Goal: Task Accomplishment & Management: Manage account settings

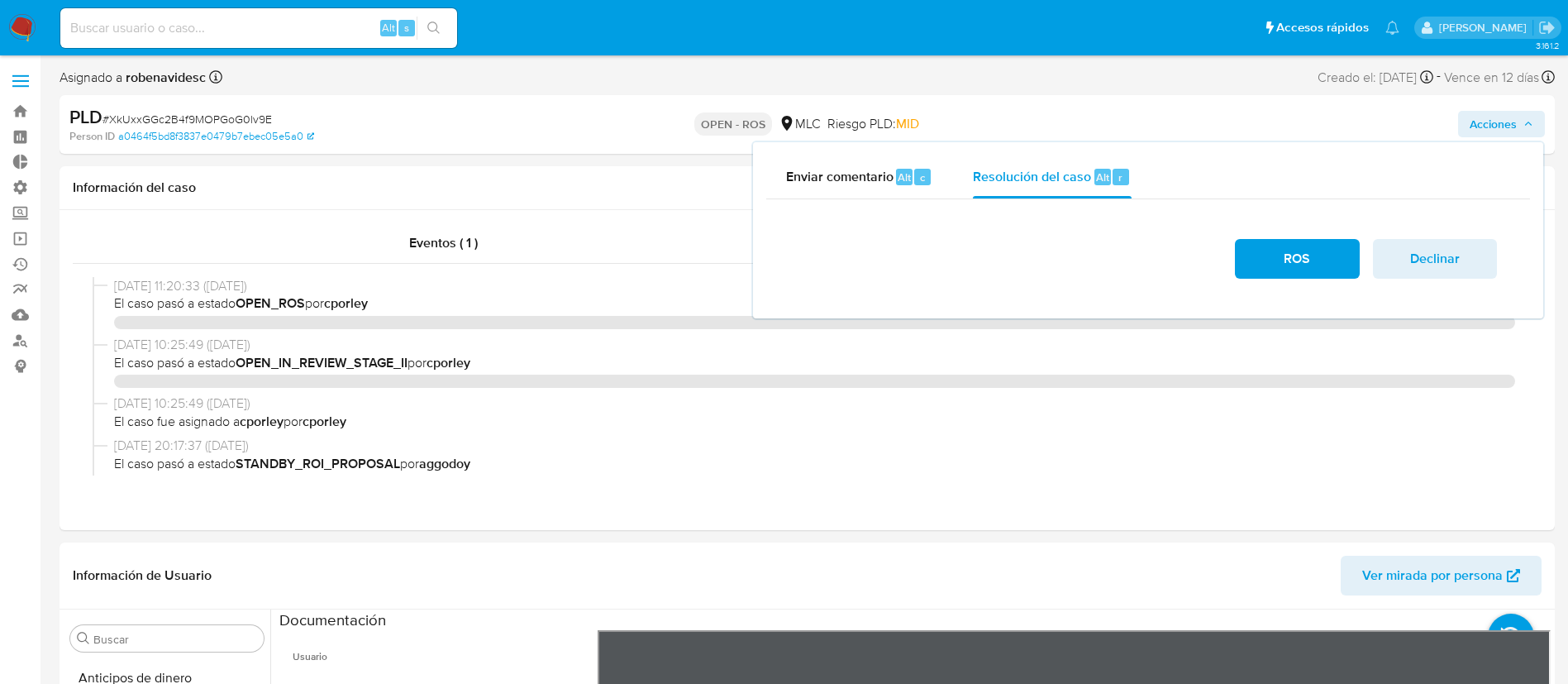
select select "10"
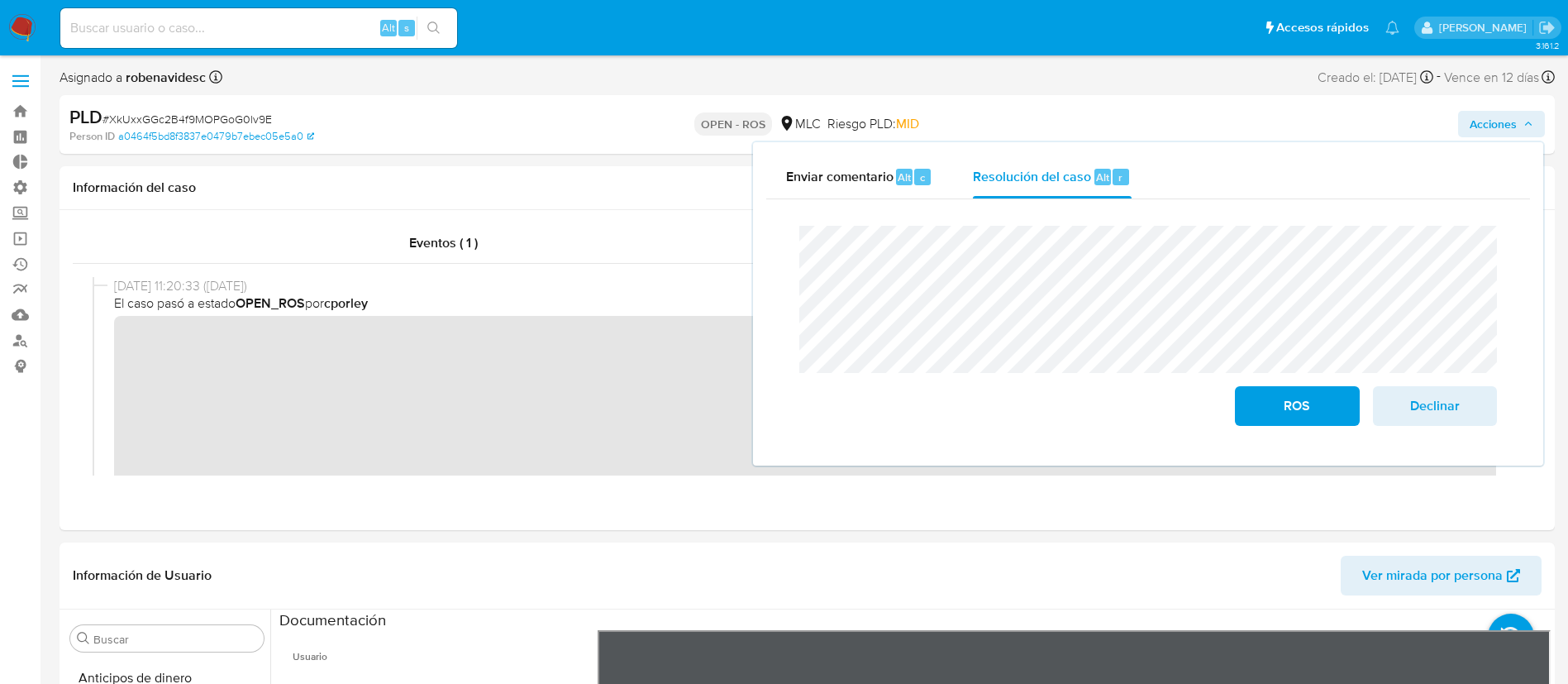
scroll to position [140, 0]
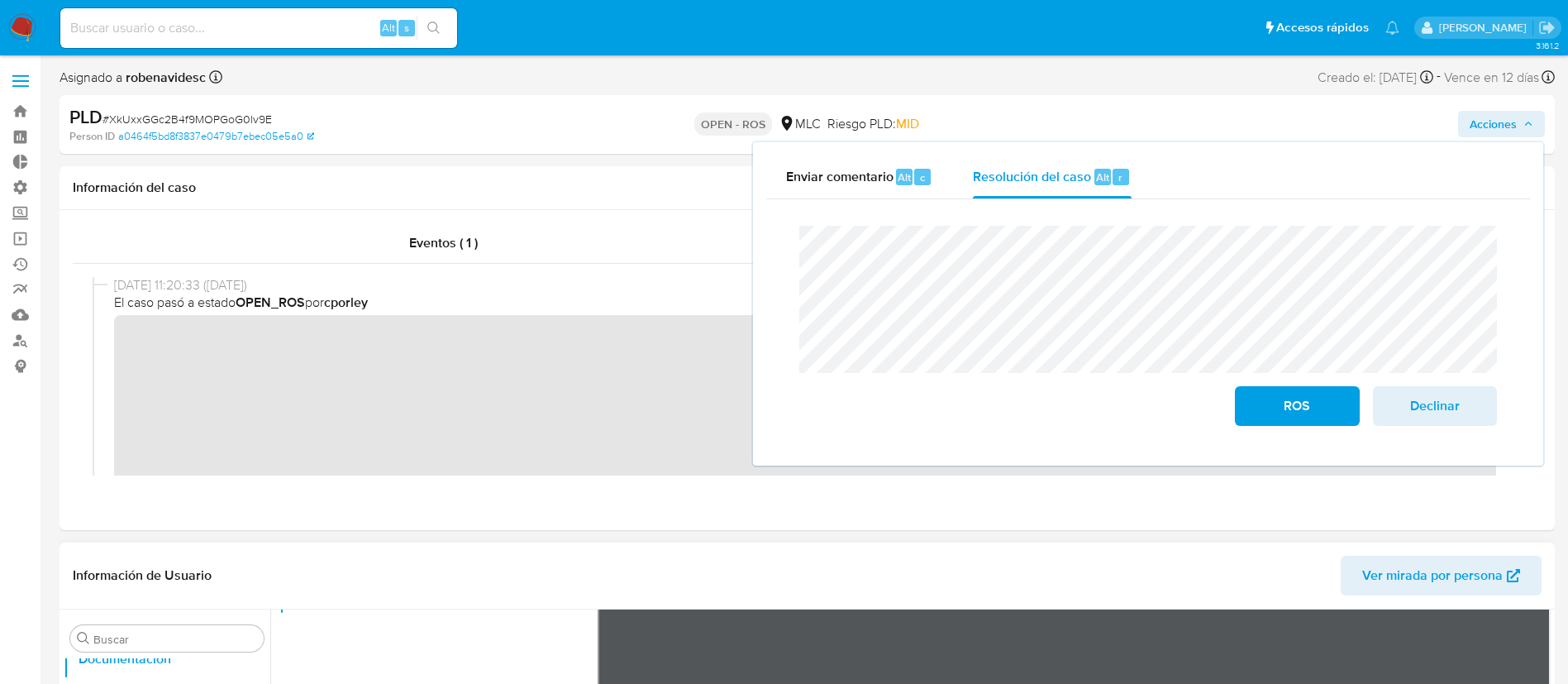
click at [562, 563] on header "Información de Usuario Ver mirada por persona" at bounding box center [807, 575] width 1469 height 39
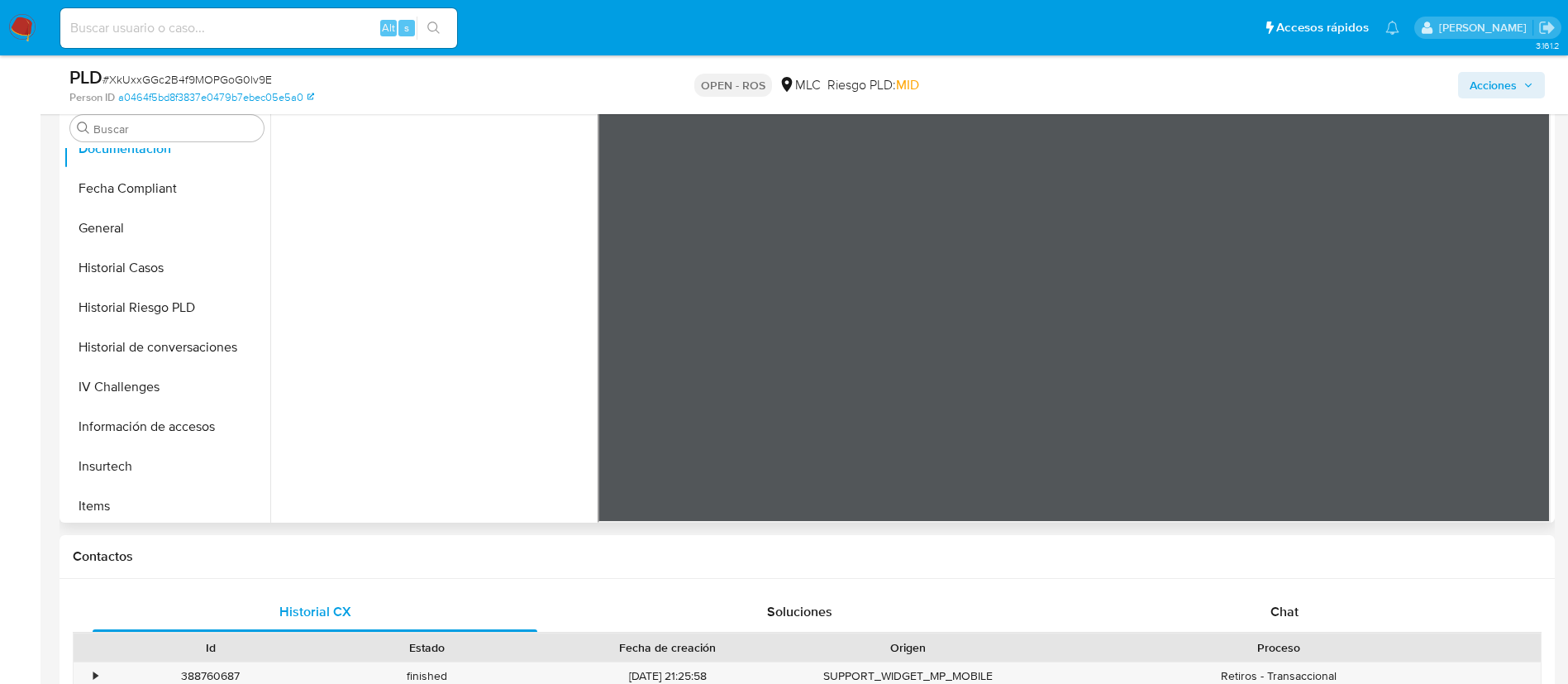
scroll to position [0, 0]
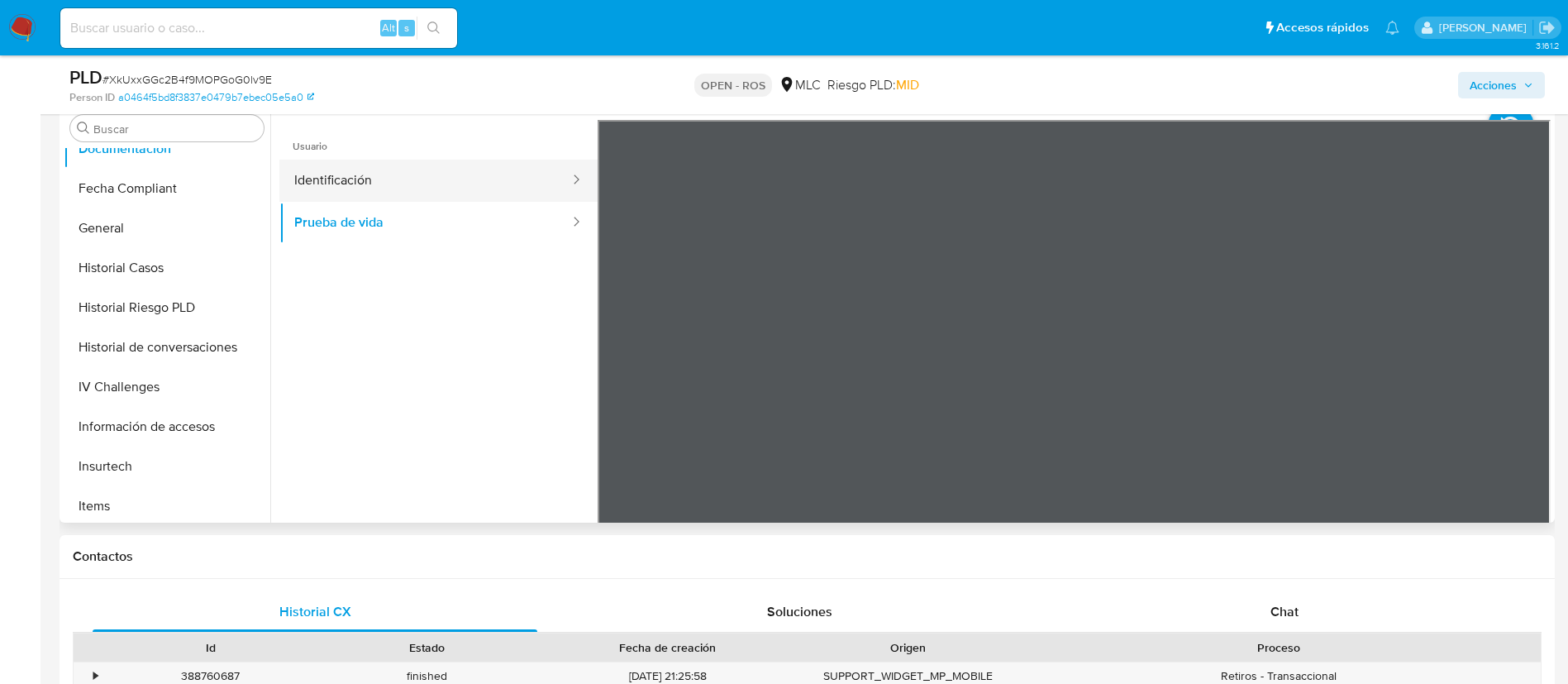
click at [400, 184] on button "Identificación" at bounding box center [425, 181] width 292 height 42
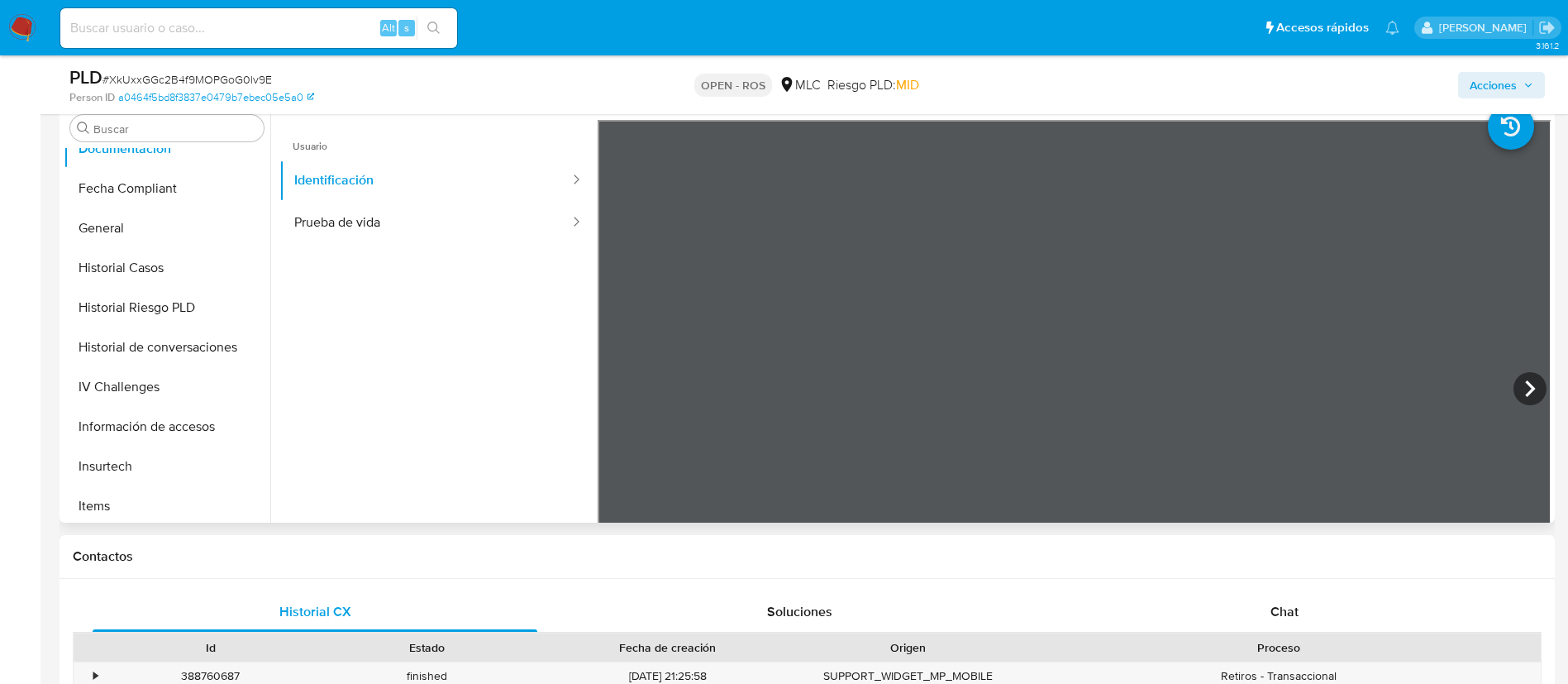
click at [366, 354] on ul "Usuario Identificación Prueba de vida" at bounding box center [438, 358] width 319 height 477
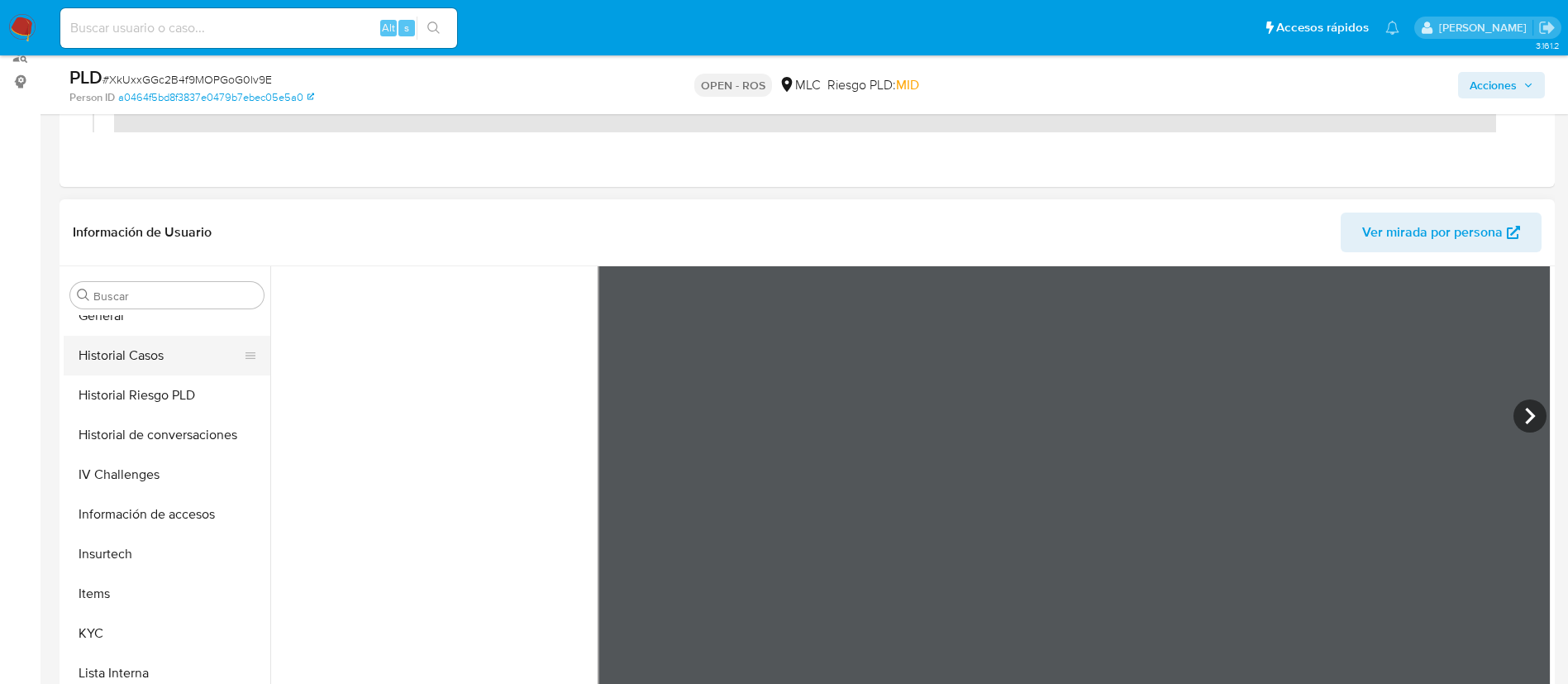
scroll to position [577, 0]
click at [111, 595] on button "Items" at bounding box center [160, 591] width 194 height 39
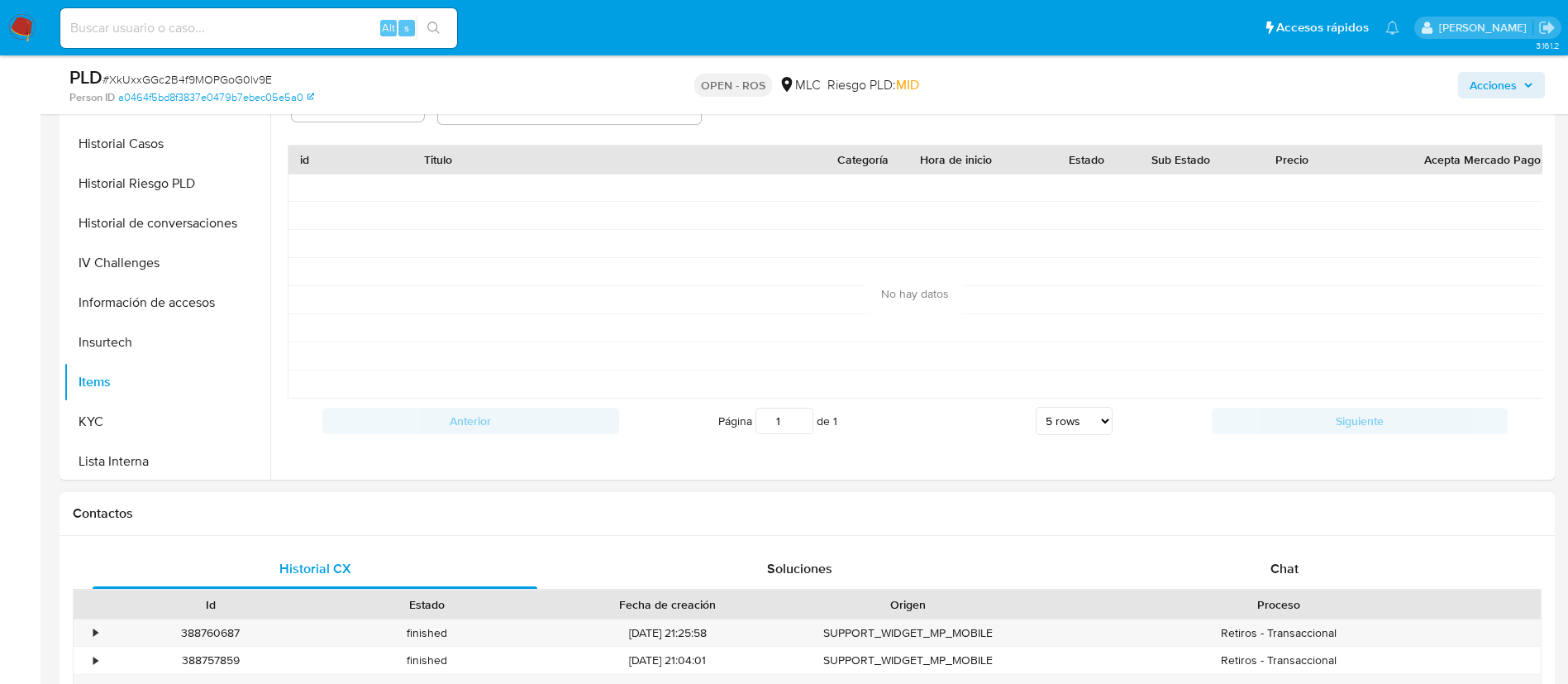
scroll to position [470, 0]
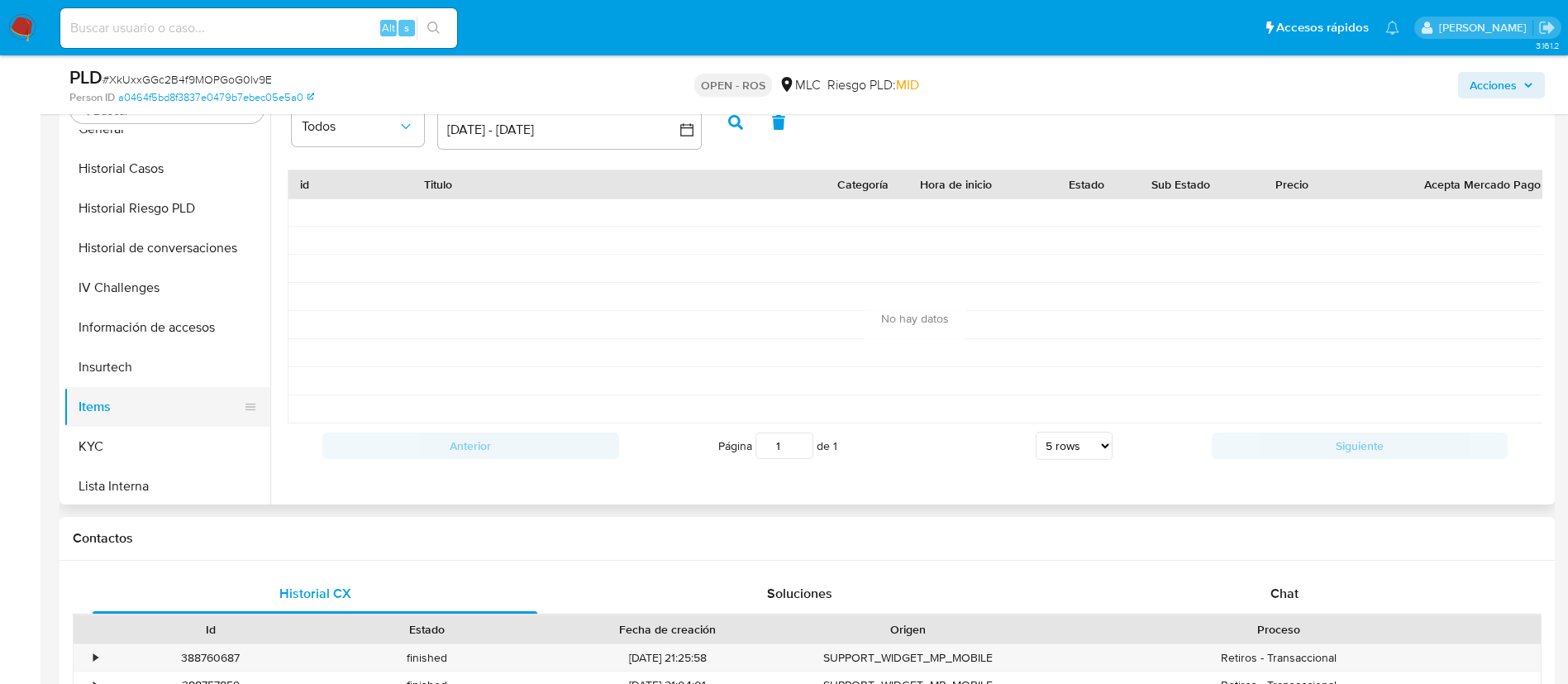
click at [106, 424] on button "Items" at bounding box center [160, 406] width 194 height 39
click at [102, 432] on button "KYC" at bounding box center [160, 446] width 194 height 39
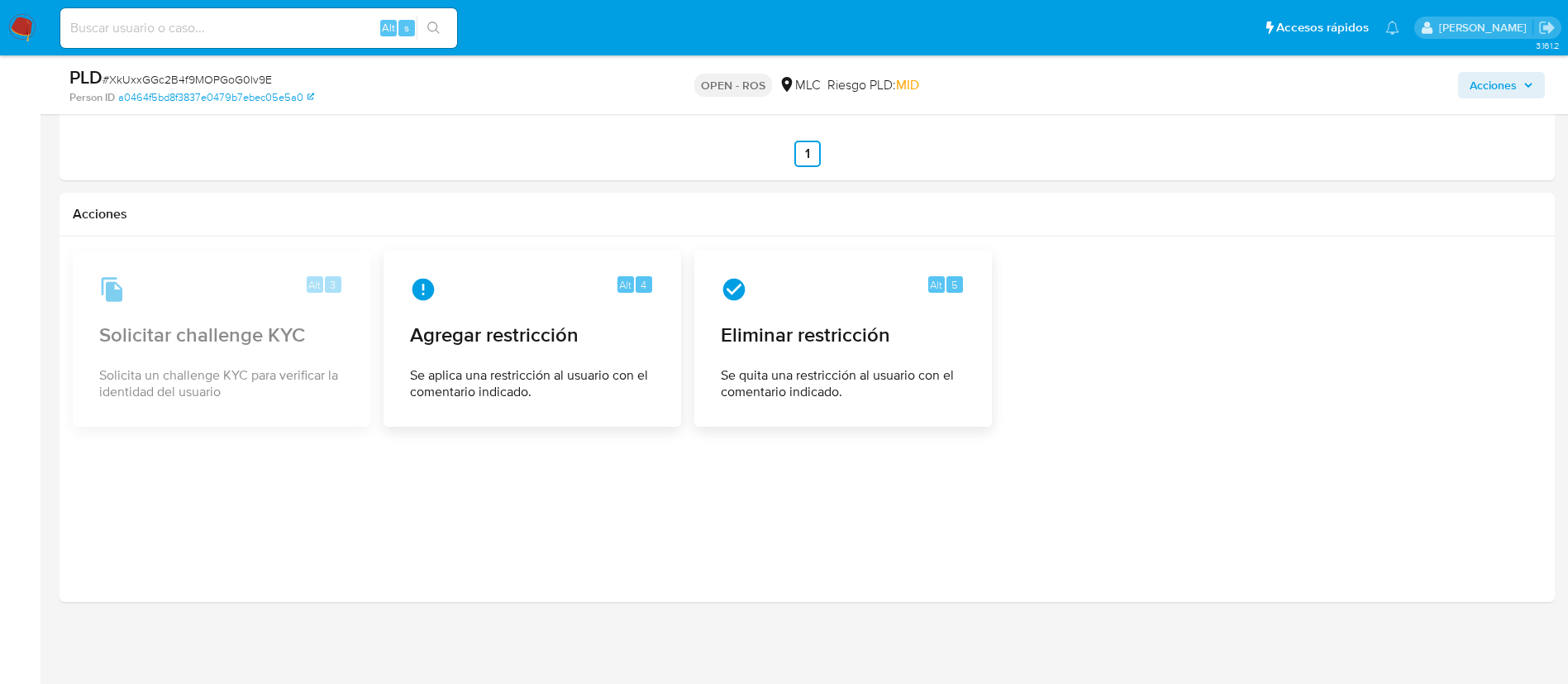
scroll to position [2096, 0]
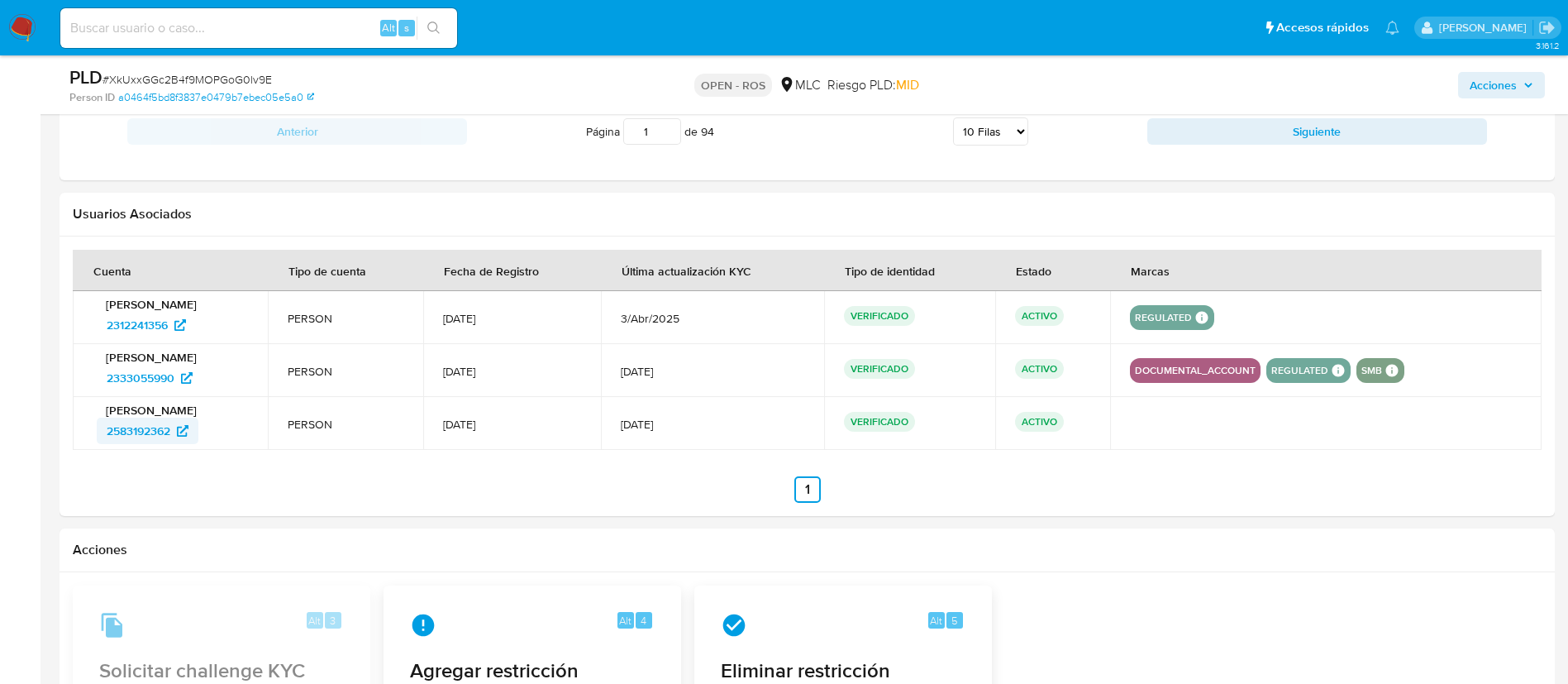
click at [149, 437] on span "2583192362" at bounding box center [138, 431] width 63 height 27
click at [113, 320] on span "2312241356" at bounding box center [137, 325] width 62 height 27
click at [1128, 549] on h2 "Acciones" at bounding box center [807, 550] width 1469 height 17
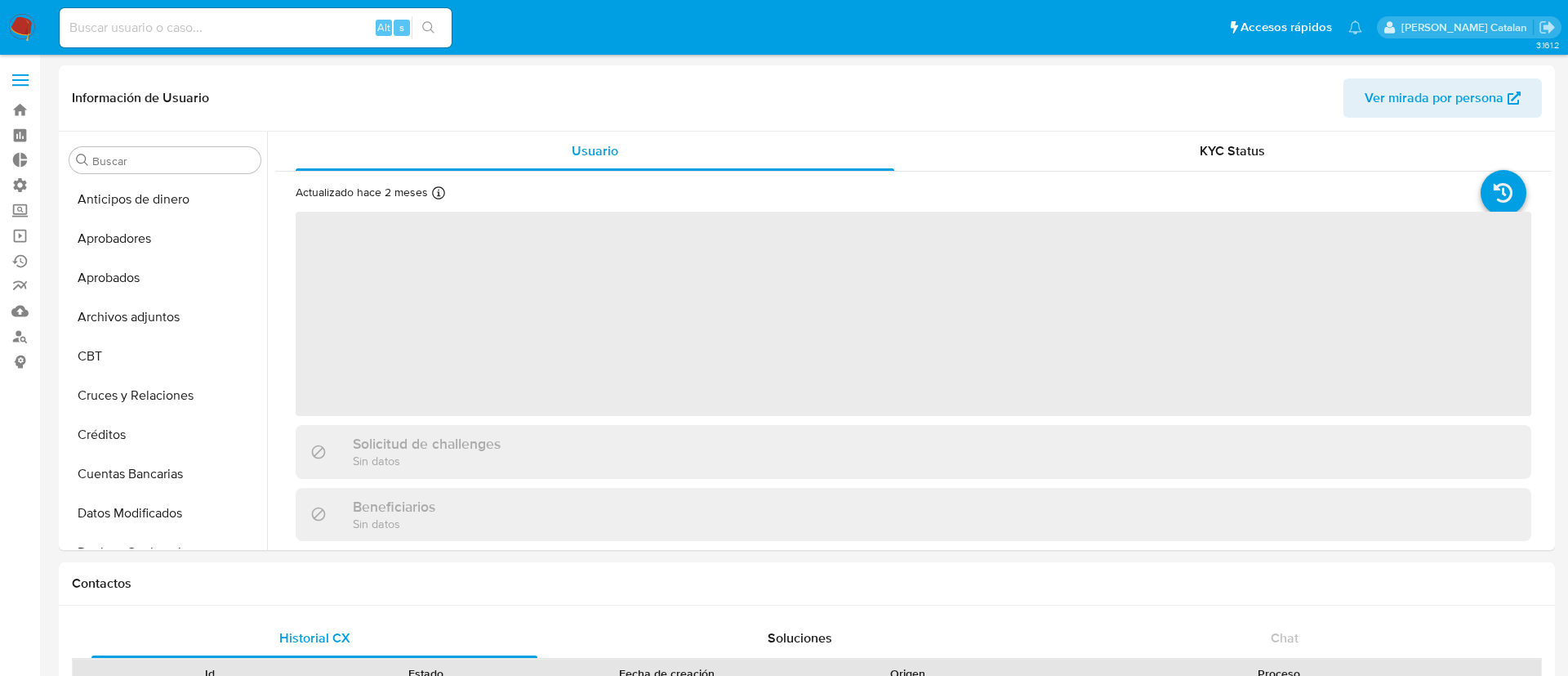
select select "10"
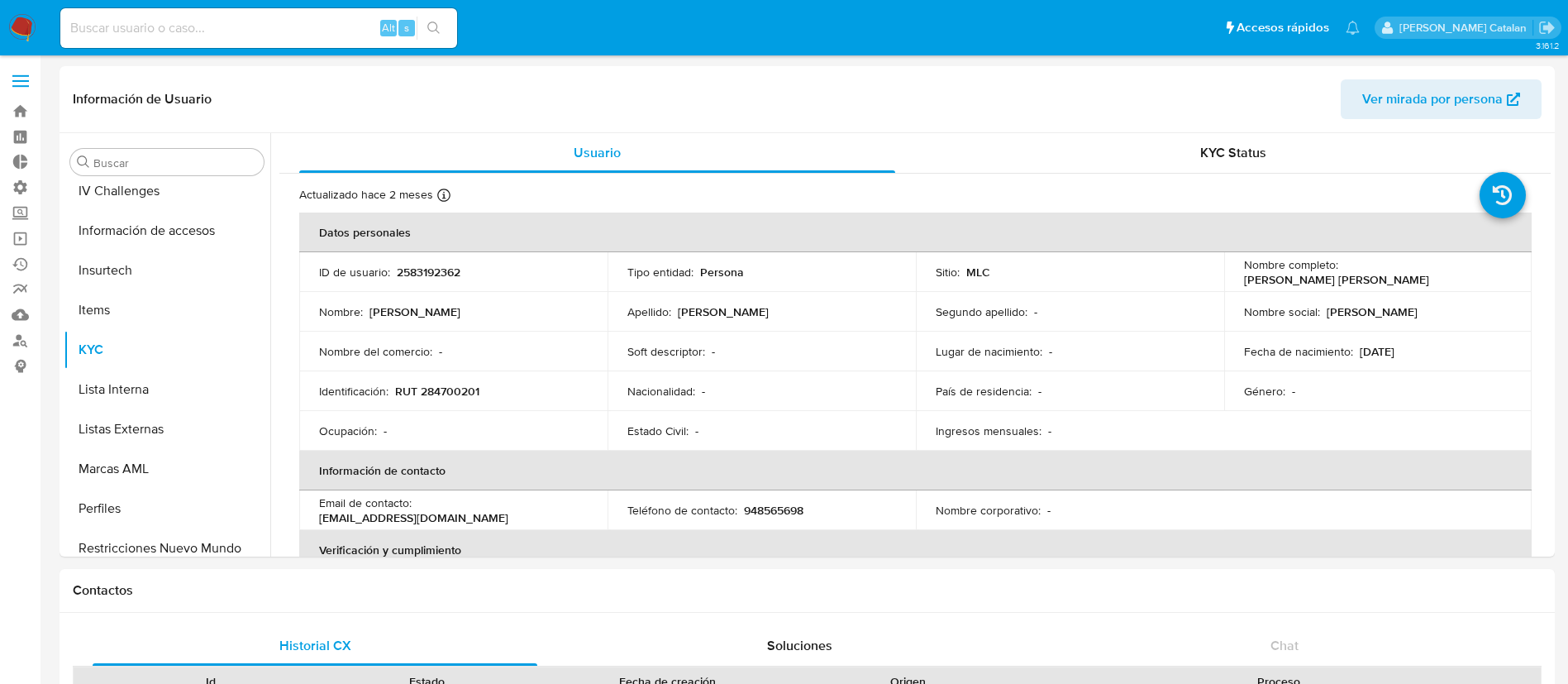
scroll to position [778, 0]
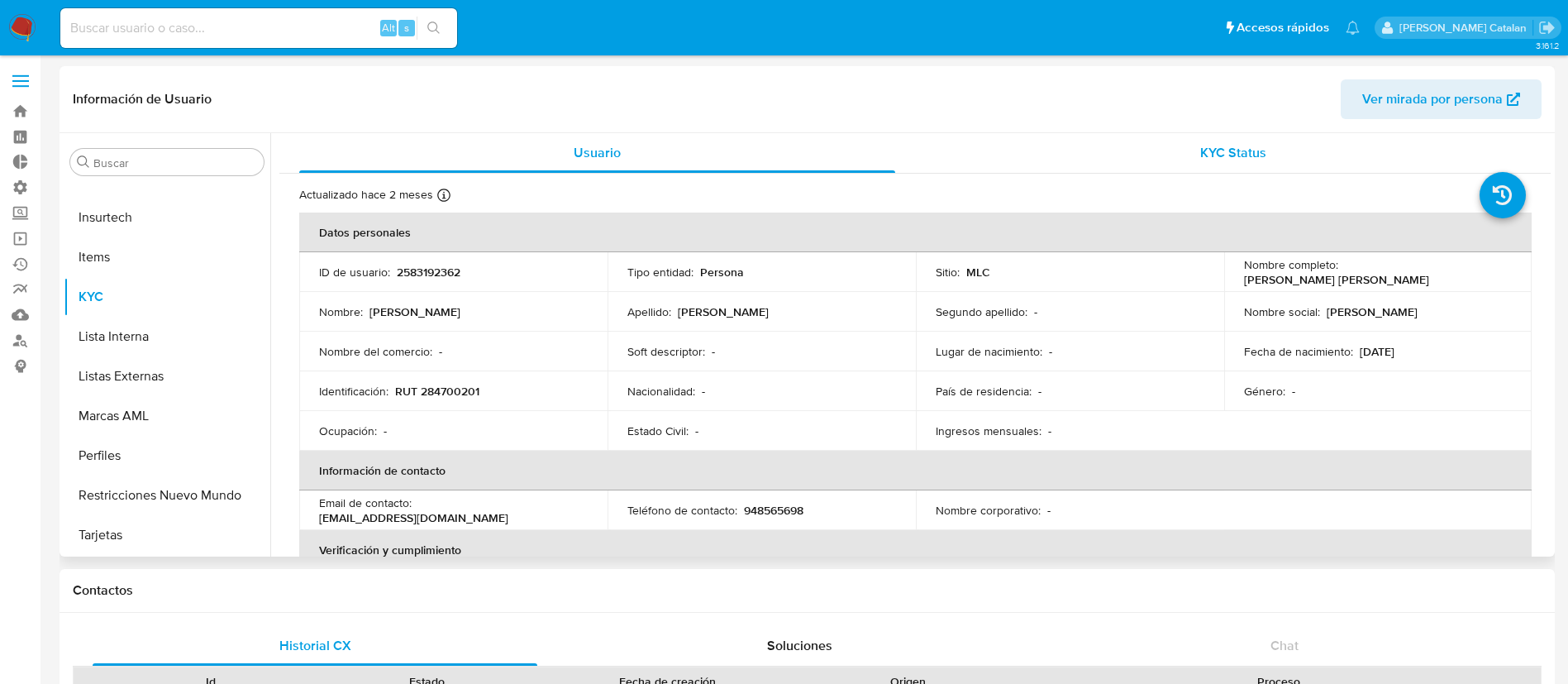
click at [1234, 153] on span "KYC Status" at bounding box center [1234, 152] width 66 height 19
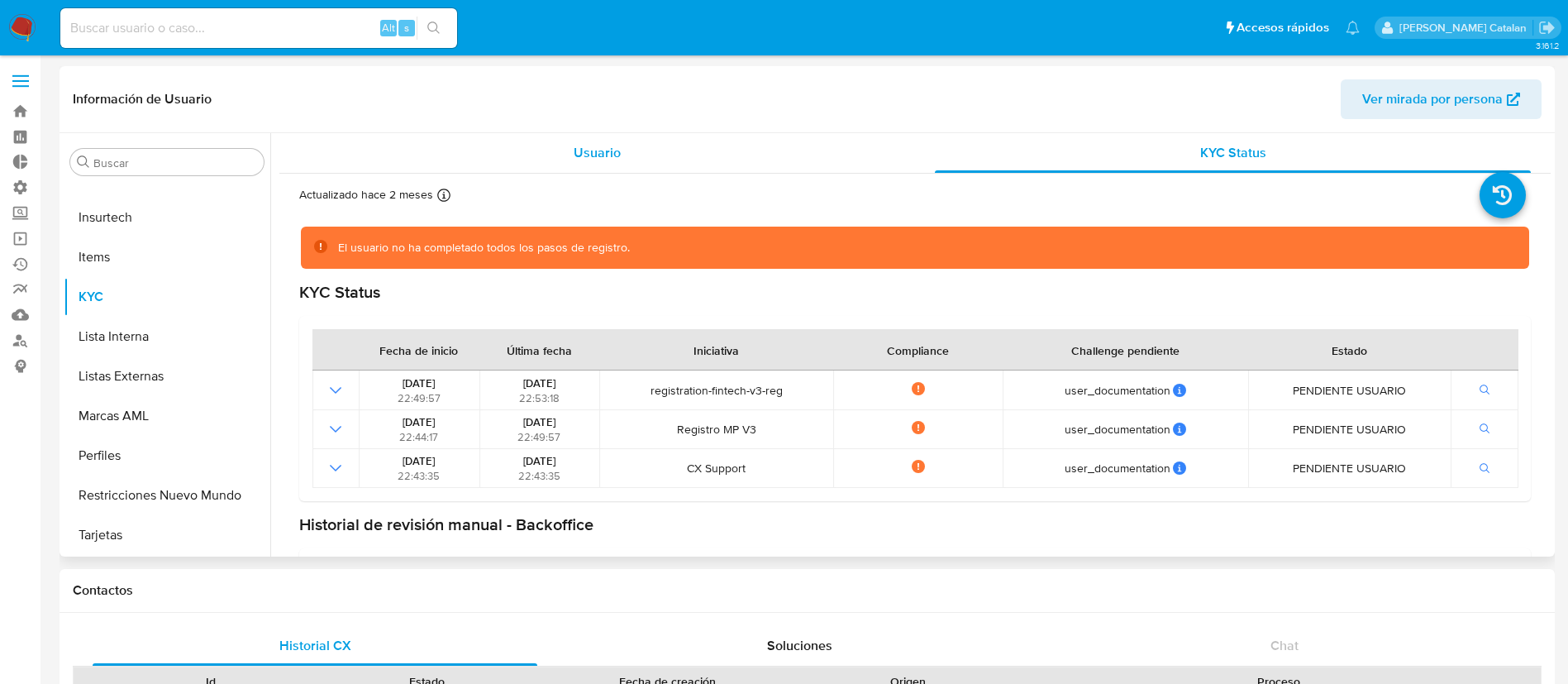
click at [757, 145] on div "Usuario" at bounding box center [597, 152] width 596 height 39
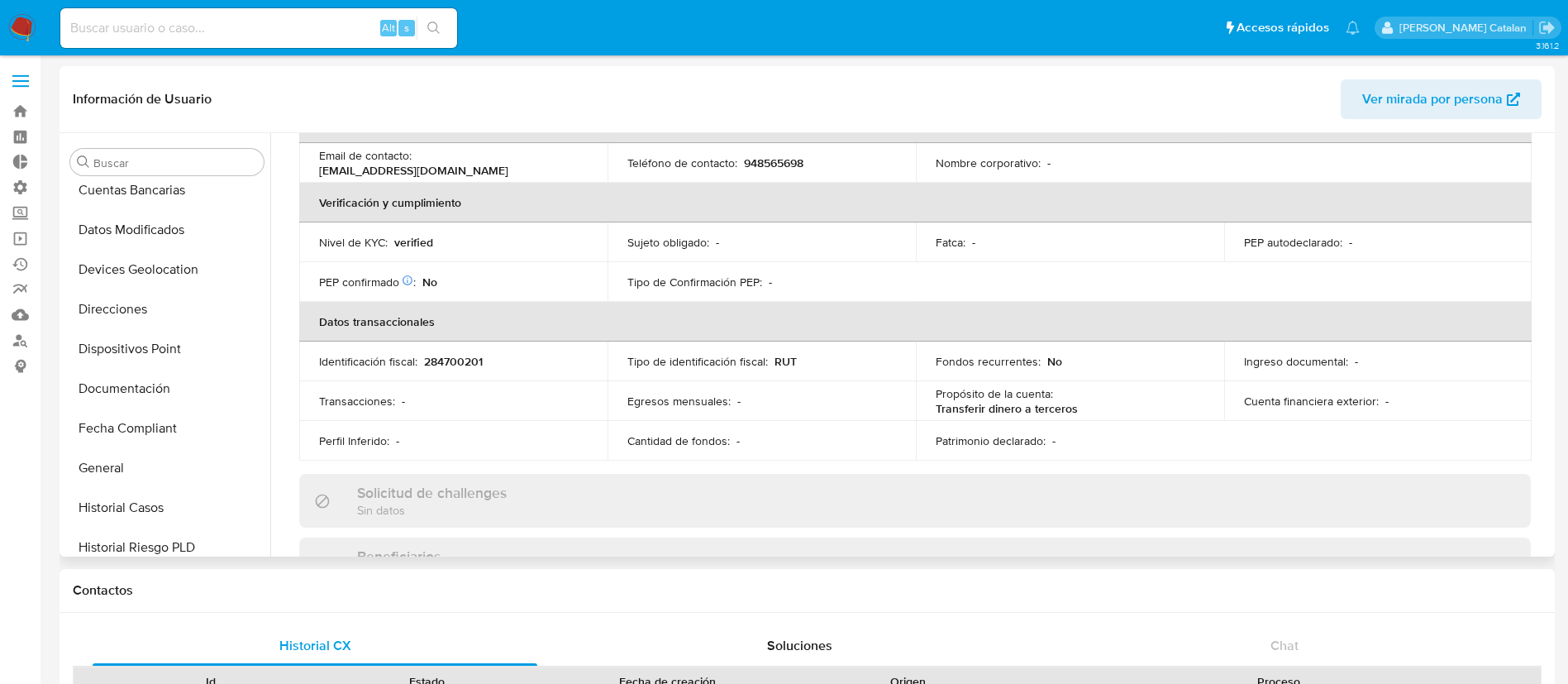
scroll to position [282, 0]
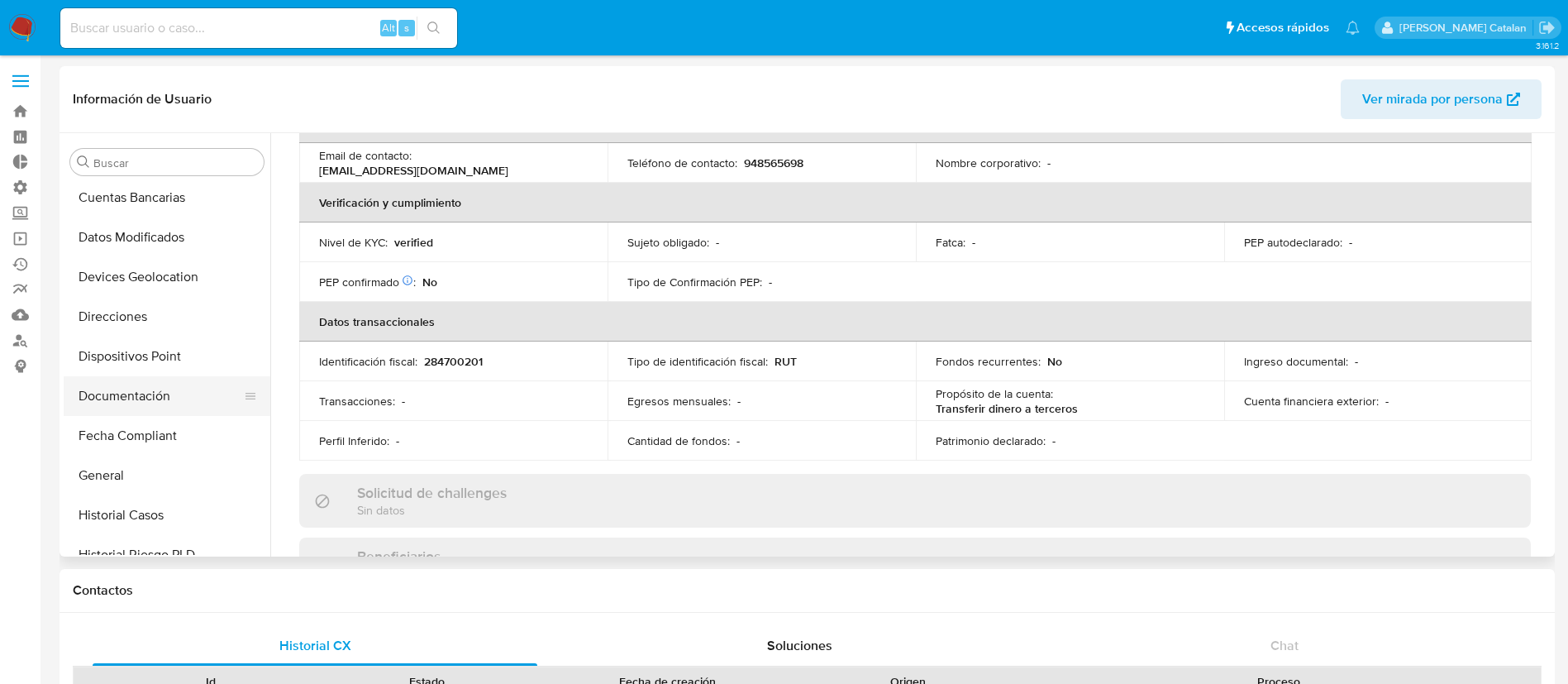
click at [134, 403] on button "Documentación" at bounding box center [160, 396] width 194 height 39
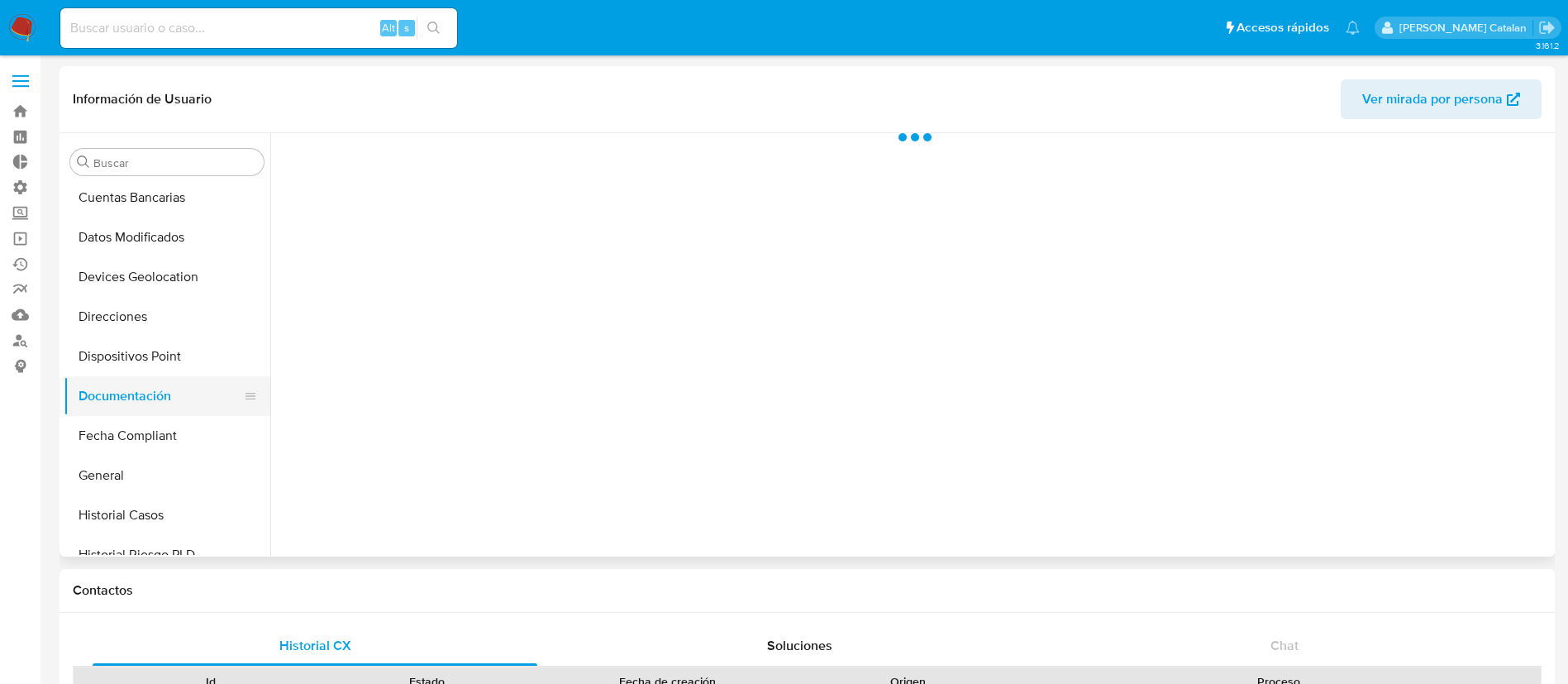
scroll to position [0, 0]
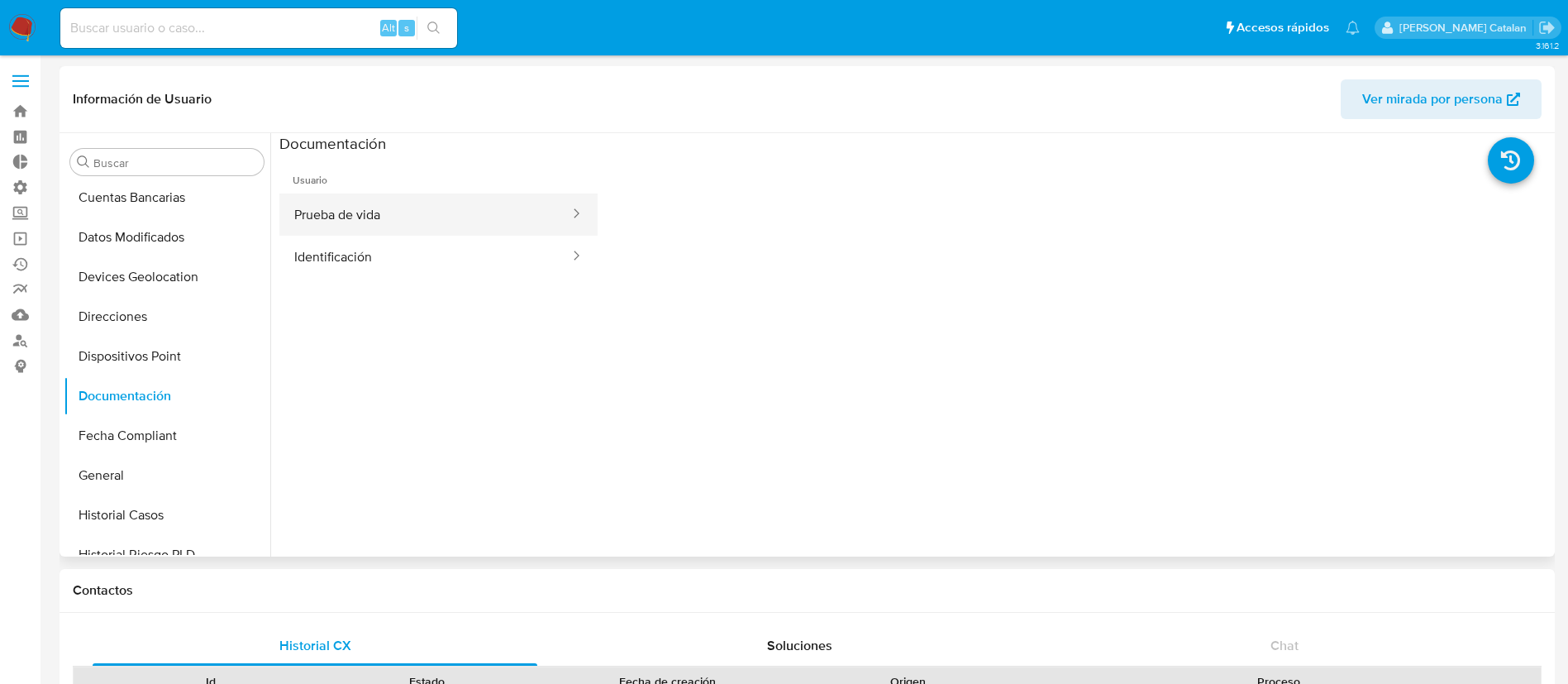
click at [435, 219] on button "Prueba de vida" at bounding box center [425, 215] width 292 height 42
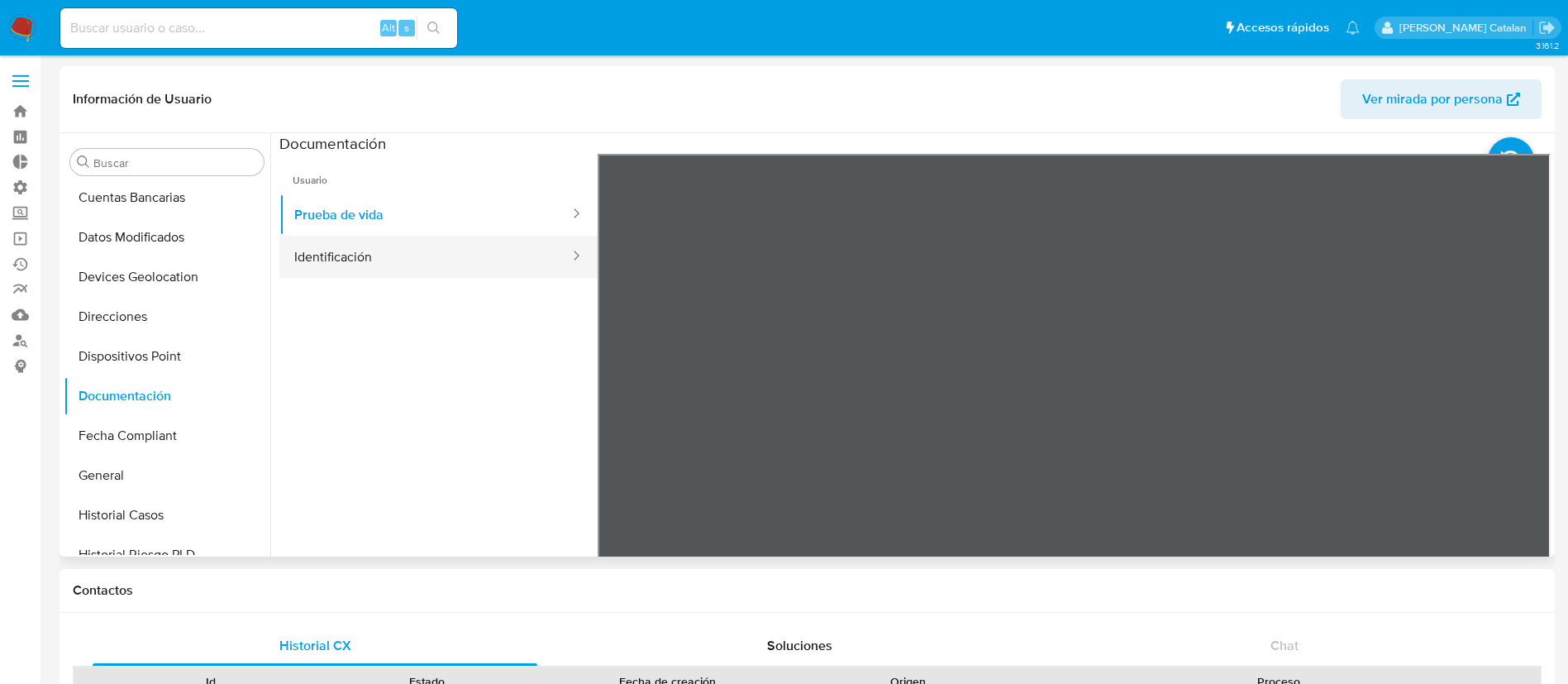
click at [362, 258] on button "Identificación" at bounding box center [425, 257] width 292 height 42
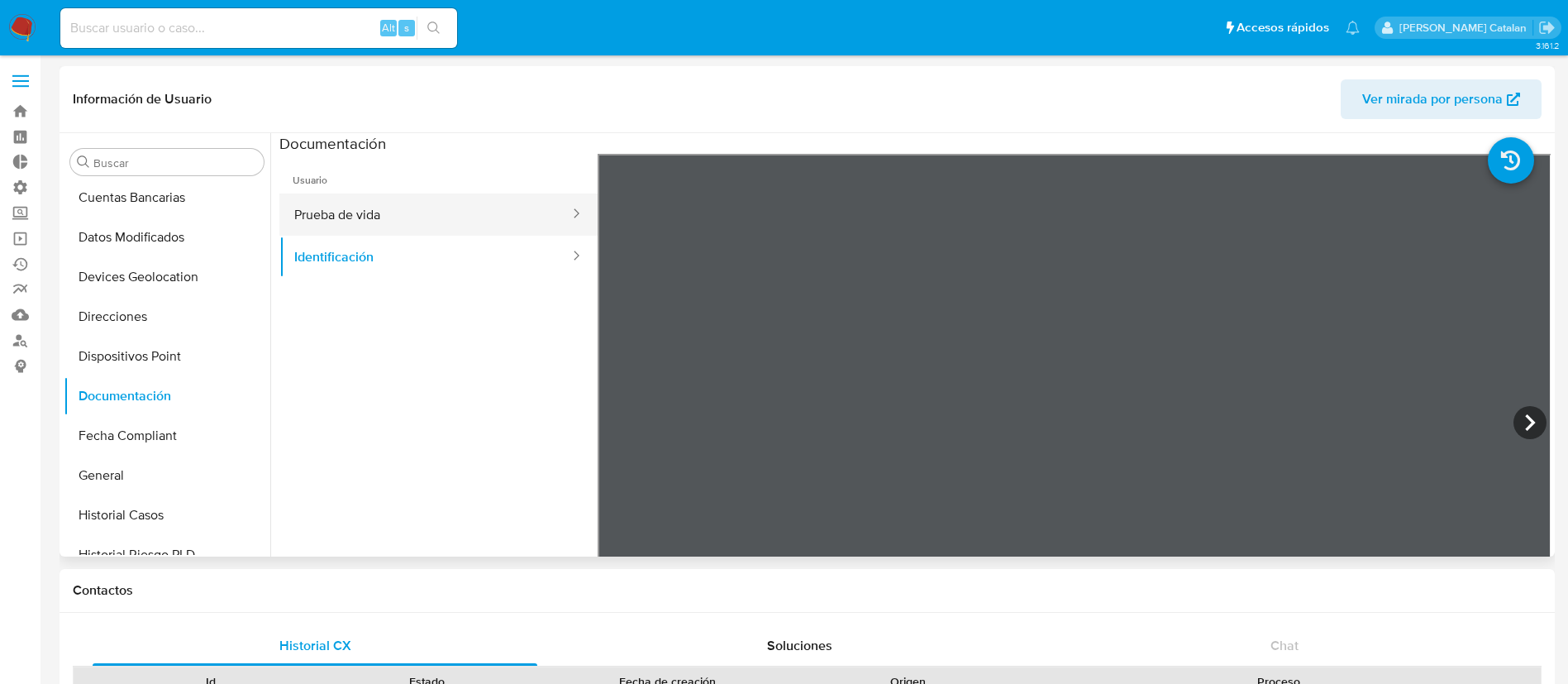
click at [390, 216] on button "Prueba de vida" at bounding box center [425, 215] width 292 height 42
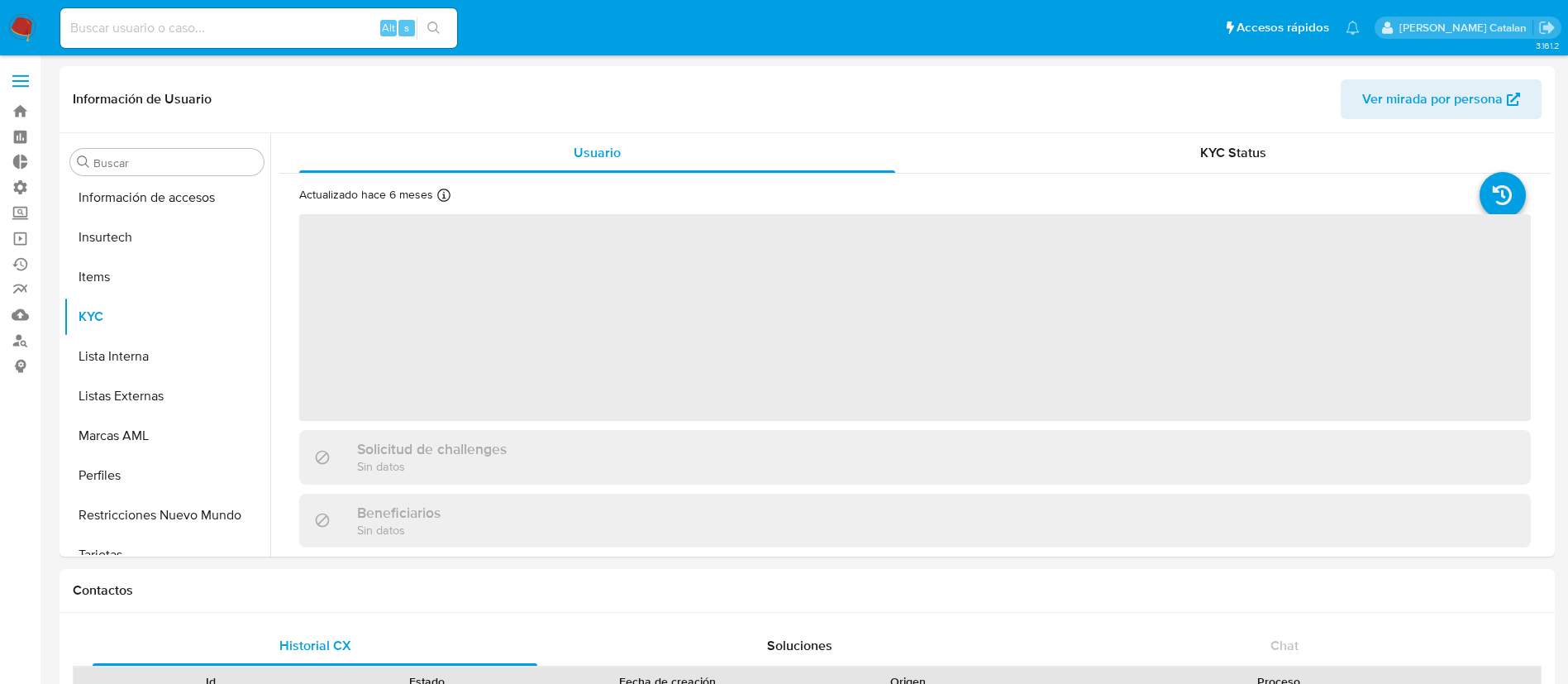
scroll to position [778, 0]
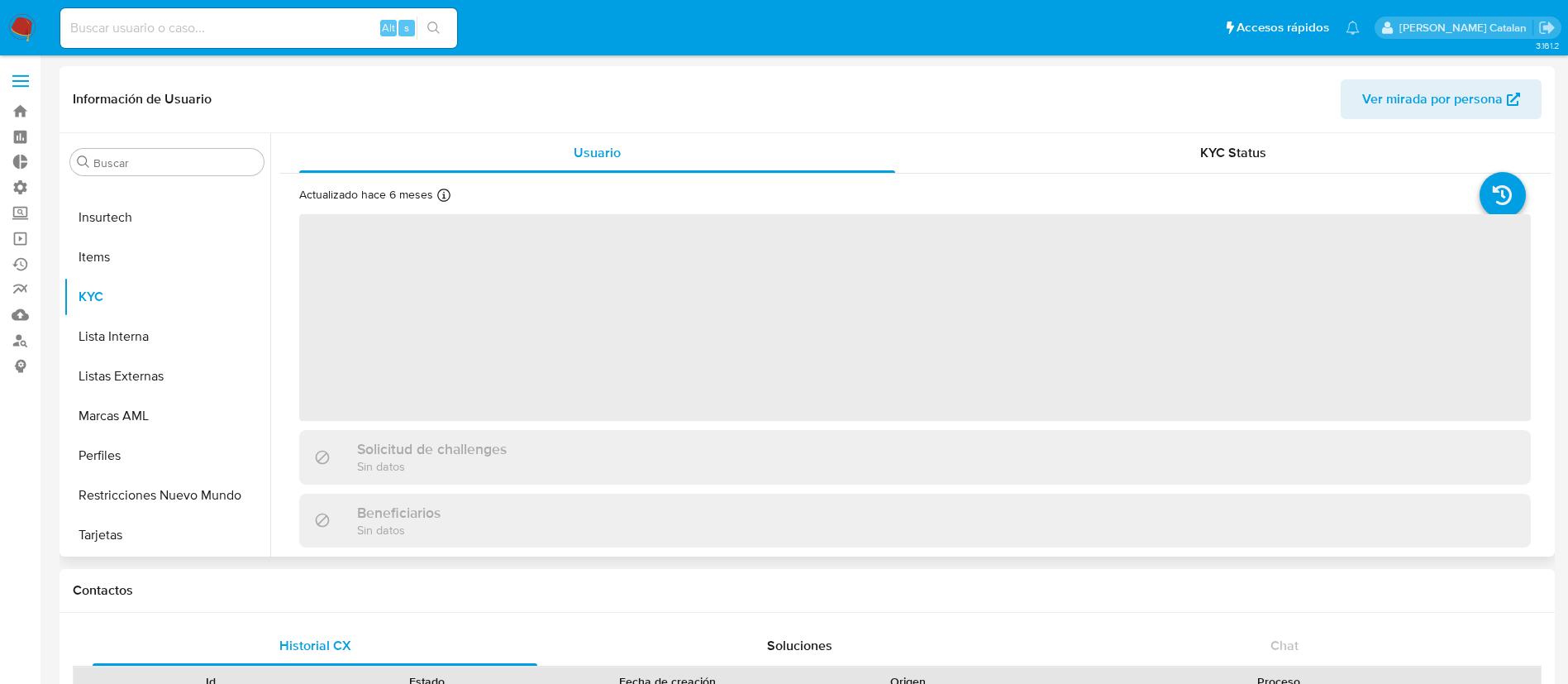
select select "10"
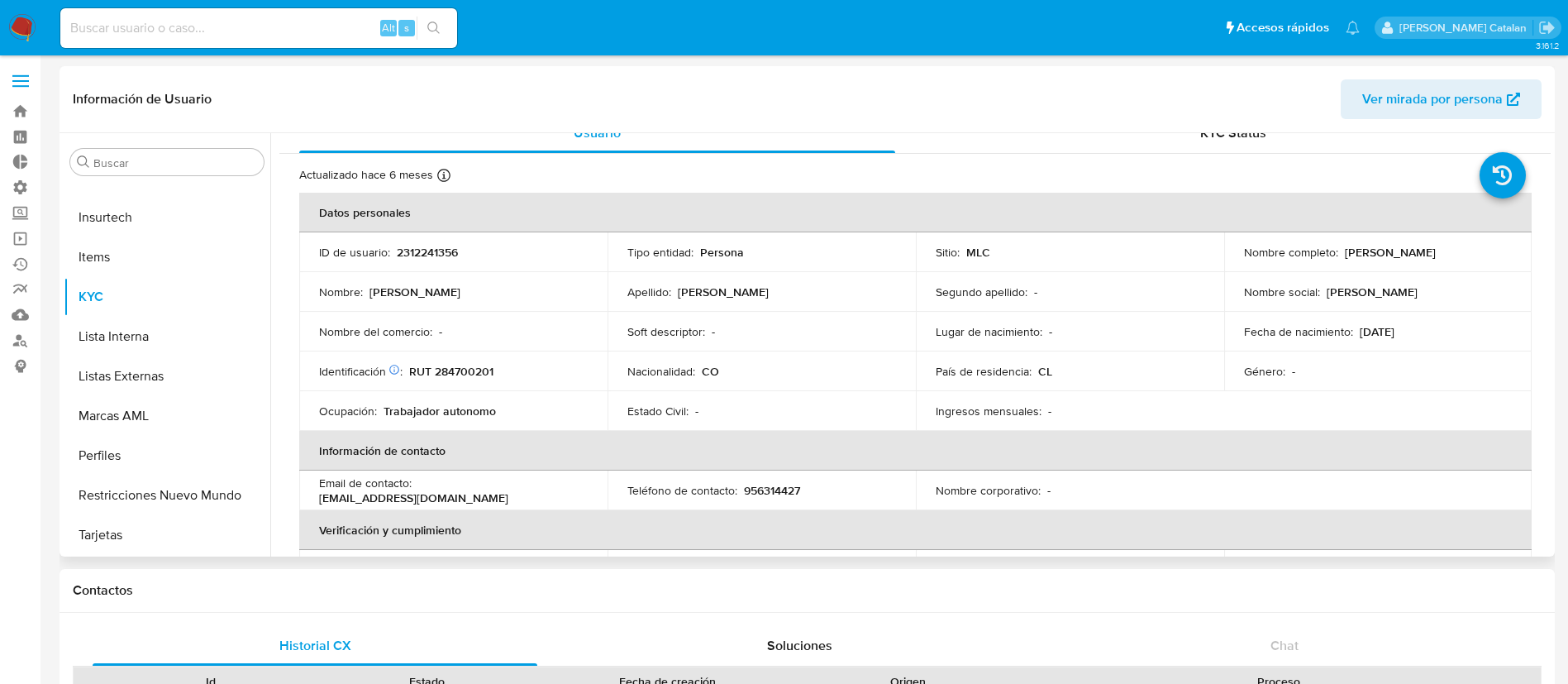
scroll to position [0, 0]
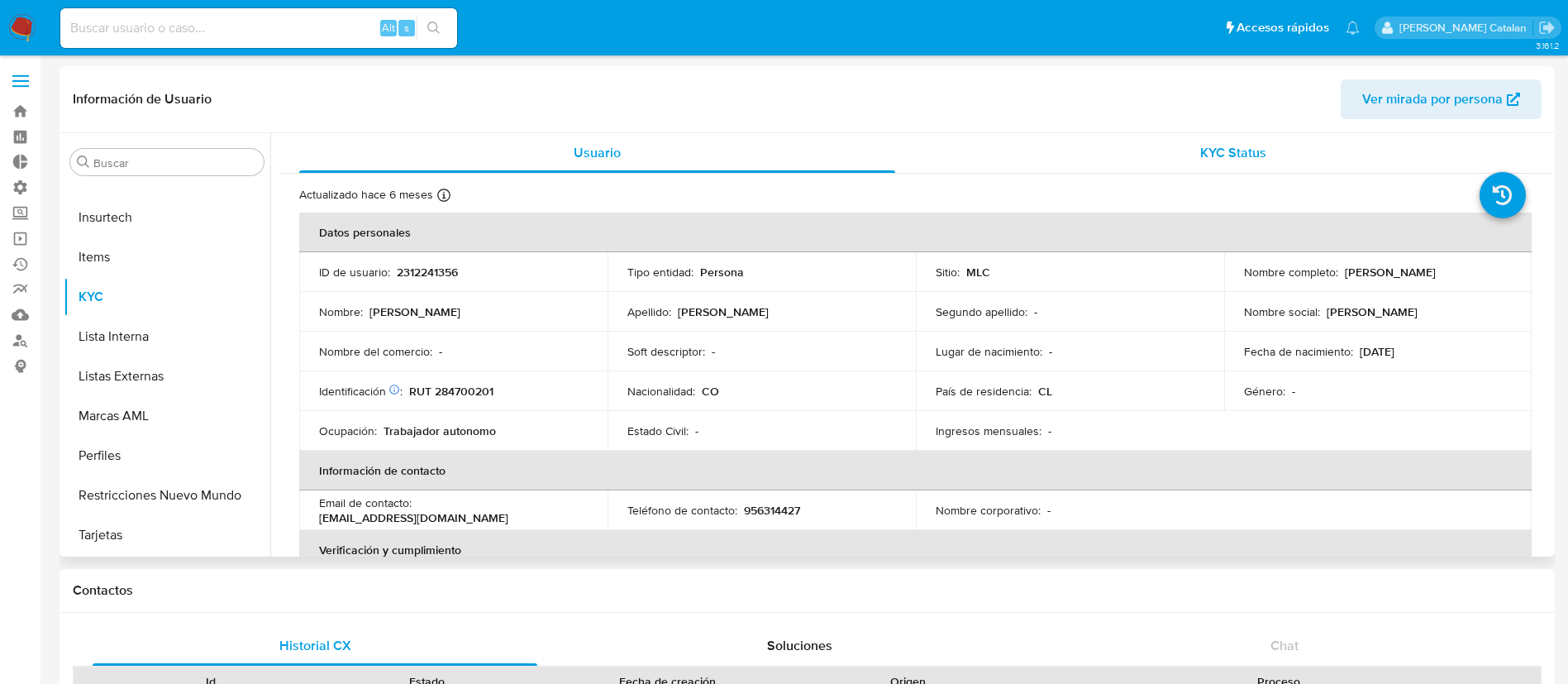
click at [1220, 158] on span "KYC Status" at bounding box center [1234, 152] width 66 height 19
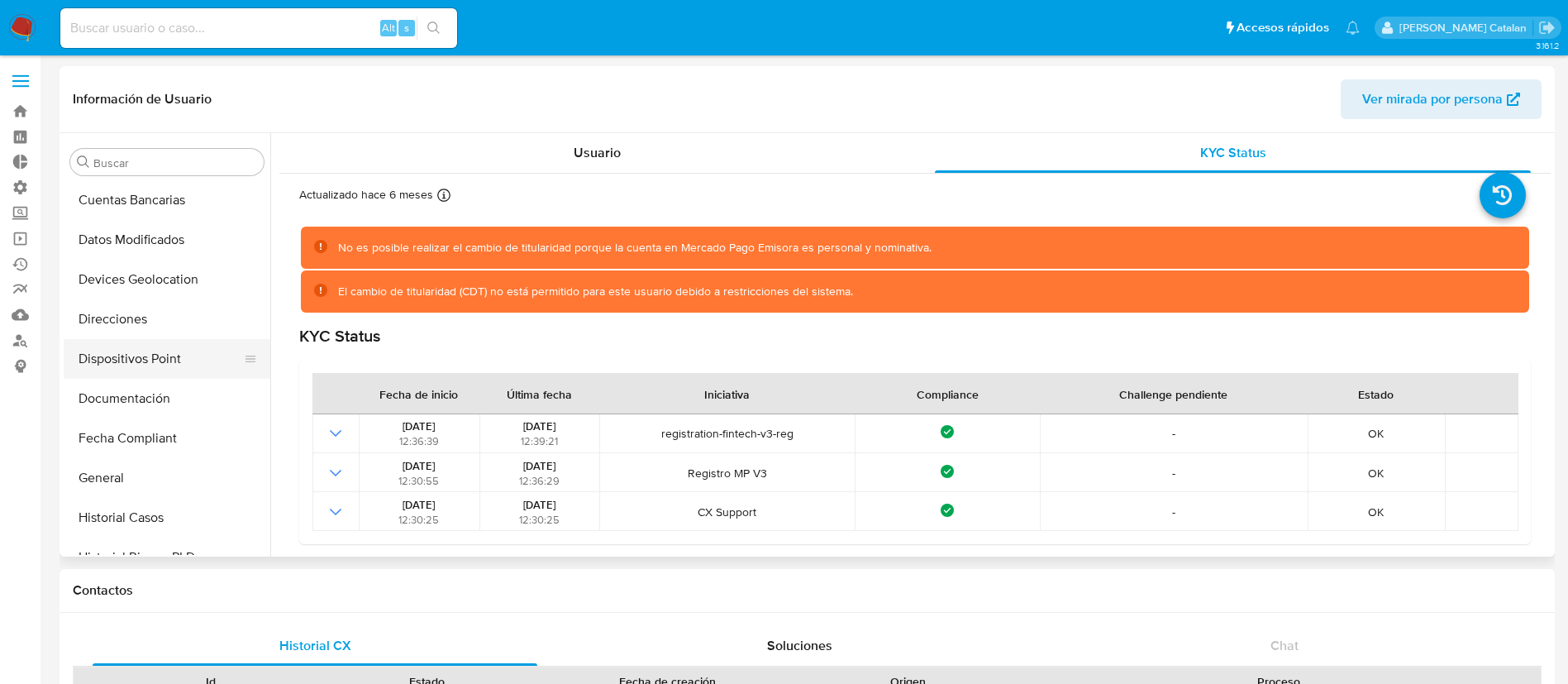
scroll to position [276, 0]
click at [137, 403] on button "Documentación" at bounding box center [160, 401] width 194 height 39
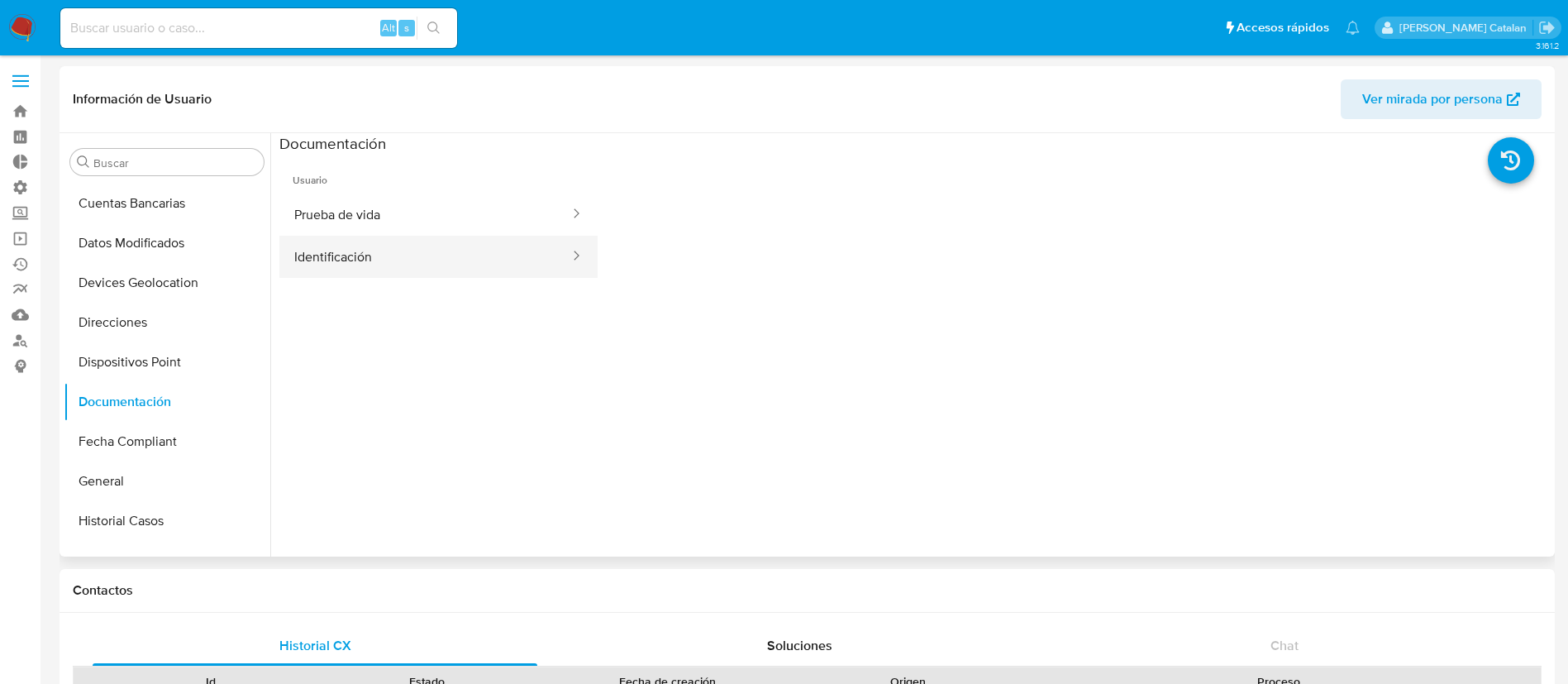
click at [410, 260] on button "Identificación" at bounding box center [425, 257] width 292 height 42
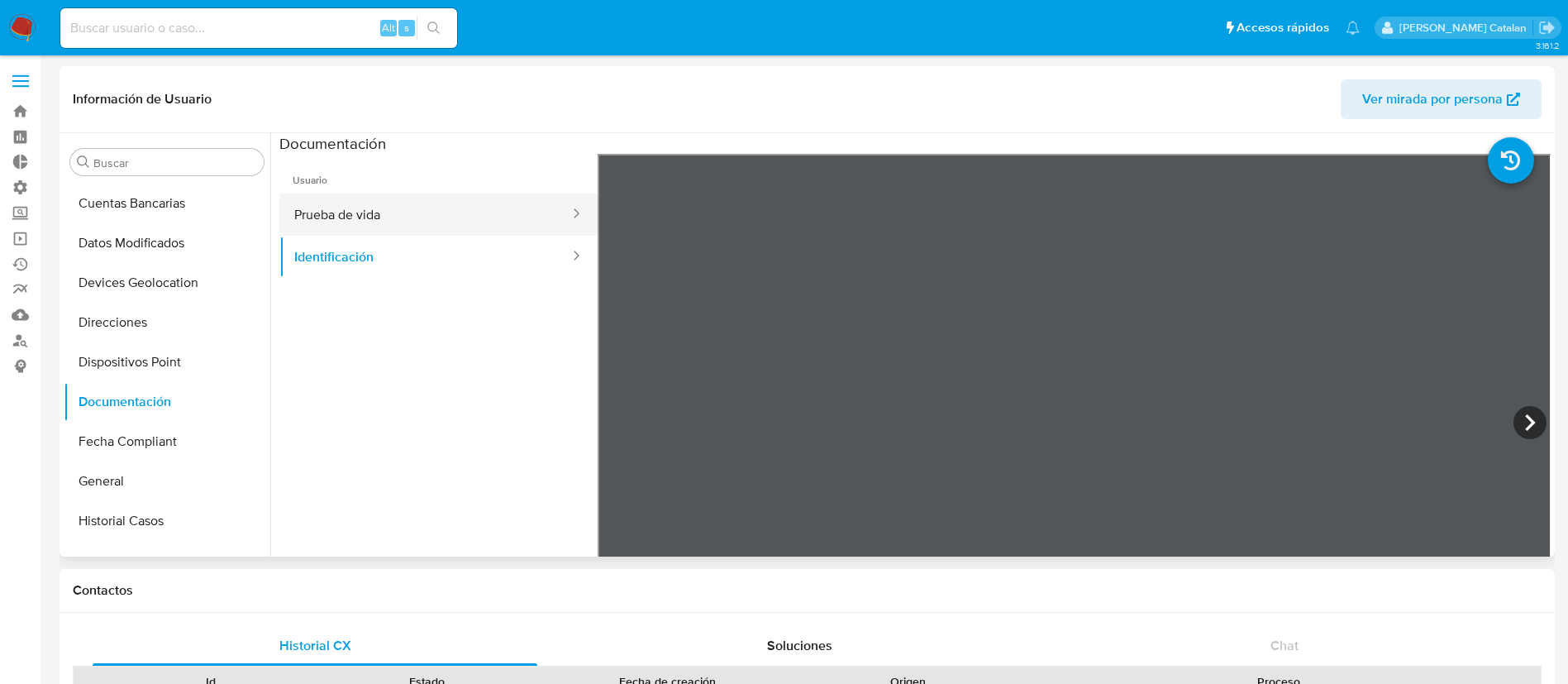
click at [415, 196] on button "Prueba de vida" at bounding box center [425, 215] width 292 height 42
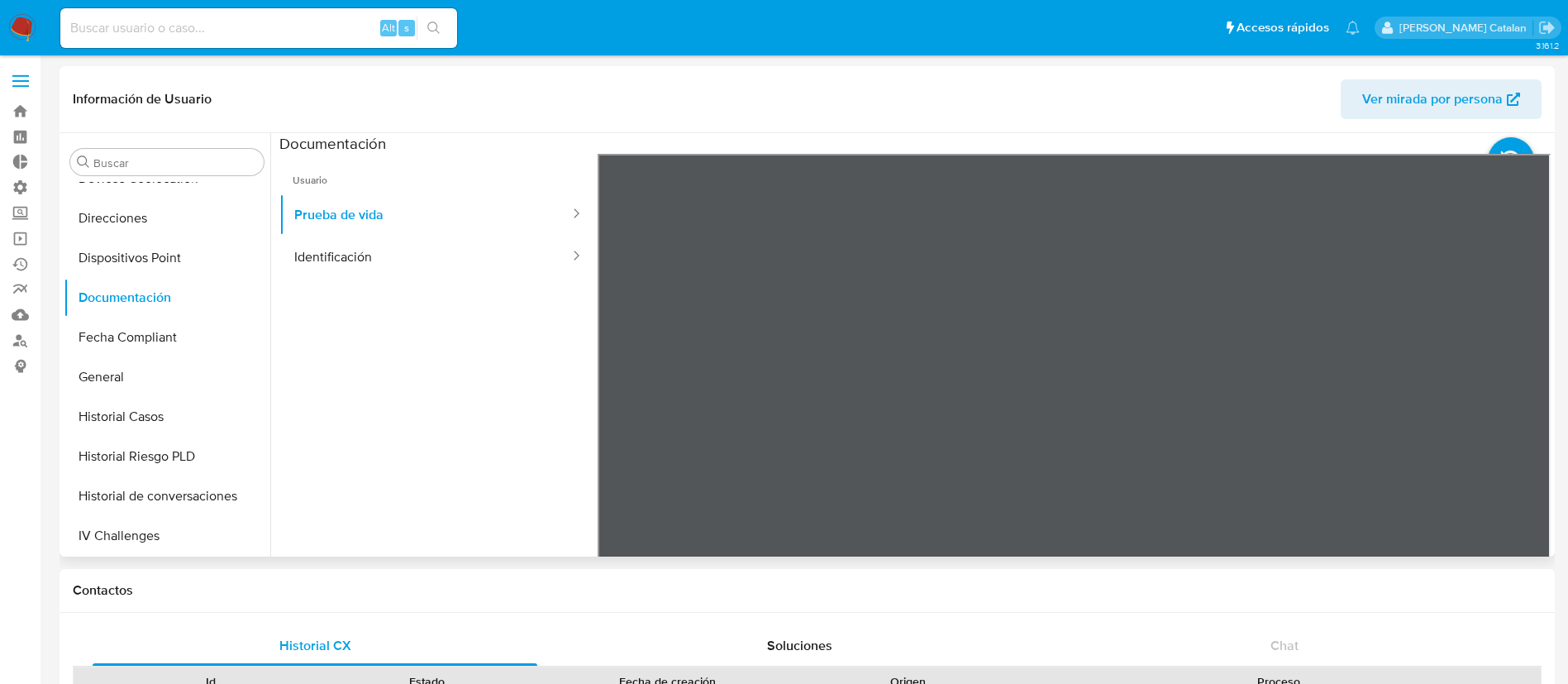
scroll to position [140, 0]
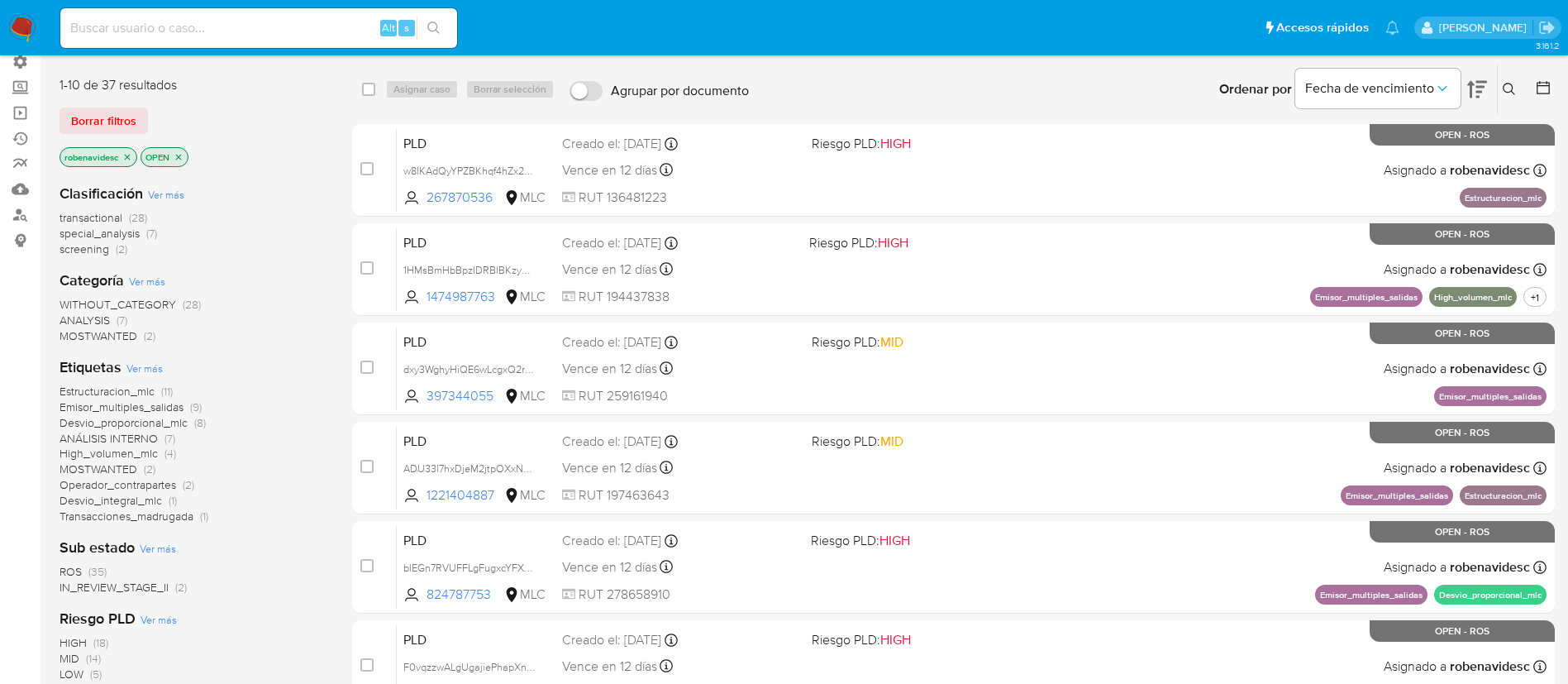
scroll to position [121, 0]
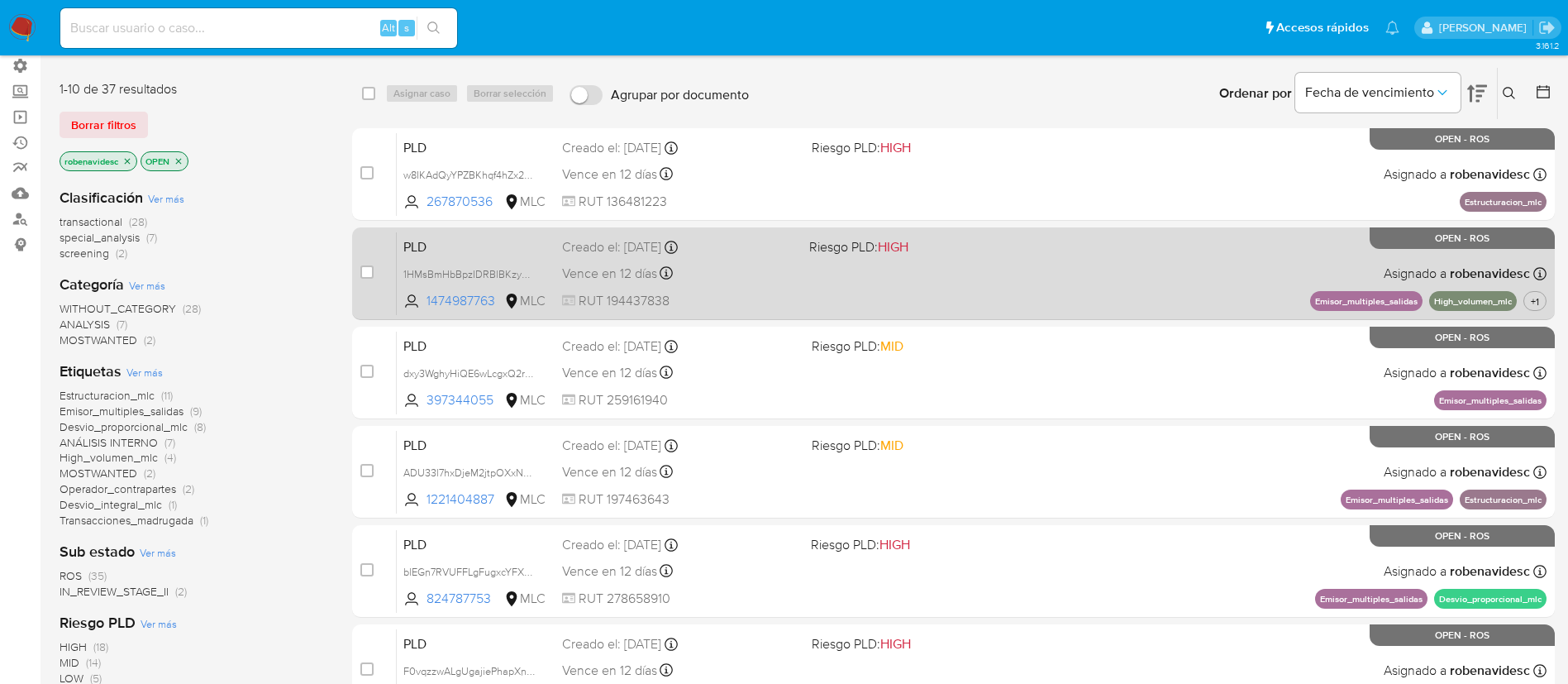
click at [864, 267] on div "PLD 1HMsBmHbBpzIDRBlBKzy4KsU 1474987763 MLC Riesgo PLD: HIGH Creado el: [DATE] …" at bounding box center [971, 273] width 1150 height 84
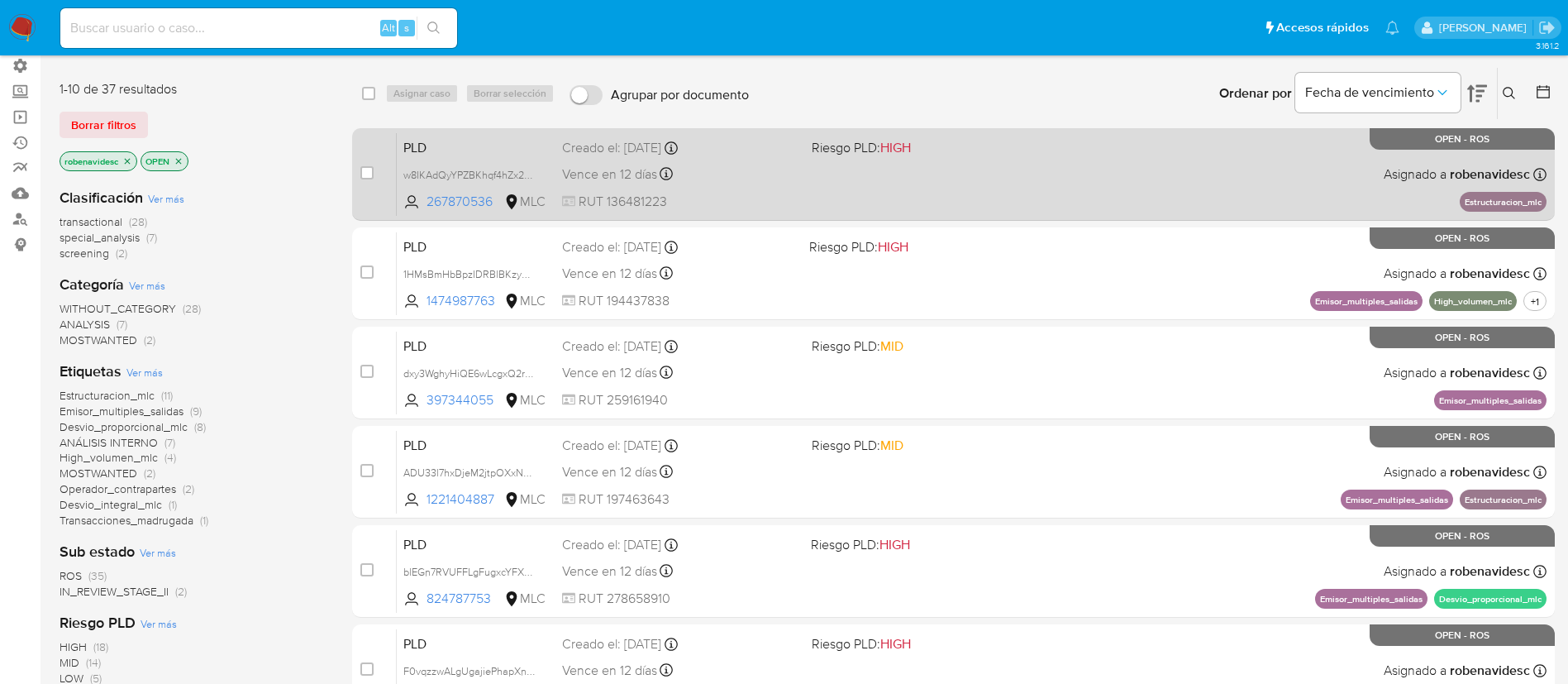
click at [1027, 182] on div "PLD w8IKAdQyYPZBKhqf4hZx2ueH 267870536 MLC Riesgo PLD: HIGH Creado el: [DATE] C…" at bounding box center [971, 174] width 1150 height 84
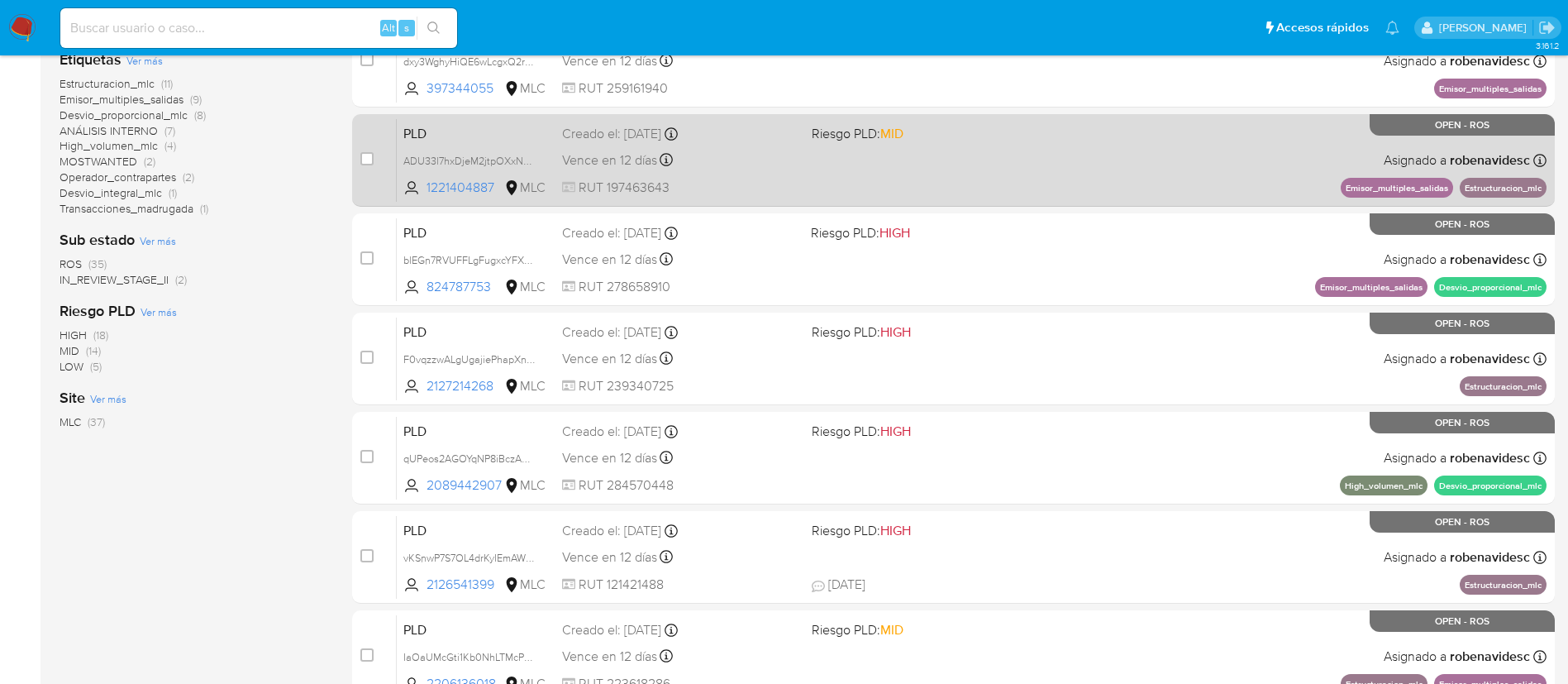
scroll to position [454, 0]
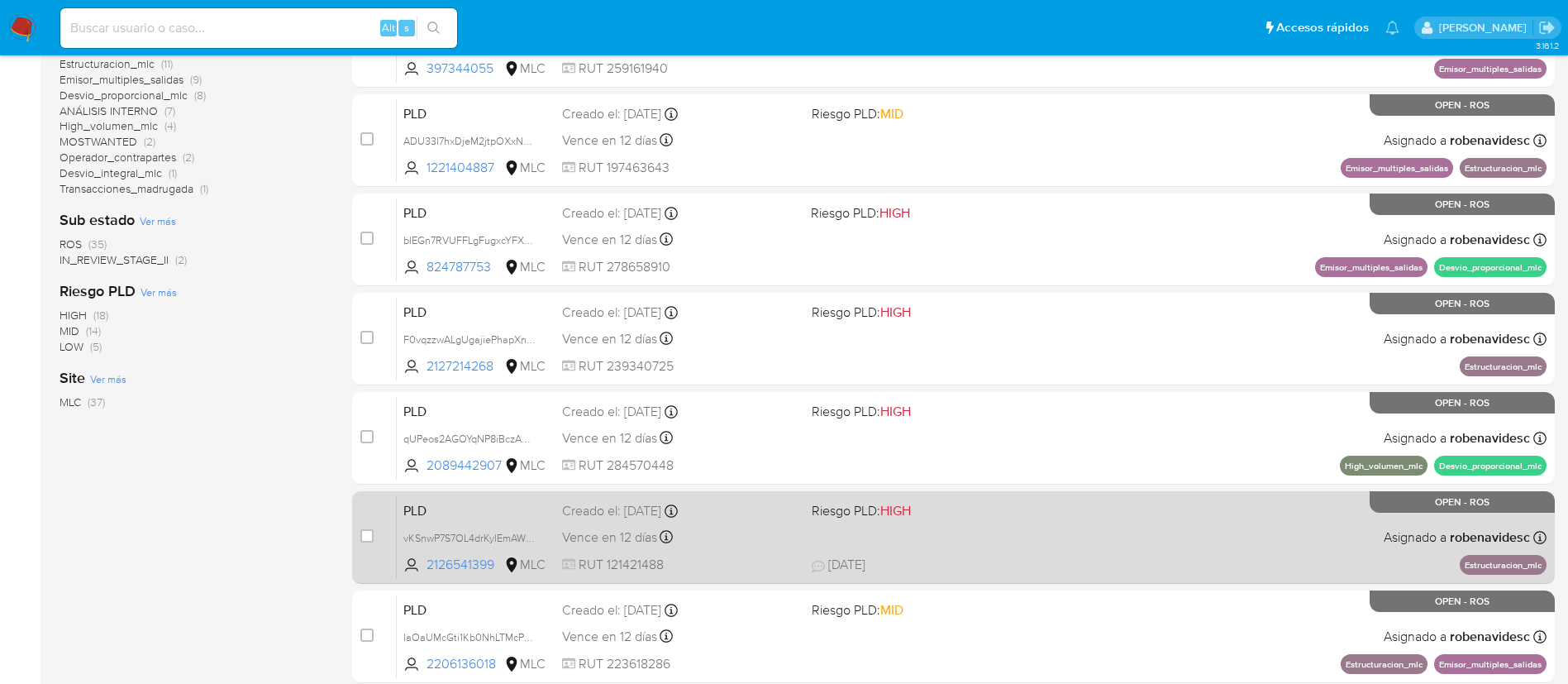
click at [1062, 566] on span "18/08/2025 18/08/2025 10:32" at bounding box center [1055, 565] width 487 height 18
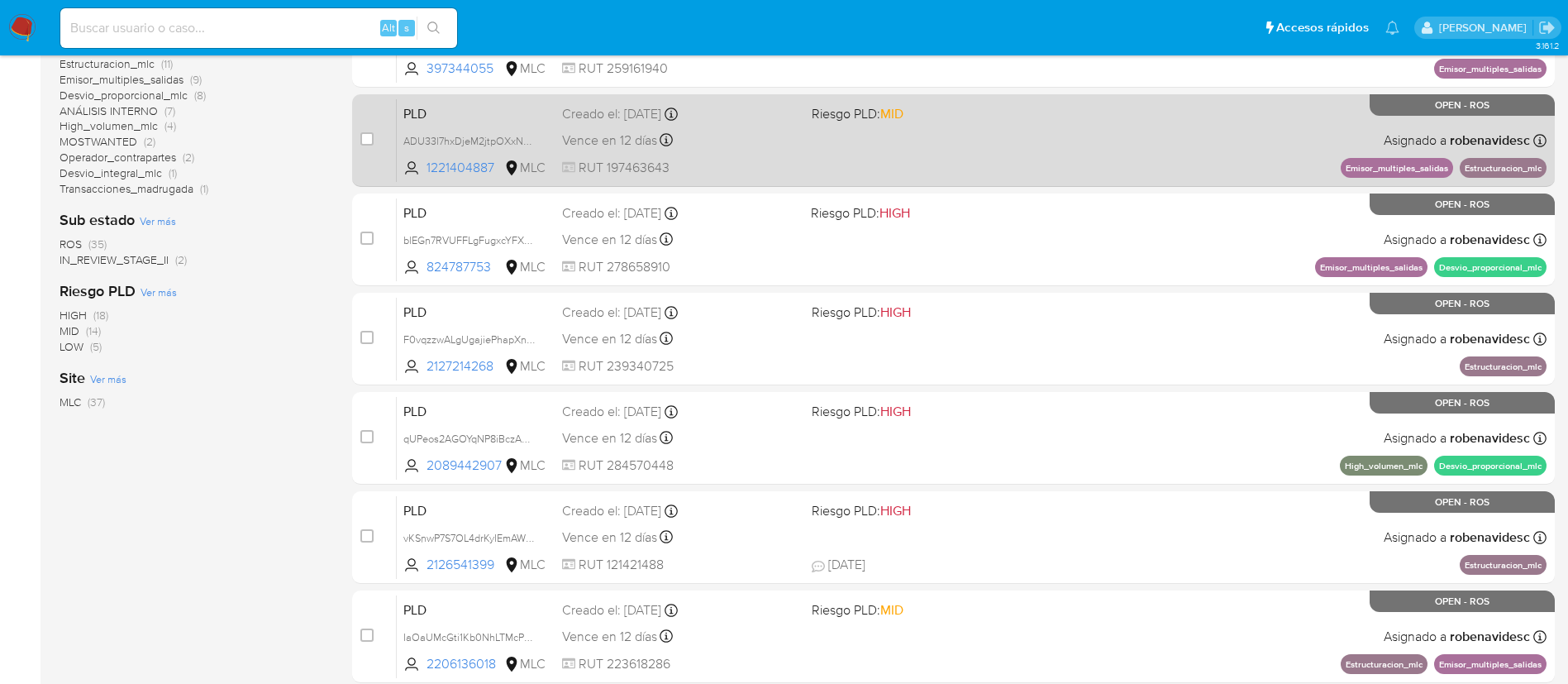
scroll to position [0, 0]
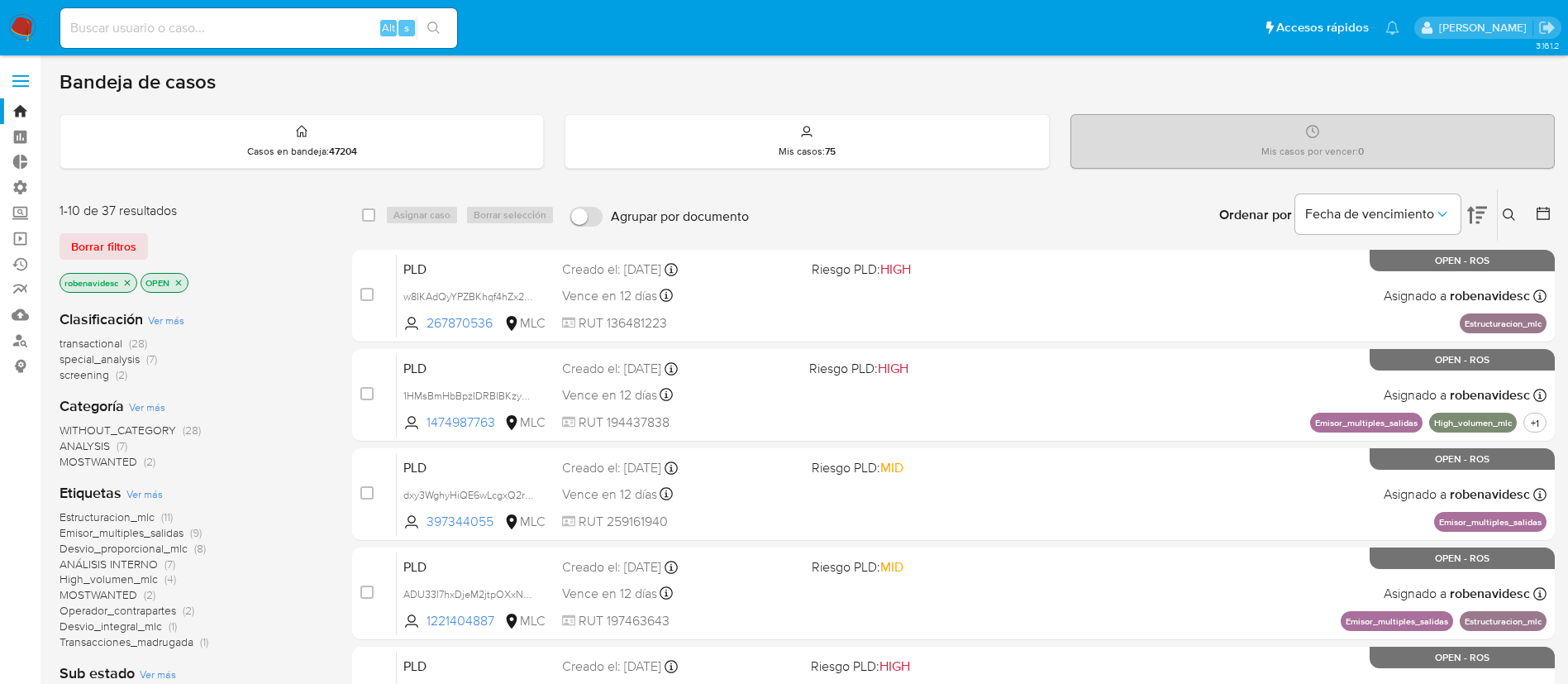
click at [1503, 220] on icon at bounding box center [1509, 215] width 13 height 13
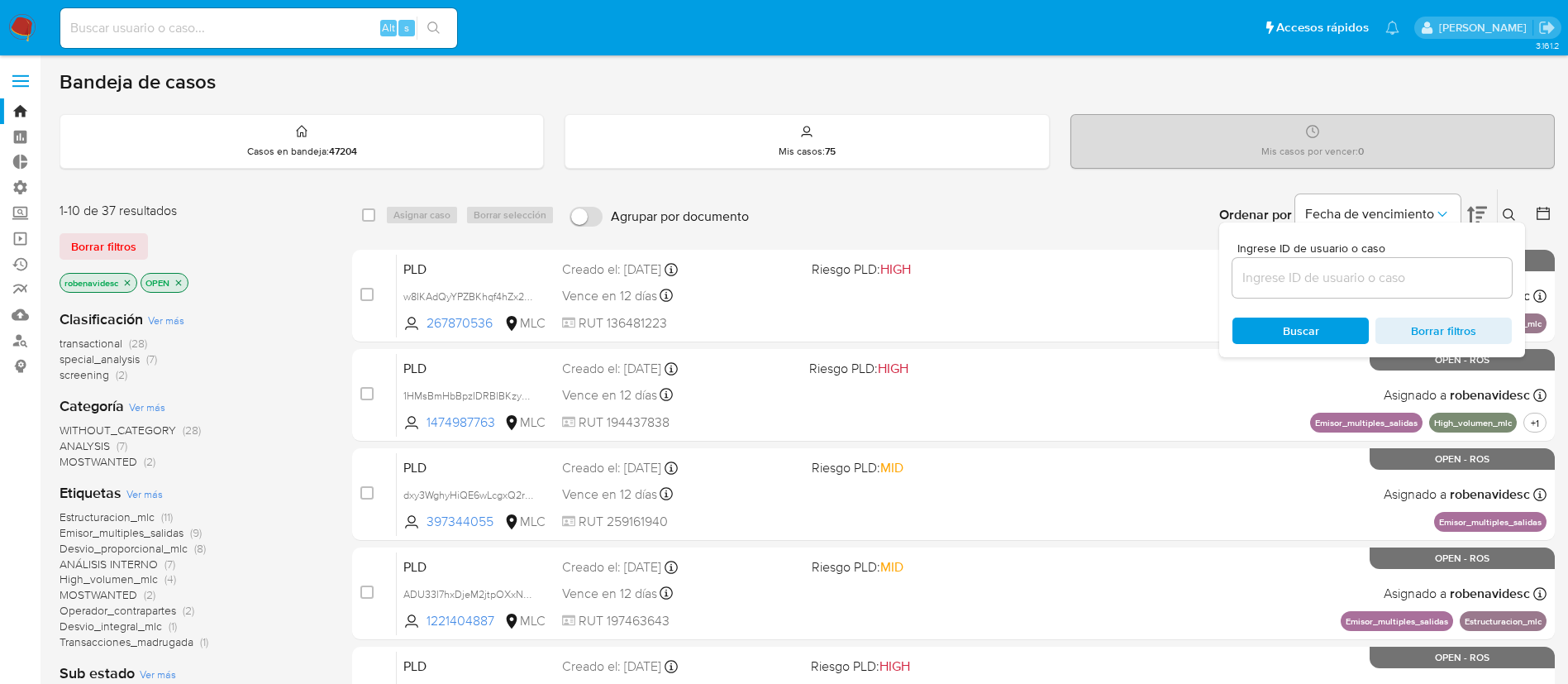
click at [129, 284] on icon "close-filter" at bounding box center [128, 282] width 6 height 6
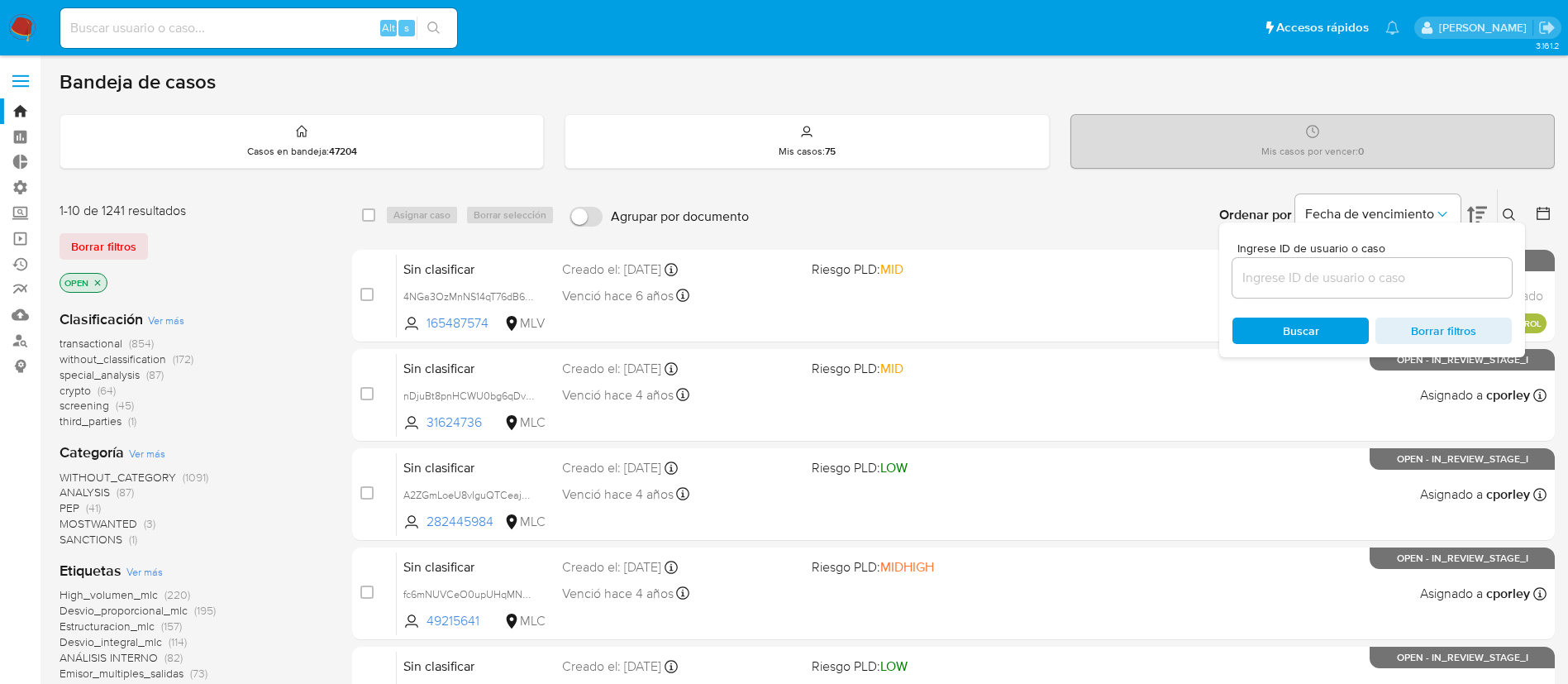
click at [95, 283] on icon "close-filter" at bounding box center [97, 283] width 10 height 10
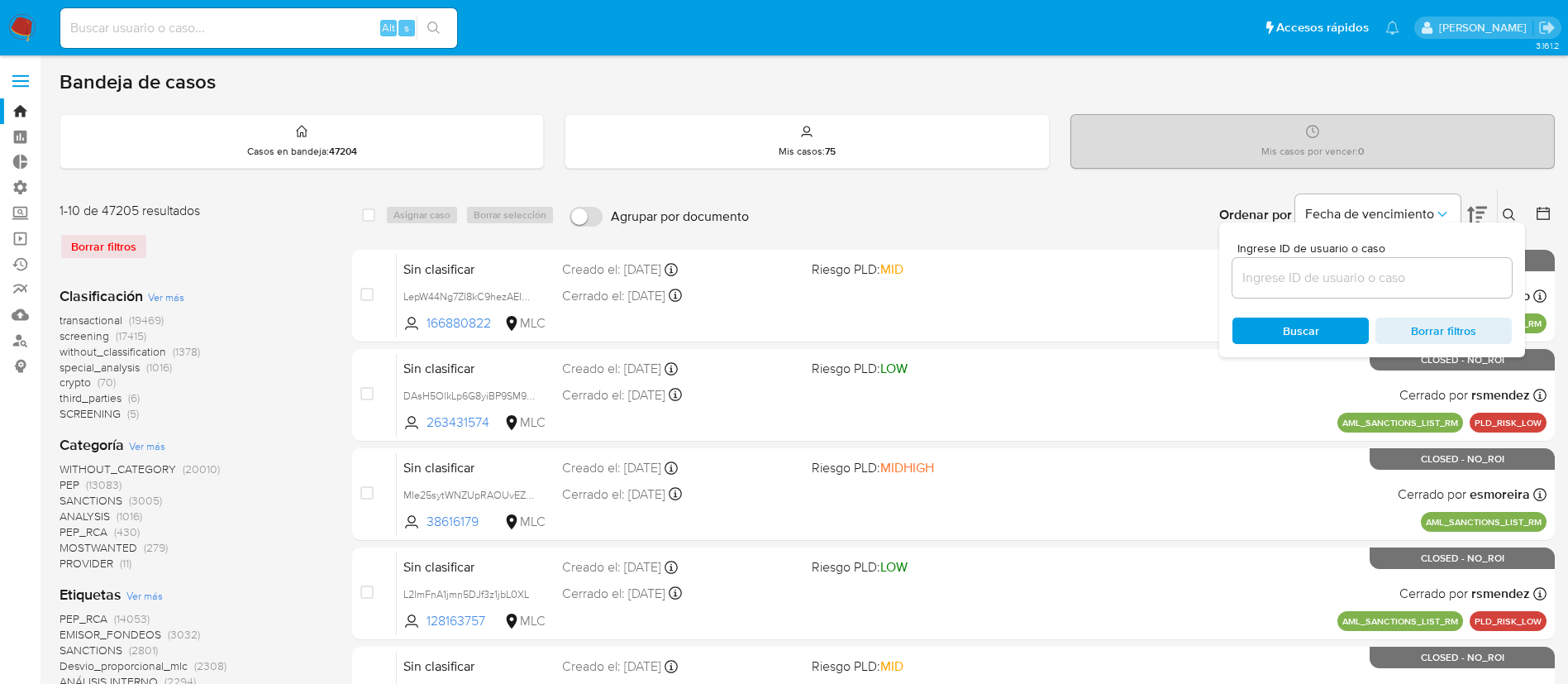
click at [1326, 291] on div at bounding box center [1372, 277] width 279 height 39
click at [1317, 286] on input at bounding box center [1372, 277] width 279 height 21
paste input "HoT1pXrgPV9X066vVzsbegYN"
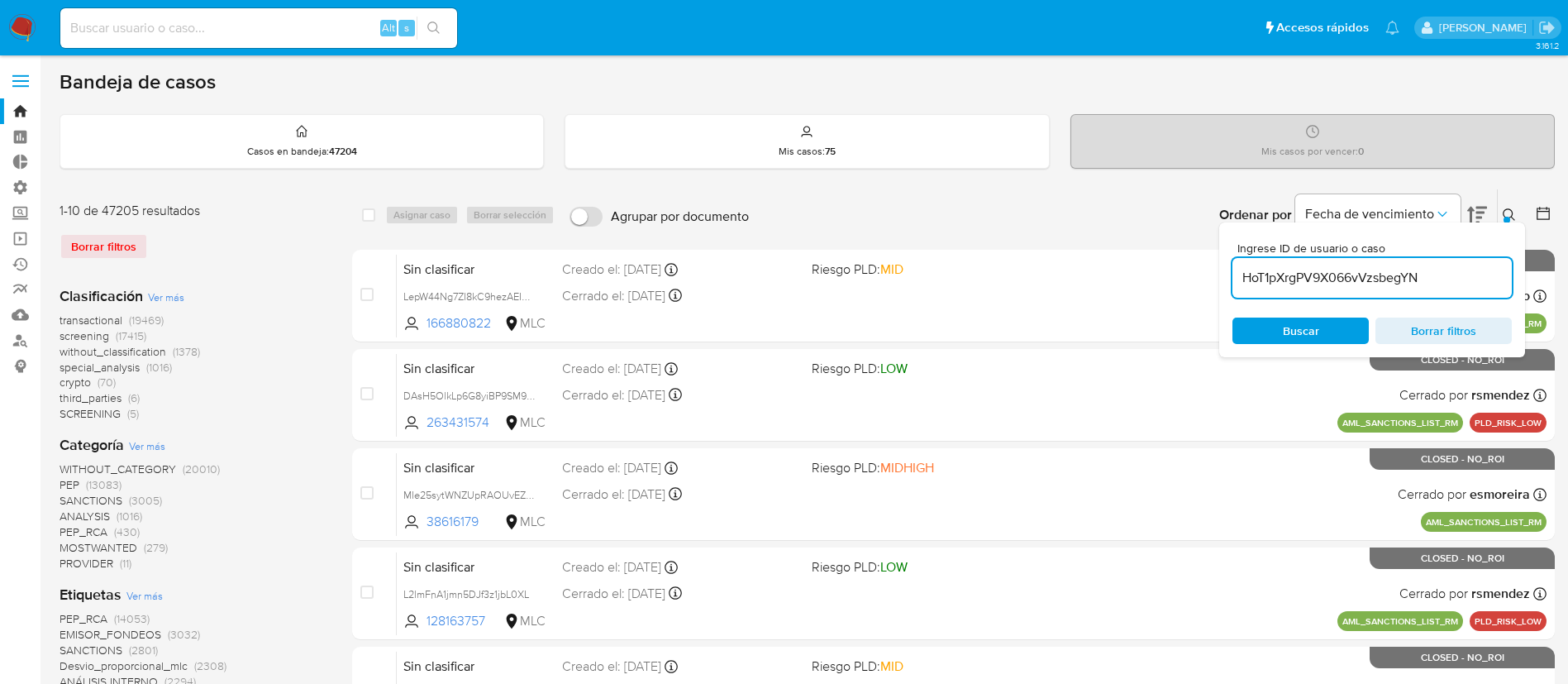
type input "HoT1pXrgPV9X066vVzsbegYN"
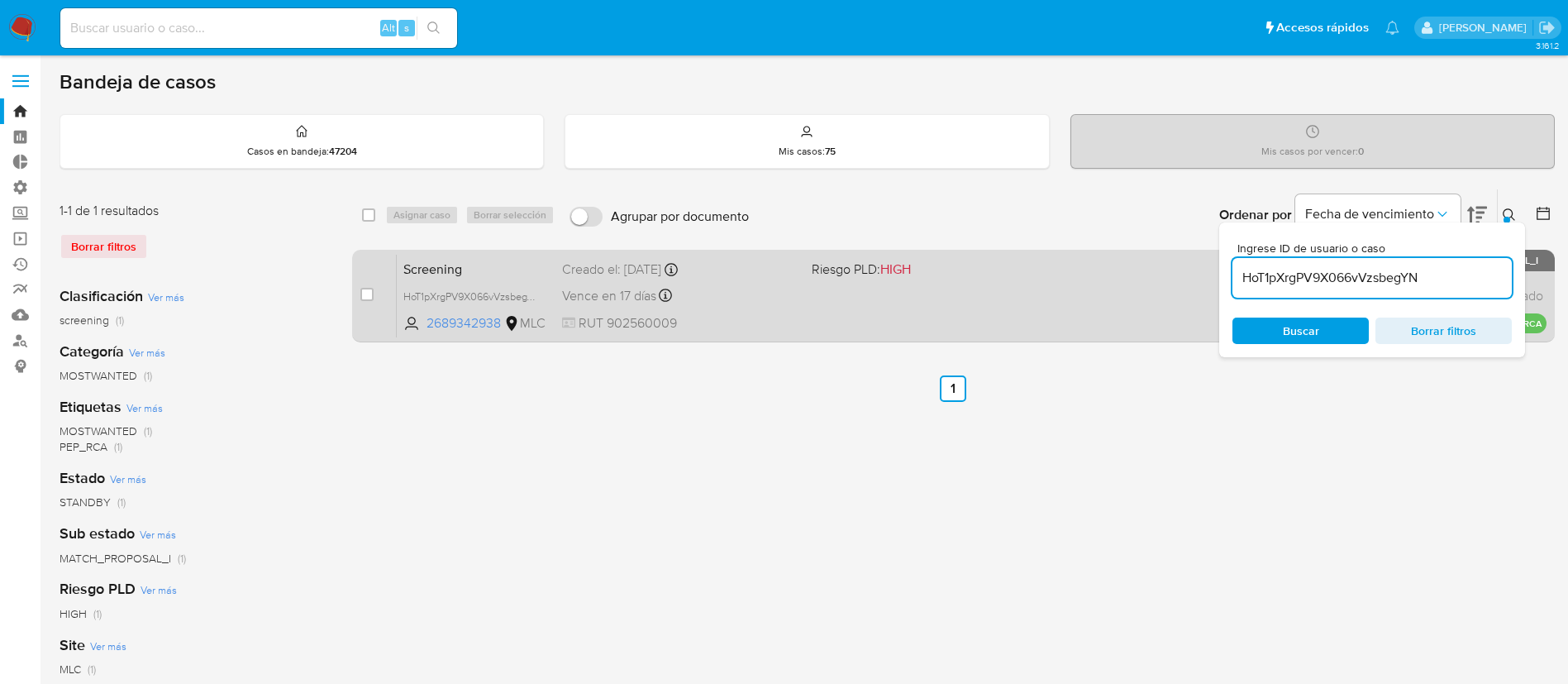
drag, startPoint x: 740, startPoint y: 408, endPoint x: 831, endPoint y: 320, distance: 126.6
click at [831, 320] on div "select-all-cases-checkbox Asignar caso Borrar selección Agrupar por documento O…" at bounding box center [954, 551] width 1203 height 726
click at [370, 298] on input "checkbox" at bounding box center [367, 294] width 13 height 13
checkbox input "true"
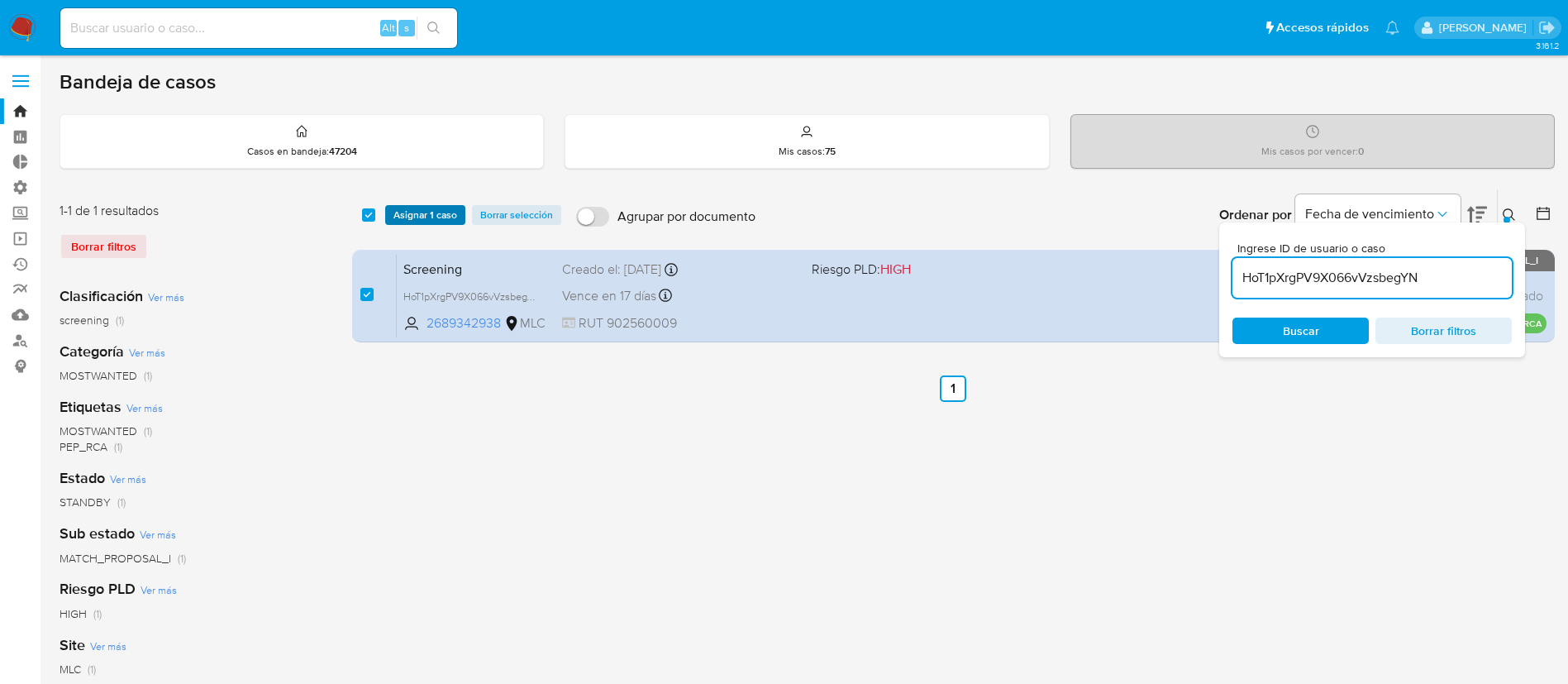
click at [447, 207] on span "Asignar 1 caso" at bounding box center [425, 215] width 63 height 17
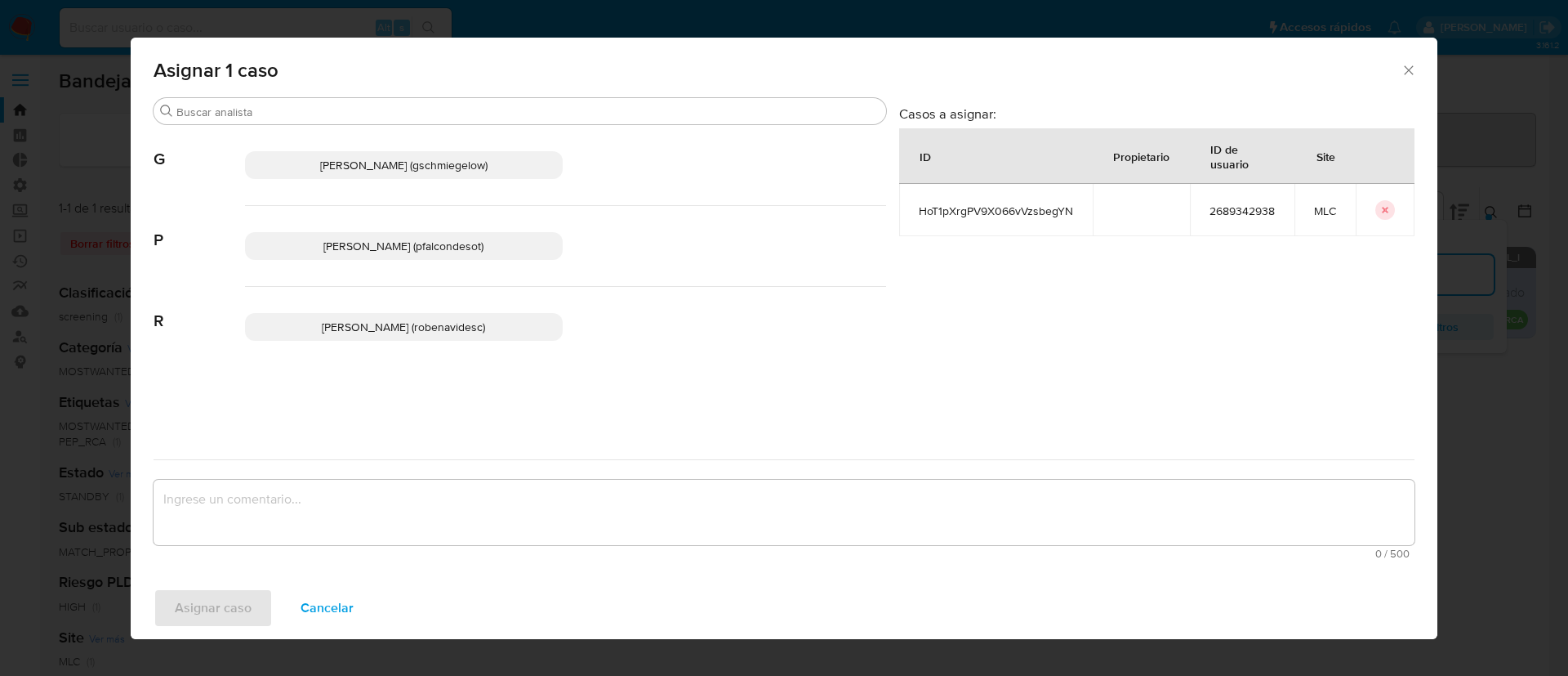
click at [375, 325] on span "Rocio Daniela Benavides Catalan (robenavidesc)" at bounding box center [404, 327] width 163 height 16
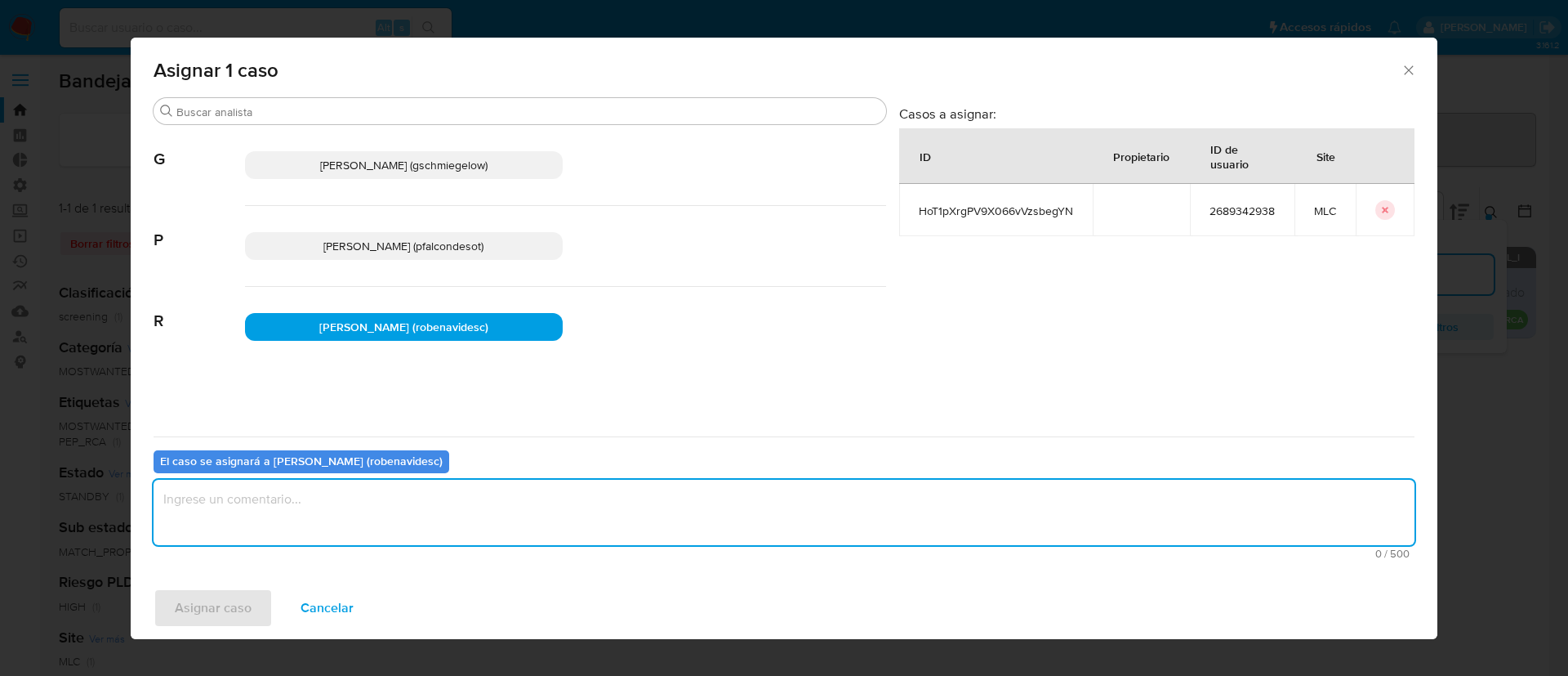
click at [441, 517] on textarea "assign-modal" at bounding box center [784, 513] width 1261 height 65
type textarea "assign"
click at [179, 603] on span "Asignar caso" at bounding box center [213, 608] width 77 height 36
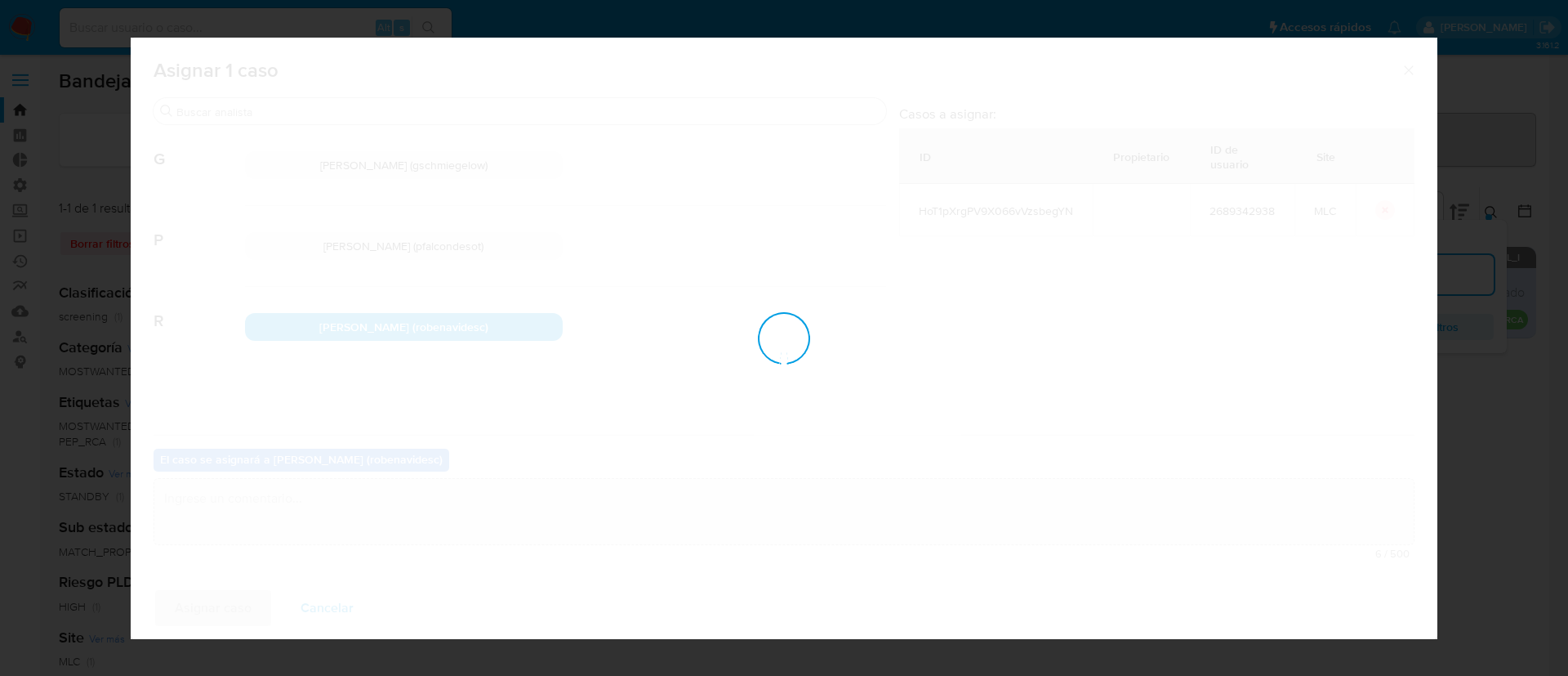
checkbox input "false"
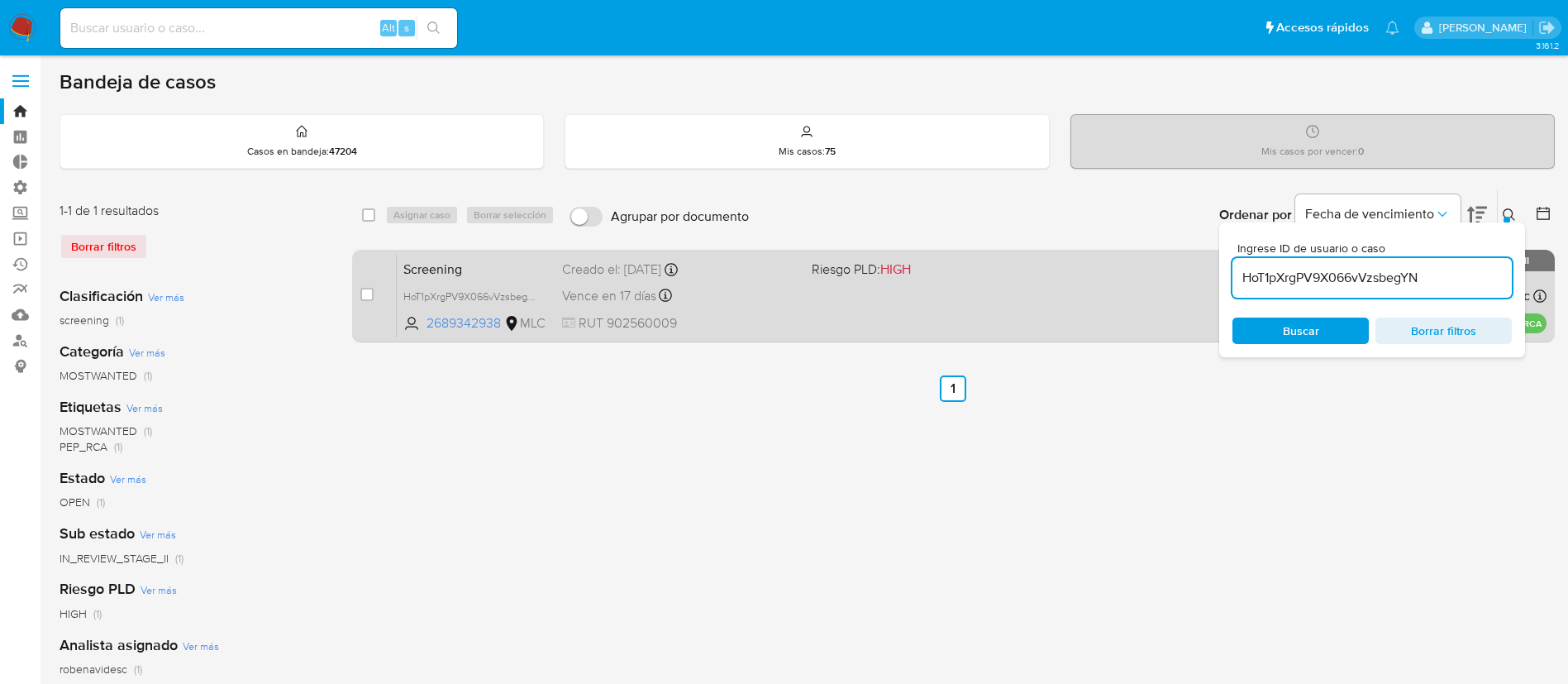
drag, startPoint x: 1466, startPoint y: 282, endPoint x: 1110, endPoint y: 286, distance: 356.0
click at [1110, 286] on div "select-all-cases-checkbox Asignar caso Borrar selección Agrupar por documento O…" at bounding box center [954, 268] width 1203 height 161
paste input "hf5lnhpjsEvAewGWmYsN6nr3"
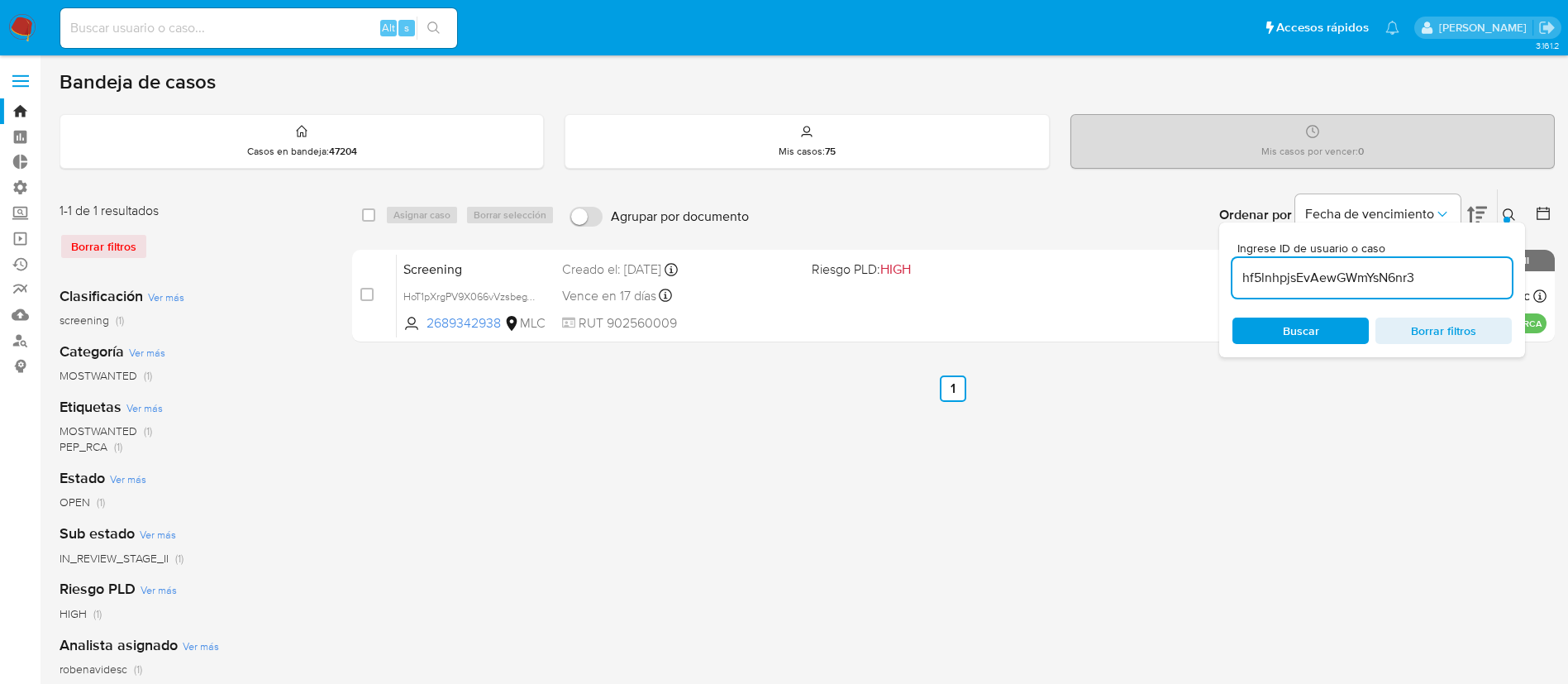
type input "hf5lnhpjsEvAewGWmYsN6nr3"
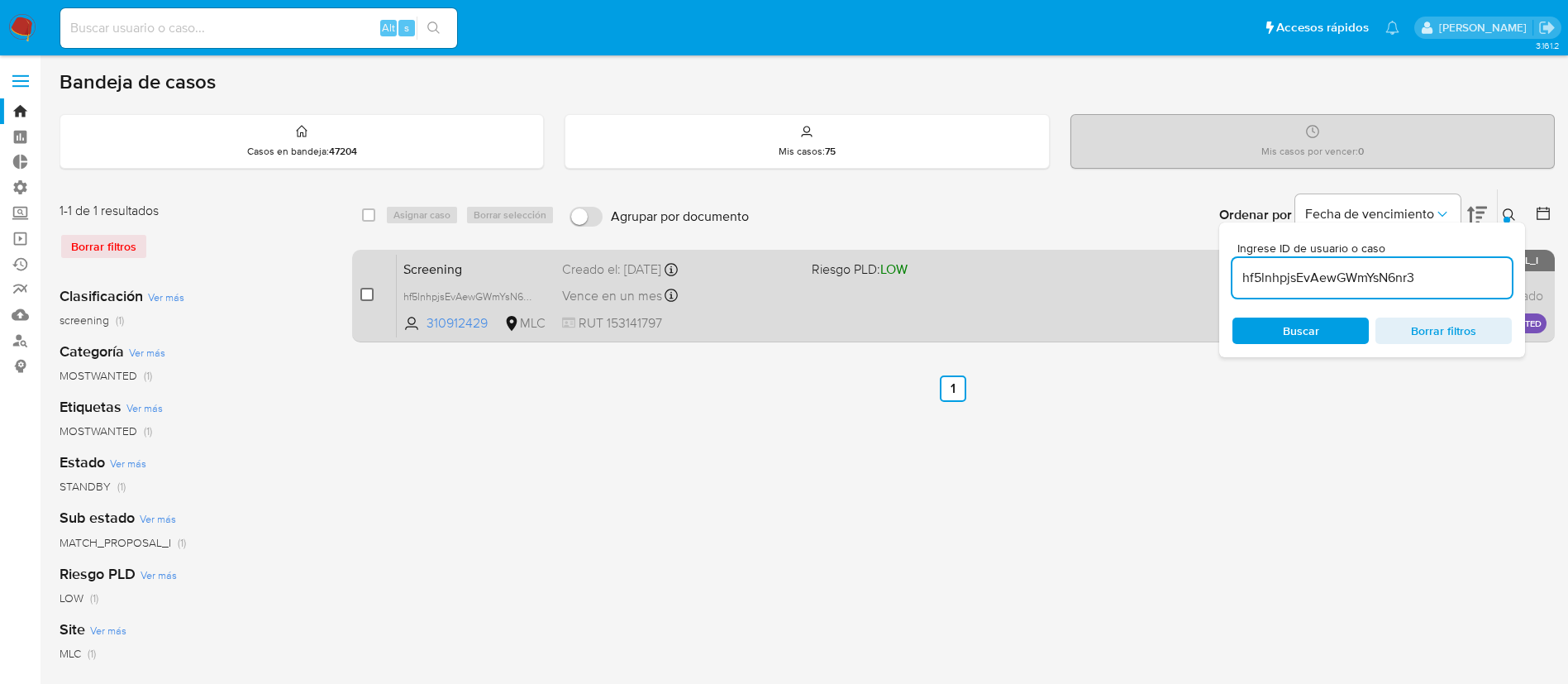
click at [362, 295] on input "checkbox" at bounding box center [367, 294] width 13 height 13
checkbox input "true"
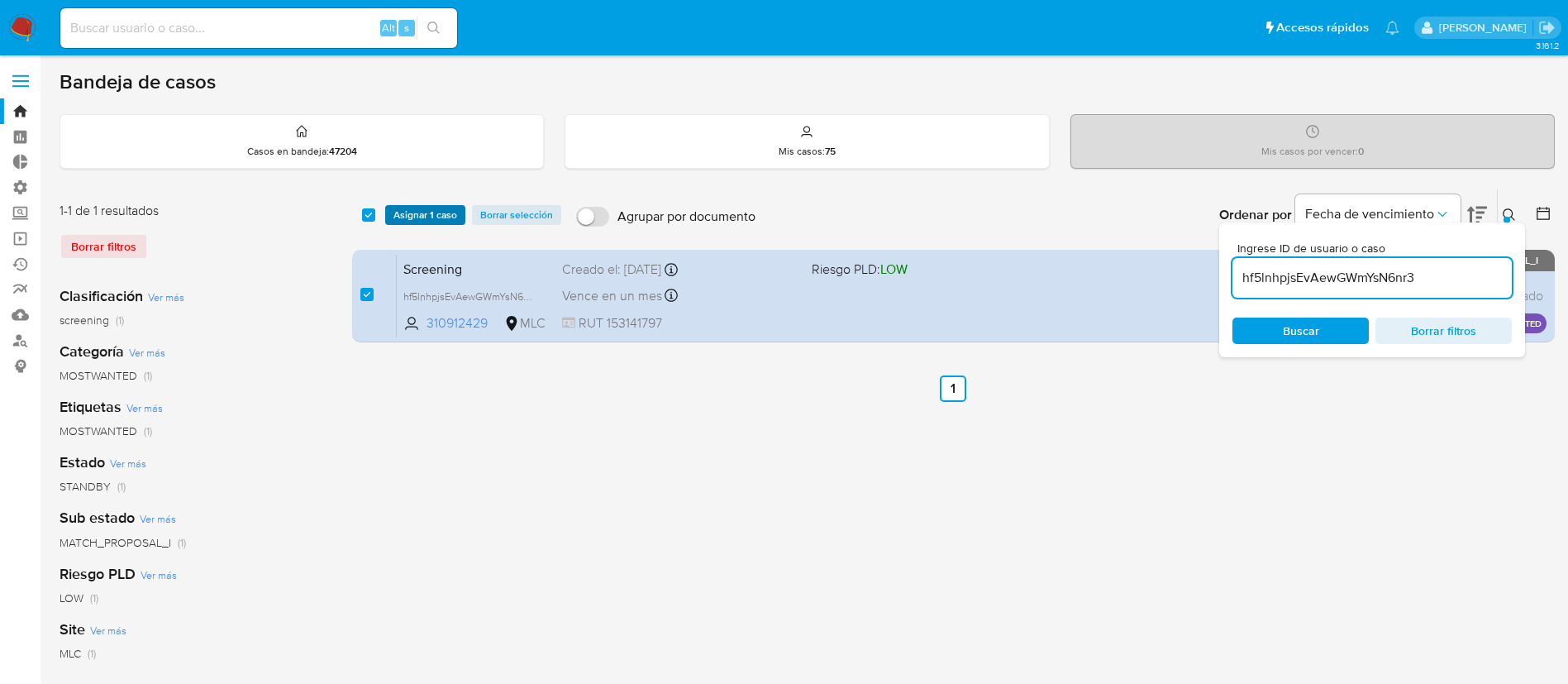
click at [431, 215] on span "Asignar 1 caso" at bounding box center [425, 215] width 63 height 17
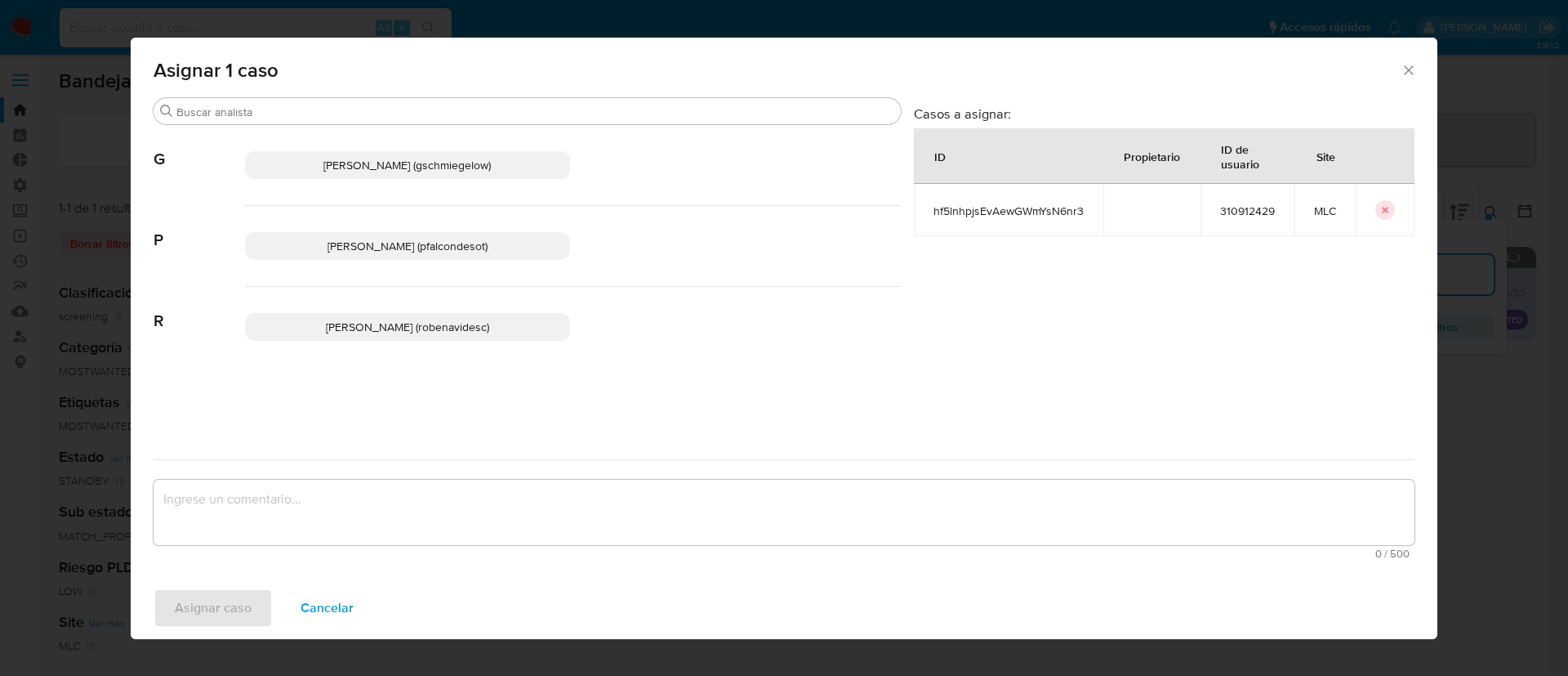
click at [414, 330] on span "Rocio Daniela Benavides Catalan (robenavidesc)" at bounding box center [407, 327] width 163 height 16
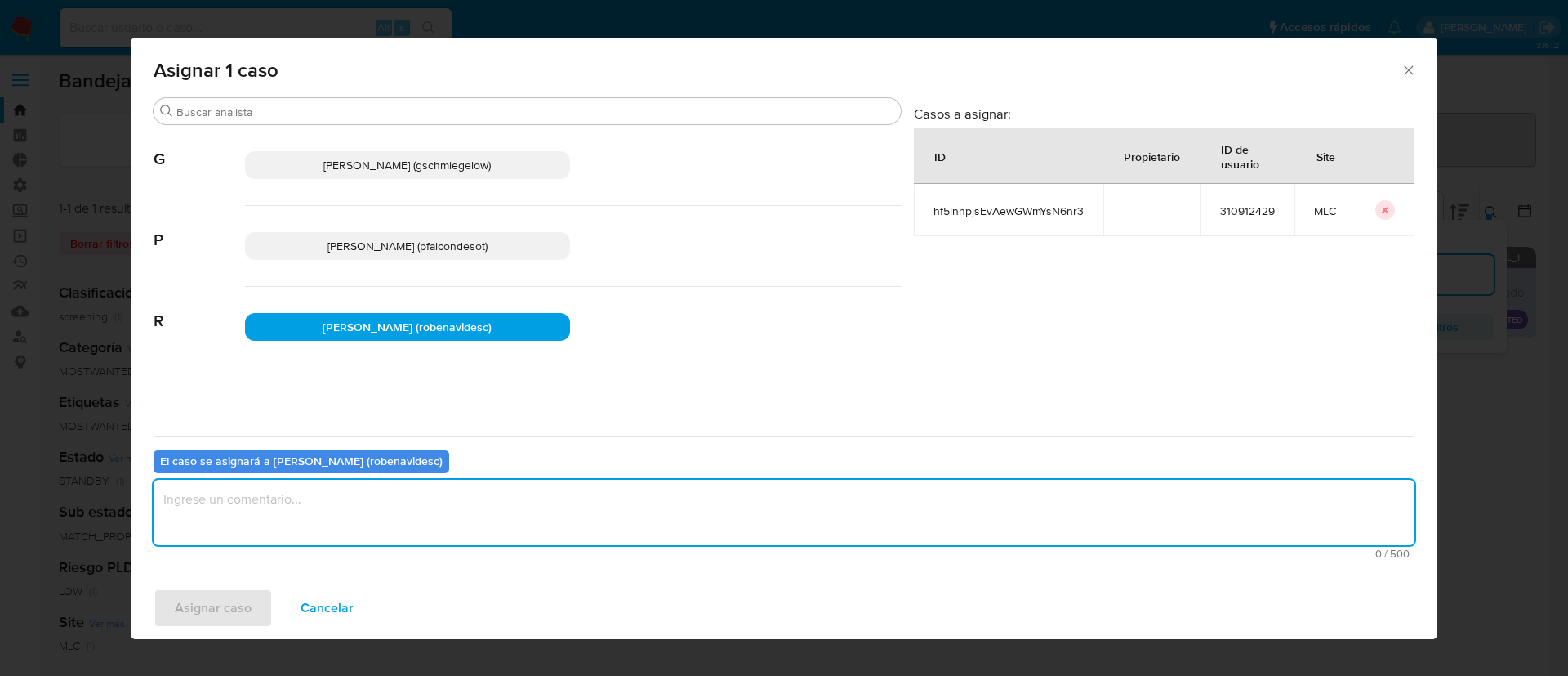
click at [464, 504] on textarea "assign-modal" at bounding box center [784, 513] width 1261 height 65
type textarea "Assign"
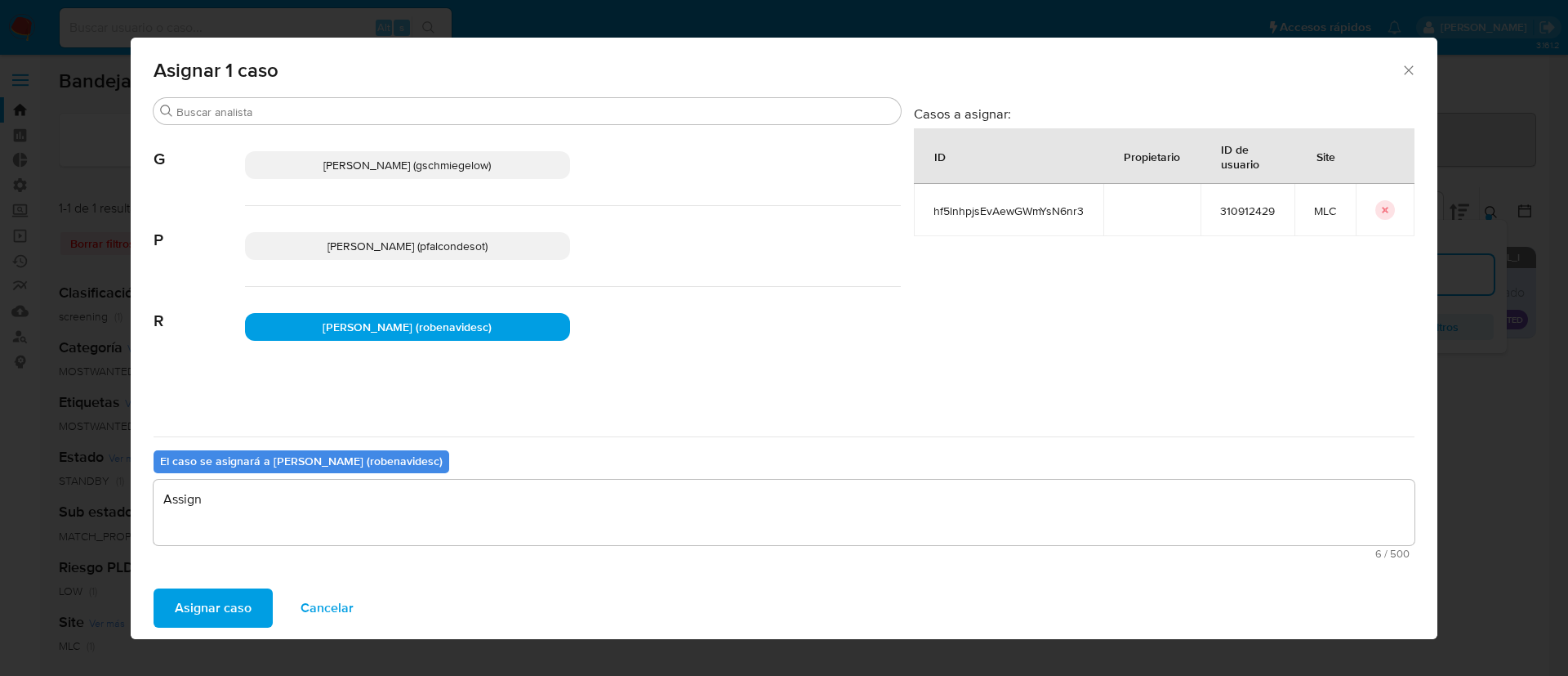
click at [212, 607] on span "Asignar caso" at bounding box center [213, 608] width 77 height 36
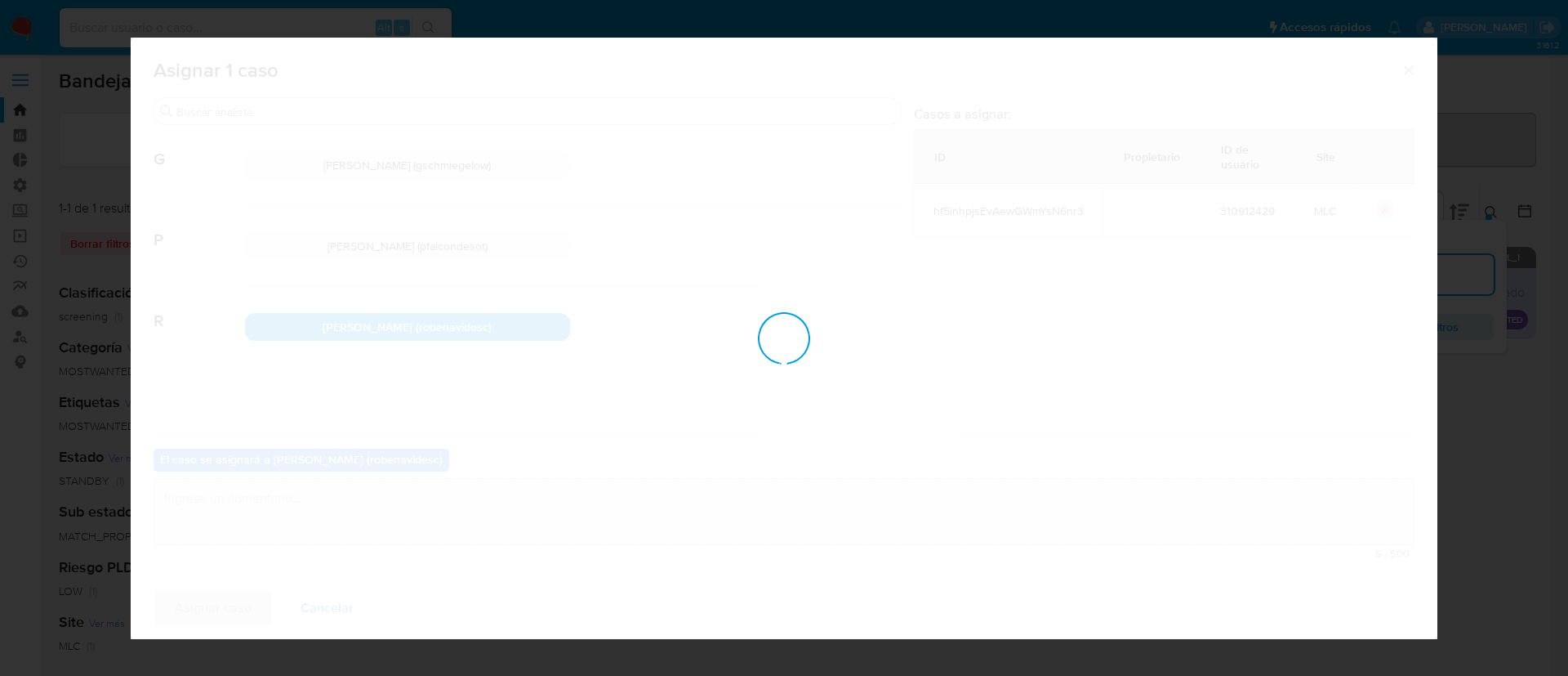
checkbox input "false"
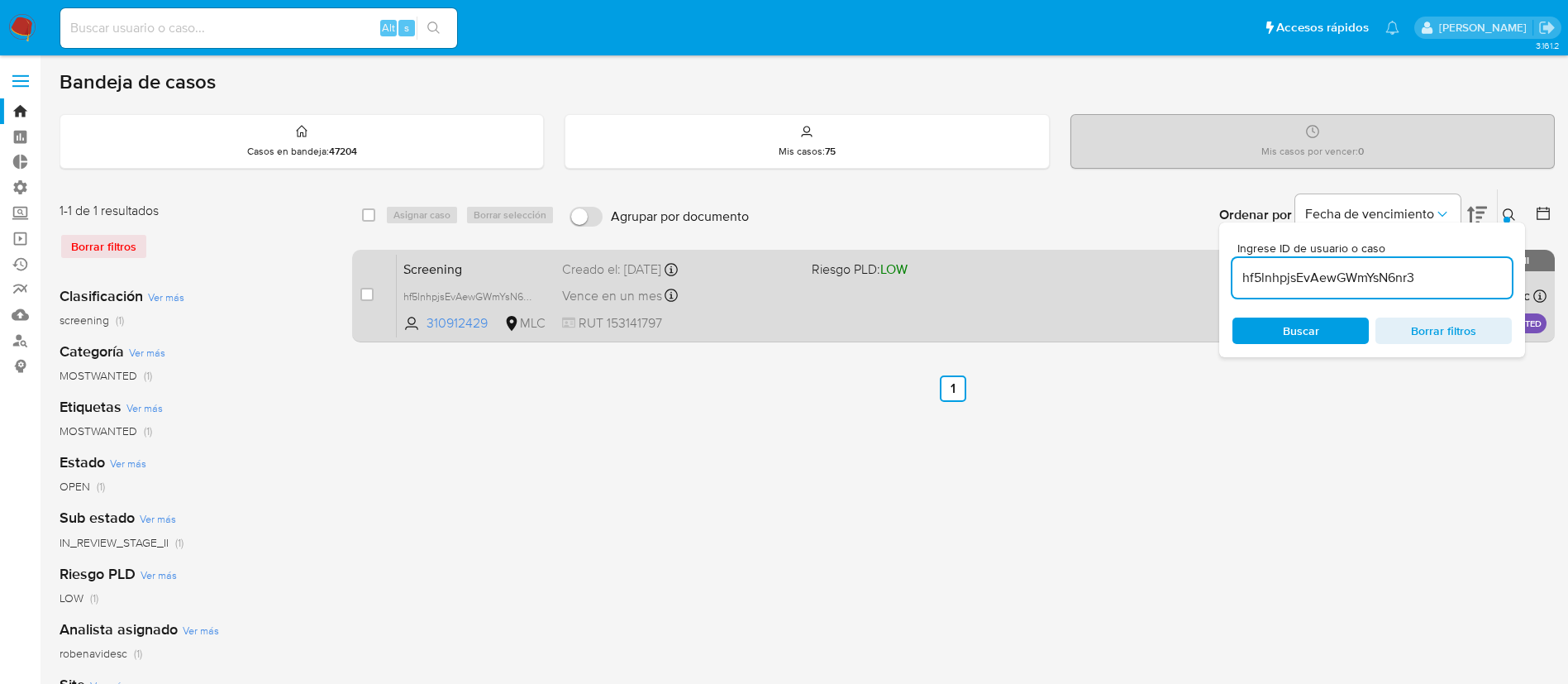
drag, startPoint x: 1450, startPoint y: 279, endPoint x: 1097, endPoint y: 295, distance: 353.4
click at [1097, 295] on div "select-all-cases-checkbox Asignar caso Borrar selección Agrupar por documento O…" at bounding box center [954, 268] width 1203 height 161
paste input "Cp12aMWKmovTZPJByW3KDRj"
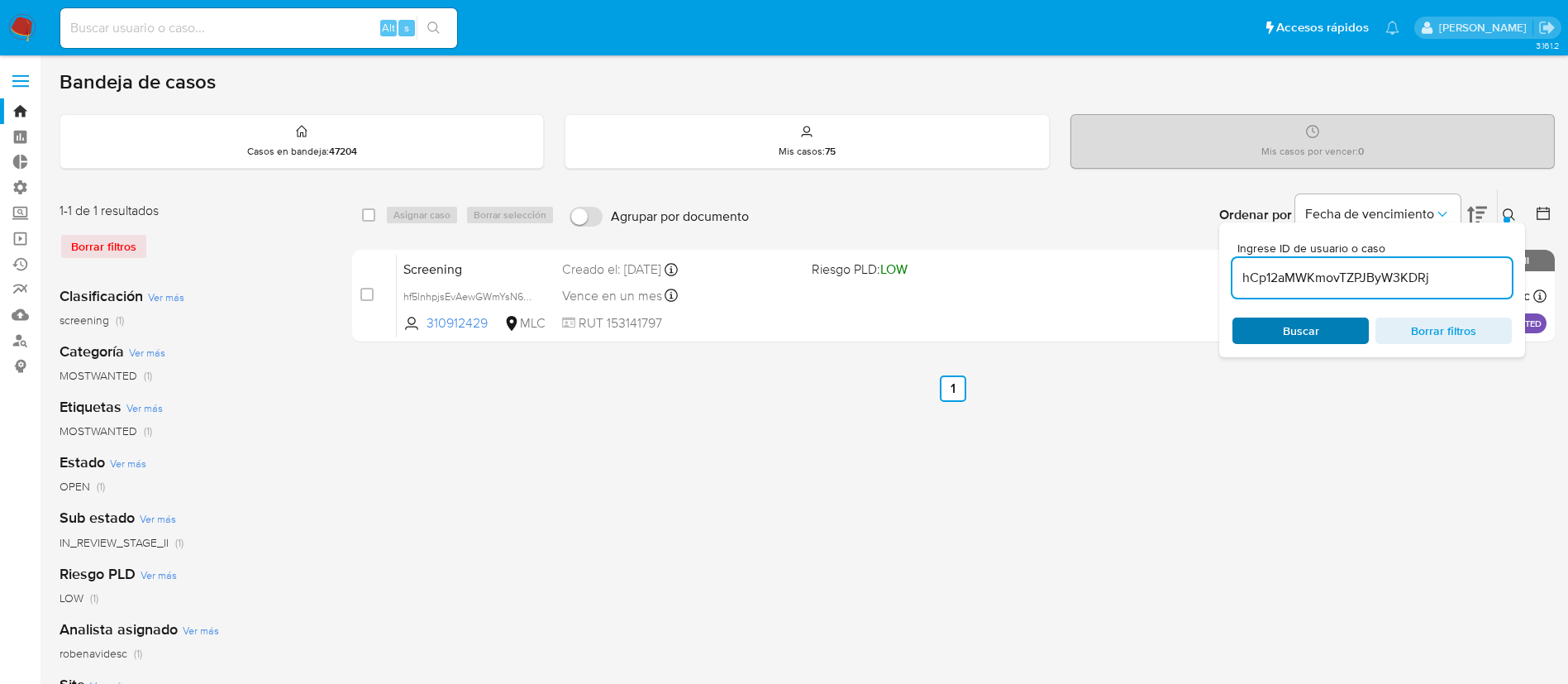
type input "hCp12aMWKmovTZPJByW3KDRj"
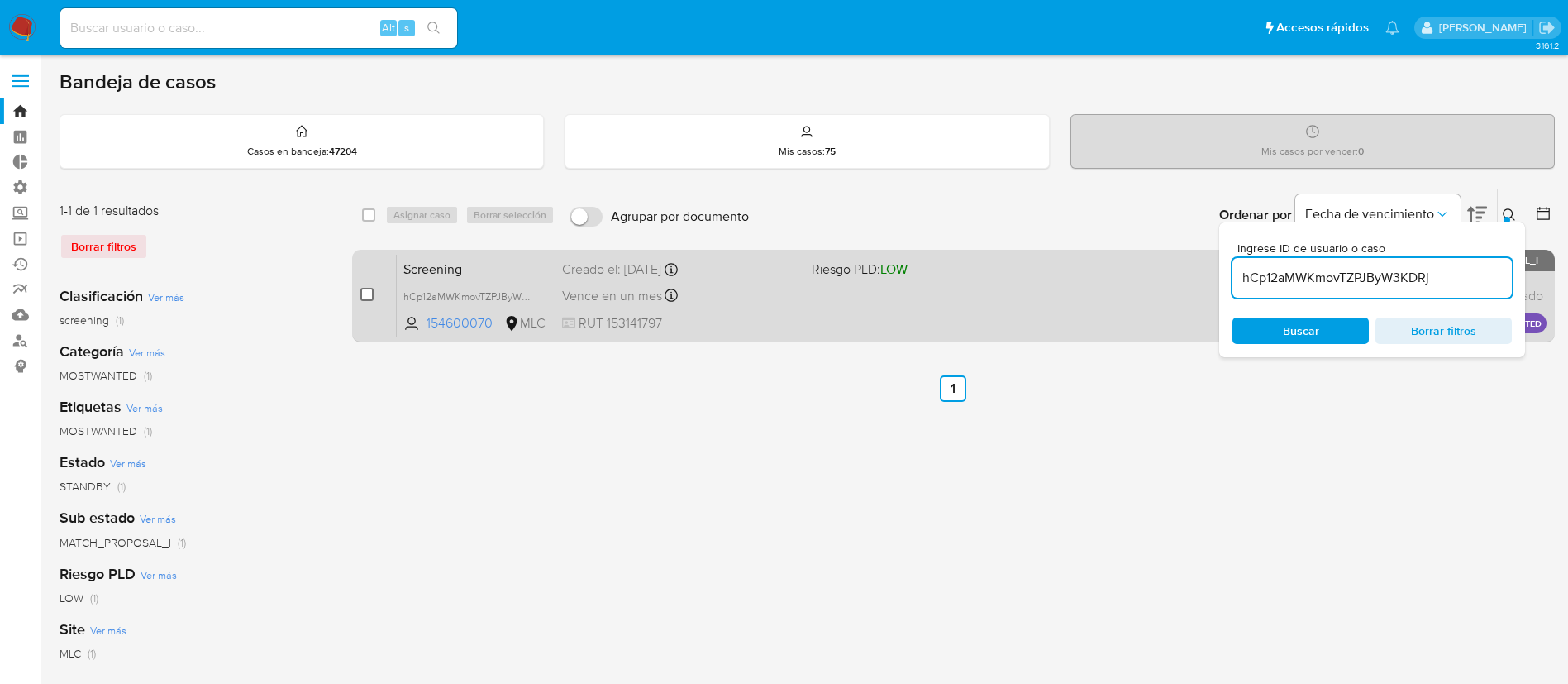
click at [368, 297] on input "checkbox" at bounding box center [367, 294] width 13 height 13
checkbox input "true"
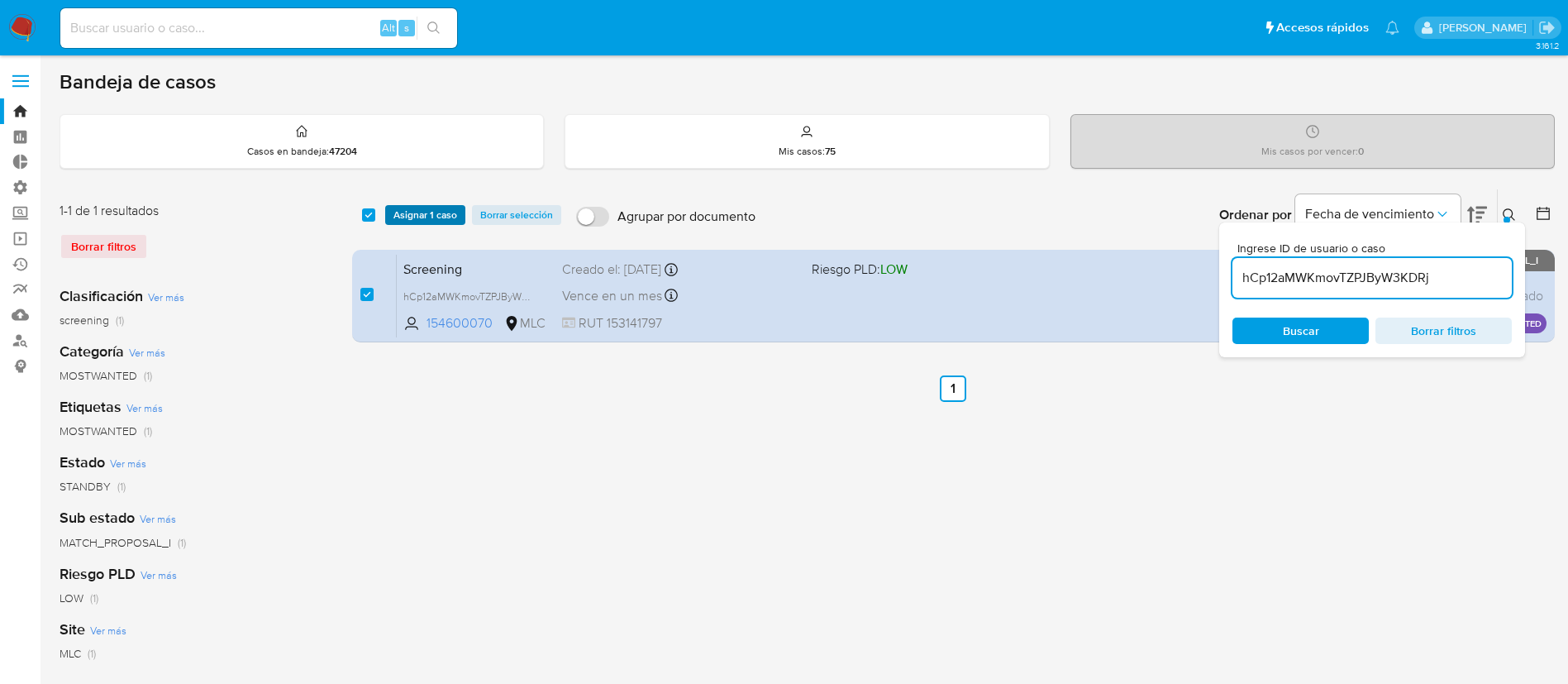
click at [431, 214] on span "Asignar 1 caso" at bounding box center [425, 215] width 63 height 17
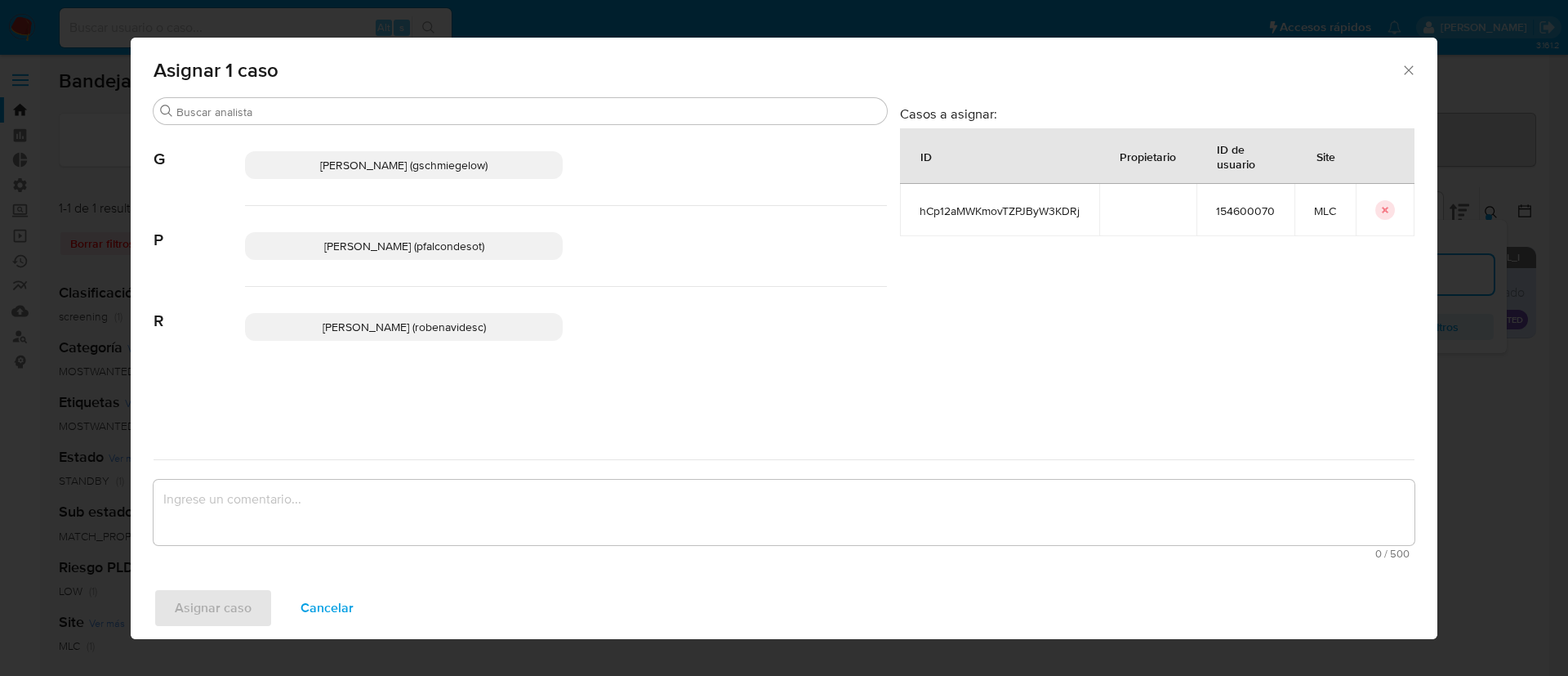
click at [357, 326] on span "Rocio Daniela Benavides Catalan (robenavidesc)" at bounding box center [404, 327] width 163 height 16
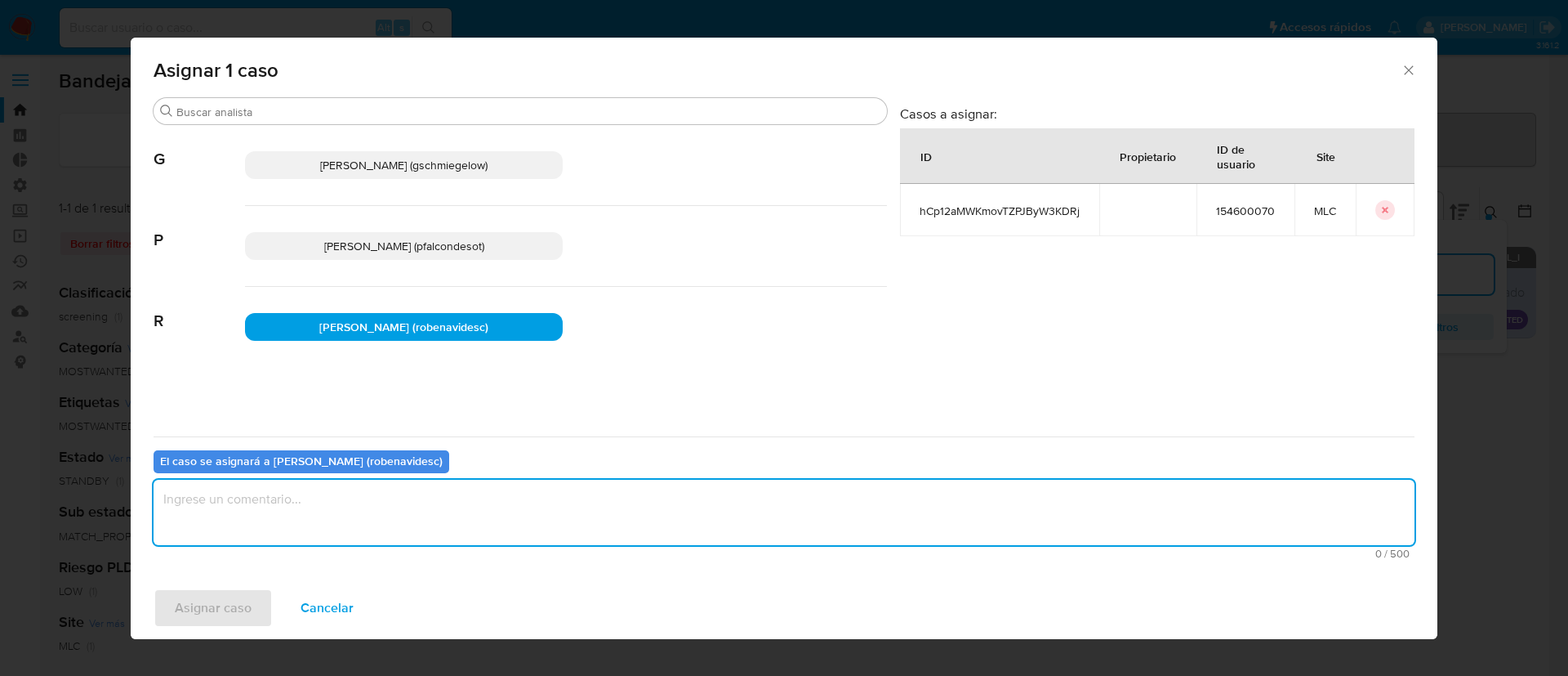
click at [443, 500] on textarea "assign-modal" at bounding box center [784, 513] width 1261 height 65
type textarea "Assign"
click at [246, 600] on span "Asignar caso" at bounding box center [213, 608] width 77 height 36
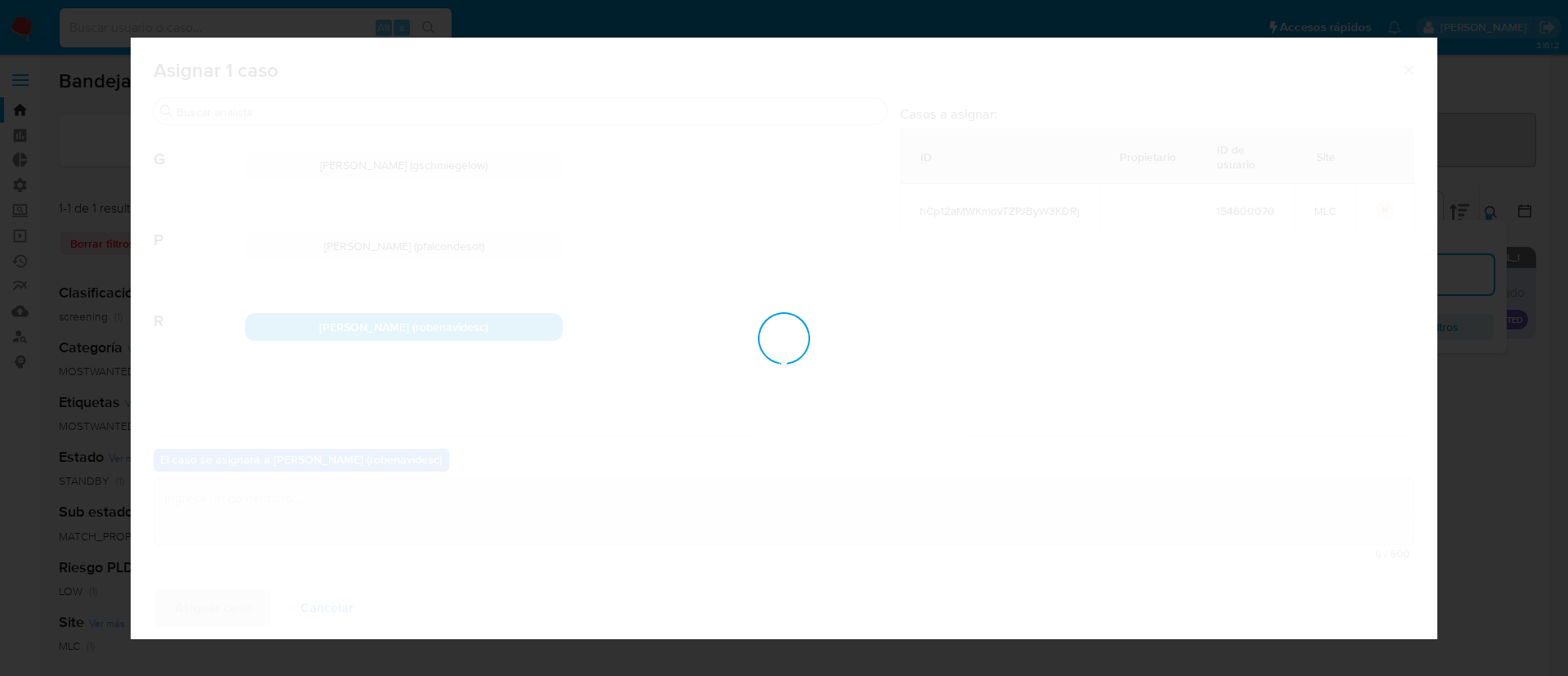
checkbox input "false"
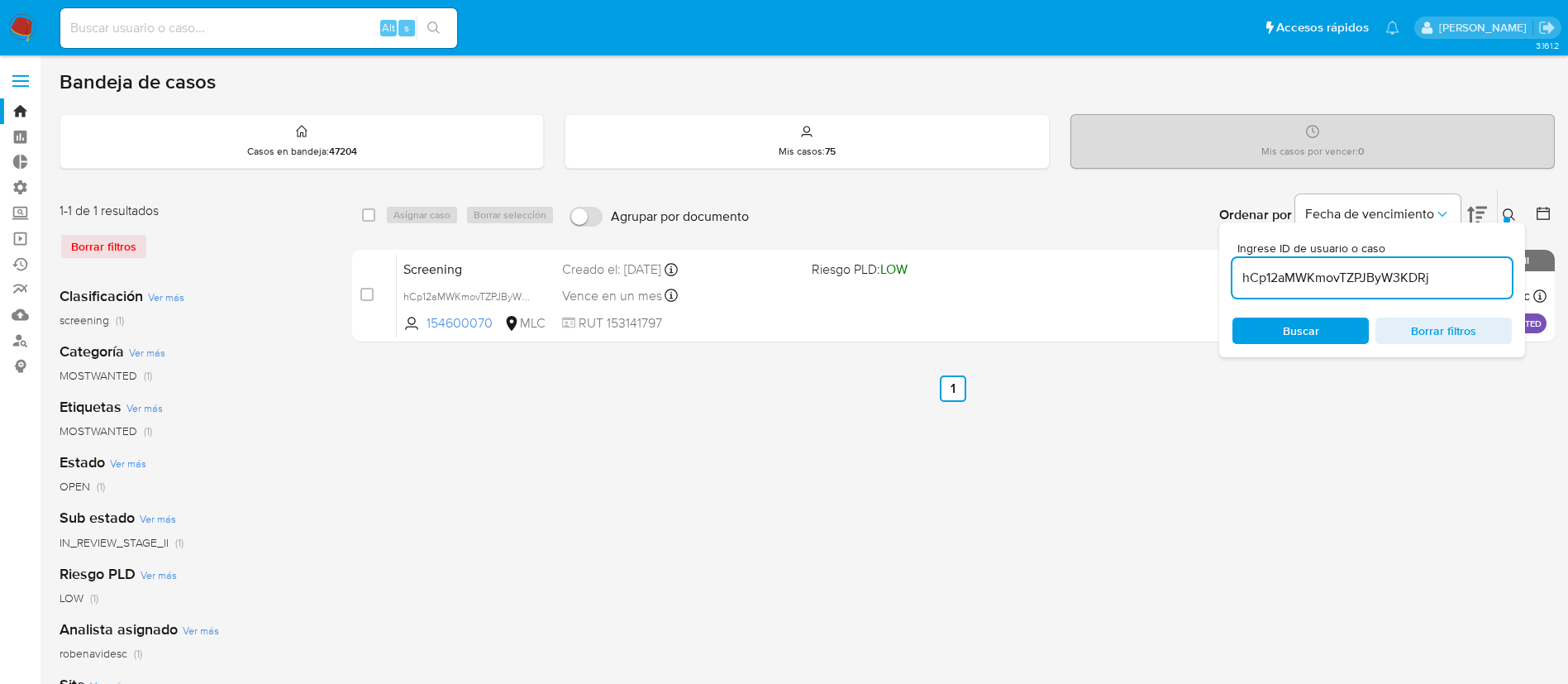
click at [114, 241] on div "Borrar filtros" at bounding box center [192, 246] width 264 height 27
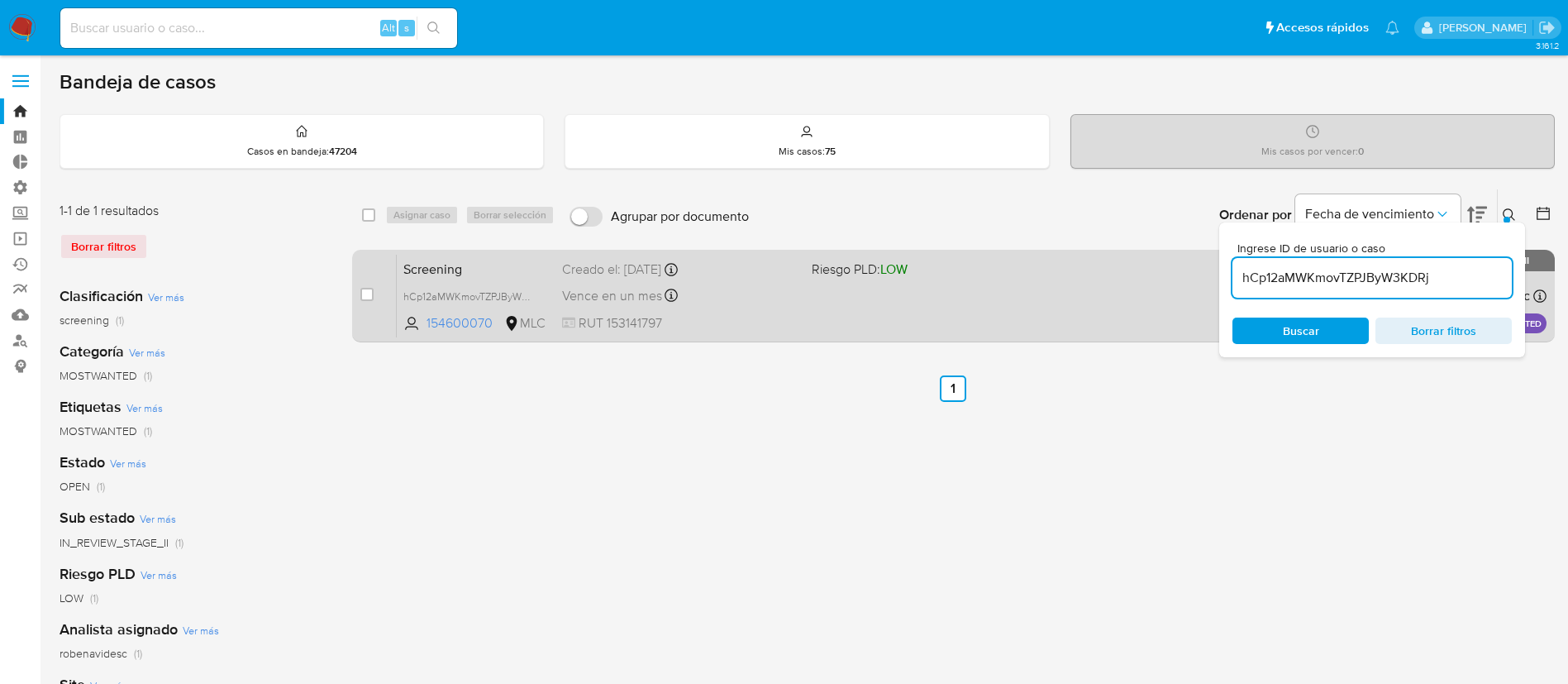
click at [436, 270] on span "Screening" at bounding box center [476, 267] width 145 height 21
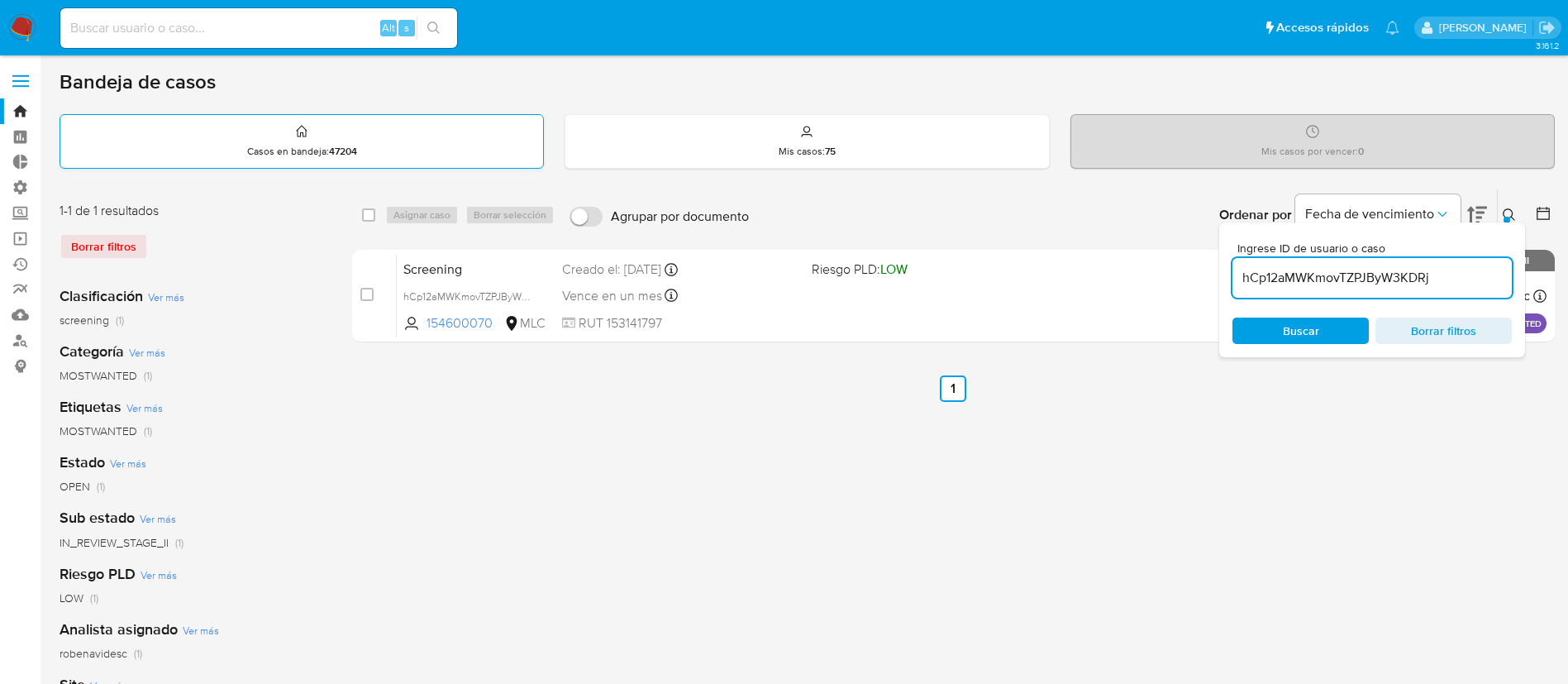
click at [132, 145] on div "Casos en bandeja : 47204" at bounding box center [302, 141] width 483 height 53
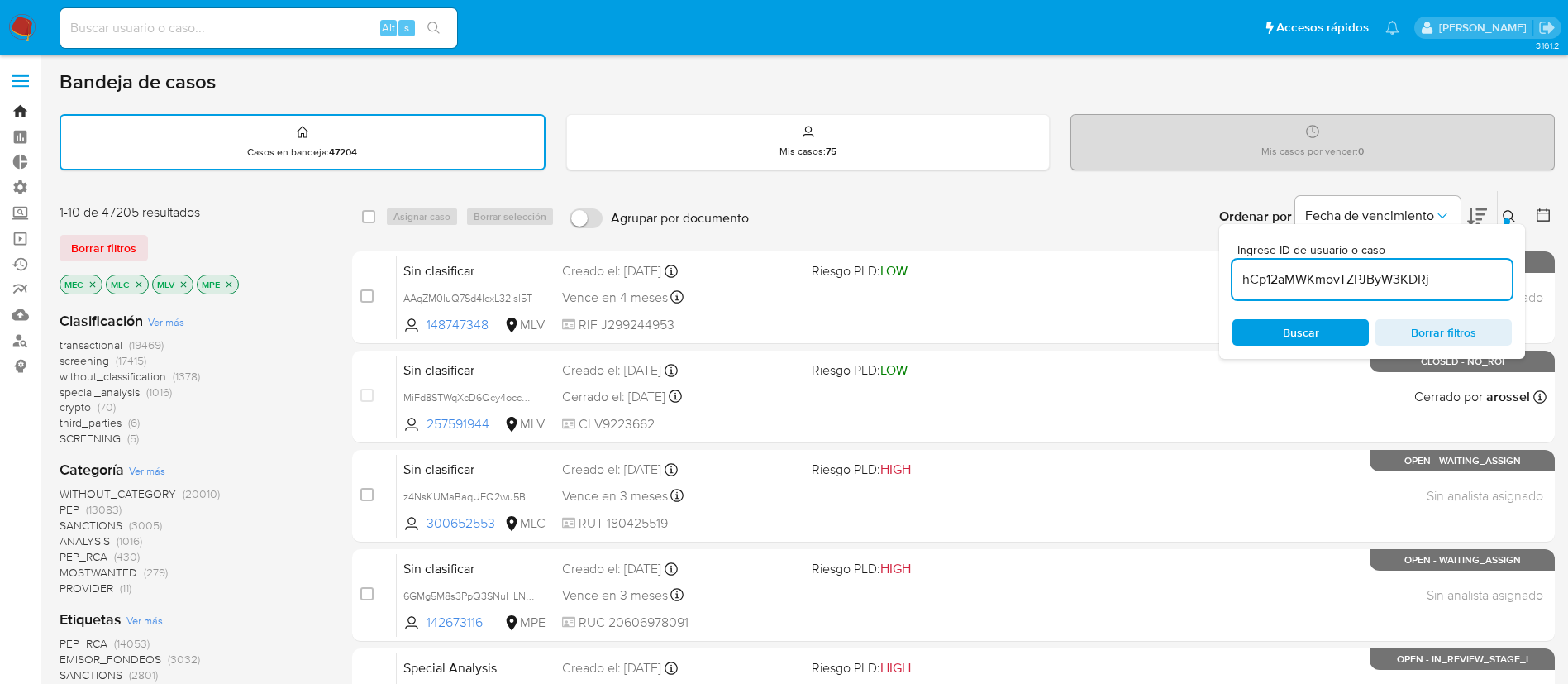
click at [15, 117] on link "Bandeja" at bounding box center [98, 111] width 196 height 26
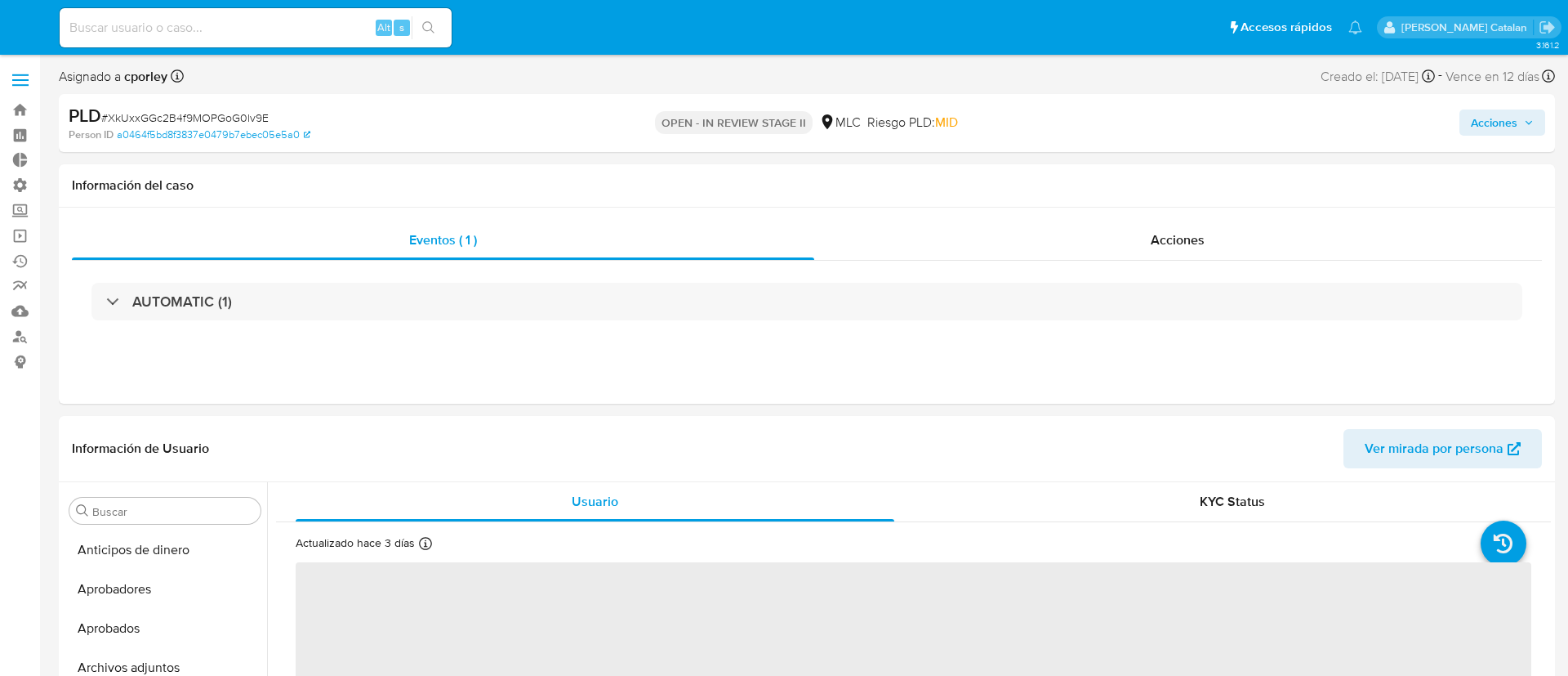
select select "10"
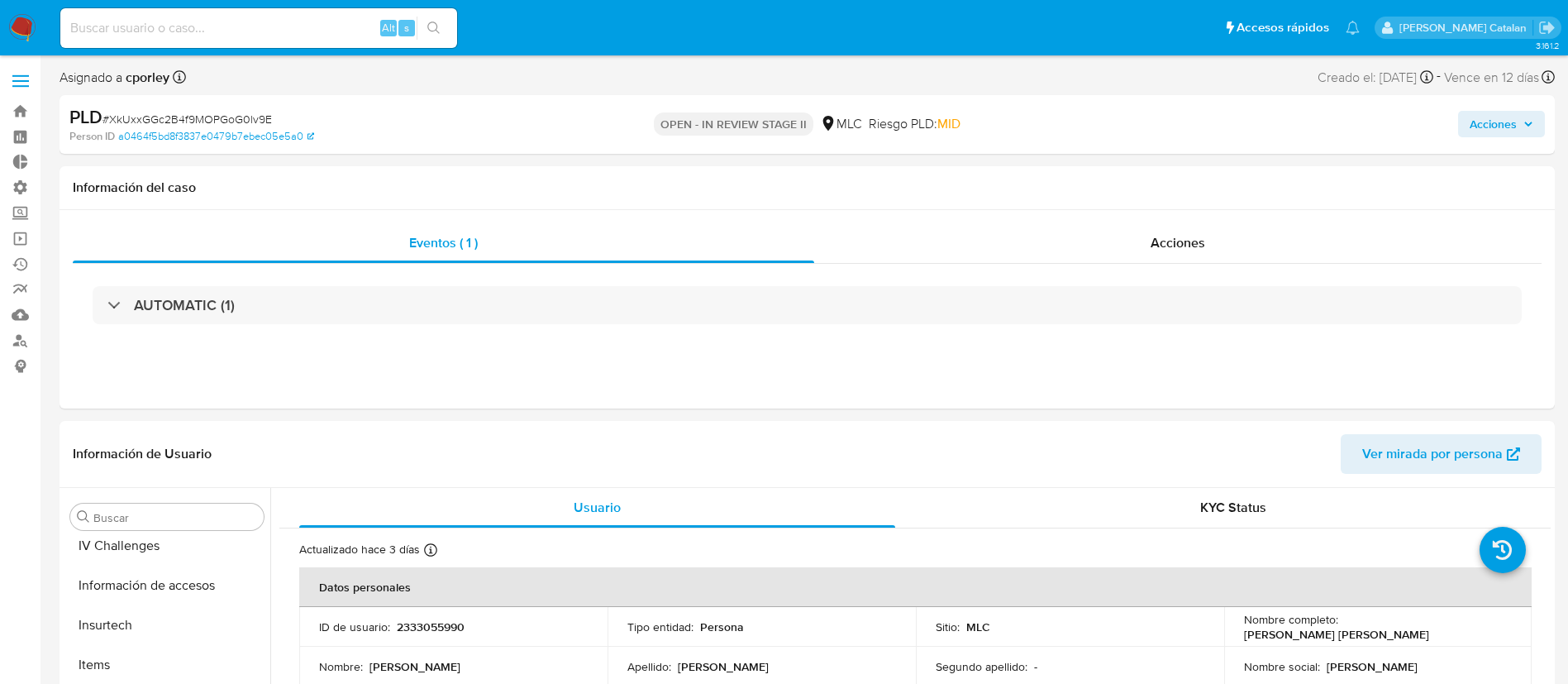
scroll to position [778, 0]
click at [17, 320] on link "Mulan" at bounding box center [98, 315] width 196 height 26
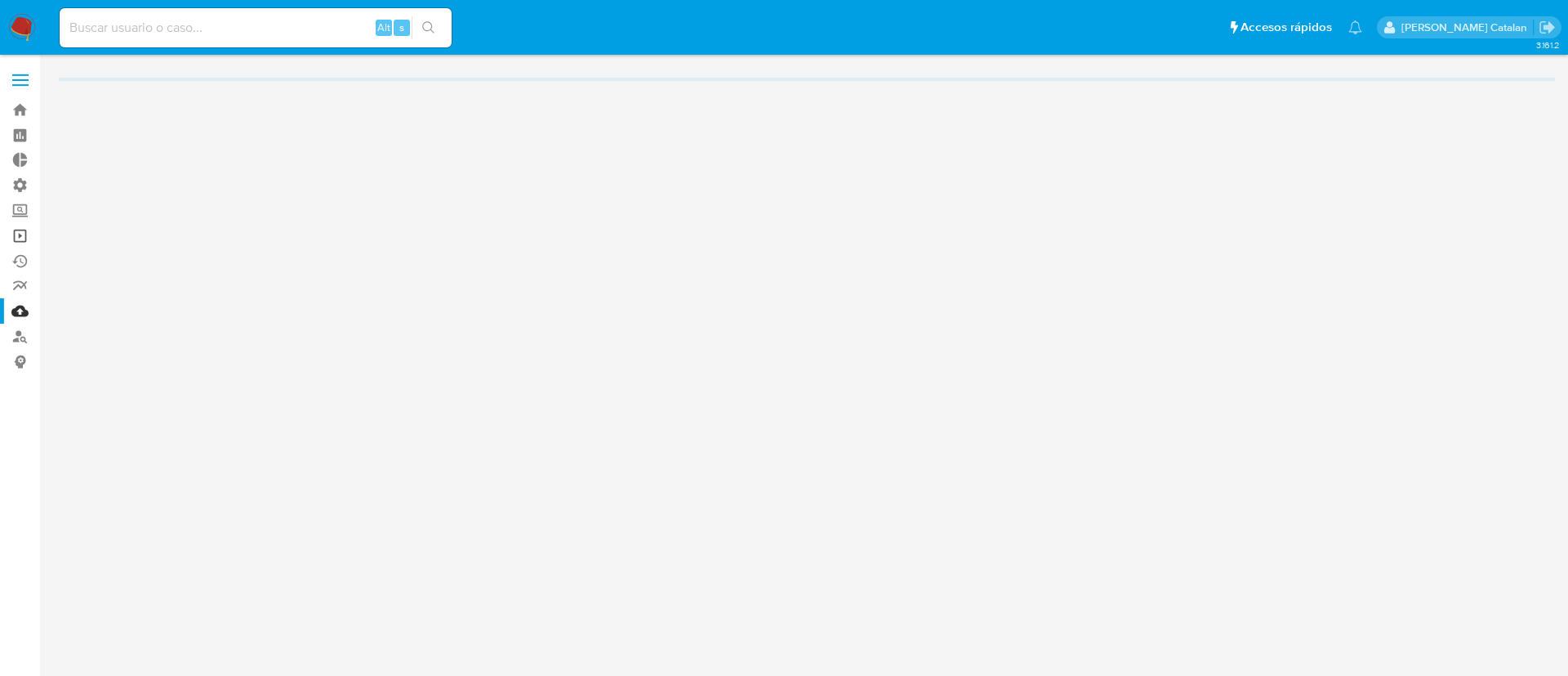
click at [15, 242] on link "Operaciones masivas" at bounding box center [97, 236] width 194 height 25
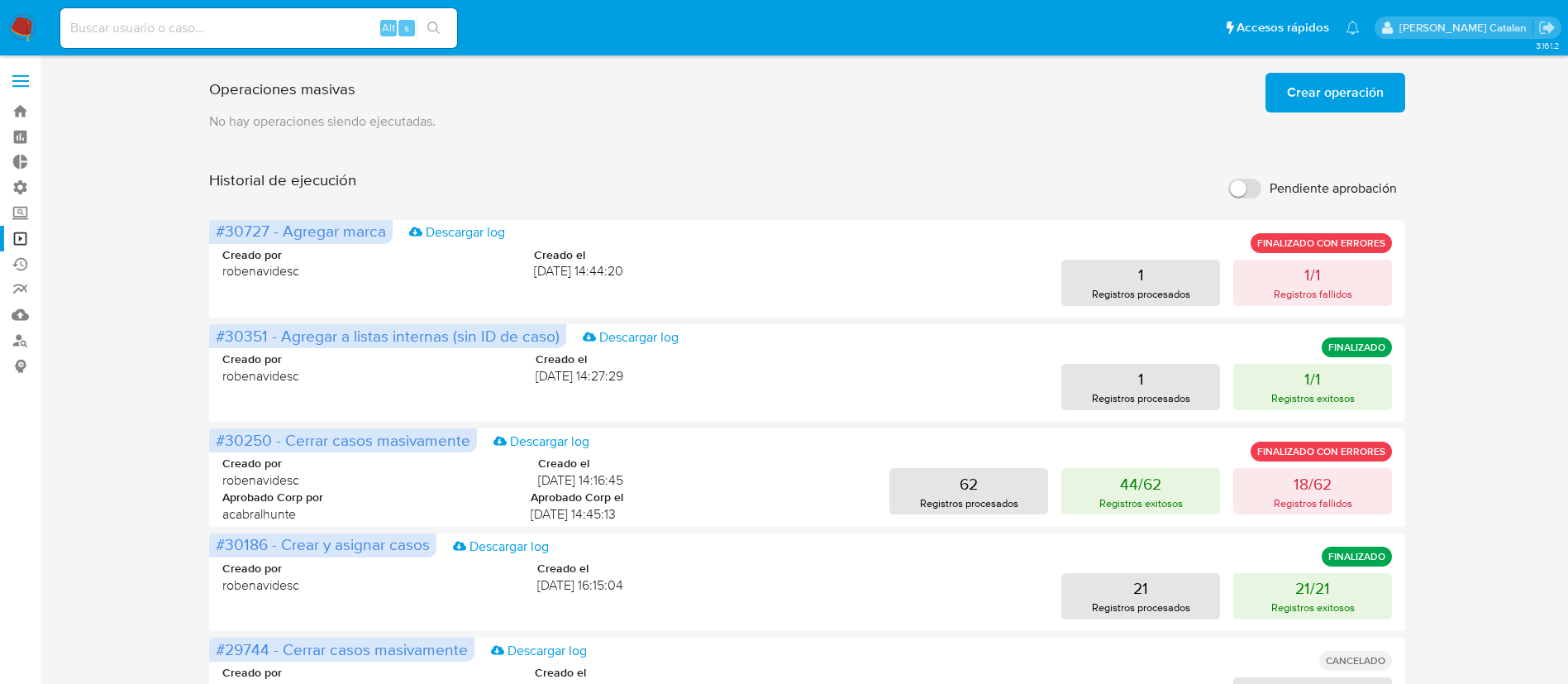
click at [1348, 87] on span "Crear operación" at bounding box center [1335, 93] width 96 height 37
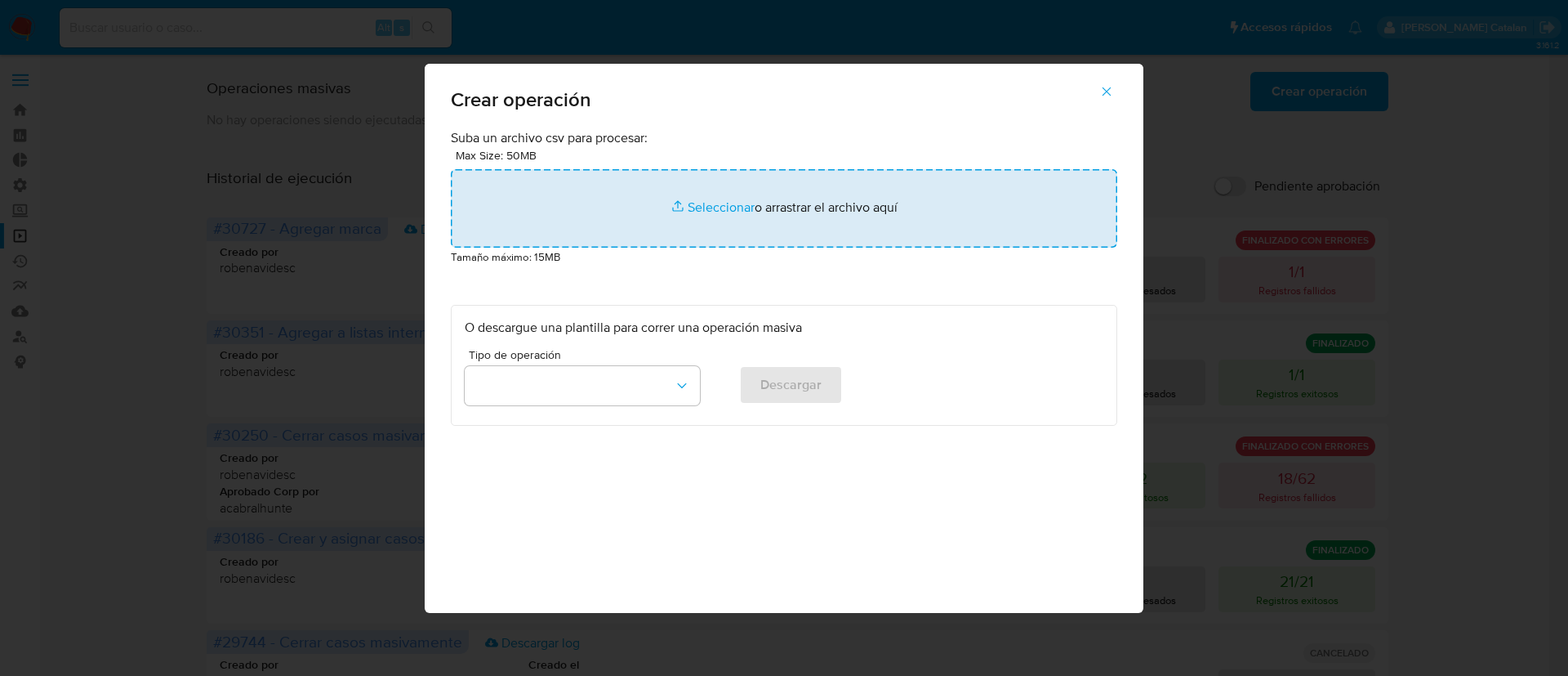
click at [722, 210] on input "file" at bounding box center [784, 208] width 667 height 78
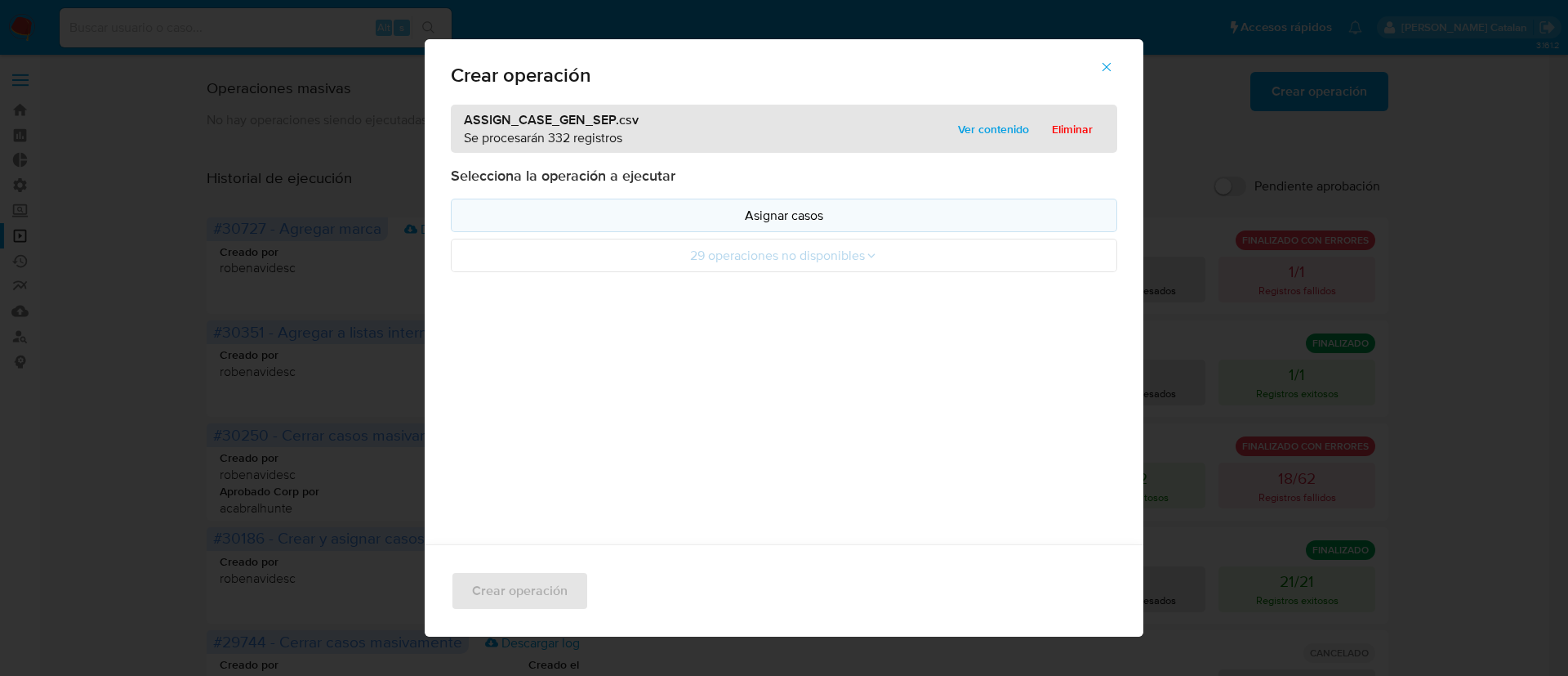
click at [790, 199] on button "Asignar casos" at bounding box center [784, 215] width 667 height 34
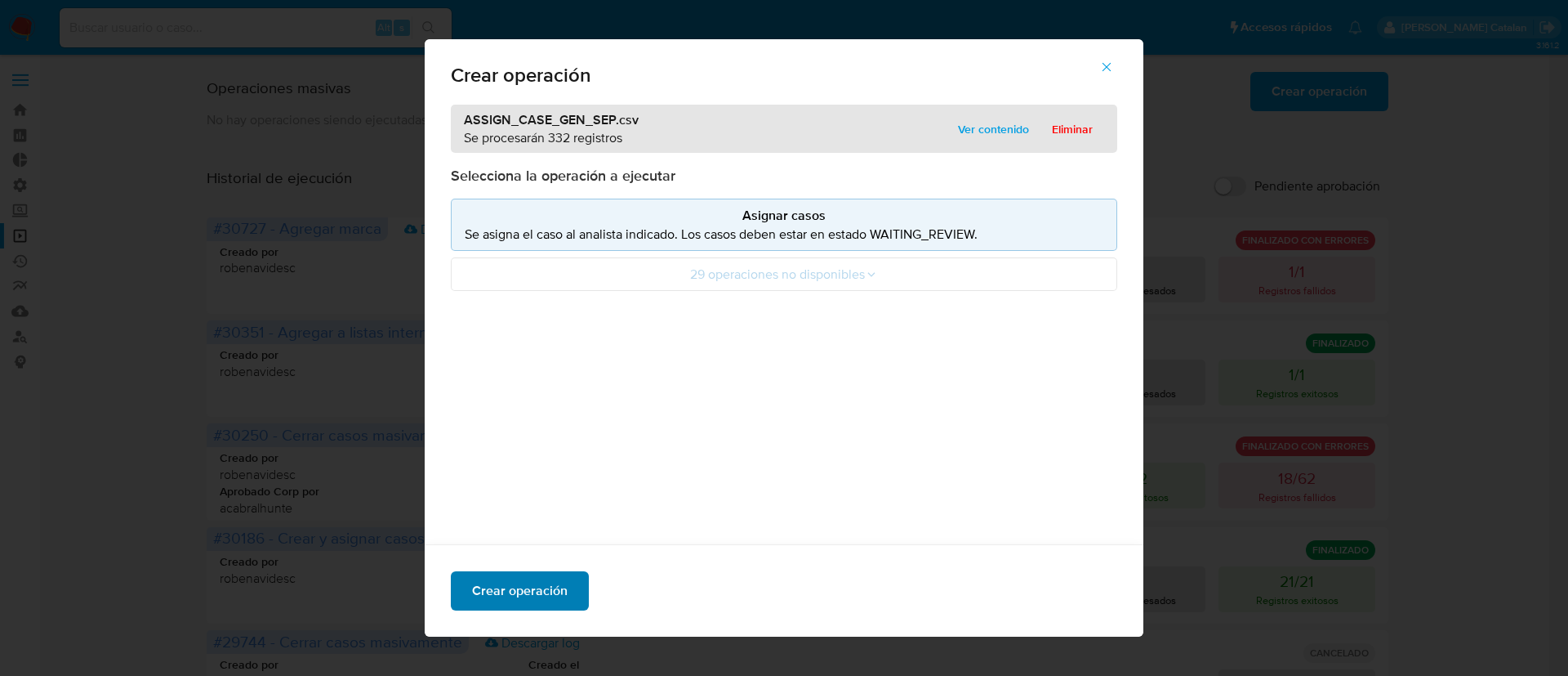
click at [490, 590] on span "Crear operación" at bounding box center [520, 591] width 95 height 36
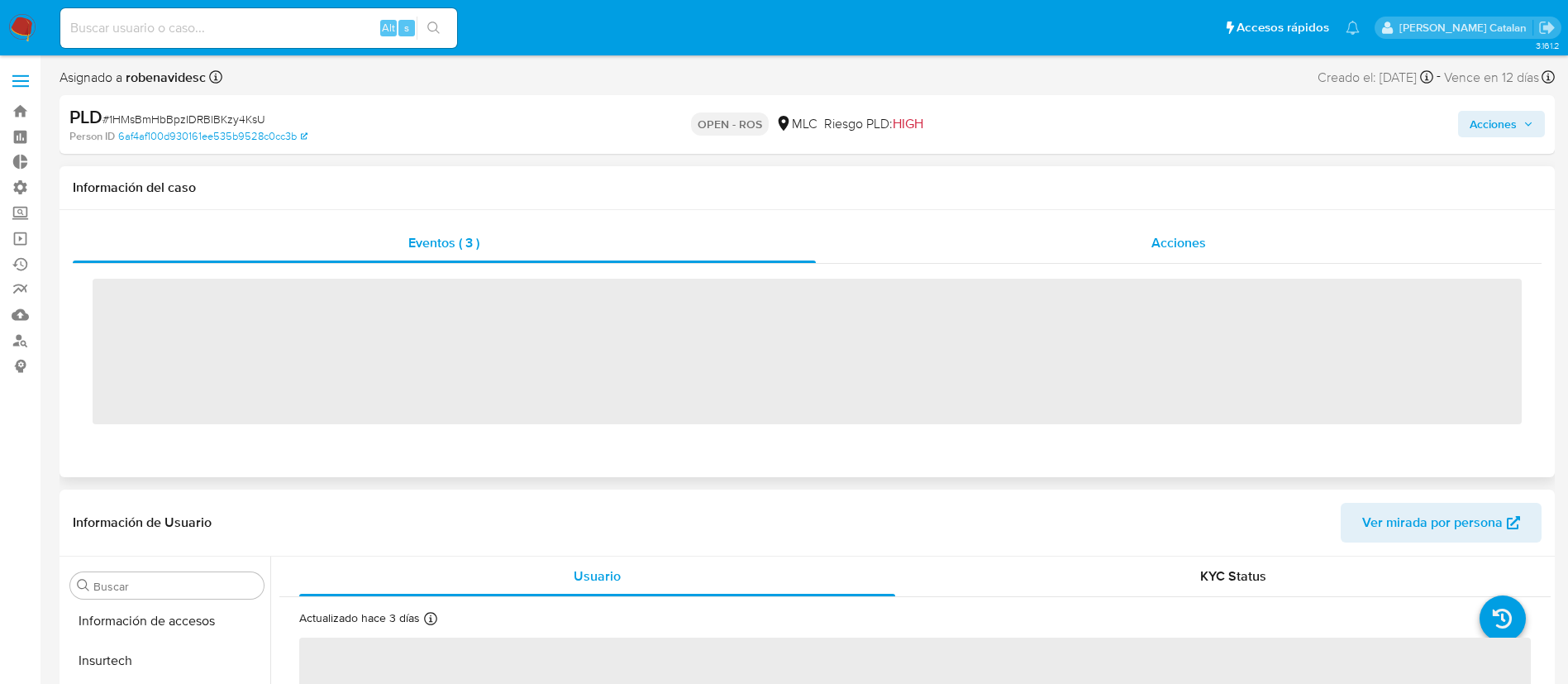
scroll to position [778, 0]
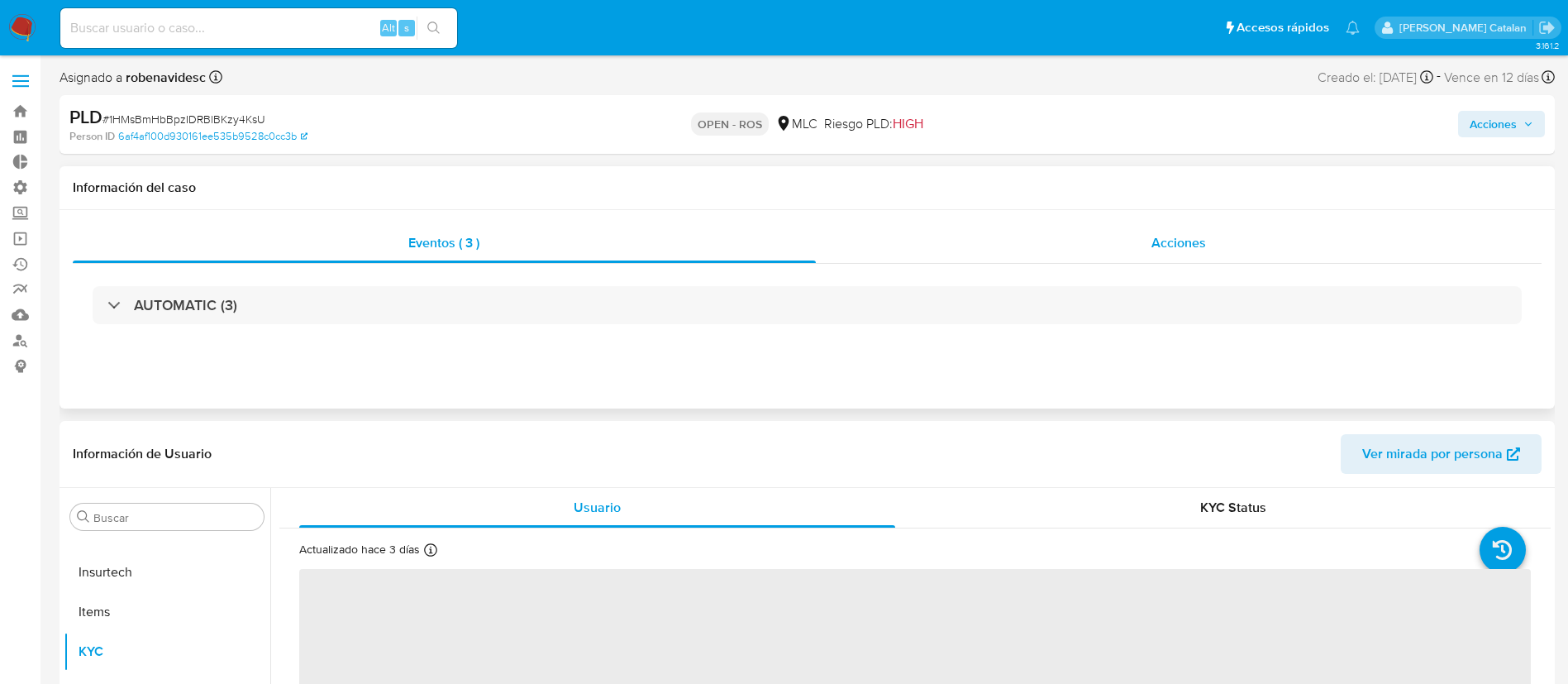
click at [1140, 223] on div "Acciones" at bounding box center [1180, 242] width 727 height 39
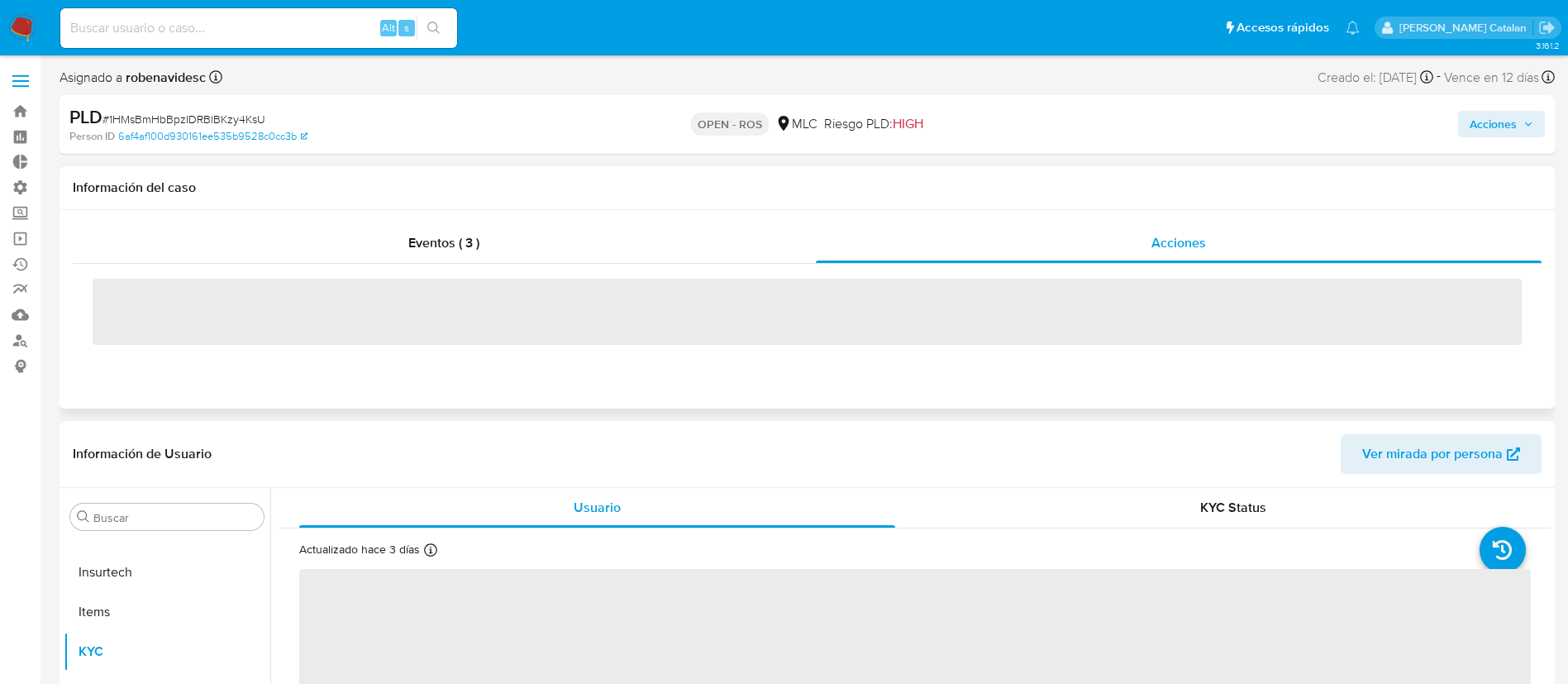
select select "10"
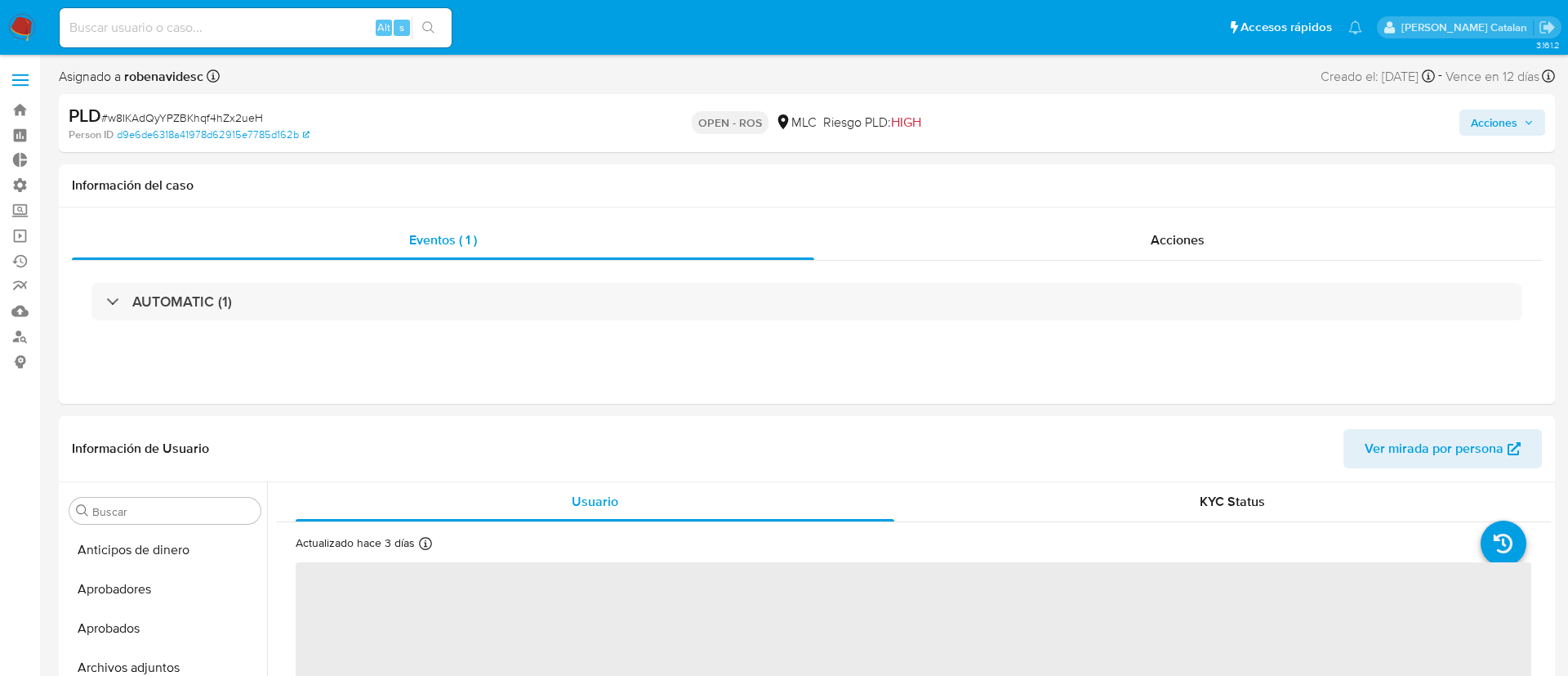
select select "10"
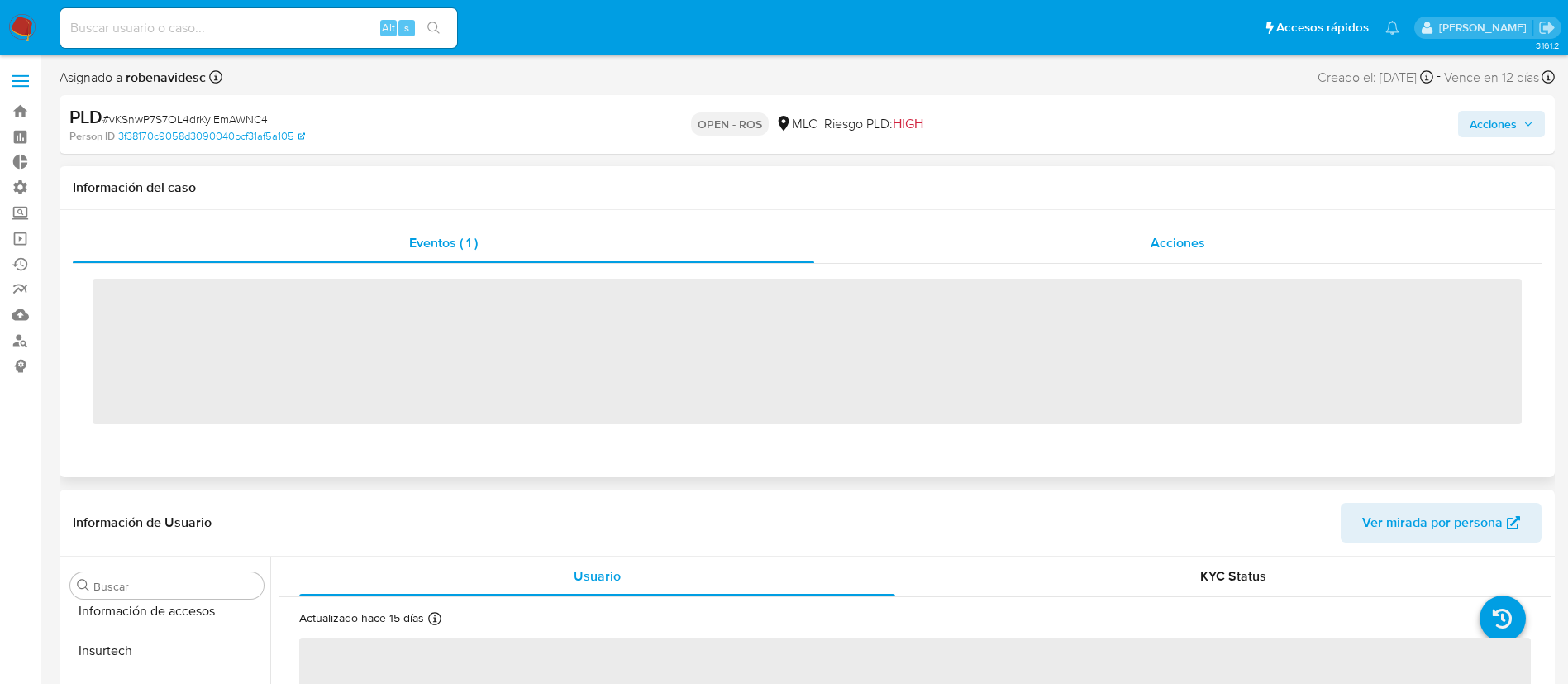
scroll to position [778, 0]
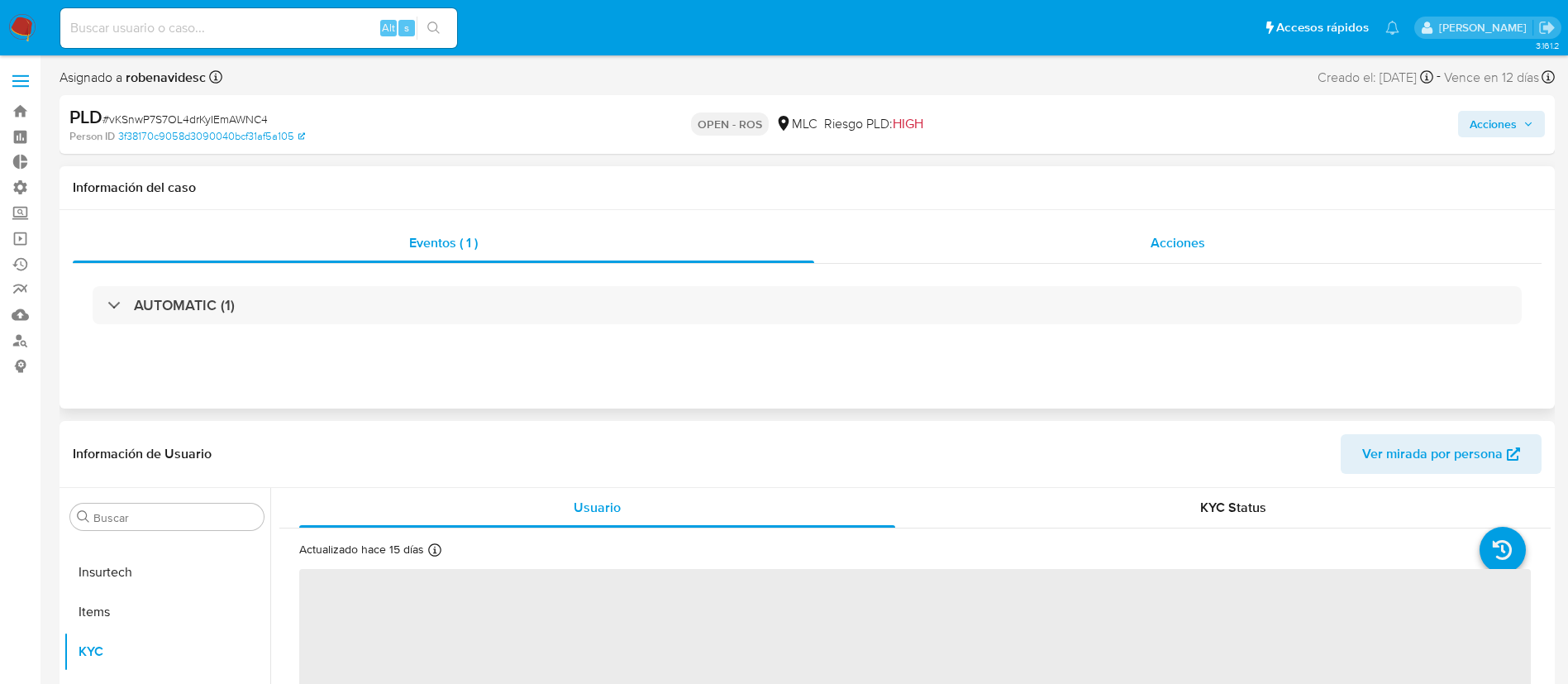
click at [1162, 242] on span "Acciones" at bounding box center [1178, 242] width 54 height 19
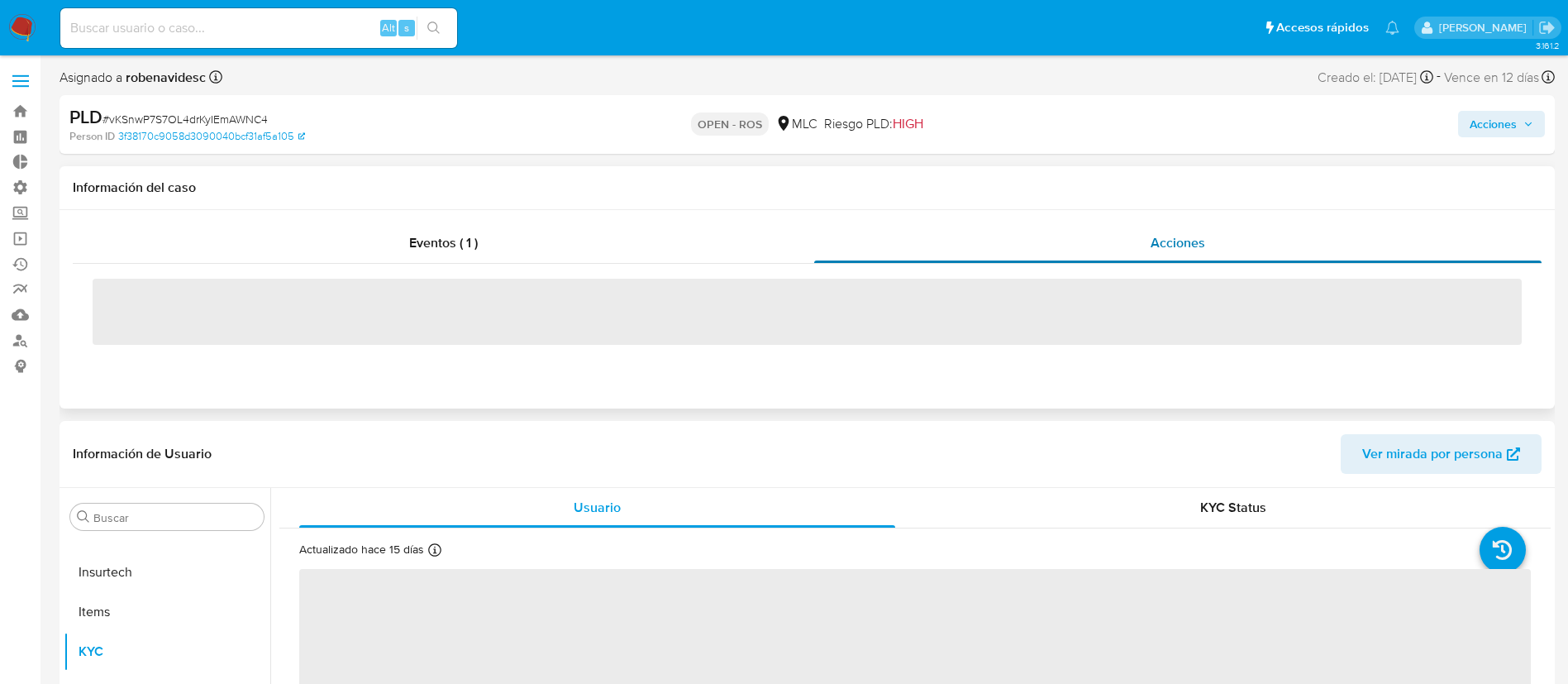
select select "10"
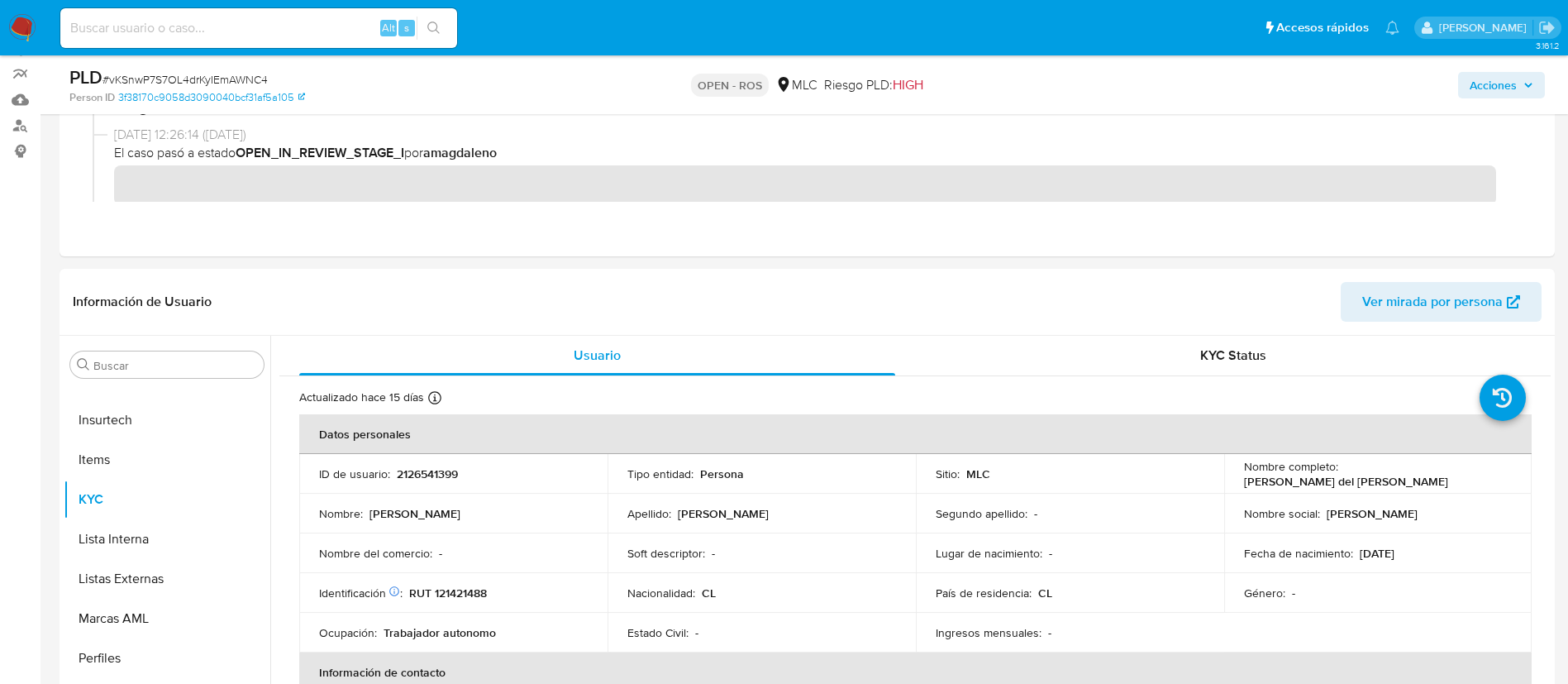
scroll to position [236, 0]
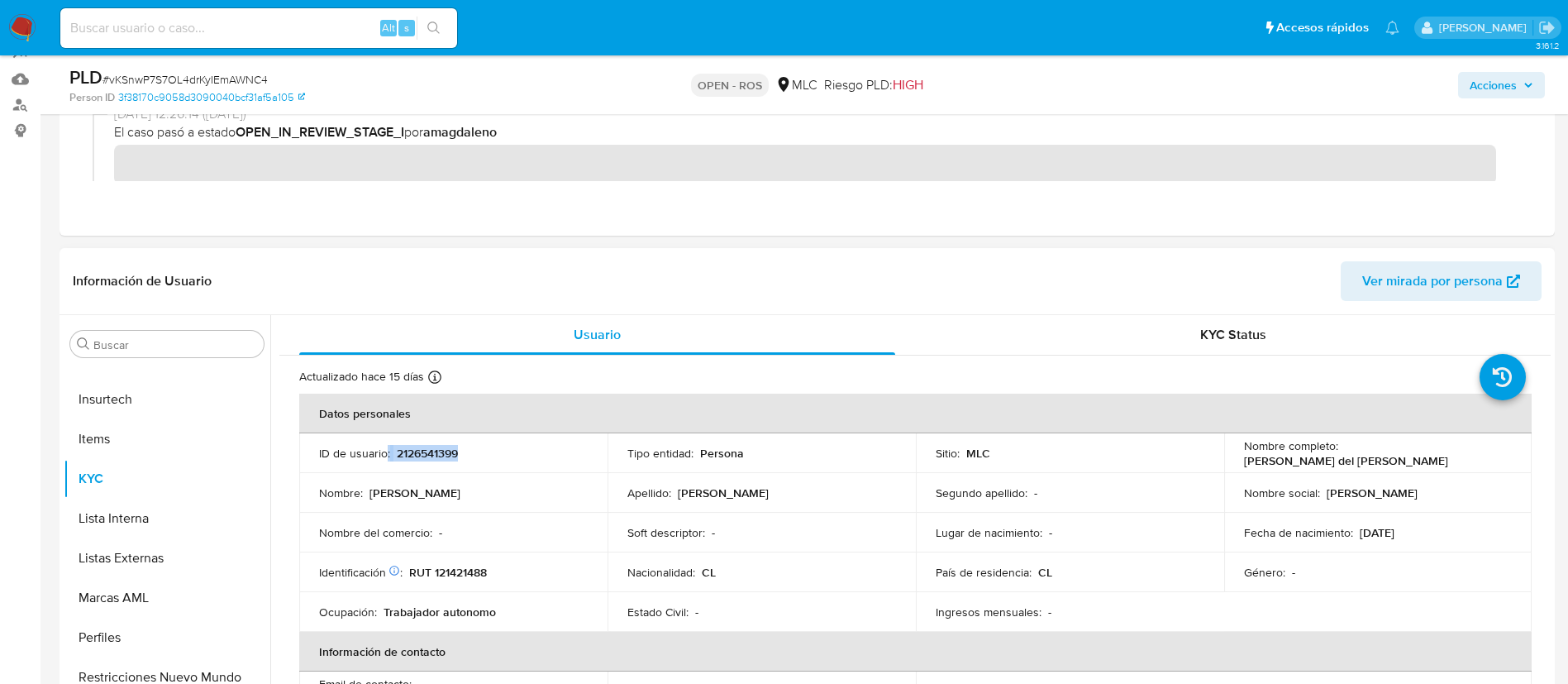
drag, startPoint x: 478, startPoint y: 455, endPoint x: 387, endPoint y: 454, distance: 91.0
click at [387, 454] on div "ID de usuario : 2126541399" at bounding box center [454, 453] width 269 height 15
copy div ": 2126541399"
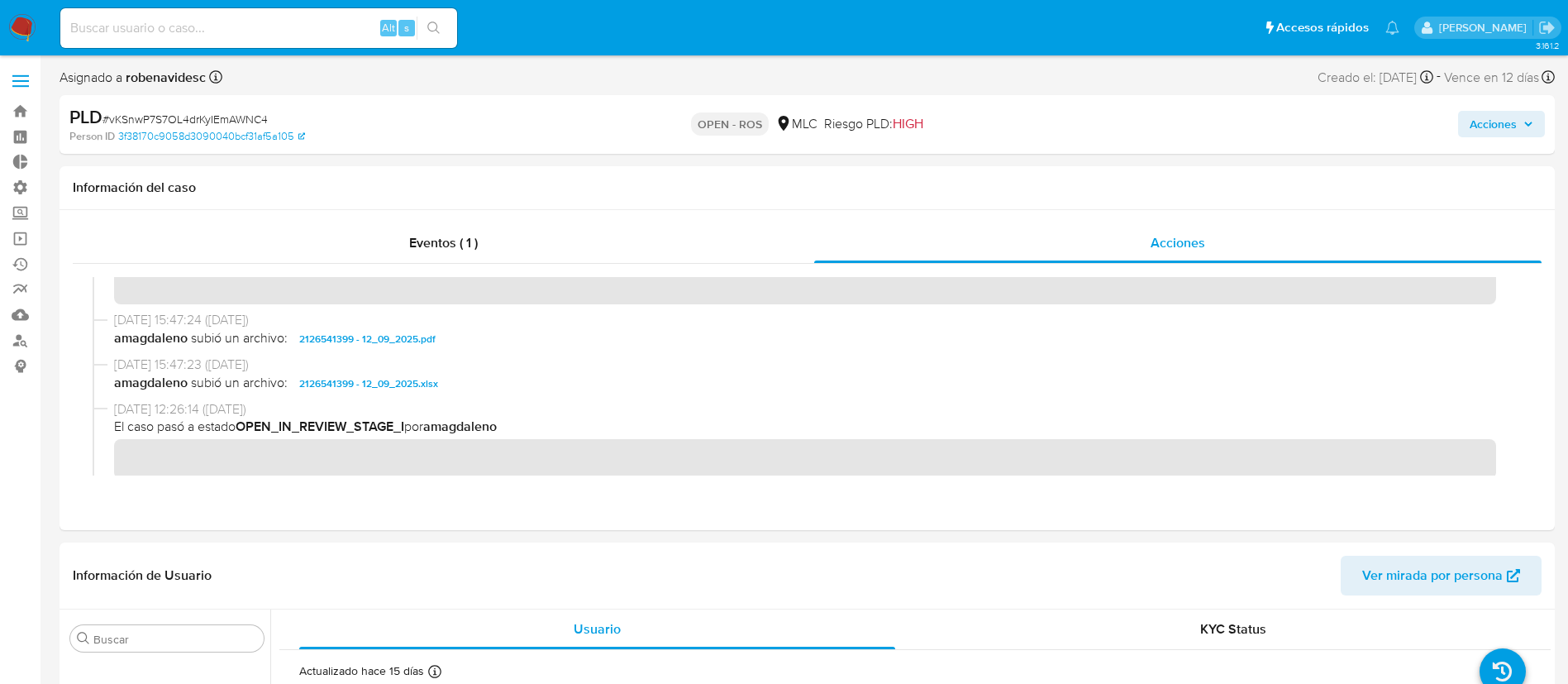
copy div ": 2126541399"
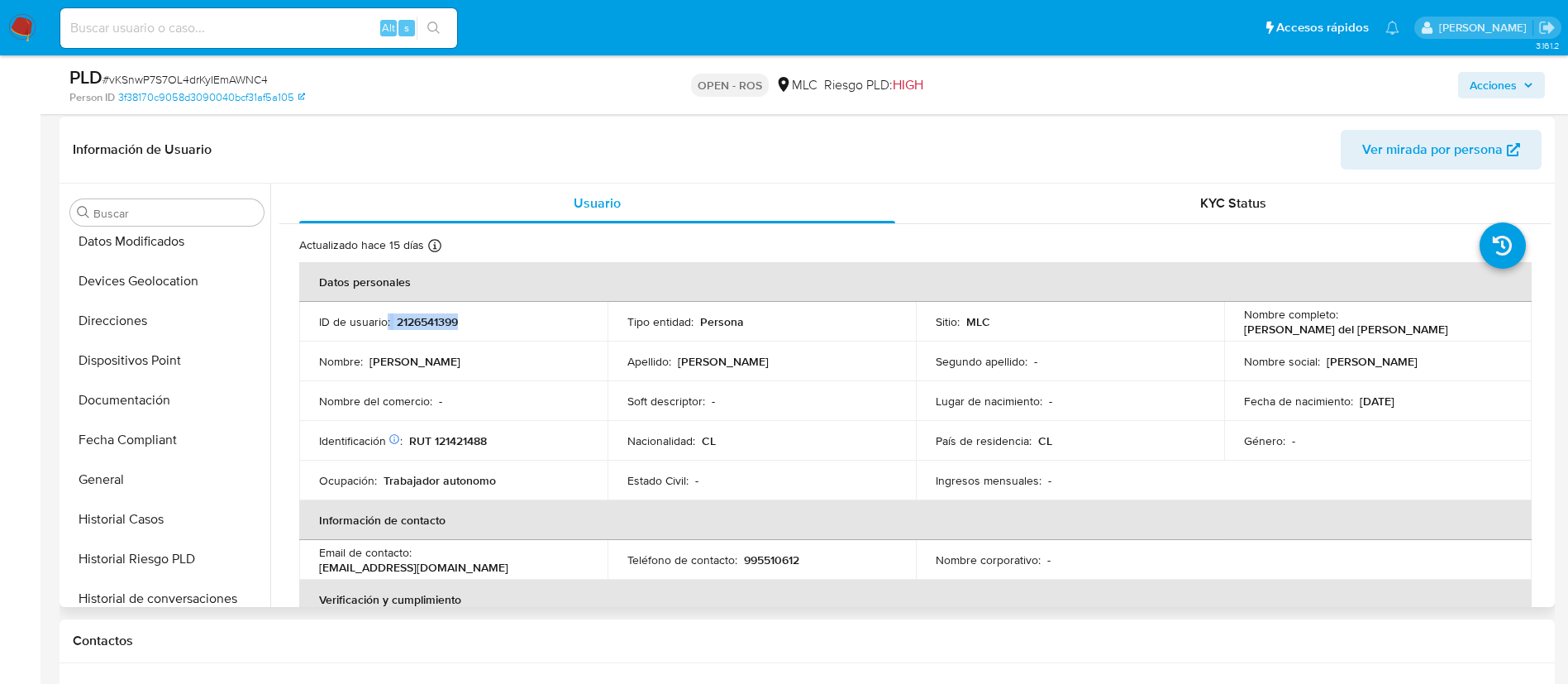
scroll to position [327, 0]
click at [124, 384] on button "Documentación" at bounding box center [160, 401] width 194 height 39
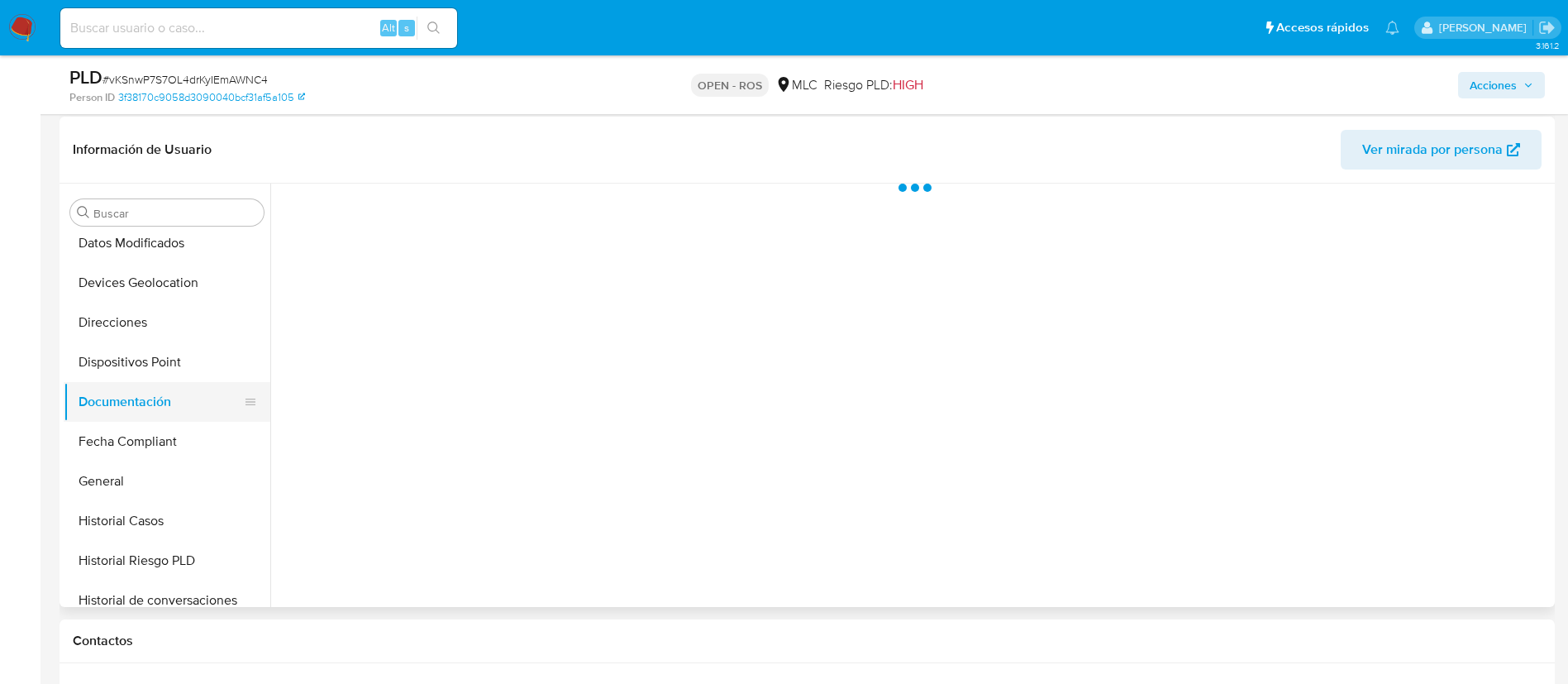
click at [124, 384] on button "Documentación" at bounding box center [160, 401] width 194 height 39
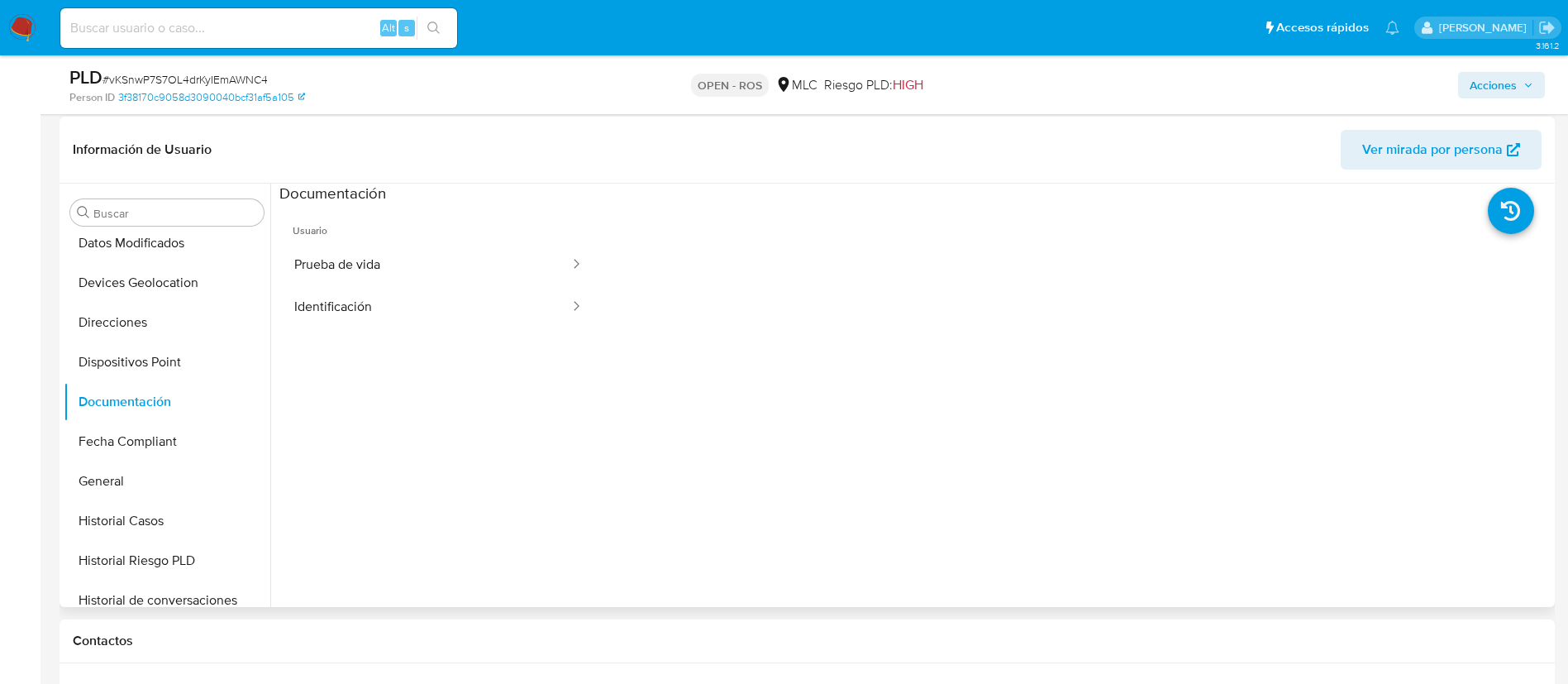
copy div ": 2126541399"
click at [472, 312] on button "Identificación" at bounding box center [425, 308] width 292 height 42
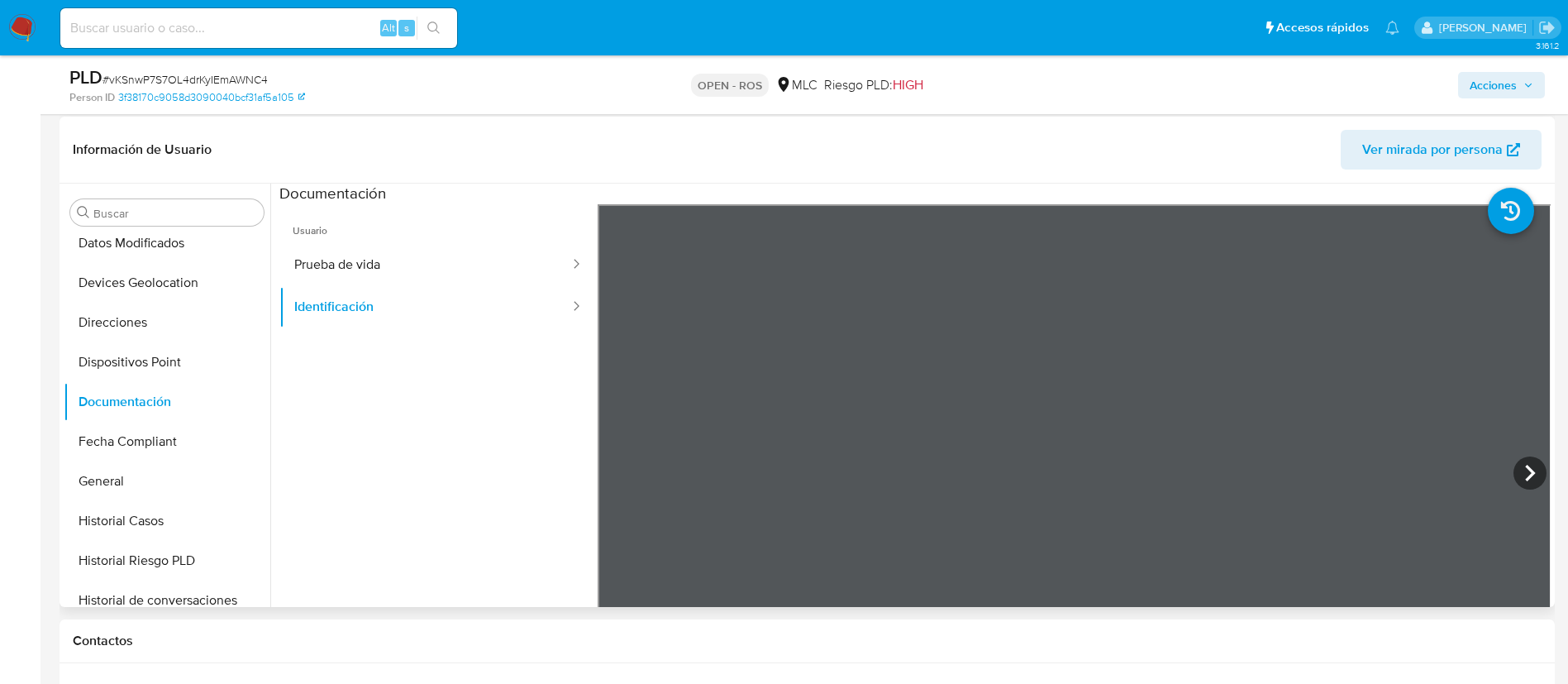
scroll to position [54, 0]
click at [402, 274] on button "Prueba de vida" at bounding box center [425, 265] width 292 height 42
click at [379, 406] on ul "Usuario Prueba de vida Identificación" at bounding box center [438, 442] width 319 height 477
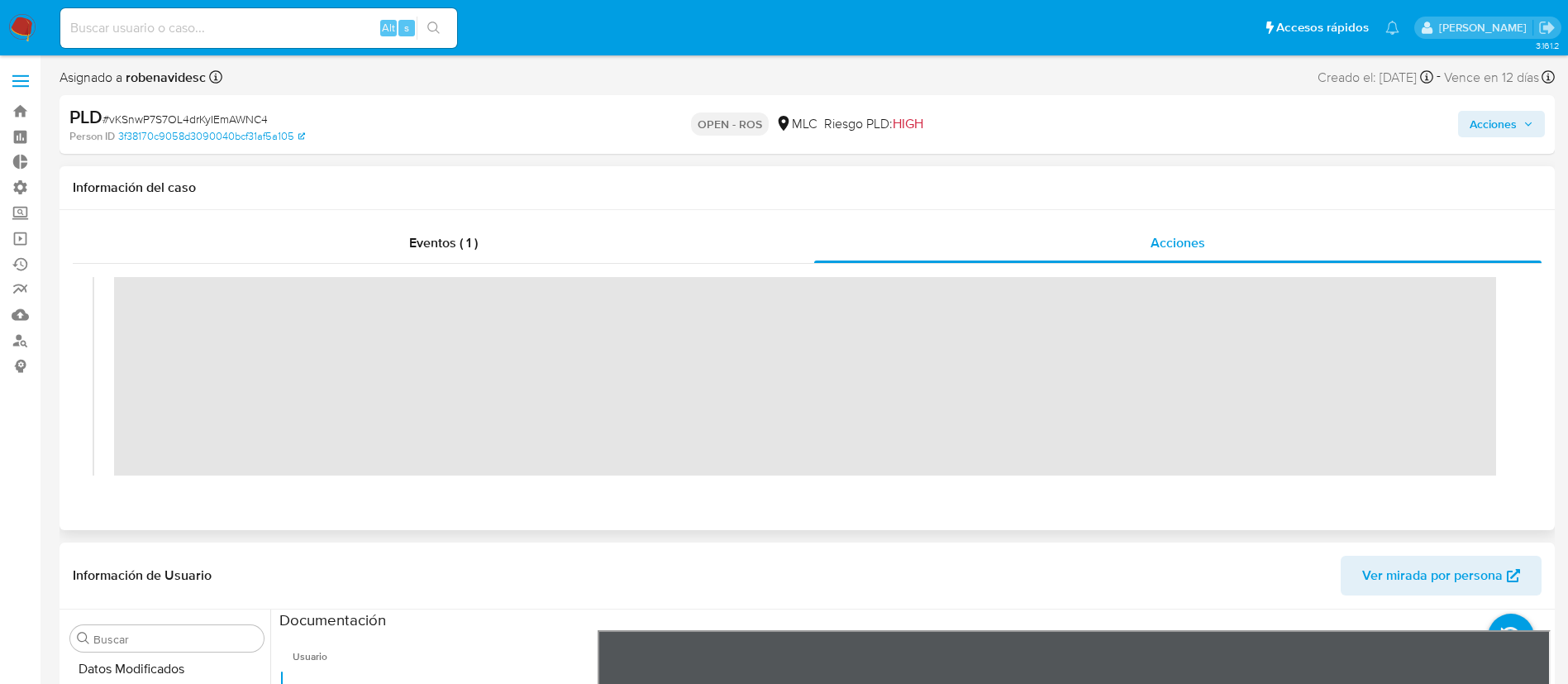
scroll to position [0, 0]
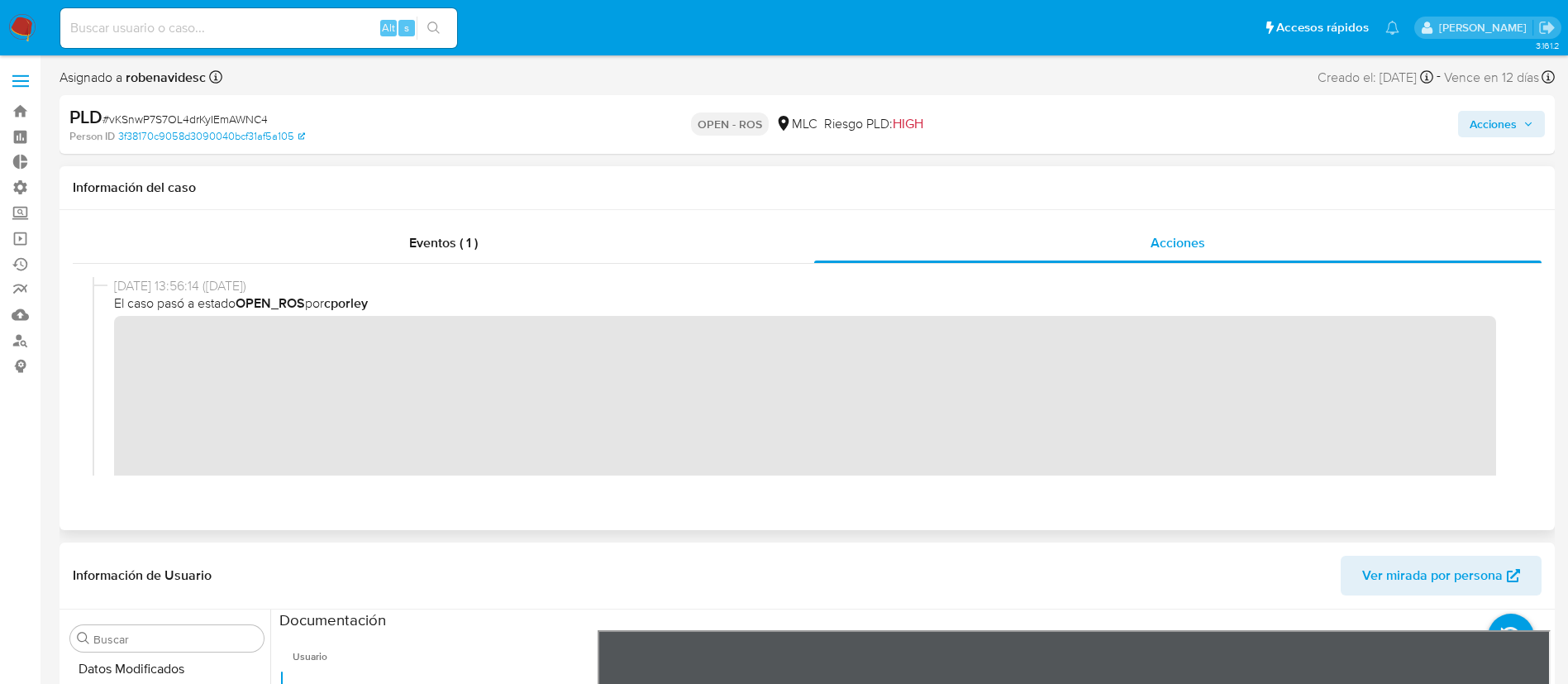
click at [102, 345] on div "18/09/2025 13:56:14 (hace 10 días) El caso pasó a estado OPEN_ROS por cporley" at bounding box center [807, 427] width 1429 height 299
click at [885, 556] on header "Información de Usuario Ver mirada por persona" at bounding box center [807, 575] width 1469 height 39
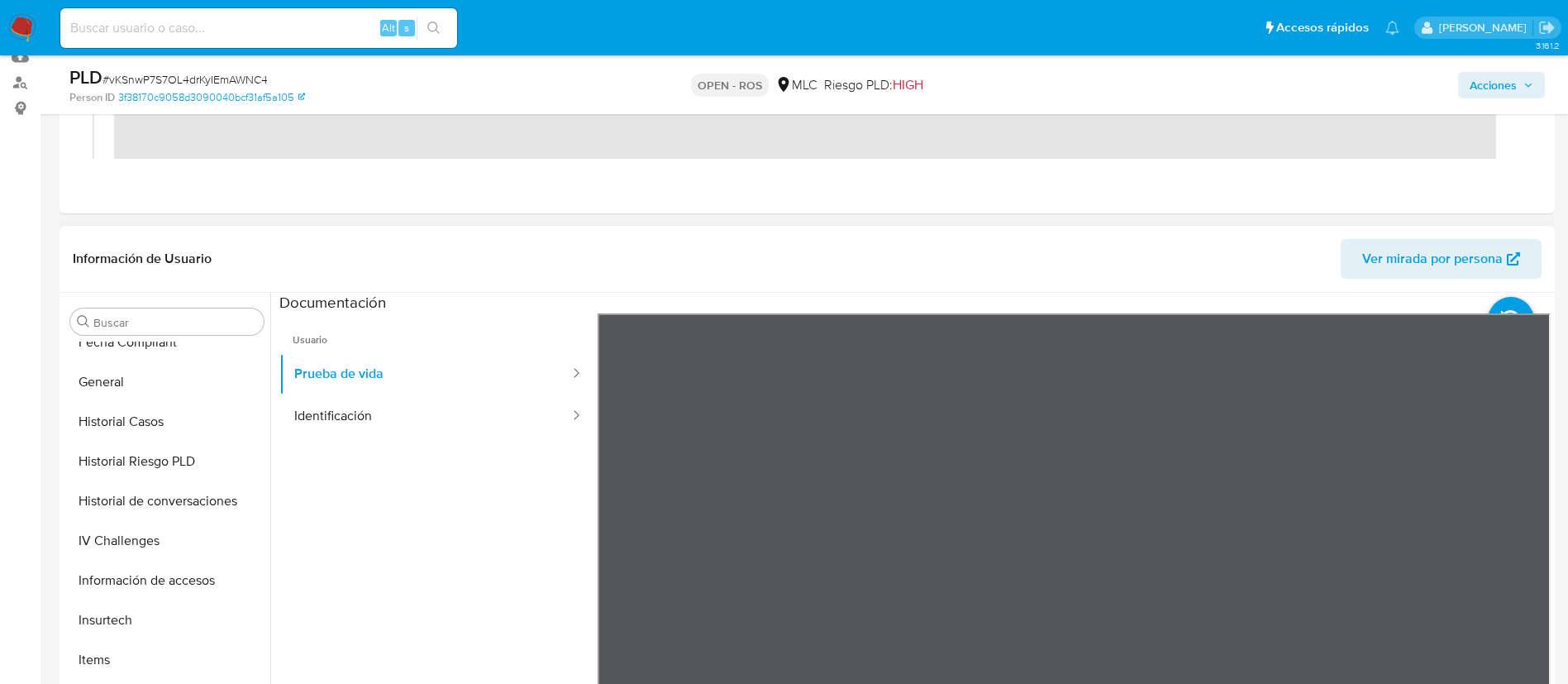
scroll to position [537, 0]
click at [137, 411] on button "Historial Casos" at bounding box center [160, 419] width 194 height 39
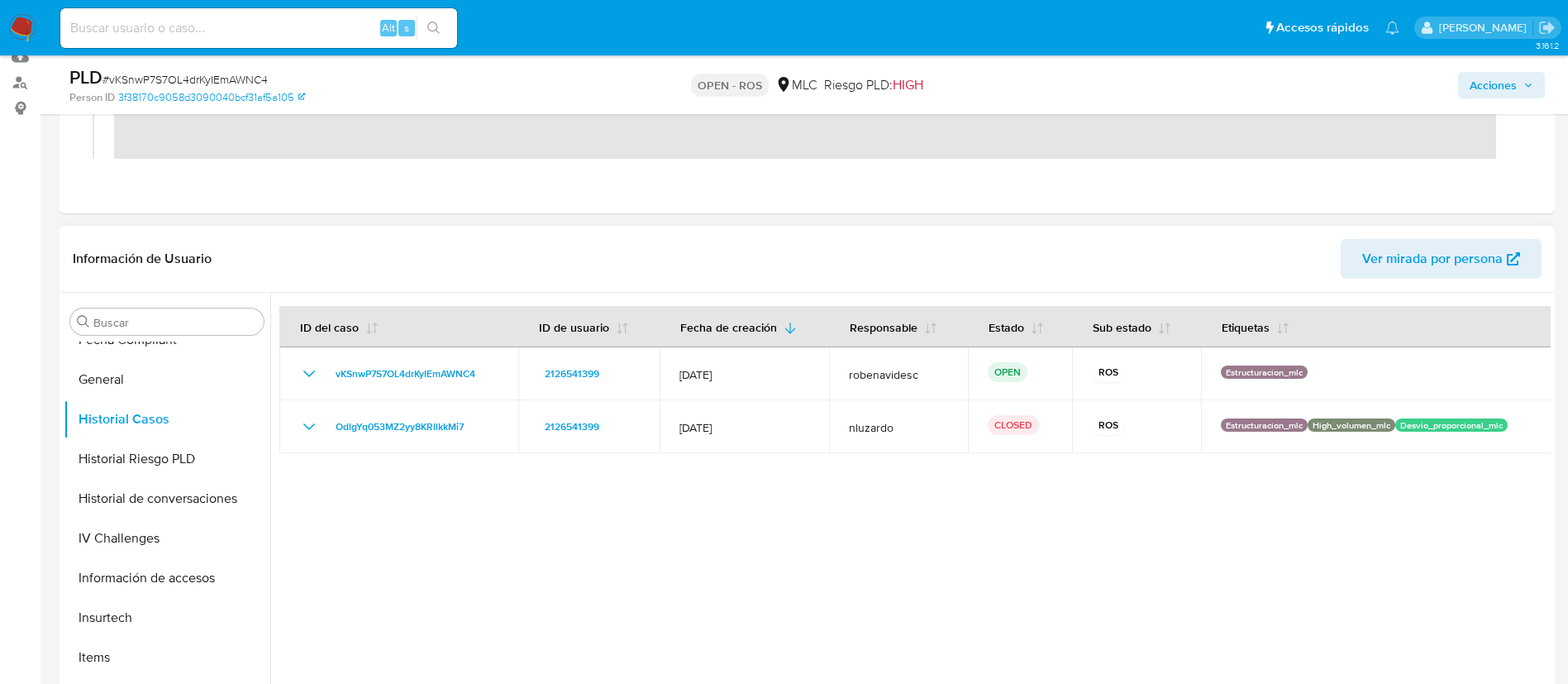
click at [739, 562] on div at bounding box center [910, 504] width 1281 height 423
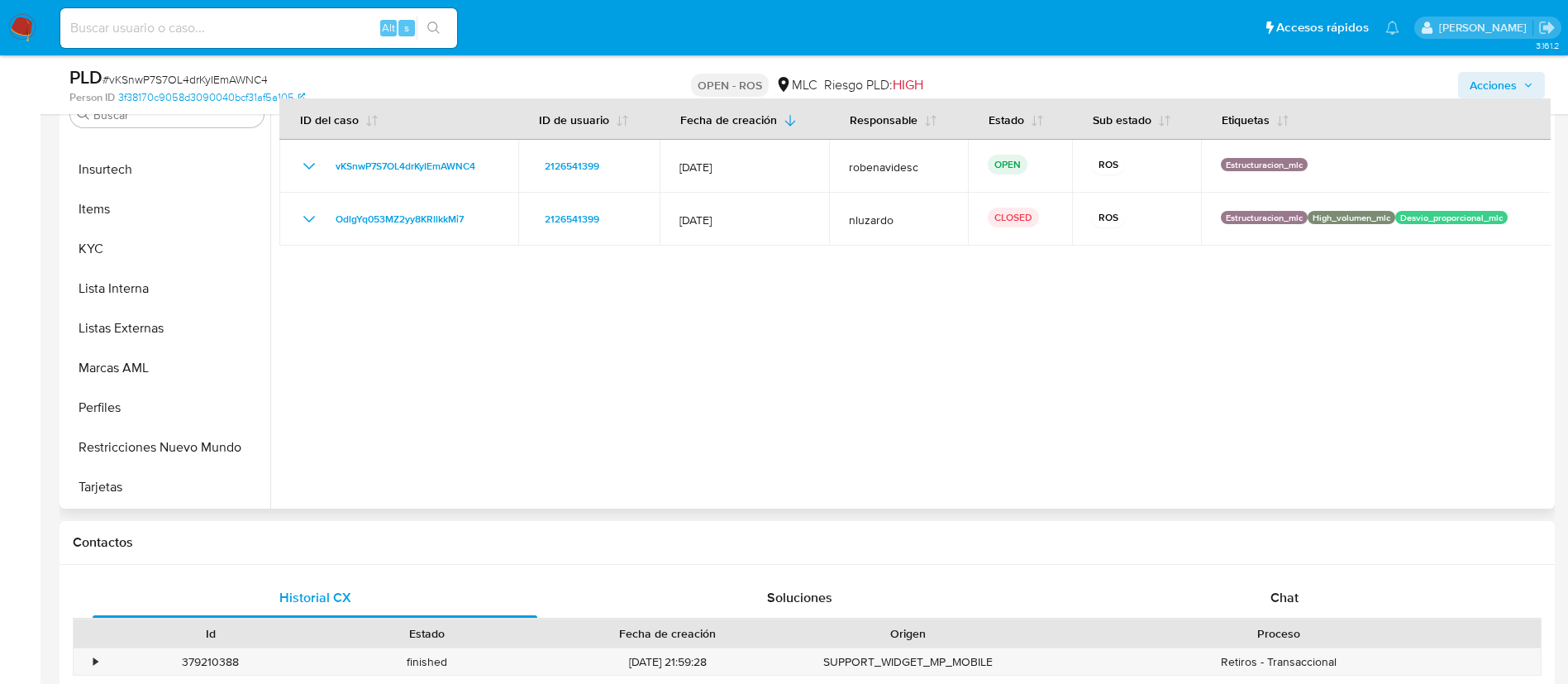
scroll to position [471, 0]
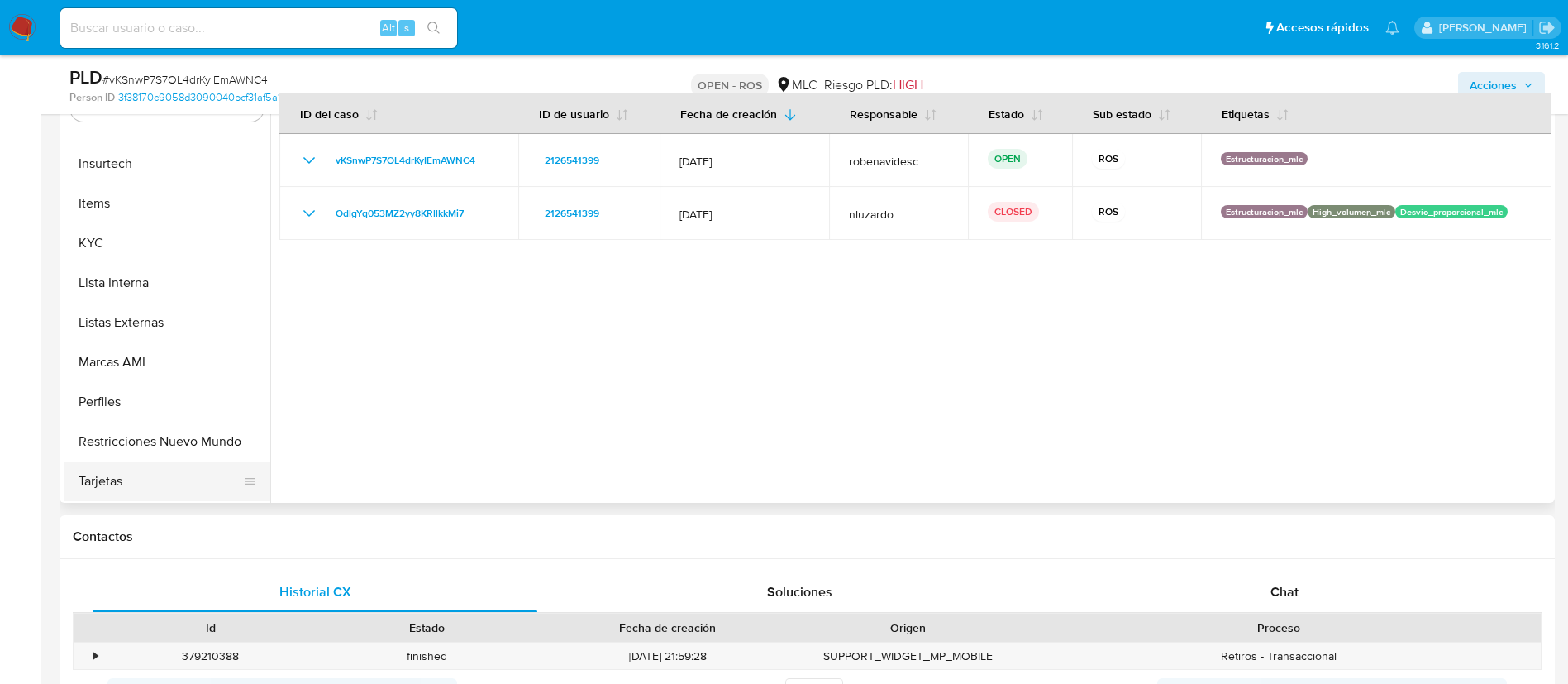
click at [142, 475] on button "Tarjetas" at bounding box center [160, 481] width 194 height 39
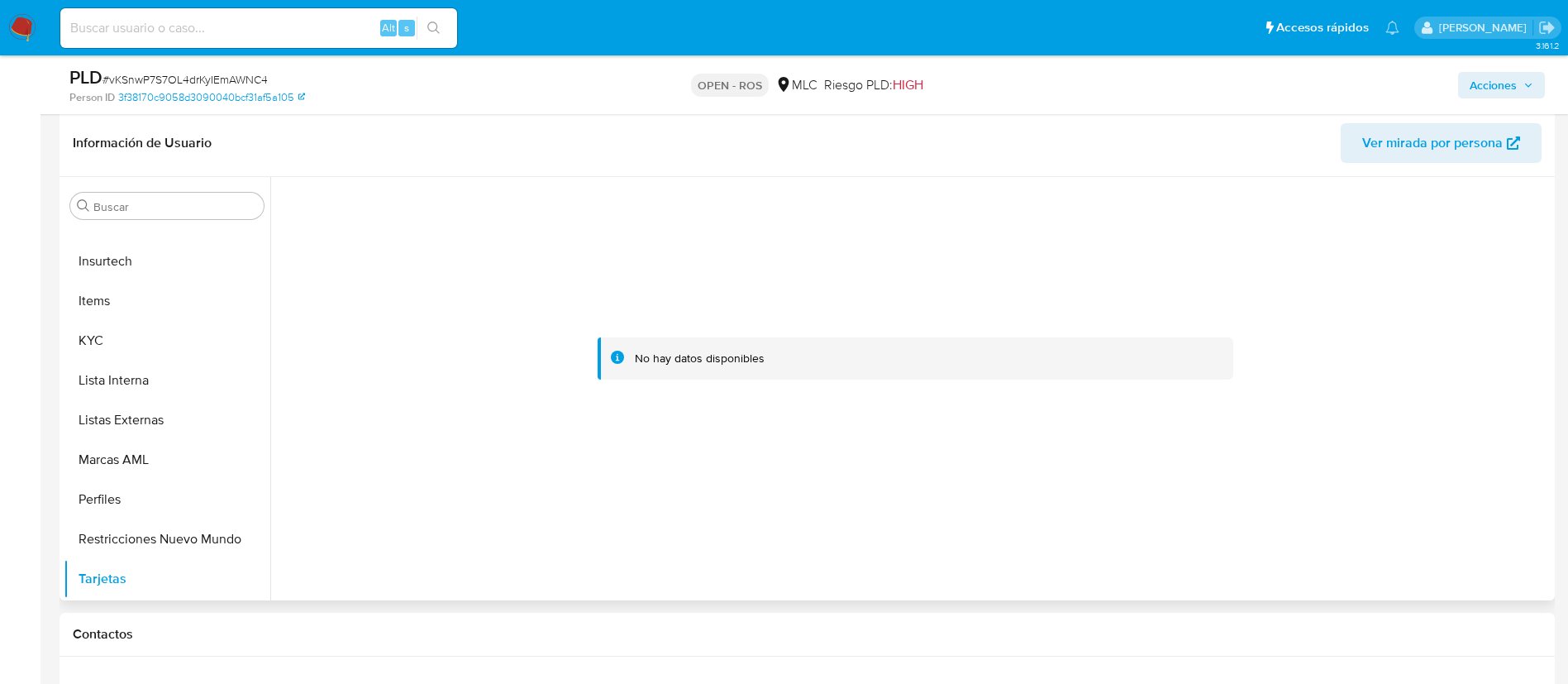
scroll to position [375, 0]
click at [125, 530] on button "Restricciones Nuevo Mundo" at bounding box center [160, 538] width 194 height 39
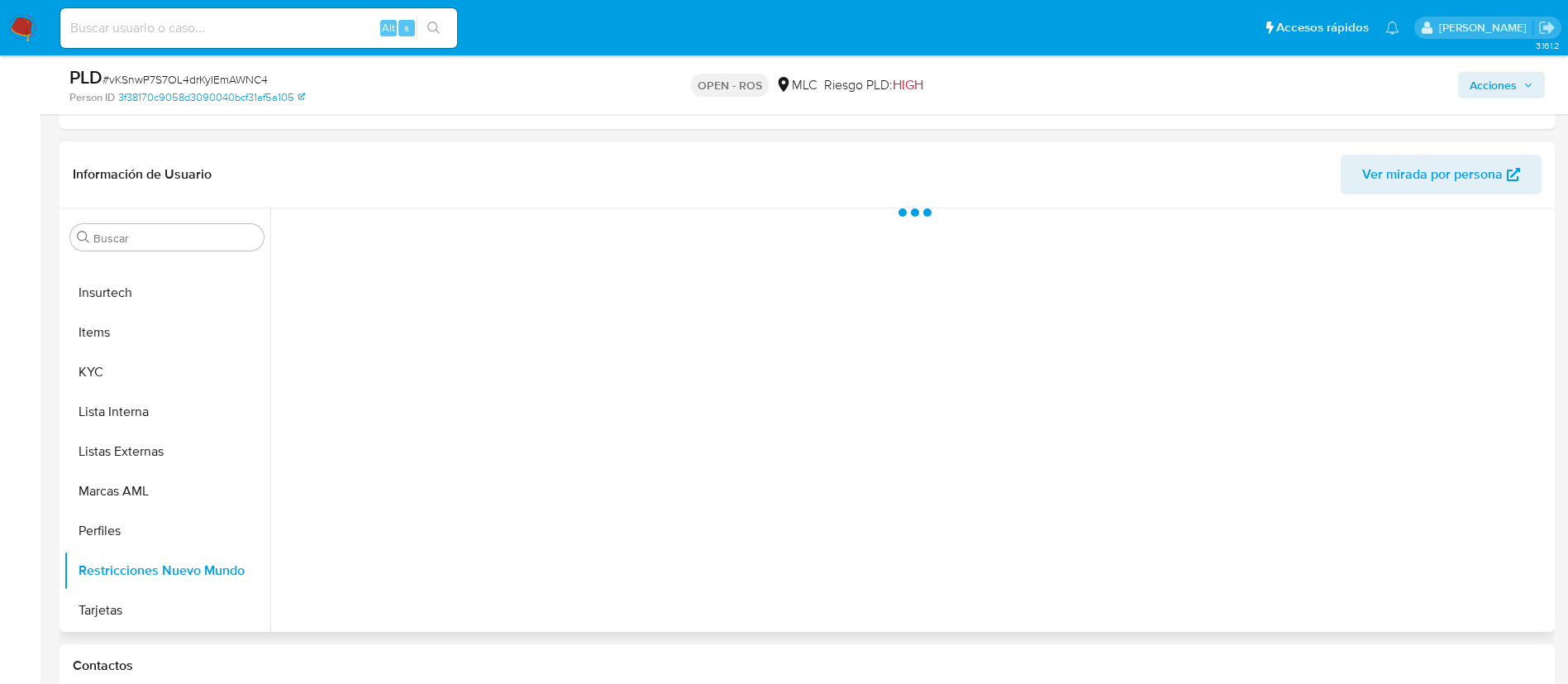
scroll to position [342, 0]
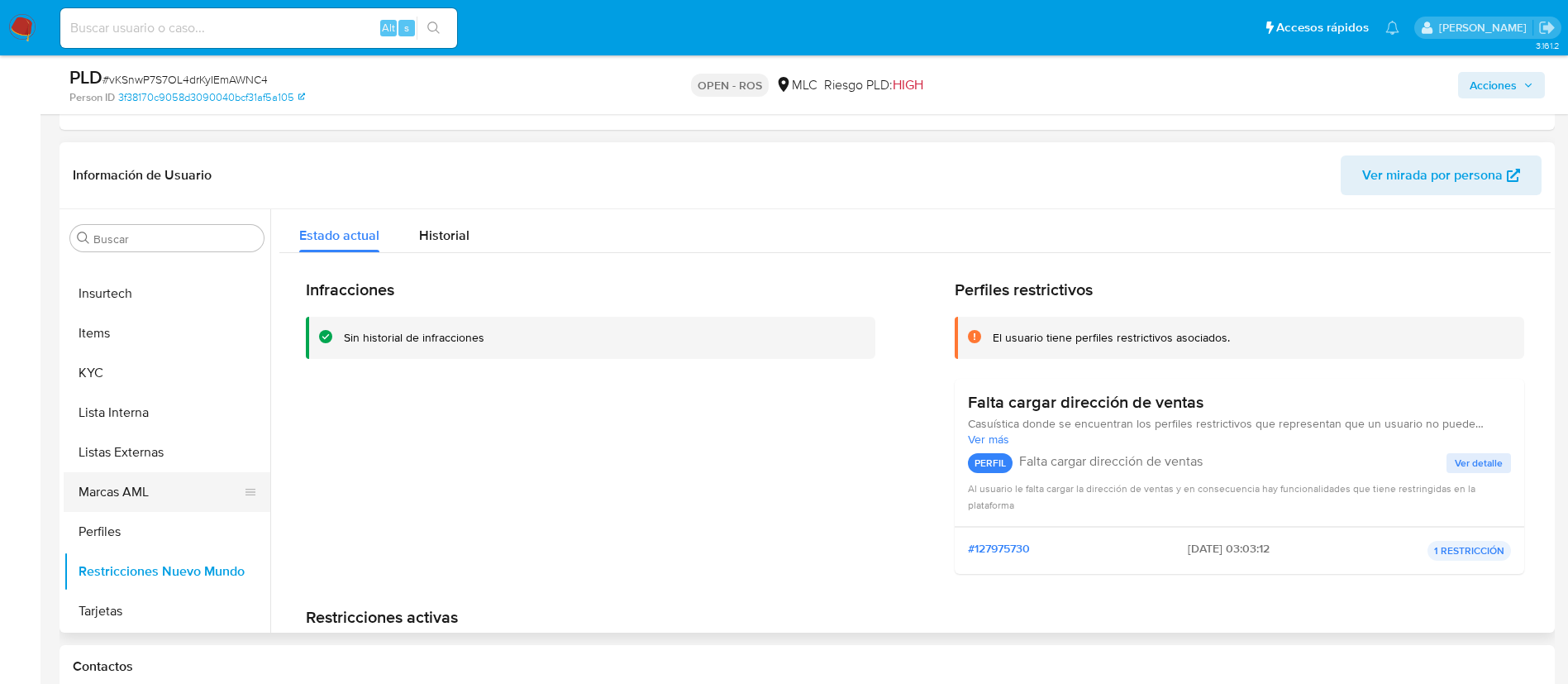
click at [140, 492] on button "Marcas AML" at bounding box center [160, 491] width 194 height 39
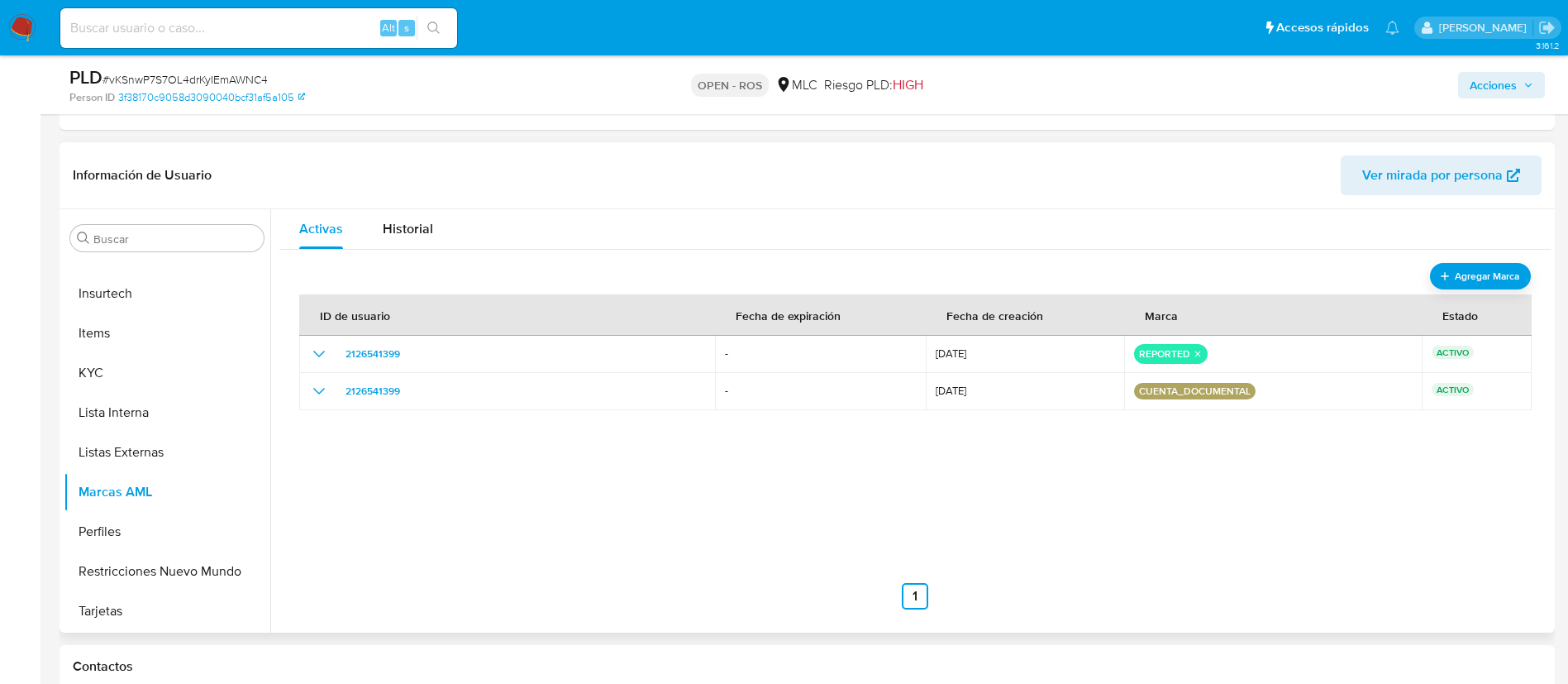
click at [815, 503] on div "ID de usuario Fecha de expiración Fecha de creación Marca Estado 2126541399 - 0…" at bounding box center [915, 443] width 1232 height 331
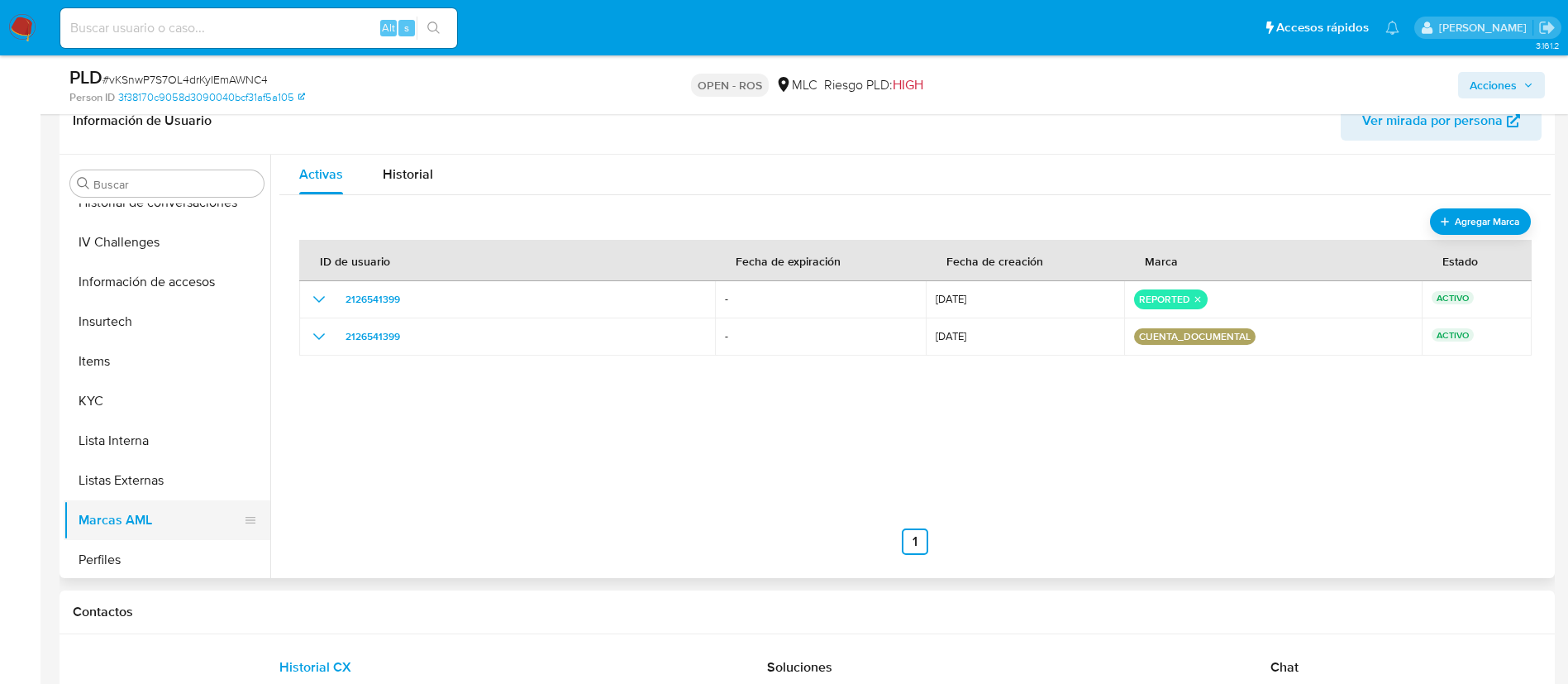
scroll to position [778, 0]
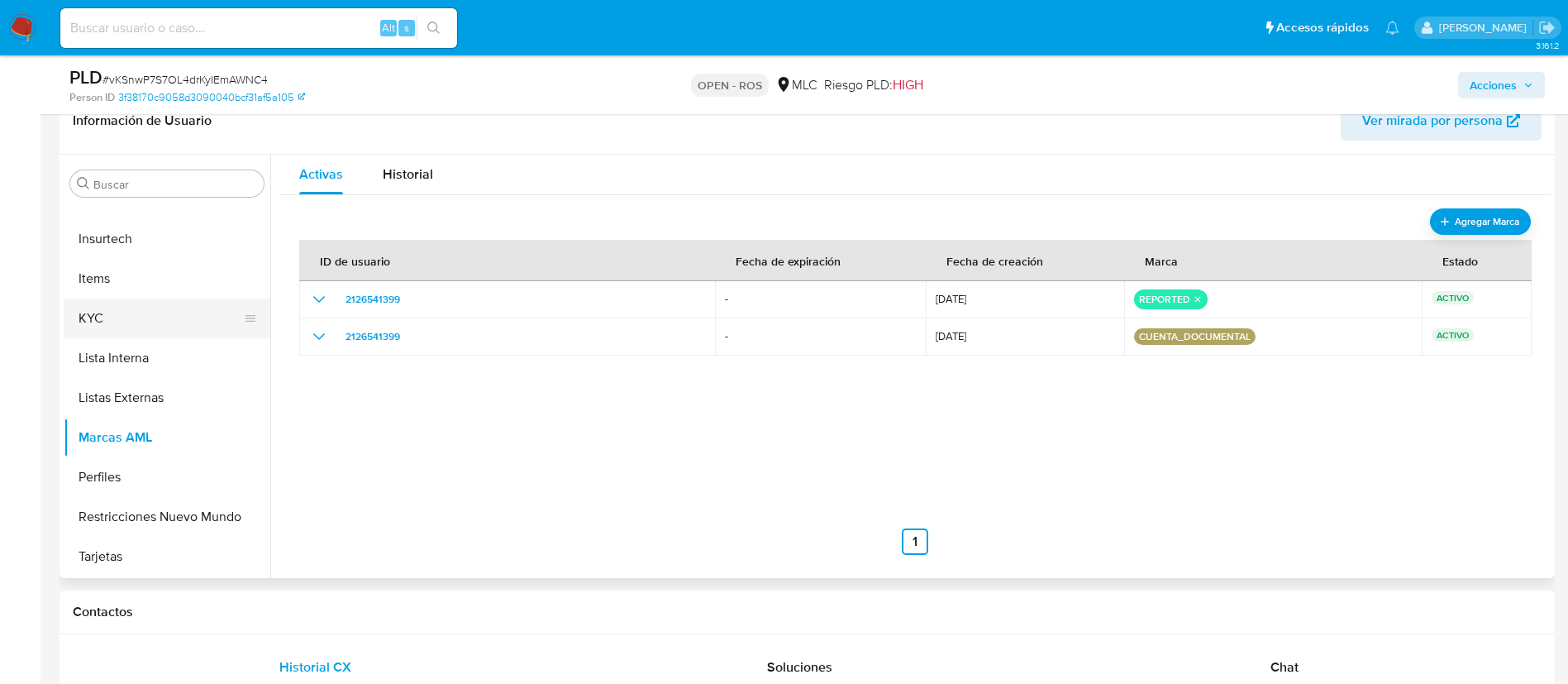
click at [102, 329] on button "KYC" at bounding box center [160, 318] width 194 height 39
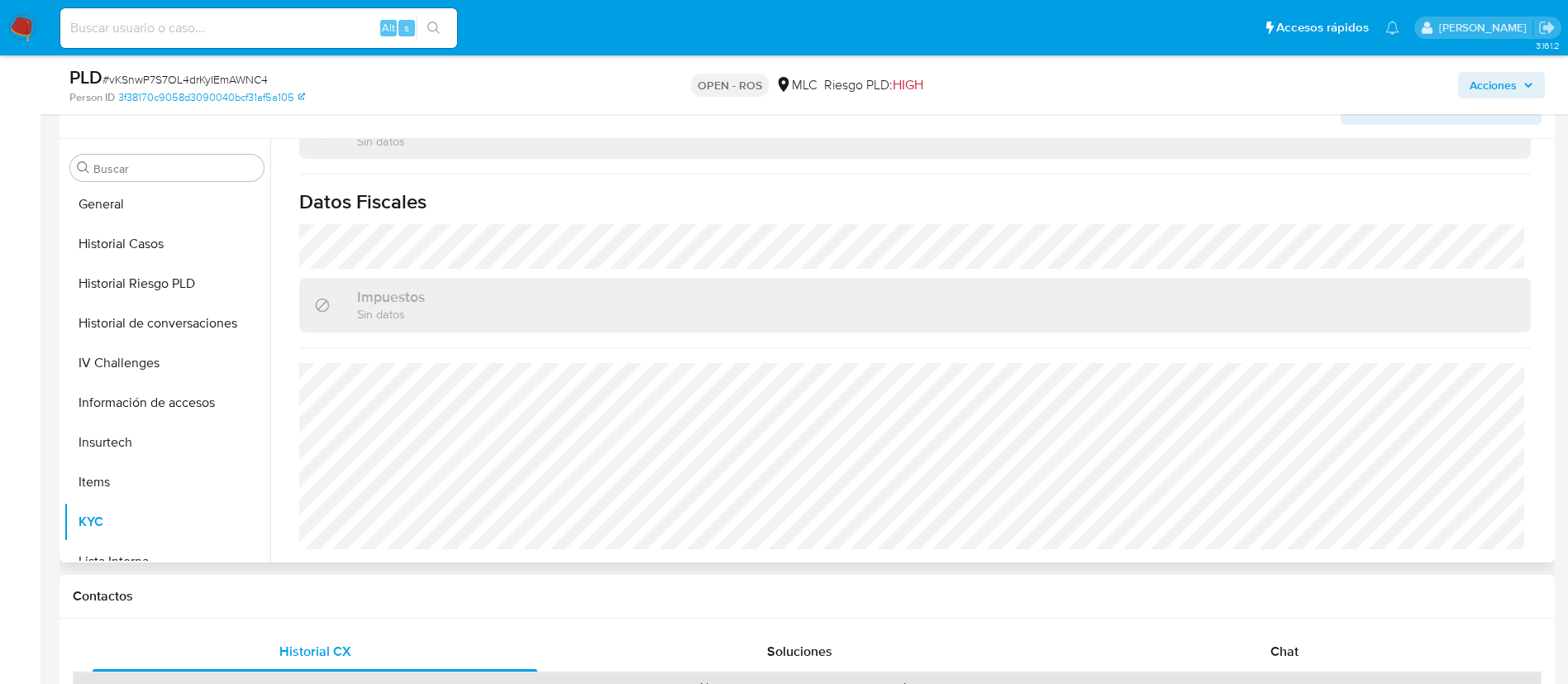
scroll to position [552, 0]
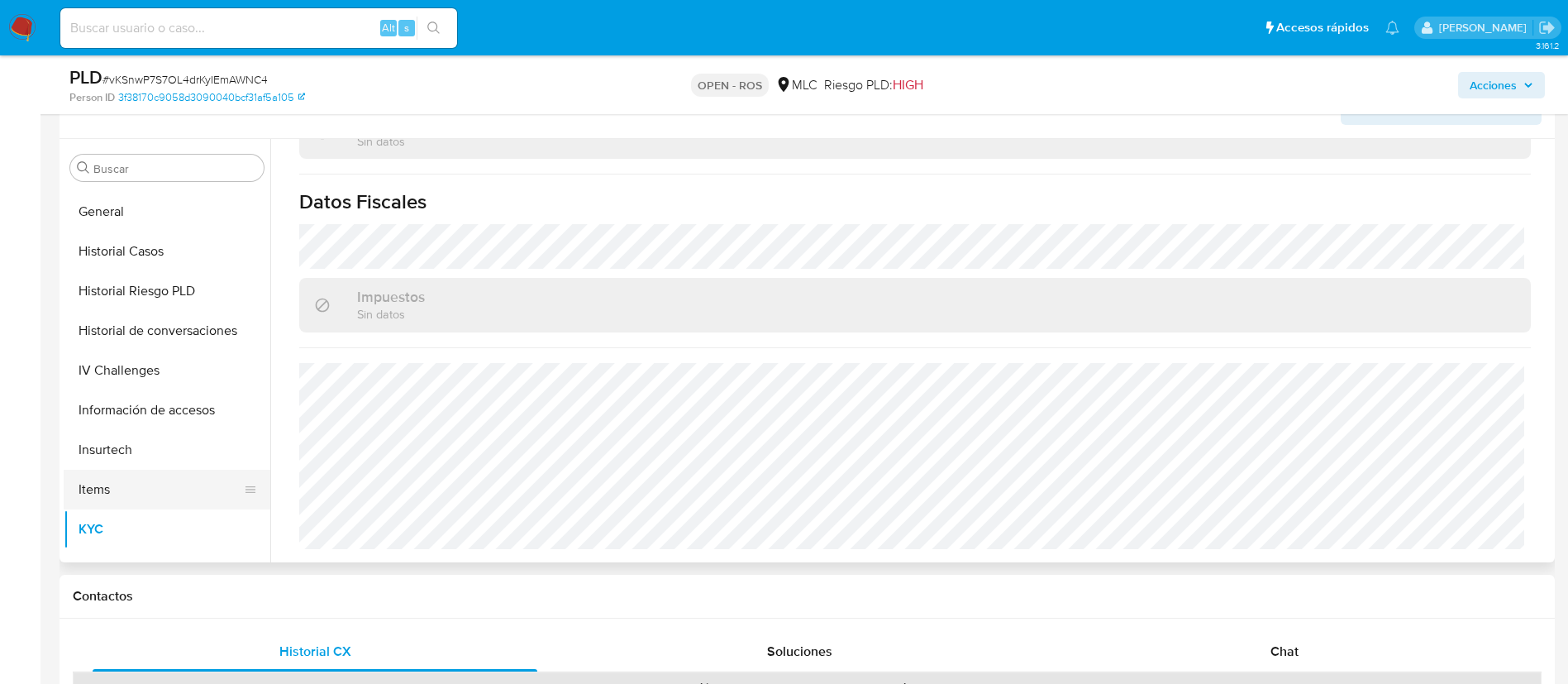
click at [107, 479] on button "Items" at bounding box center [160, 489] width 194 height 39
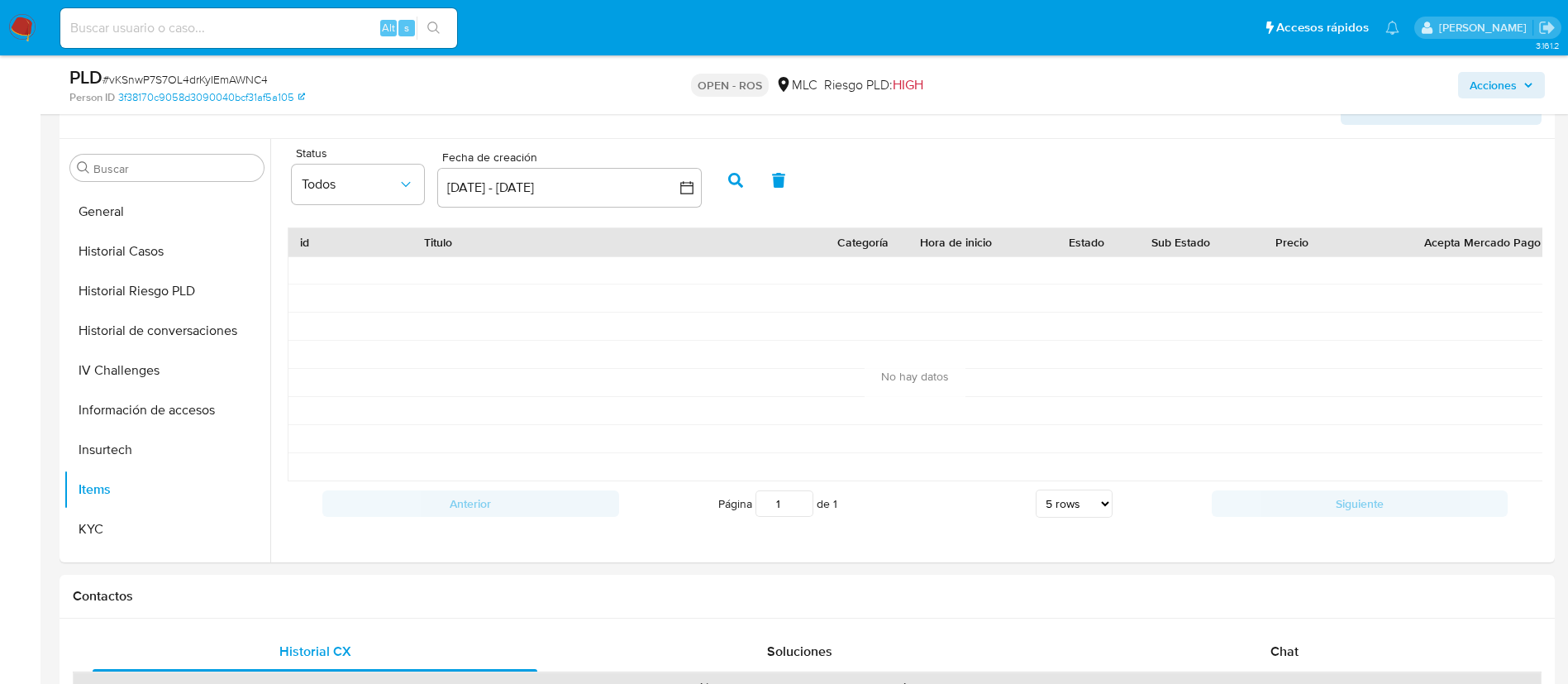
scroll to position [6, 0]
click at [144, 316] on button "Historial de conversaciones" at bounding box center [160, 331] width 194 height 39
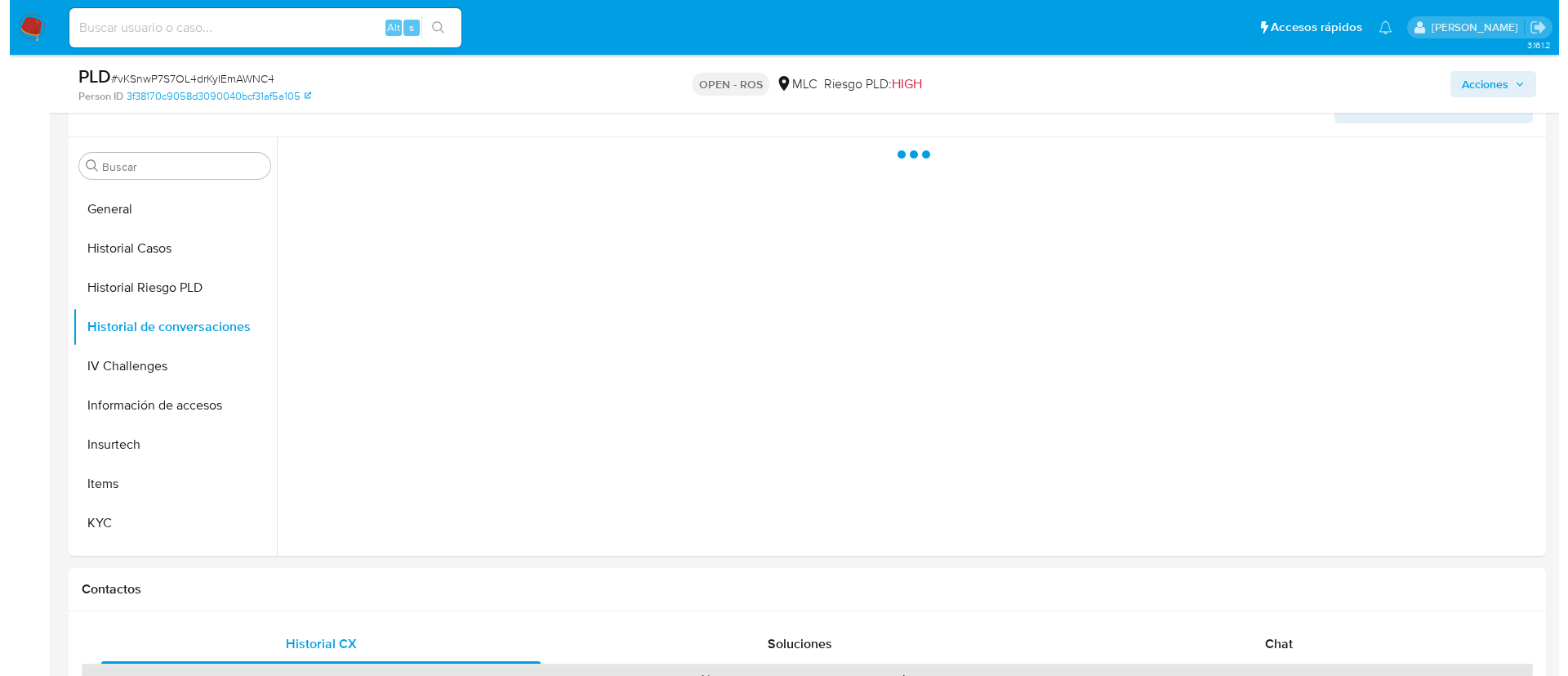
scroll to position [0, 0]
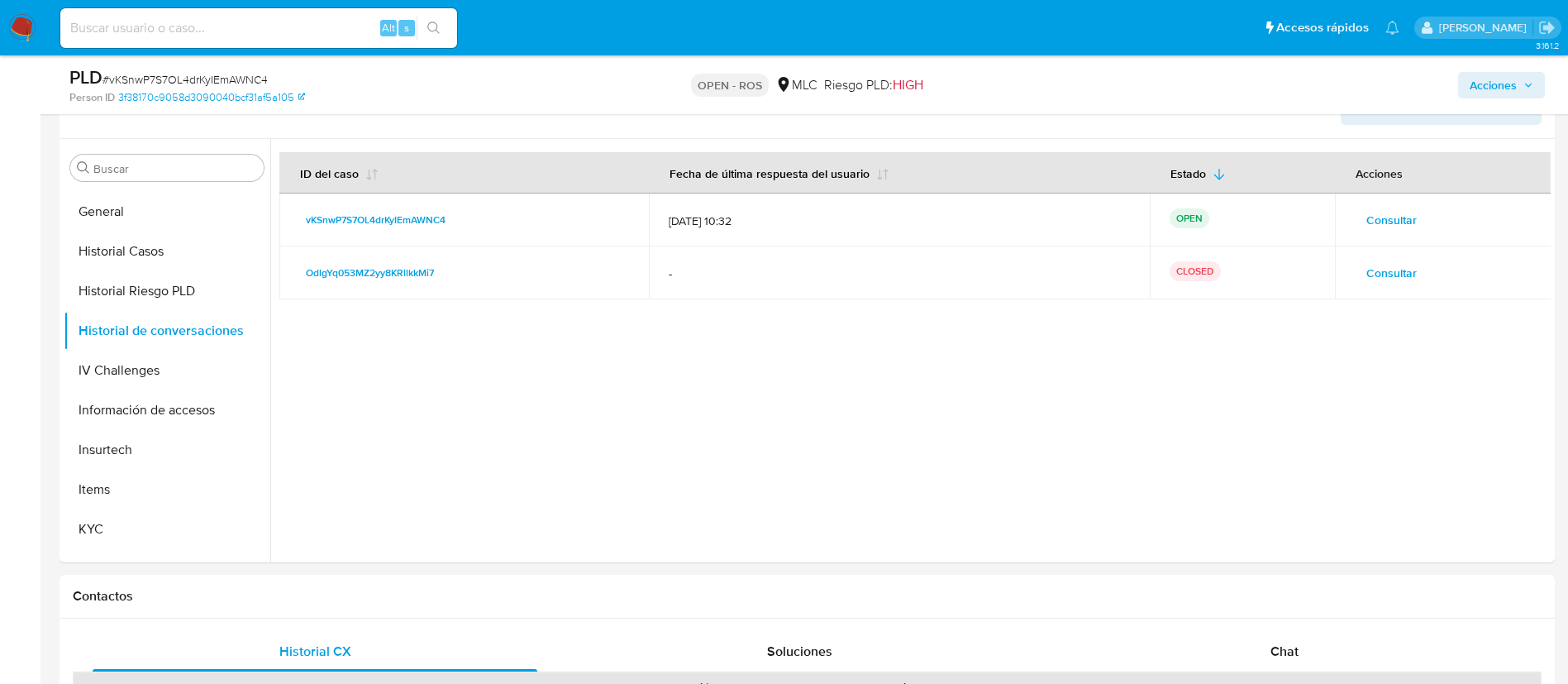
click at [1404, 219] on span "Consultar" at bounding box center [1392, 219] width 50 height 23
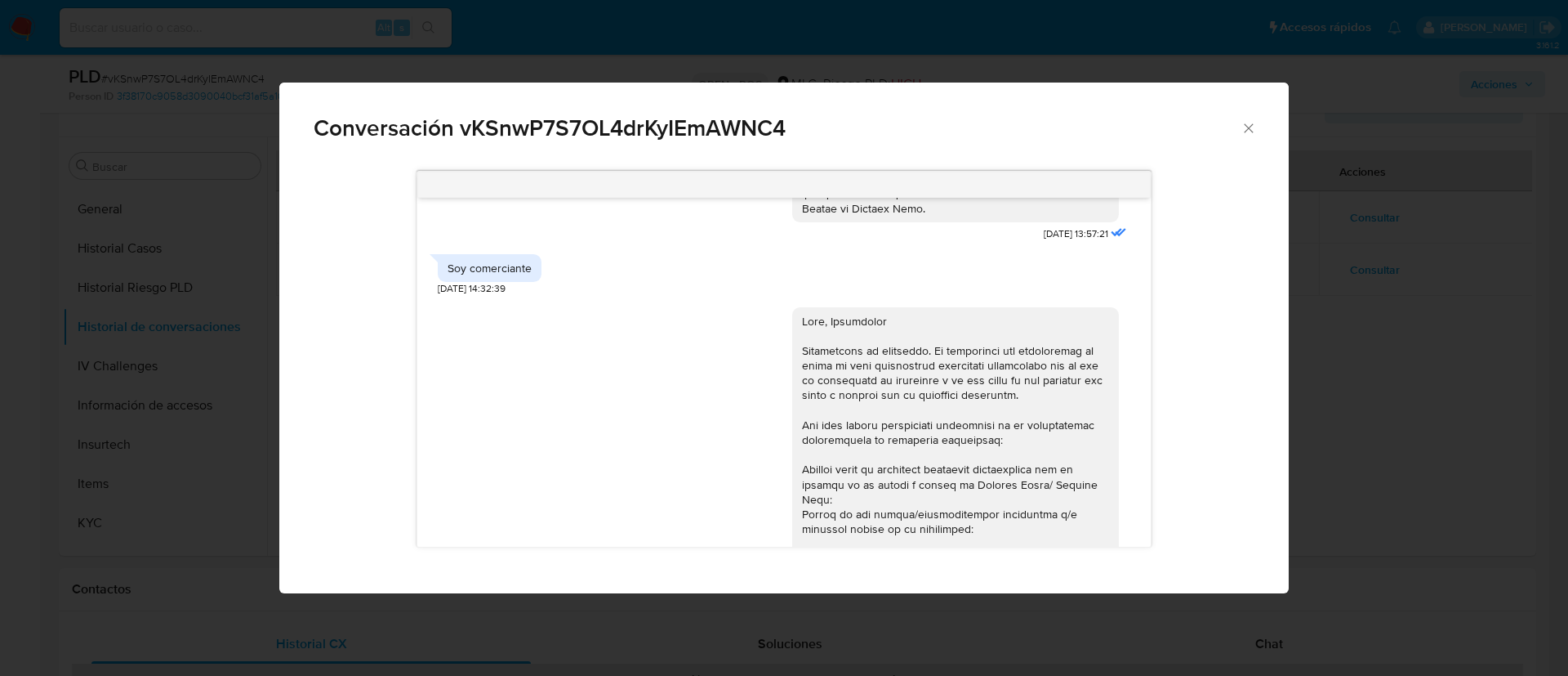
scroll to position [601, 0]
click at [1245, 131] on icon "Cerrar" at bounding box center [1249, 128] width 9 height 9
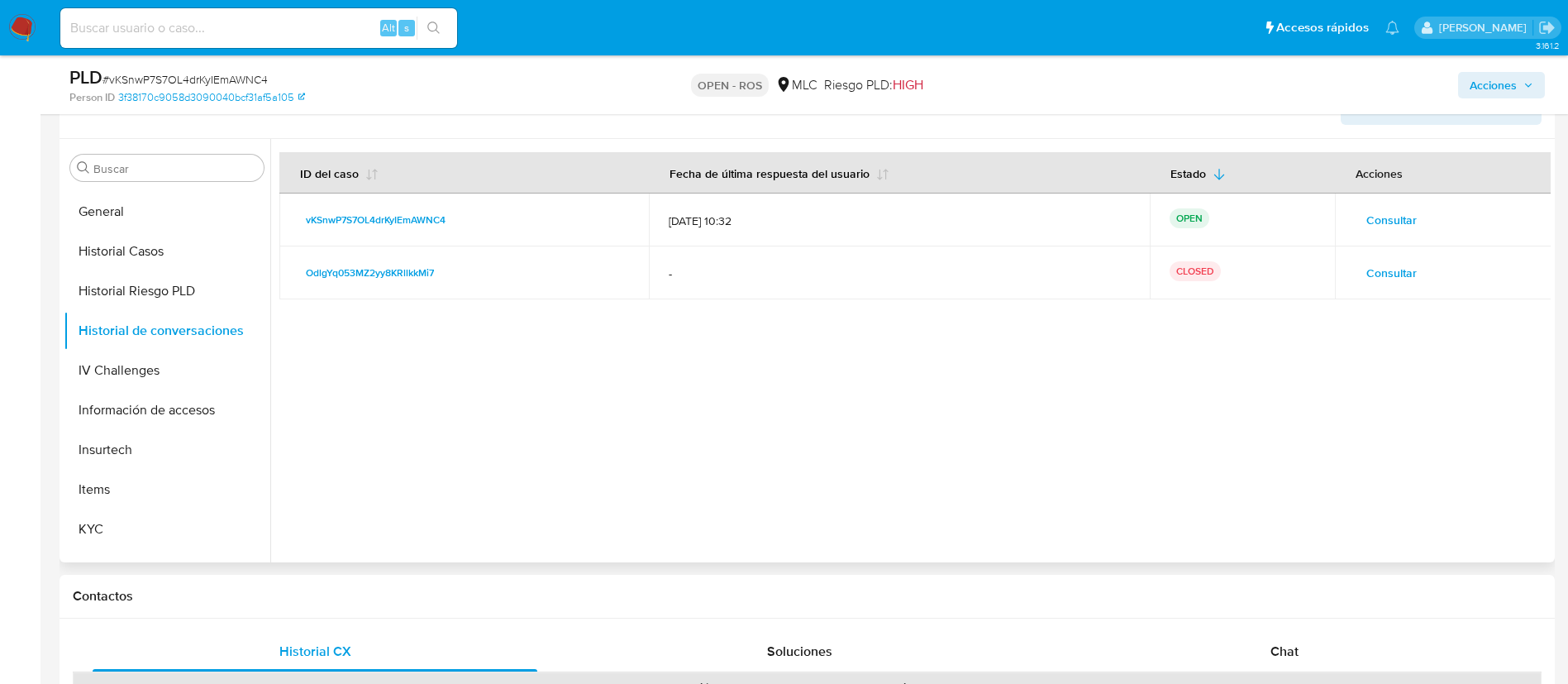
click at [1384, 273] on span "Consultar" at bounding box center [1392, 273] width 50 height 23
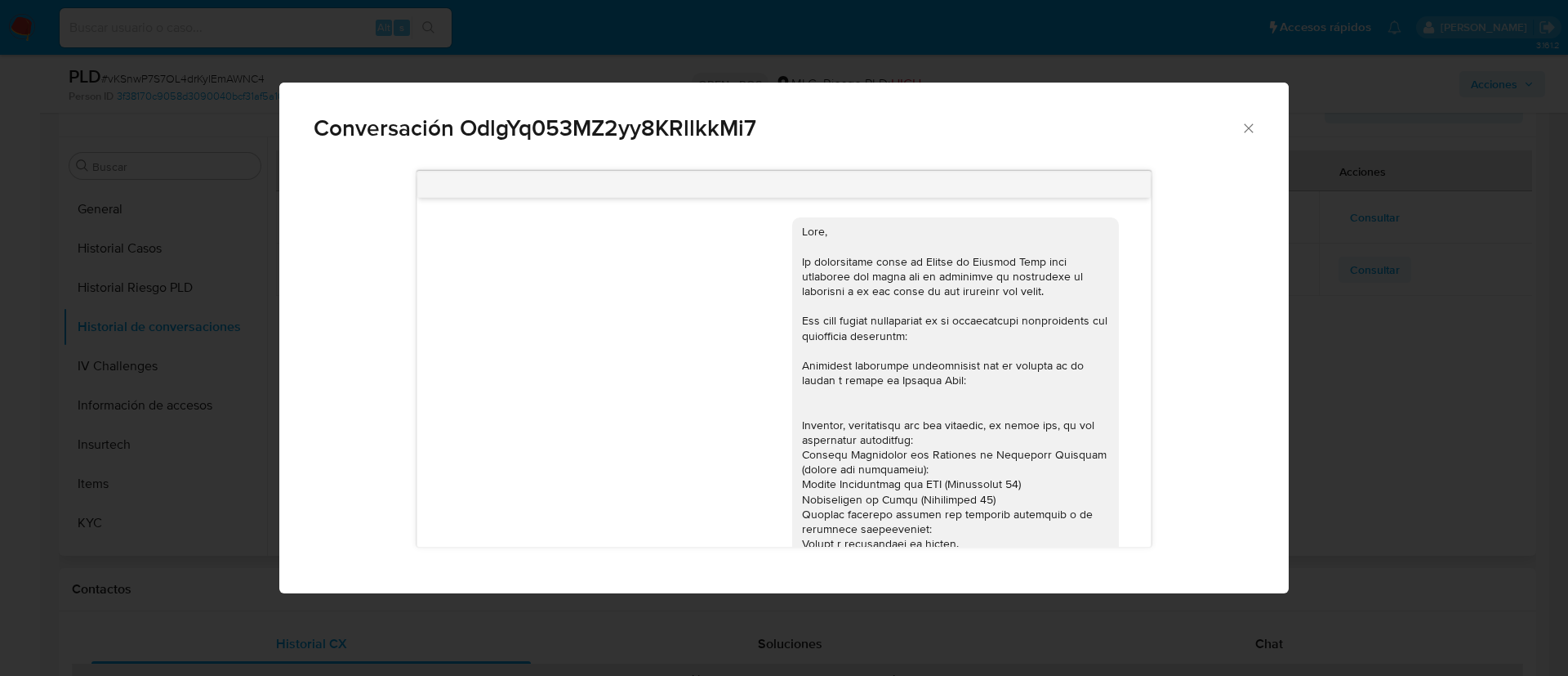
scroll to position [309, 0]
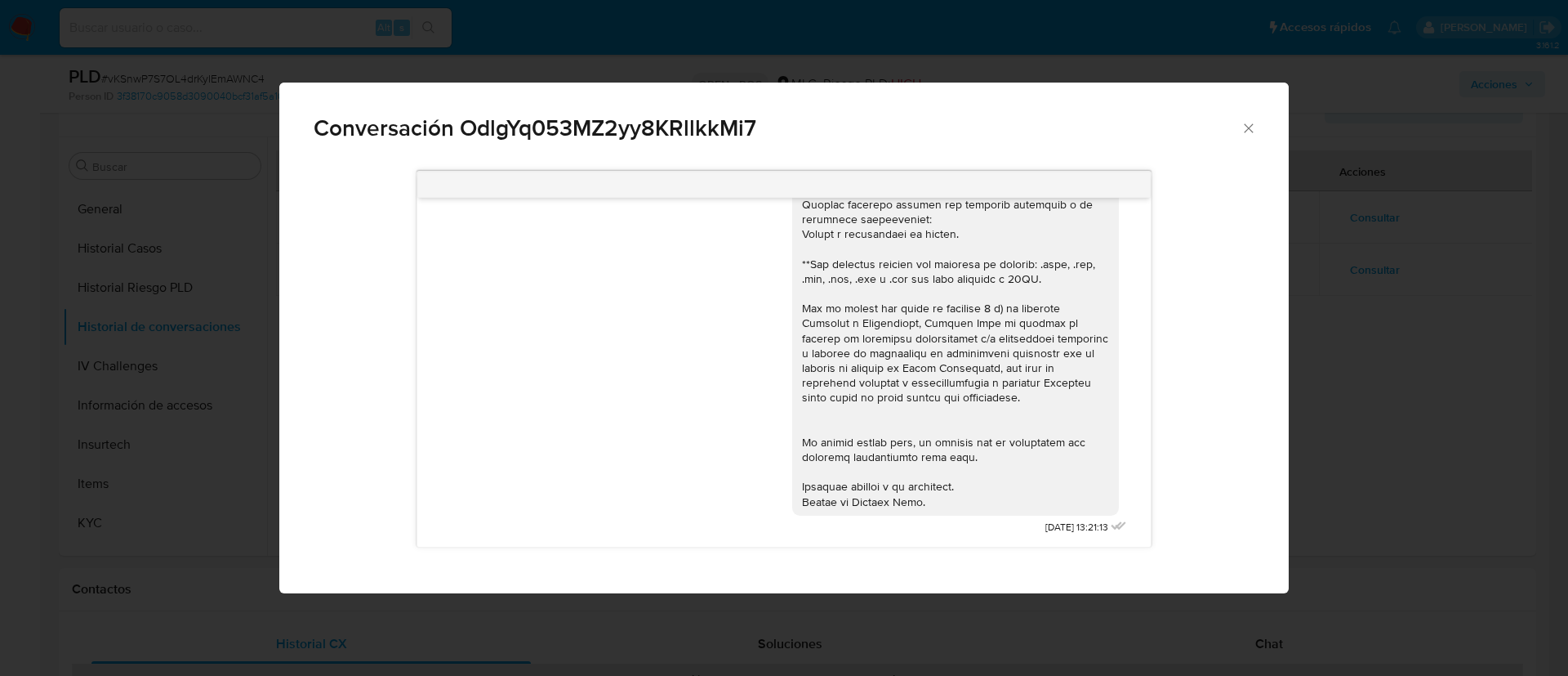
click at [916, 374] on div "Comunicación" at bounding box center [955, 211] width 307 height 595
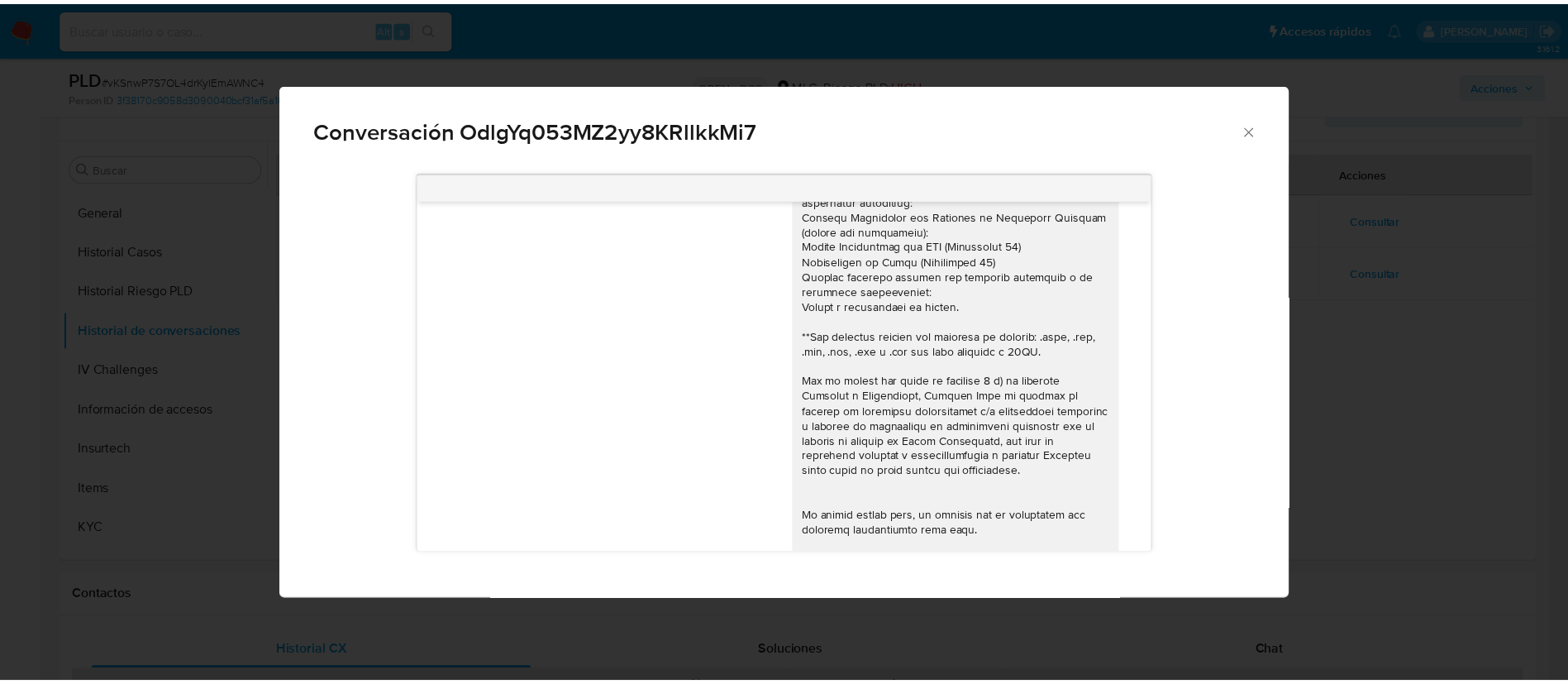
scroll to position [0, 0]
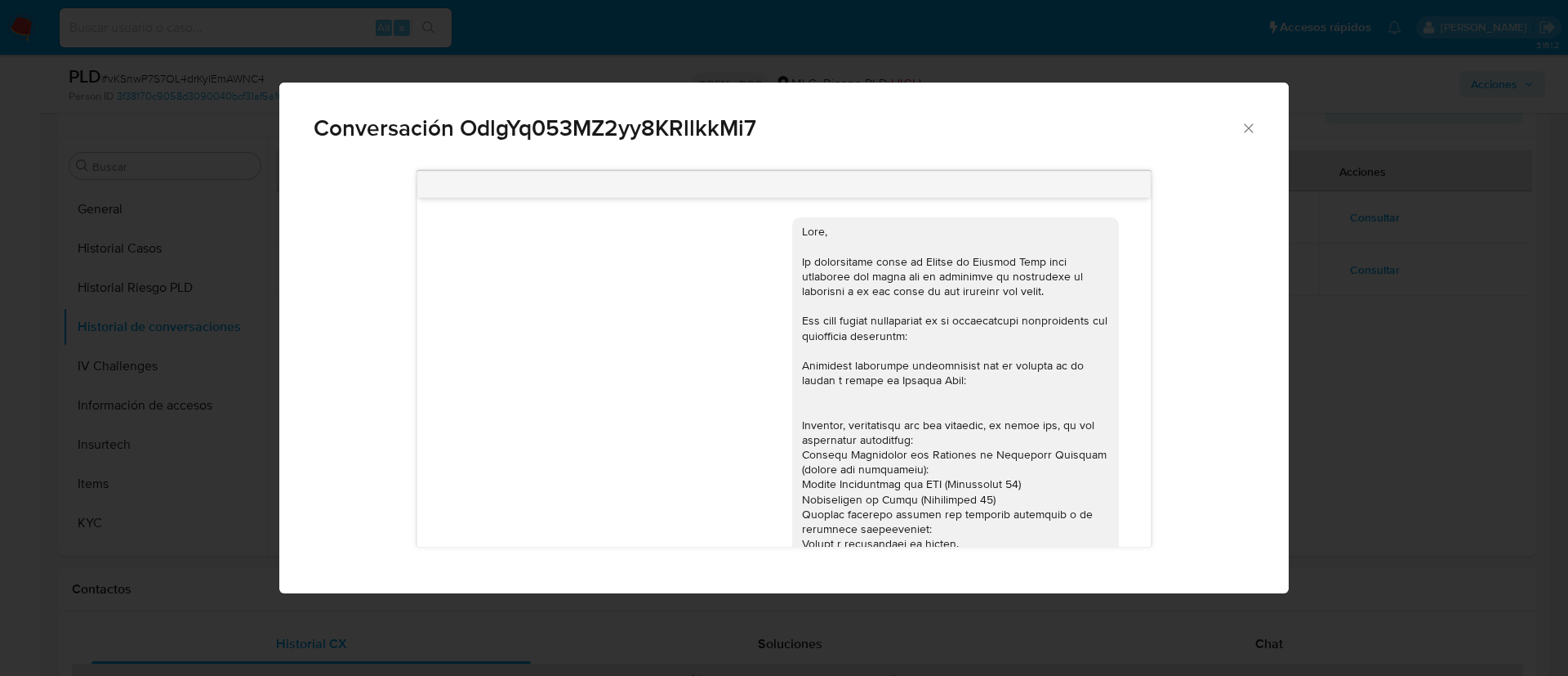
click at [1246, 124] on icon "Cerrar" at bounding box center [1249, 128] width 16 height 16
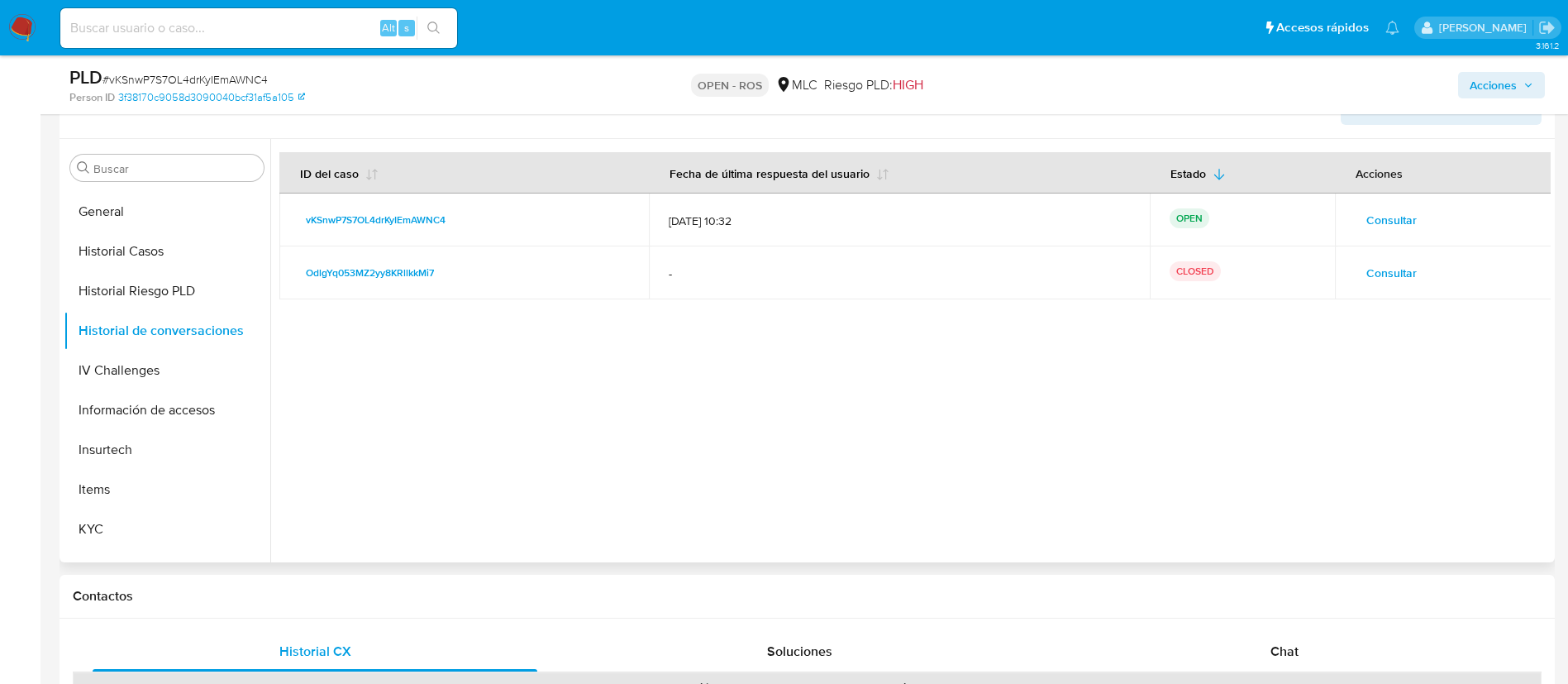
click at [1021, 387] on div at bounding box center [910, 350] width 1281 height 423
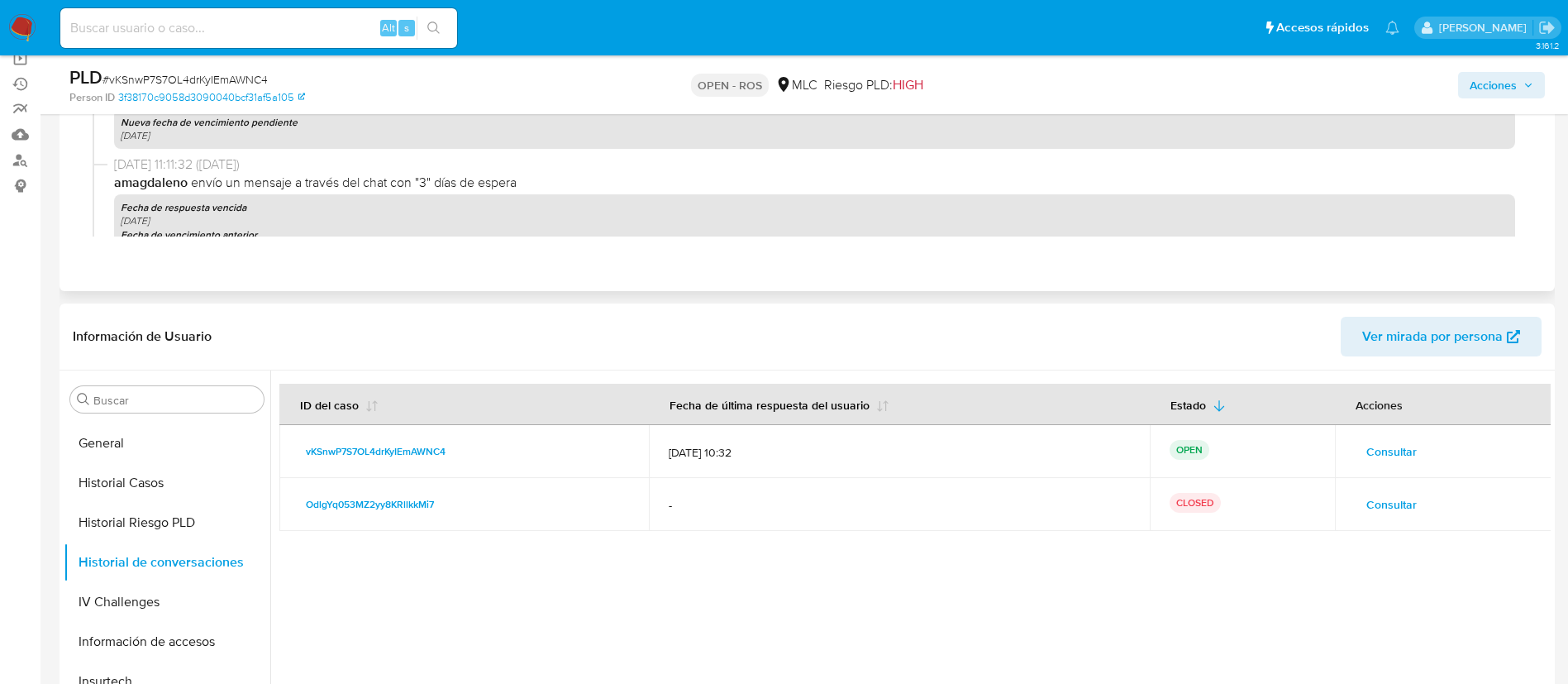
scroll to position [187, 0]
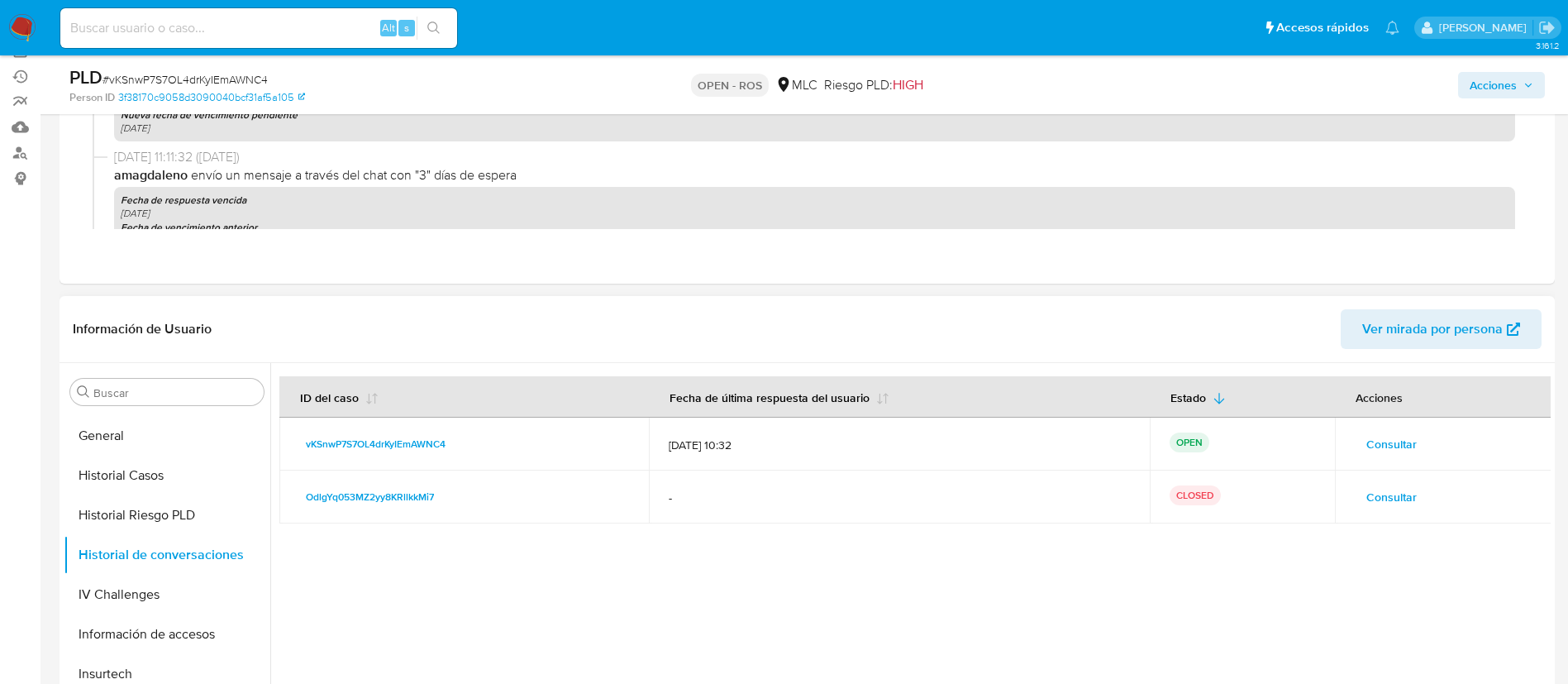
click at [752, 551] on div at bounding box center [910, 574] width 1281 height 423
click at [125, 507] on button "Historial Riesgo PLD" at bounding box center [160, 514] width 194 height 39
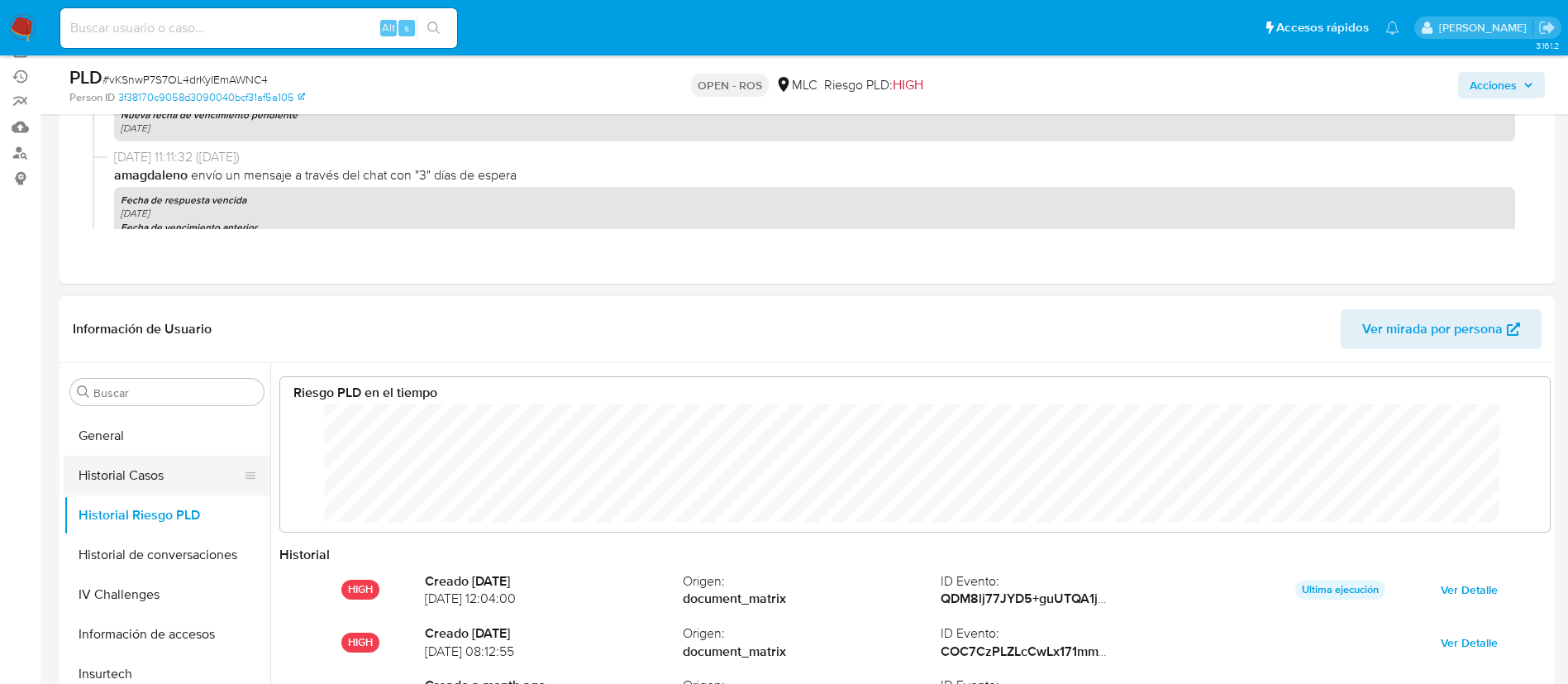
scroll to position [826688, 825496]
click at [142, 462] on button "Historial Casos" at bounding box center [160, 475] width 194 height 39
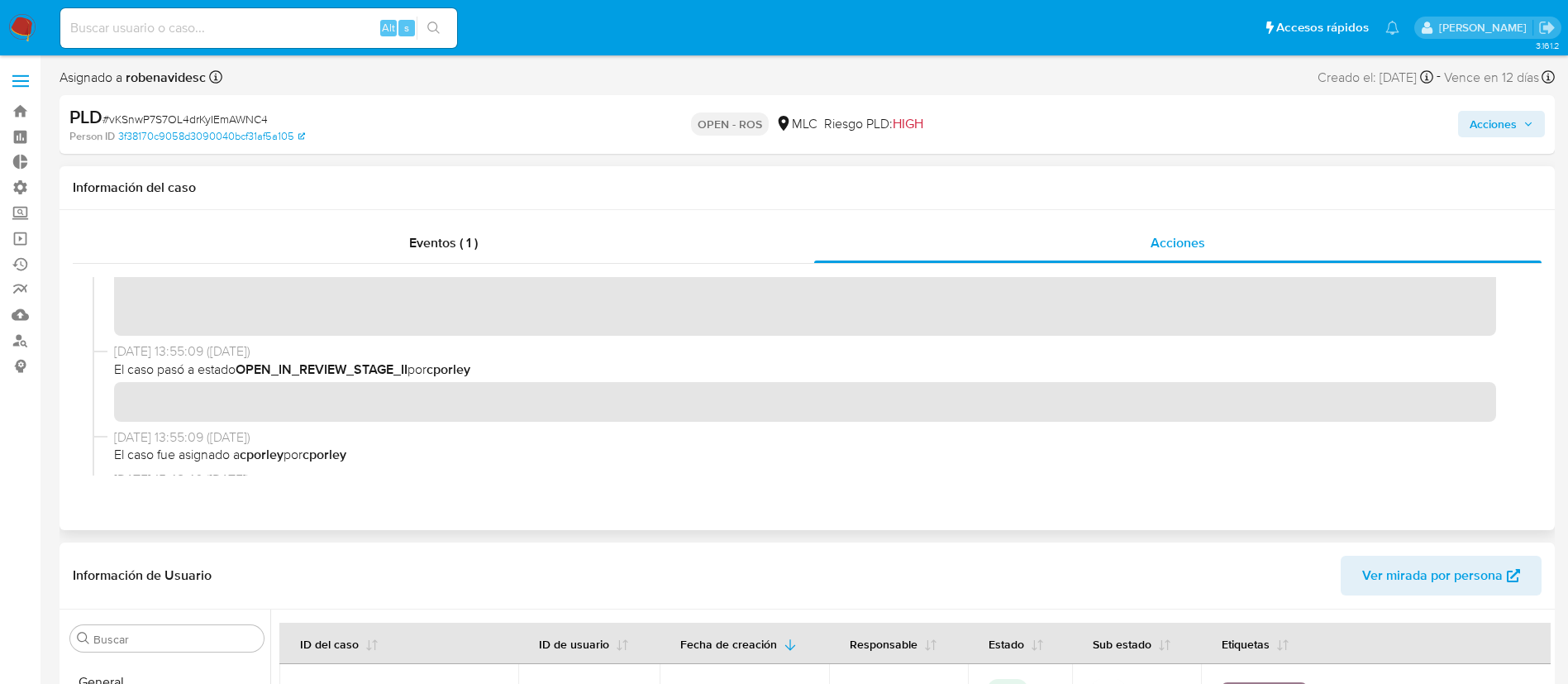
scroll to position [0, 0]
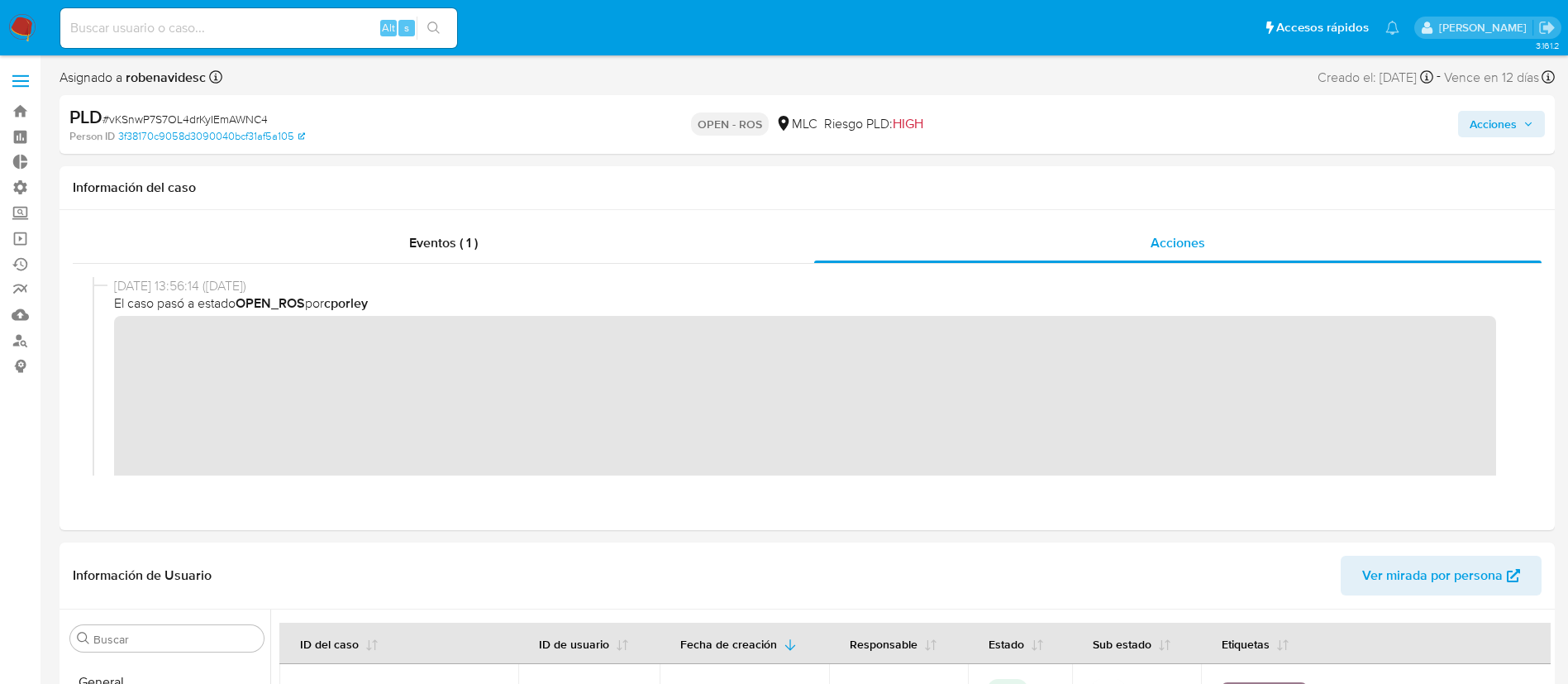
click at [1463, 120] on button "Acciones" at bounding box center [1502, 124] width 87 height 27
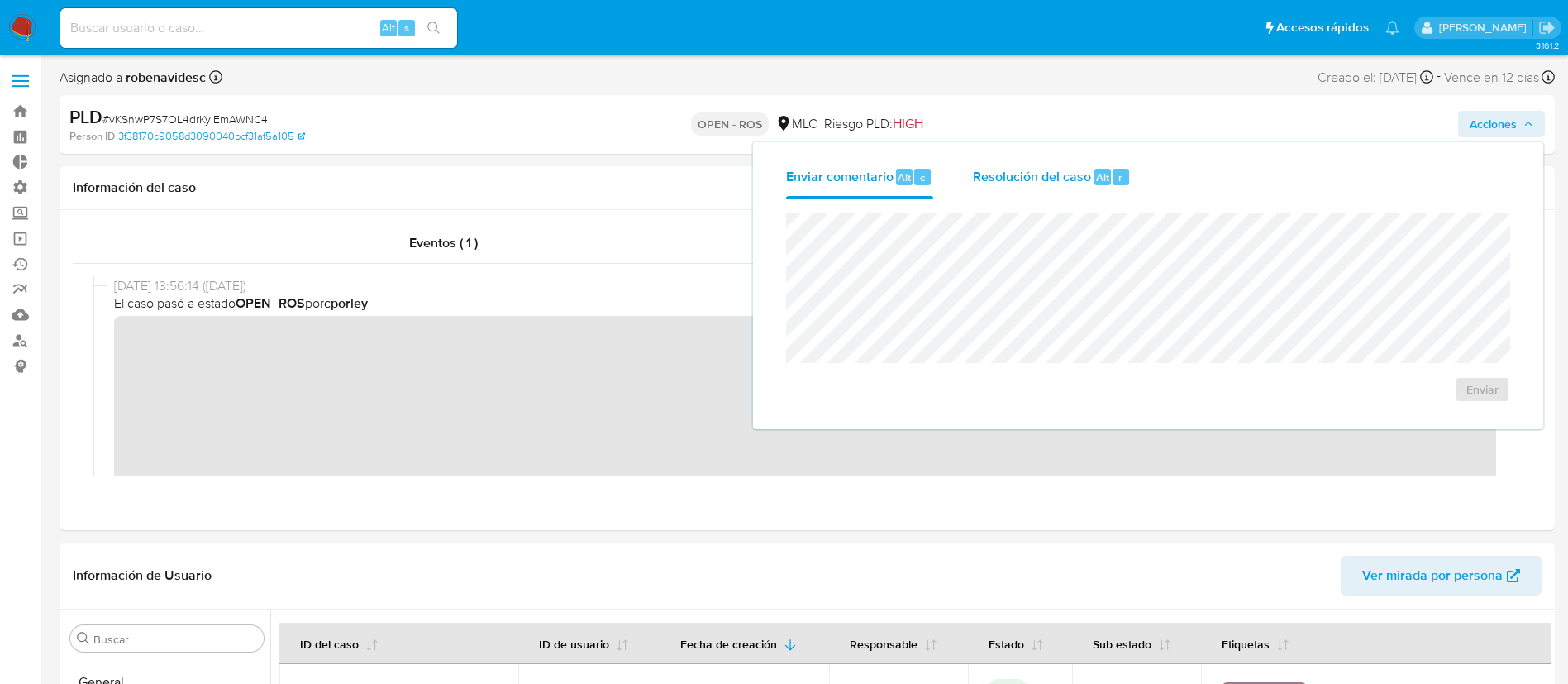
click at [1082, 195] on div "Resolución del caso Alt r" at bounding box center [1052, 176] width 158 height 43
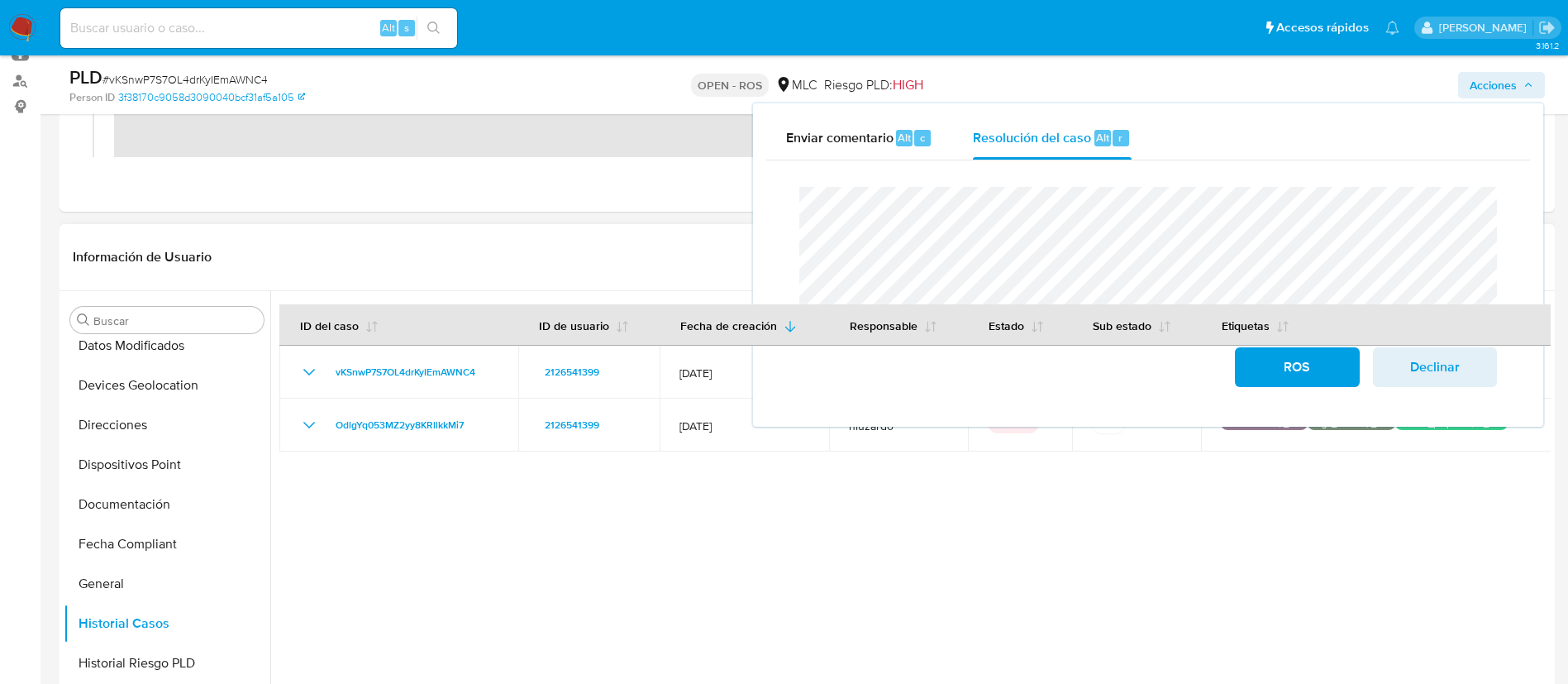
scroll to position [329, 0]
click at [152, 503] on button "Documentación" at bounding box center [166, 506] width 207 height 39
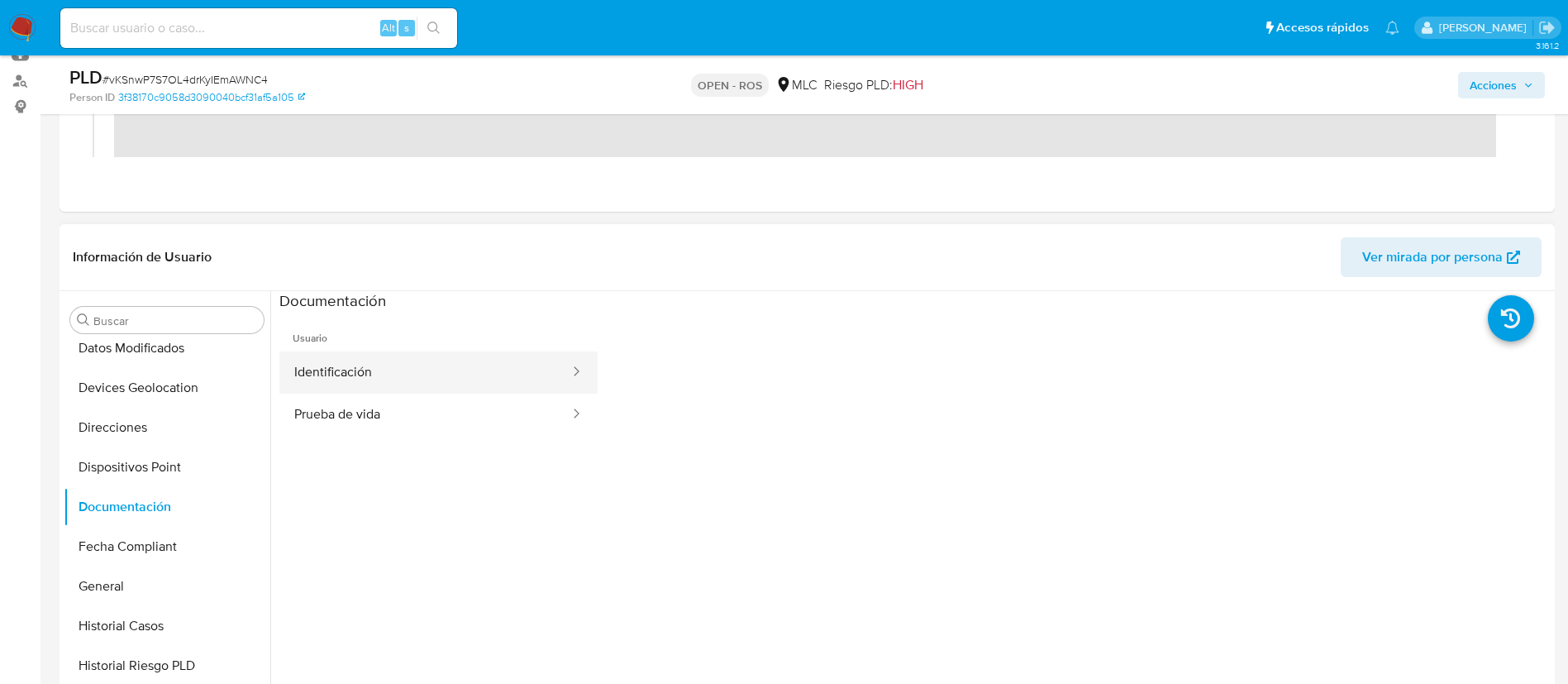
click at [393, 370] on button "Identificación" at bounding box center [425, 373] width 292 height 42
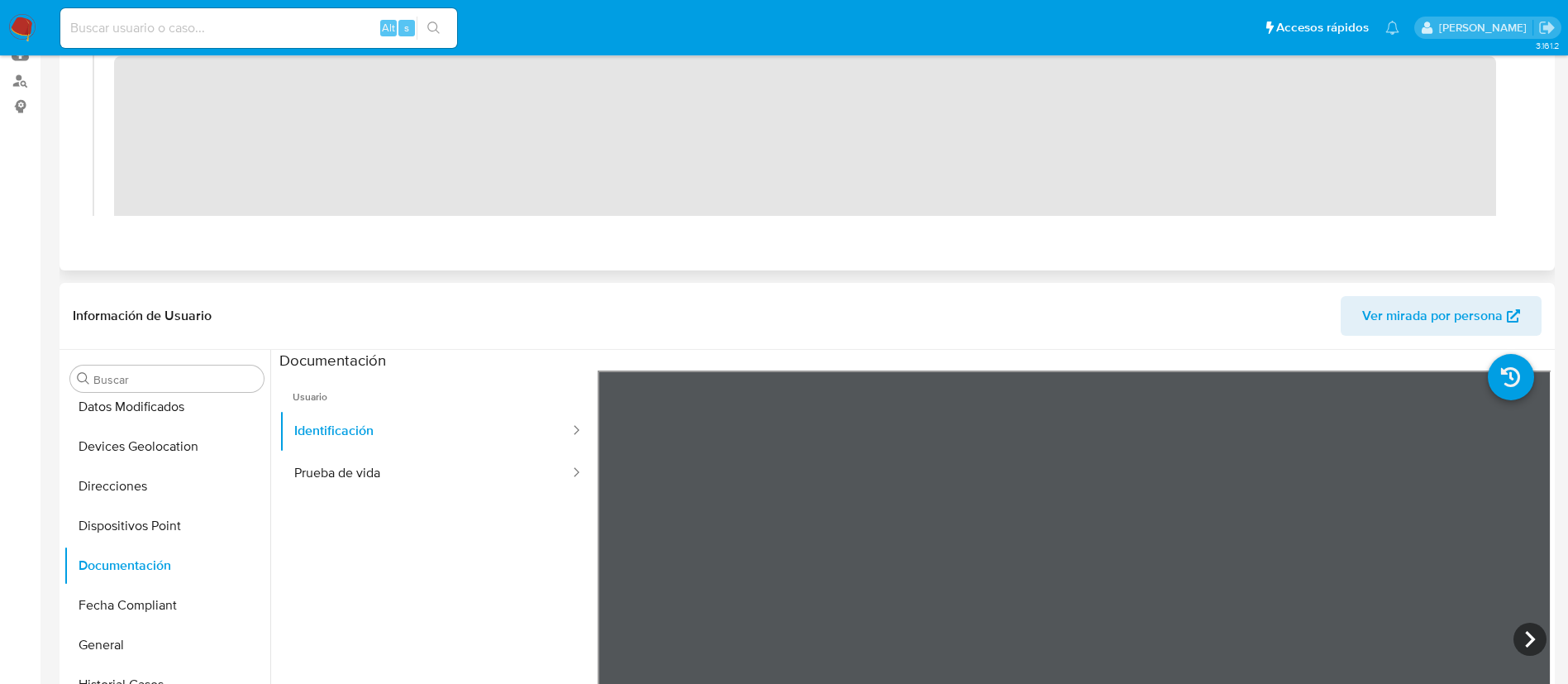
scroll to position [0, 0]
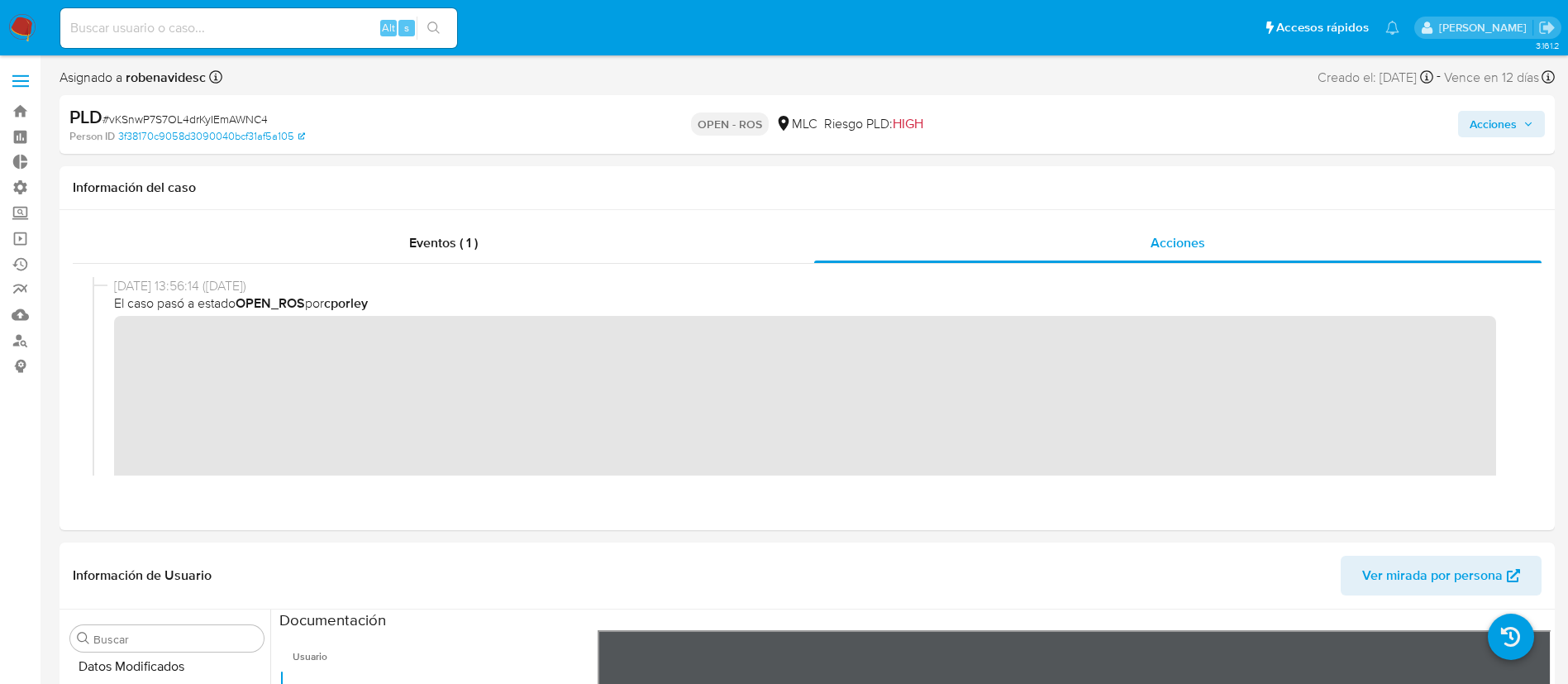
click at [1484, 138] on div "Acciones" at bounding box center [1301, 124] width 487 height 39
click at [1492, 129] on span "Acciones" at bounding box center [1493, 124] width 47 height 27
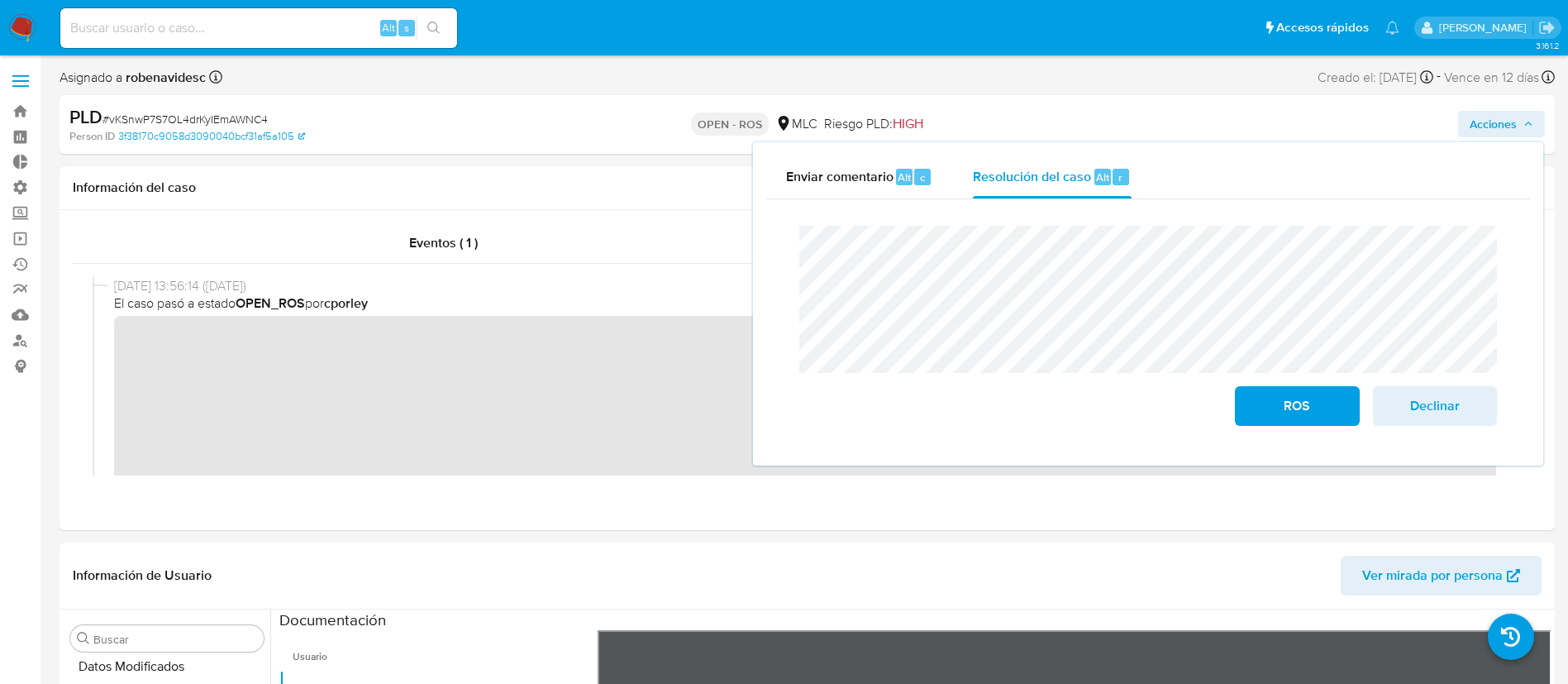
click at [781, 209] on div "Cierre de caso ROS Declinar" at bounding box center [1148, 326] width 764 height 253
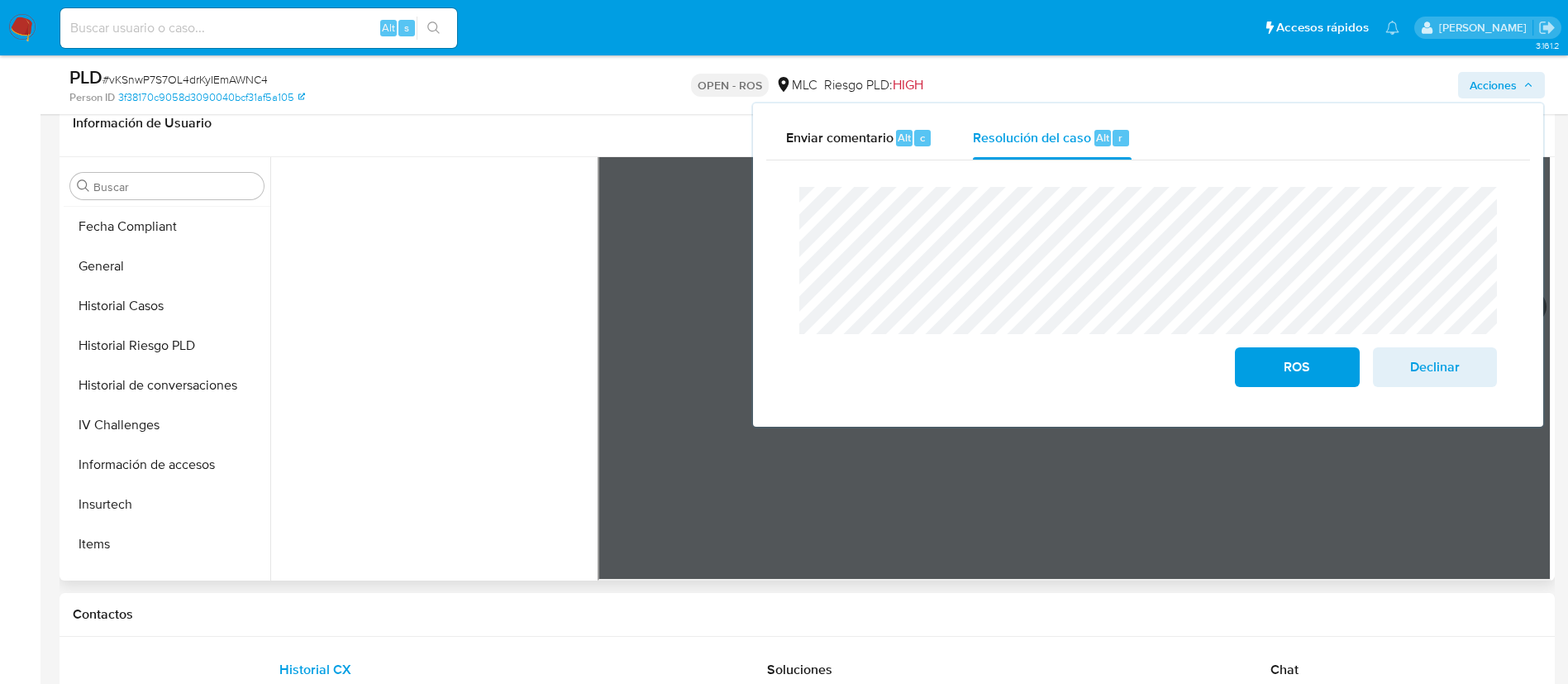
scroll to position [542, 0]
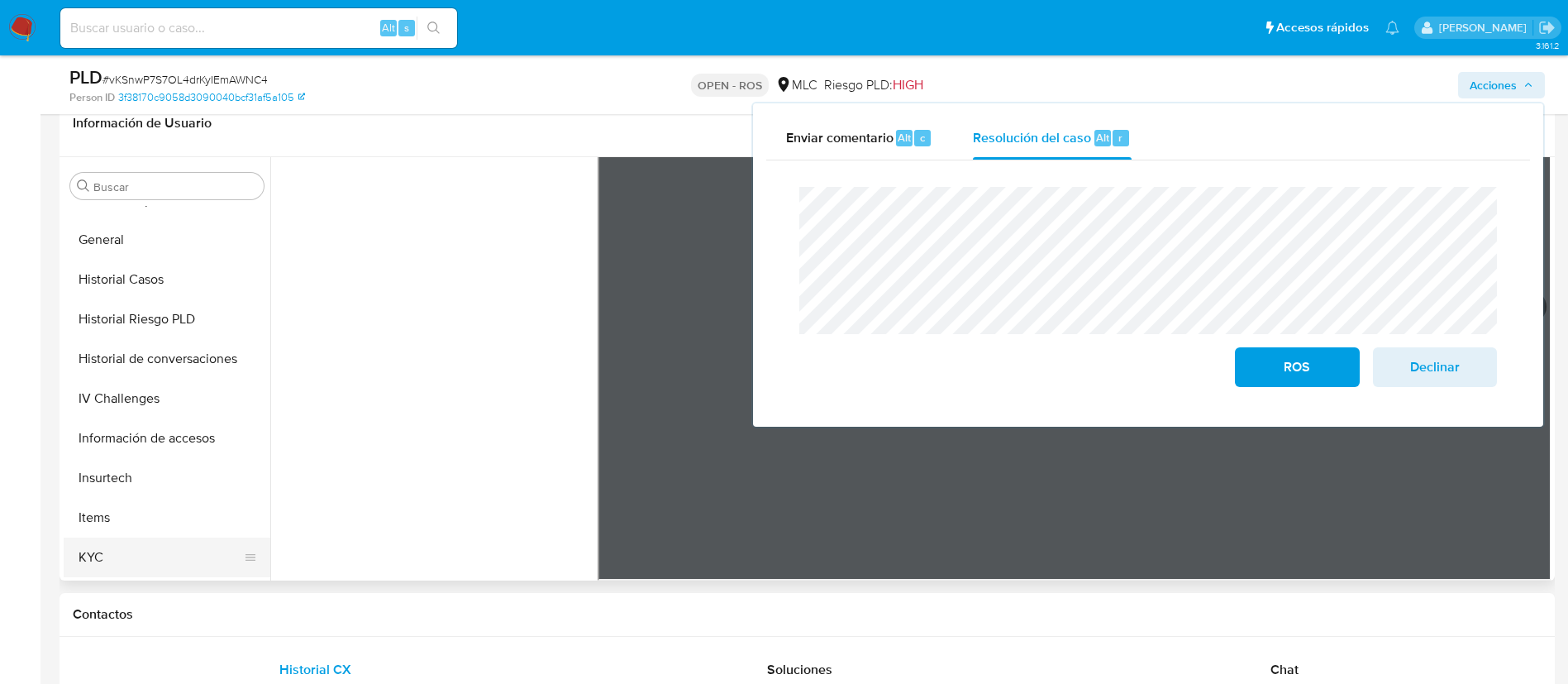
click at [112, 547] on button "KYC" at bounding box center [160, 556] width 194 height 39
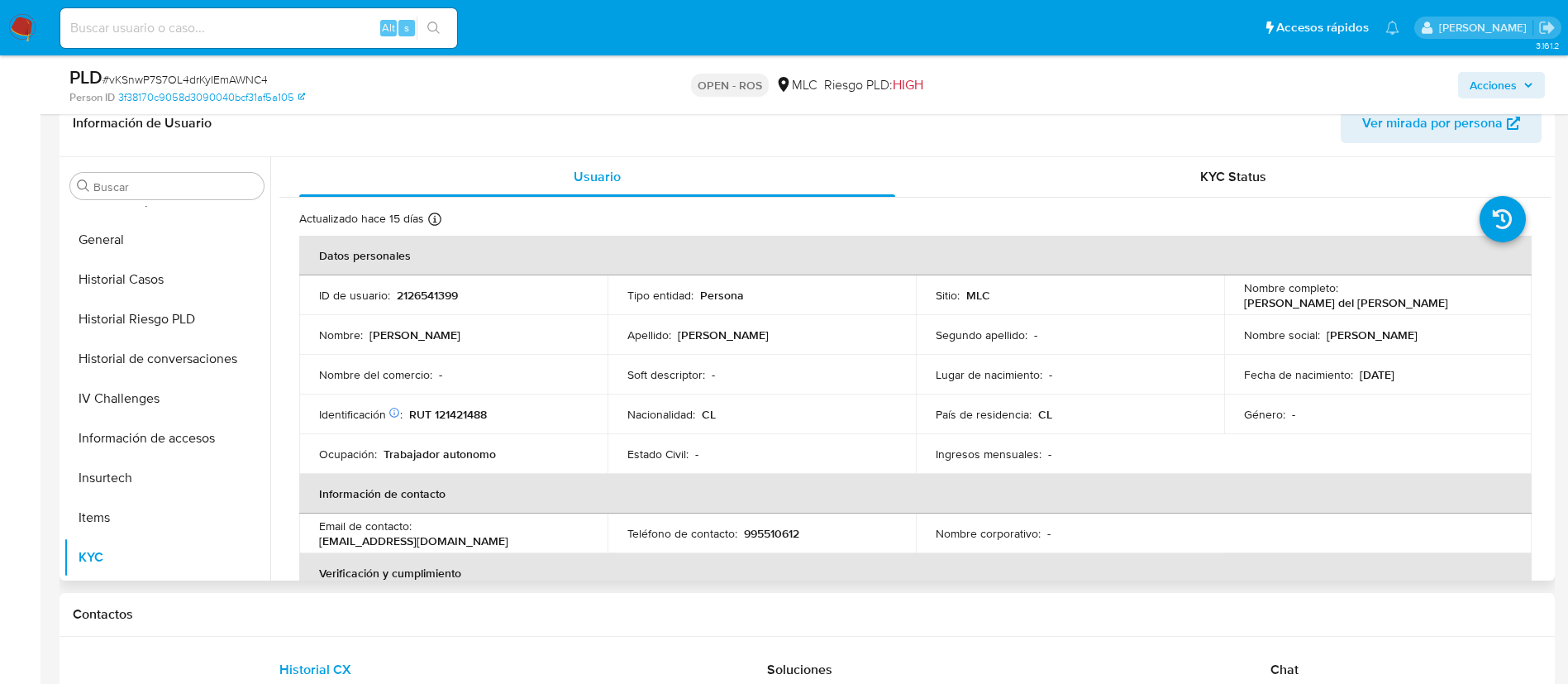
scroll to position [0, 0]
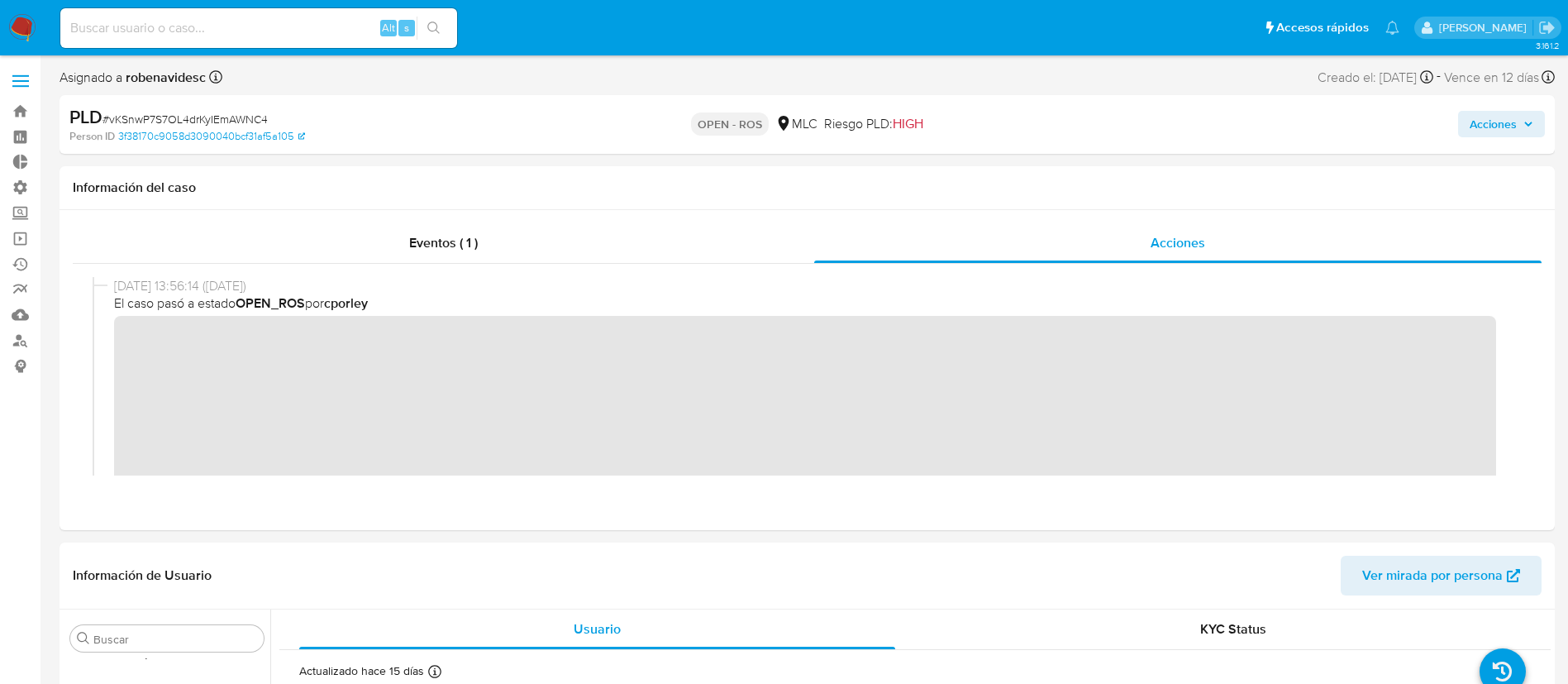
click at [1490, 119] on span "Acciones" at bounding box center [1493, 124] width 47 height 27
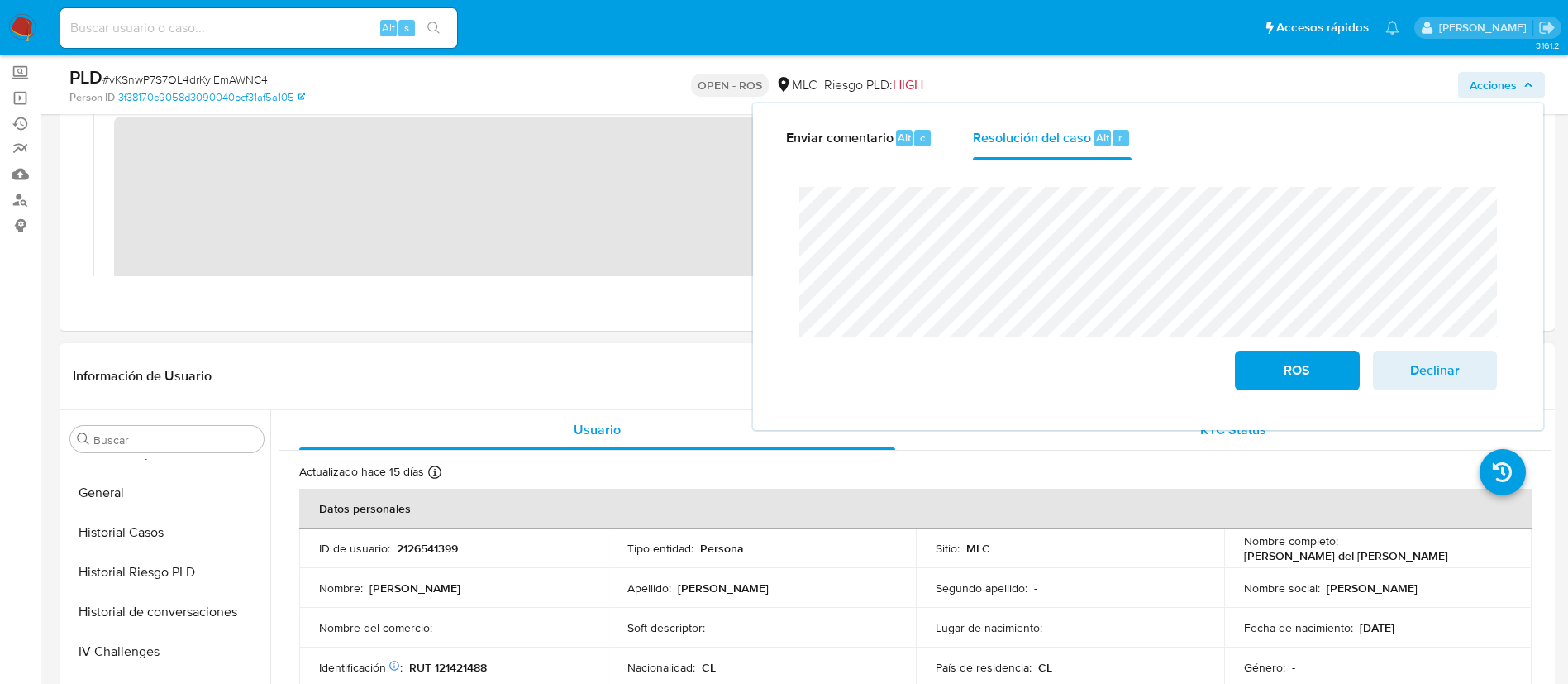
click at [1234, 442] on div "KYC Status" at bounding box center [1233, 430] width 596 height 39
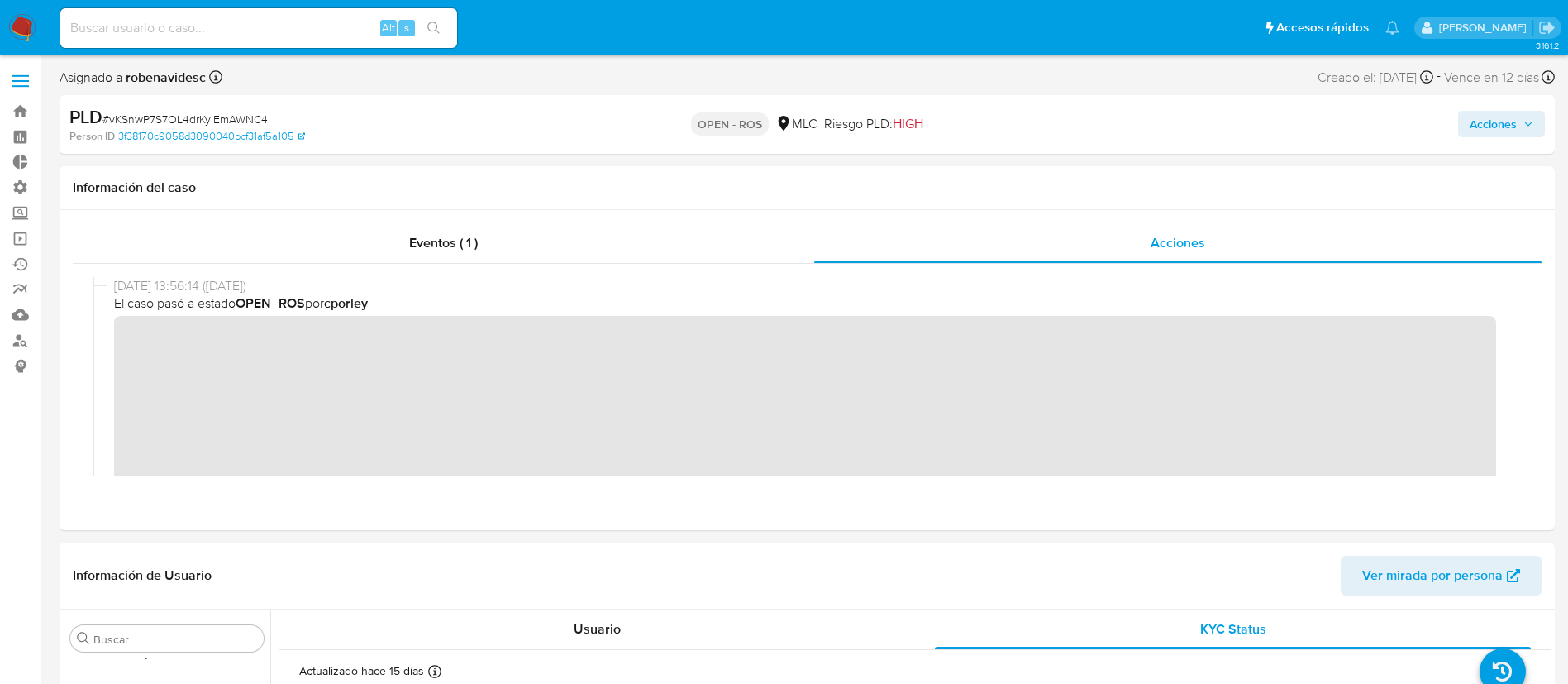
click at [1474, 137] on span "Acciones" at bounding box center [1493, 124] width 47 height 27
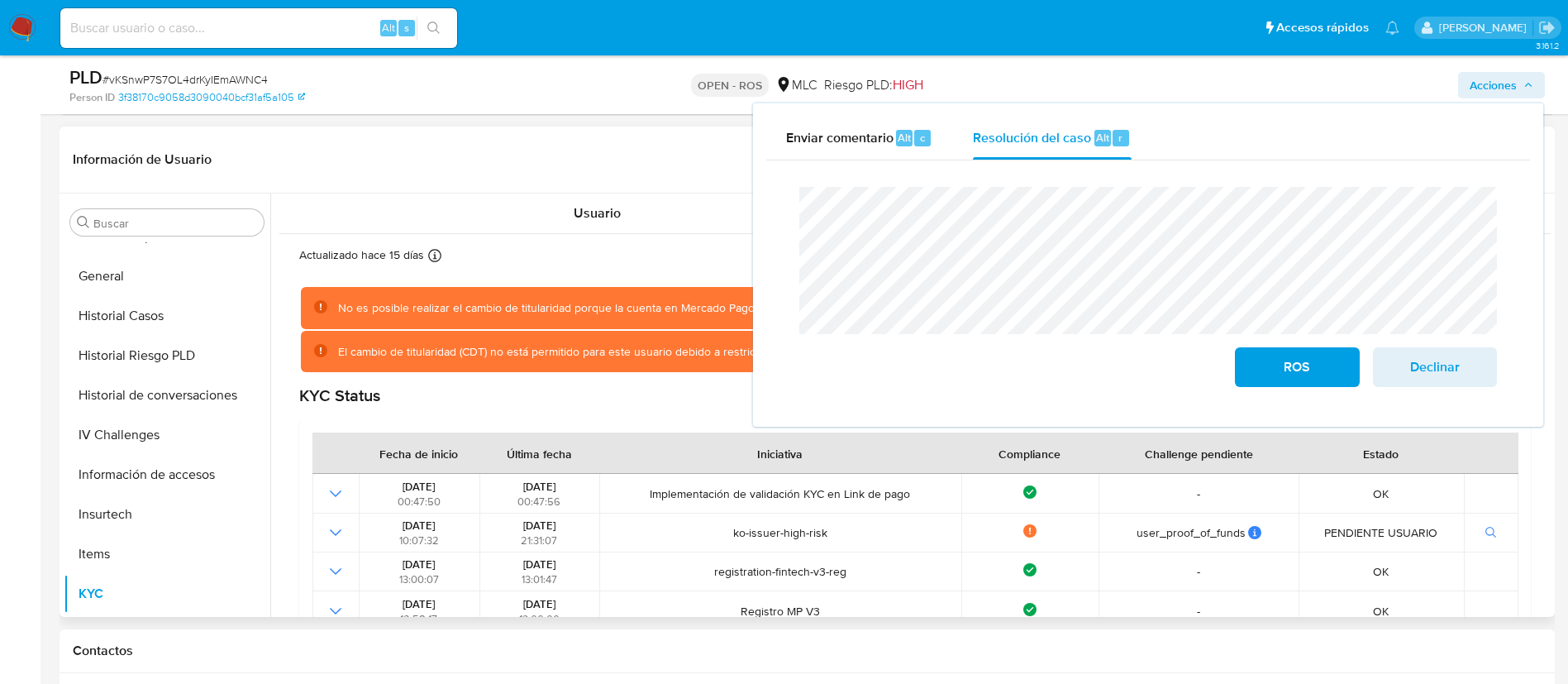
scroll to position [359, 0]
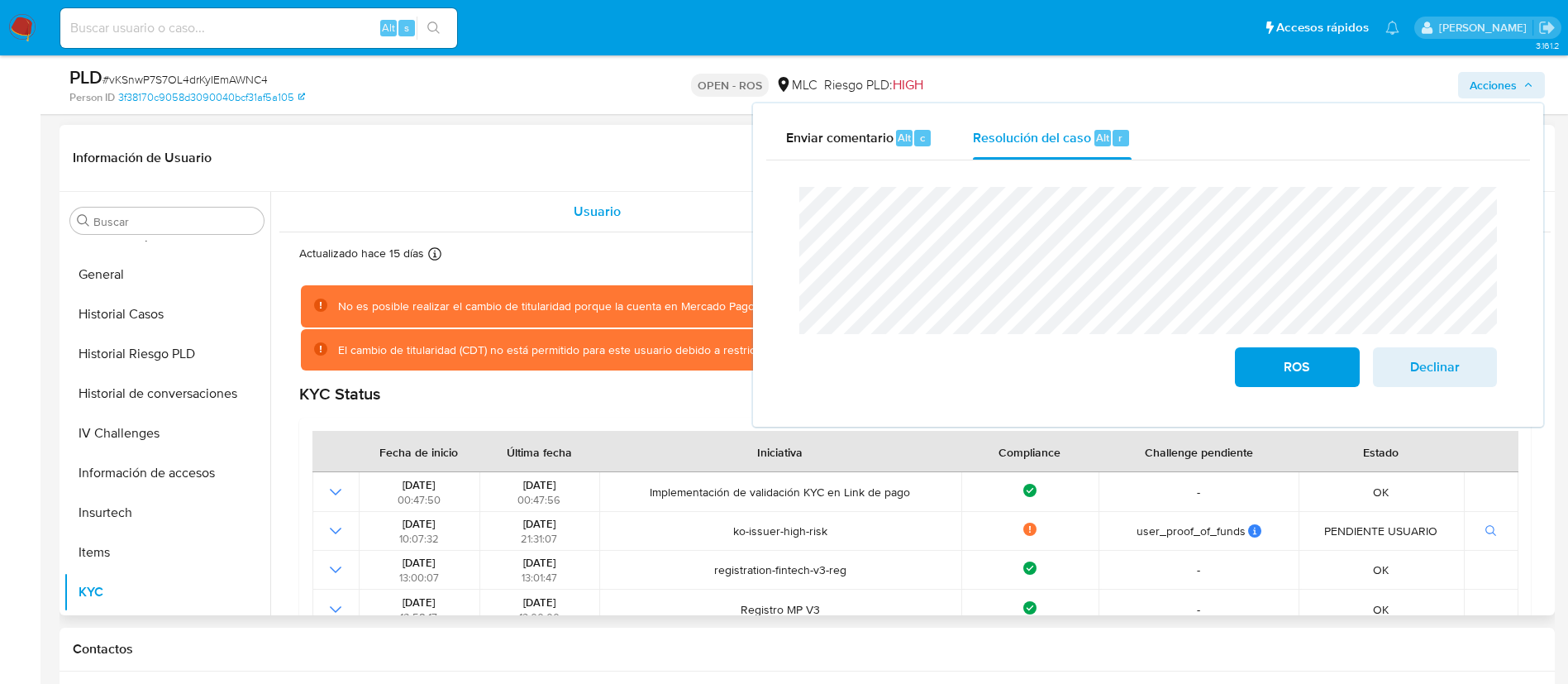
click at [583, 222] on div "Usuario" at bounding box center [597, 211] width 596 height 39
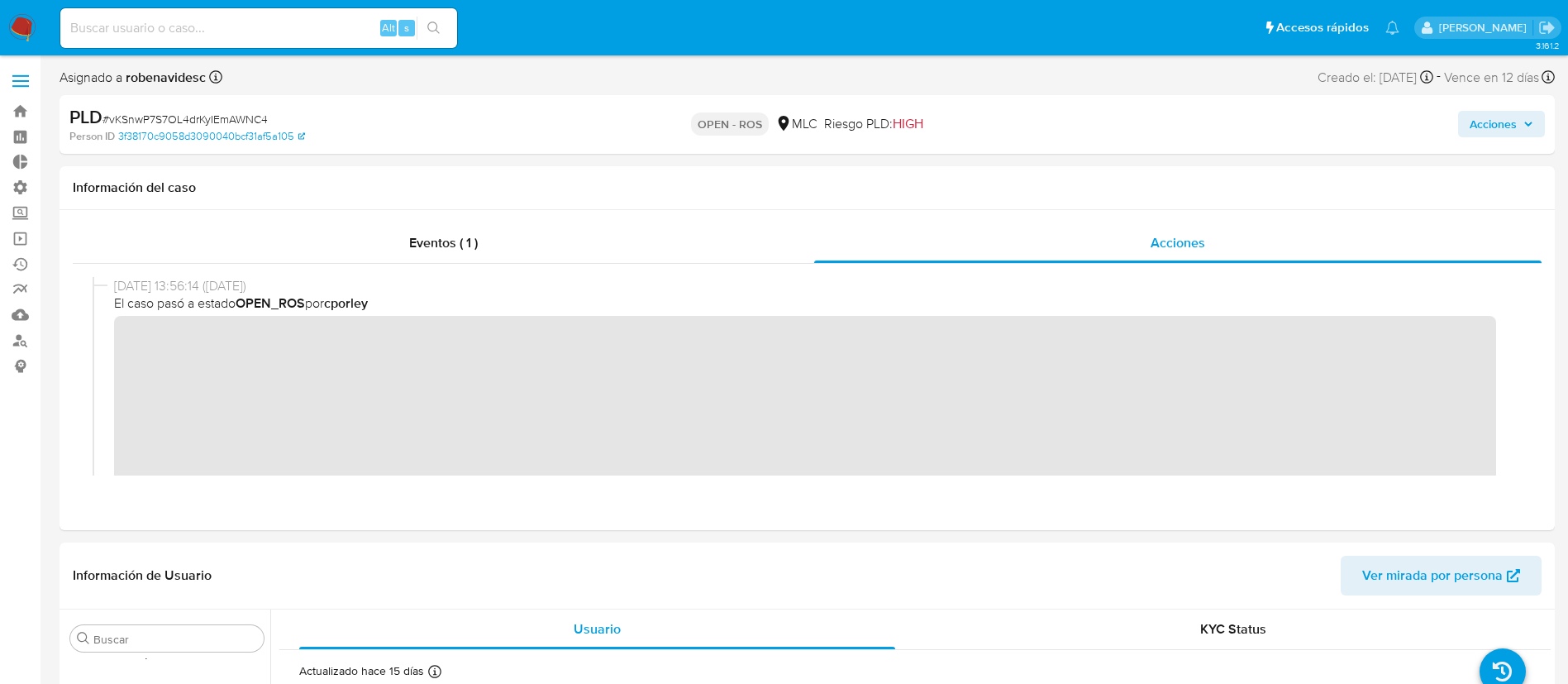
scroll to position [2, 0]
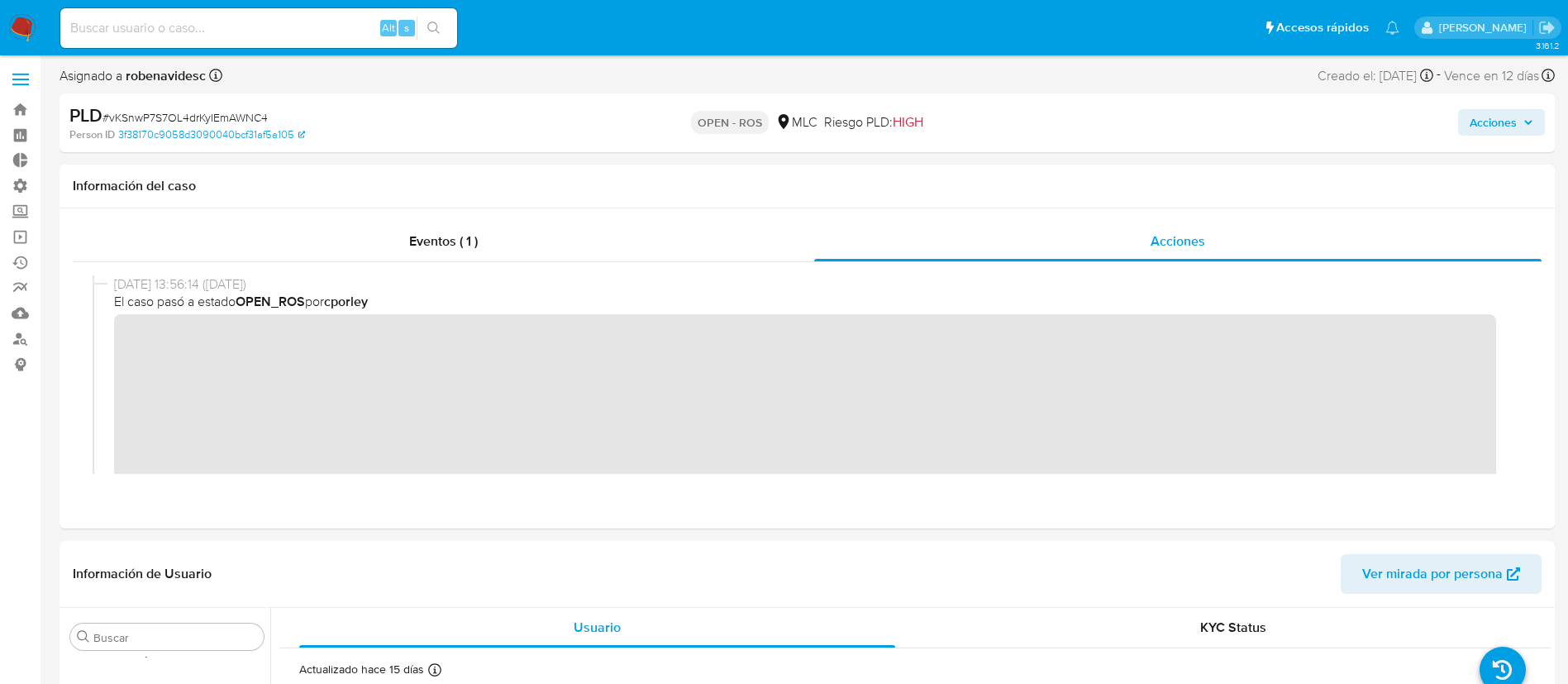
click at [1494, 126] on span "Acciones" at bounding box center [1493, 122] width 47 height 27
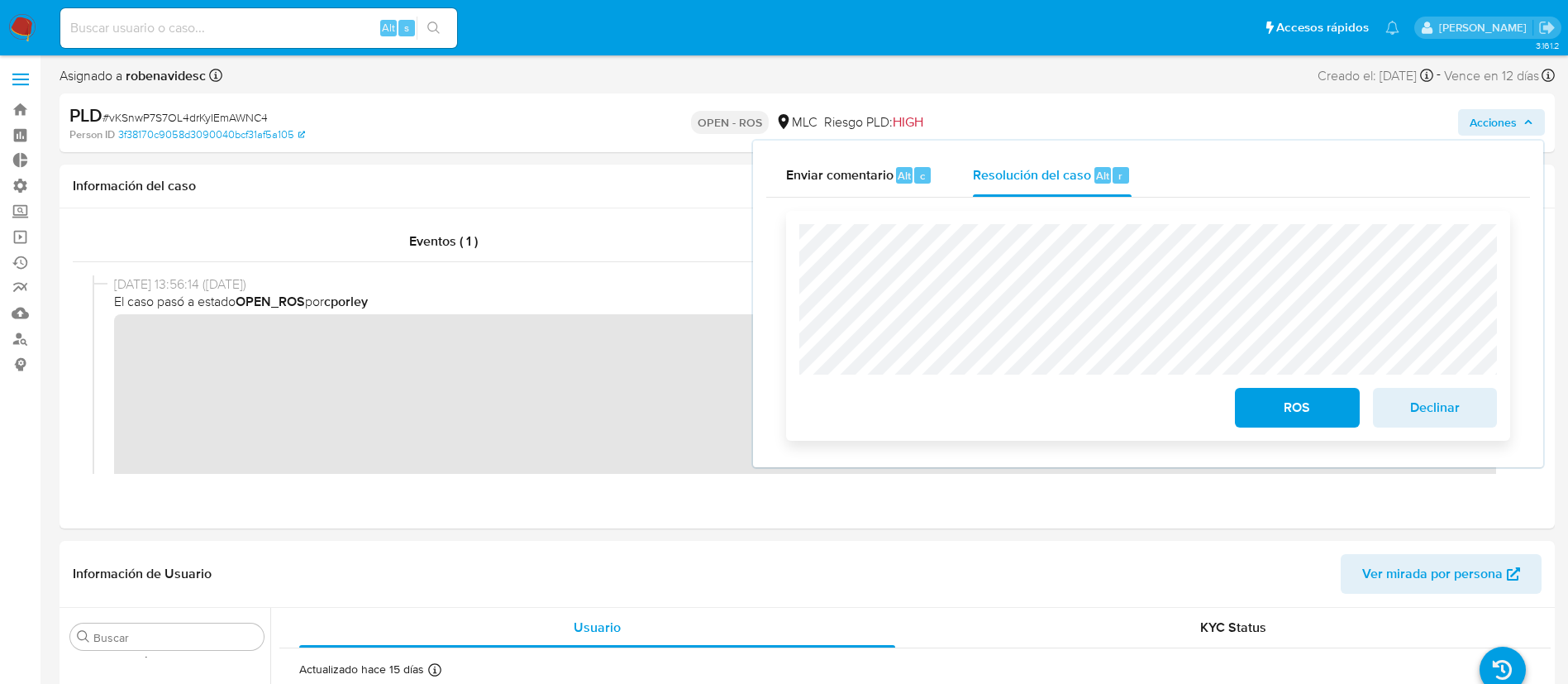
click at [1456, 398] on span "Declinar" at bounding box center [1435, 408] width 81 height 37
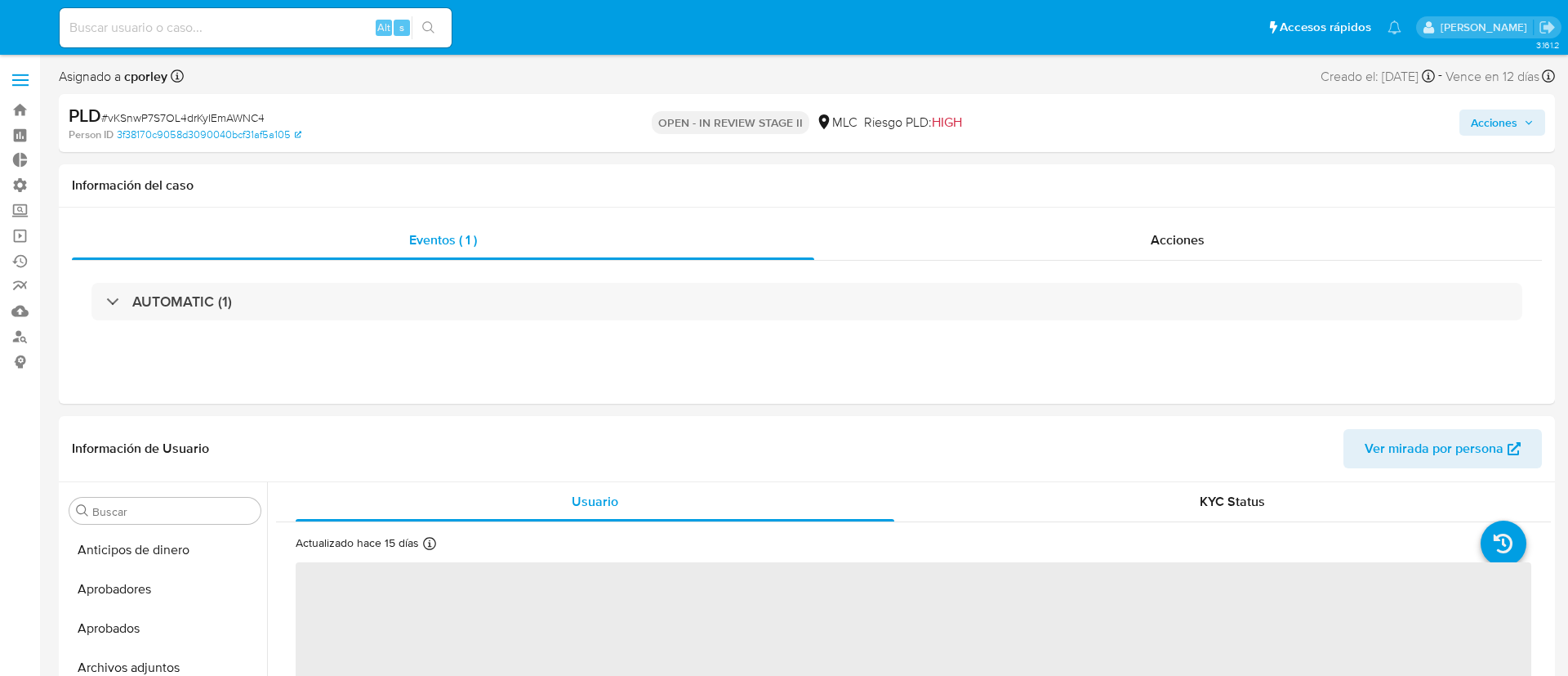
select select "10"
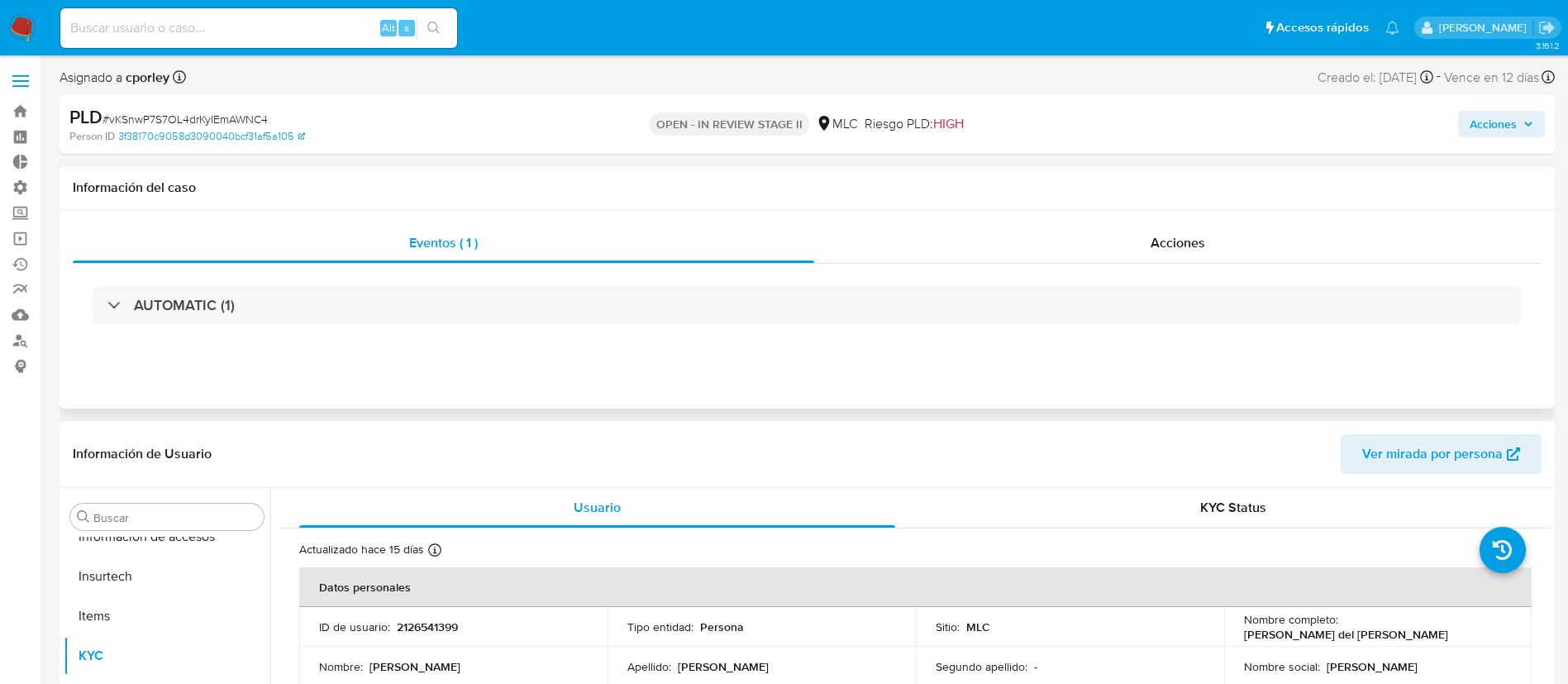
scroll to position [778, 0]
click at [1151, 217] on div "Eventos ( 1 ) Acciones AUTOMATIC (1)" at bounding box center [807, 309] width 1495 height 198
click at [1190, 239] on span "Acciones" at bounding box center [1178, 242] width 54 height 19
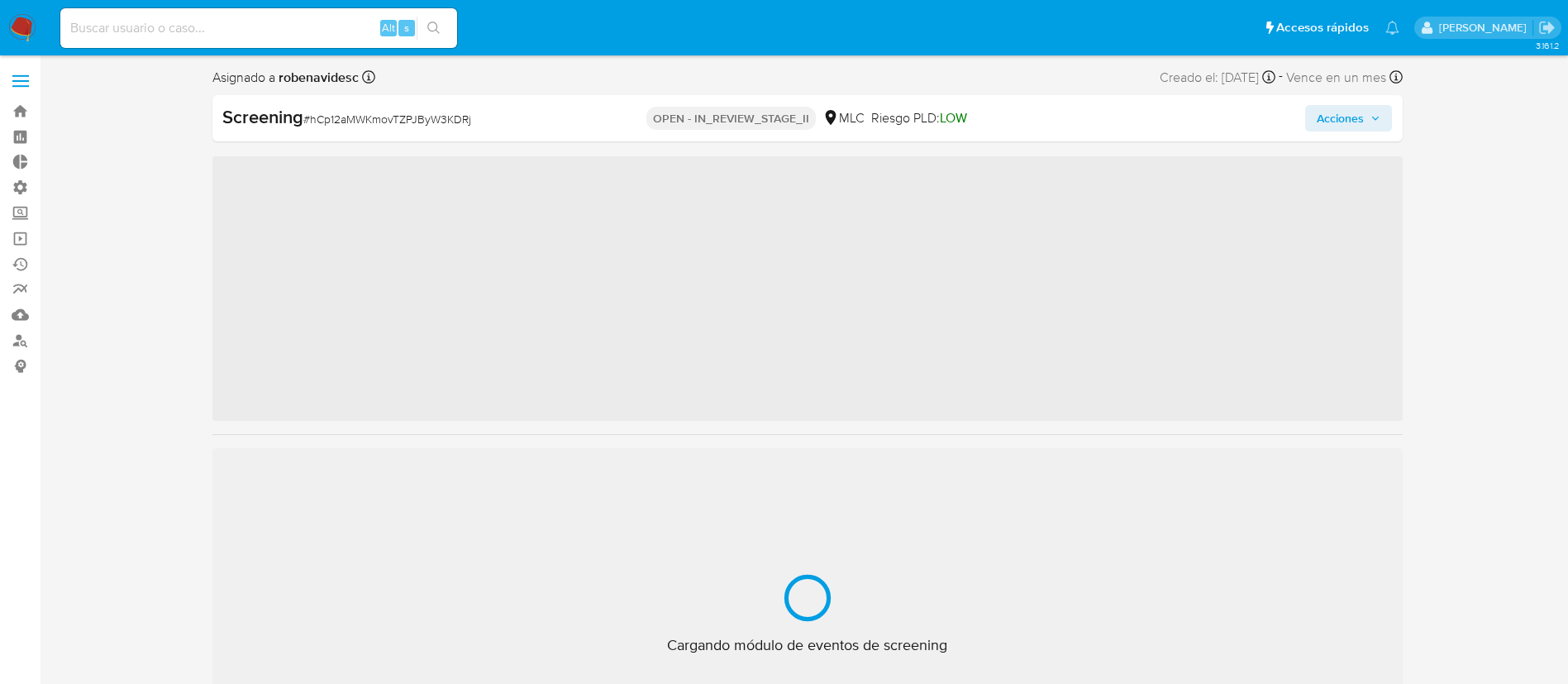
scroll to position [778, 0]
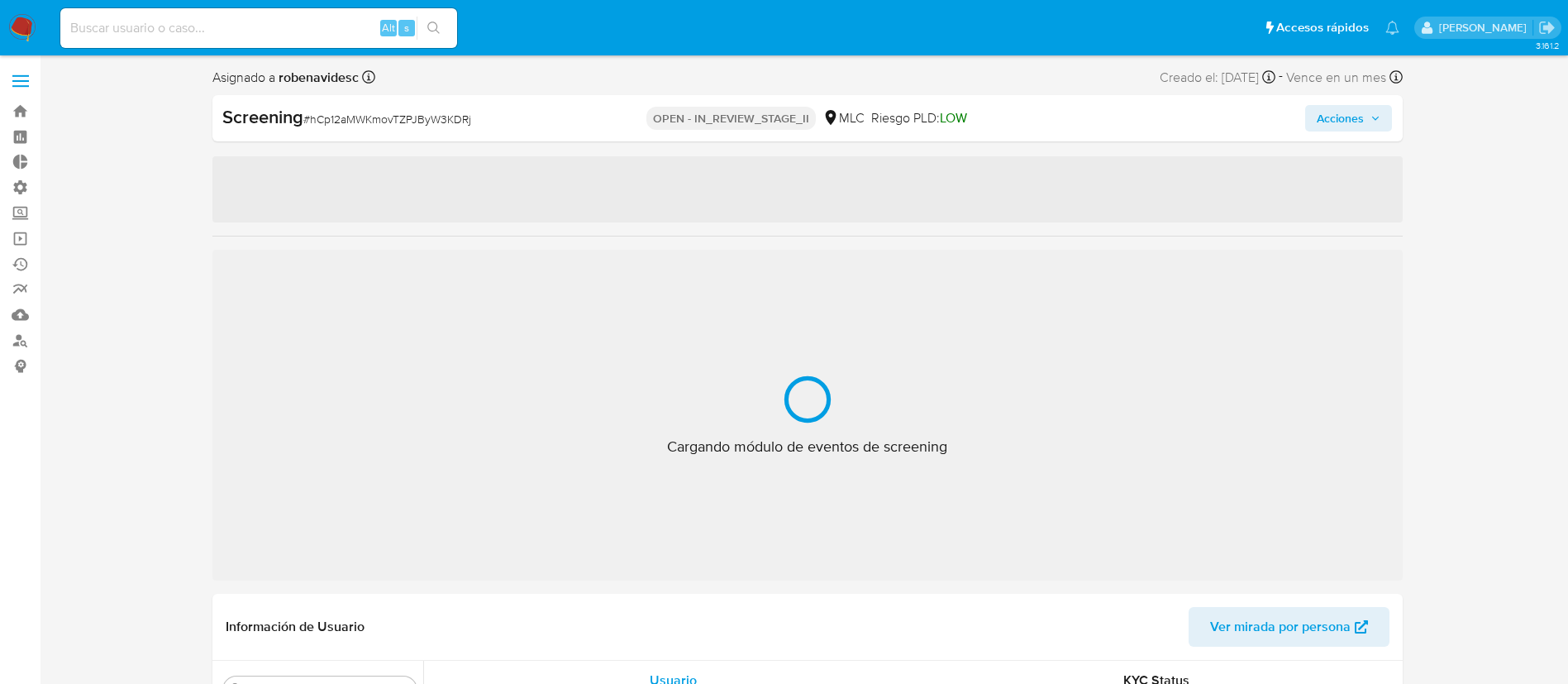
select select "10"
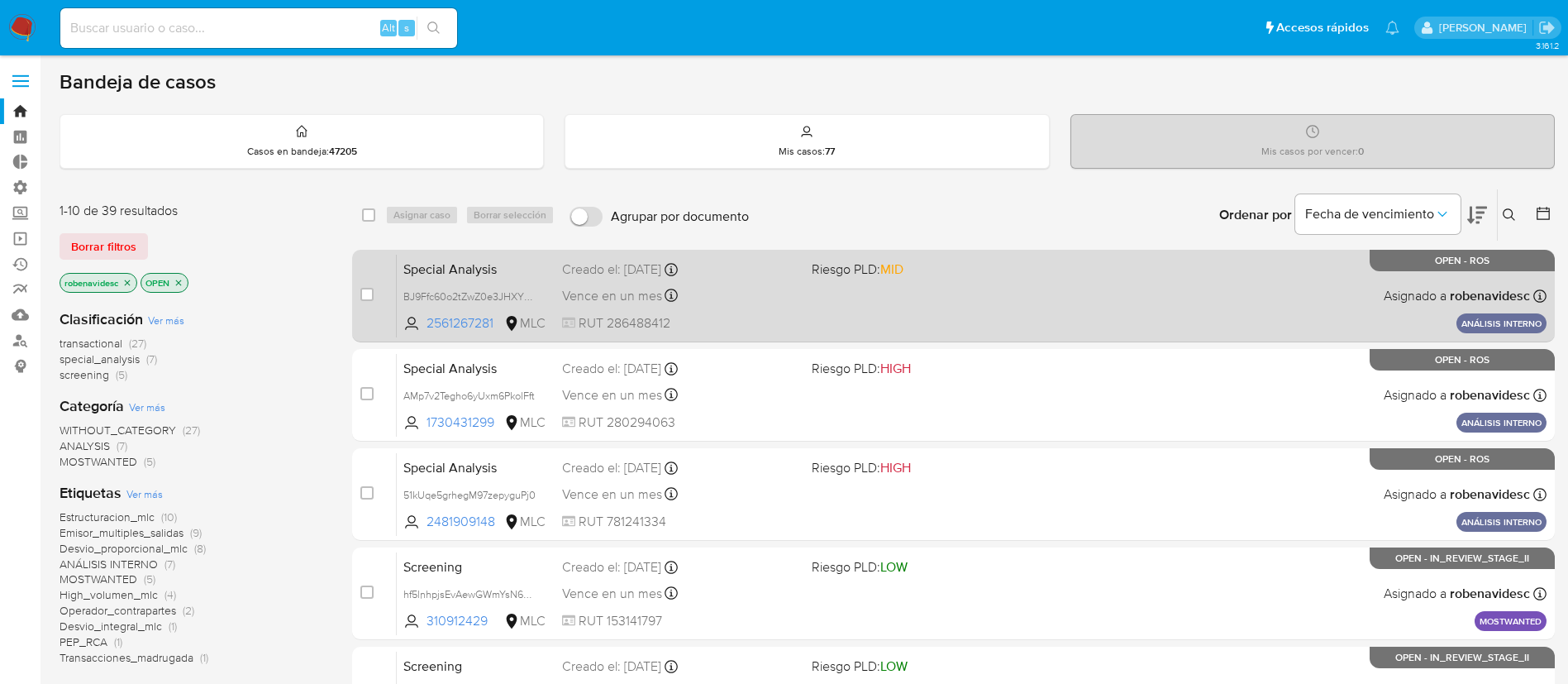
click at [902, 298] on div "Special Analysis BJ9Ffc60o2tZwZ0e3JHXY9dA 2561267281 MLC Riesgo PLD: MID Creado…" at bounding box center [971, 295] width 1150 height 84
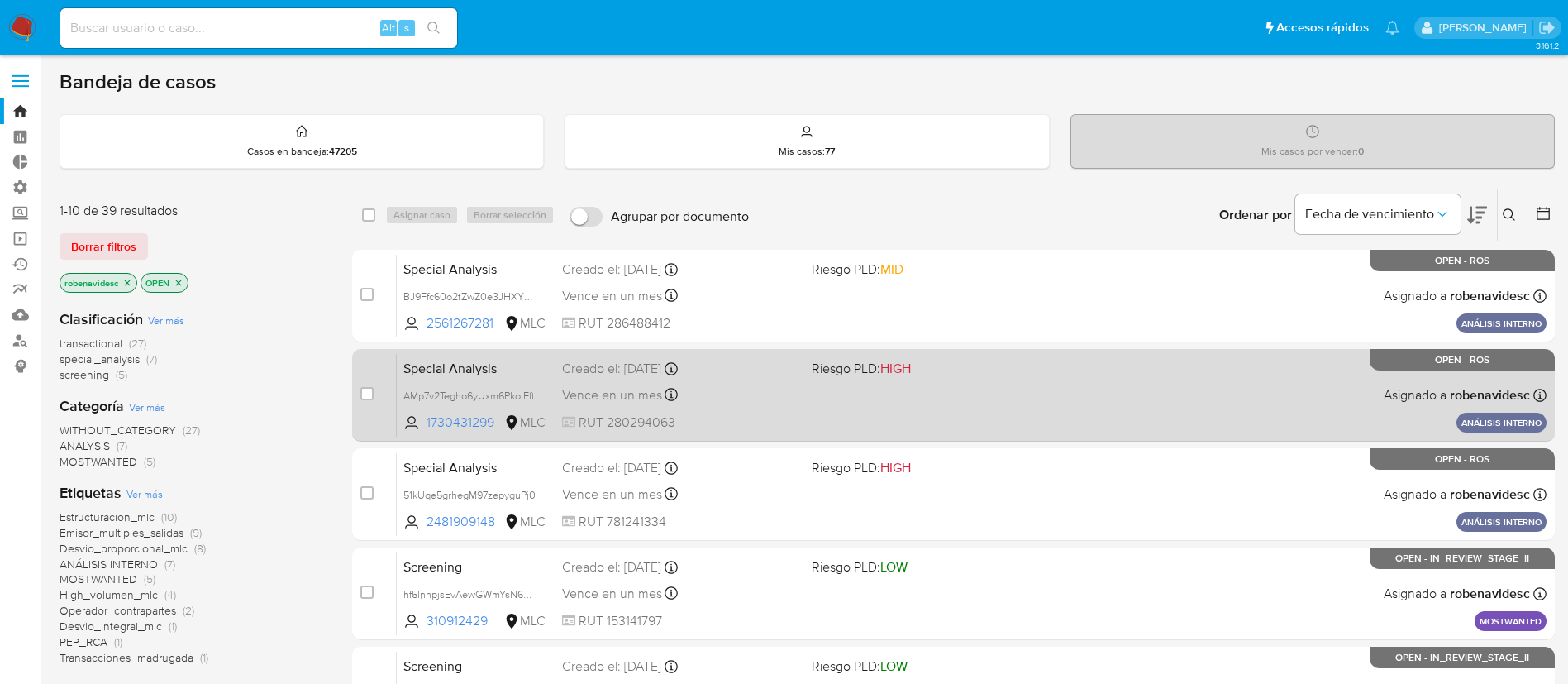
click at [717, 400] on div "Vence en un mes Vence el 09/11/2025 11:13:46" at bounding box center [680, 395] width 237 height 22
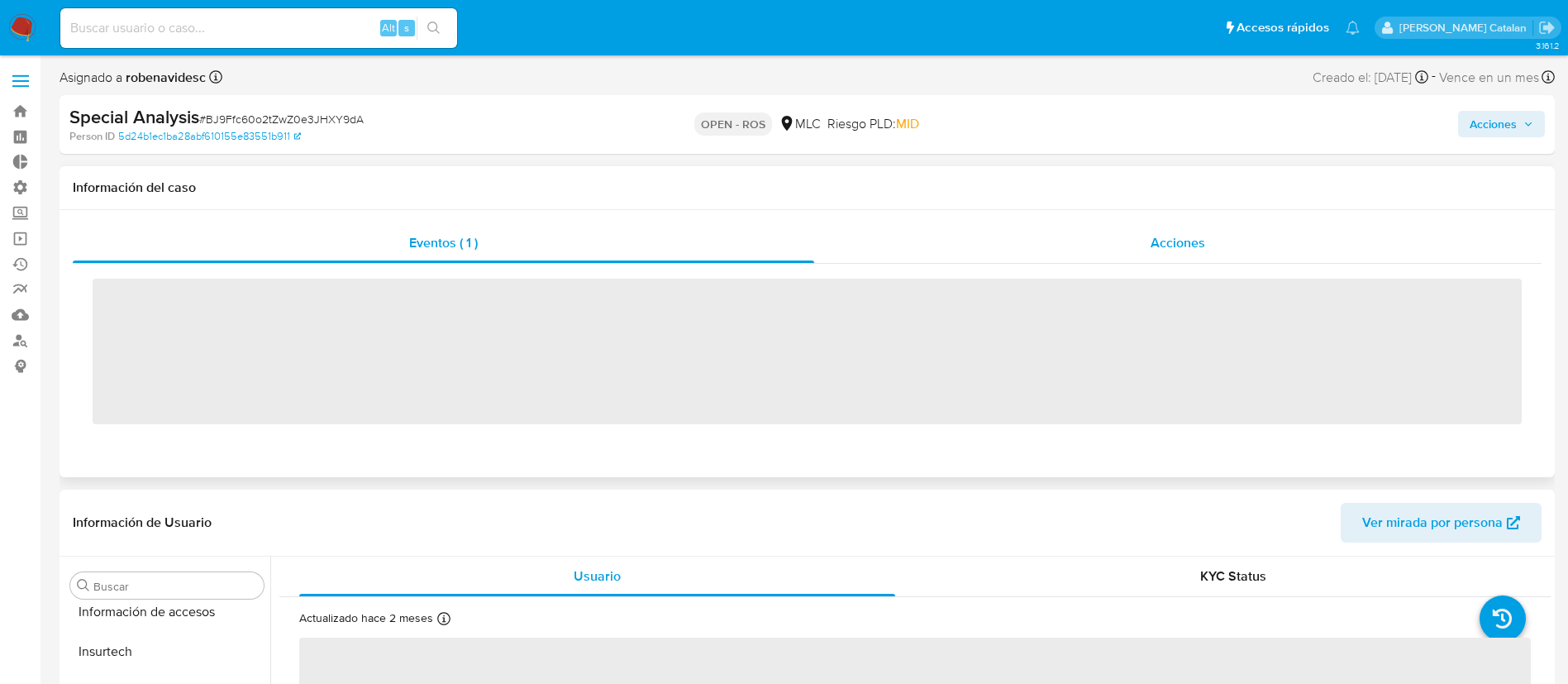
scroll to position [778, 0]
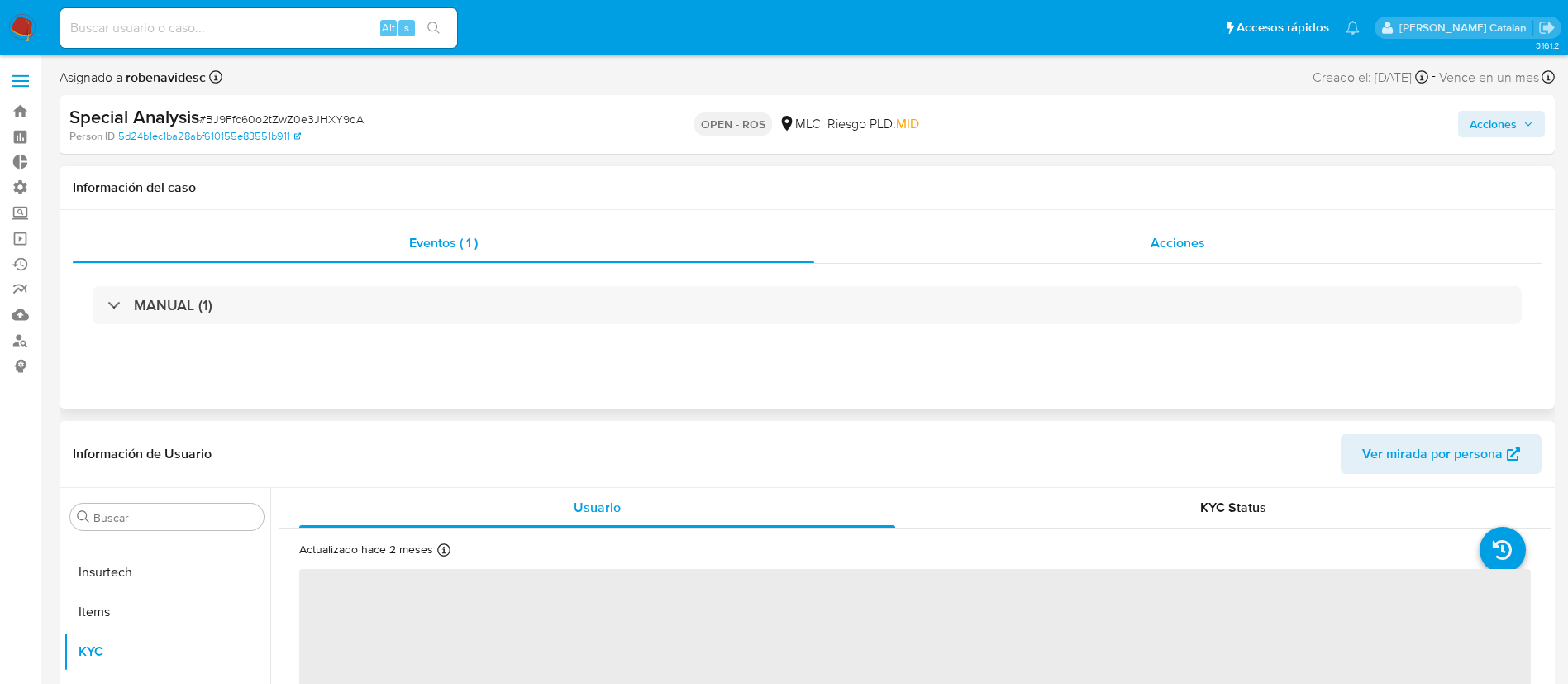
click at [1073, 229] on div "Acciones" at bounding box center [1178, 242] width 727 height 39
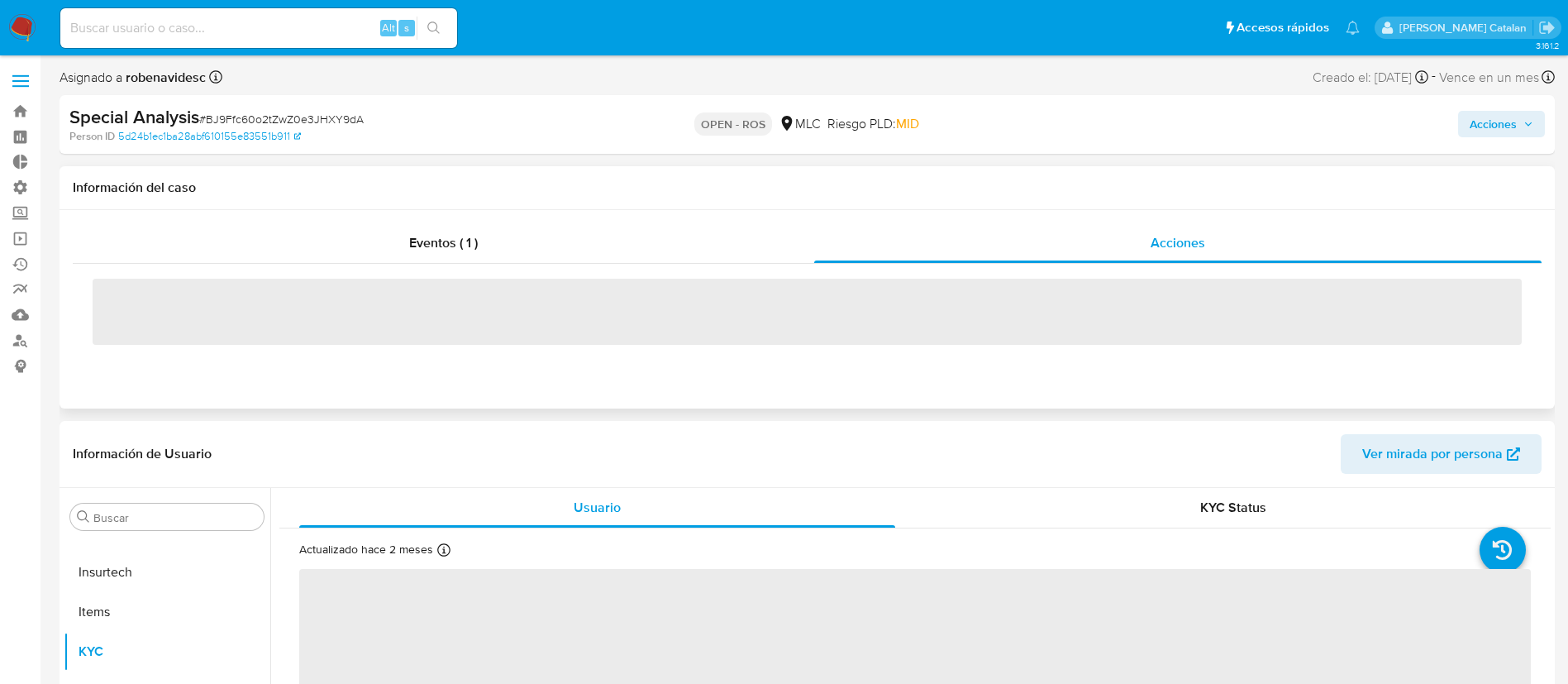
select select "10"
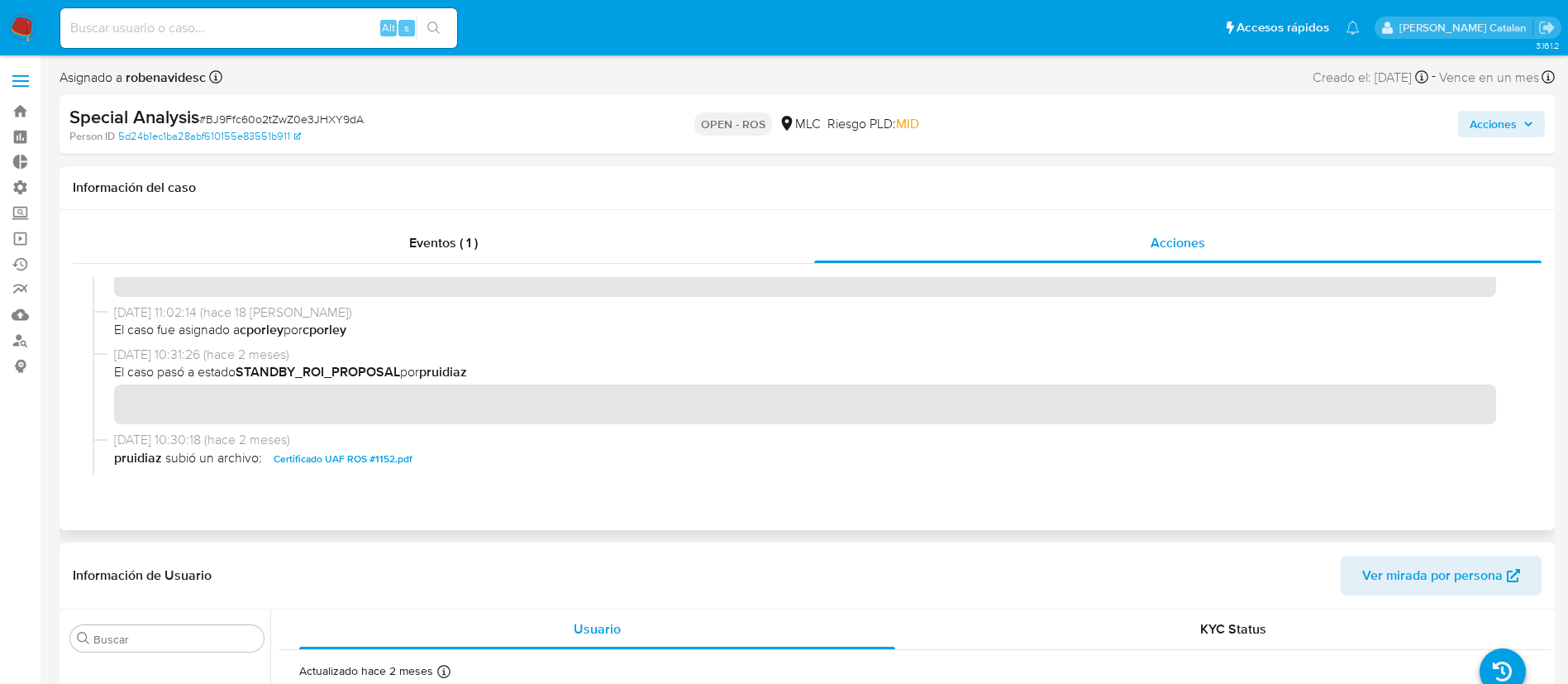
scroll to position [387, 0]
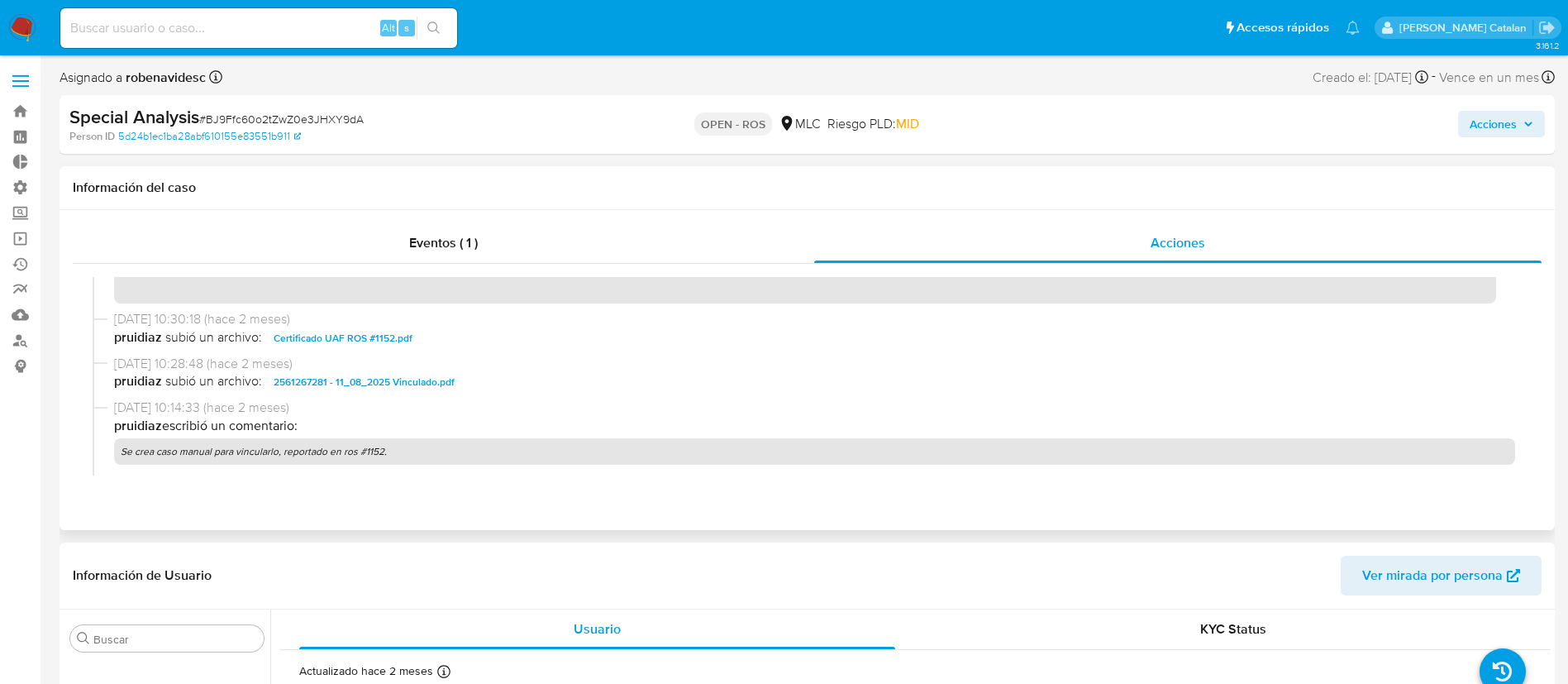
click at [398, 338] on span "Certificado UAF ROS #1152.pdf" at bounding box center [342, 339] width 139 height 20
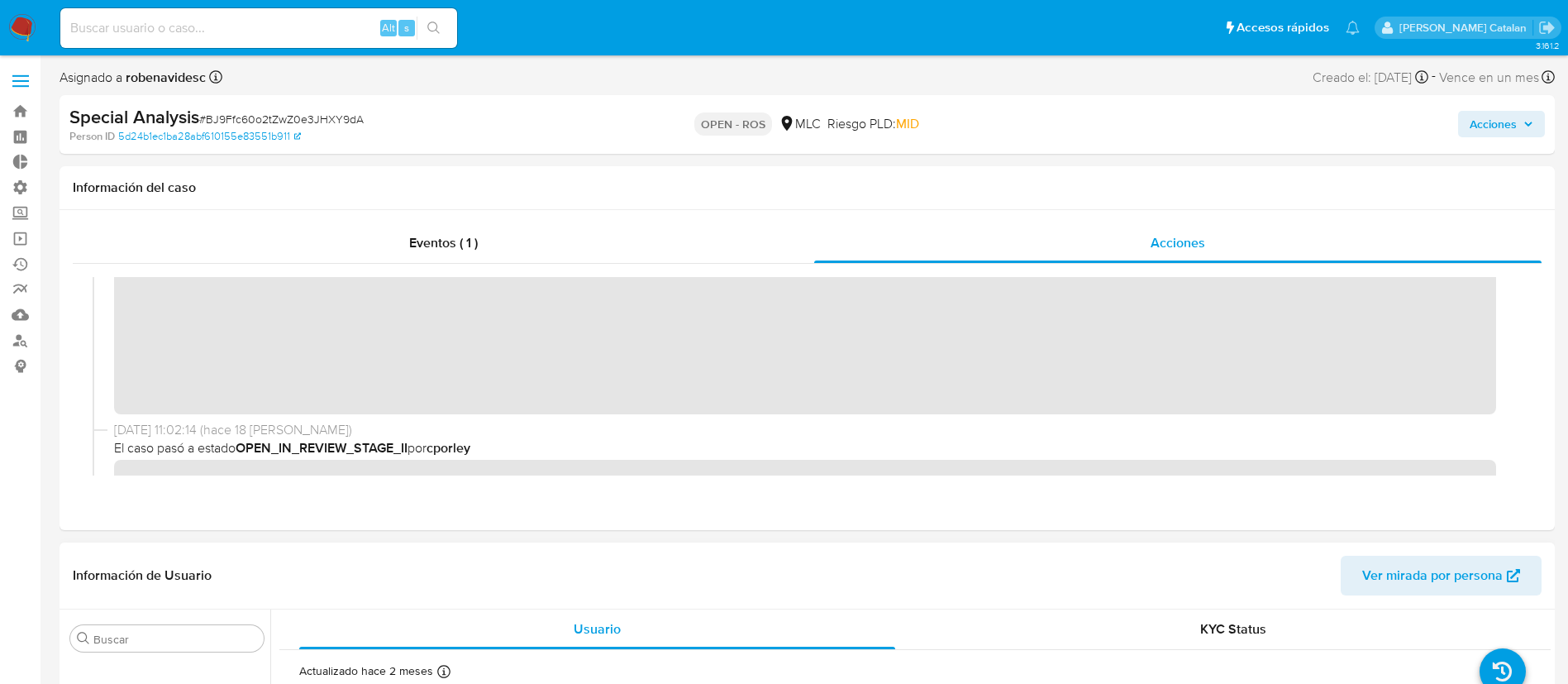
scroll to position [0, 0]
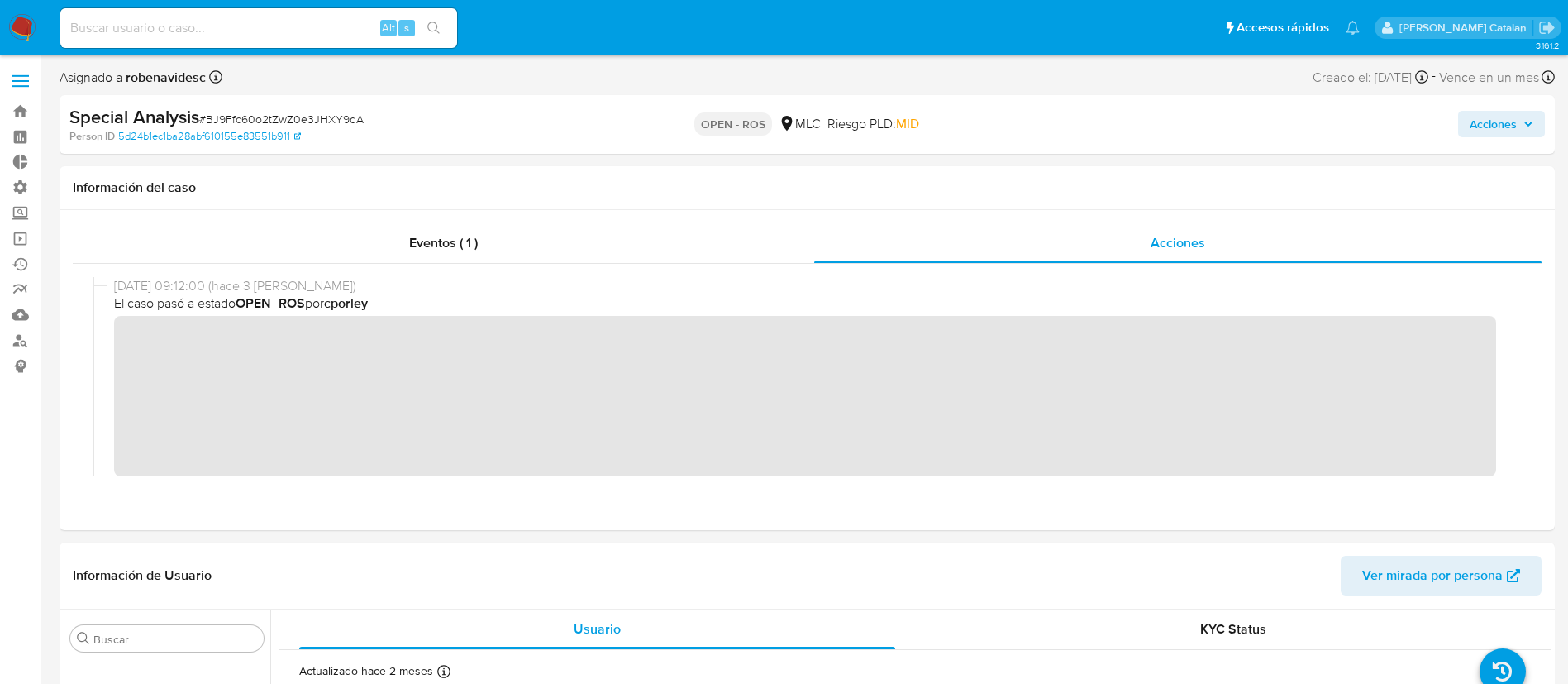
click at [1490, 115] on span "Acciones" at bounding box center [1493, 124] width 47 height 27
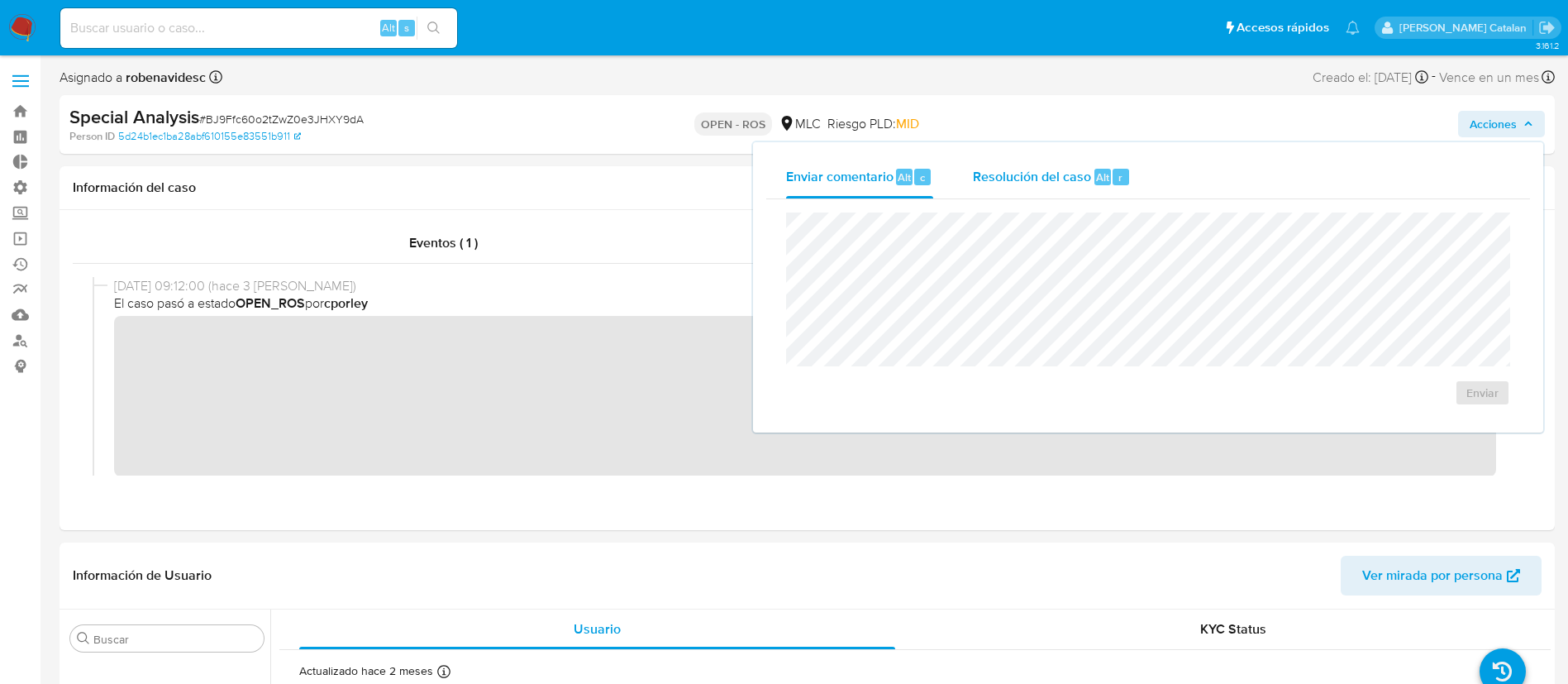
click at [1062, 176] on span "Resolución del caso" at bounding box center [1032, 176] width 118 height 19
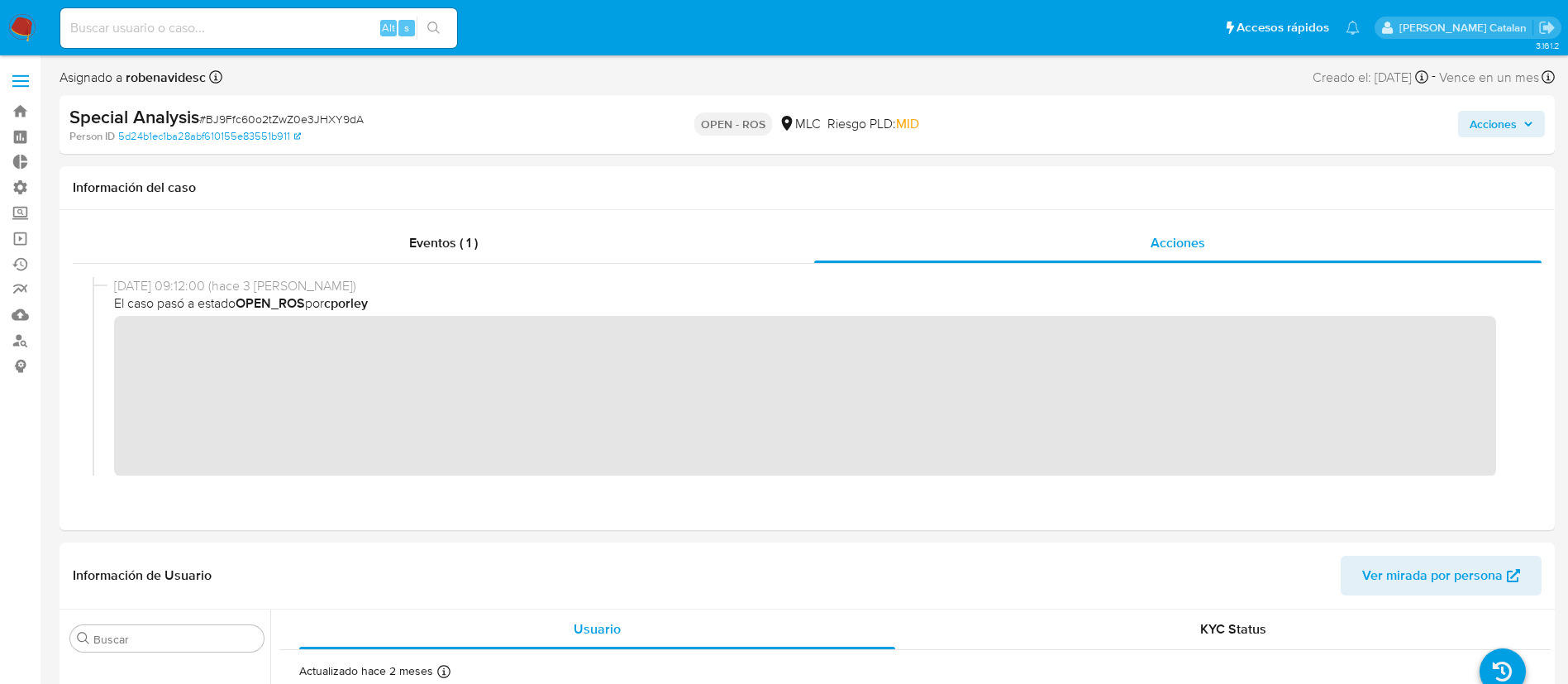
click at [1485, 128] on span "Acciones" at bounding box center [1493, 124] width 47 height 27
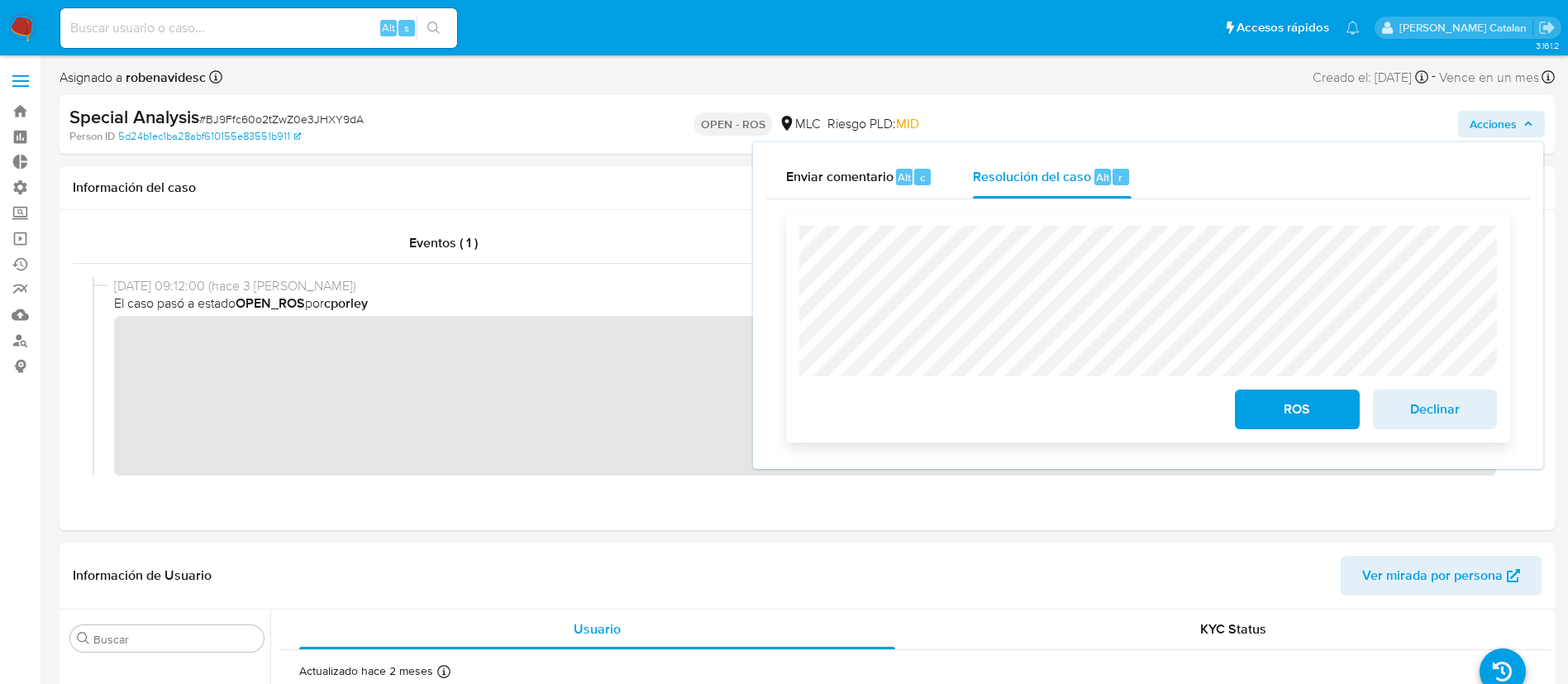
click at [1266, 416] on span "ROS" at bounding box center [1297, 409] width 81 height 37
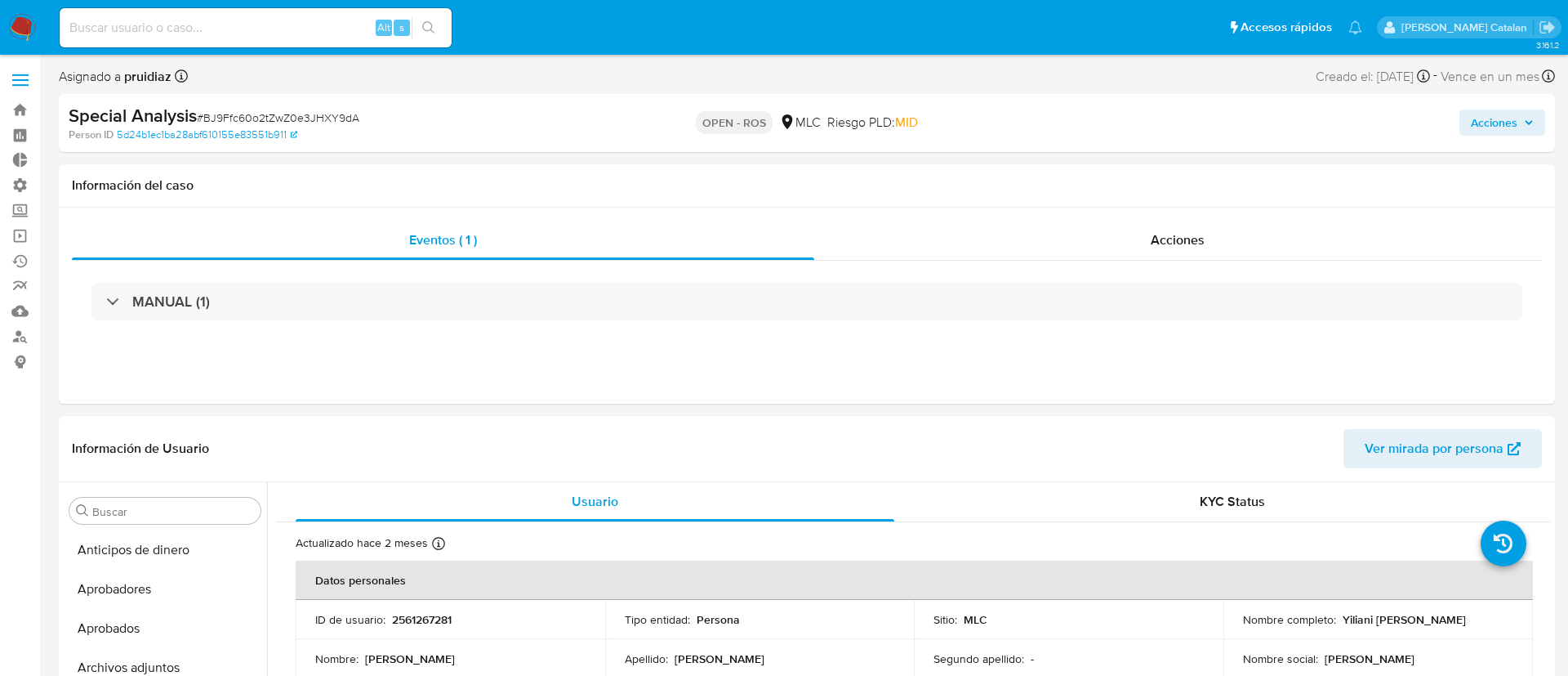
select select "10"
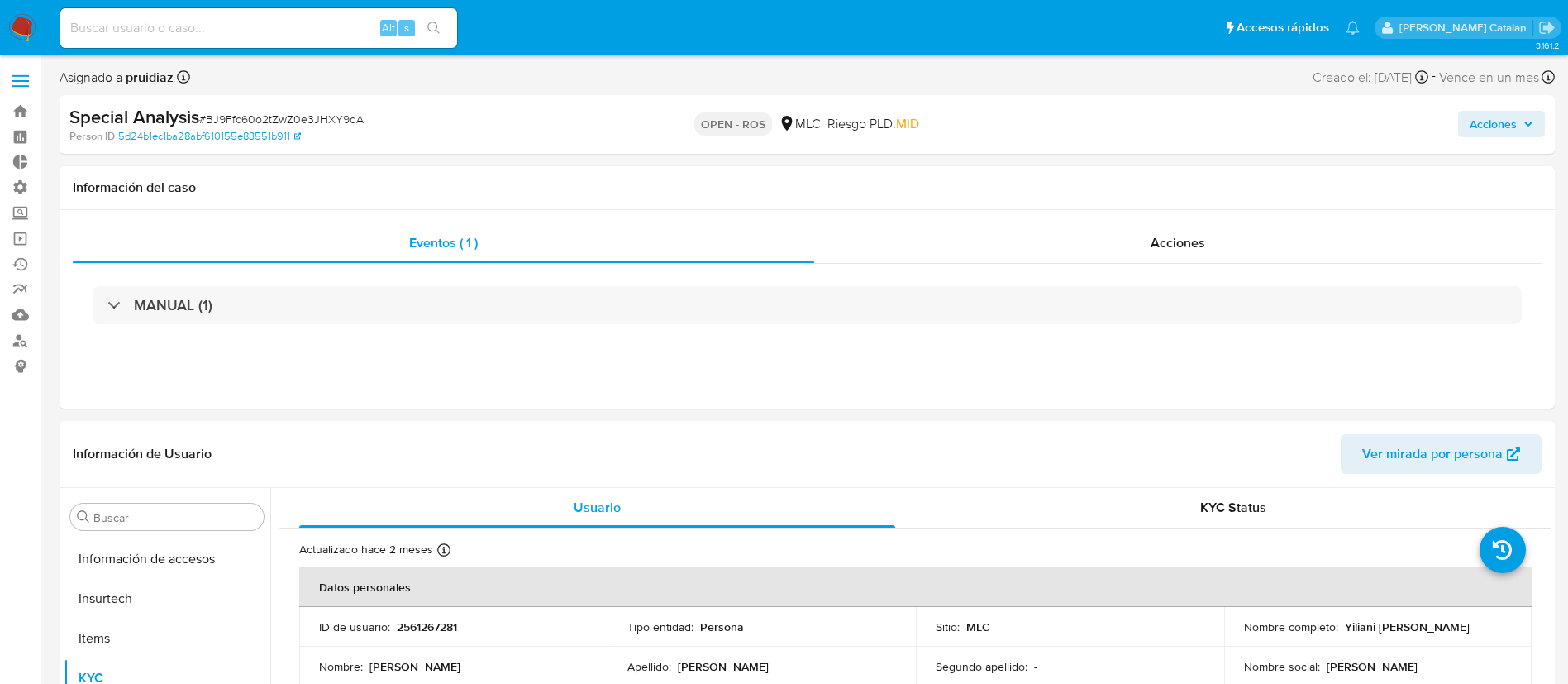
scroll to position [778, 0]
click at [1168, 221] on div "Eventos ( 1 ) Acciones MANUAL (1)" at bounding box center [807, 309] width 1495 height 198
click at [1166, 229] on div "Acciones" at bounding box center [1178, 242] width 727 height 39
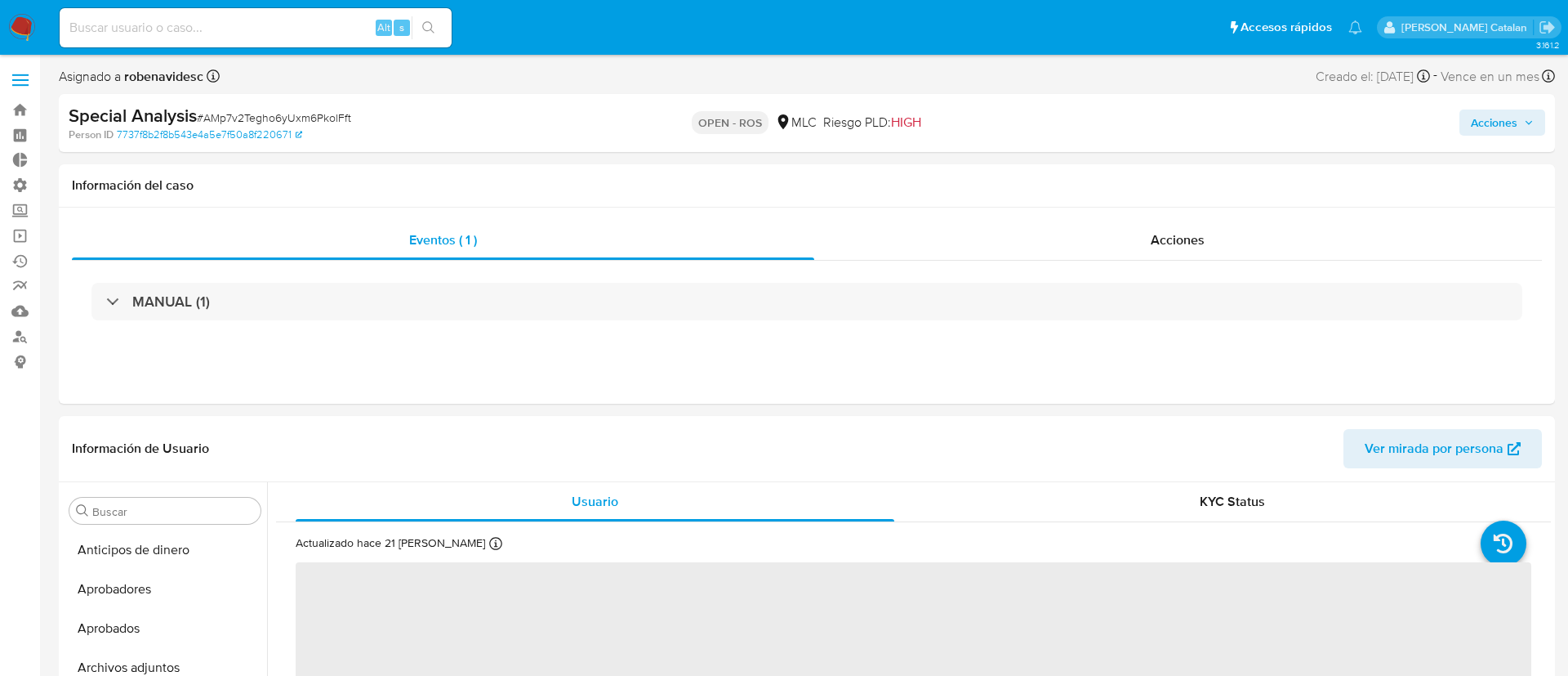
select select "10"
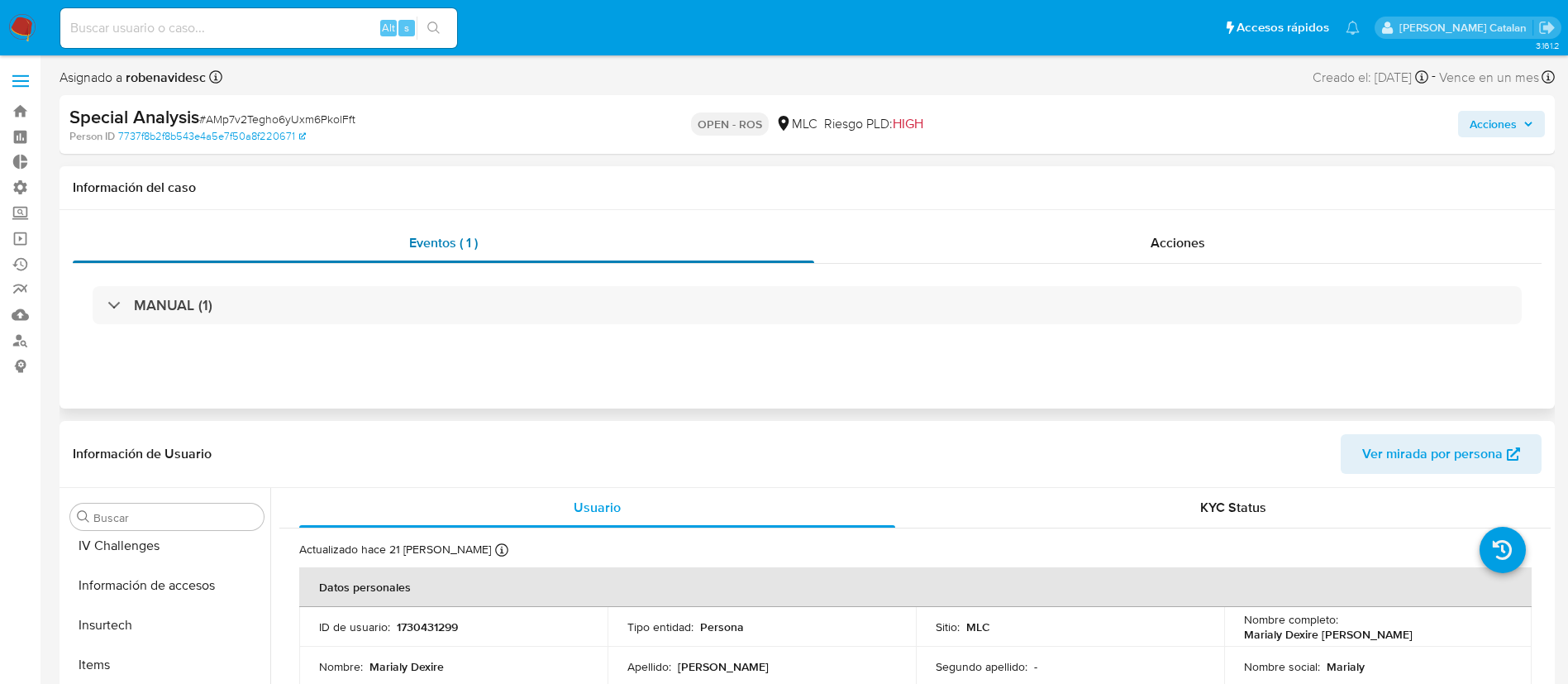
scroll to position [778, 0]
click at [1086, 257] on div "Acciones" at bounding box center [1178, 242] width 727 height 39
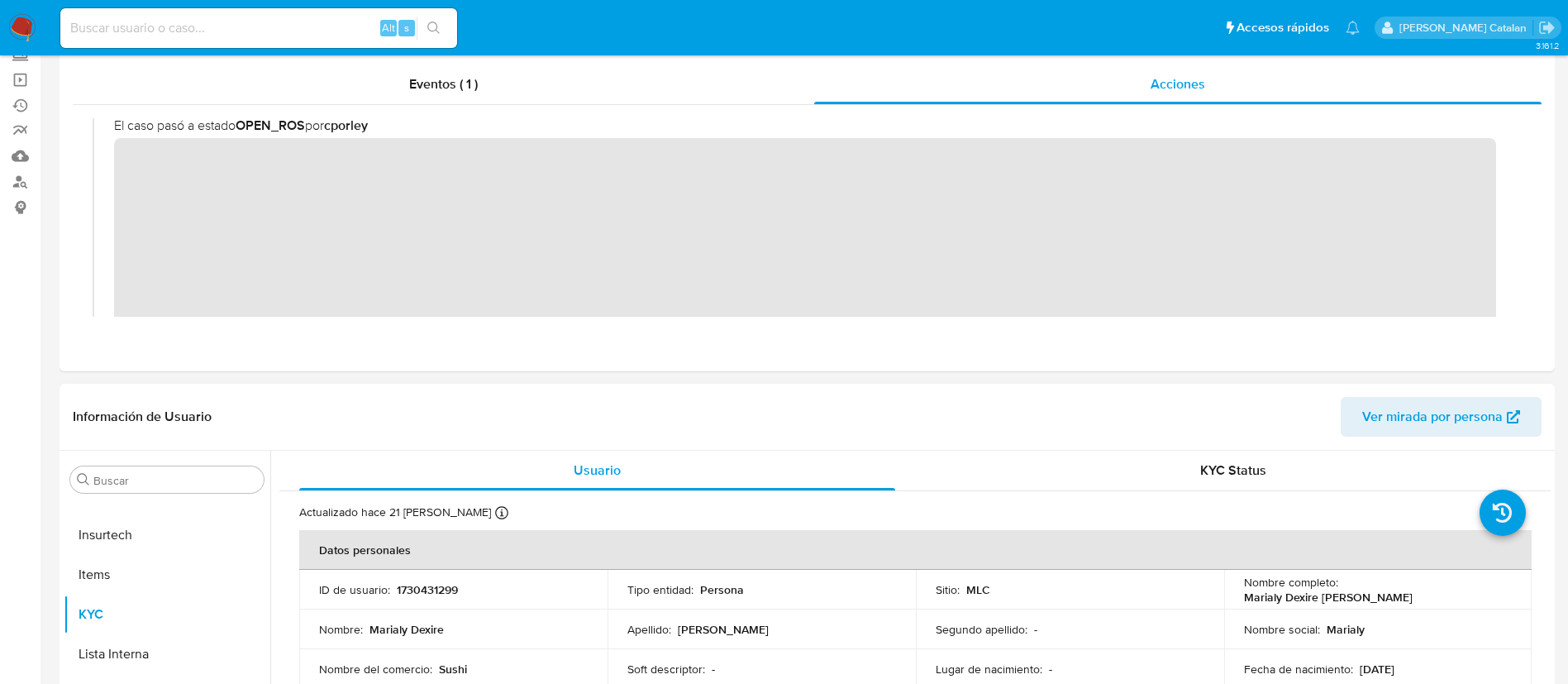
scroll to position [0, 0]
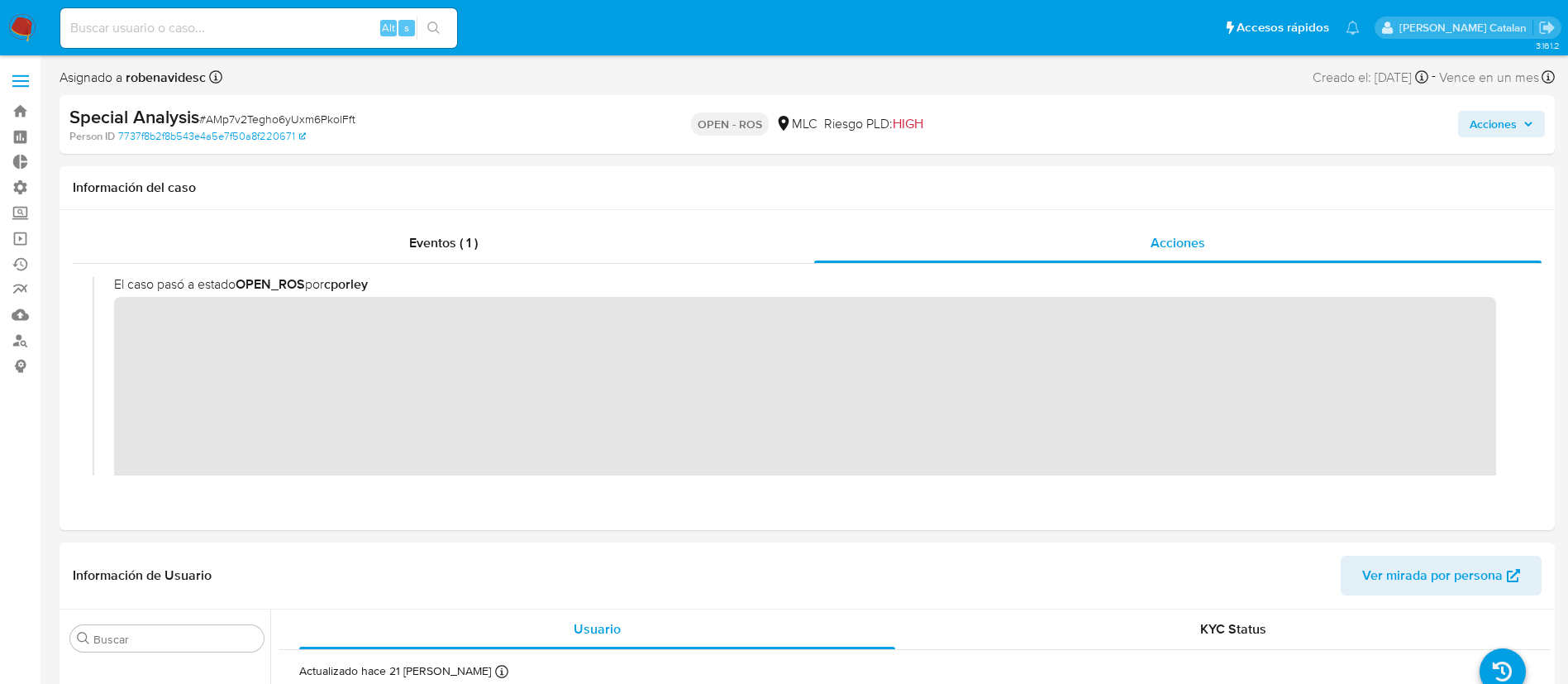
click at [1483, 125] on span "Acciones" at bounding box center [1493, 124] width 47 height 27
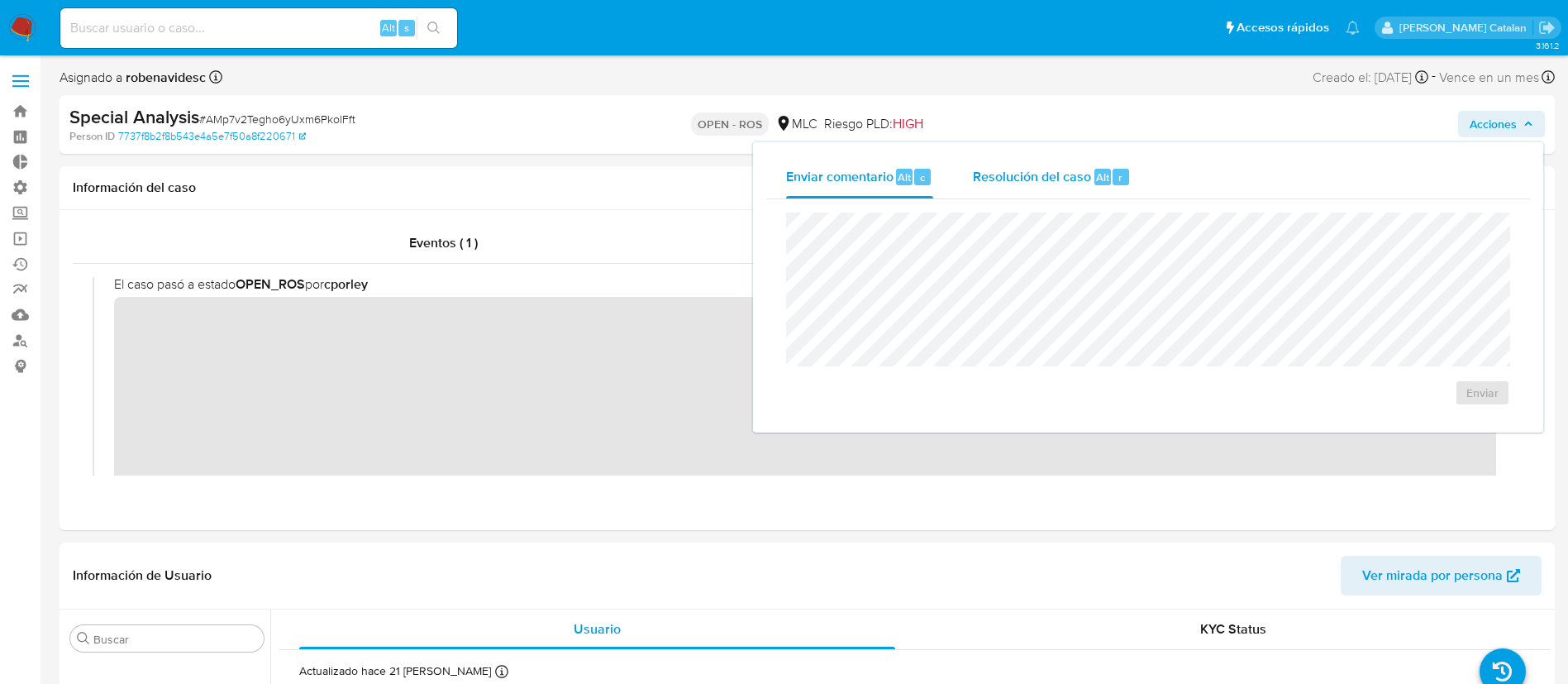
click at [1060, 184] on span "Resolución del caso" at bounding box center [1032, 176] width 118 height 19
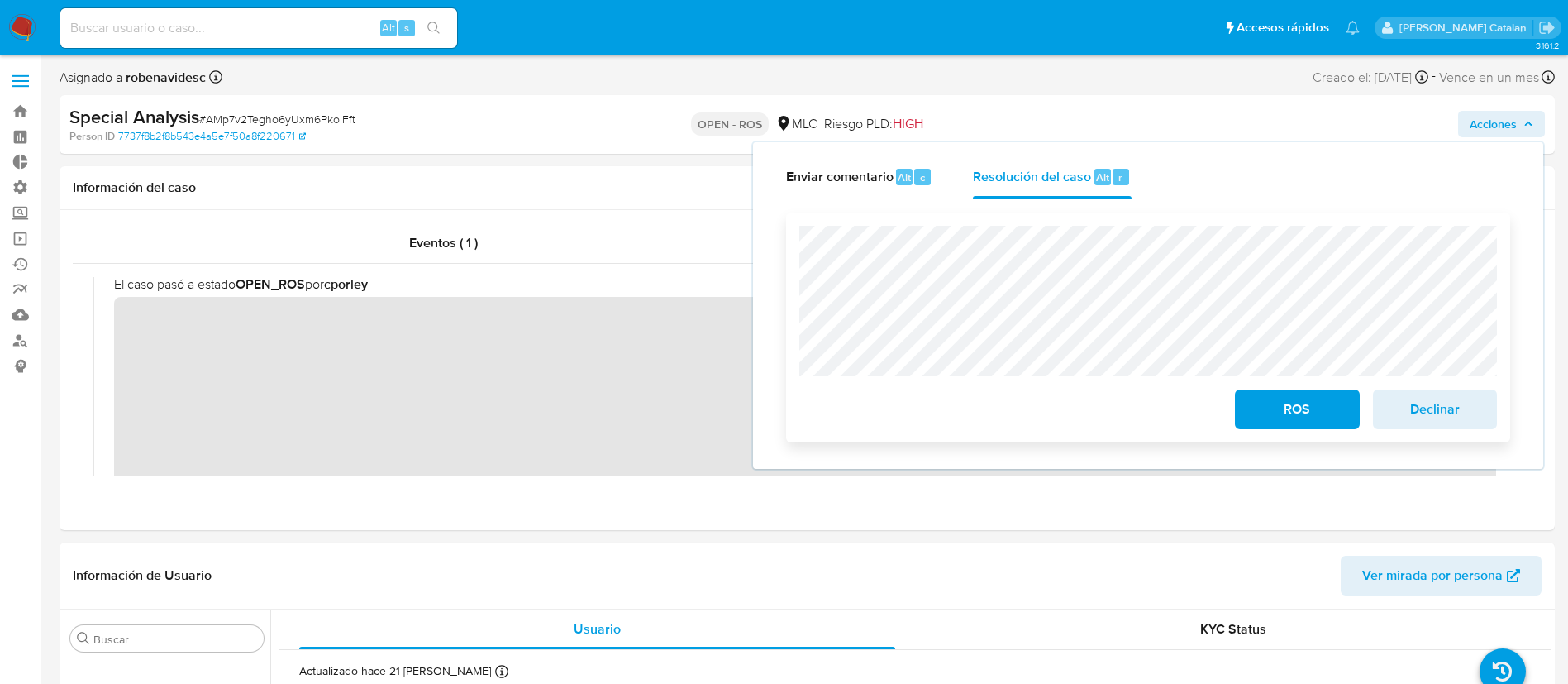
click at [1275, 406] on span "ROS" at bounding box center [1297, 409] width 81 height 37
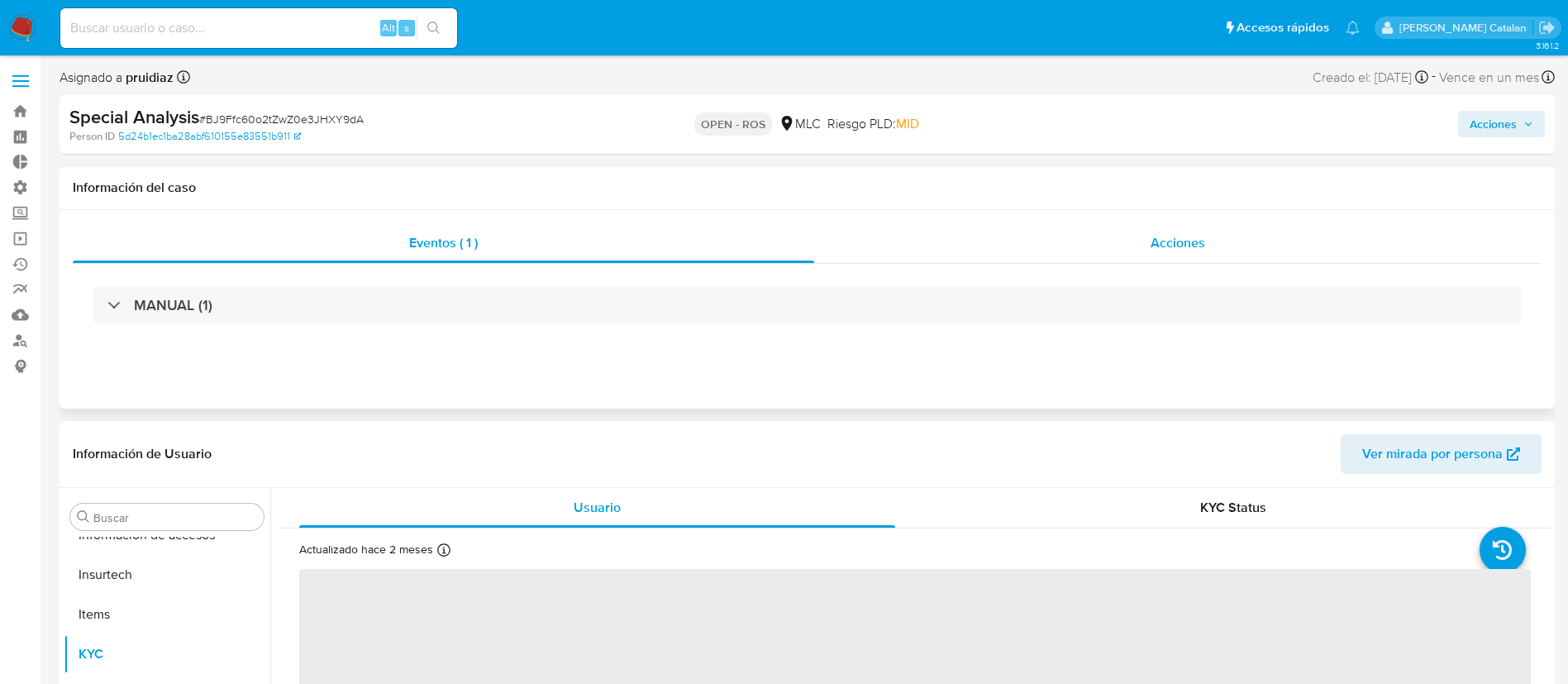
scroll to position [778, 0]
click at [1155, 233] on span "Acciones" at bounding box center [1178, 242] width 54 height 19
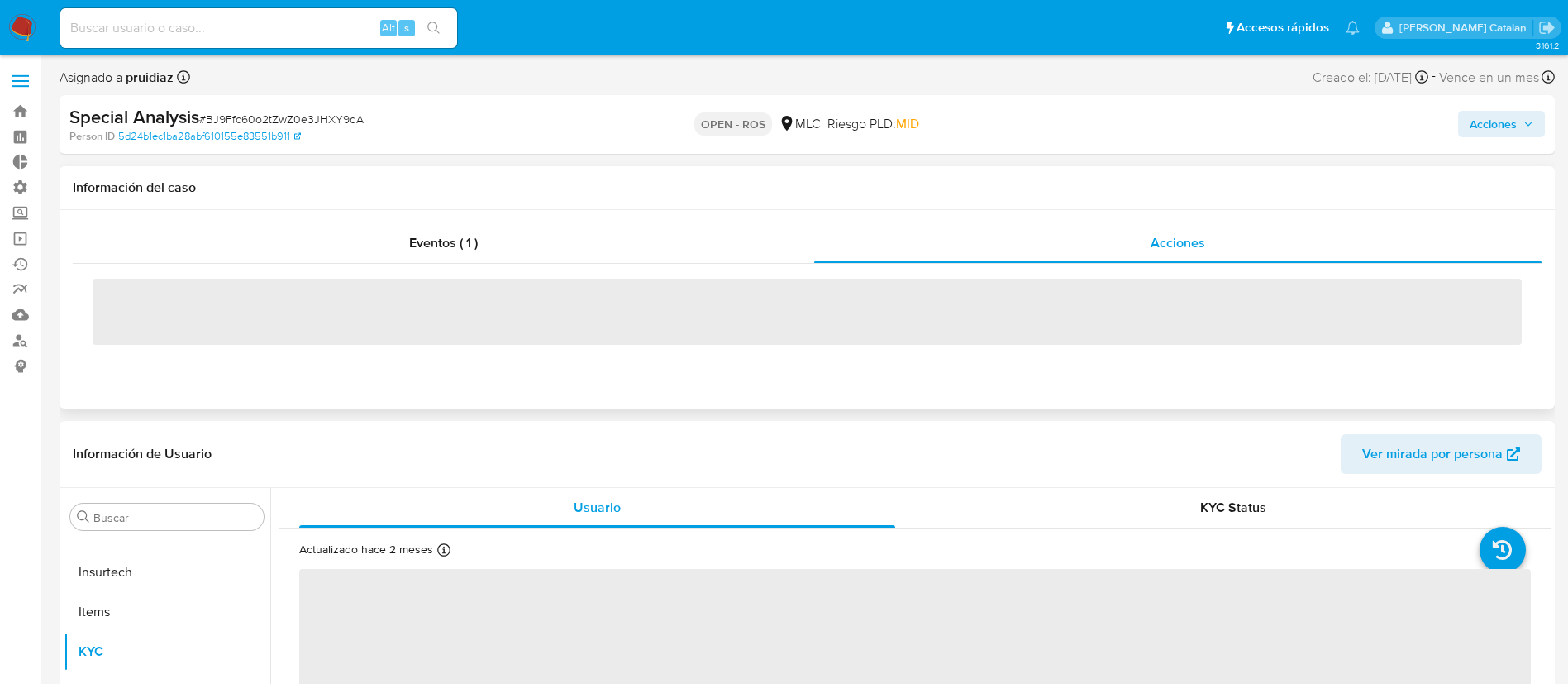
select select "10"
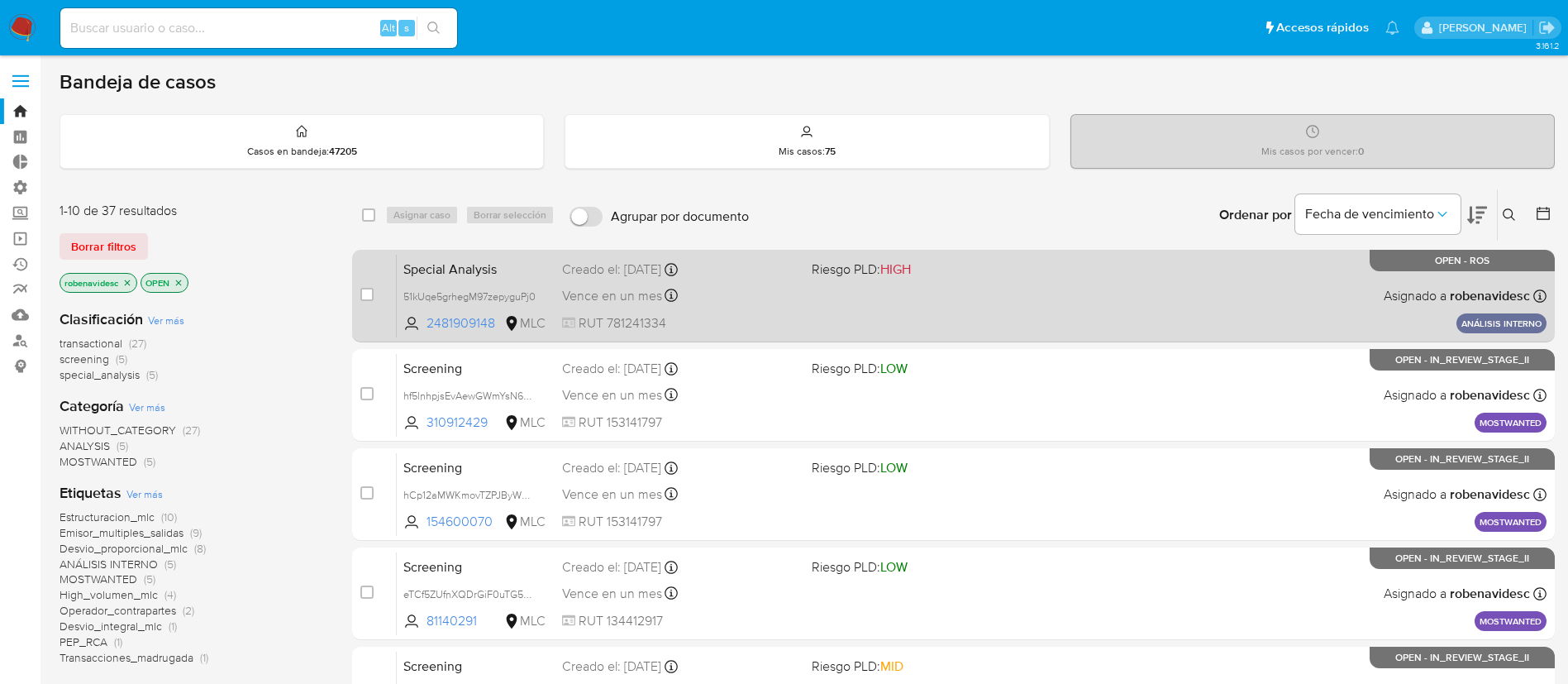
click at [980, 283] on div "Special Analysis 51kUqe5grhegM97zepyguPj0 2481909148 MLC Riesgo PLD: HIGH Cread…" at bounding box center [971, 295] width 1150 height 84
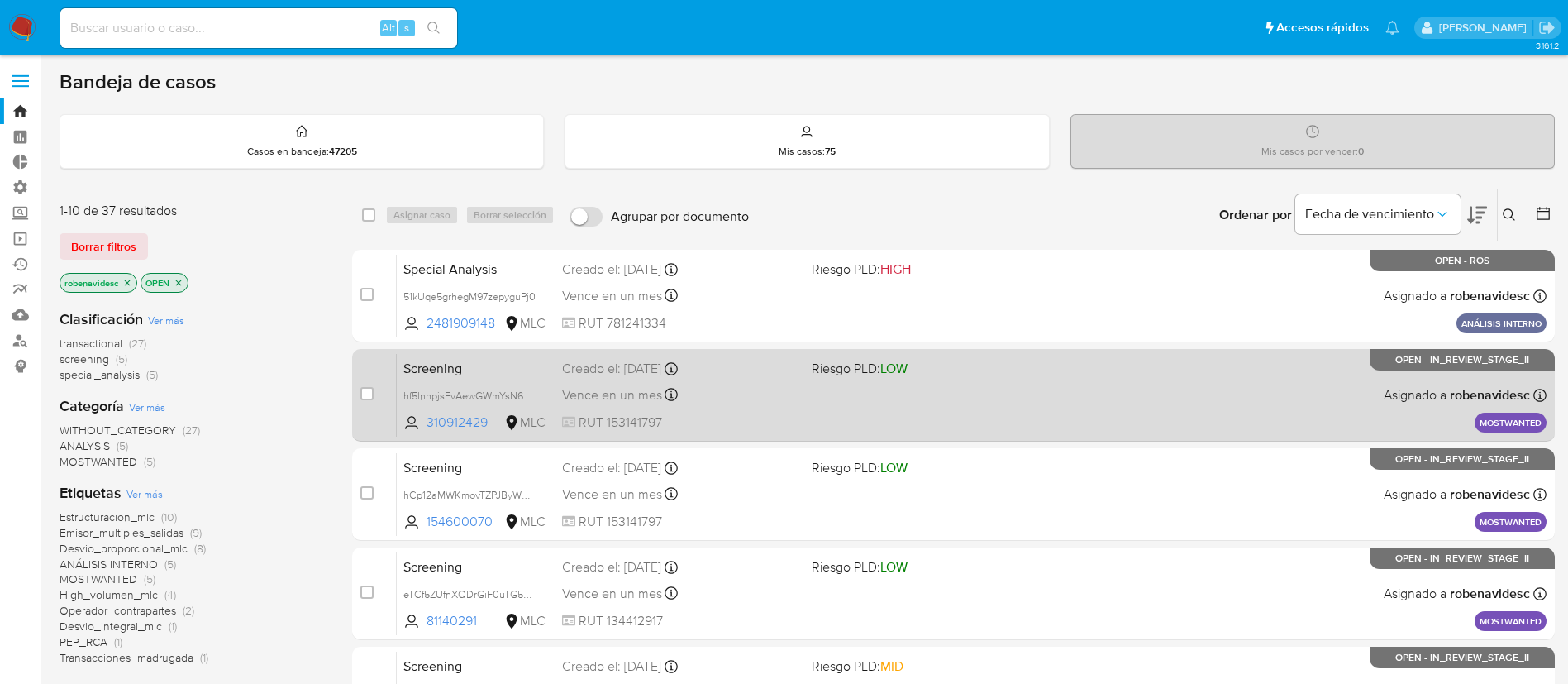
click at [973, 404] on div "Screening hf5lnhpjsEvAewGWmYsN6nr3 310912429 MLC Riesgo PLD: LOW Creado el: 25/…" at bounding box center [971, 395] width 1150 height 84
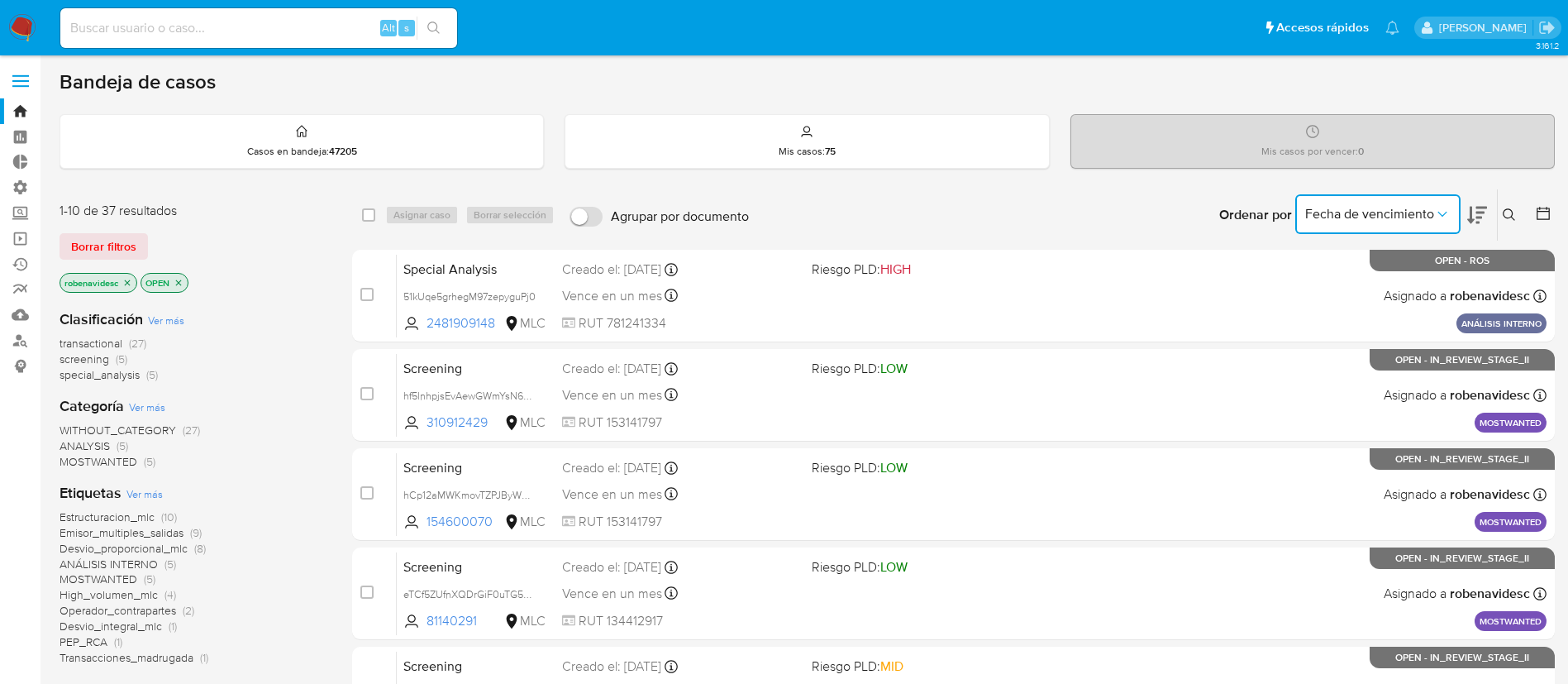
click at [1355, 212] on span "Fecha de vencimiento" at bounding box center [1370, 214] width 129 height 17
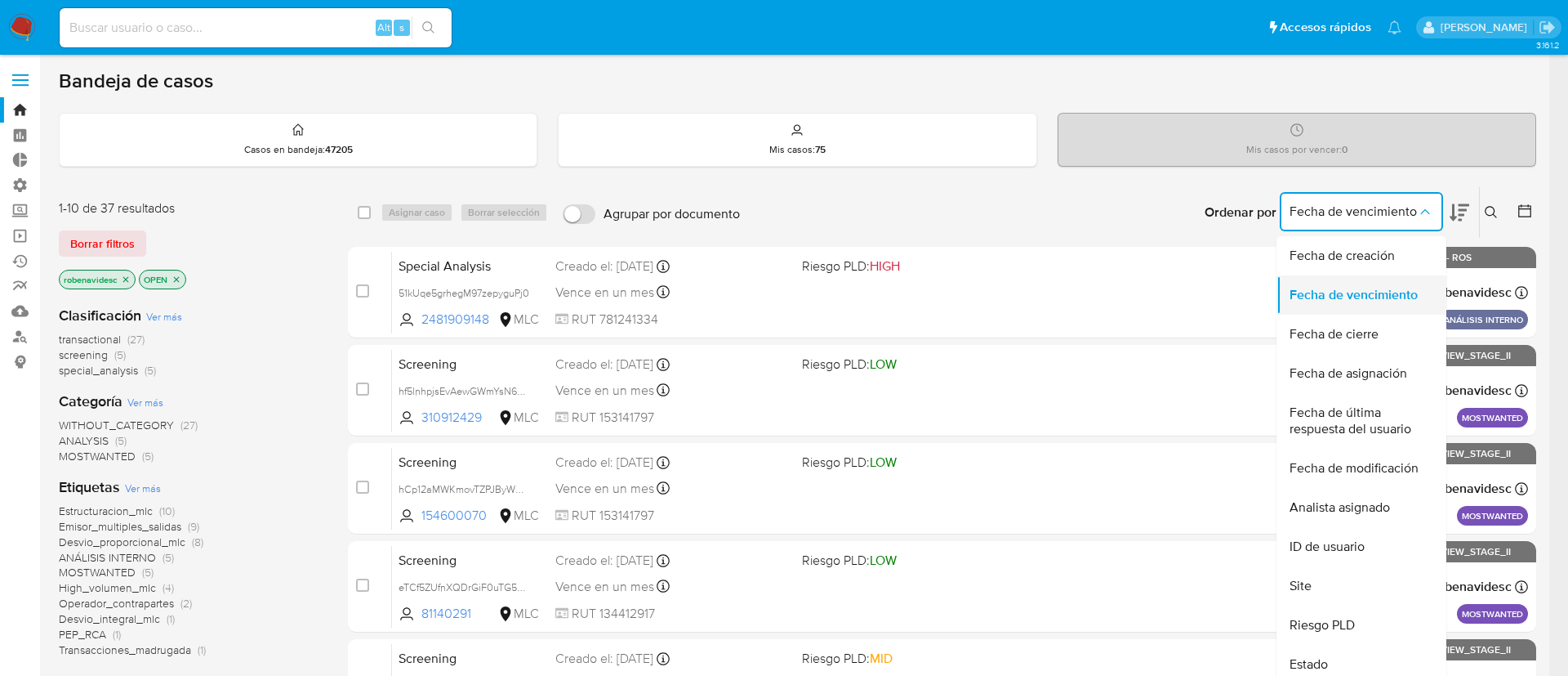
click at [1342, 289] on span "Fecha de vencimiento" at bounding box center [1353, 295] width 128 height 16
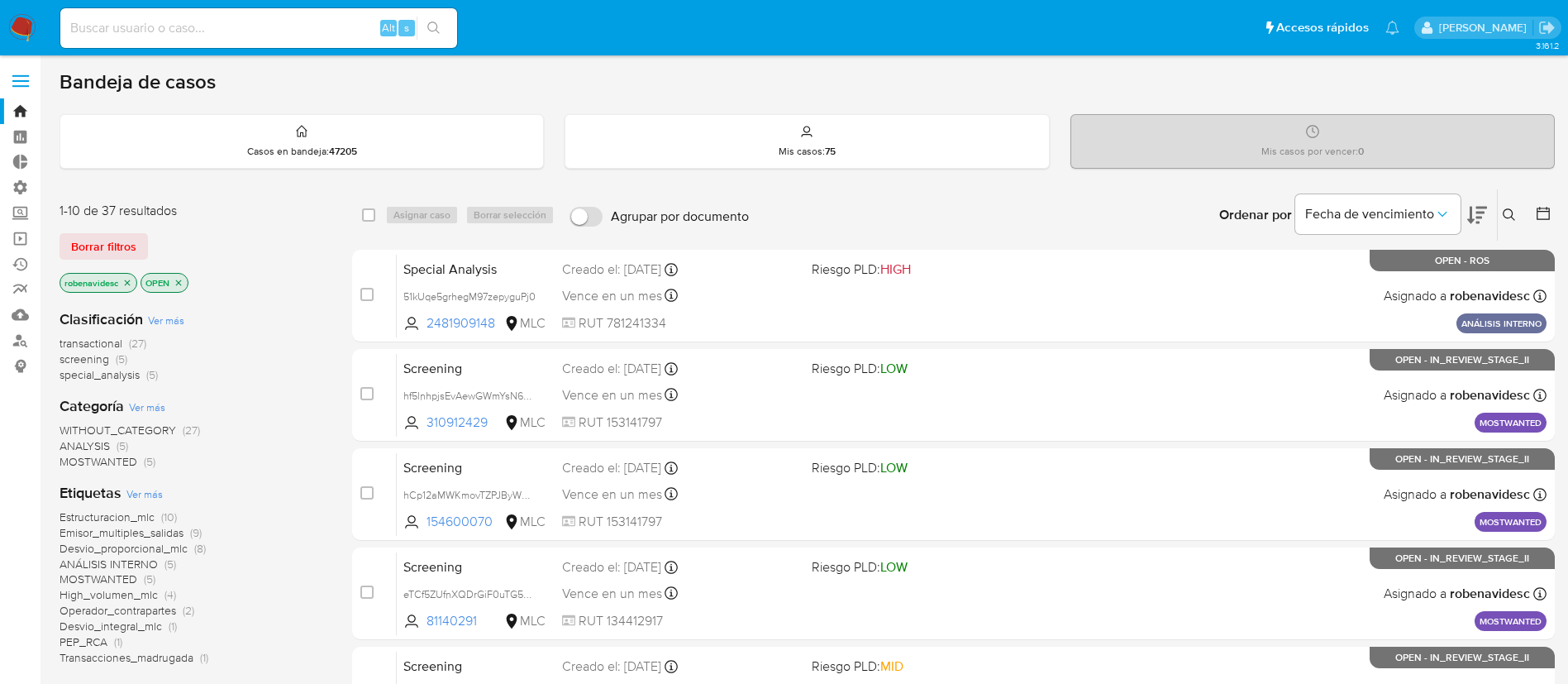
click at [1146, 200] on div "Ordenar por Fecha de vencimiento No es posible ordenar los resultados mientras …" at bounding box center [1156, 215] width 798 height 51
click at [1470, 216] on icon at bounding box center [1477, 215] width 20 height 17
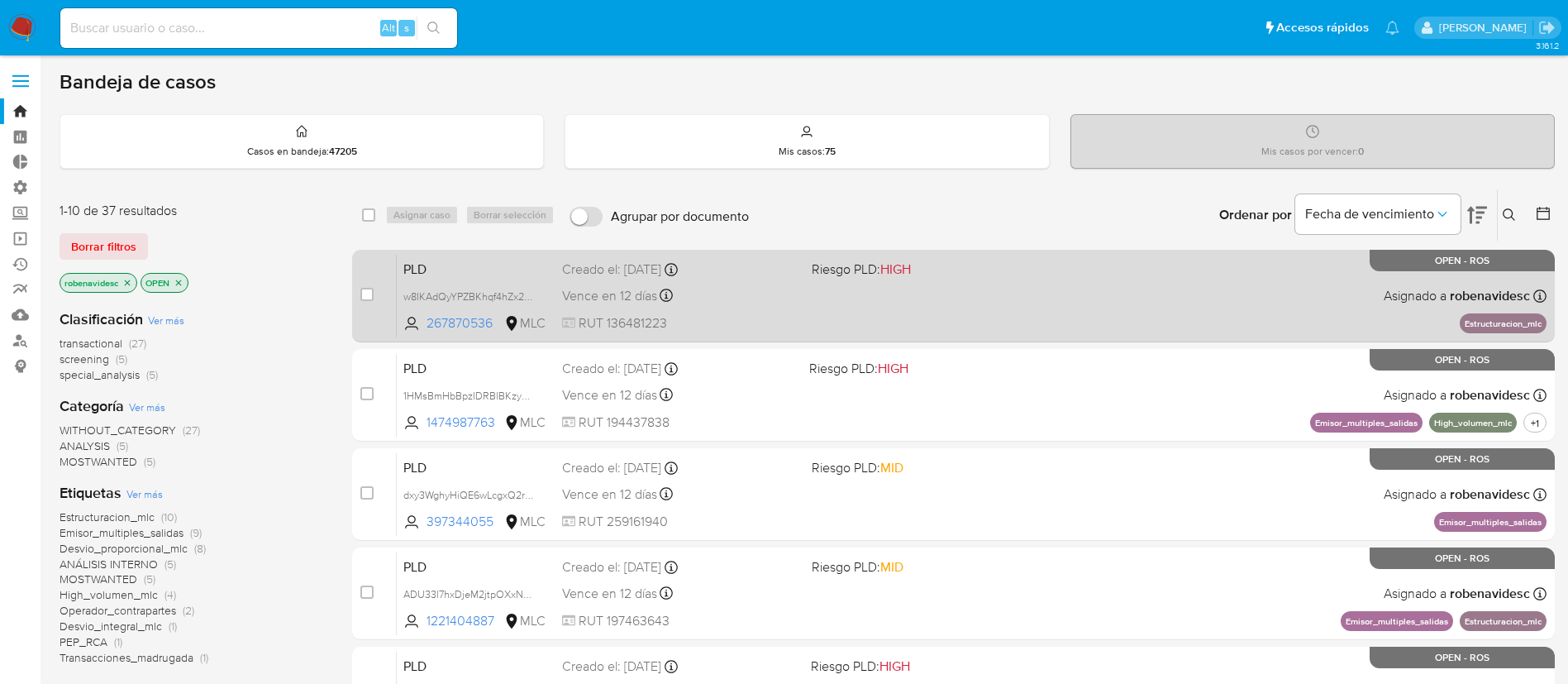
click at [1163, 319] on div "PLD w8IKAdQyYPZBKhqf4hZx2ueH 267870536 MLC Riesgo PLD: HIGH Creado el: 12/07/20…" at bounding box center [971, 295] width 1150 height 84
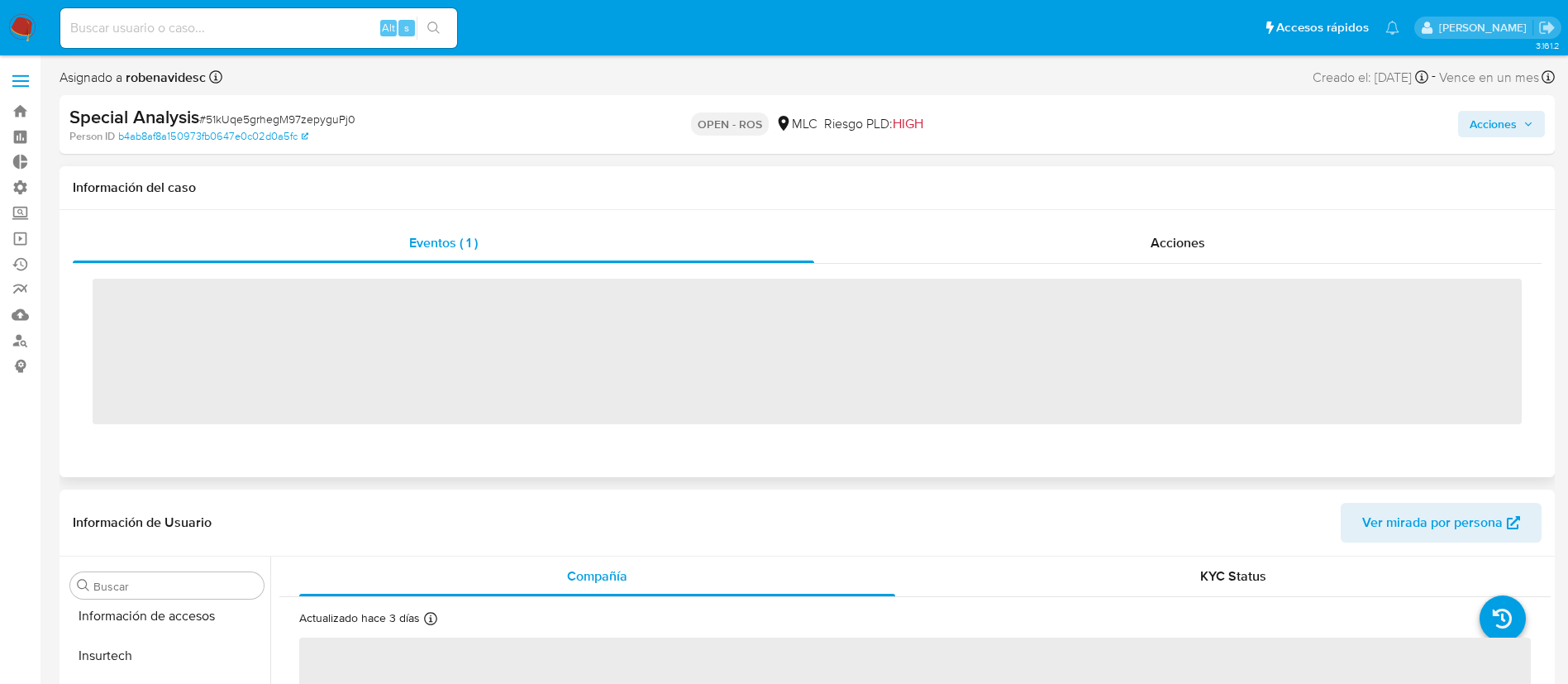
scroll to position [778, 0]
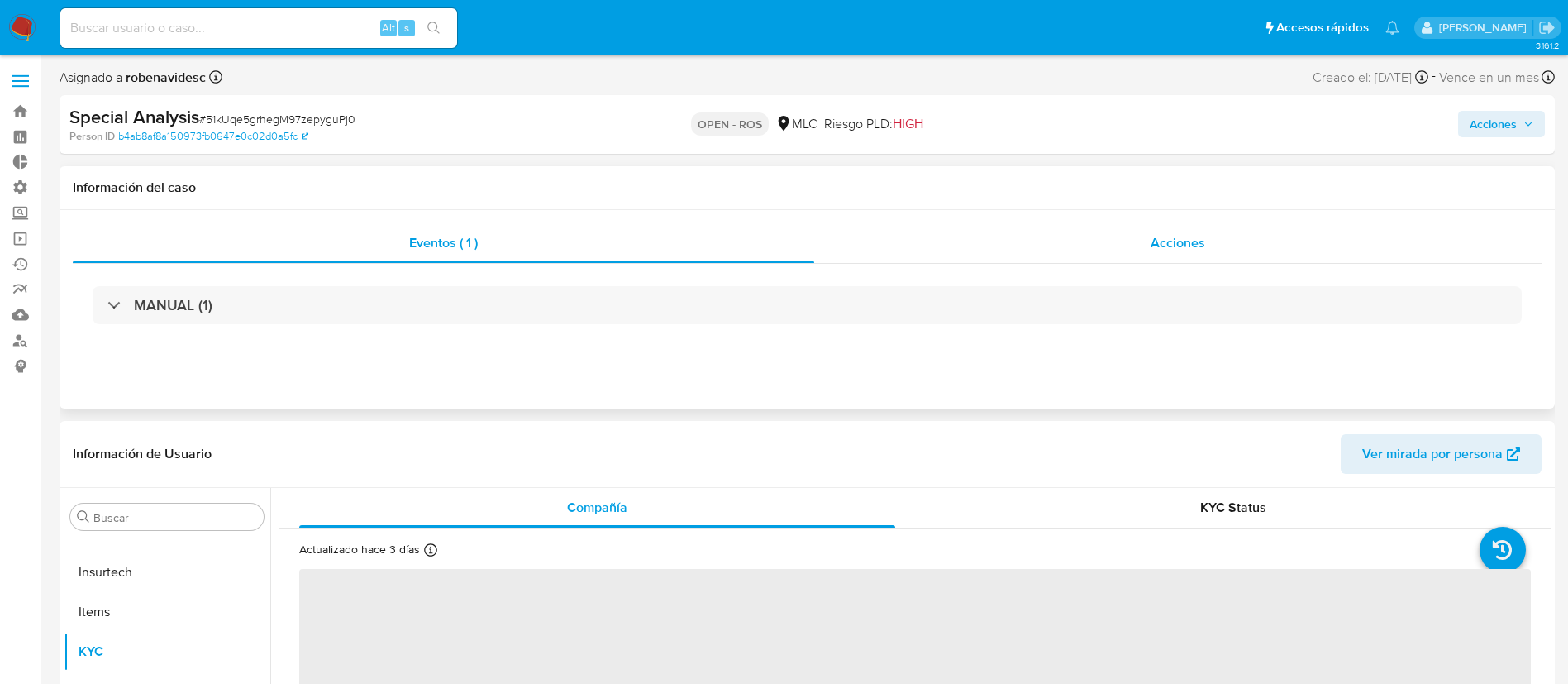
click at [1212, 226] on div "Acciones" at bounding box center [1178, 242] width 727 height 39
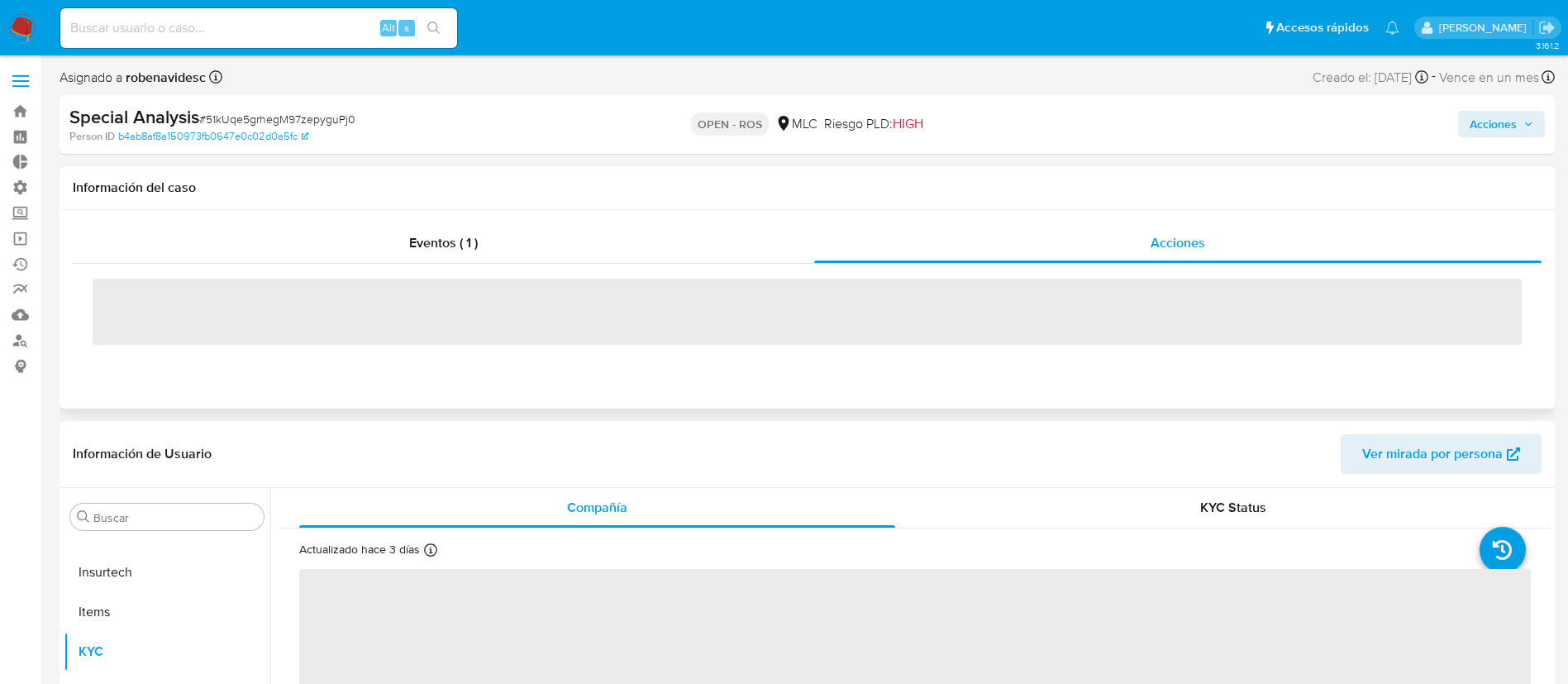
select select "10"
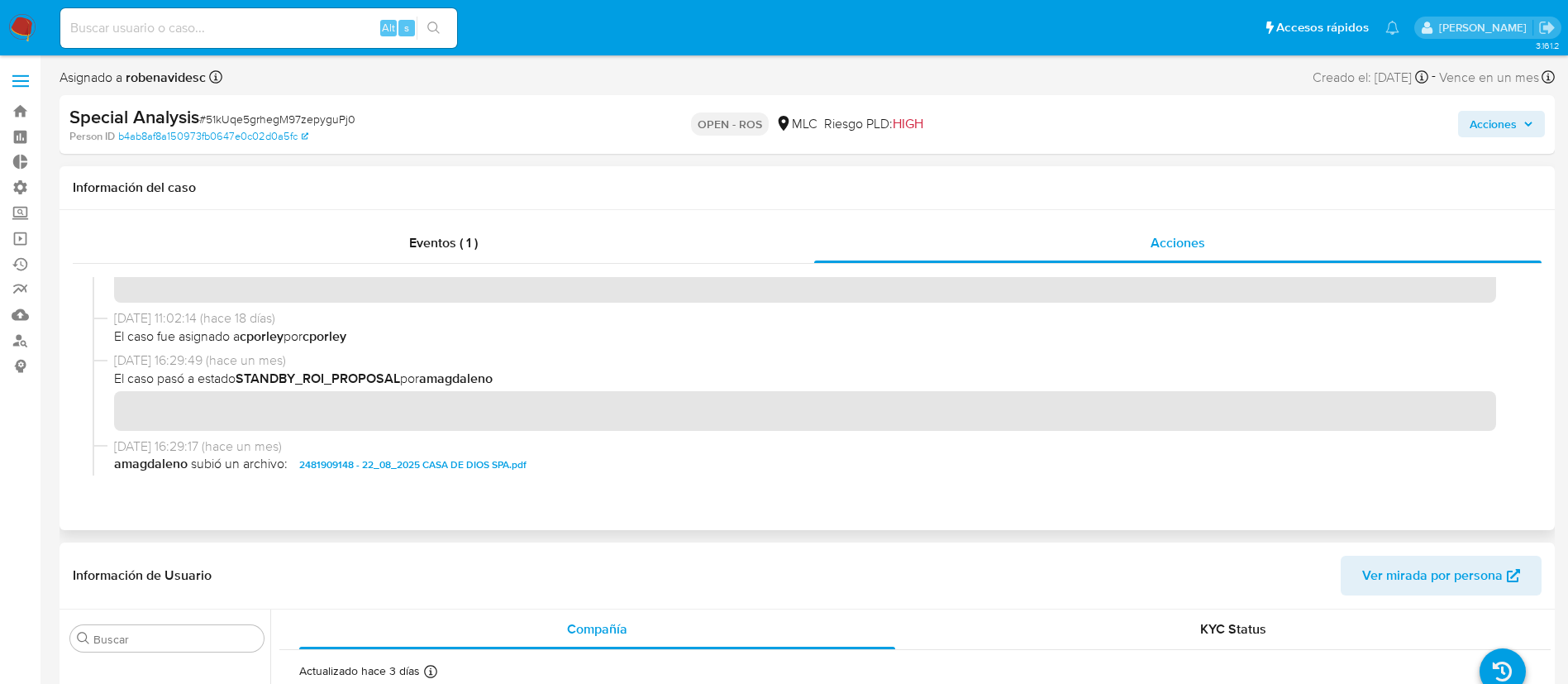
scroll to position [0, 0]
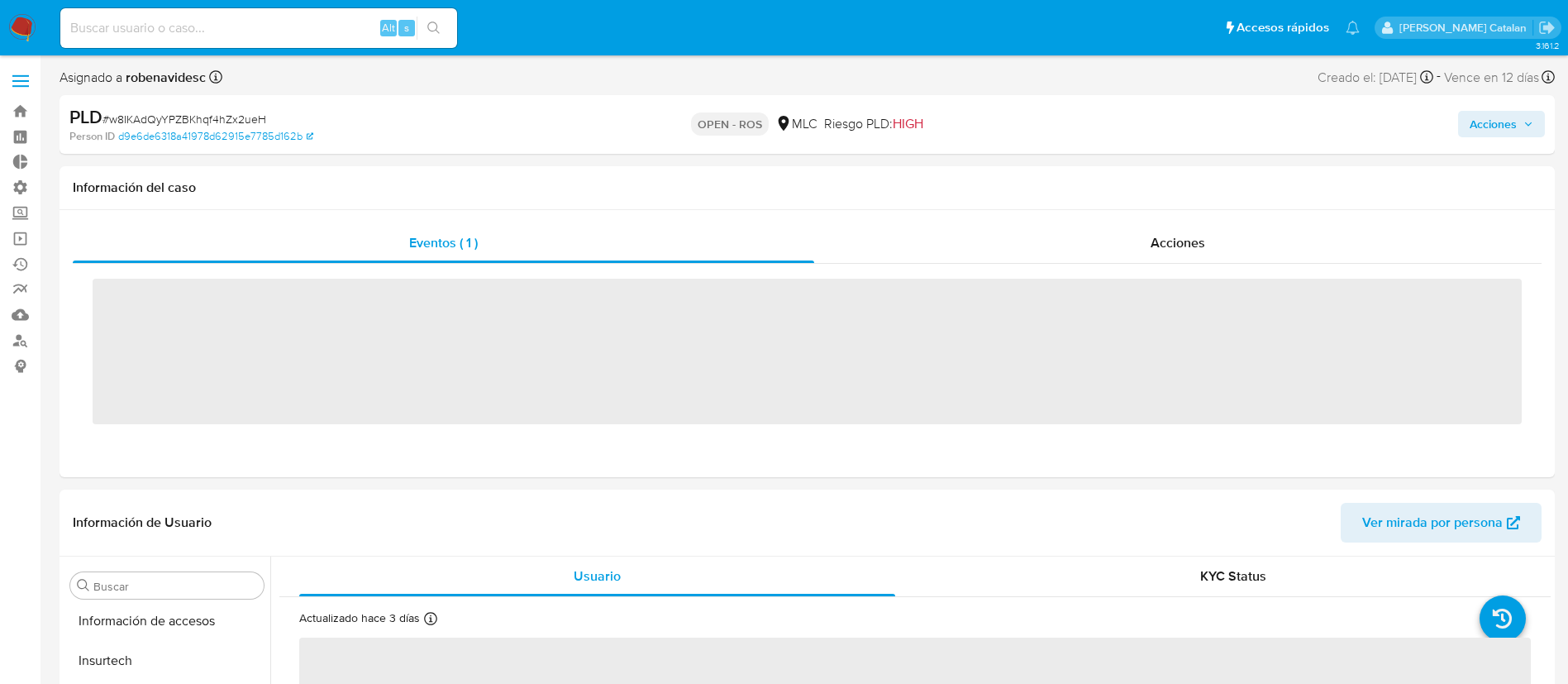
scroll to position [778, 0]
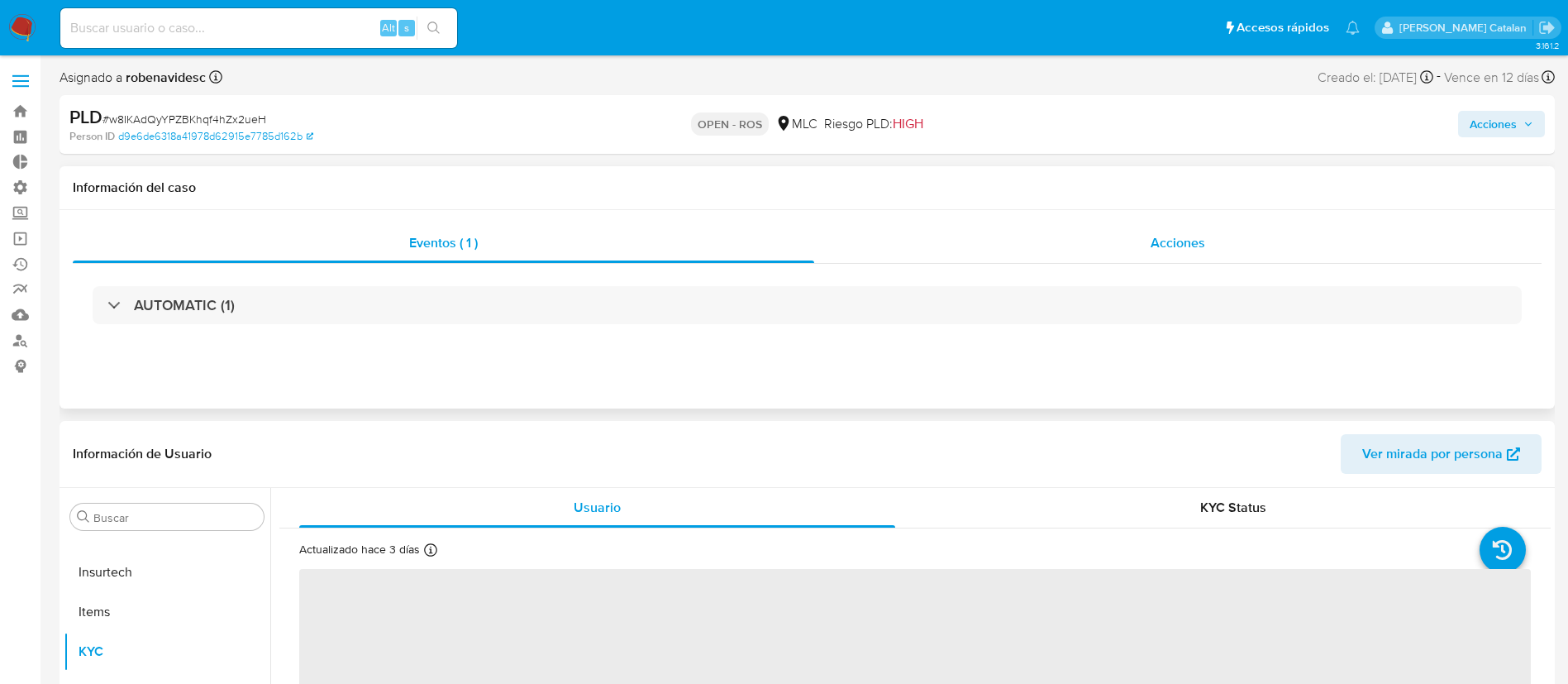
click at [1210, 259] on div "Acciones" at bounding box center [1178, 242] width 727 height 39
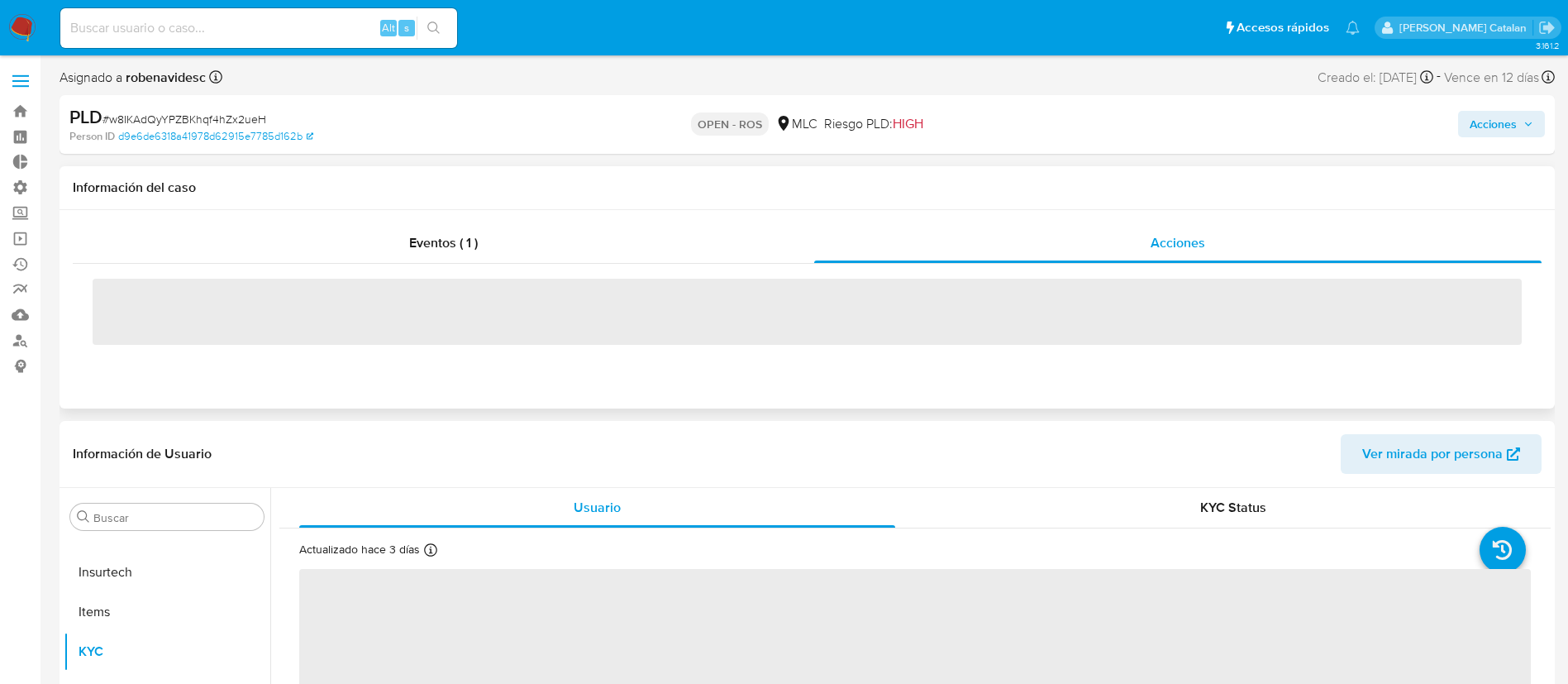
select select "10"
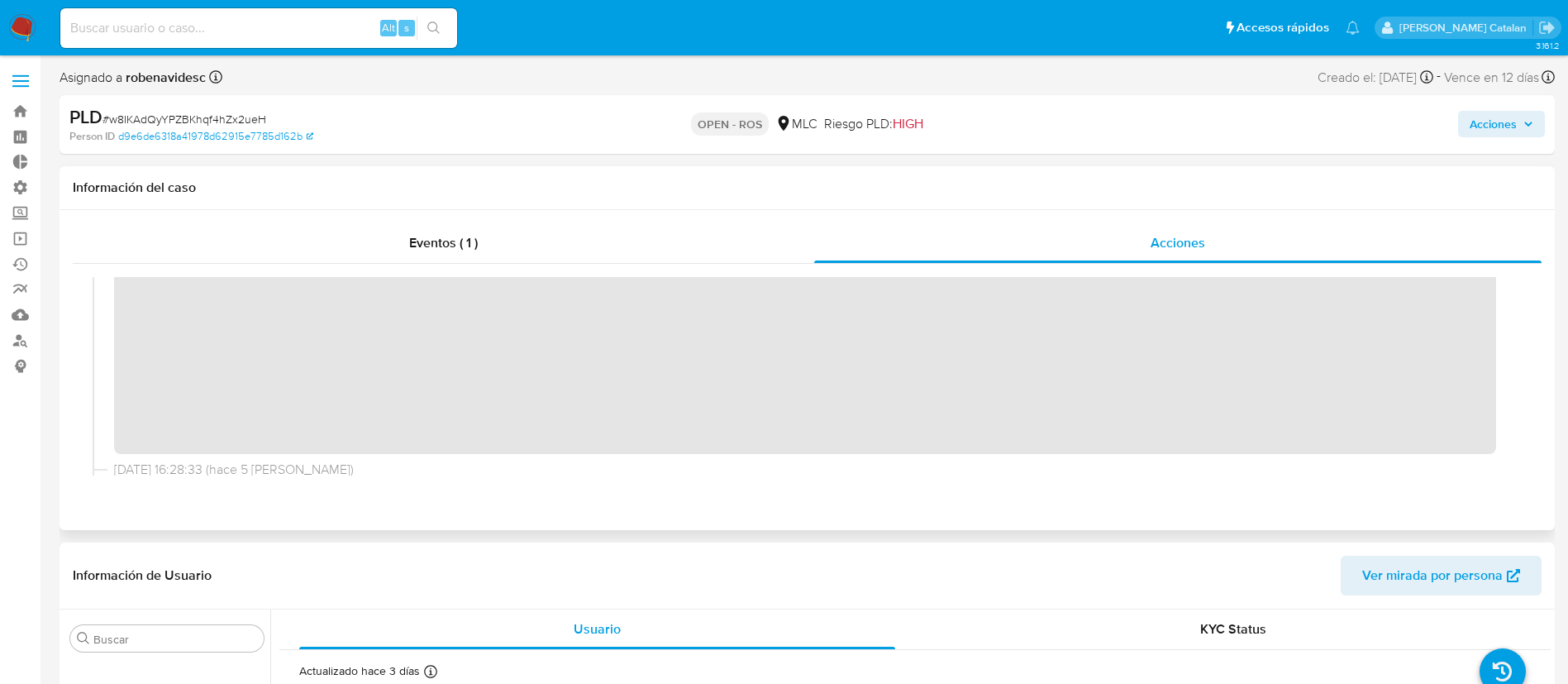
scroll to position [0, 0]
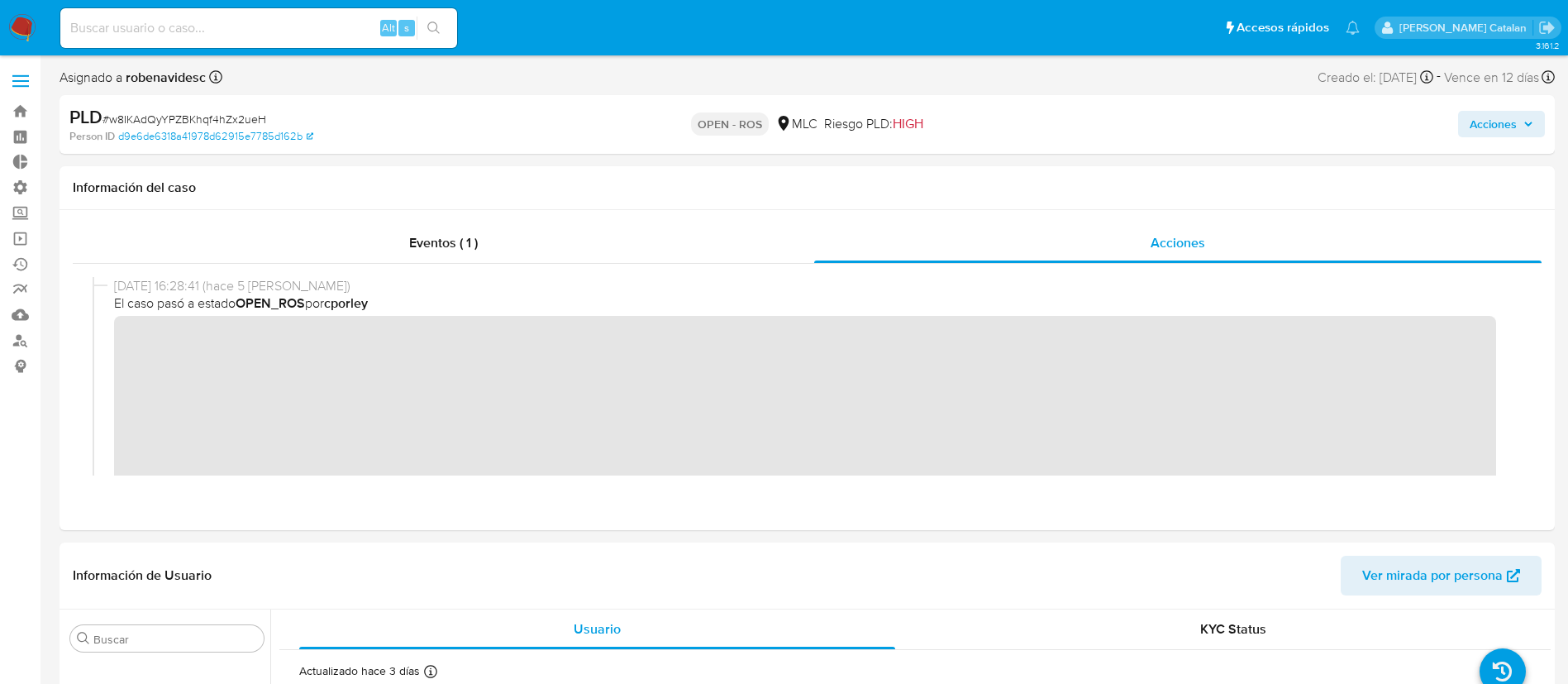
click at [97, 350] on div "[DATE] 16:28:41 (hace 5 [PERSON_NAME]) El caso pasó a estado OPEN_ROS por cporl…" at bounding box center [807, 413] width 1429 height 273
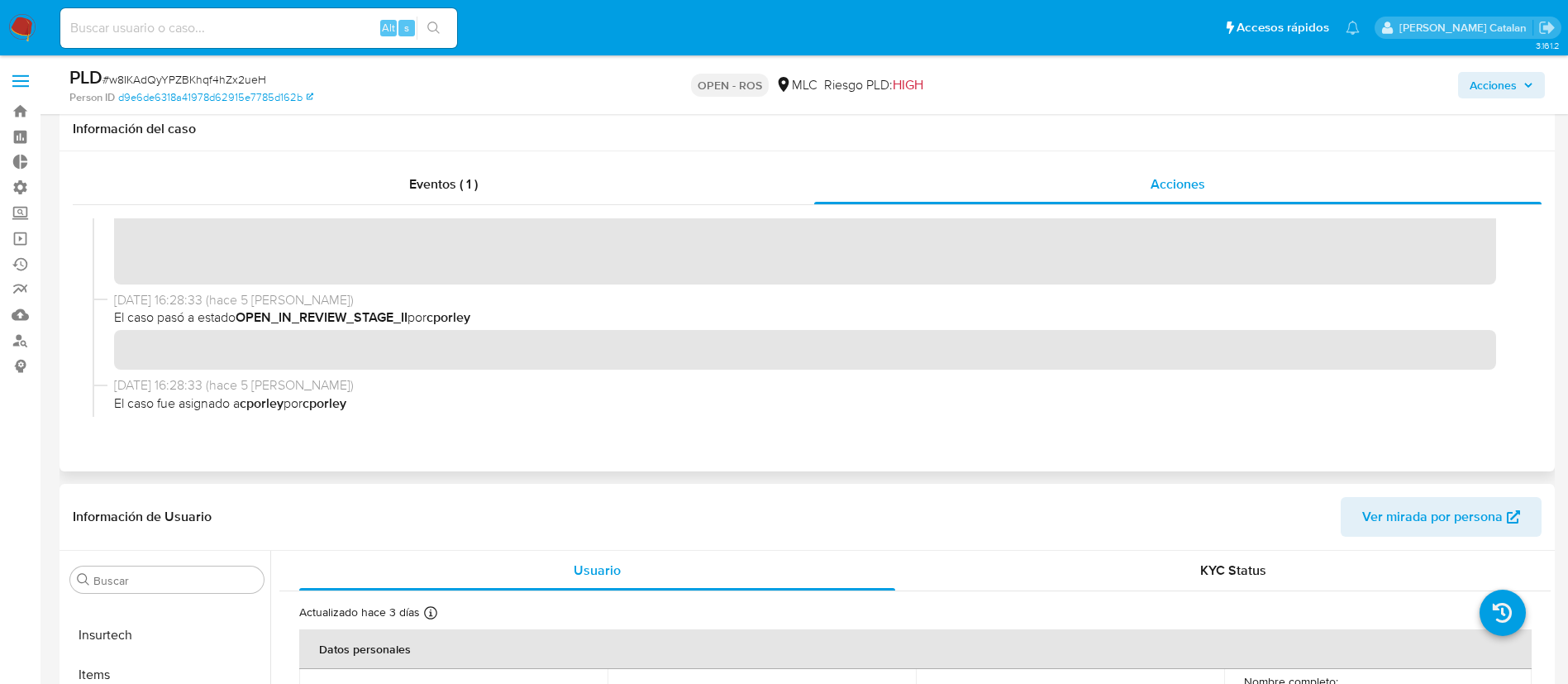
scroll to position [204, 0]
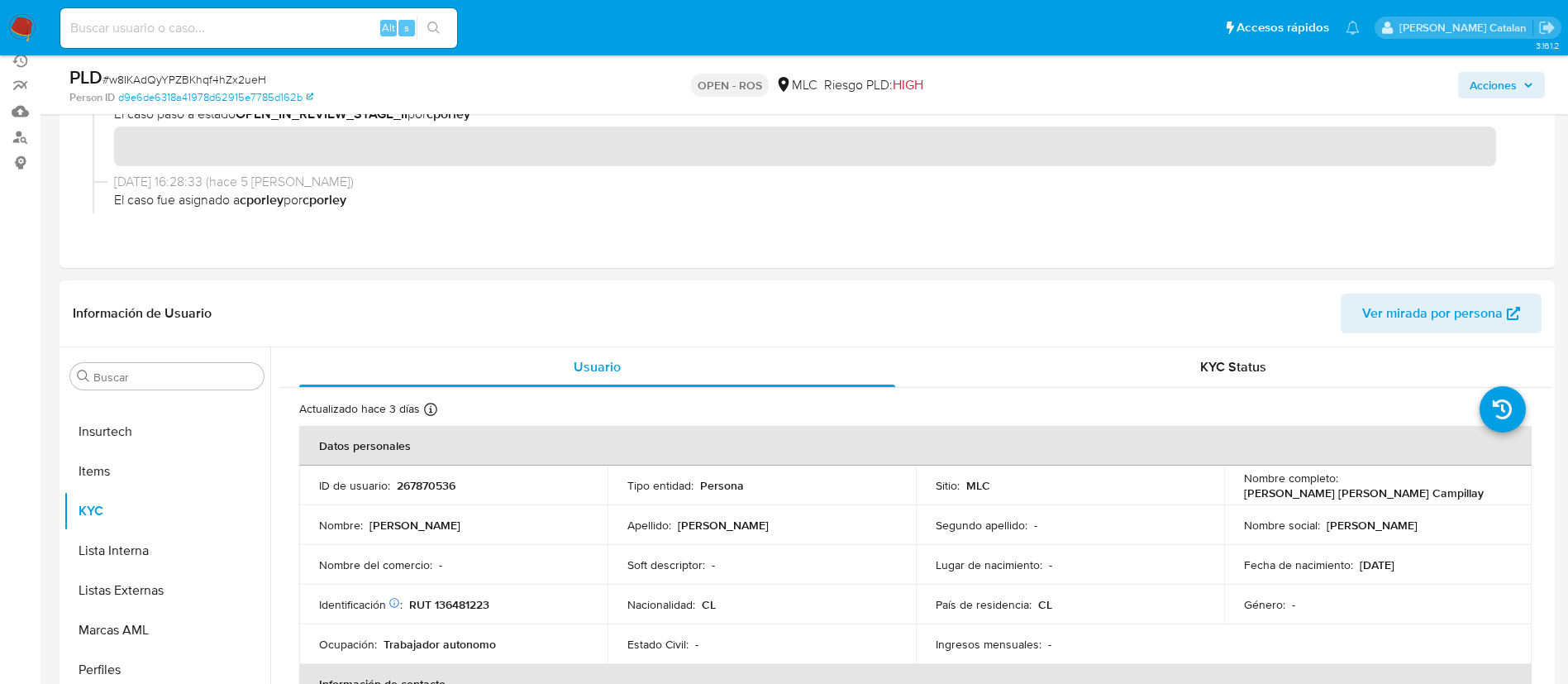
click at [500, 505] on td "Nombre : Valentín Isaac" at bounding box center [454, 524] width 308 height 39
drag, startPoint x: 482, startPoint y: 493, endPoint x: 392, endPoint y: 485, distance: 90.4
click at [392, 485] on td "ID de usuario : 267870536" at bounding box center [454, 485] width 308 height 39
copy div "267870536"
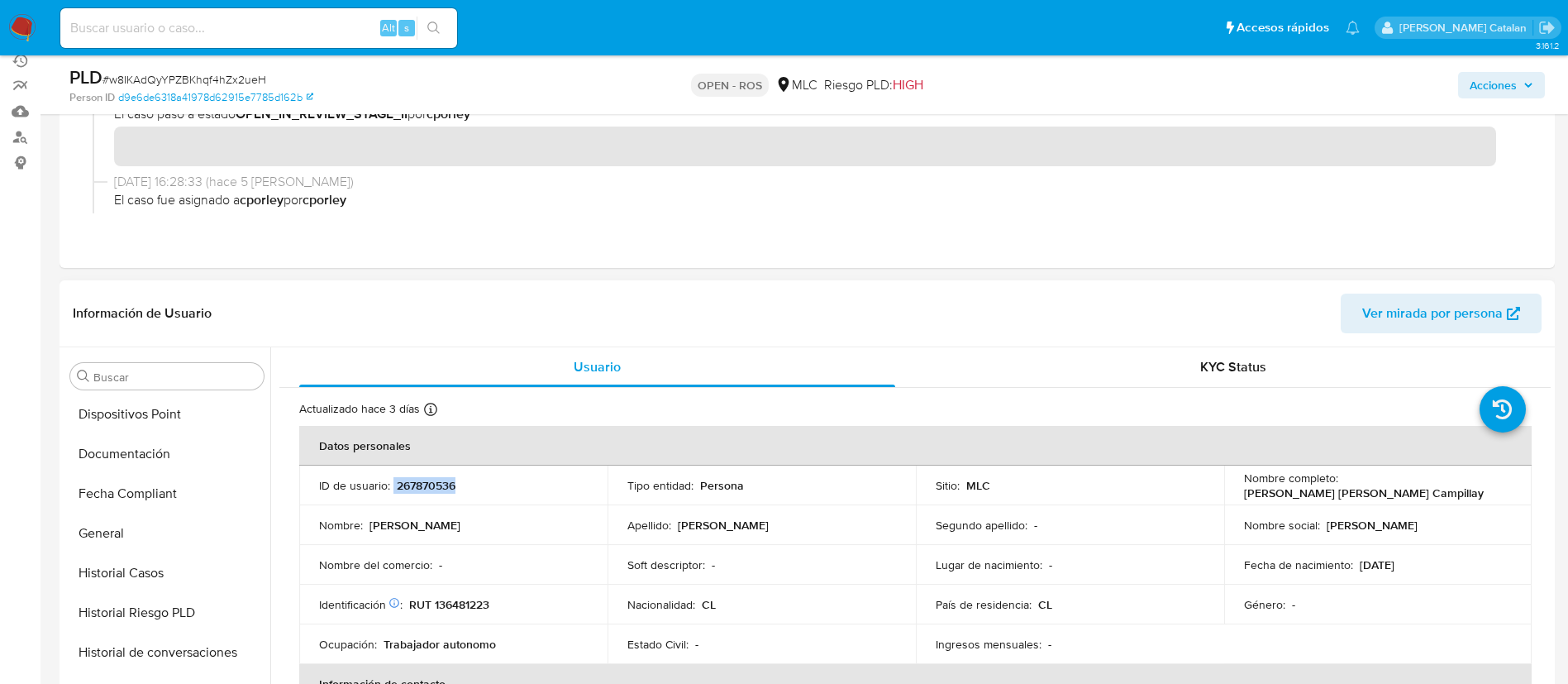
scroll to position [420, 0]
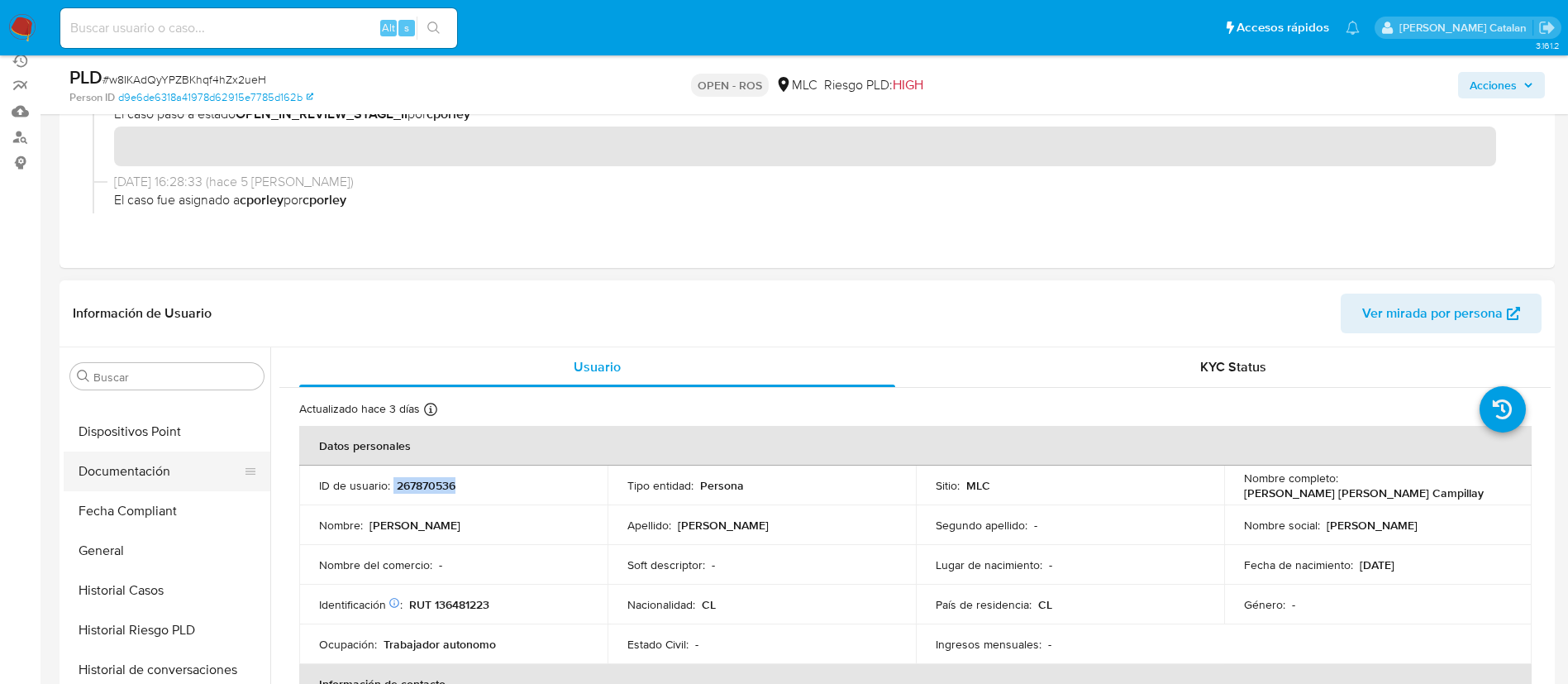
click at [135, 488] on button "Documentación" at bounding box center [160, 471] width 194 height 39
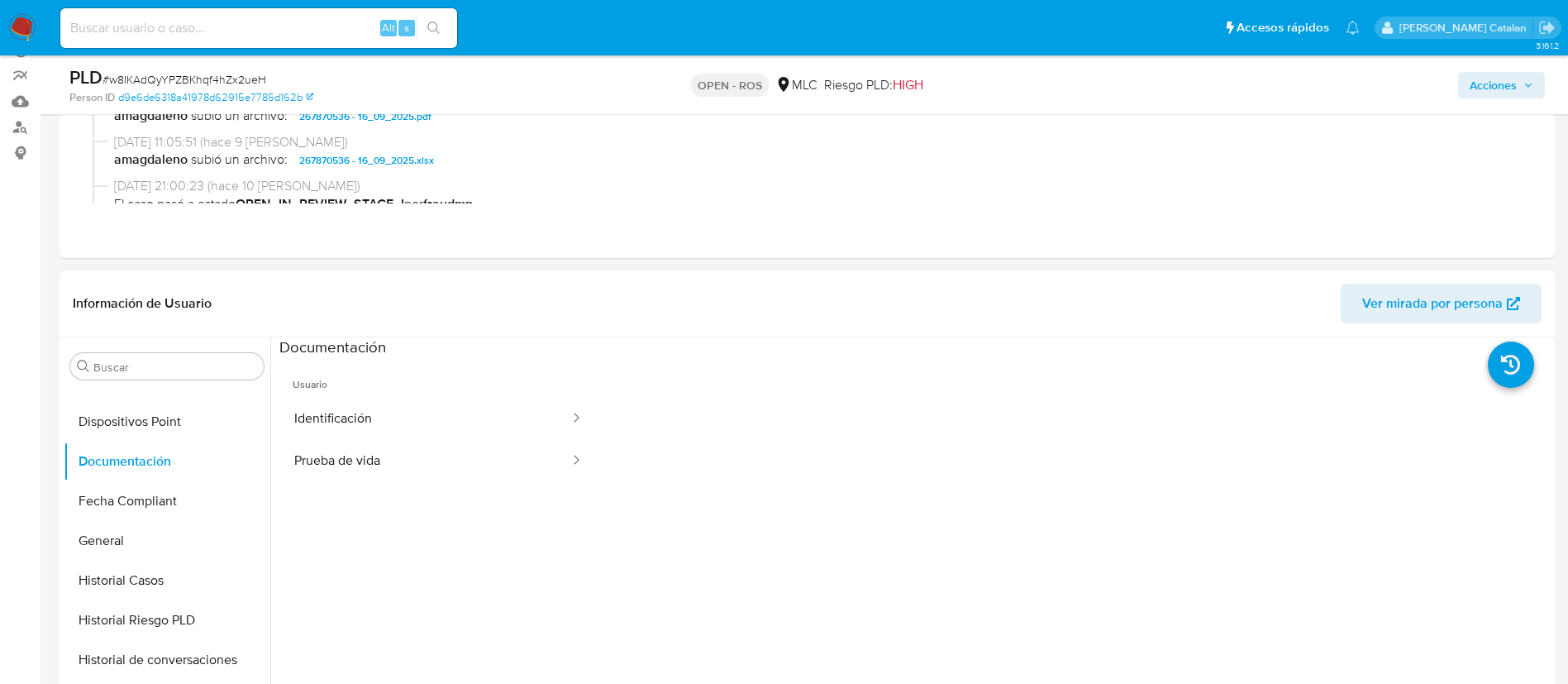
scroll to position [217, 0]
click at [401, 465] on button "Prueba de vida" at bounding box center [425, 457] width 292 height 42
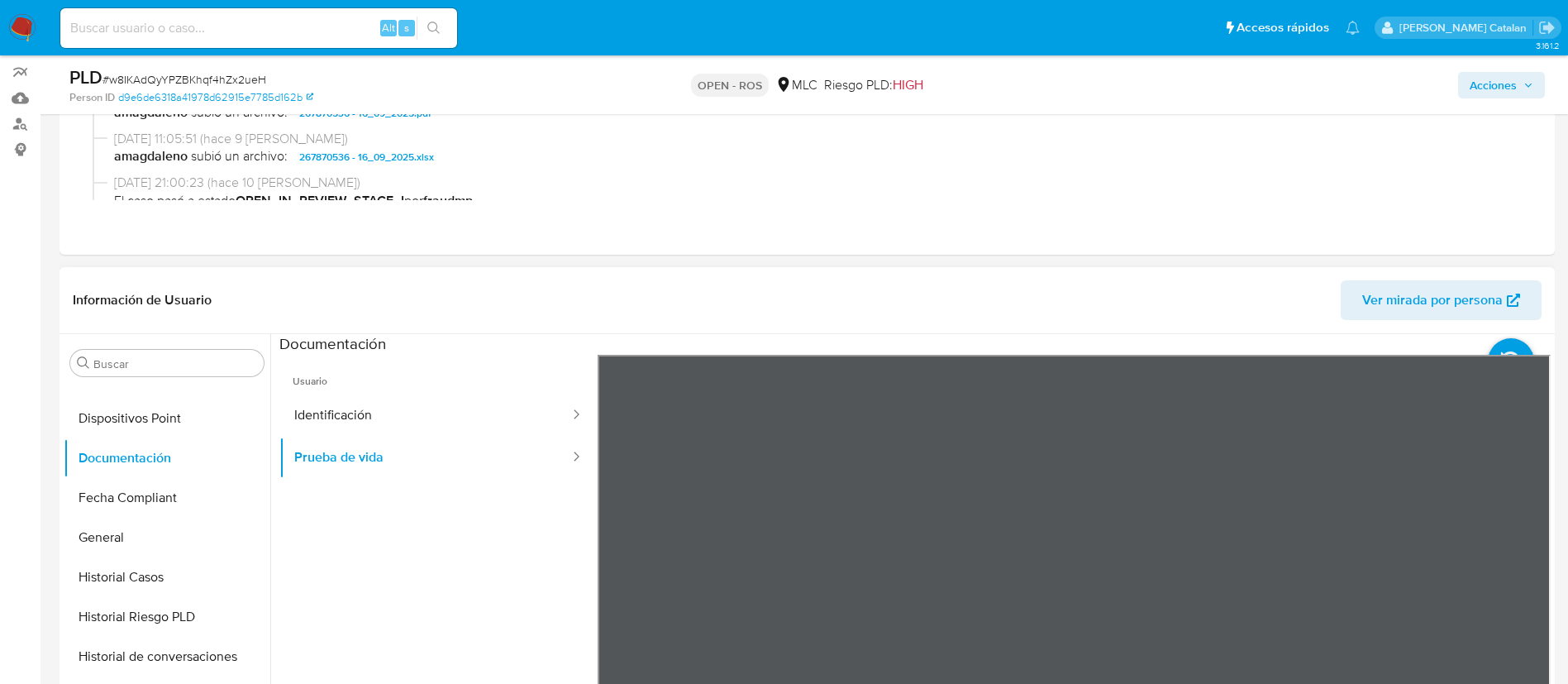
scroll to position [308, 0]
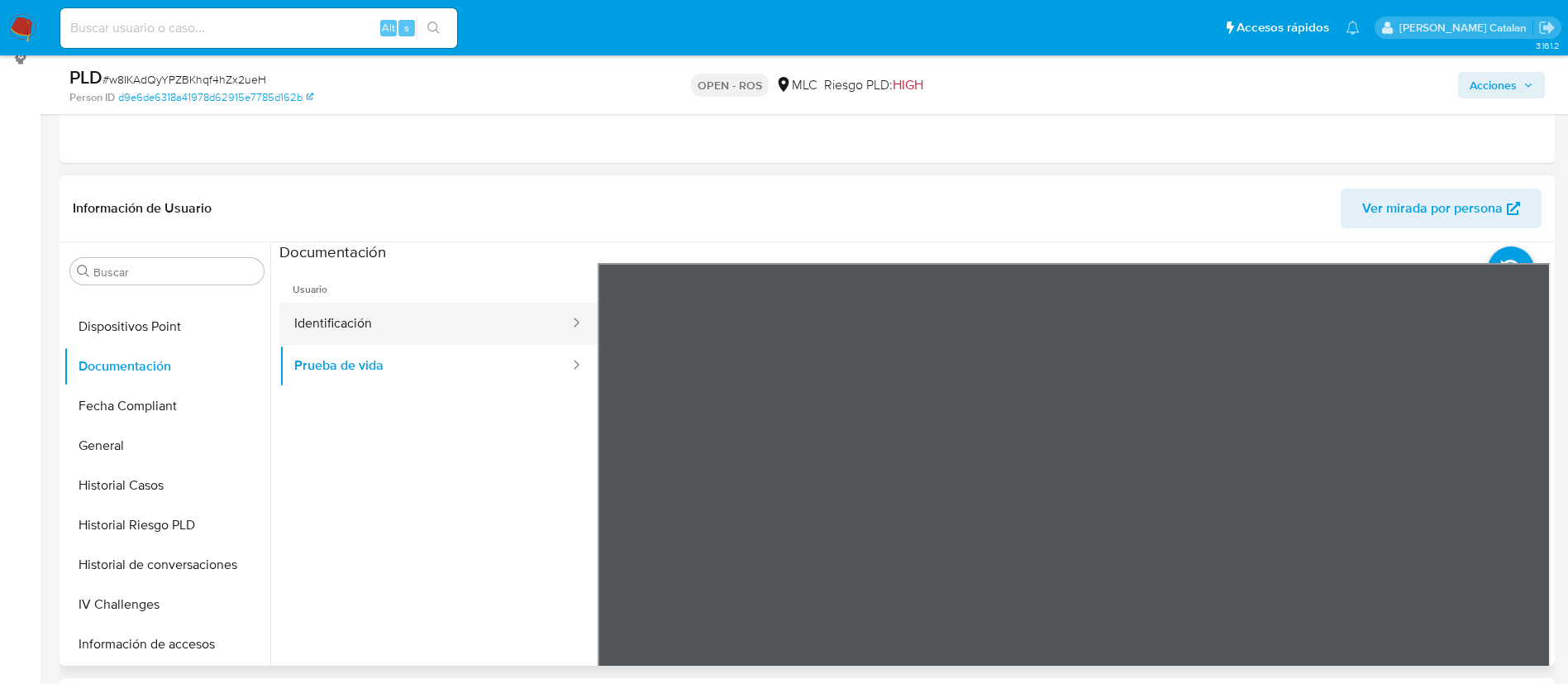
click at [378, 329] on button "Identificación" at bounding box center [425, 324] width 292 height 42
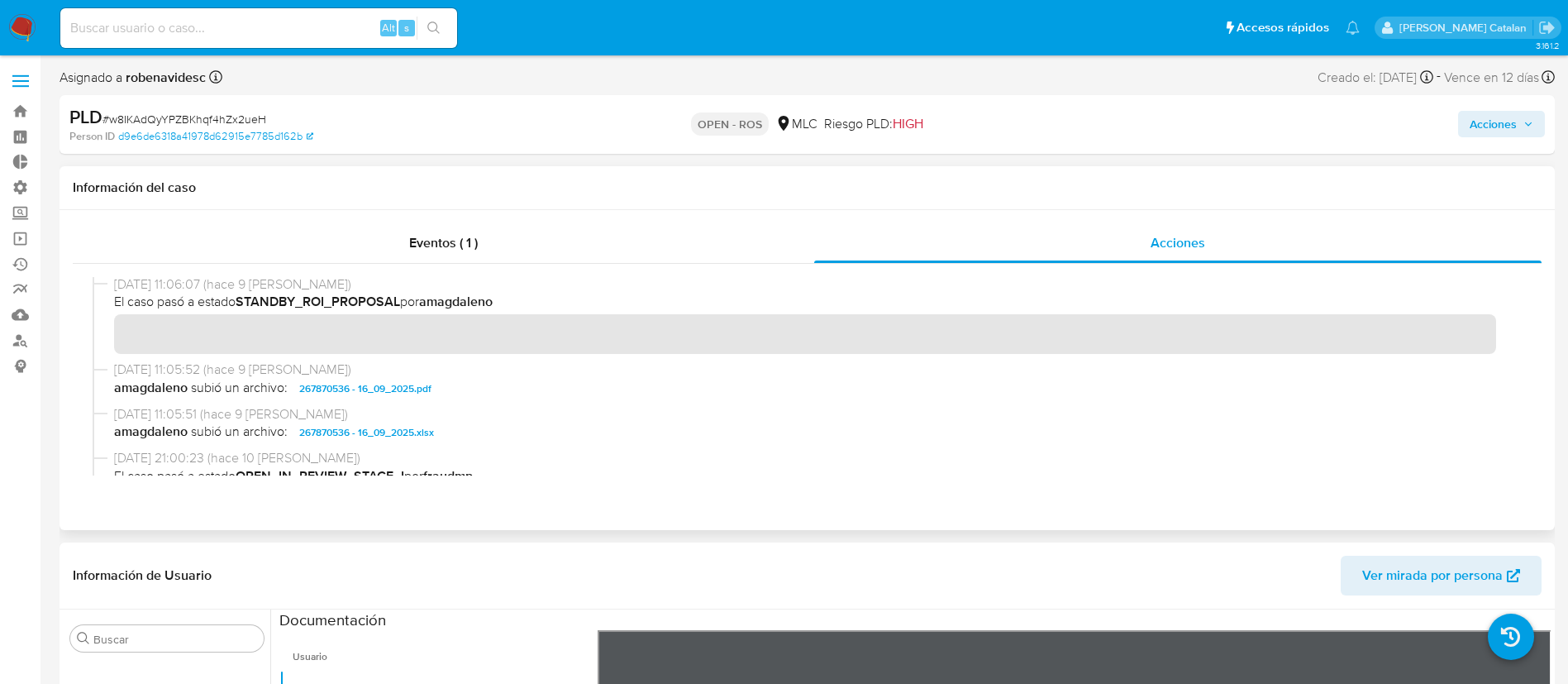
scroll to position [0, 0]
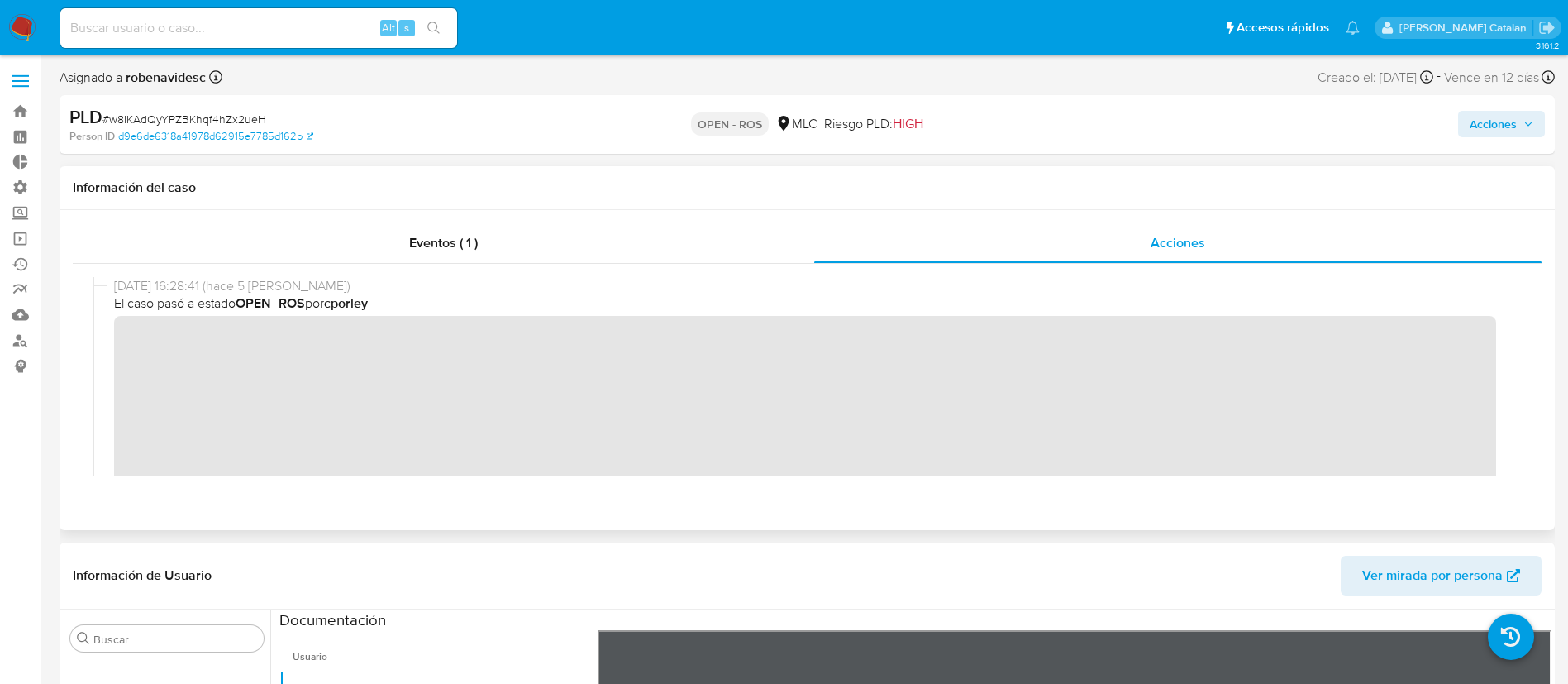
click at [589, 525] on div "Eventos ( 1 ) Acciones" at bounding box center [807, 370] width 1495 height 320
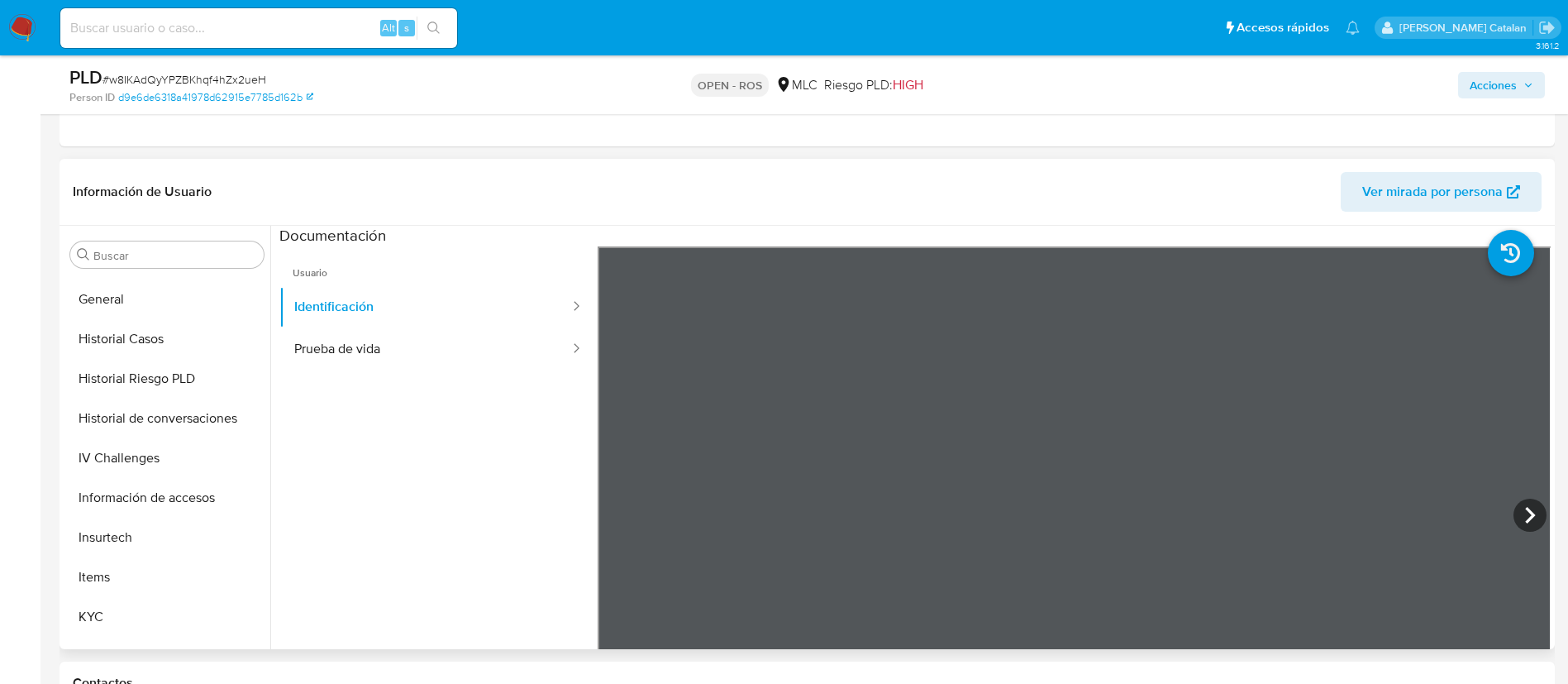
scroll to position [553, 0]
click at [111, 334] on button "Historial Casos" at bounding box center [160, 337] width 194 height 39
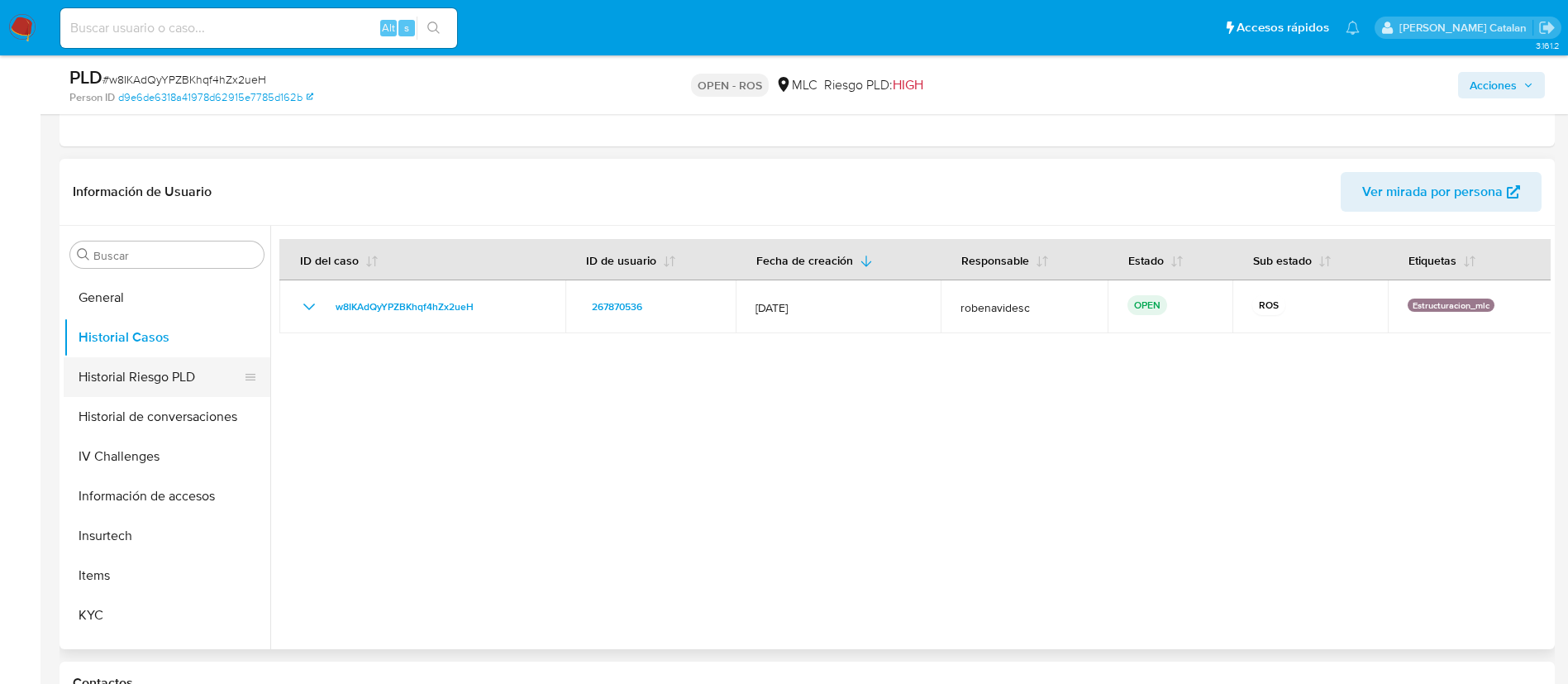
click at [118, 366] on button "Historial Riesgo PLD" at bounding box center [160, 376] width 194 height 39
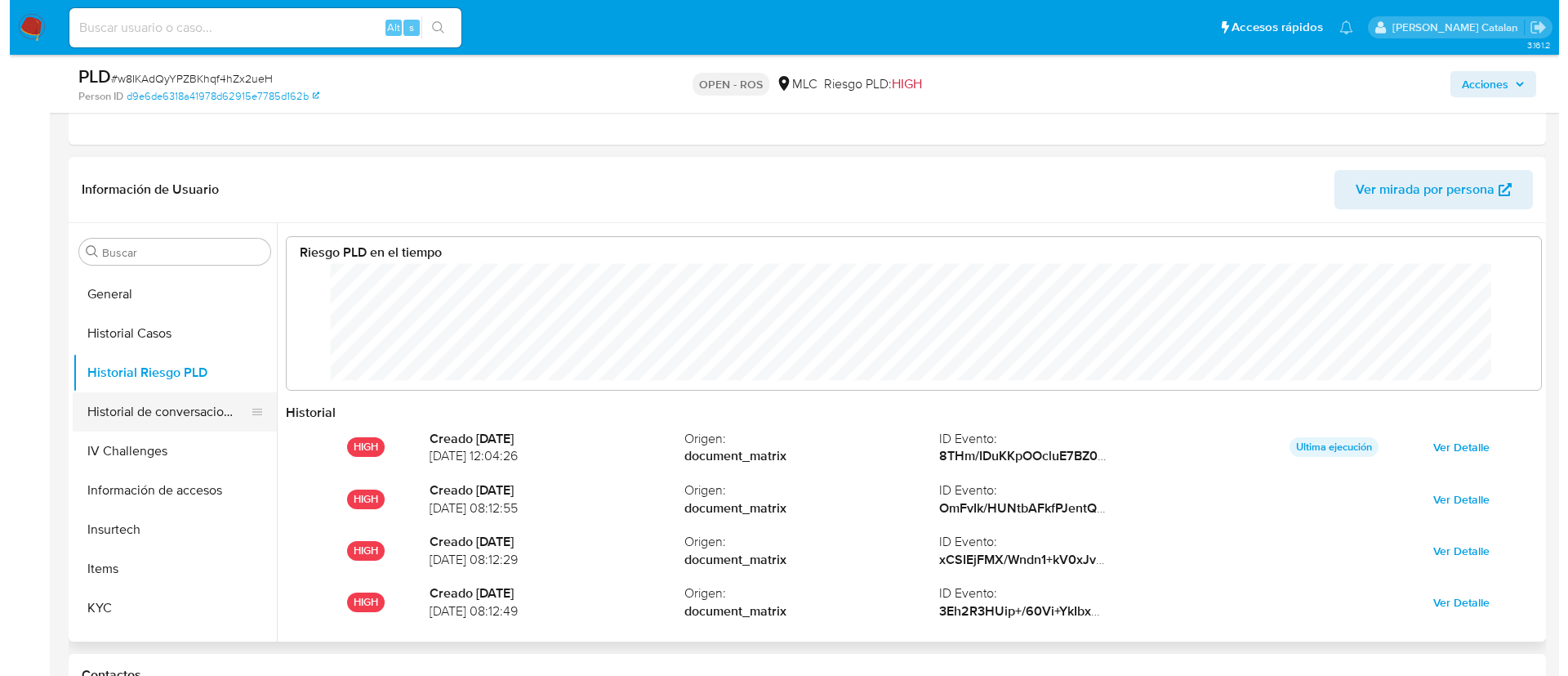
scroll to position [122, 1222]
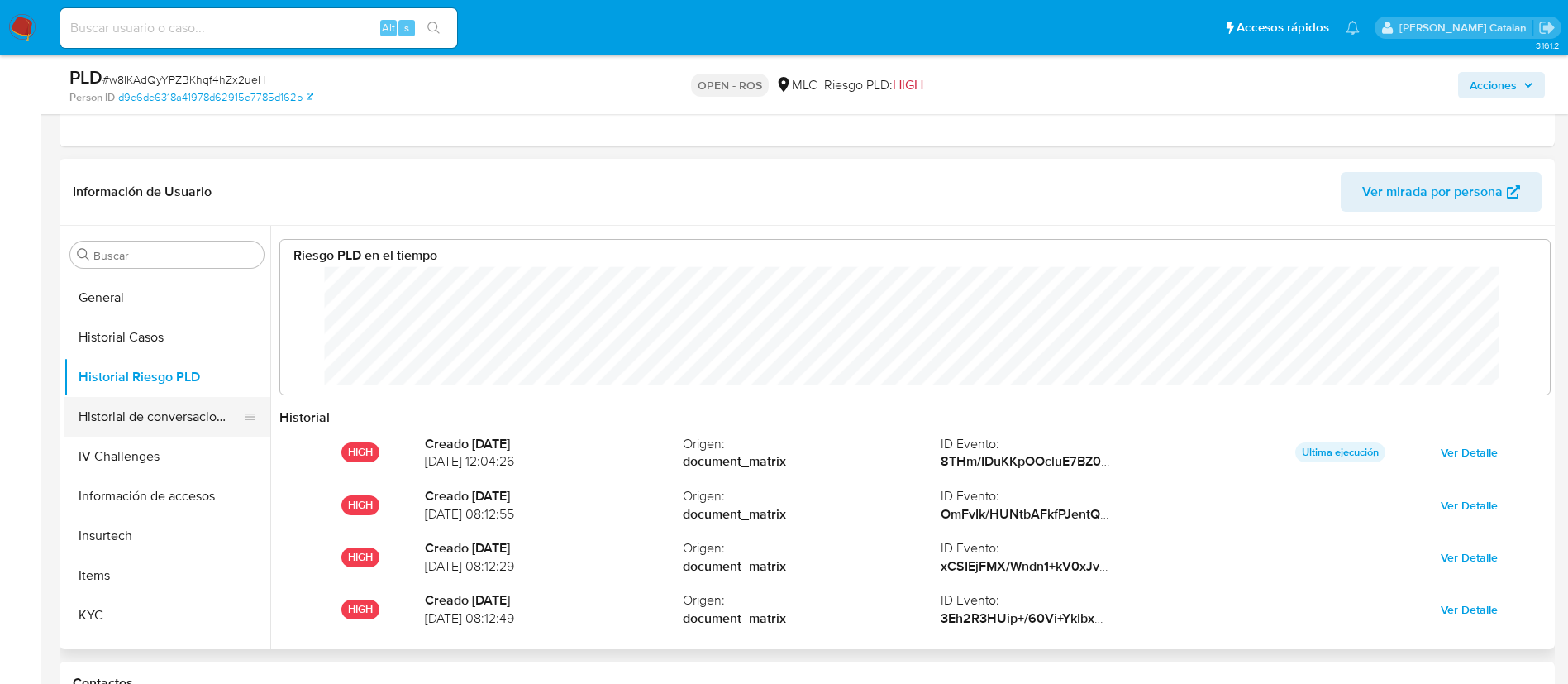
click at [121, 414] on button "Historial de conversaciones" at bounding box center [160, 416] width 194 height 39
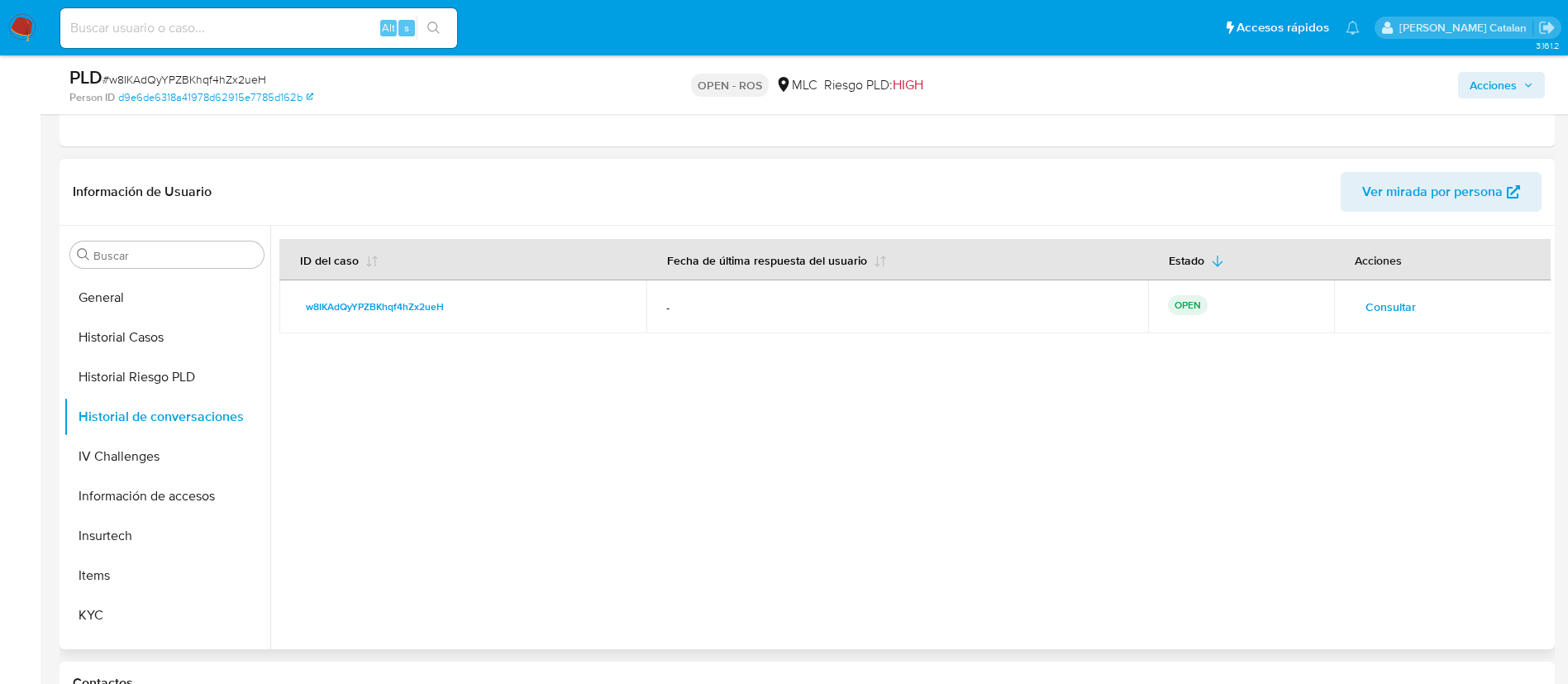
click at [1397, 295] on span "Consultar" at bounding box center [1391, 306] width 50 height 23
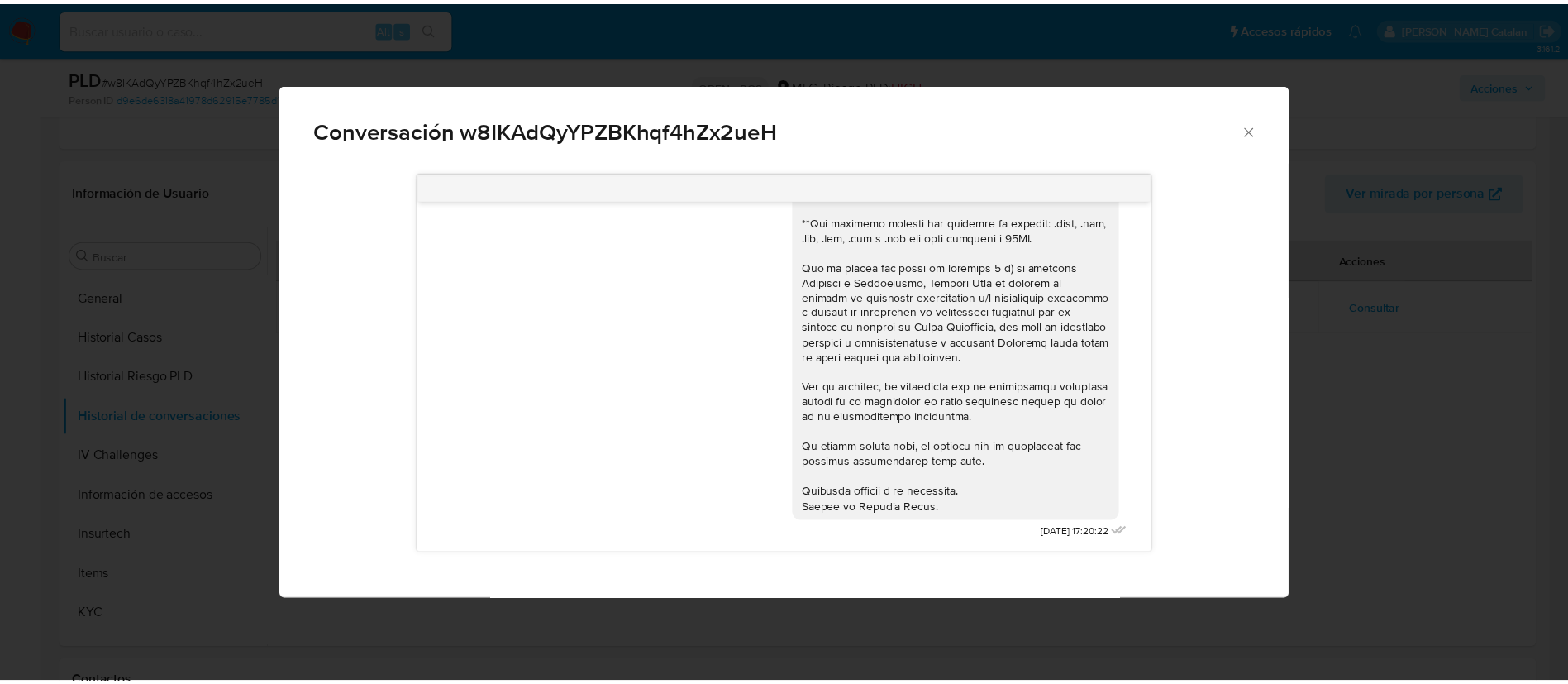
scroll to position [0, 0]
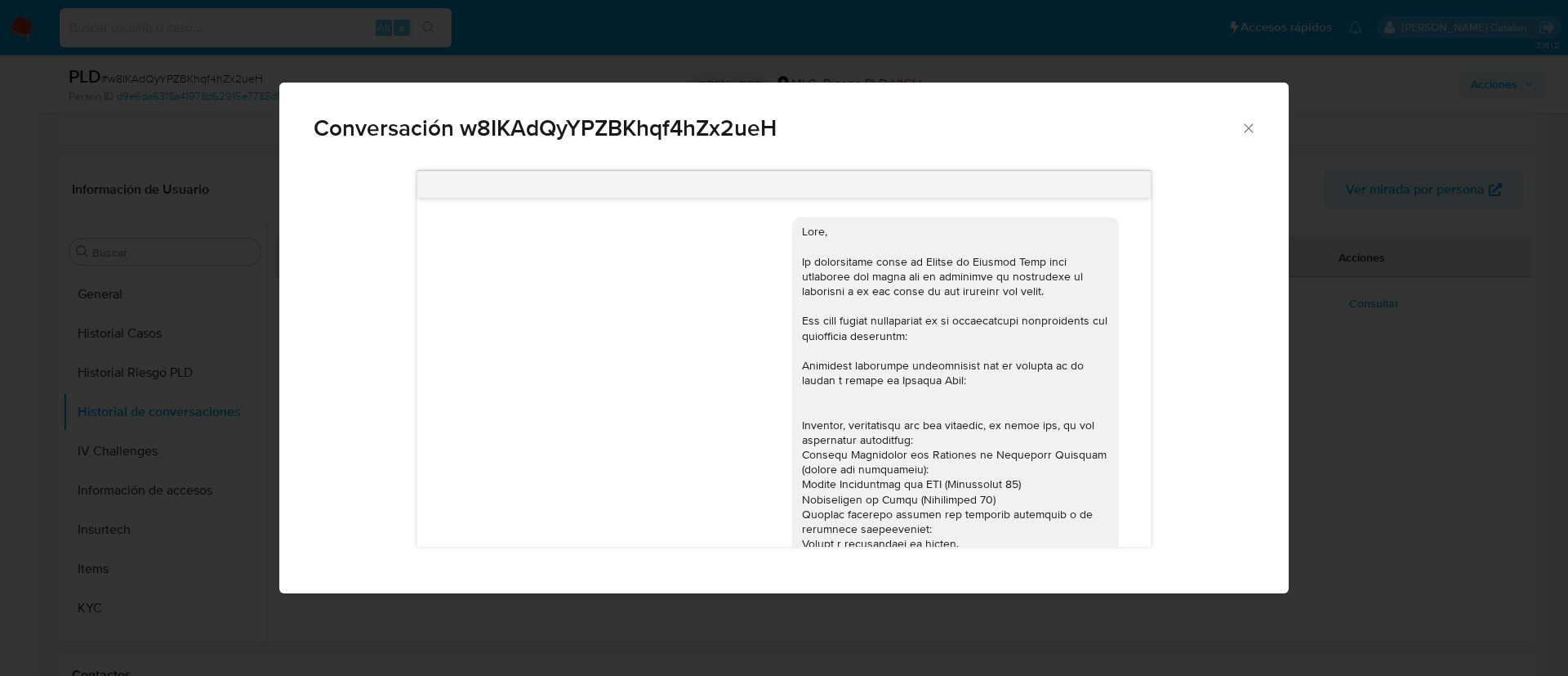
click at [1246, 130] on icon "Cerrar" at bounding box center [1249, 128] width 9 height 9
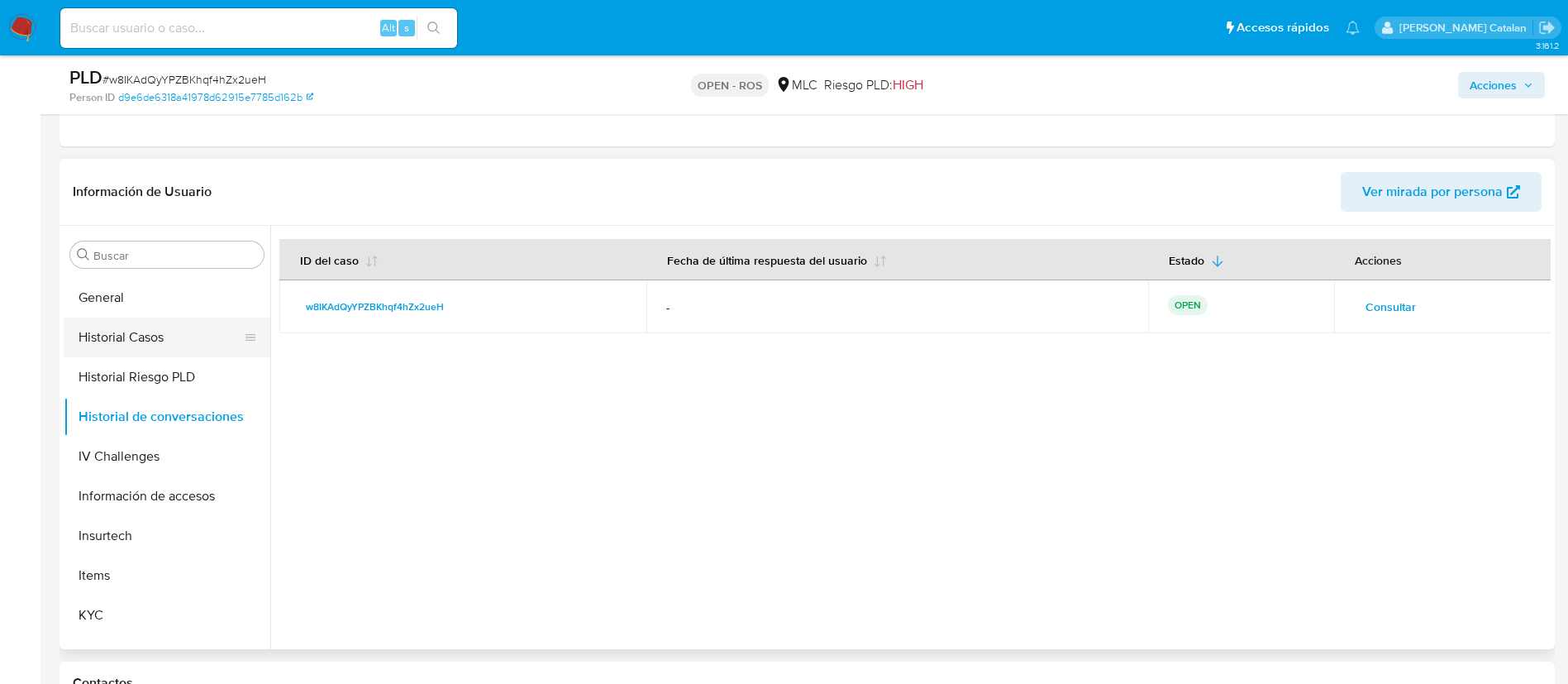
click at [92, 346] on button "Historial Casos" at bounding box center [160, 337] width 194 height 39
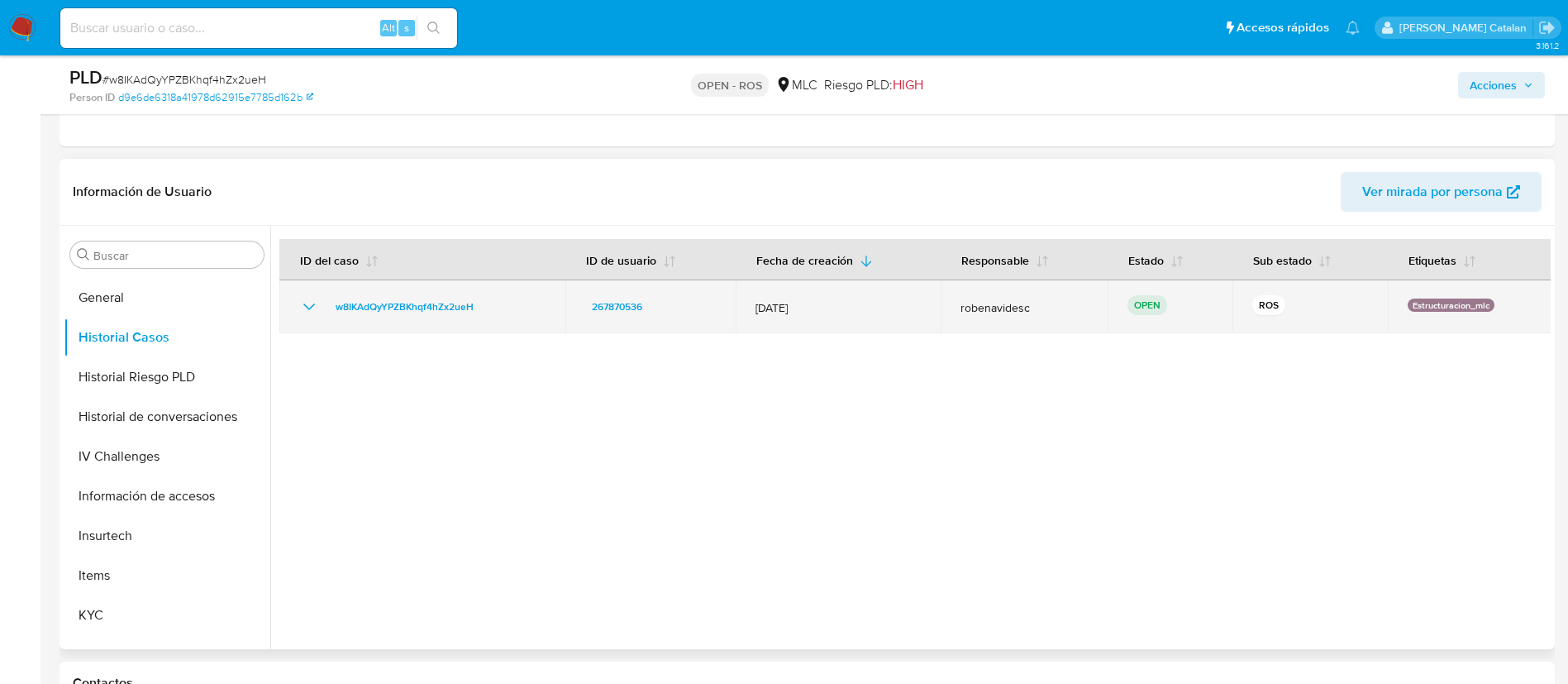
click at [299, 305] on icon "Mostrar/Ocultar" at bounding box center [309, 307] width 20 height 20
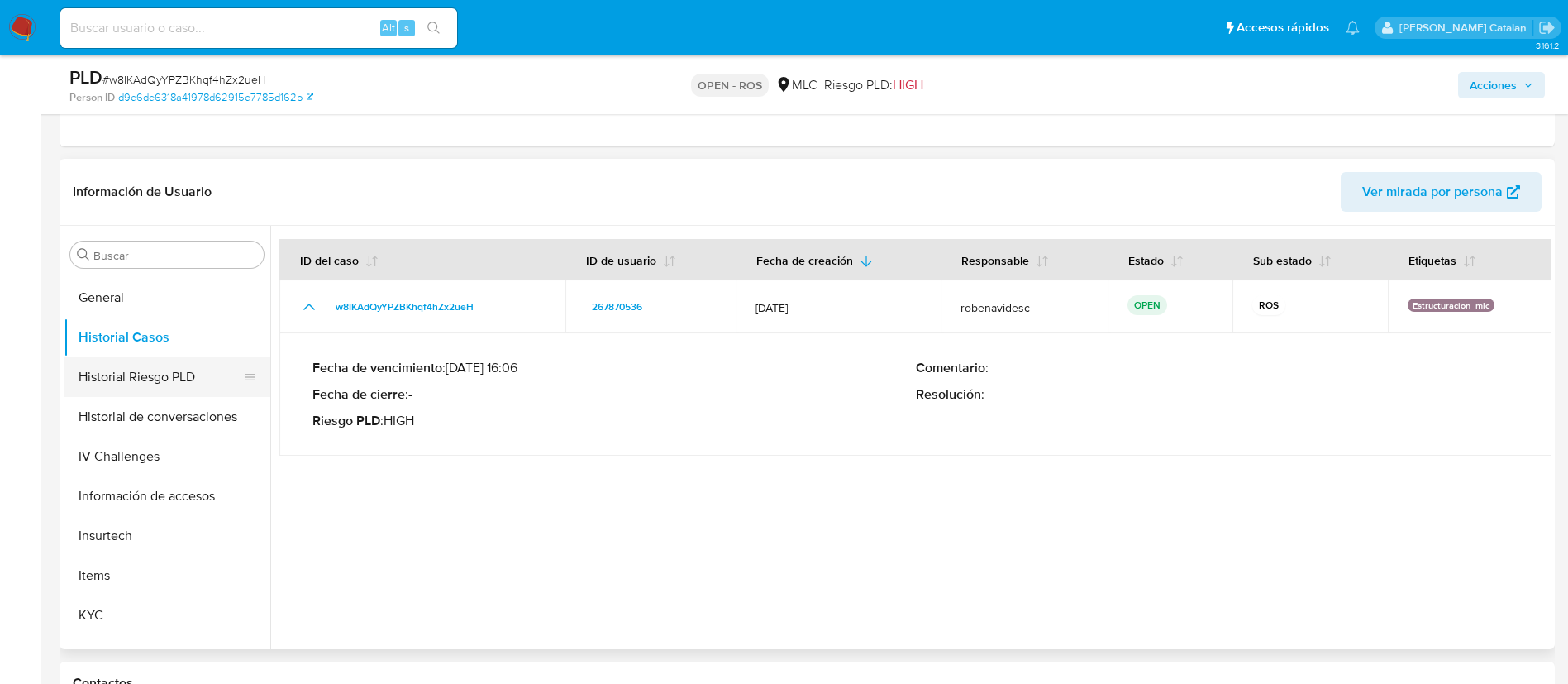
click at [162, 378] on button "Historial Riesgo PLD" at bounding box center [160, 376] width 194 height 39
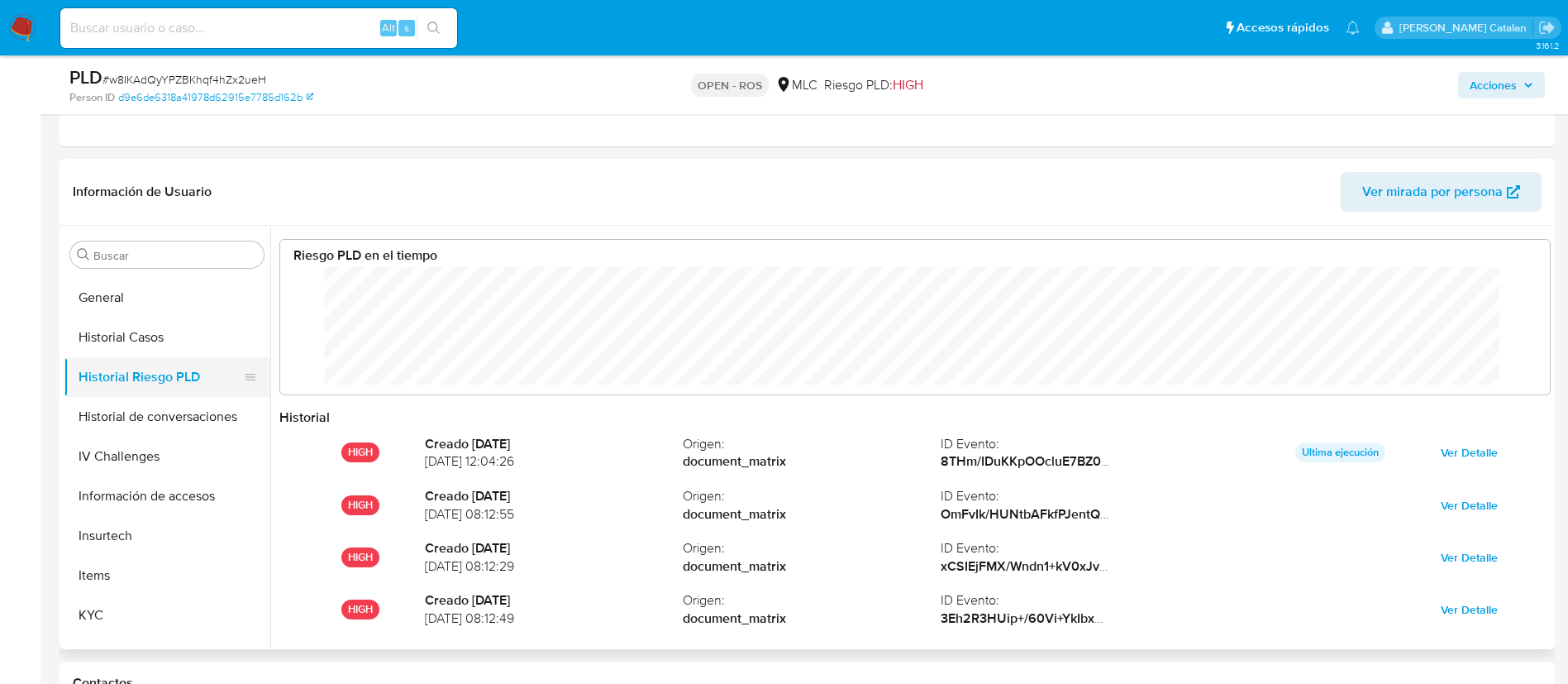
scroll to position [124, 1237]
click at [140, 420] on button "Historial de conversaciones" at bounding box center [160, 416] width 194 height 39
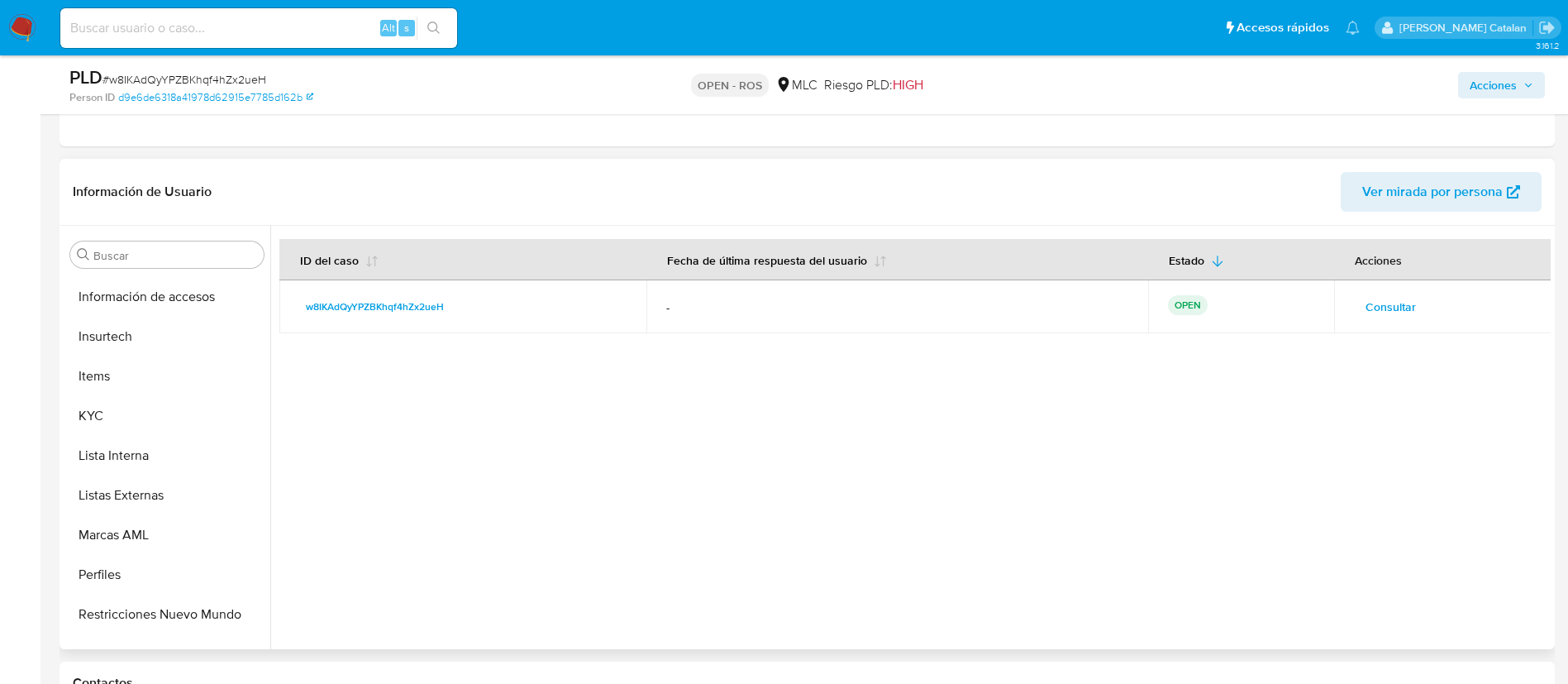
scroll to position [759, 0]
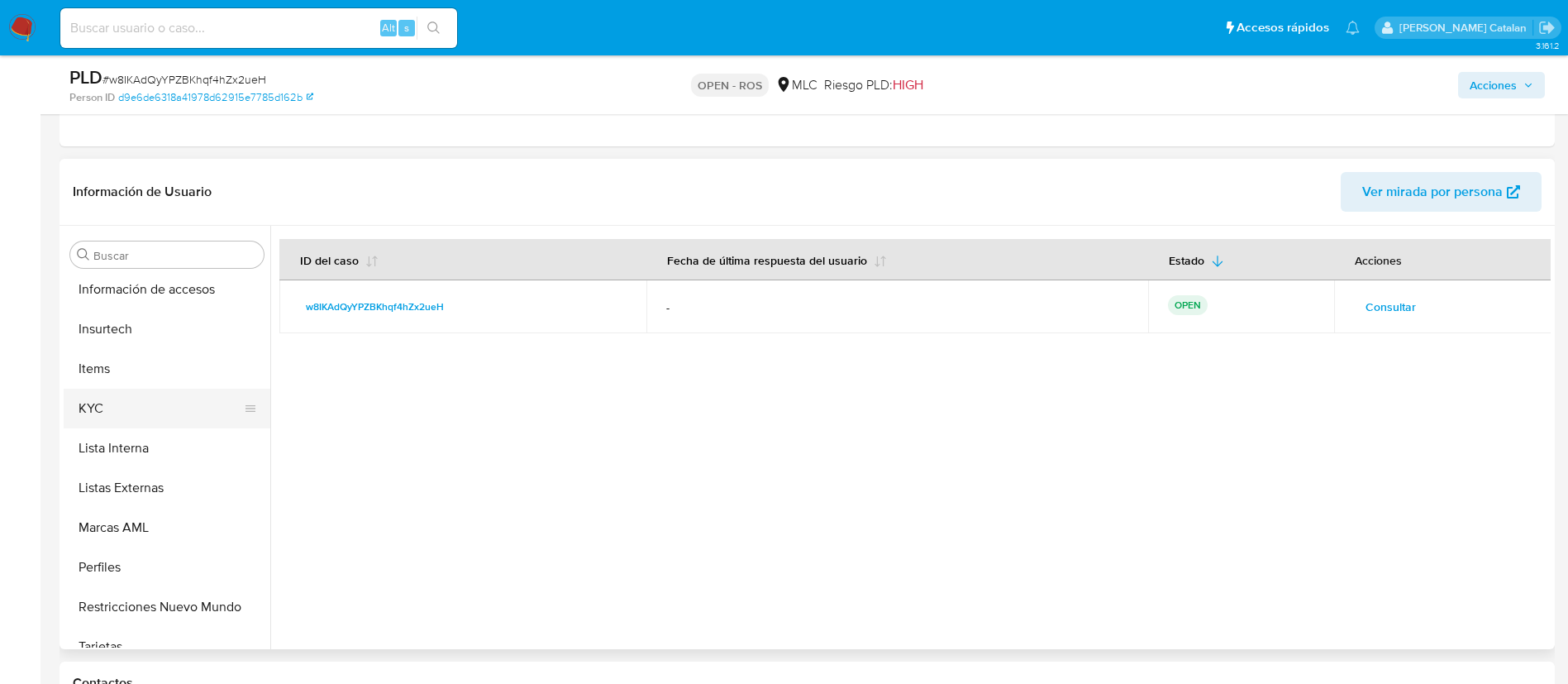
click at [109, 412] on button "KYC" at bounding box center [160, 408] width 194 height 39
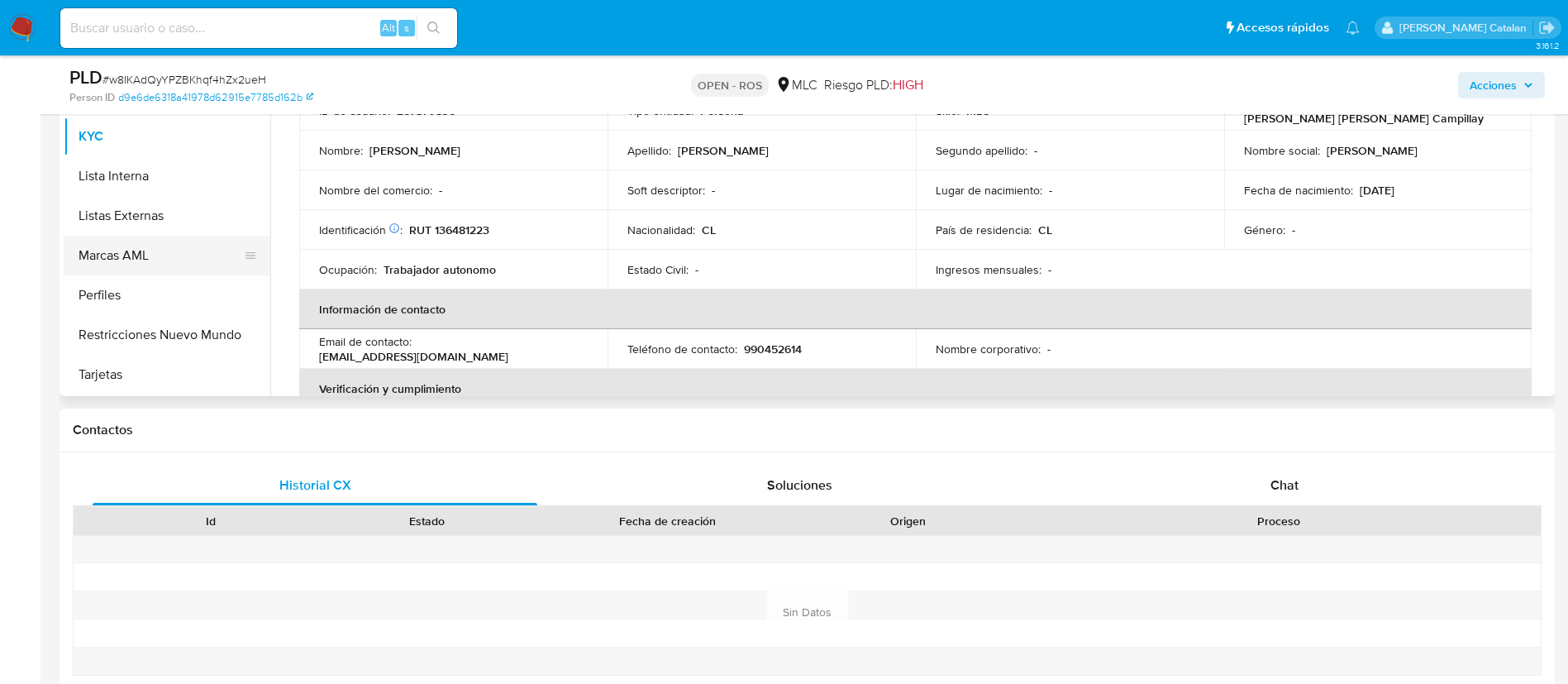
scroll to position [622, 0]
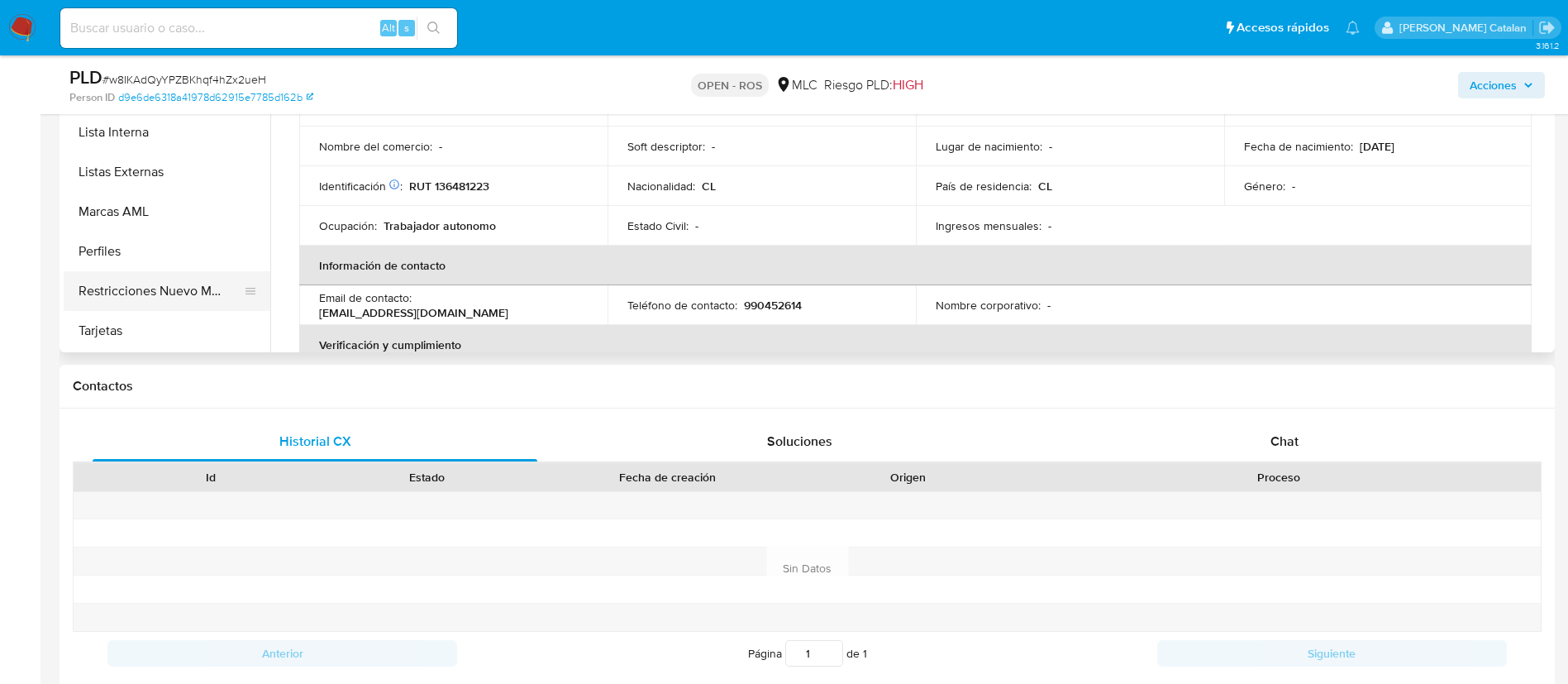
click at [144, 297] on button "Restricciones Nuevo Mundo" at bounding box center [160, 290] width 194 height 39
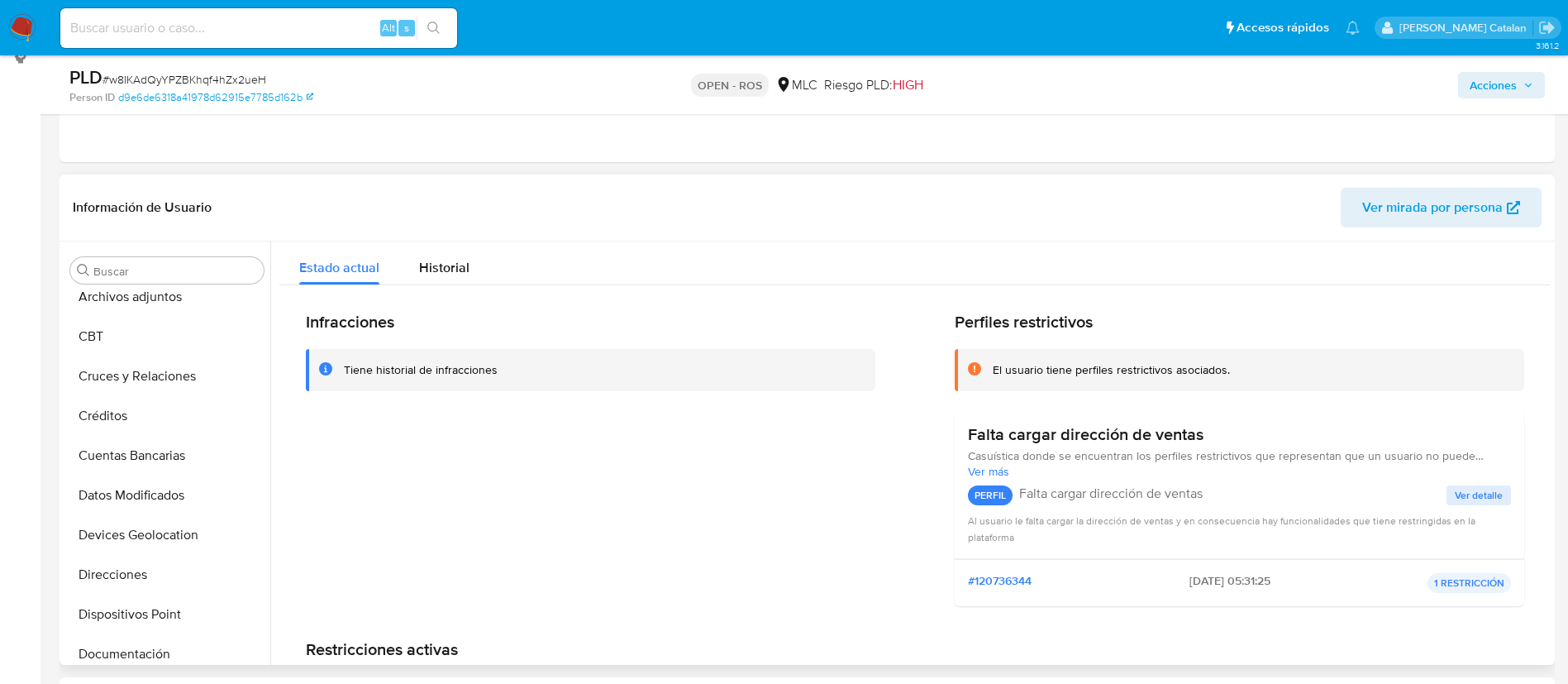
scroll to position [0, 0]
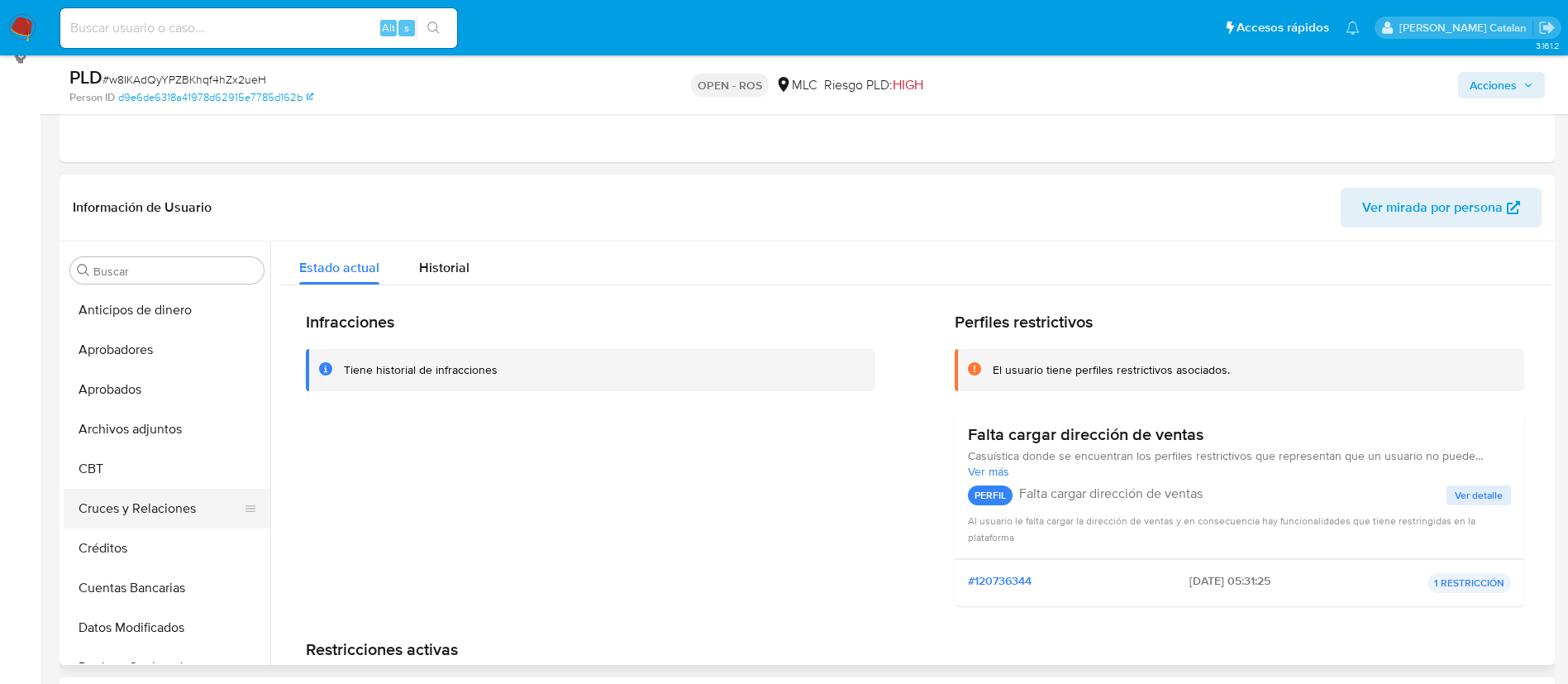
click at [136, 504] on button "Cruces y Relaciones" at bounding box center [160, 508] width 194 height 39
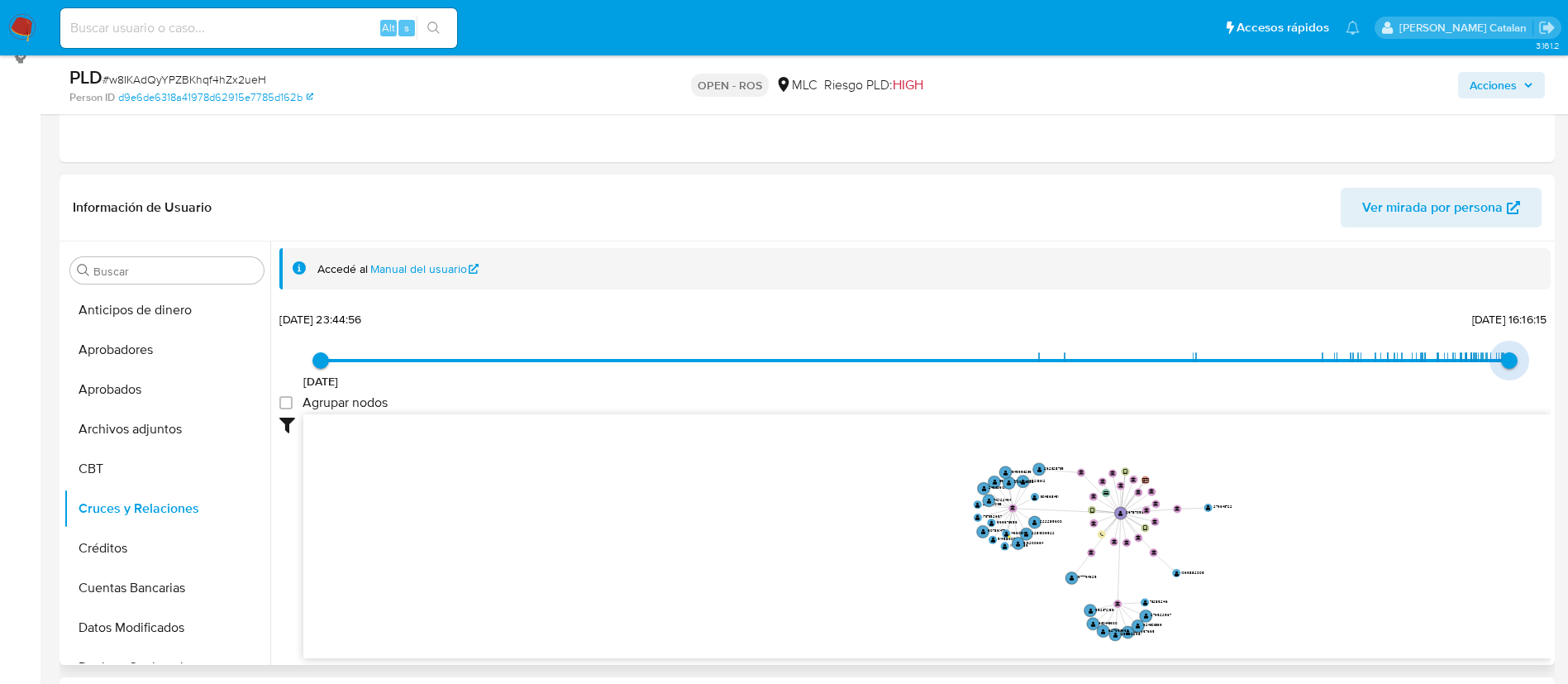
type input "1732911597000"
drag, startPoint x: 1505, startPoint y: 353, endPoint x: 1081, endPoint y: 359, distance: 424.0
click at [1081, 359] on span "12/7/2023 12/7/2023, 23:44:56 27/9/2025, 16:16:15" at bounding box center [914, 360] width 1189 height 25
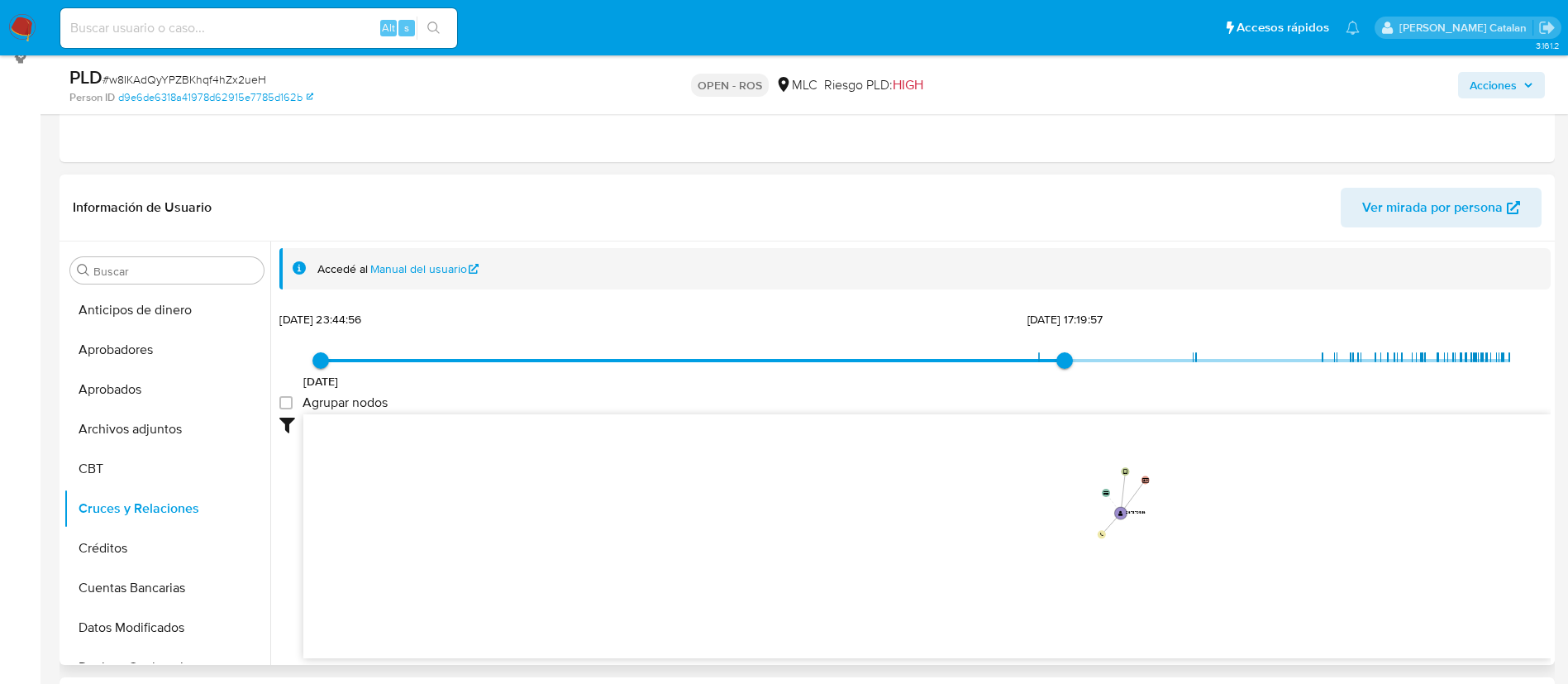
click at [1193, 308] on div "12/7/2023 12/7/2023, 23:44:56 29/11/2024, 17:19:57 Agrupar nodos Filtros Confia…" at bounding box center [914, 512] width 1271 height 411
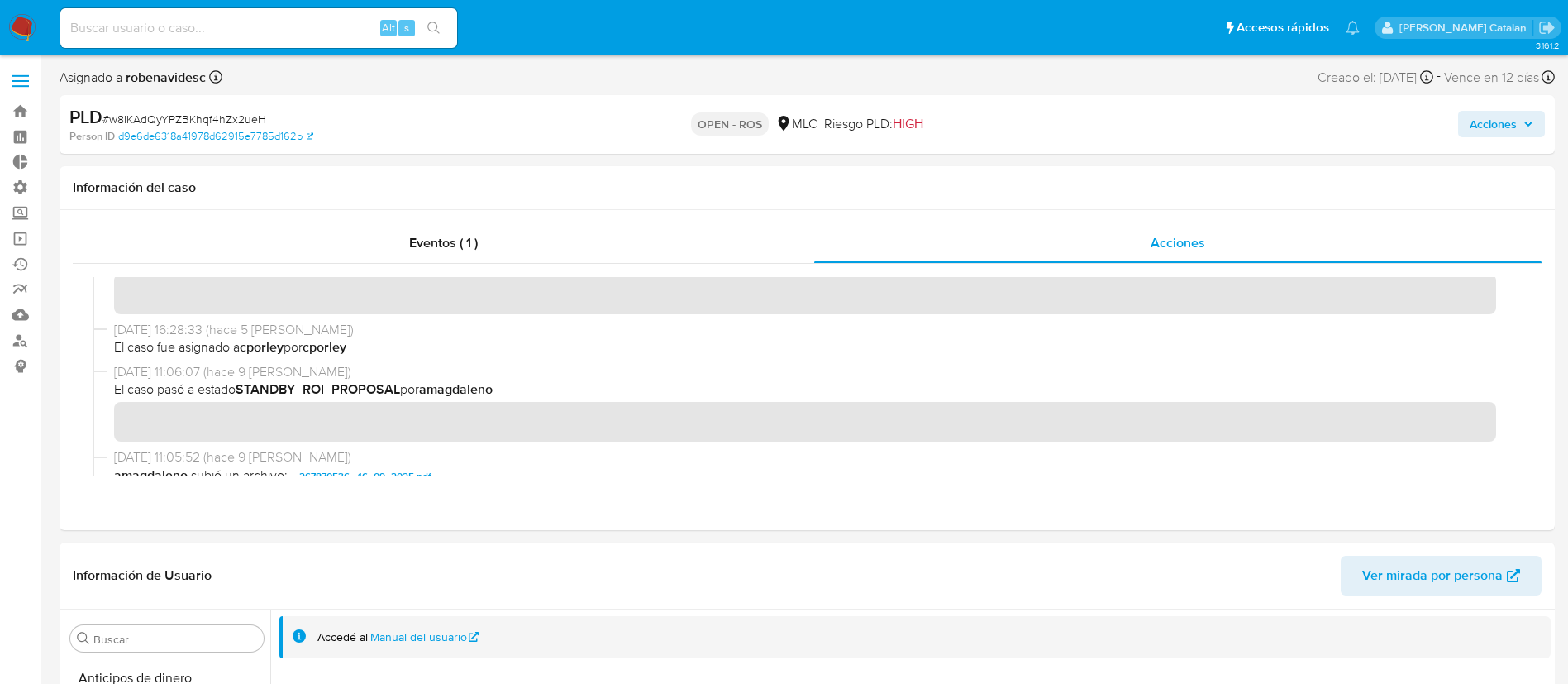
click at [1496, 111] on span "Acciones" at bounding box center [1493, 124] width 47 height 27
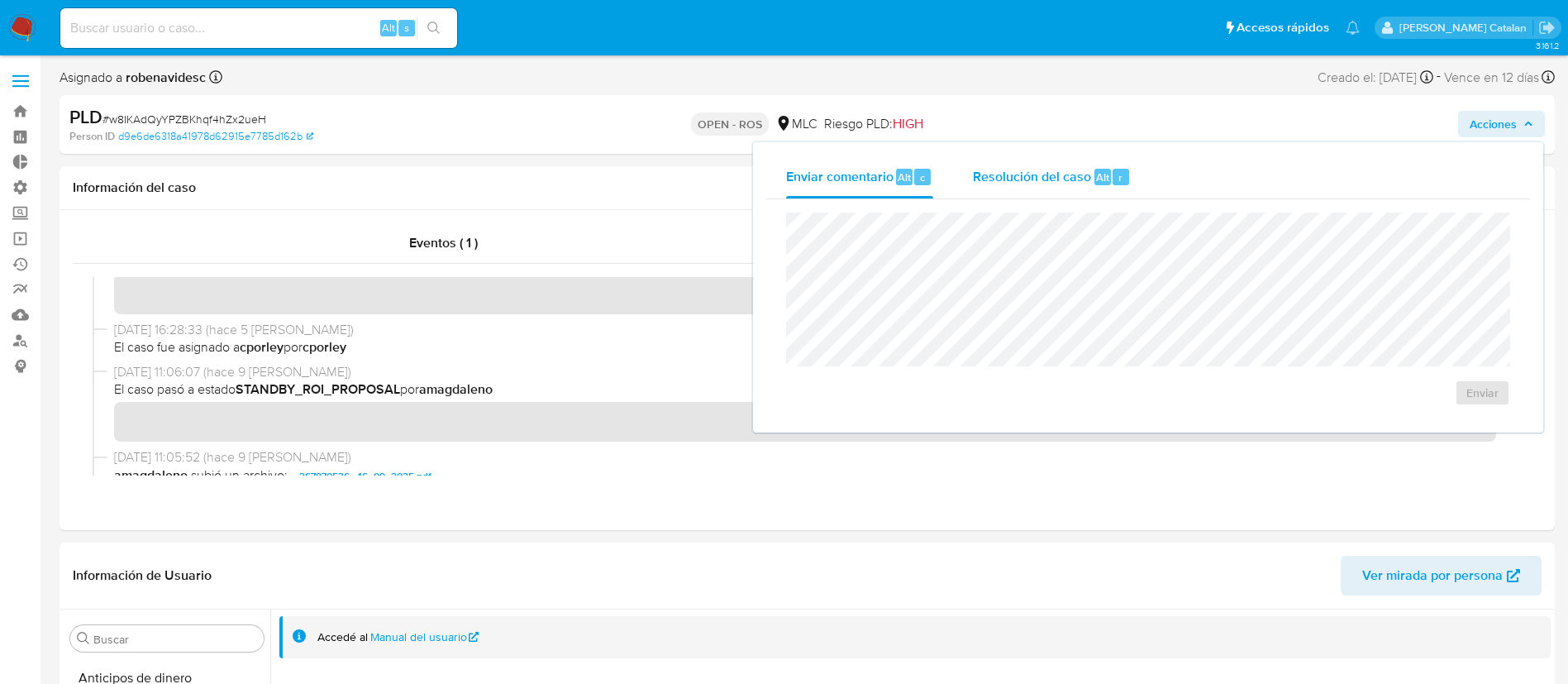
click at [1017, 165] on div "Resolución del caso Alt r" at bounding box center [1052, 176] width 158 height 43
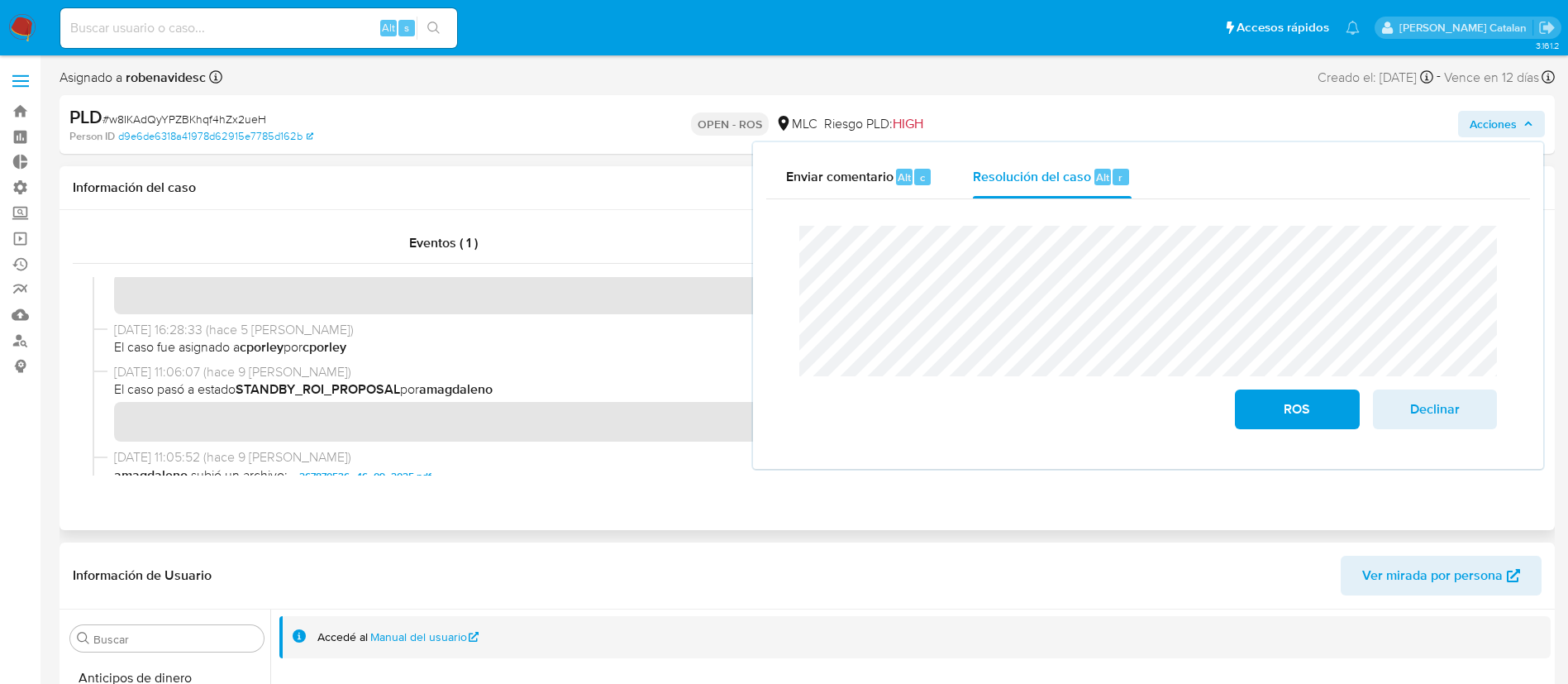
click at [1005, 524] on div "Eventos ( 1 ) Acciones" at bounding box center [807, 370] width 1495 height 320
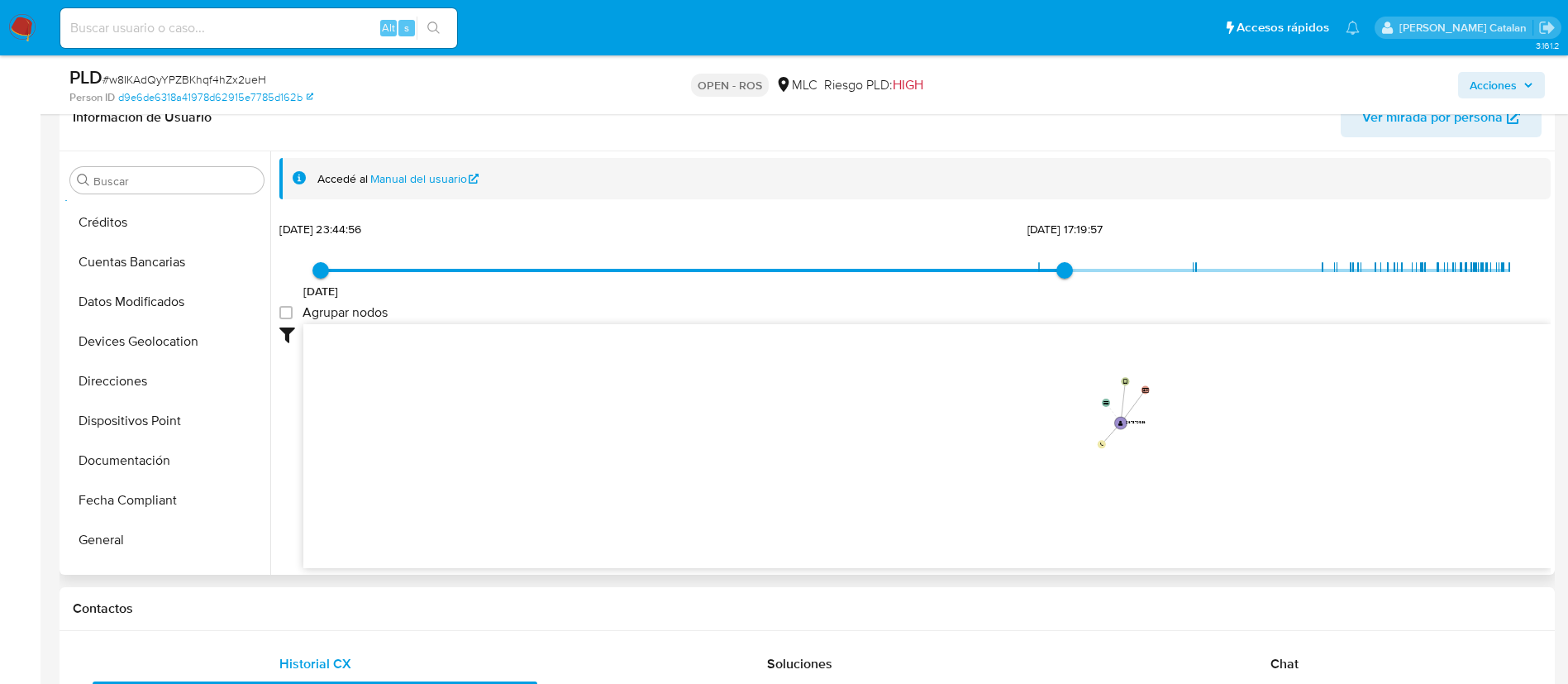
scroll to position [278, 0]
click at [131, 342] on button "Direcciones" at bounding box center [160, 339] width 194 height 39
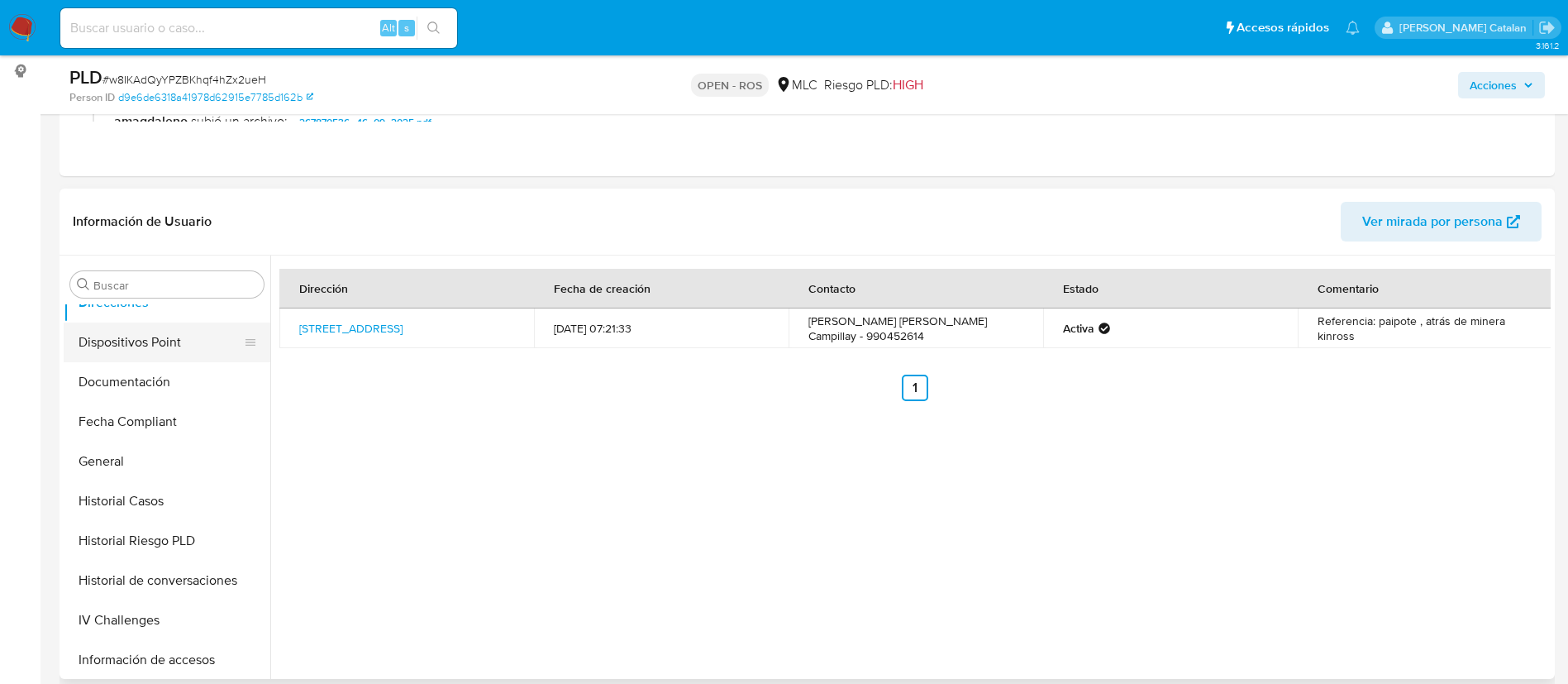
scroll to position [441, 0]
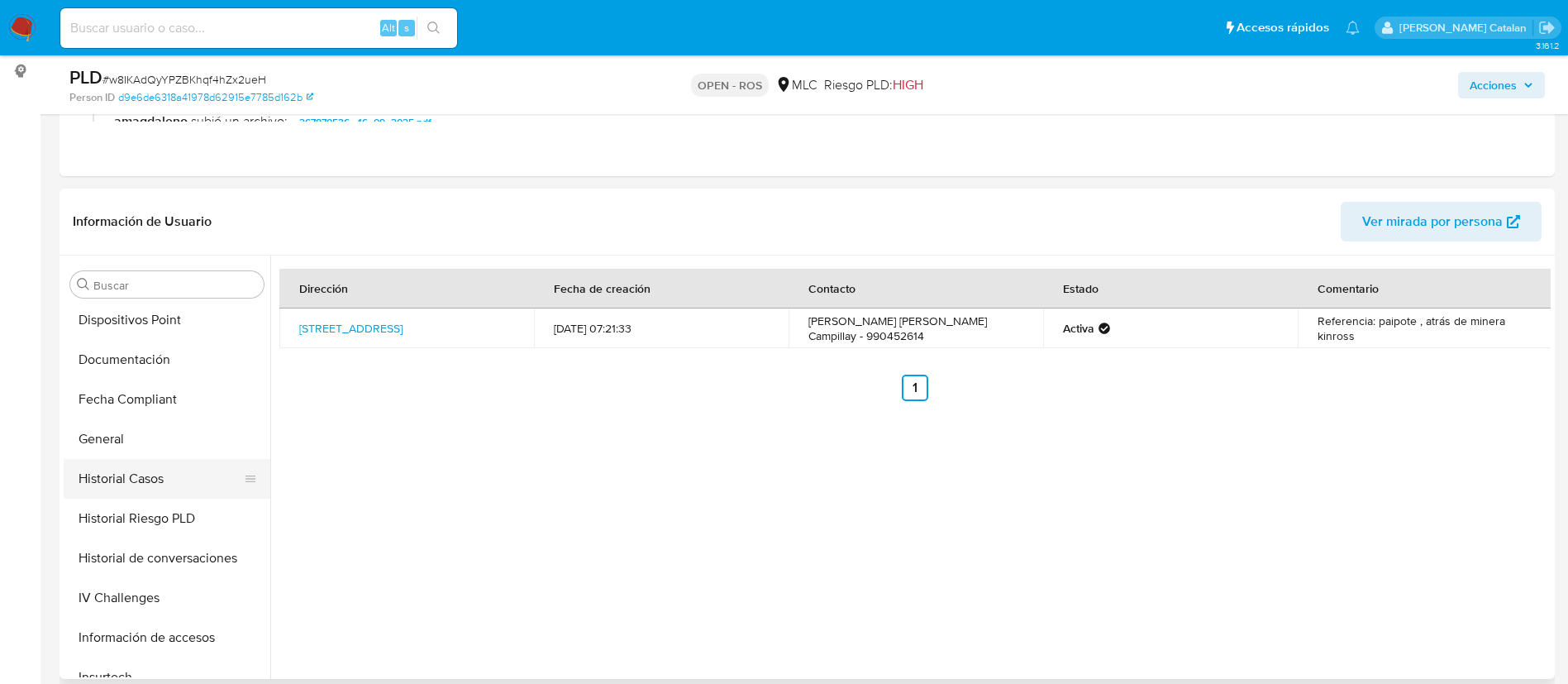
click at [115, 472] on button "Historial Casos" at bounding box center [160, 478] width 194 height 39
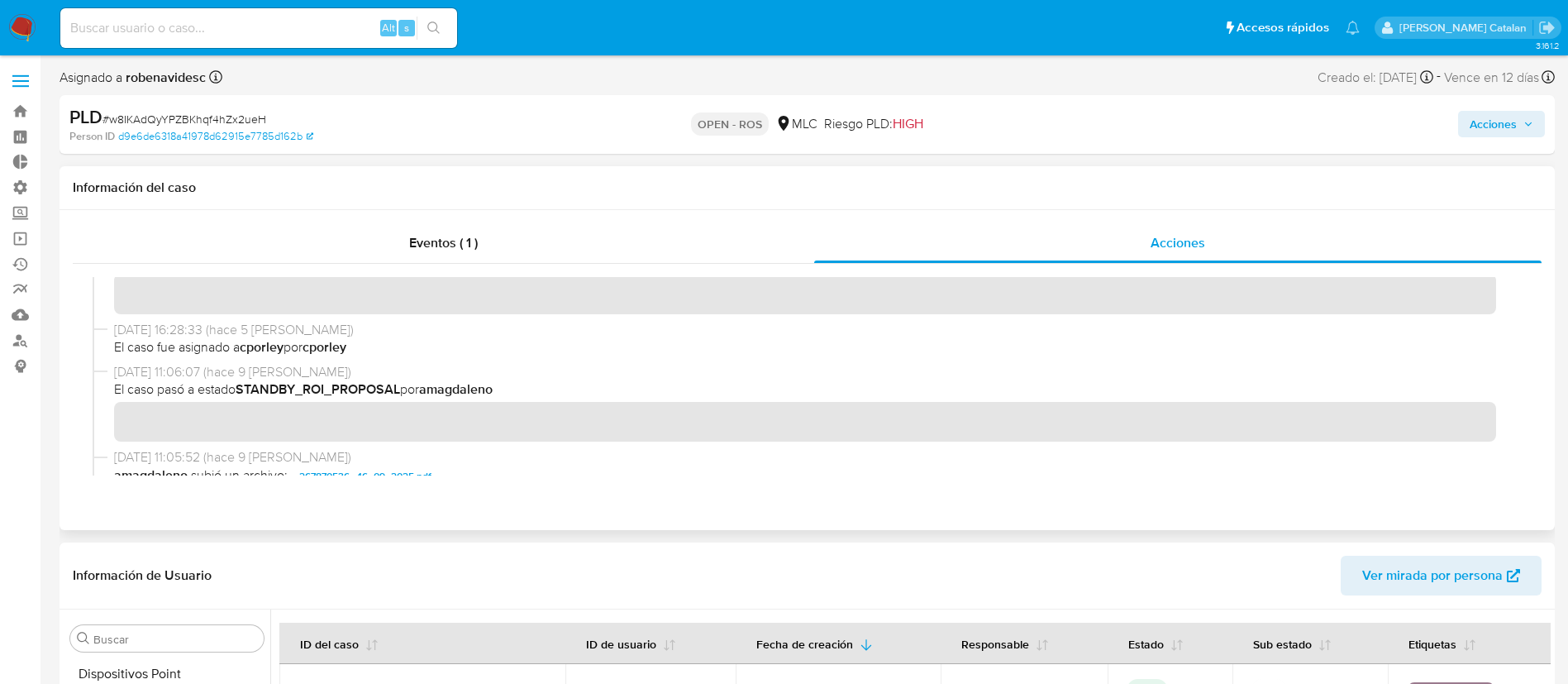
scroll to position [0, 0]
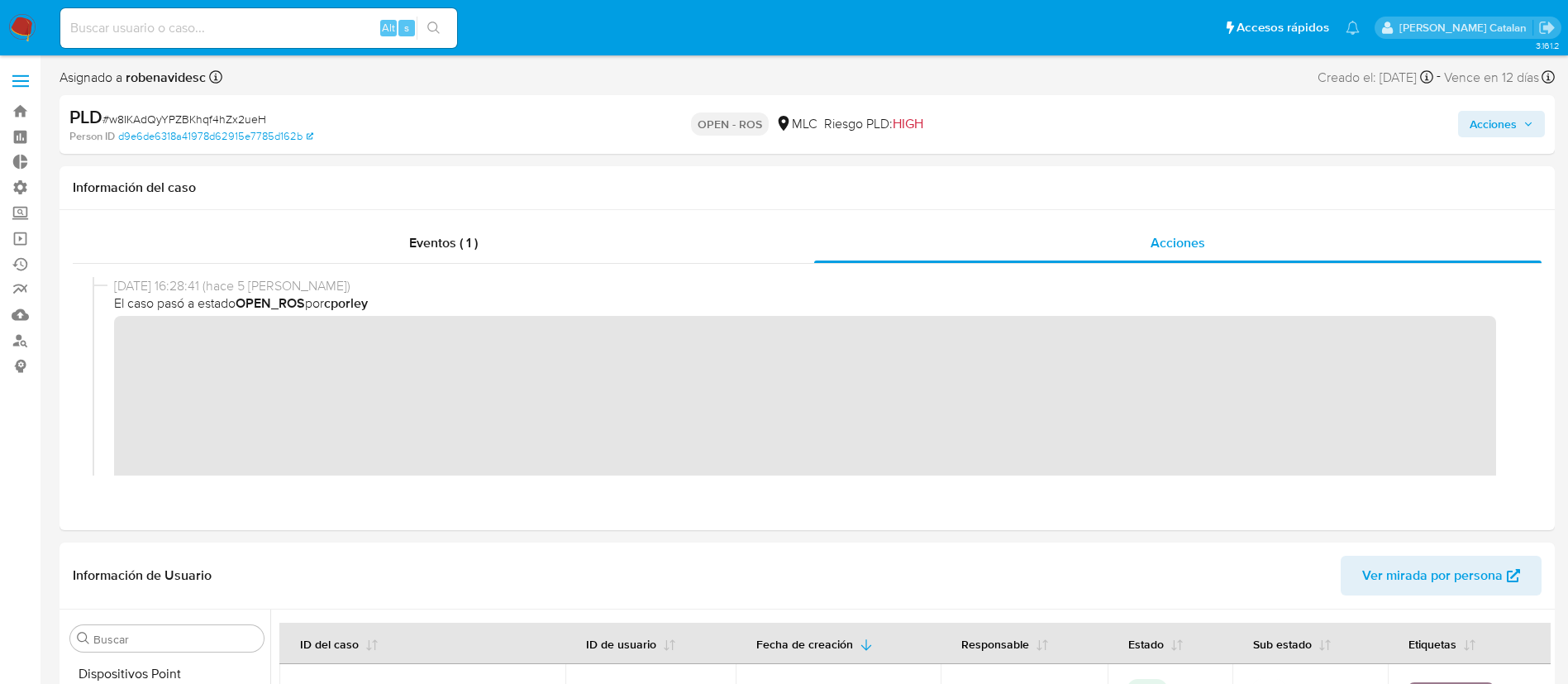
click at [1493, 137] on span "Acciones" at bounding box center [1493, 124] width 47 height 27
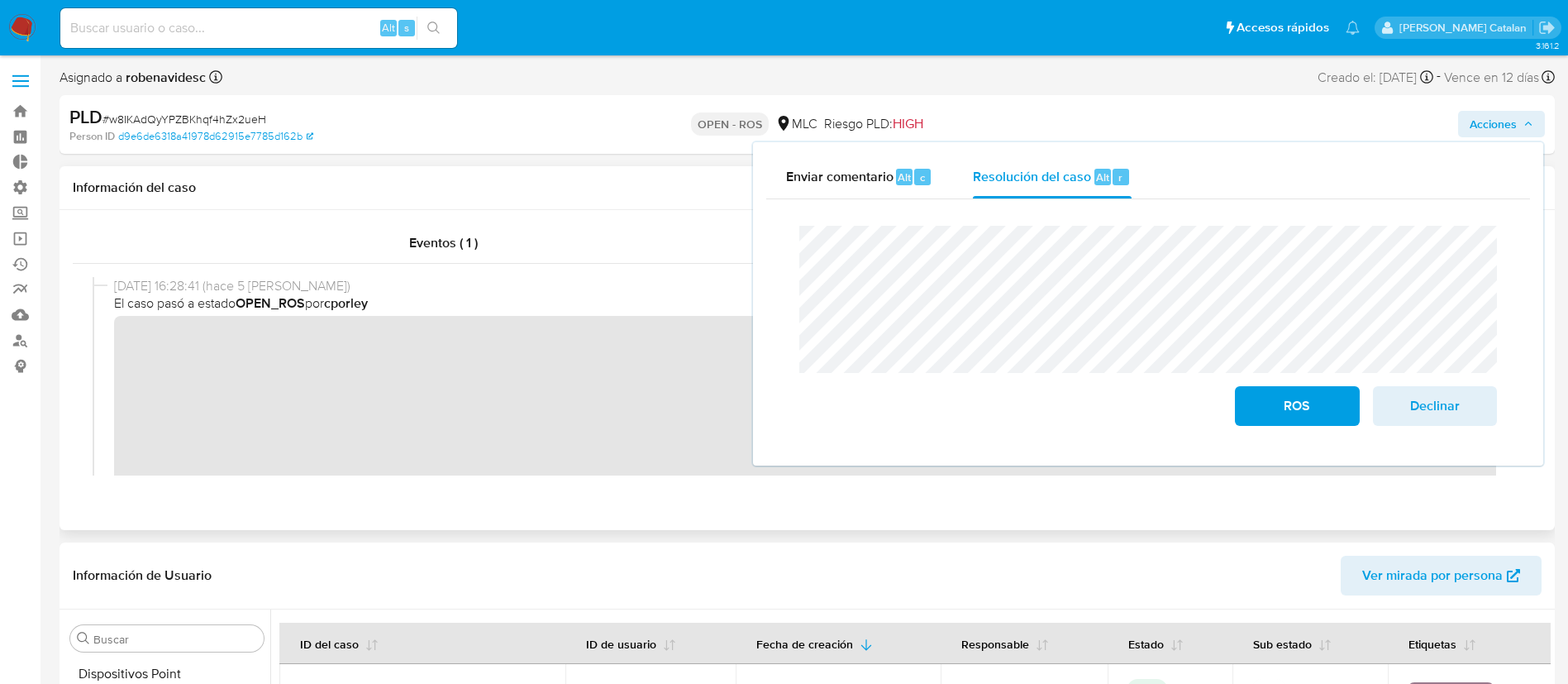
click at [686, 488] on div "Eventos ( 1 ) Acciones" at bounding box center [807, 370] width 1495 height 320
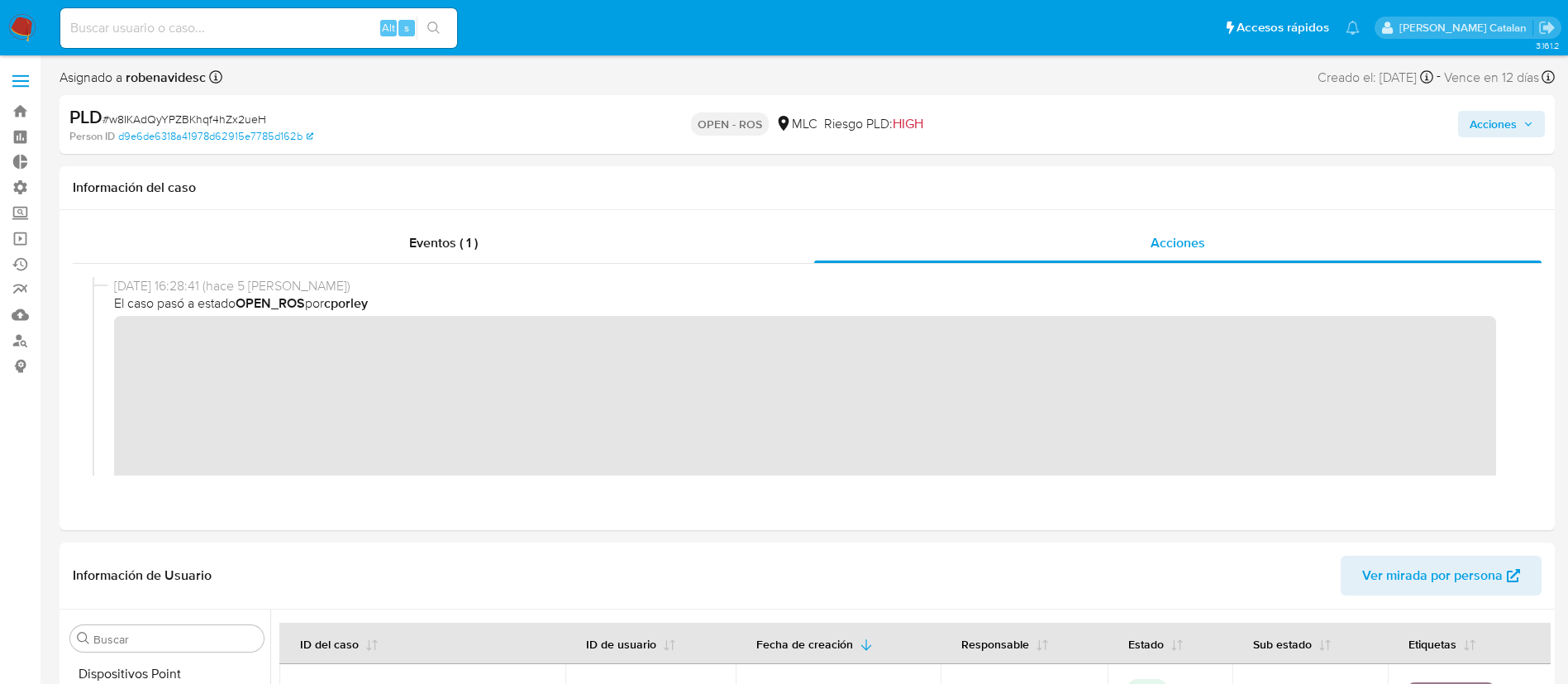
click at [1509, 122] on span "Acciones" at bounding box center [1493, 124] width 47 height 27
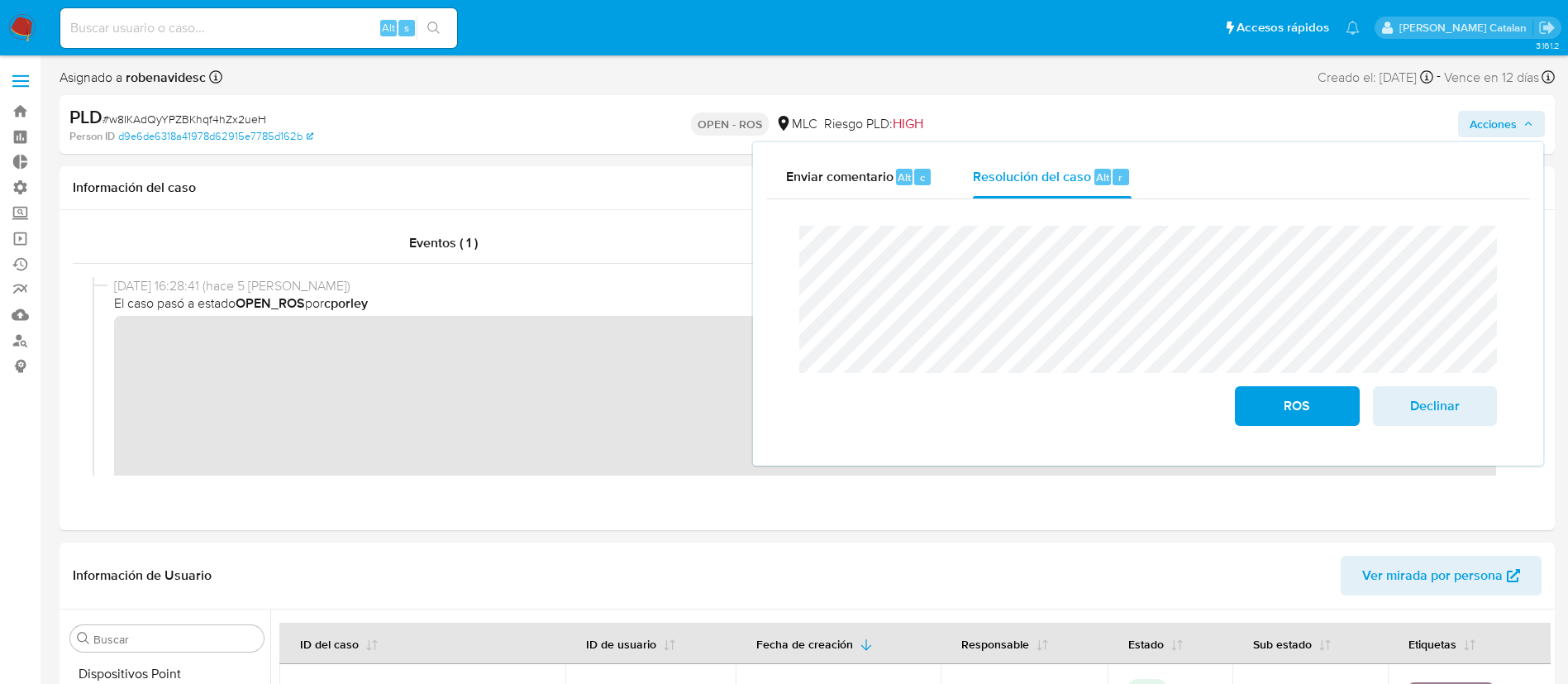
click at [783, 245] on div "Cierre de caso ROS Declinar" at bounding box center [1148, 326] width 764 height 253
click at [1449, 396] on span "Declinar" at bounding box center [1435, 406] width 81 height 37
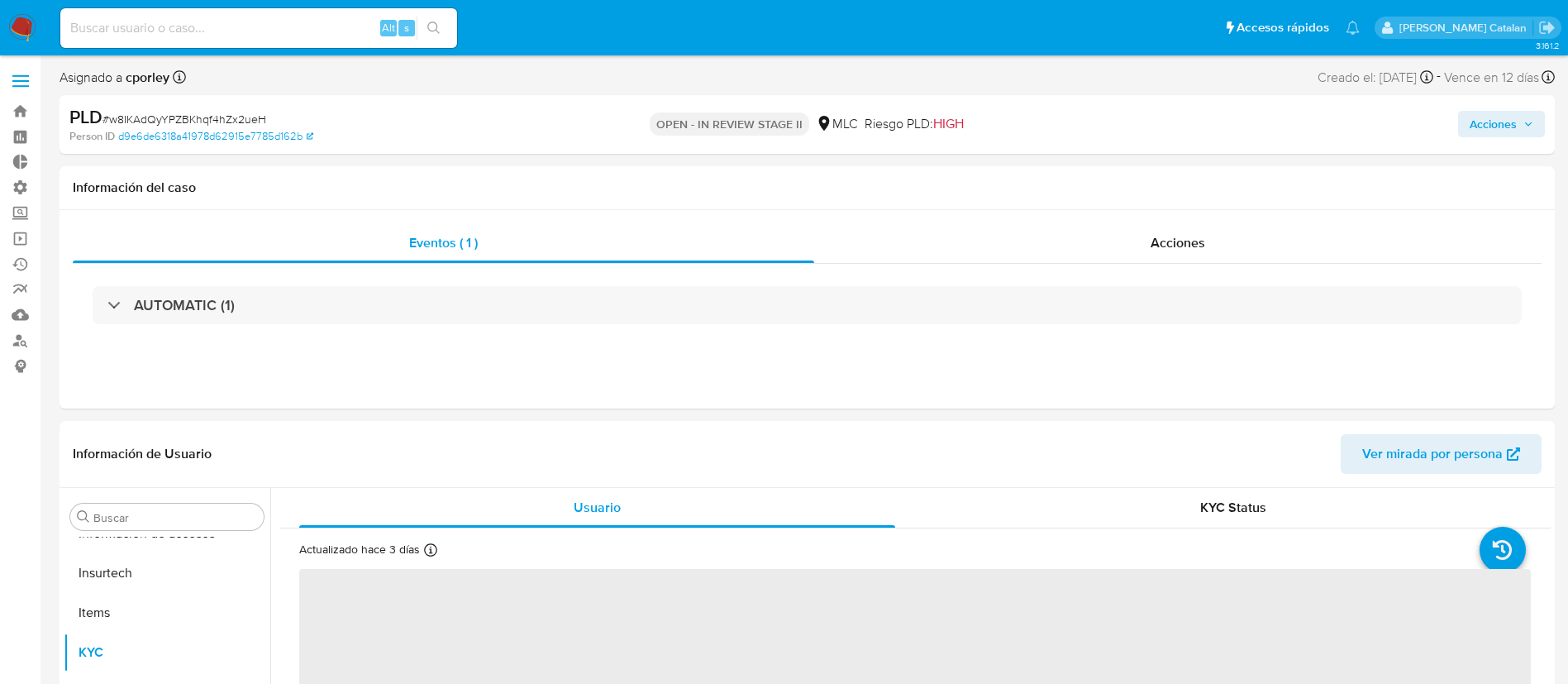
select select "10"
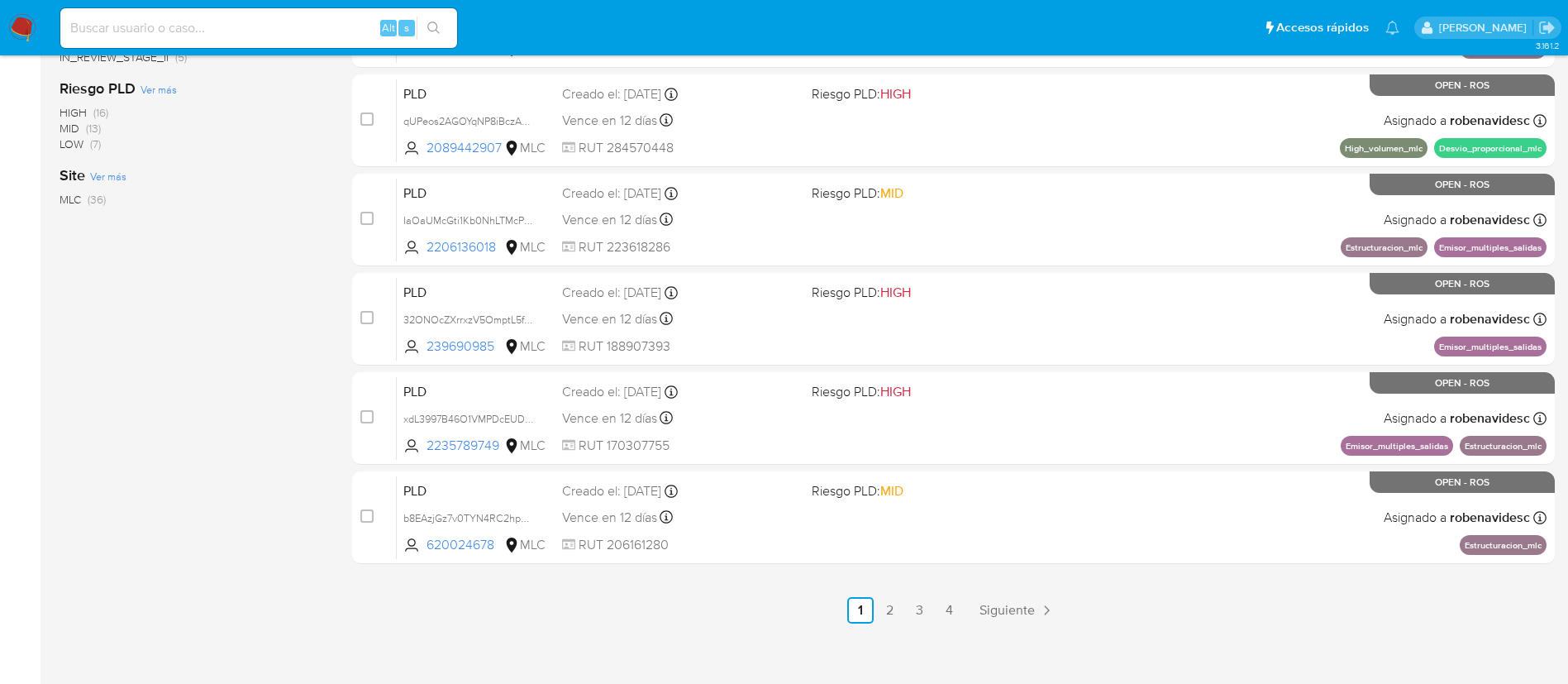
scroll to position [681, 0]
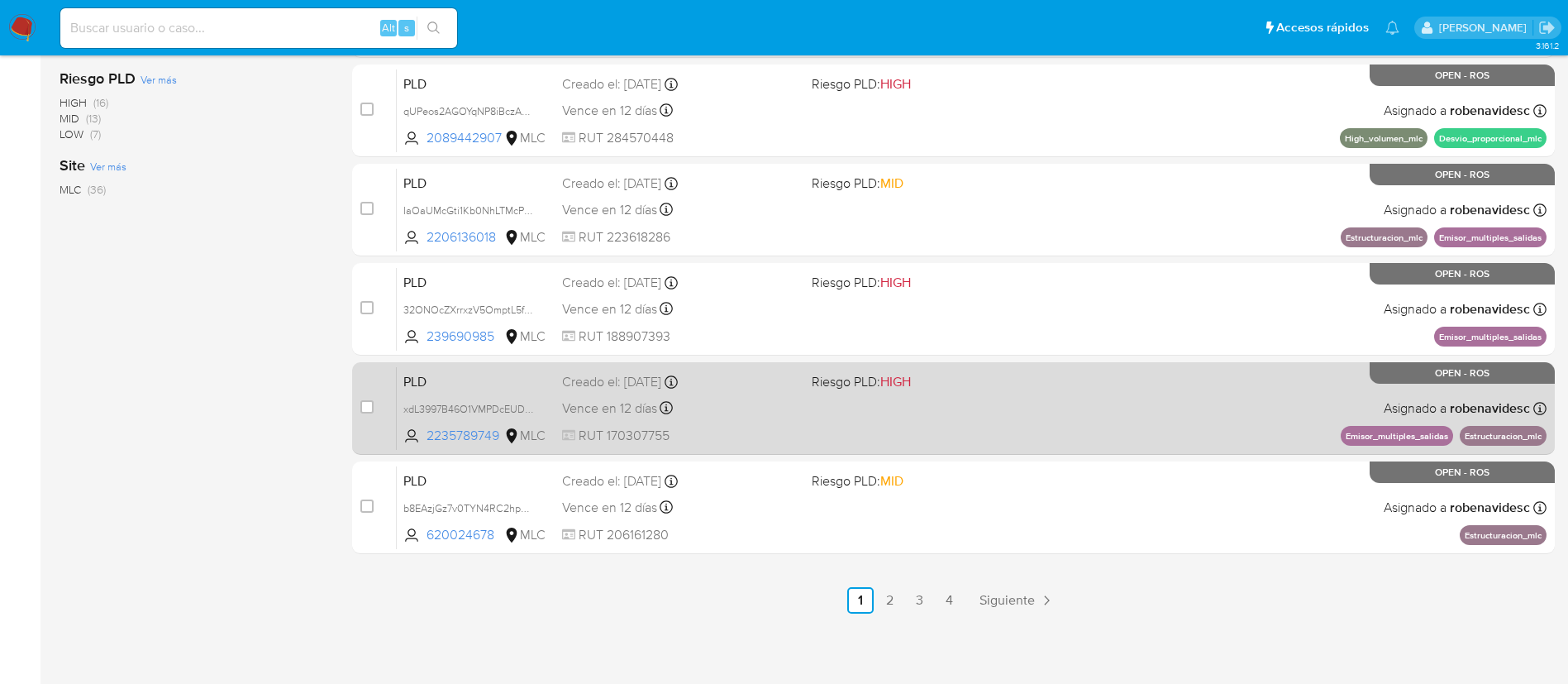
click at [1059, 422] on div "PLD xdL3997B46O1VMPDcEUDqnS4 2235789749 MLC Riesgo PLD: HIGH Creado el: [DATE] …" at bounding box center [971, 408] width 1150 height 84
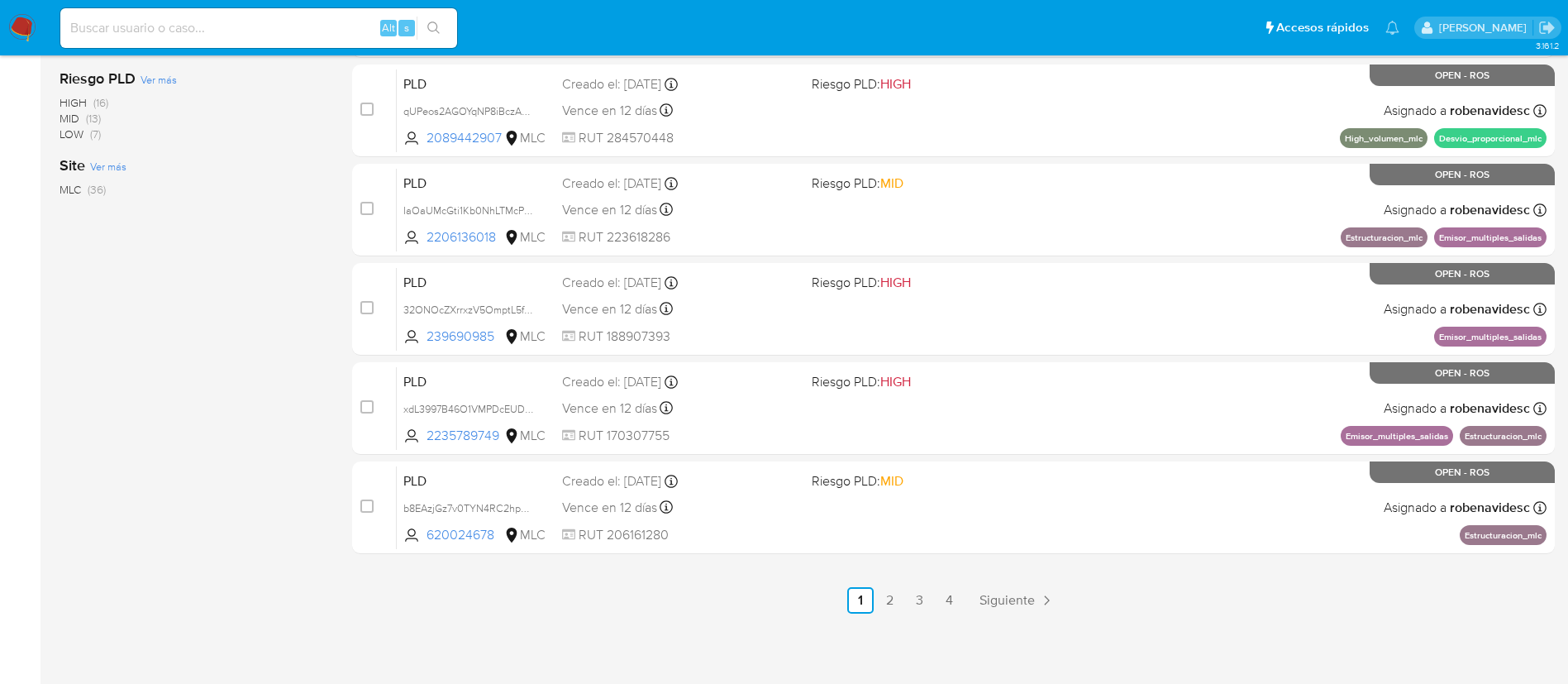
click at [904, 594] on ul "Anterior 1 2 3 4 Siguiente" at bounding box center [954, 600] width 1203 height 27
click at [902, 594] on link "2" at bounding box center [890, 600] width 27 height 27
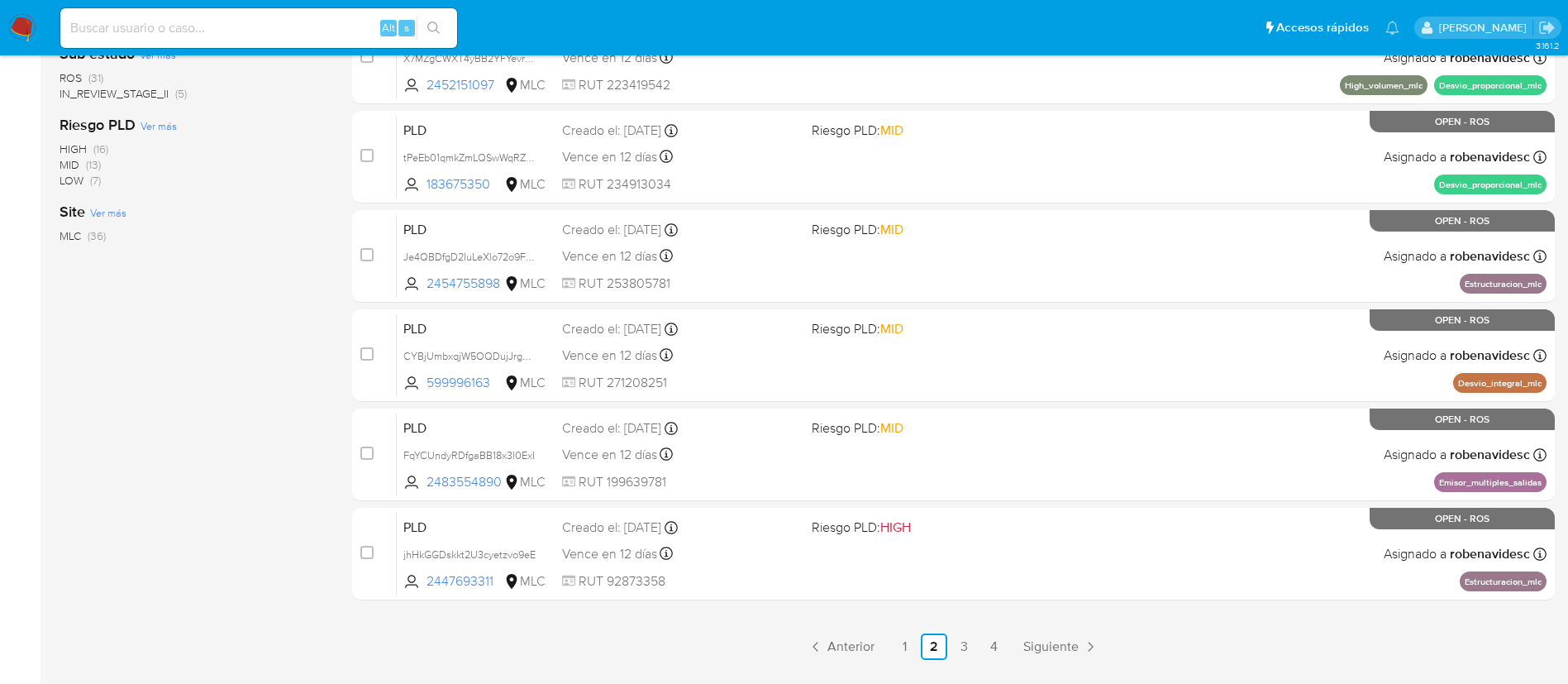
scroll to position [681, 0]
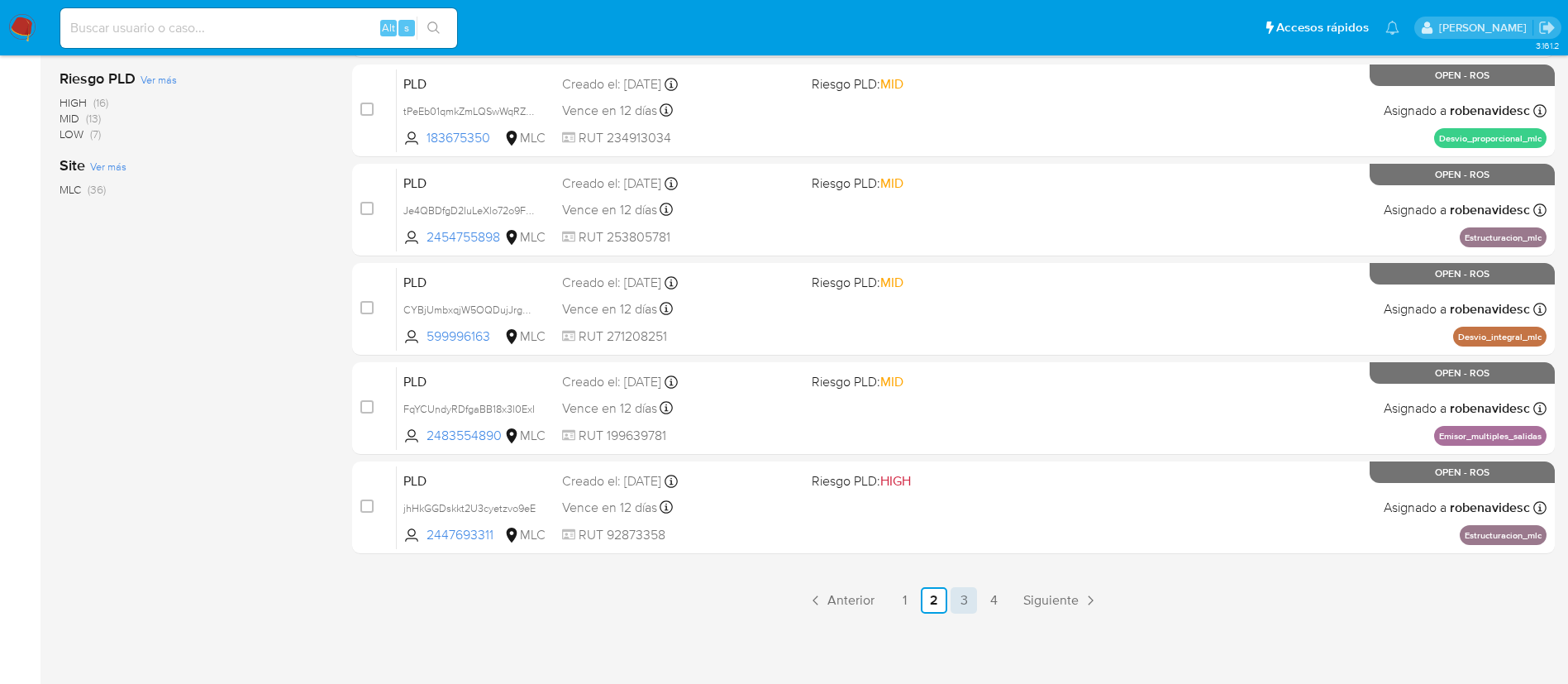
click at [958, 596] on link "3" at bounding box center [964, 600] width 27 height 27
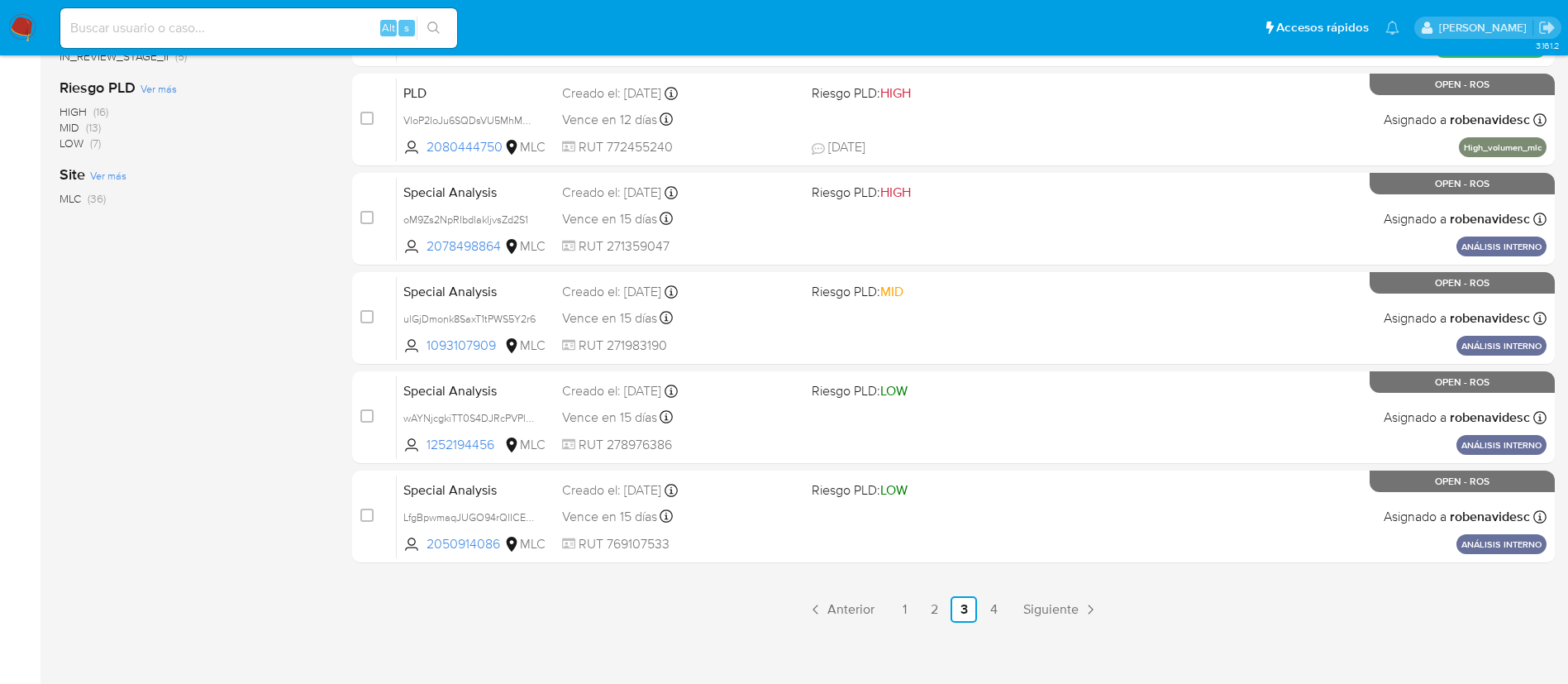
scroll to position [681, 0]
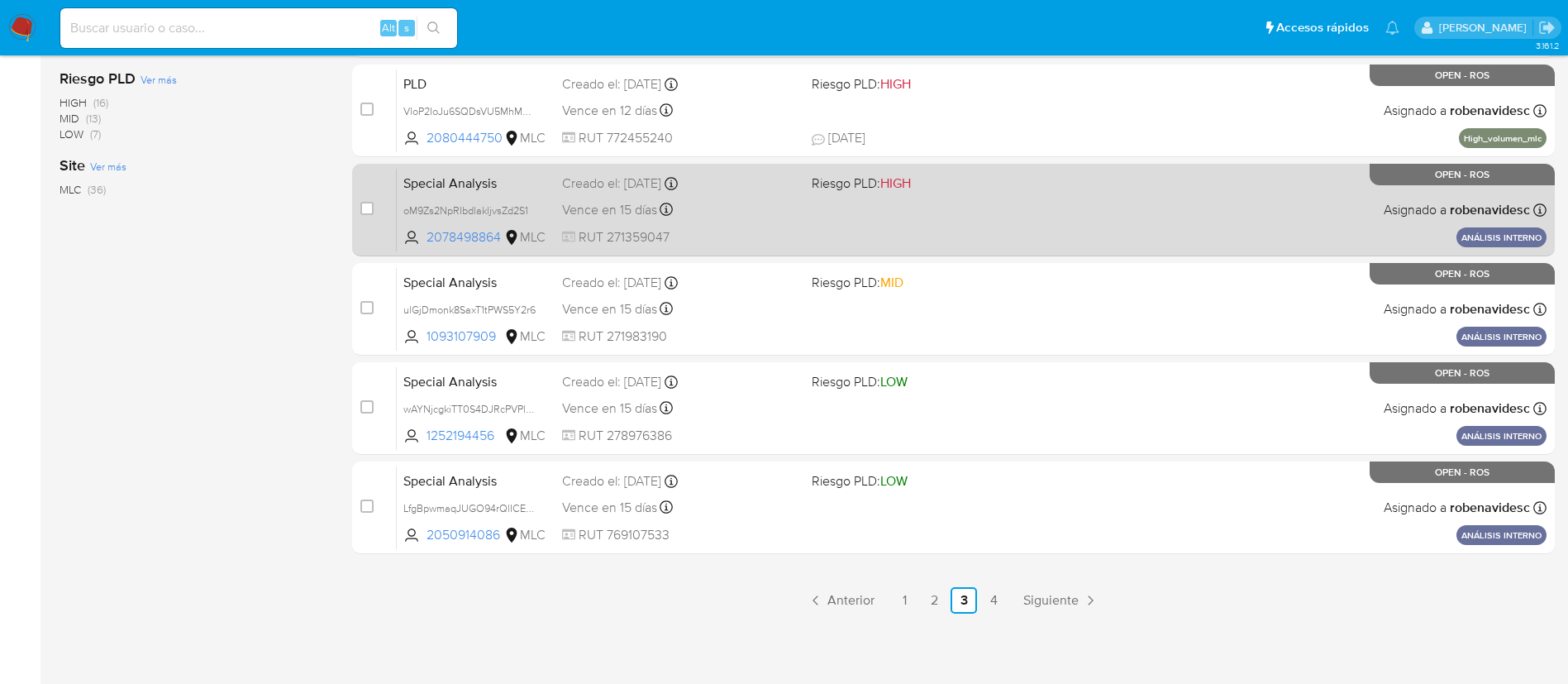
click at [949, 189] on span "Riesgo PLD: HIGH" at bounding box center [930, 181] width 237 height 21
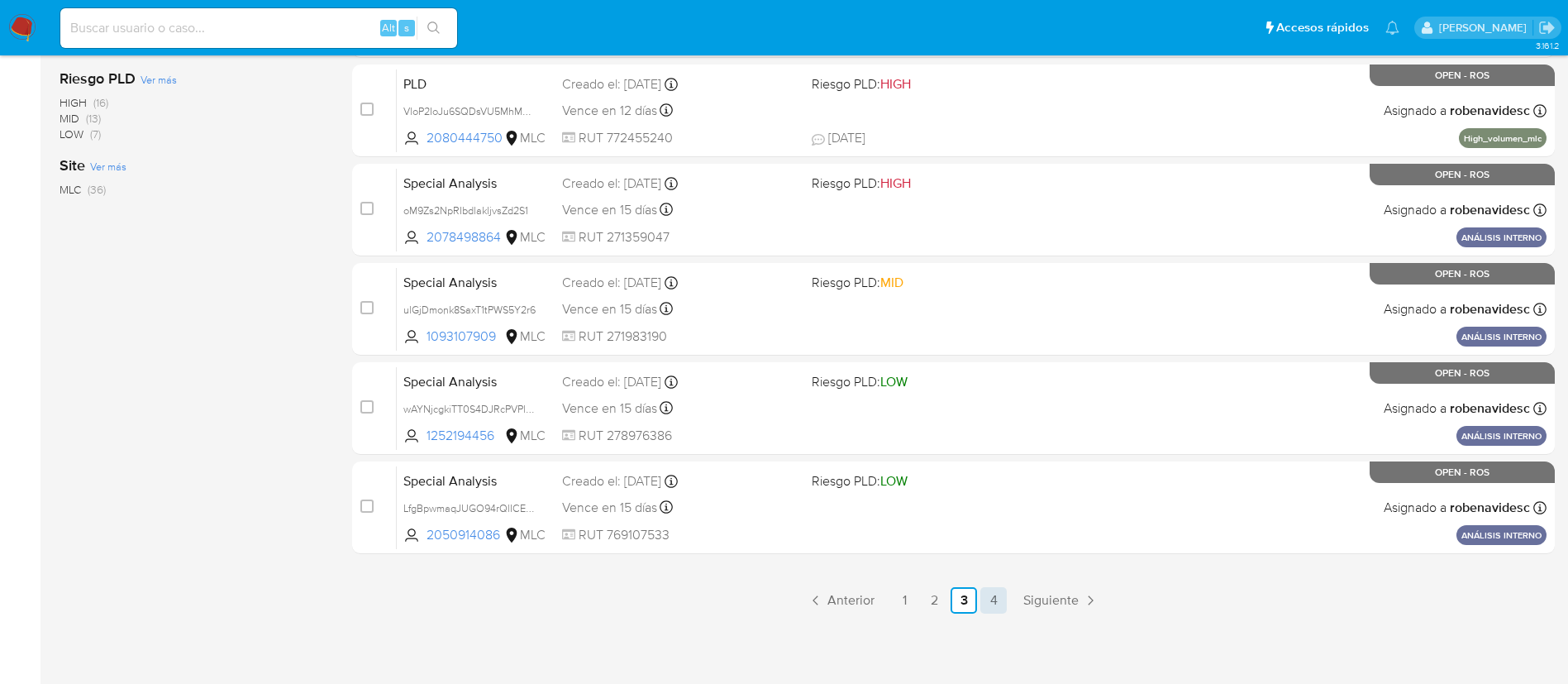
click at [995, 597] on link "4" at bounding box center [993, 600] width 27 height 27
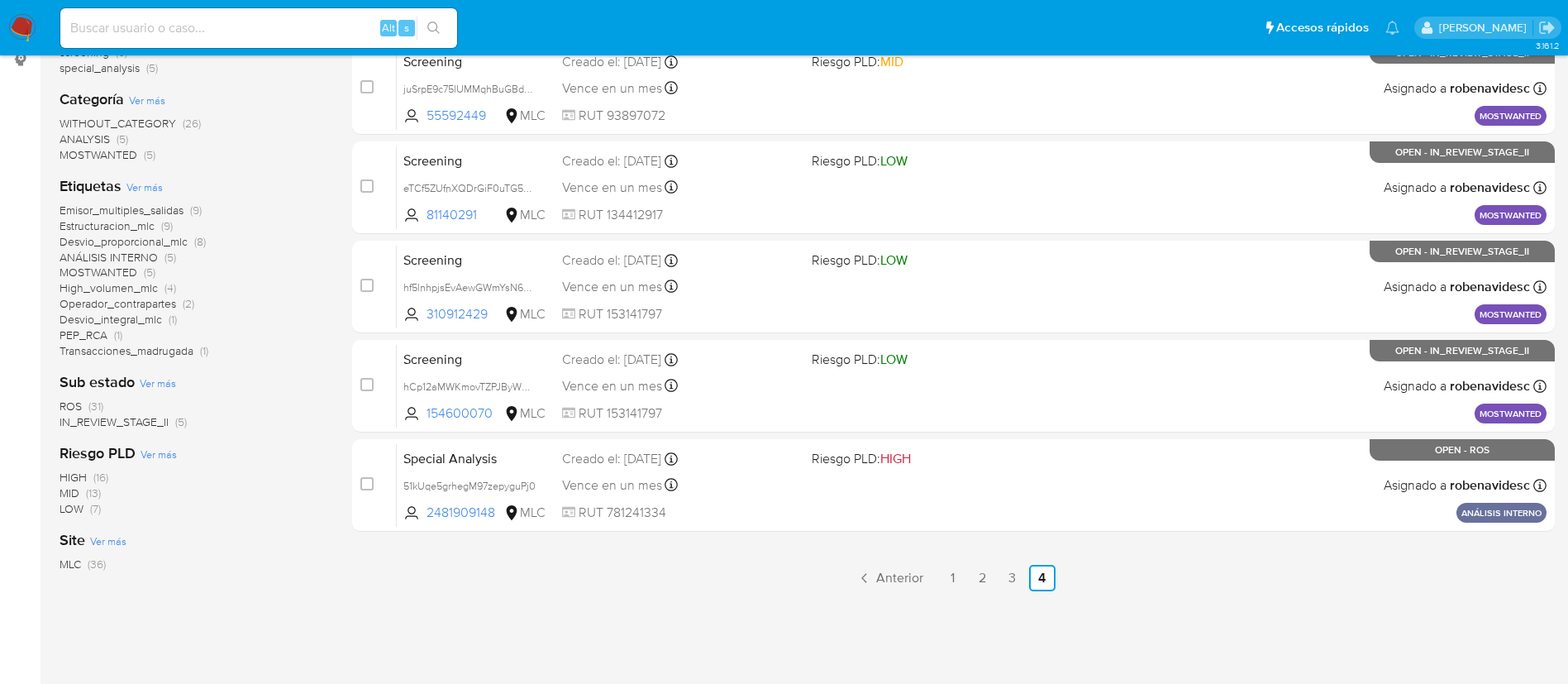
scroll to position [308, 0]
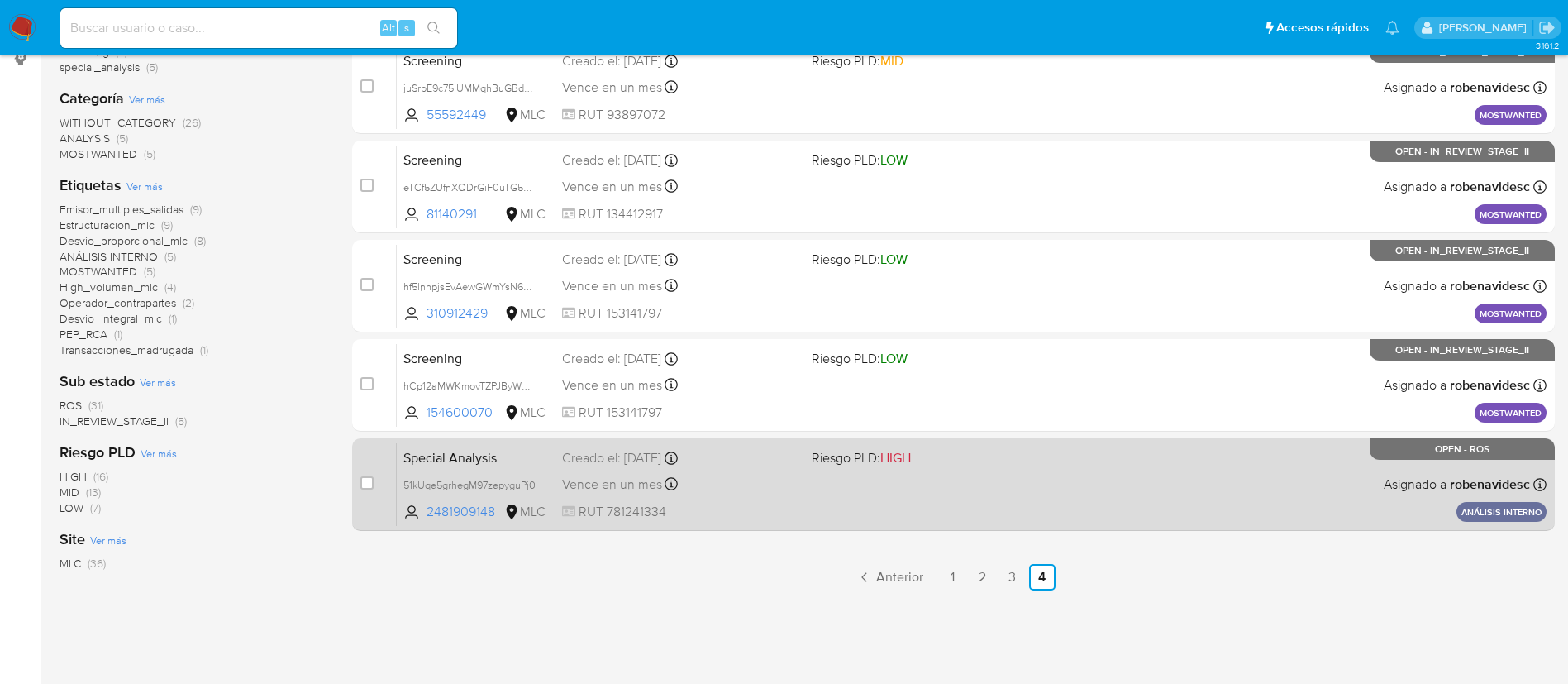
click at [765, 521] on div "Special Analysis 51kUqe5grhegM97zepyguPj0 2481909148 MLC Riesgo PLD: HIGH Cread…" at bounding box center [971, 484] width 1150 height 84
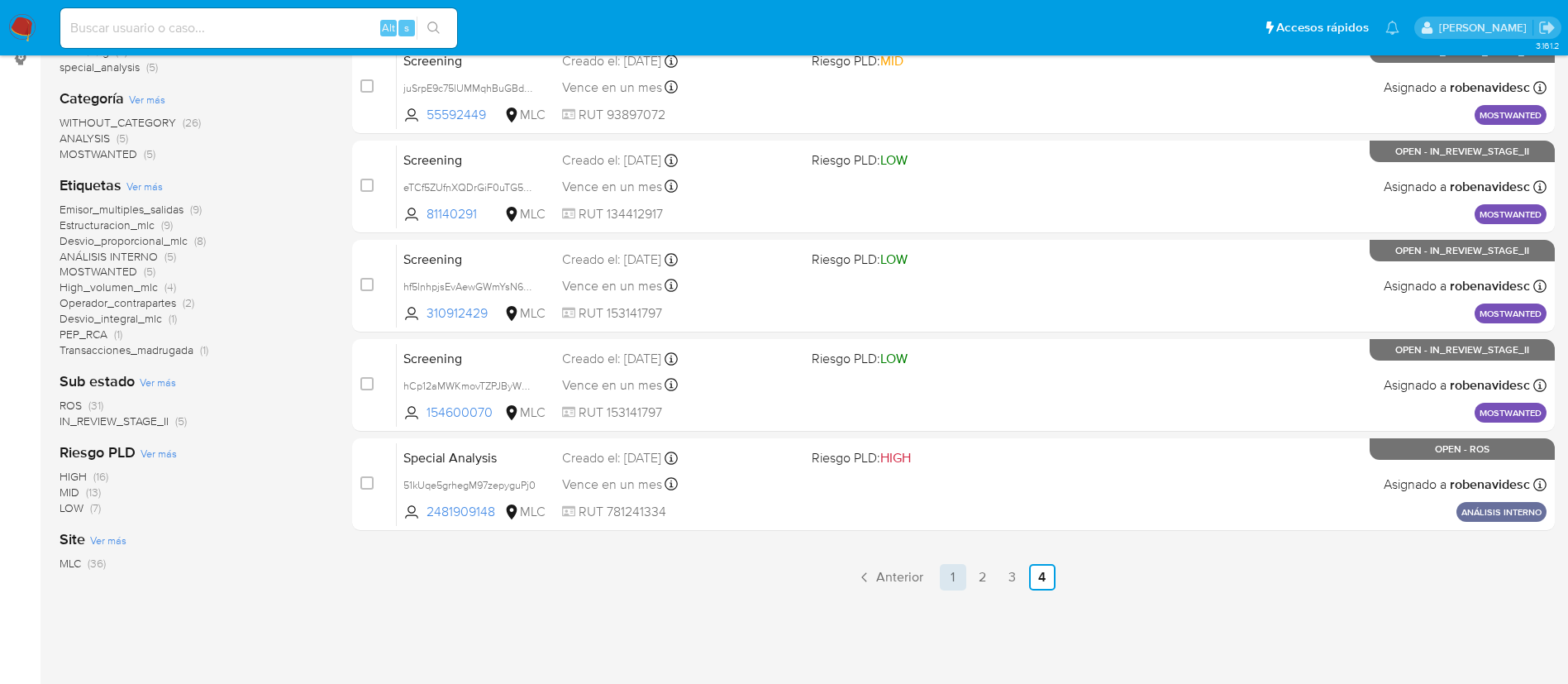
click at [960, 577] on link "1" at bounding box center [953, 577] width 27 height 27
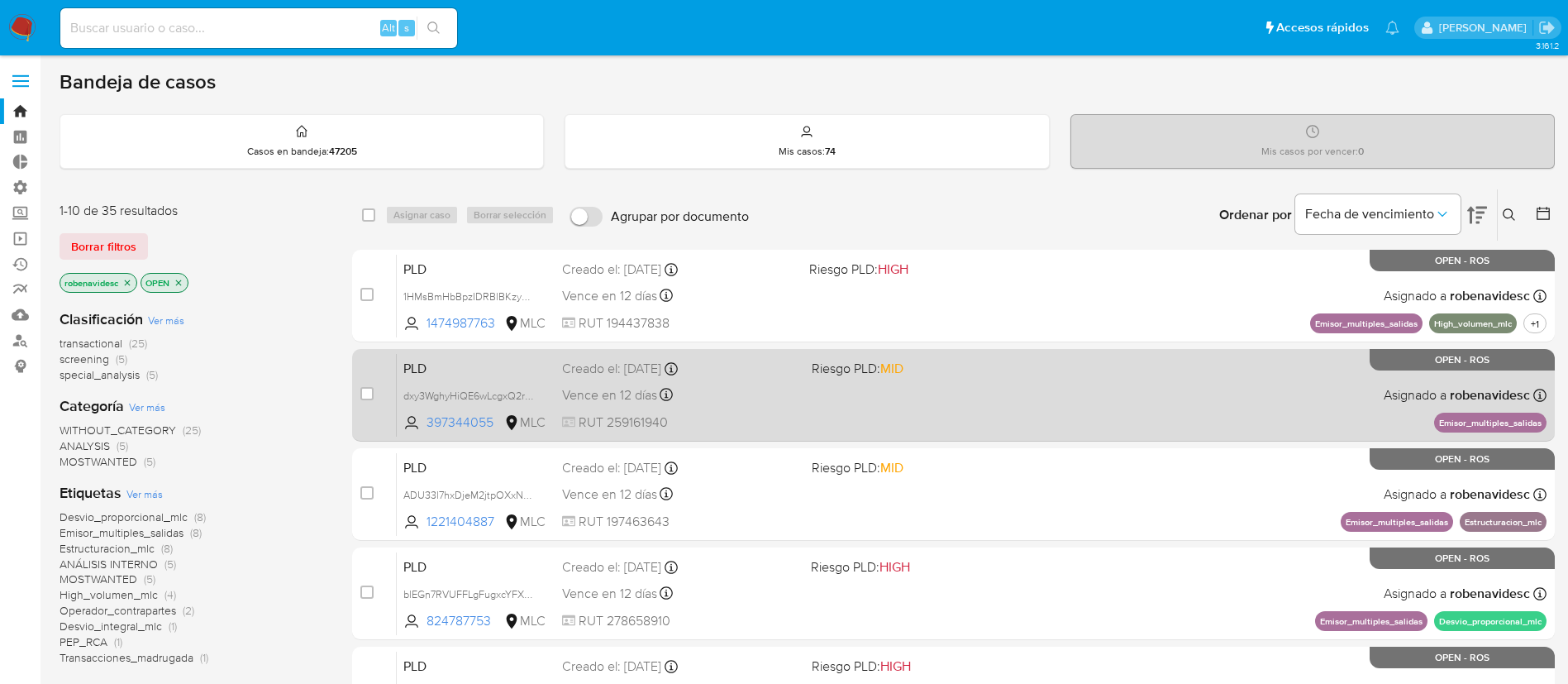
click at [1005, 424] on div "PLD dxy3WghyHiQE6wLcgxQ2rREu 397344055 MLC Riesgo PLD: MID Creado el: [DATE] Cr…" at bounding box center [971, 395] width 1150 height 84
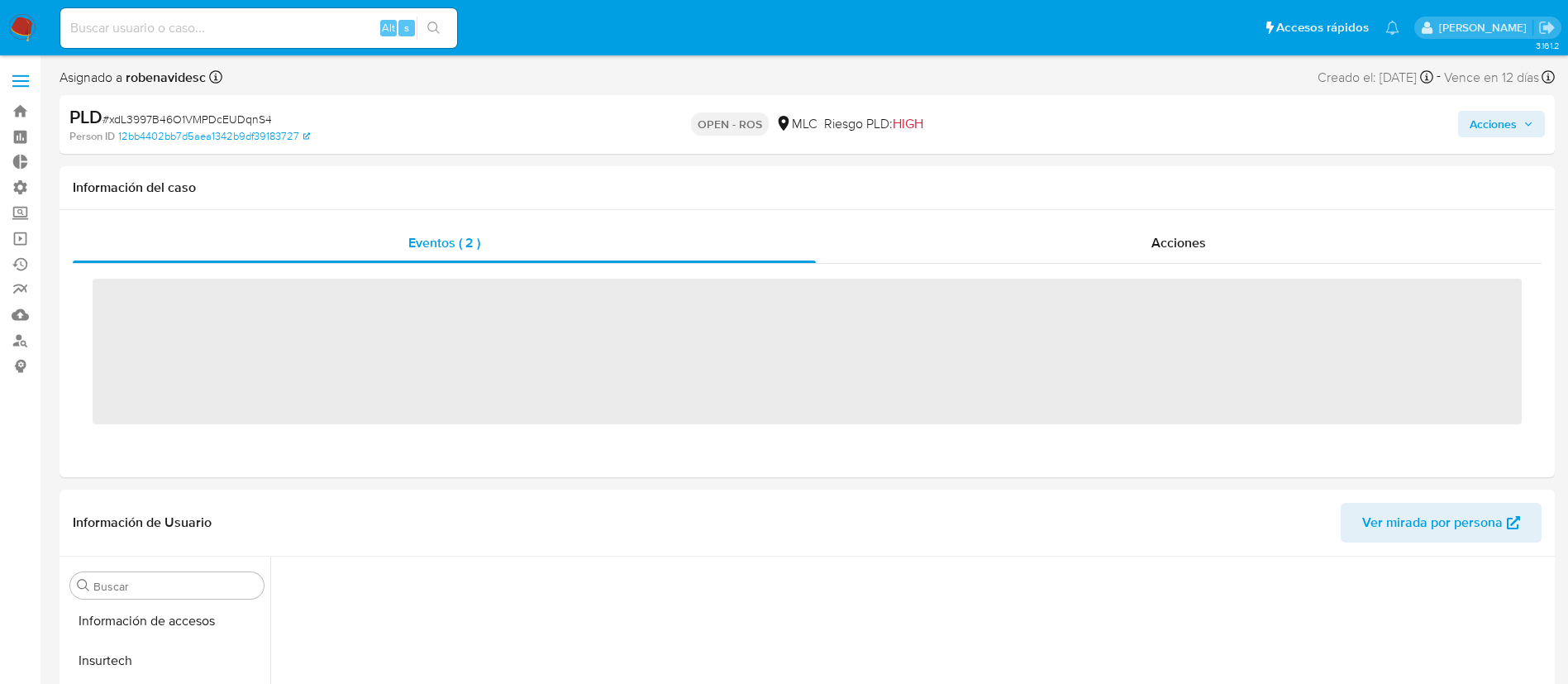
scroll to position [778, 0]
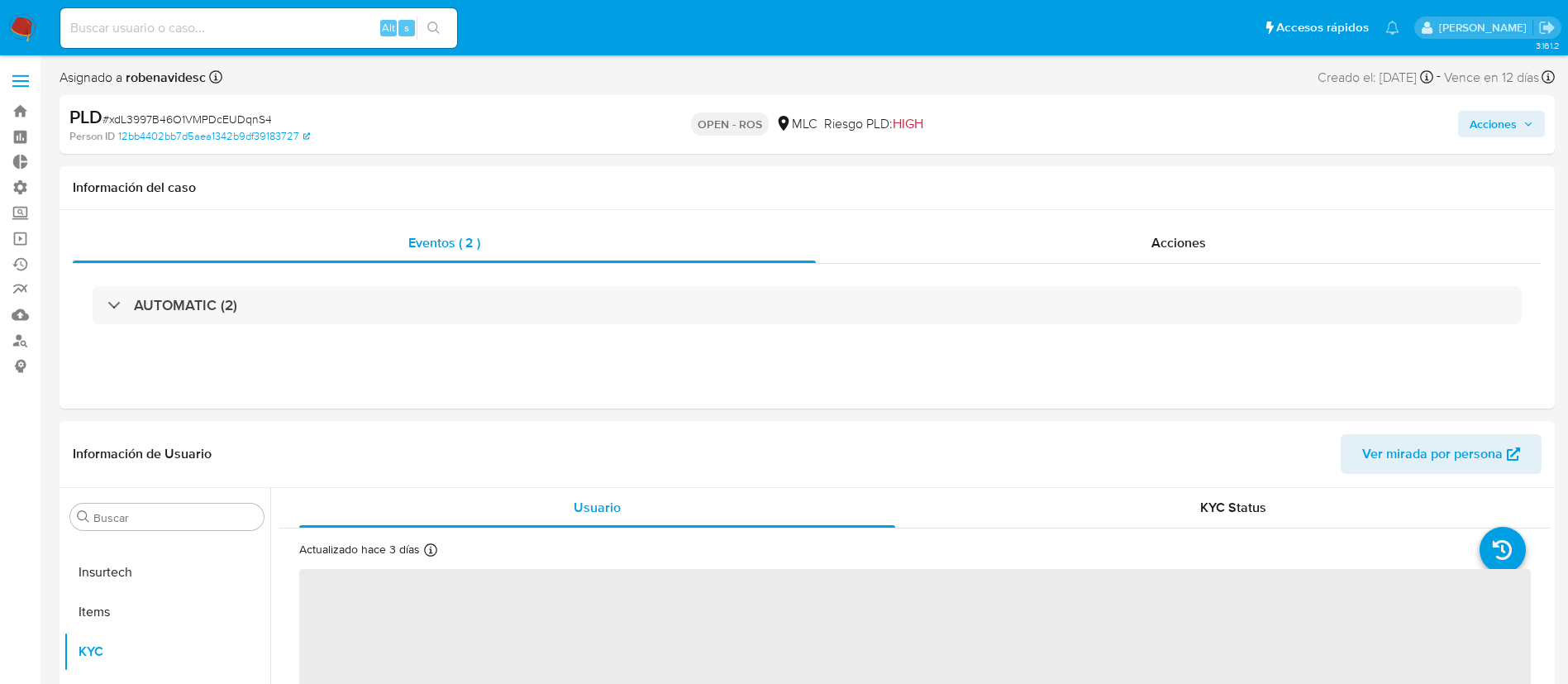
select select "10"
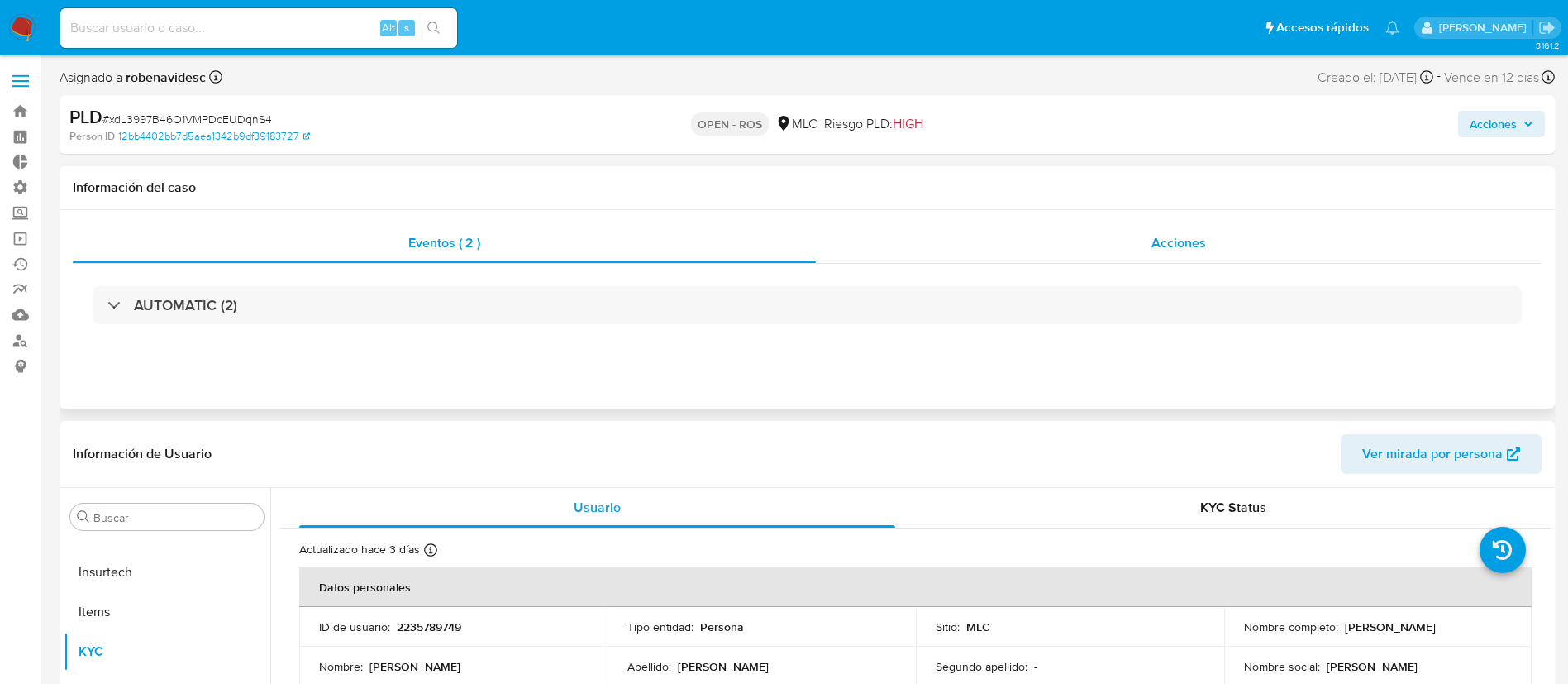
click at [1145, 245] on div "Acciones" at bounding box center [1179, 242] width 726 height 39
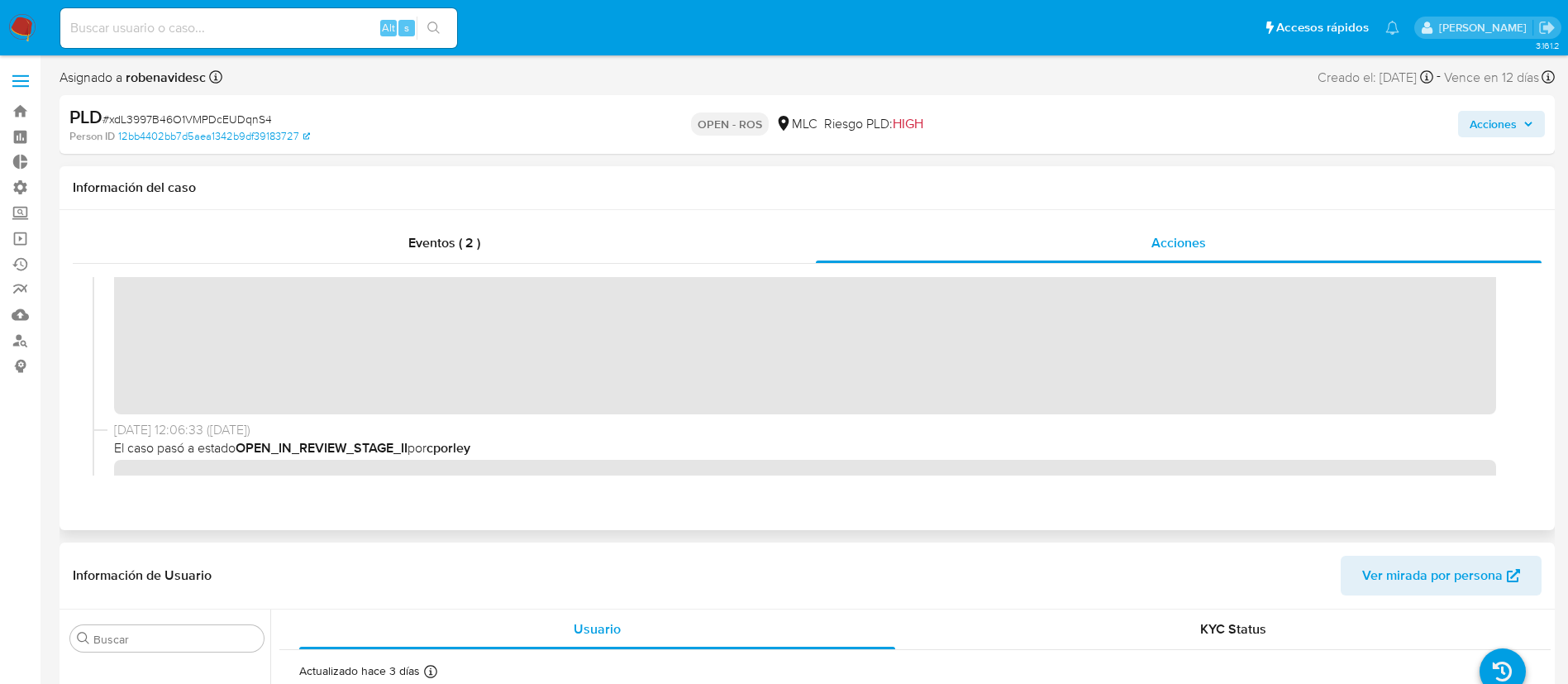
scroll to position [0, 0]
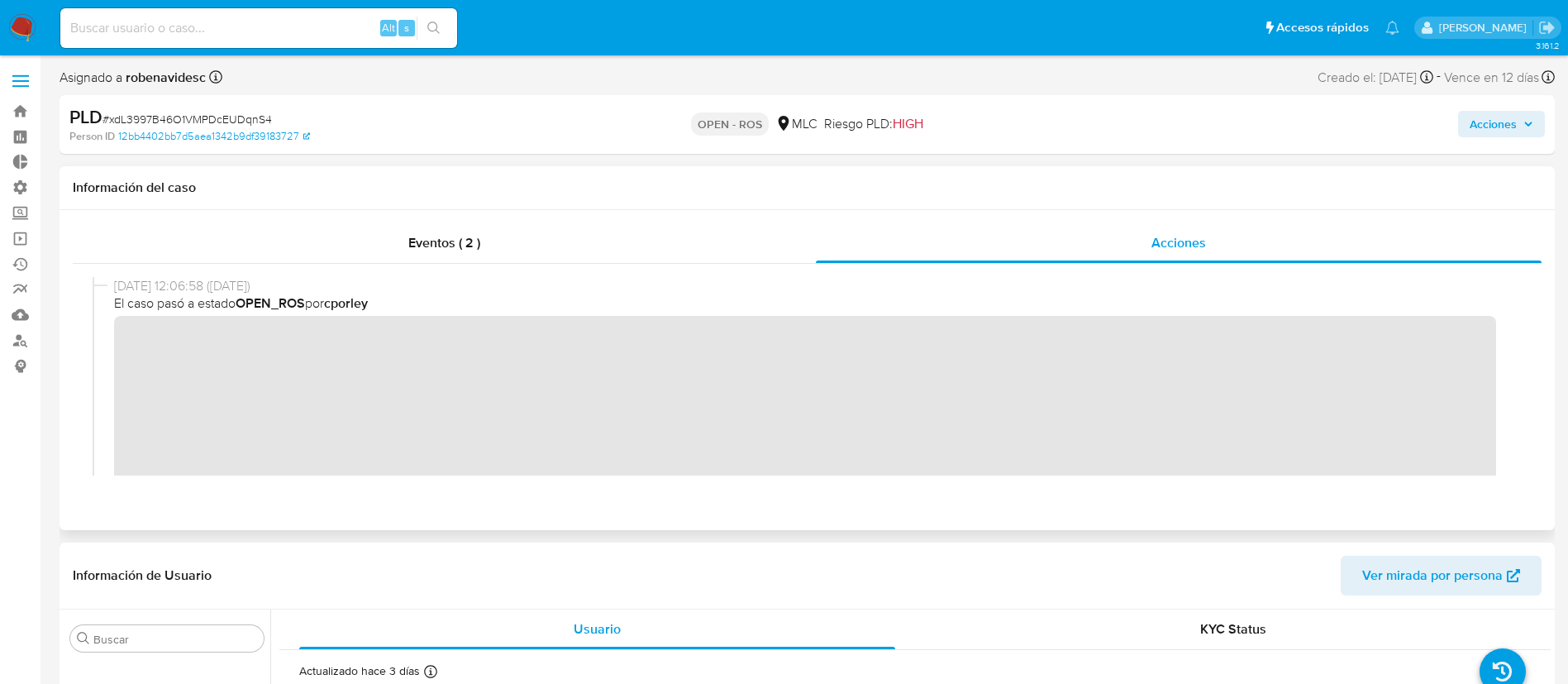
click at [107, 342] on div "[DATE] 12:06:58 ([DATE]) El caso pasó a estado OPEN_ROS por cporley" at bounding box center [807, 413] width 1429 height 273
click at [792, 565] on header "Información de Usuario Ver mirada por persona" at bounding box center [807, 575] width 1469 height 39
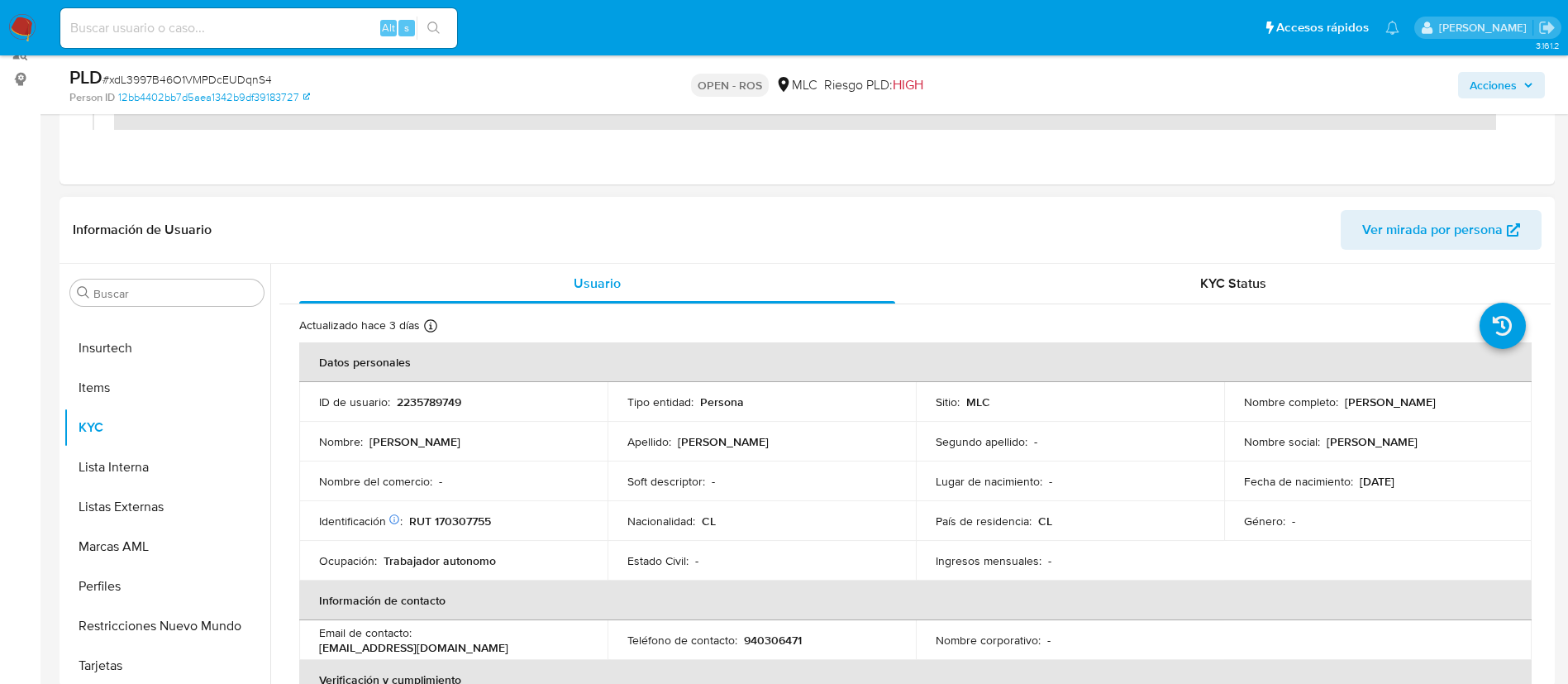
scroll to position [287, 0]
drag, startPoint x: 490, startPoint y: 409, endPoint x: 393, endPoint y: 403, distance: 97.2
click at [393, 403] on td "ID de usuario : 2235789749" at bounding box center [454, 400] width 308 height 39
copy div "2235789749"
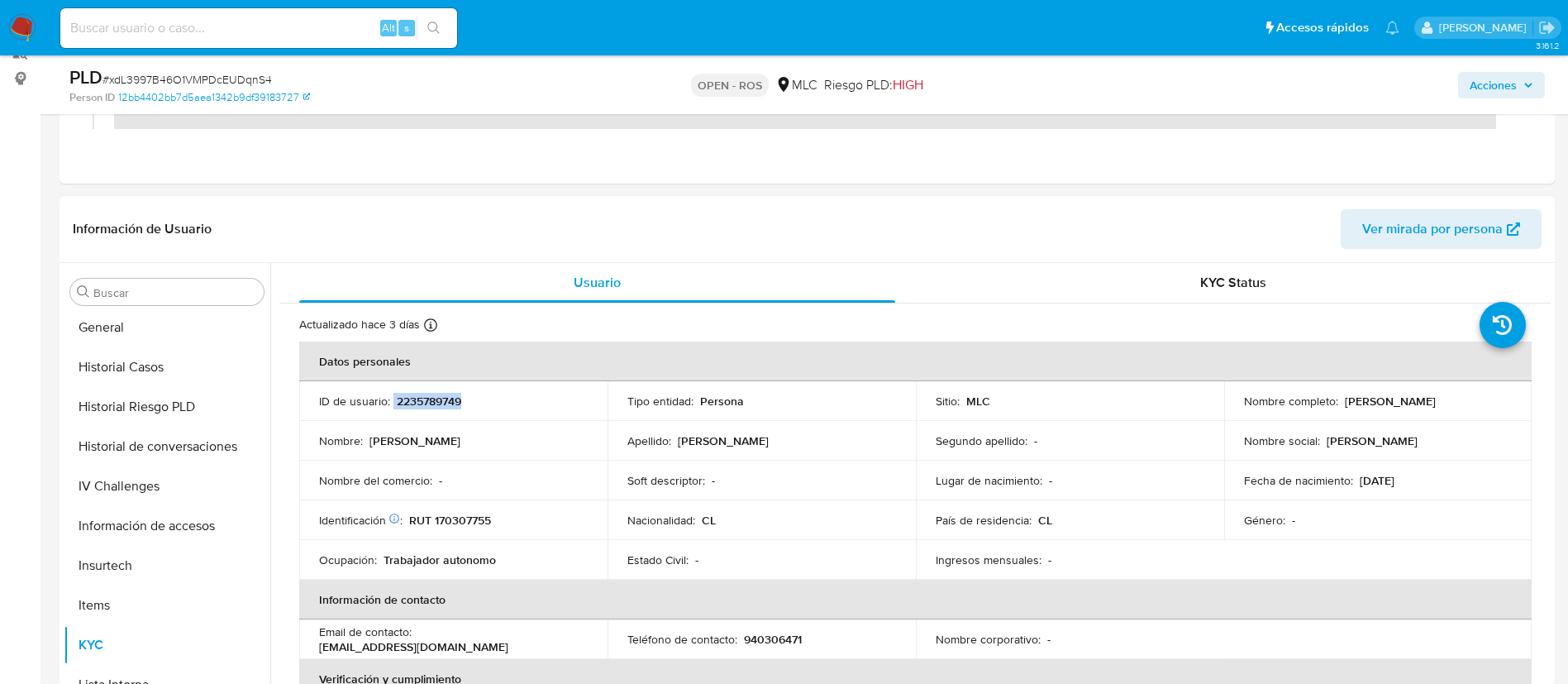
scroll to position [515, 0]
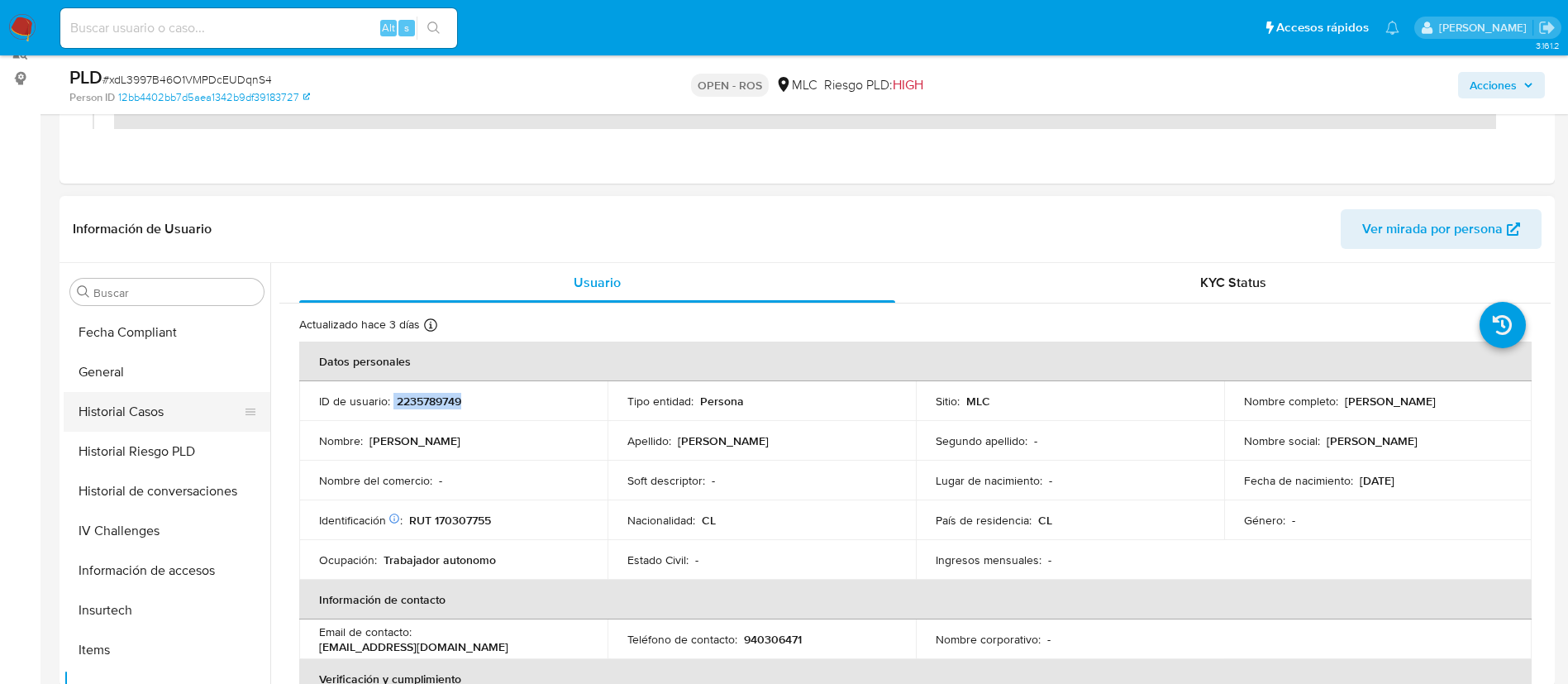
click at [111, 413] on button "Historial Casos" at bounding box center [160, 411] width 194 height 39
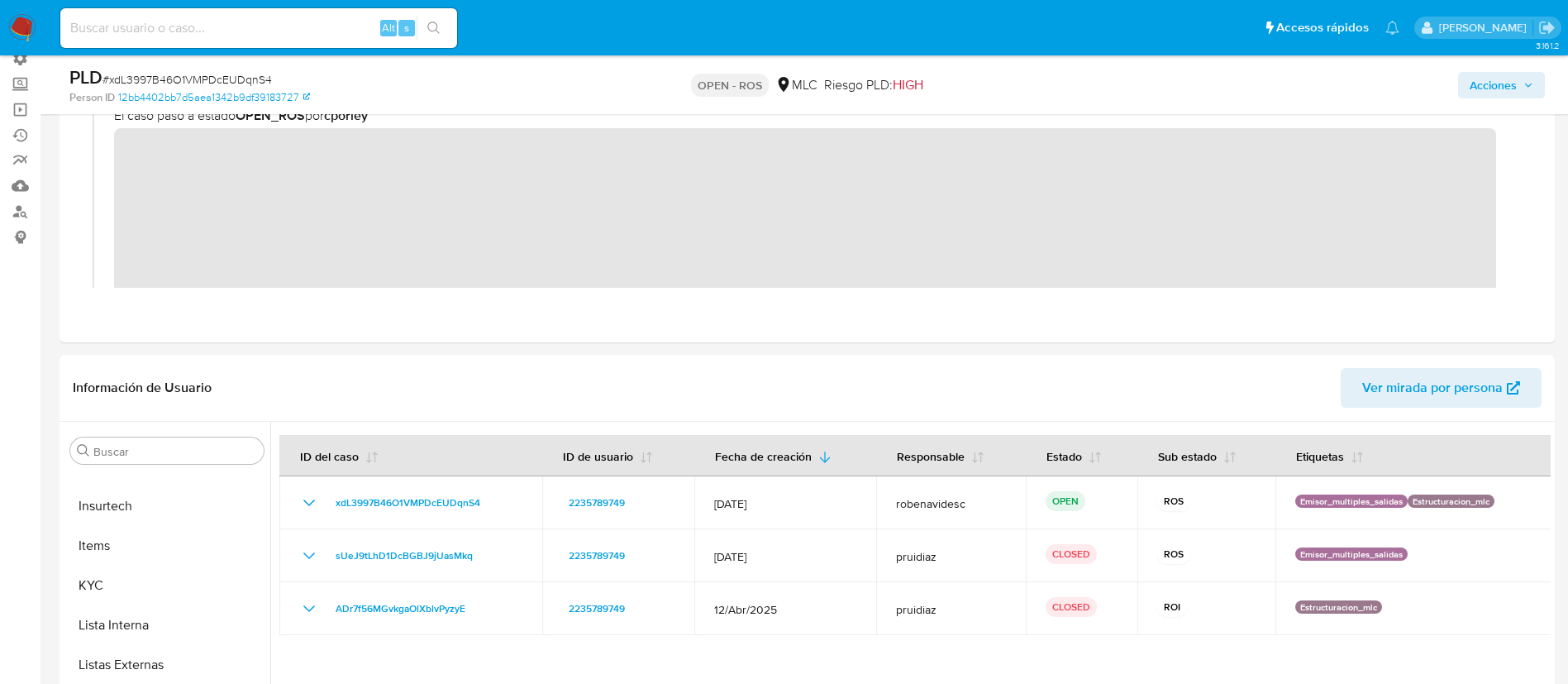
scroll to position [0, 0]
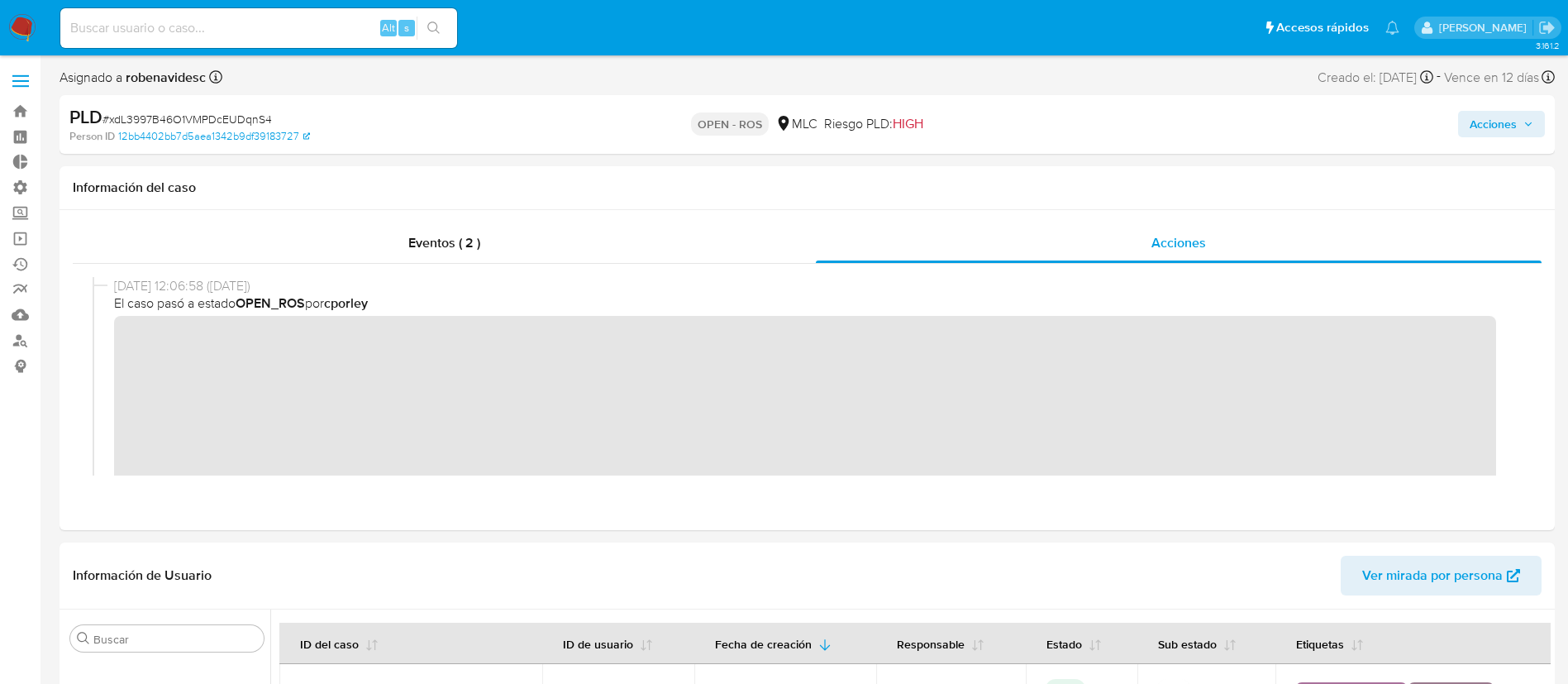
click at [1475, 131] on span "Acciones" at bounding box center [1493, 124] width 47 height 27
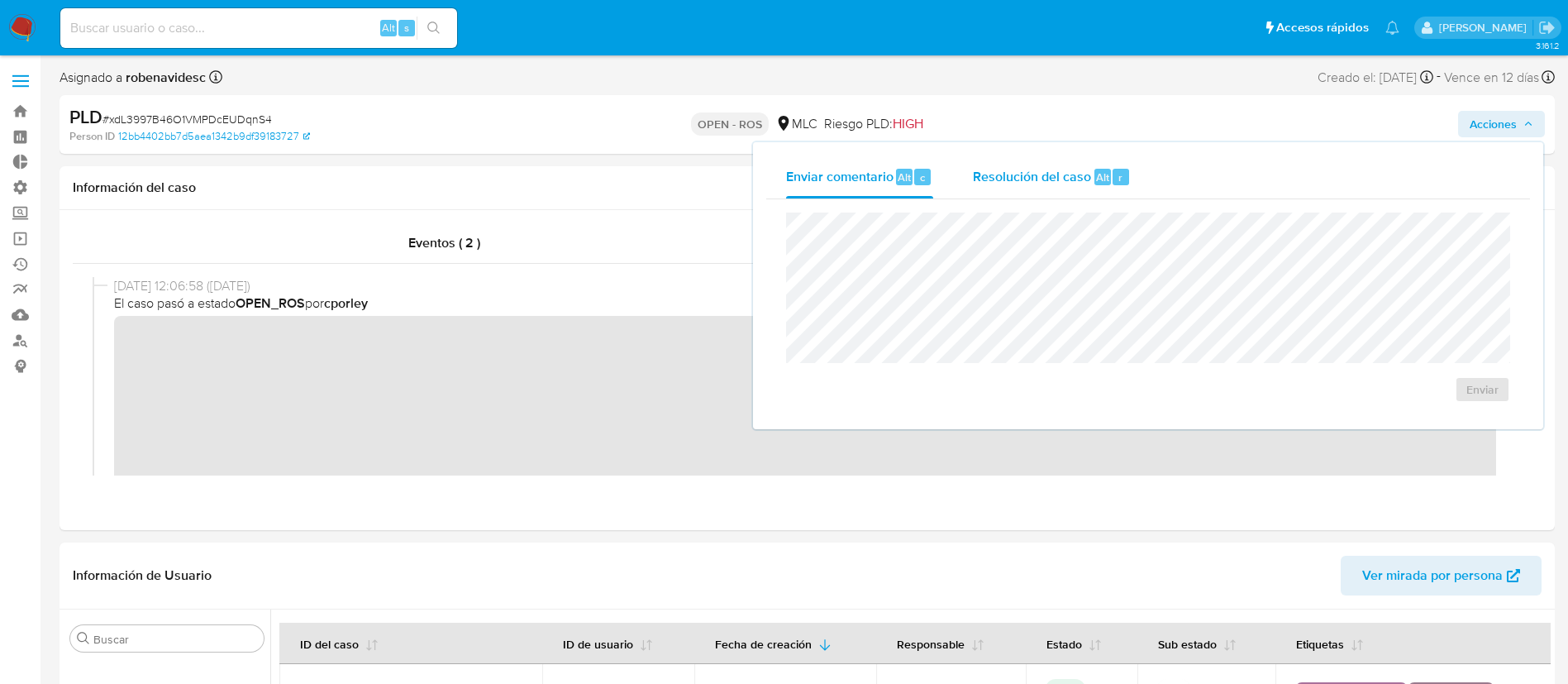
click at [1070, 174] on span "Resolución del caso" at bounding box center [1032, 176] width 118 height 19
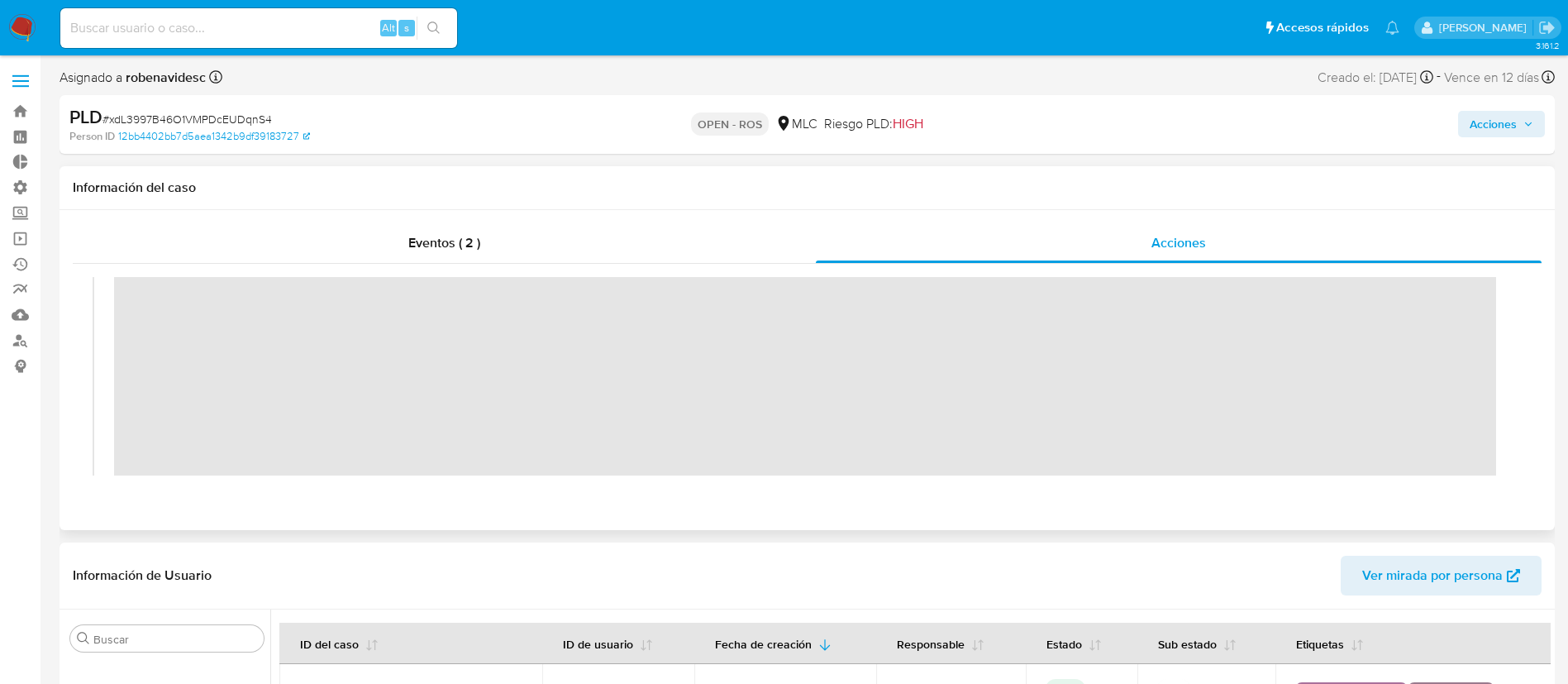
scroll to position [56, 0]
click at [1488, 128] on span "Acciones" at bounding box center [1493, 124] width 47 height 27
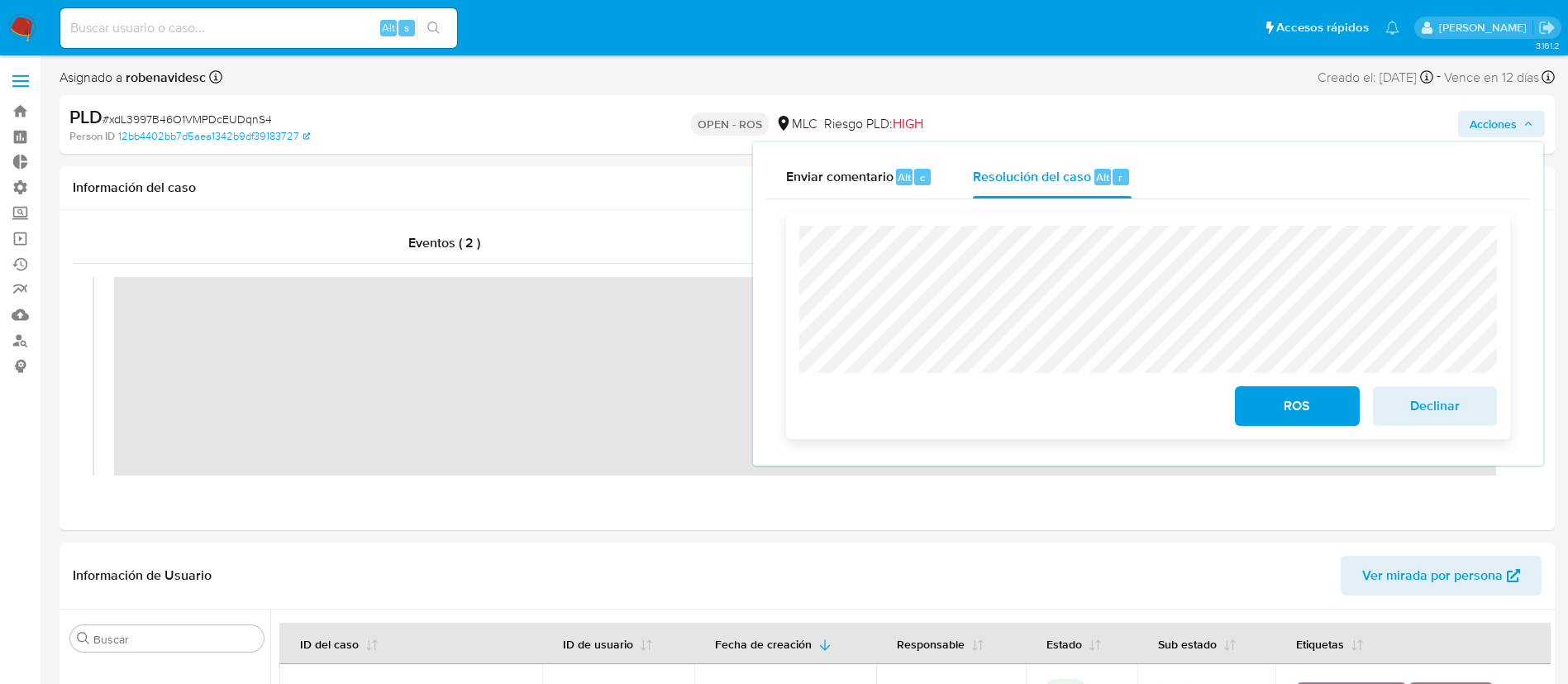
click at [1439, 401] on span "Declinar" at bounding box center [1435, 406] width 81 height 37
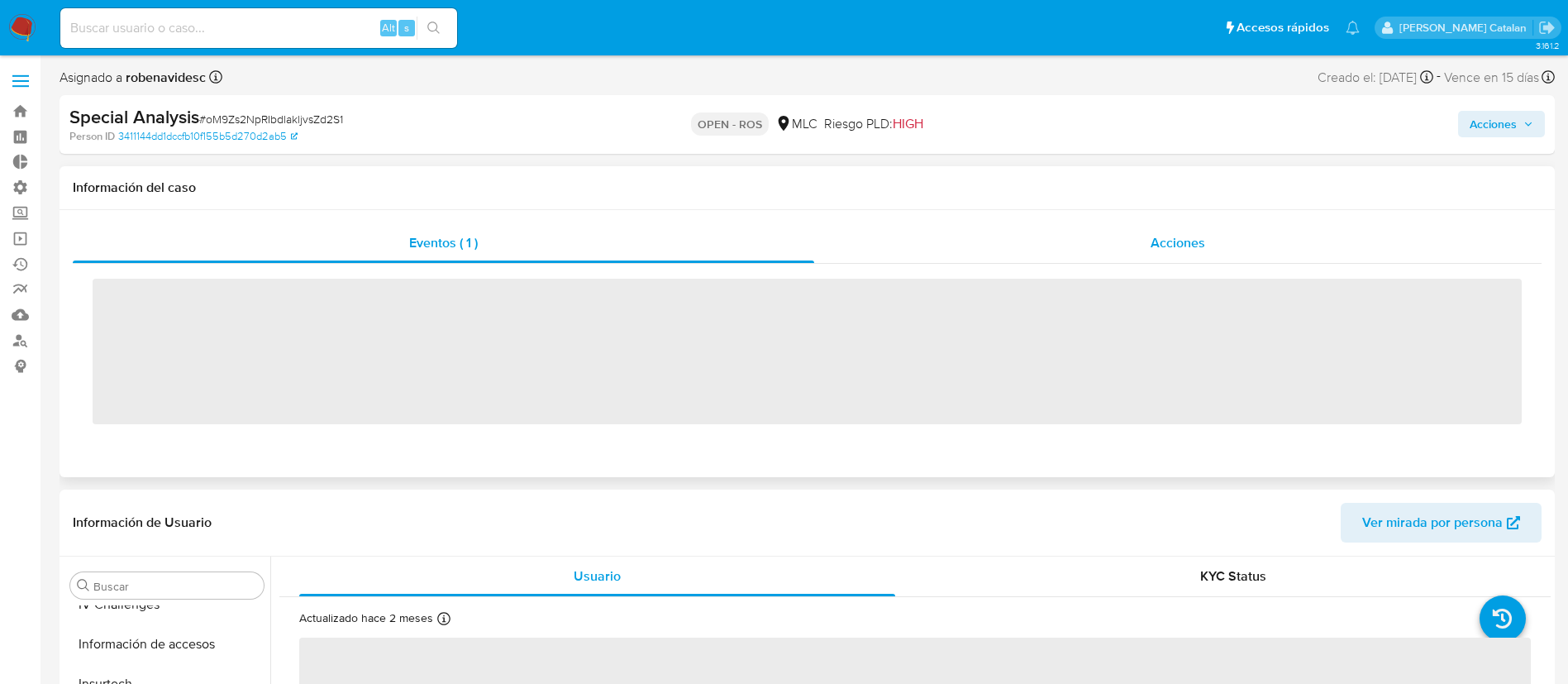
scroll to position [778, 0]
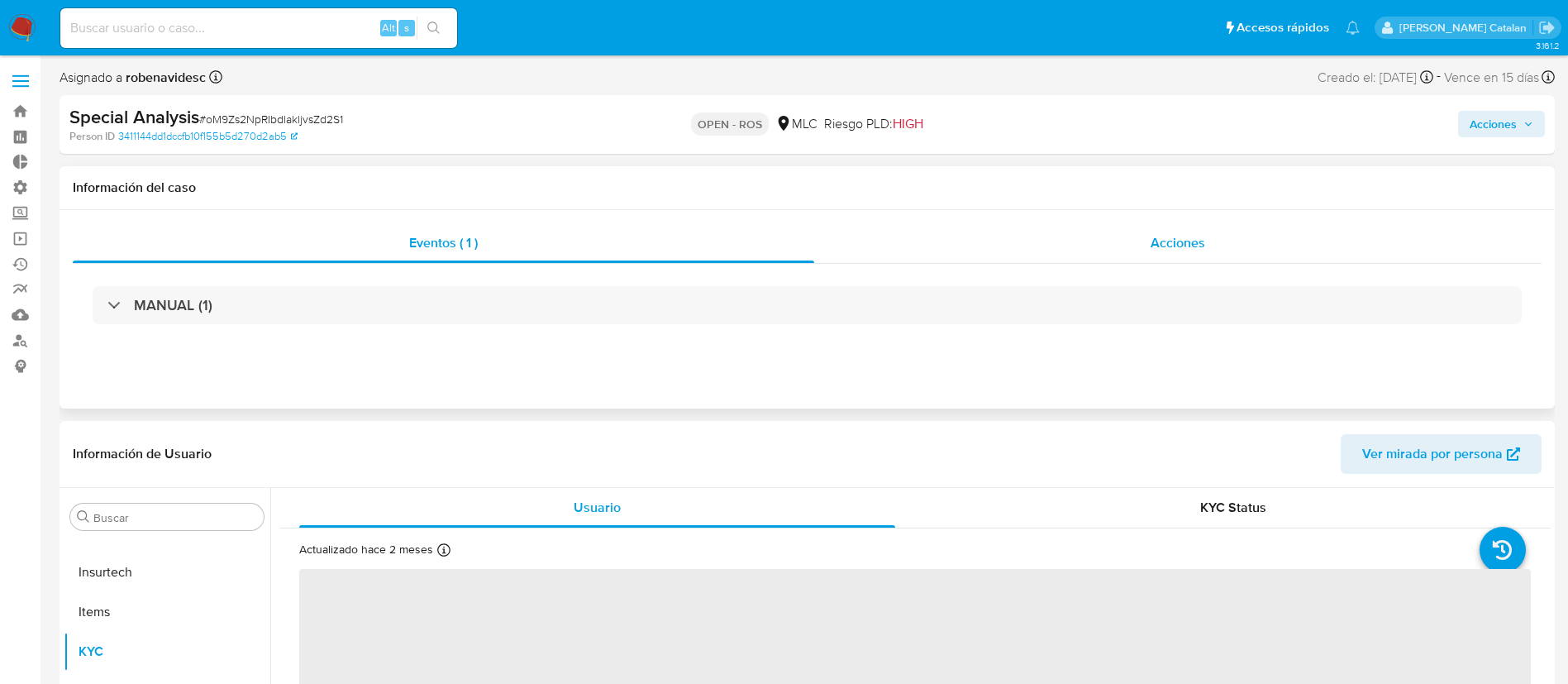
click at [1036, 248] on div "Acciones" at bounding box center [1178, 242] width 727 height 39
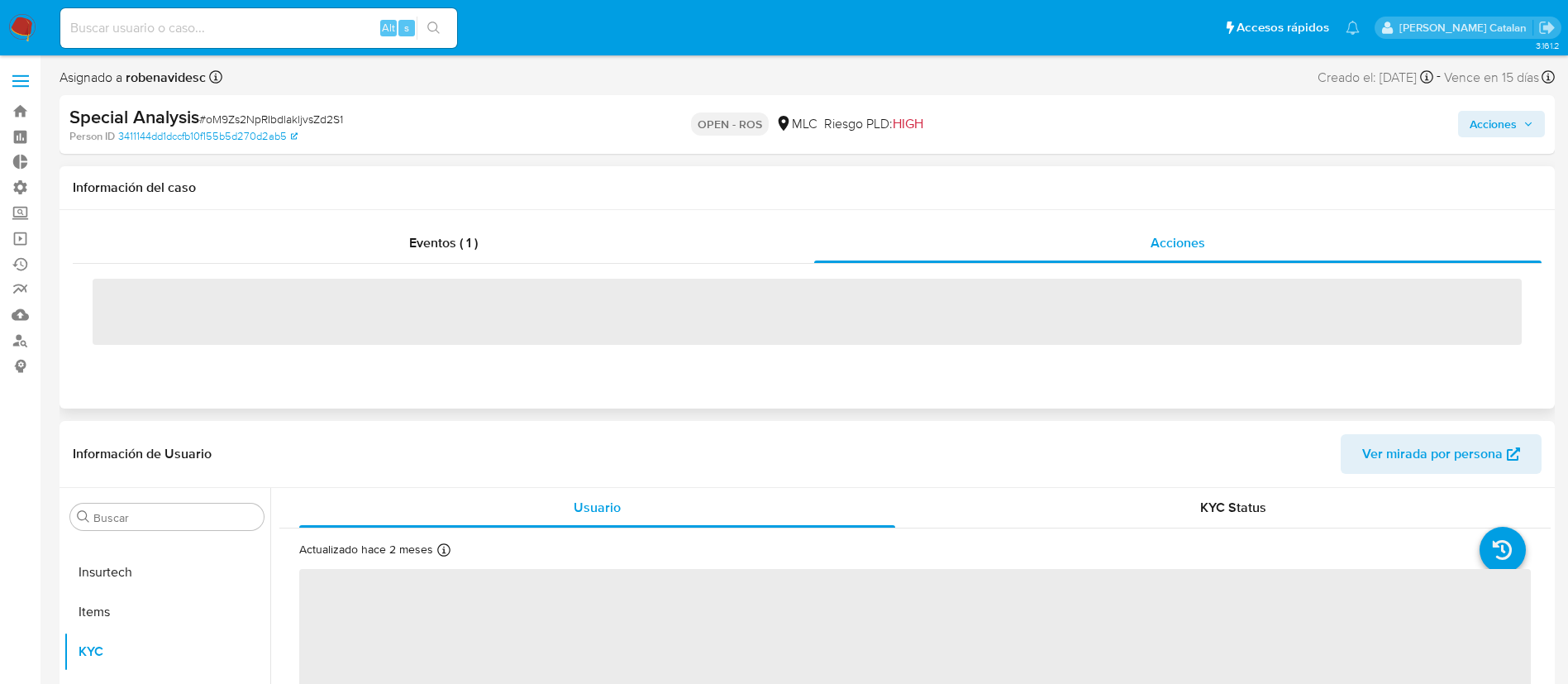
select select "10"
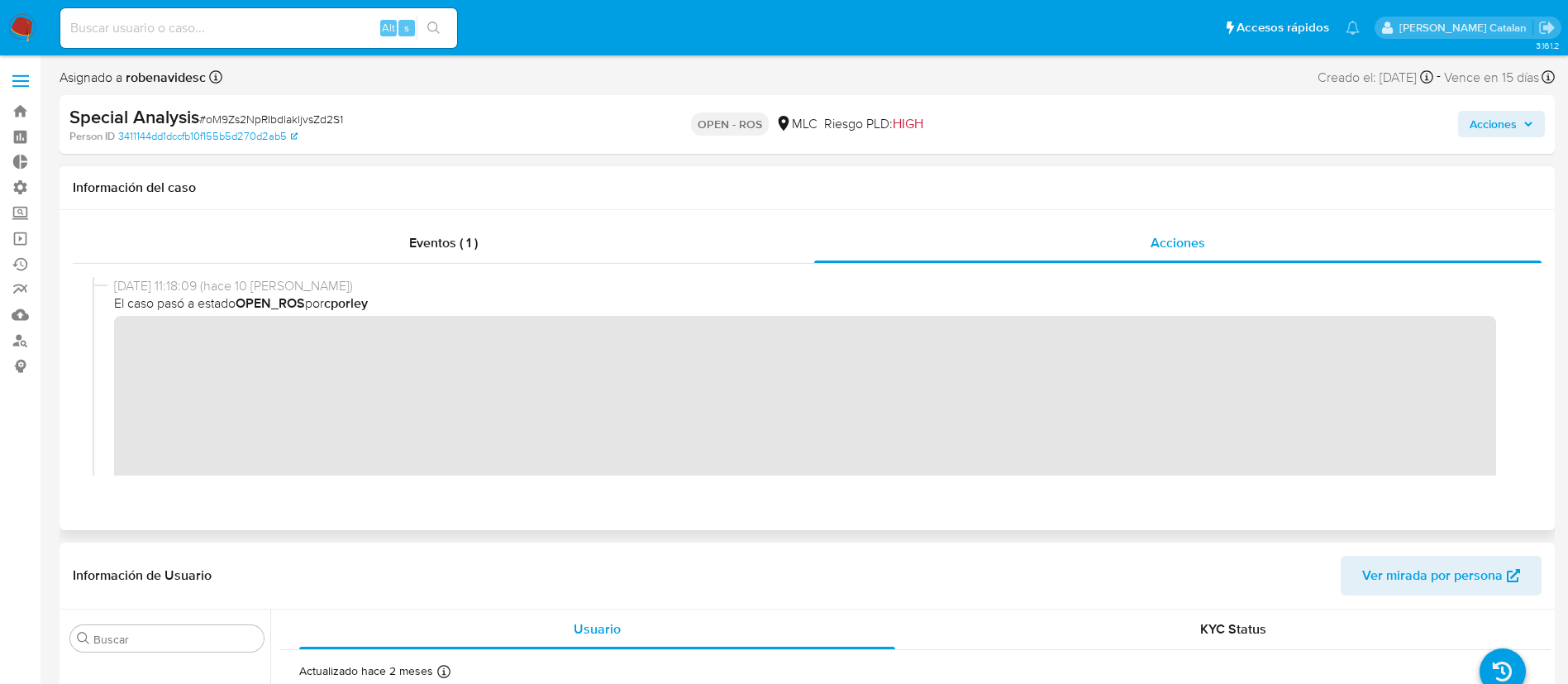
scroll to position [494, 0]
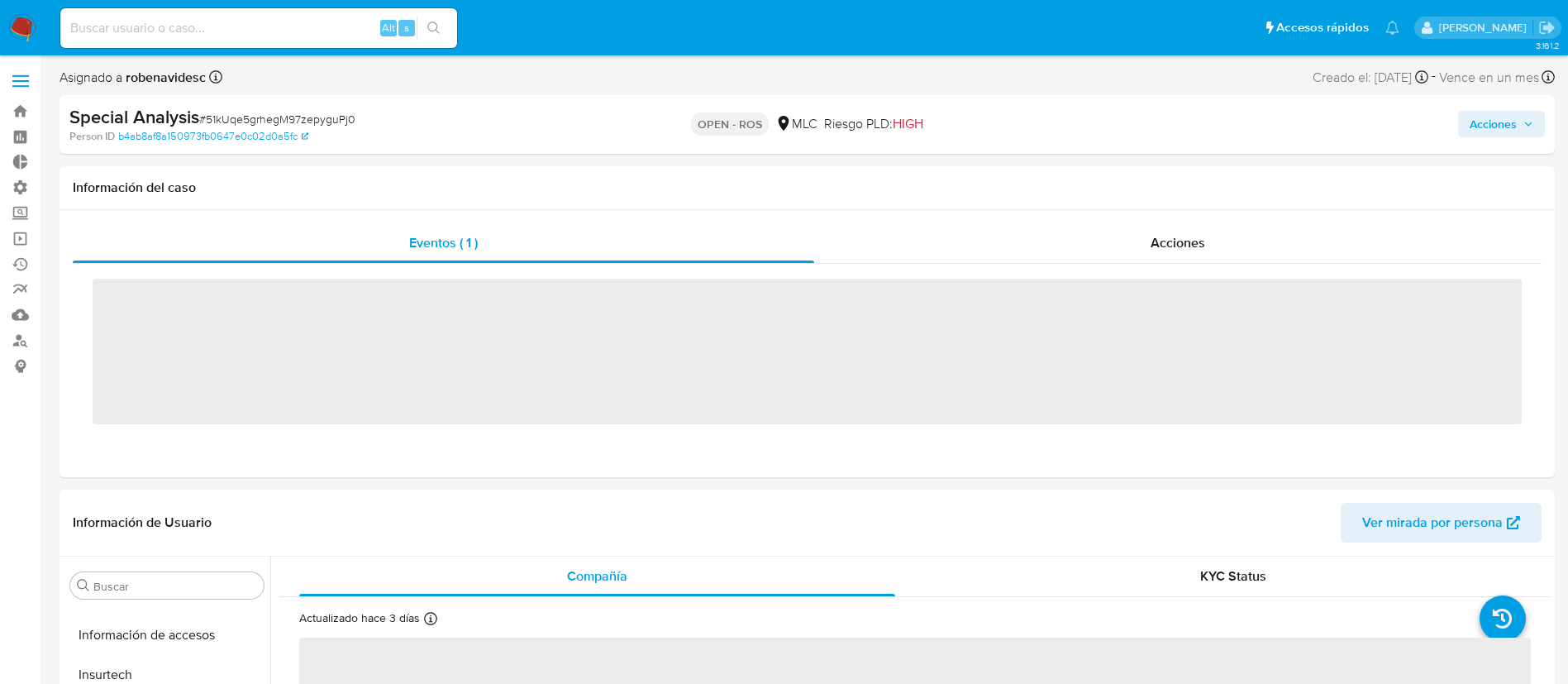
scroll to position [778, 0]
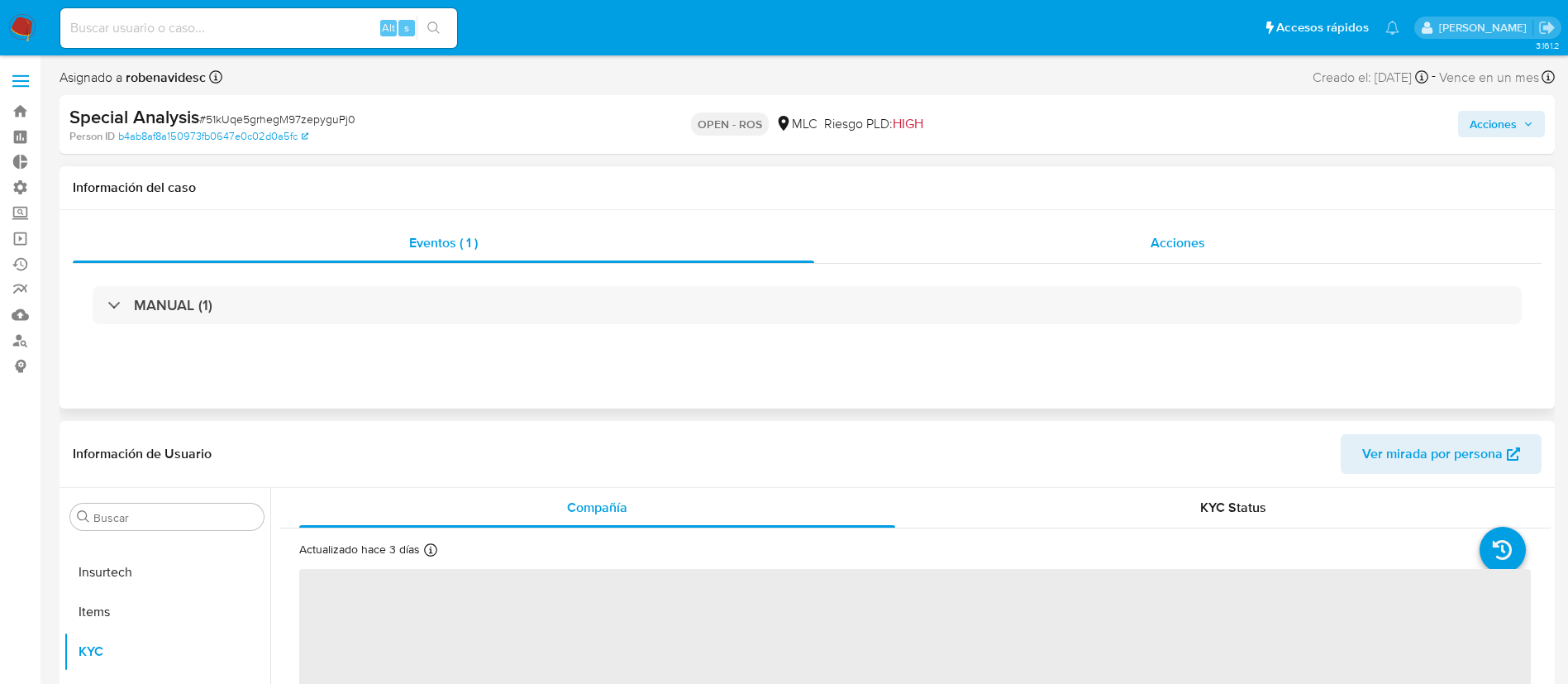
click at [1120, 242] on div "Acciones" at bounding box center [1178, 242] width 727 height 39
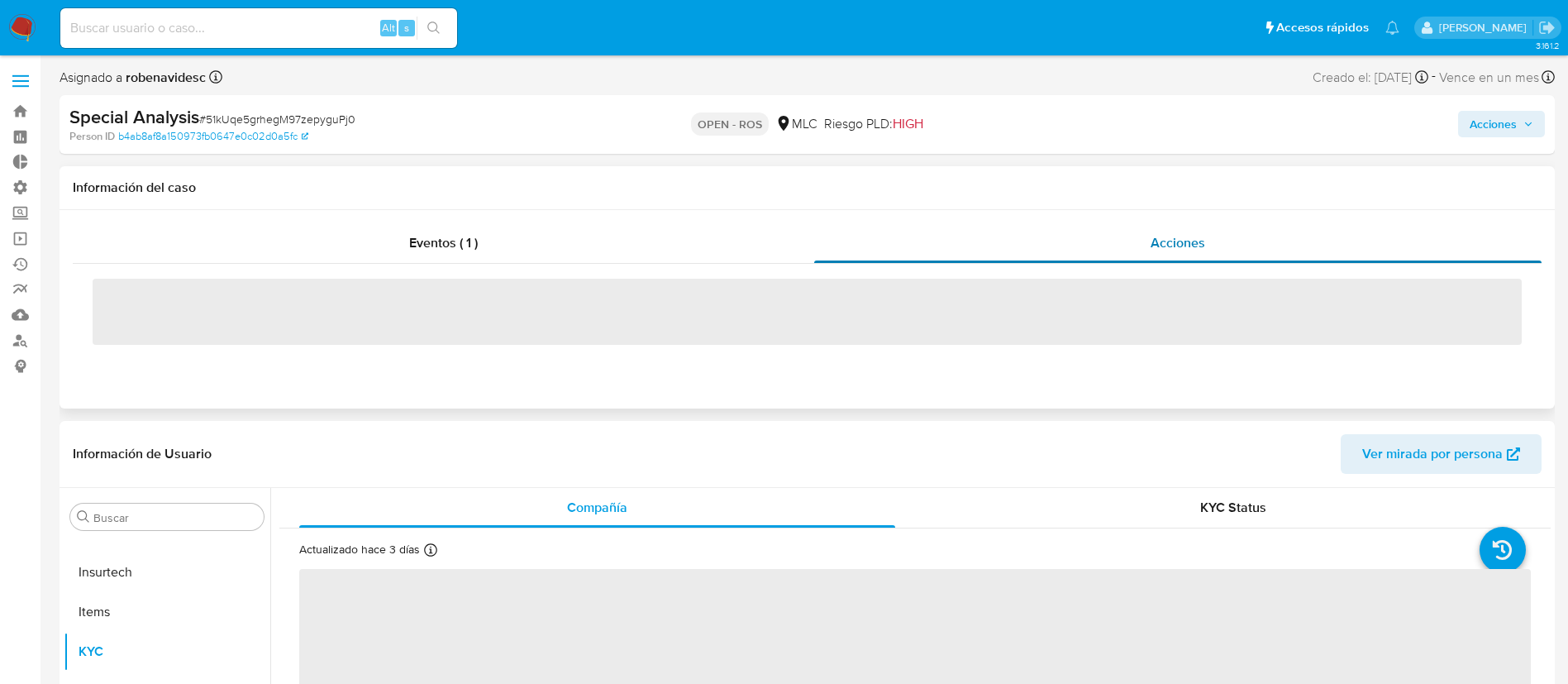
select select "10"
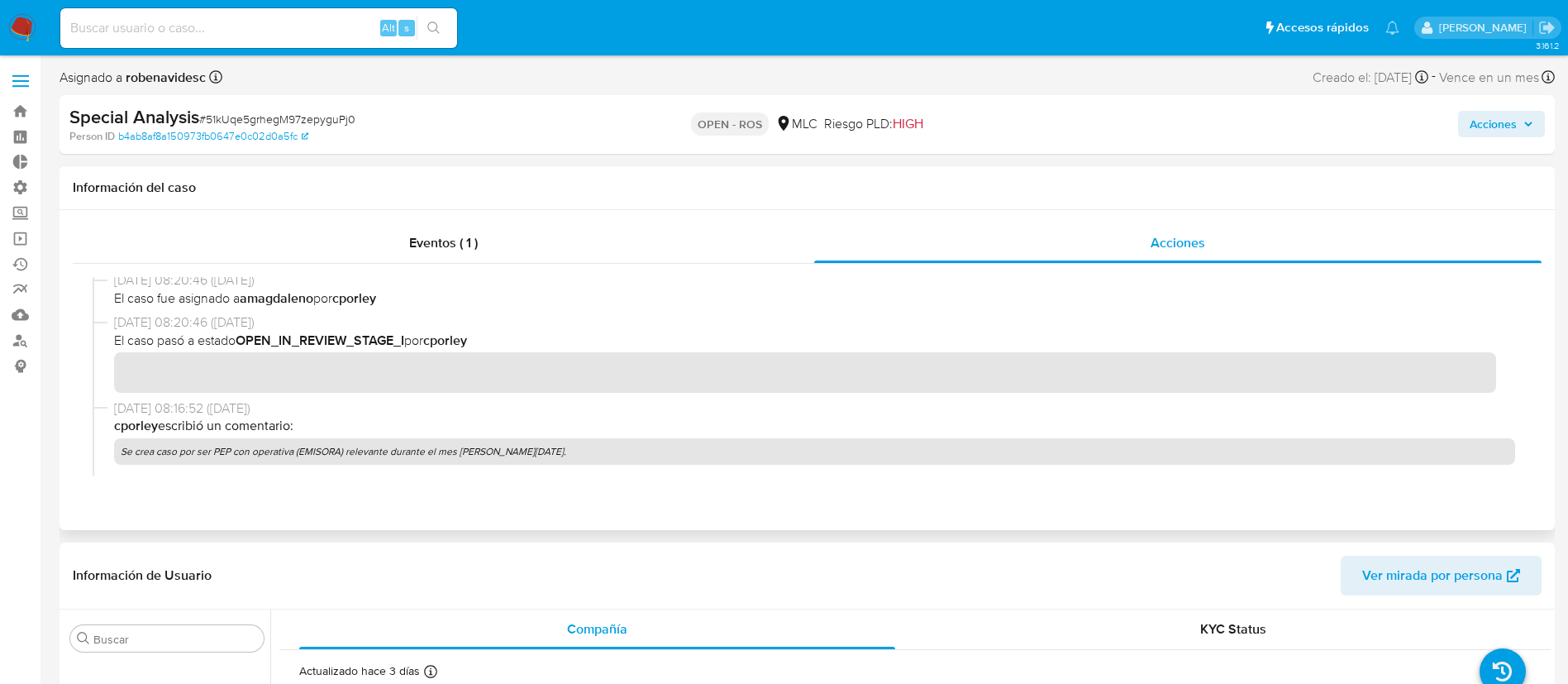
scroll to position [636, 0]
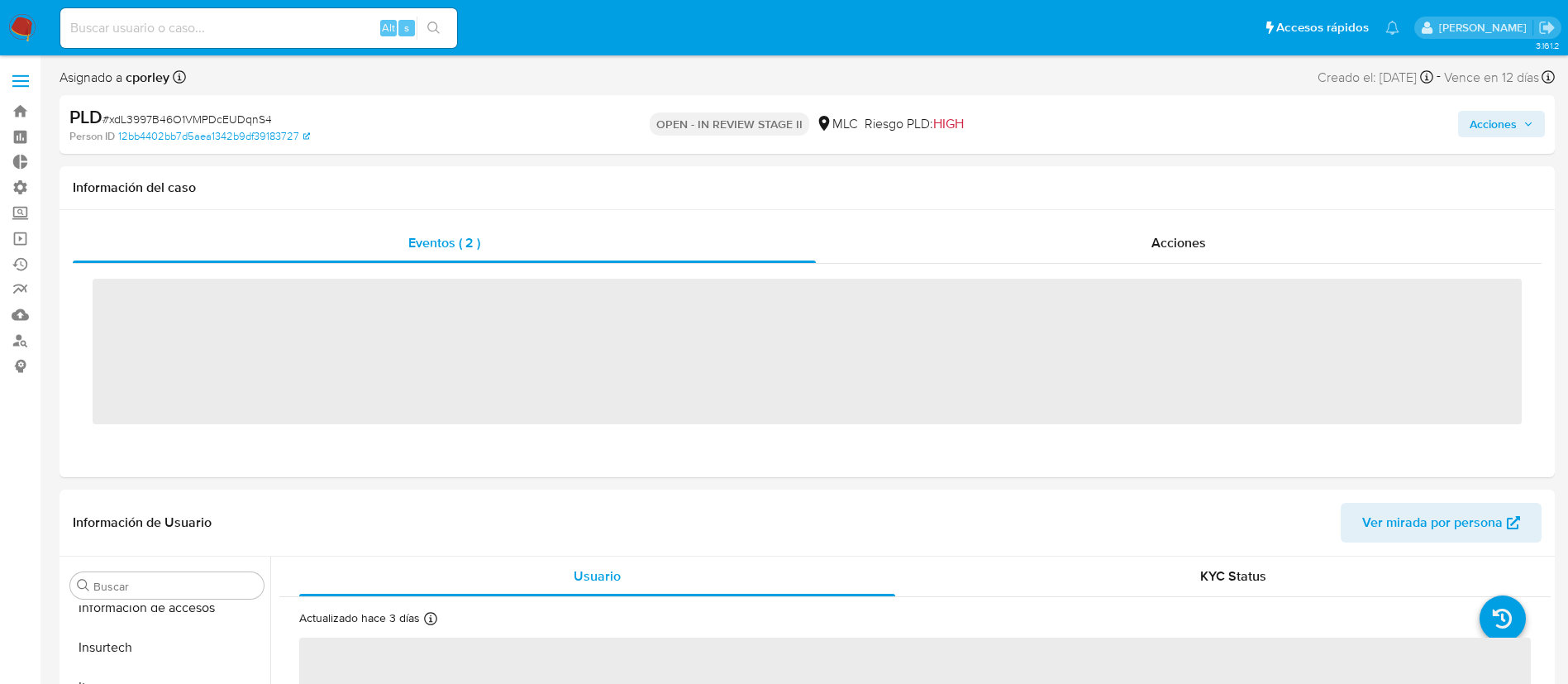
scroll to position [778, 0]
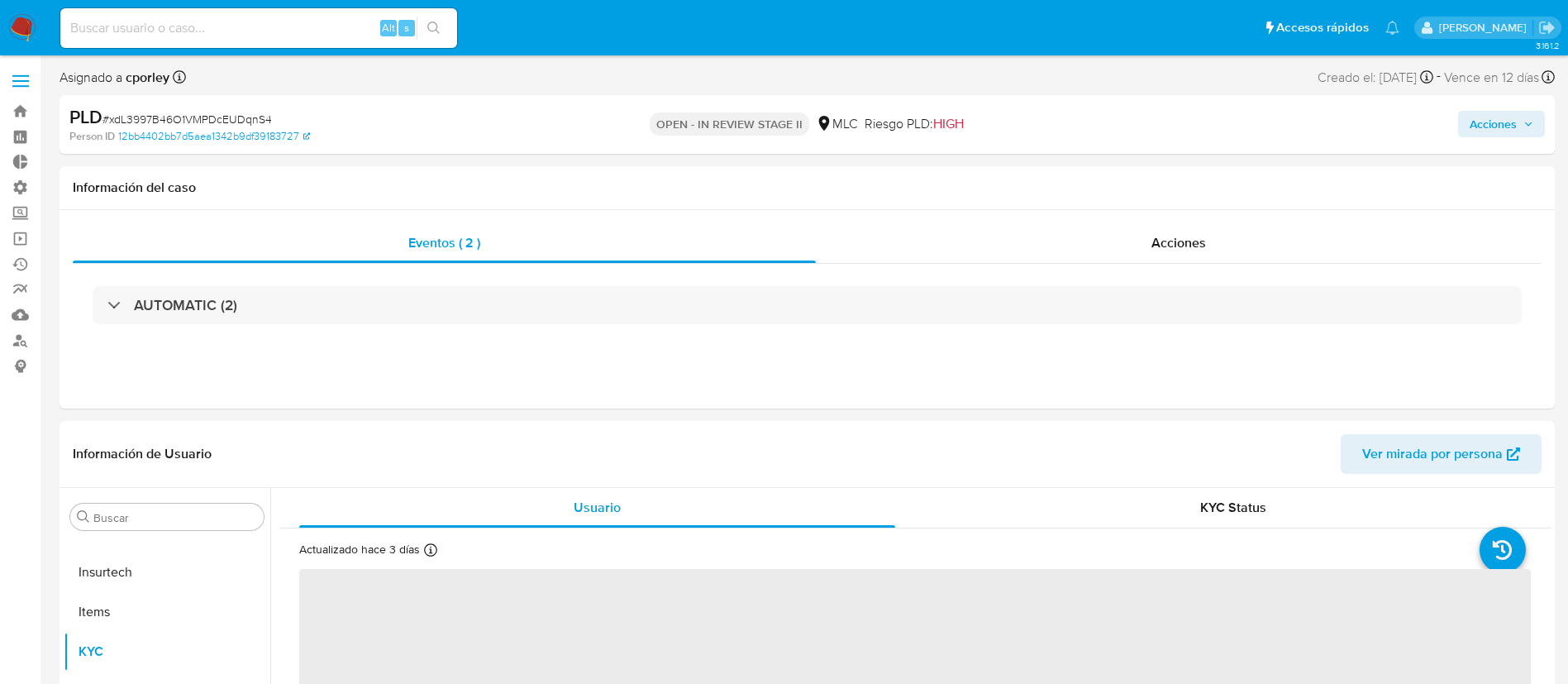
select select "10"
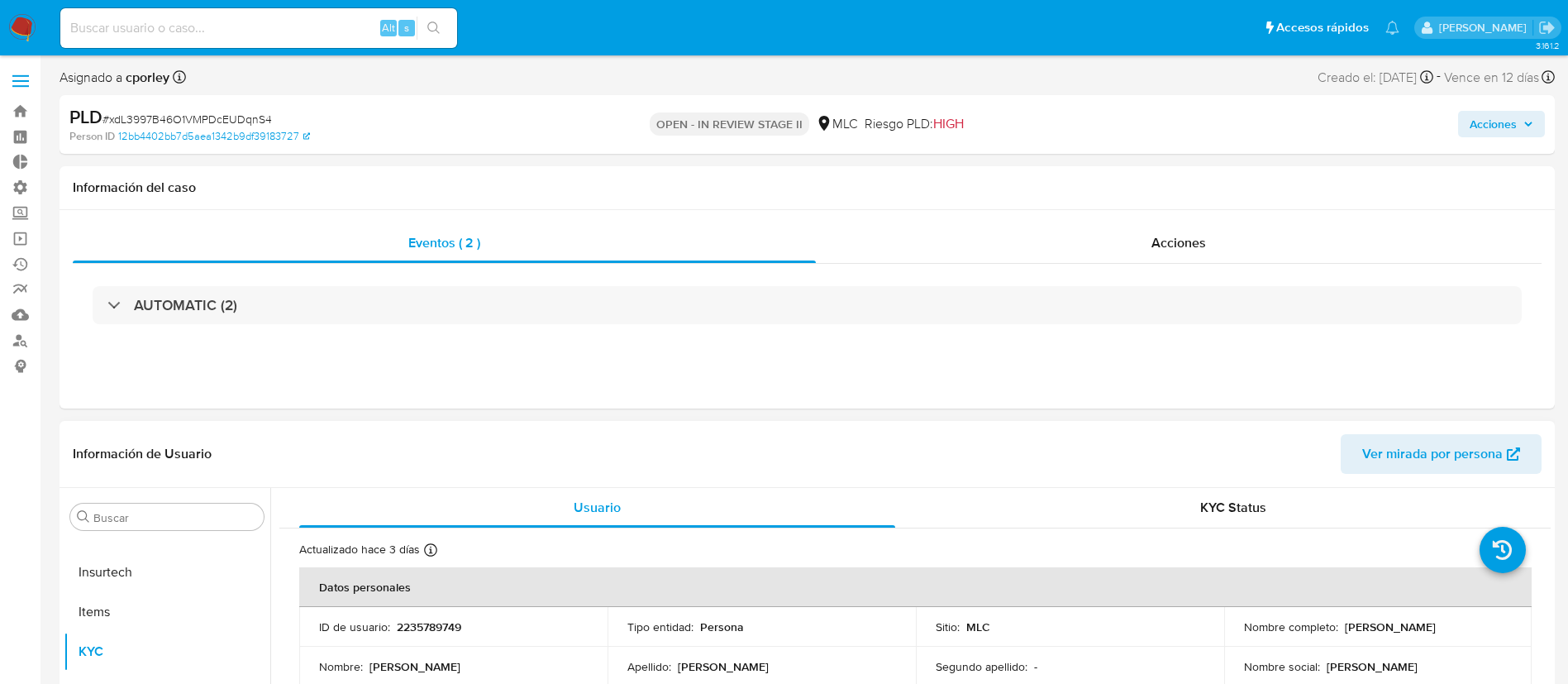
click at [863, 477] on div "Información de Usuario Ver mirada por persona" at bounding box center [807, 454] width 1495 height 67
click at [1118, 238] on div "Acciones" at bounding box center [1179, 242] width 726 height 39
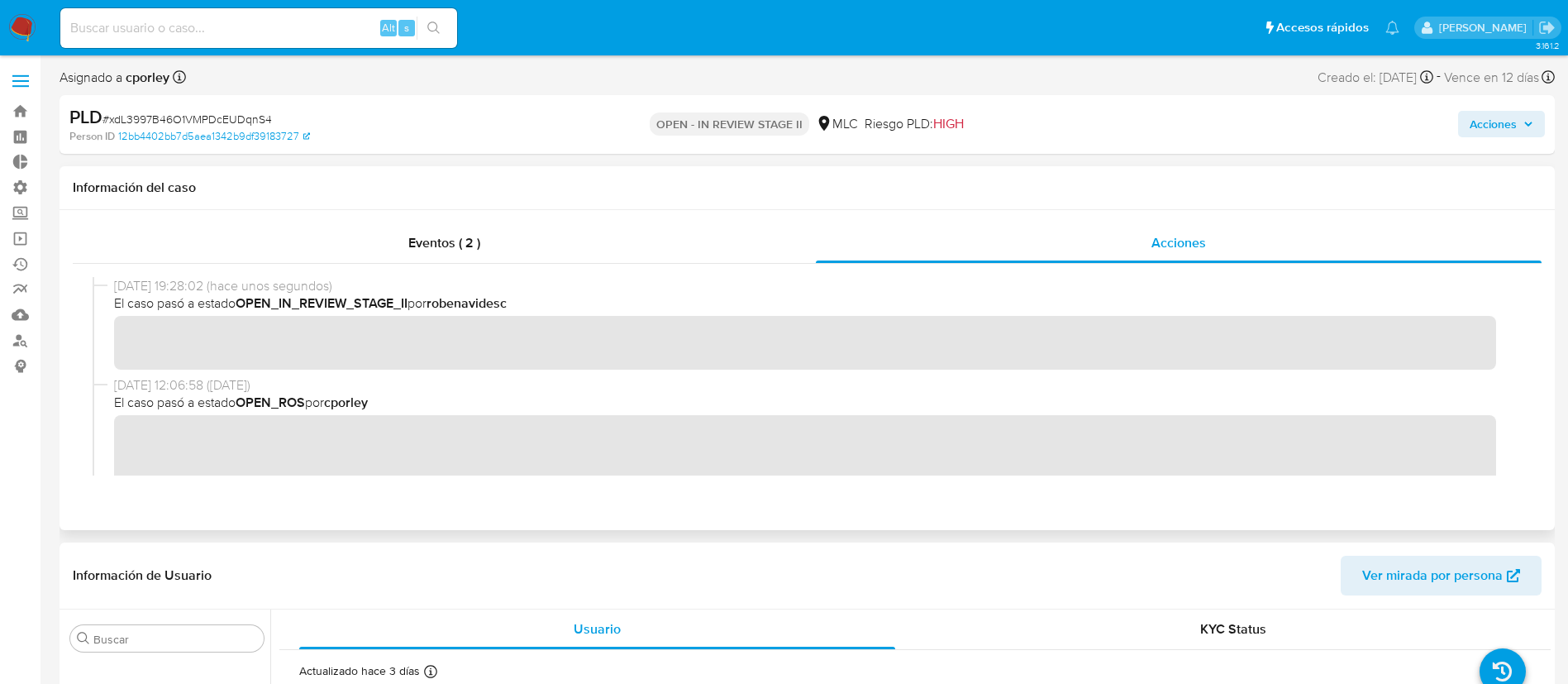
click at [717, 383] on div "[DATE] 19:28:02 (hace unos segundos) El caso pasó a estado OPEN_IN_REVIEW_STAGE…" at bounding box center [807, 376] width 1429 height 198
click at [717, 383] on span "[DATE] 12:06:58 ([DATE])" at bounding box center [814, 386] width 1401 height 18
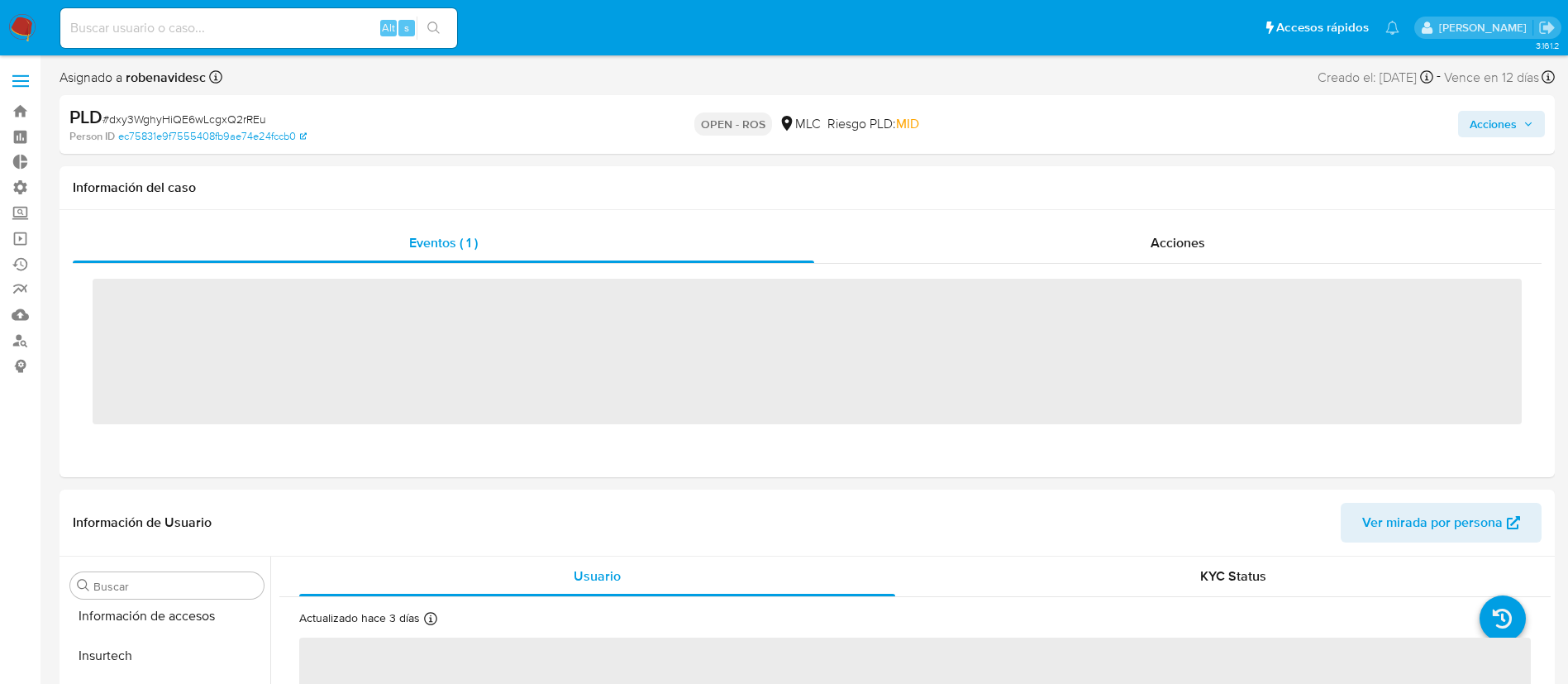
scroll to position [778, 0]
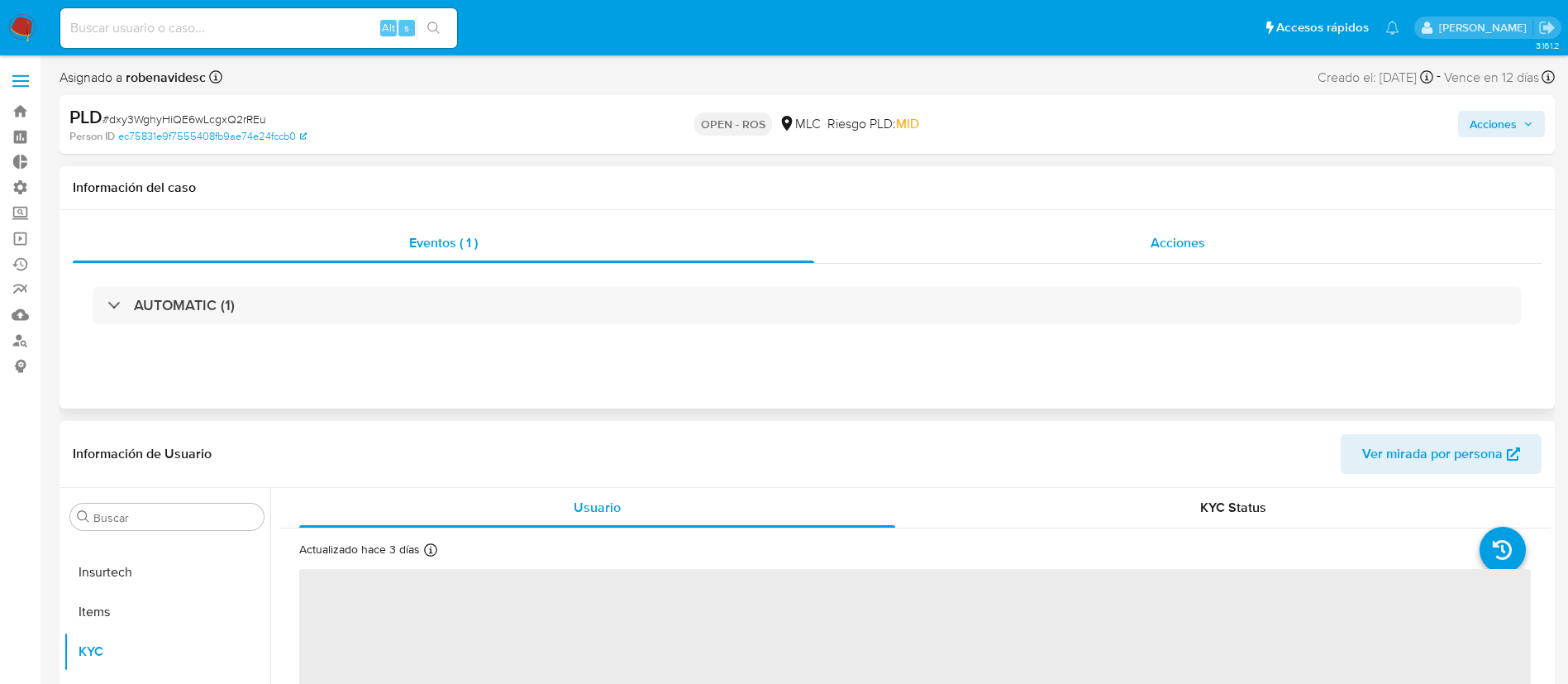
select select "10"
click at [1162, 234] on span "Acciones" at bounding box center [1178, 242] width 54 height 19
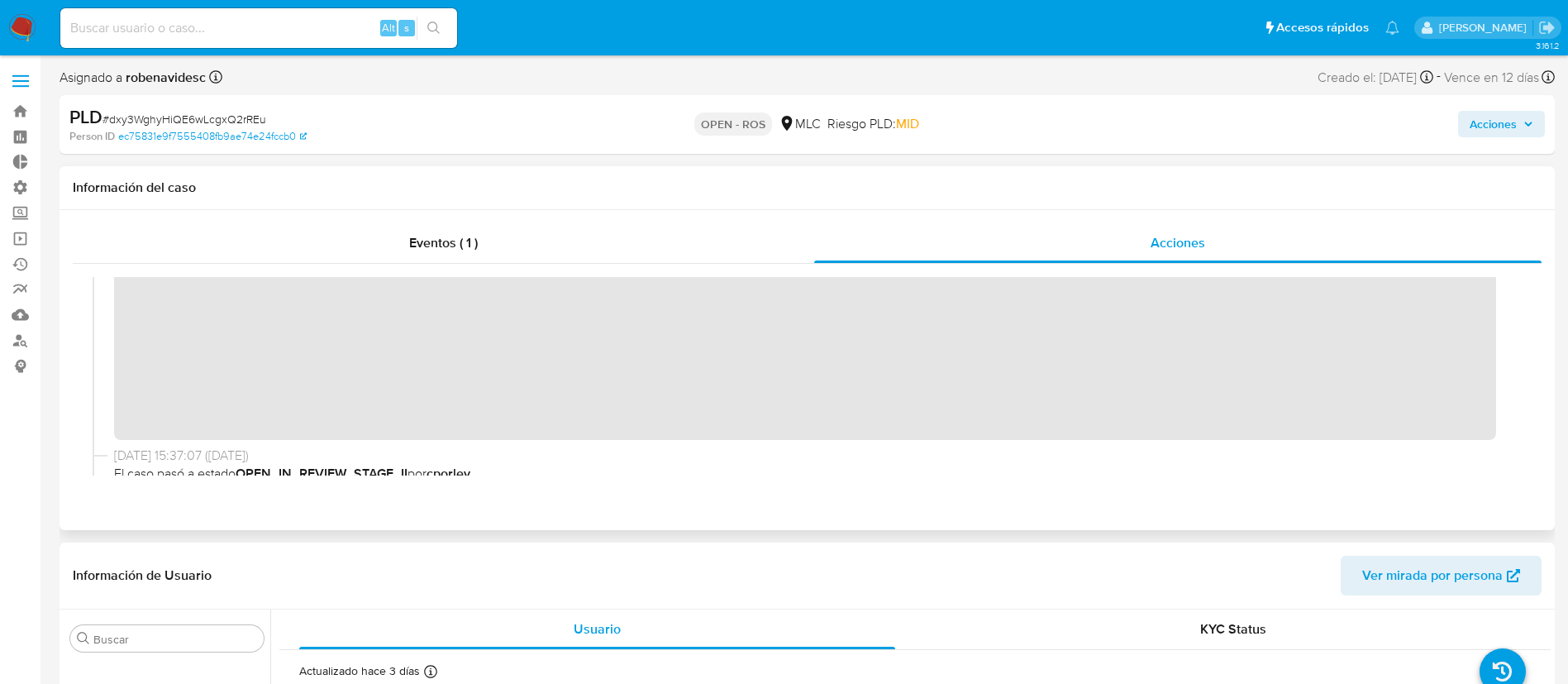
scroll to position [0, 0]
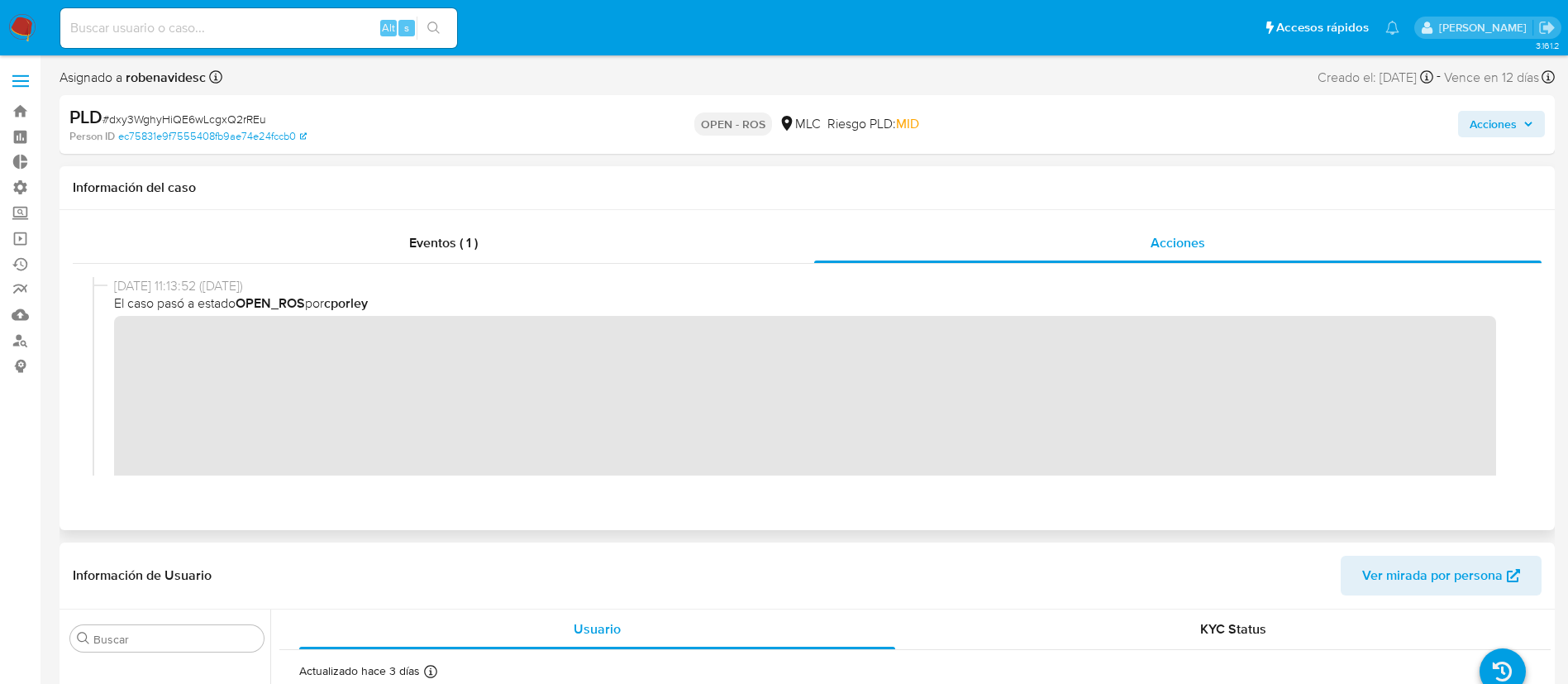
click at [107, 339] on div "[DATE] 11:13:52 ([DATE]) El caso pasó a estado OPEN_ROS por cporley" at bounding box center [807, 413] width 1429 height 273
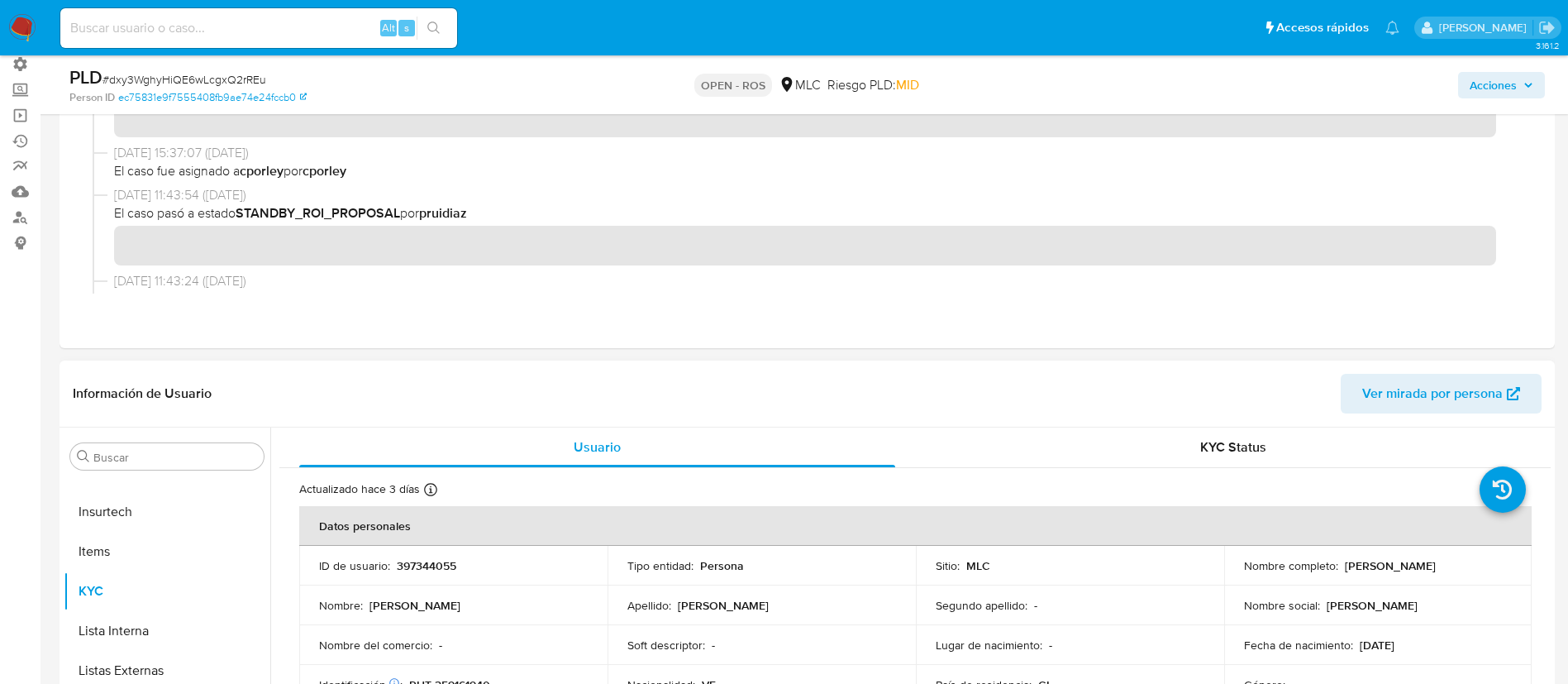
scroll to position [124, 0]
drag, startPoint x: 464, startPoint y: 561, endPoint x: 393, endPoint y: 568, distance: 71.3
click at [393, 568] on div "ID de usuario : 397344055" at bounding box center [454, 565] width 269 height 15
copy div "397344055"
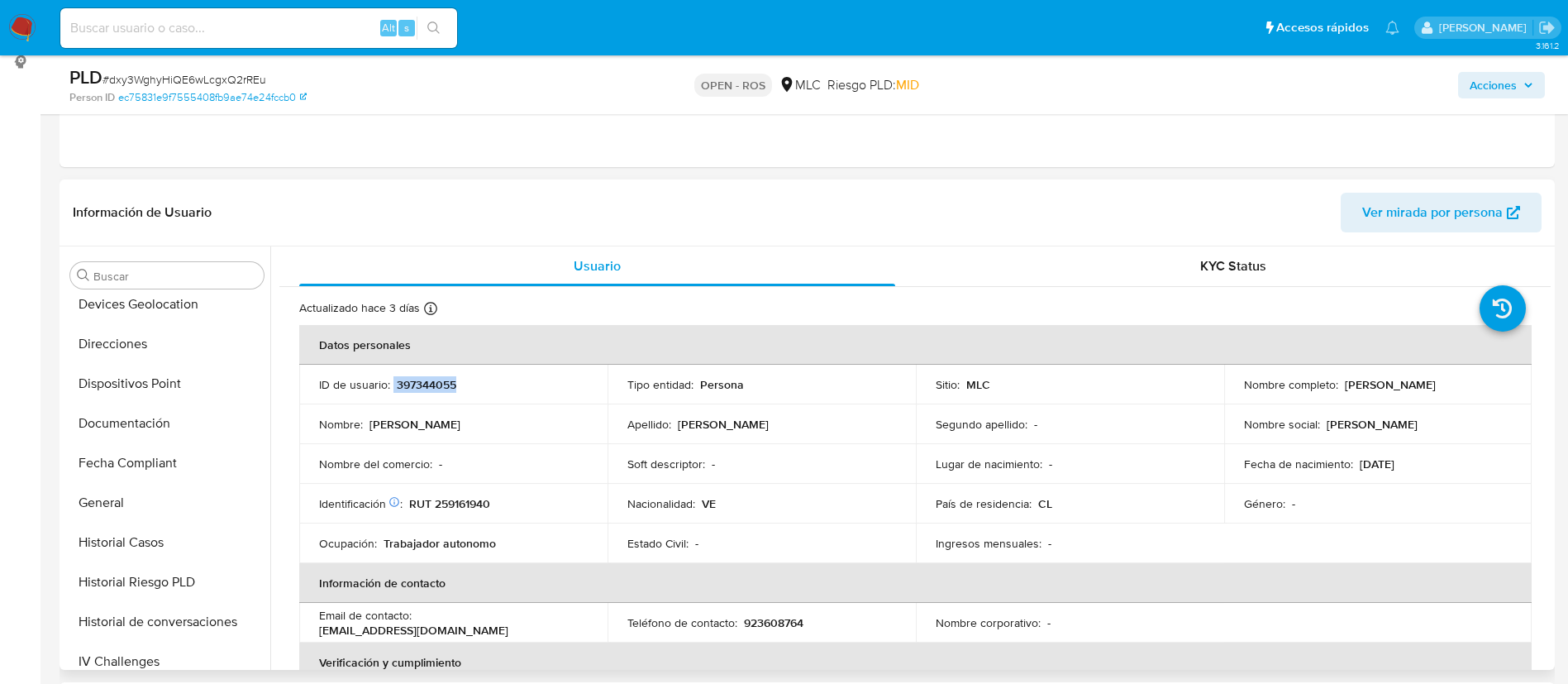
scroll to position [366, 0]
click at [119, 418] on button "Documentación" at bounding box center [160, 424] width 194 height 39
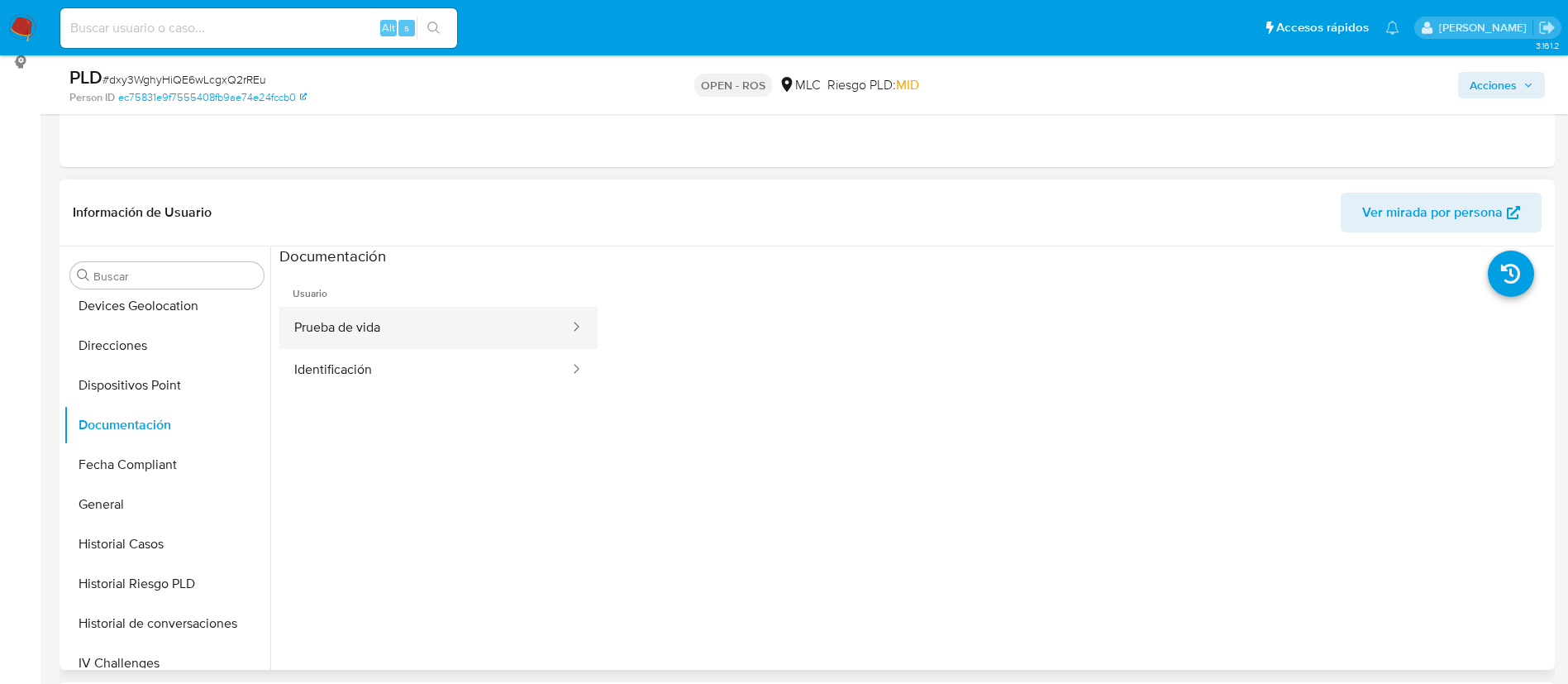
click at [492, 331] on button "Prueba de vida" at bounding box center [425, 328] width 292 height 42
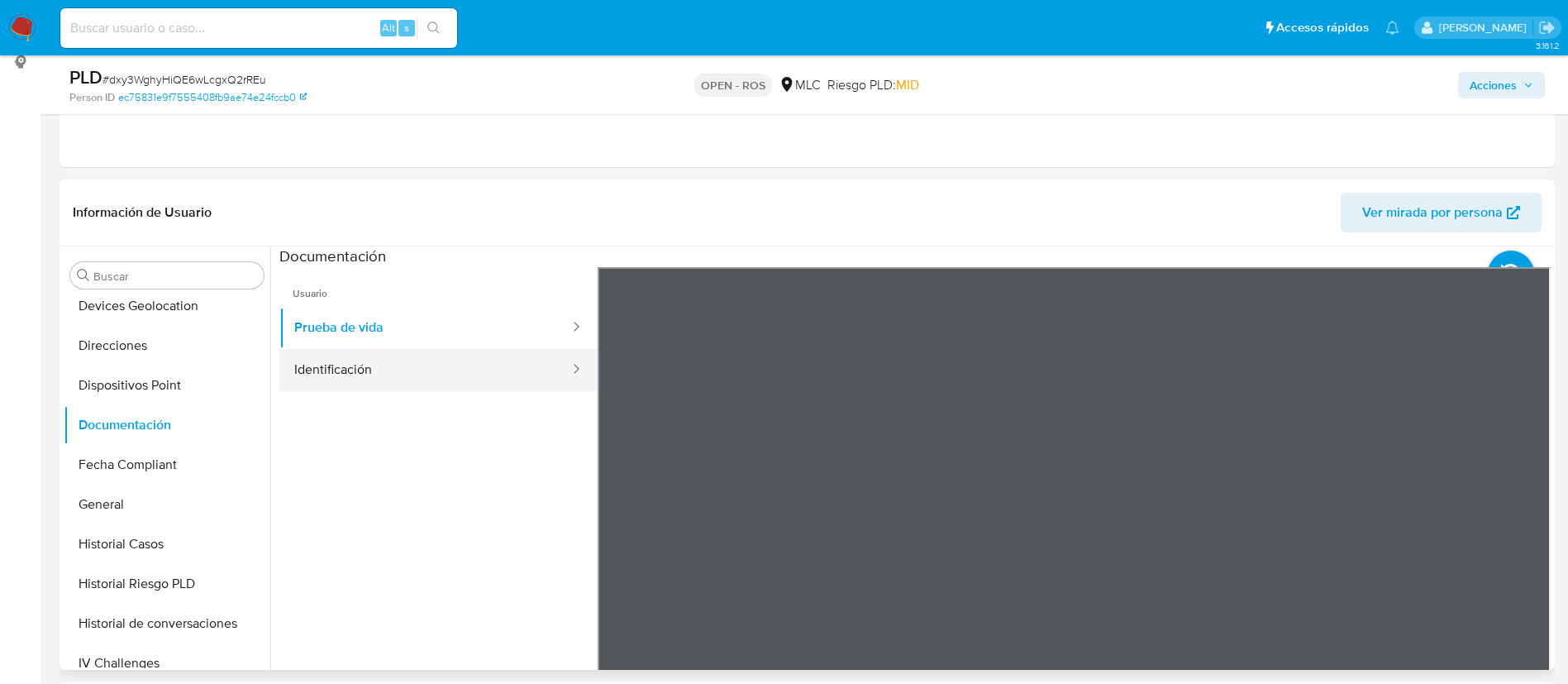
click at [363, 378] on button "Identificación" at bounding box center [425, 370] width 292 height 42
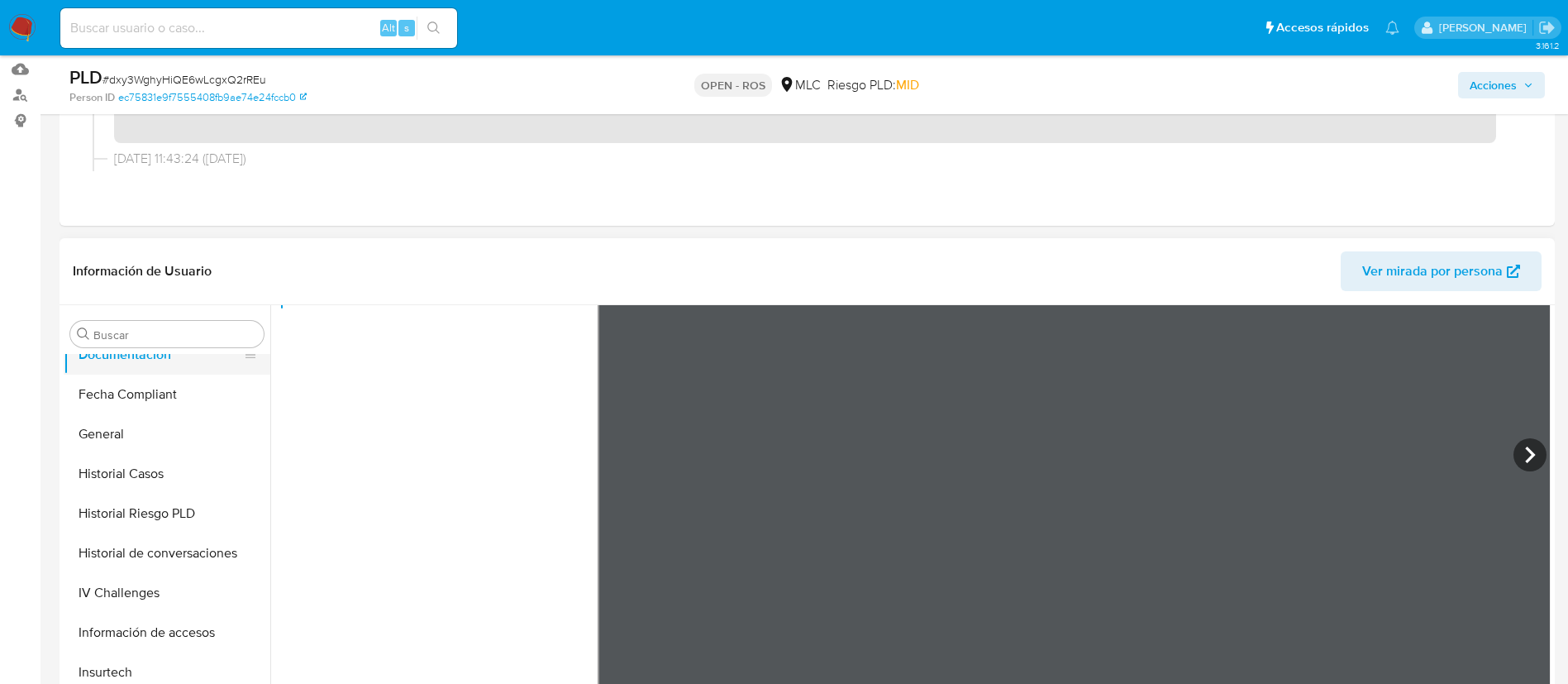
scroll to position [499, 0]
click at [120, 462] on button "Historial Casos" at bounding box center [166, 469] width 207 height 39
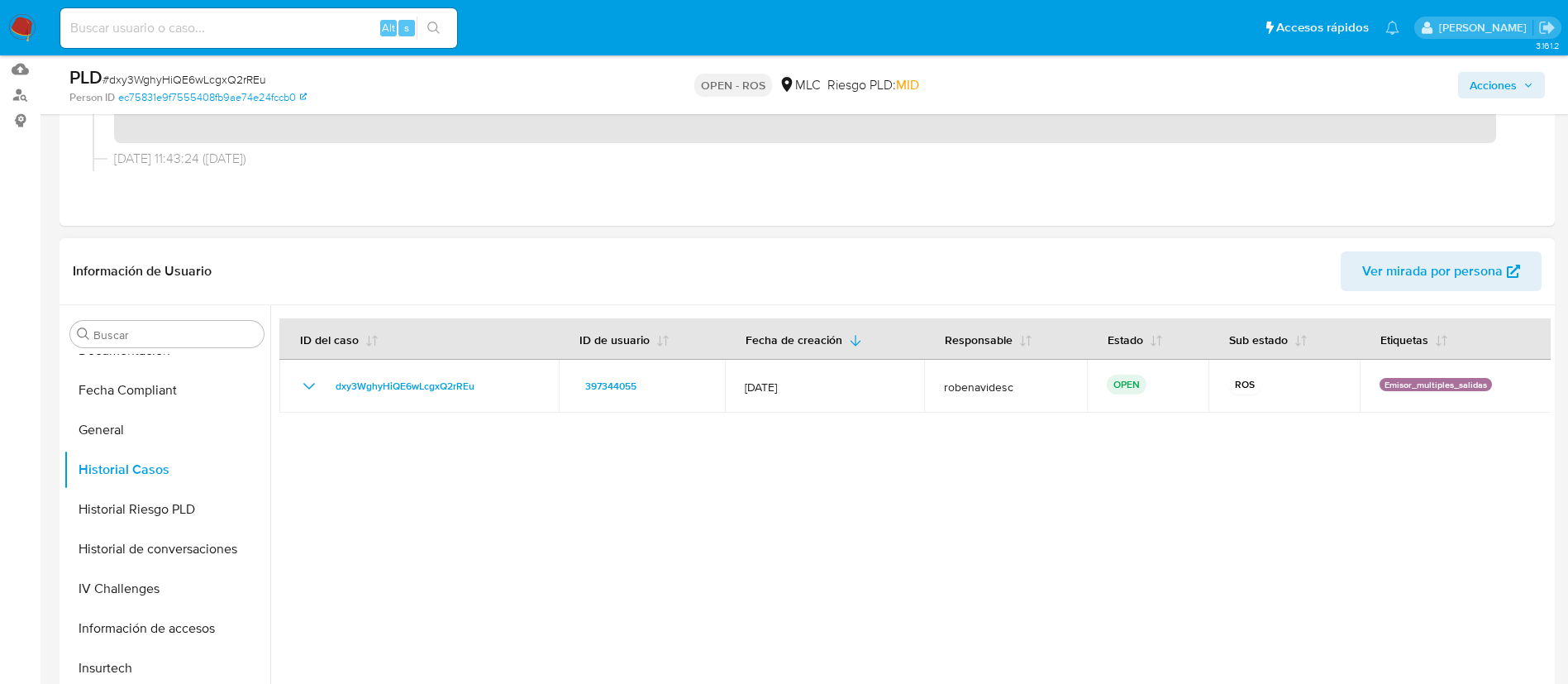
scroll to position [0, 0]
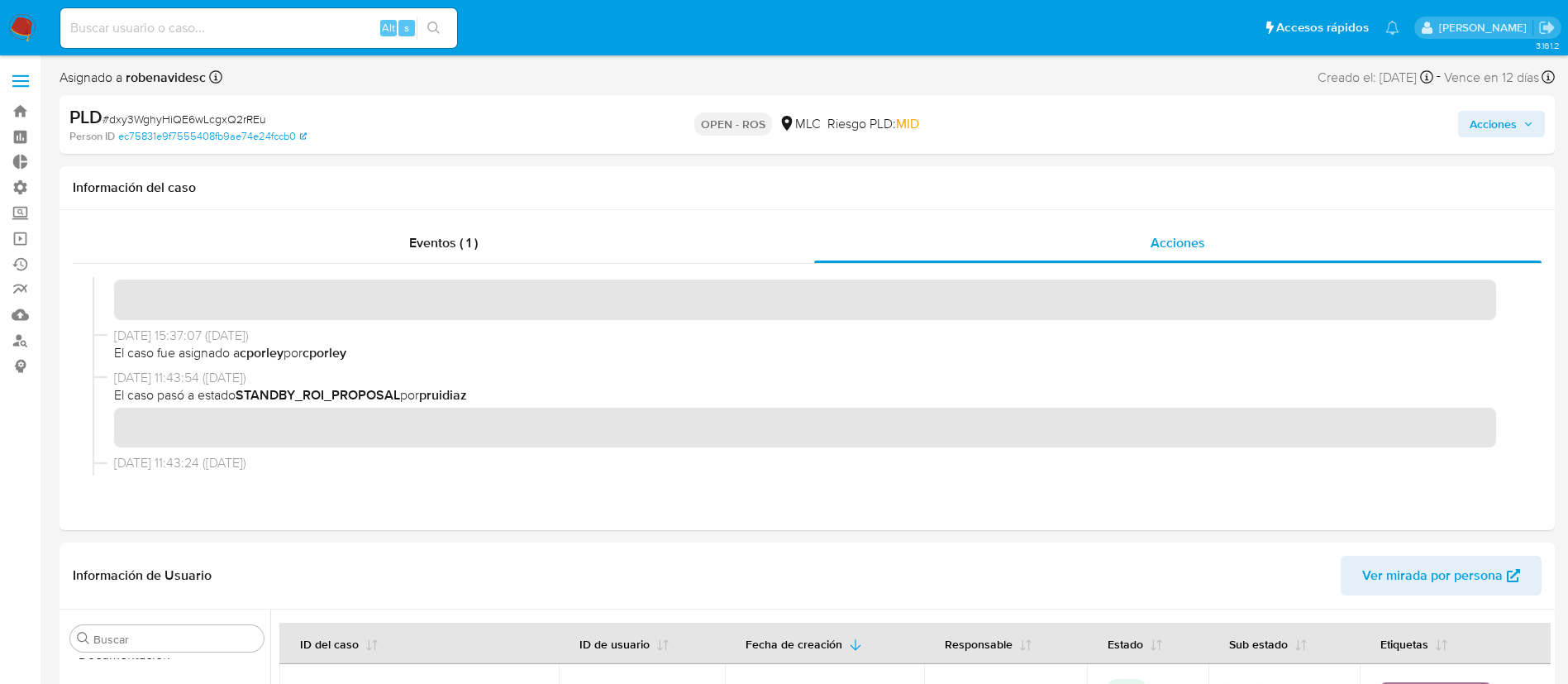
click at [1470, 121] on span "Acciones" at bounding box center [1493, 124] width 47 height 27
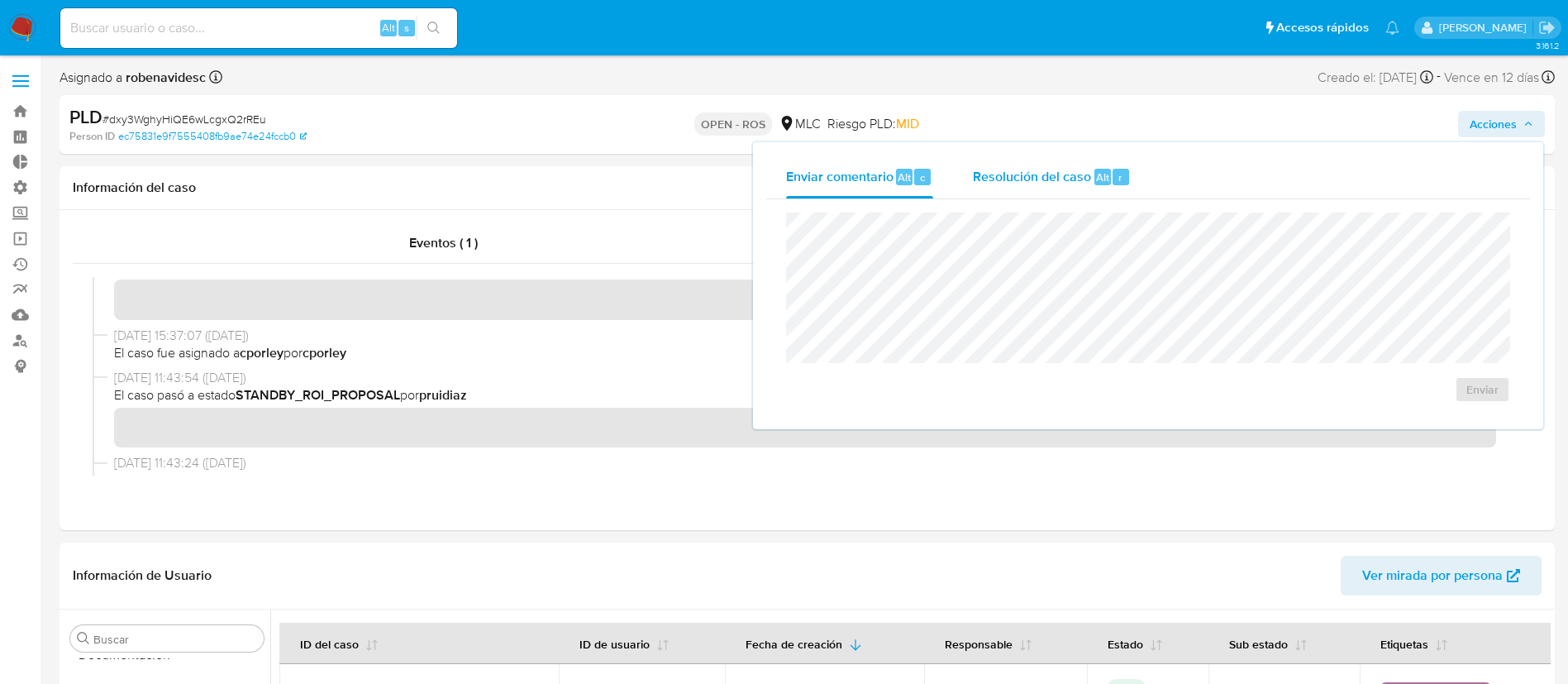
click at [1060, 184] on span "Resolución del caso" at bounding box center [1032, 176] width 118 height 19
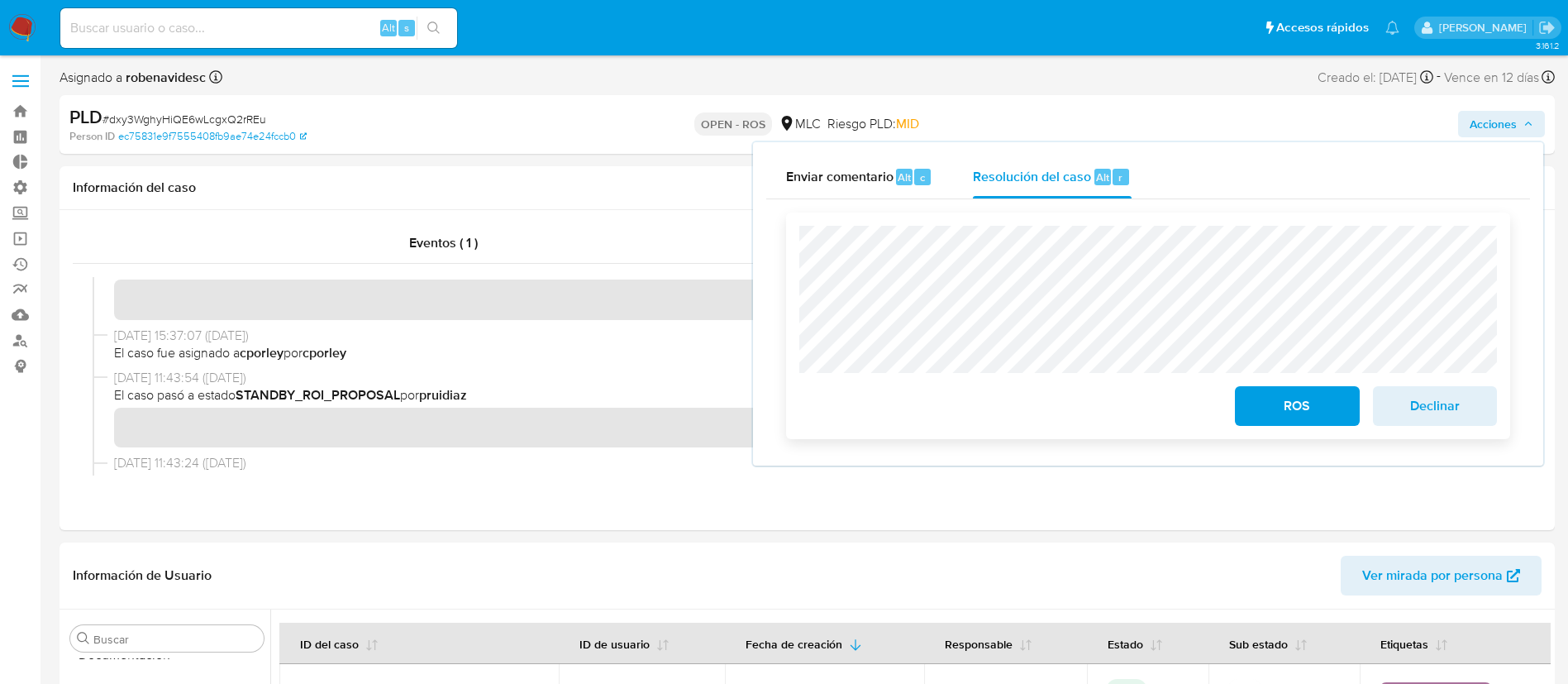
click at [1249, 397] on button "ROS" at bounding box center [1296, 406] width 124 height 39
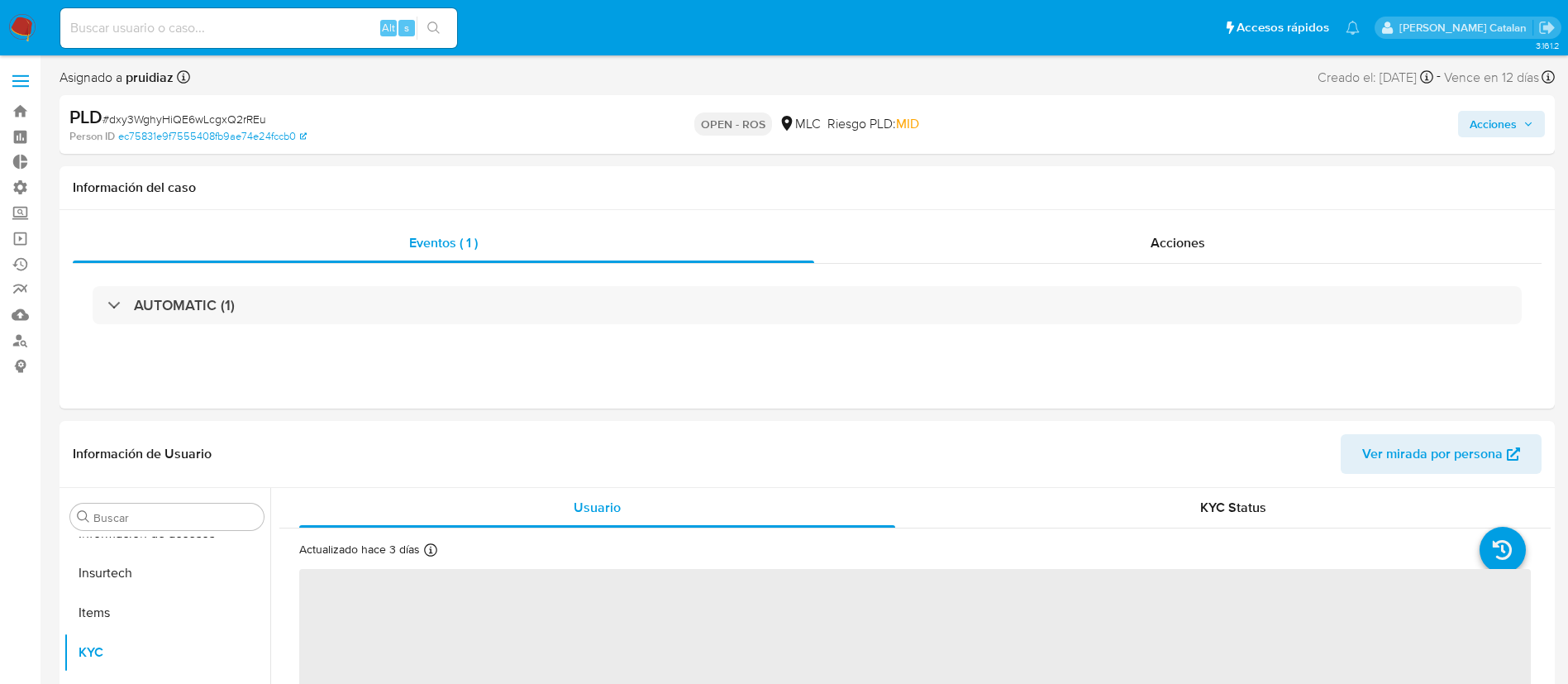
scroll to position [778, 0]
select select "10"
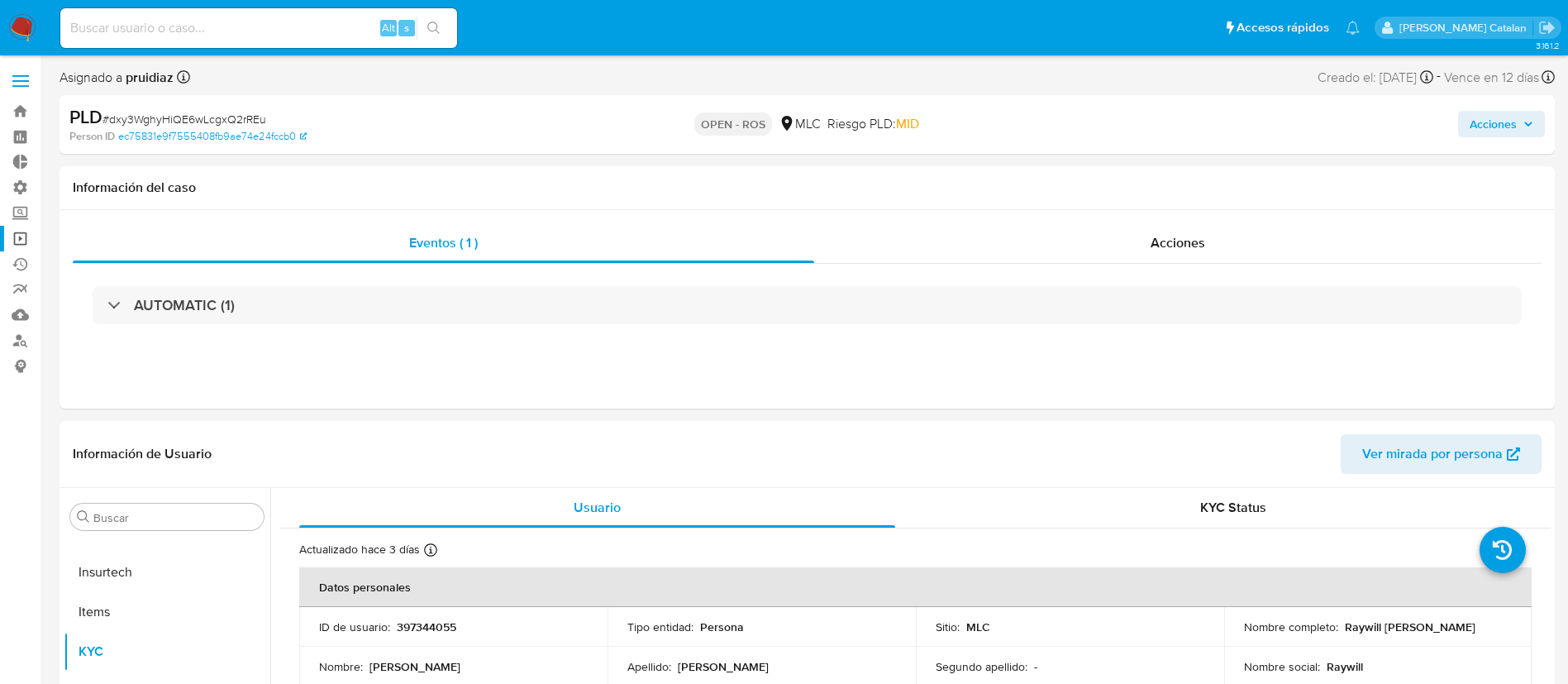
click at [17, 237] on link "Operaciones masivas" at bounding box center [98, 239] width 196 height 26
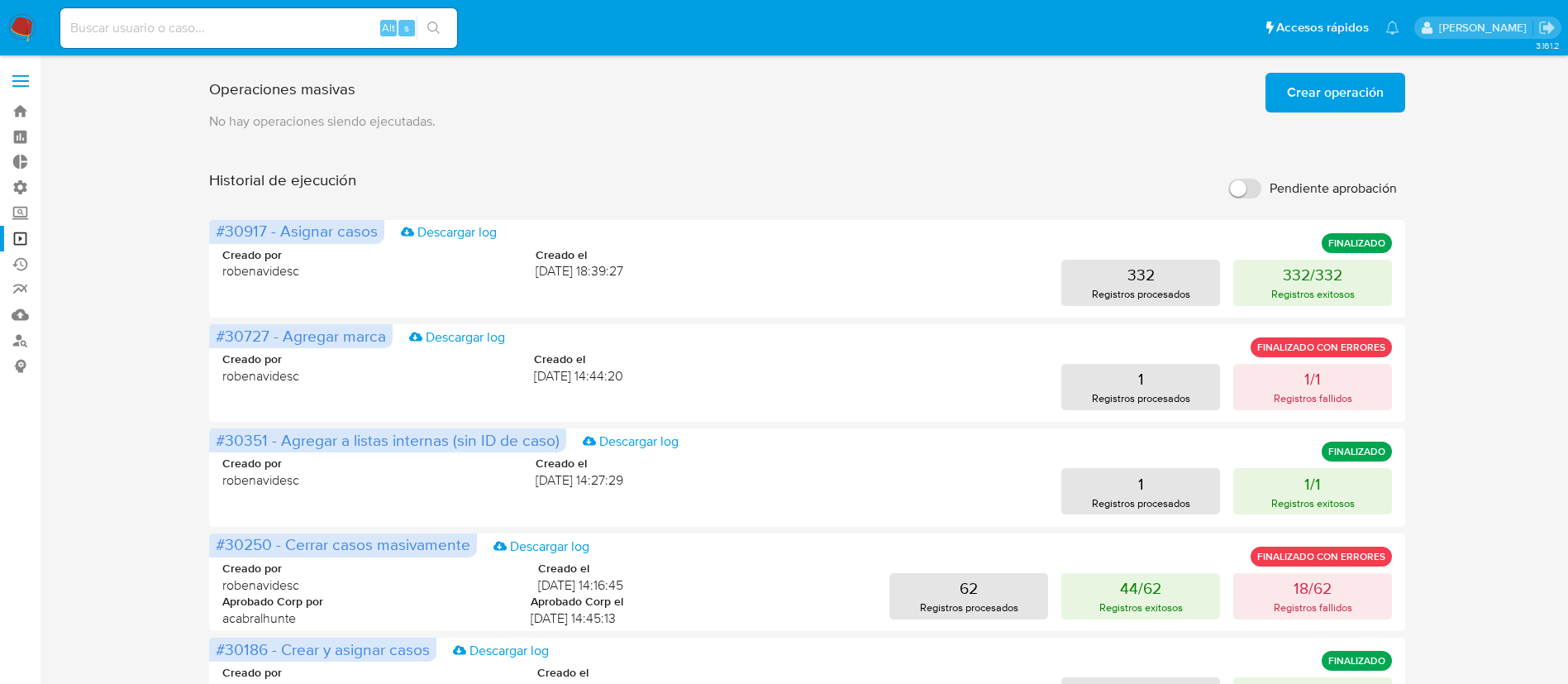
click at [164, 386] on div "Operaciones masivas Crear operación Sólo puede haber hasta un máximo de 5 opera…" at bounding box center [807, 689] width 1495 height 1245
click at [1301, 96] on span "Crear operación" at bounding box center [1335, 93] width 96 height 37
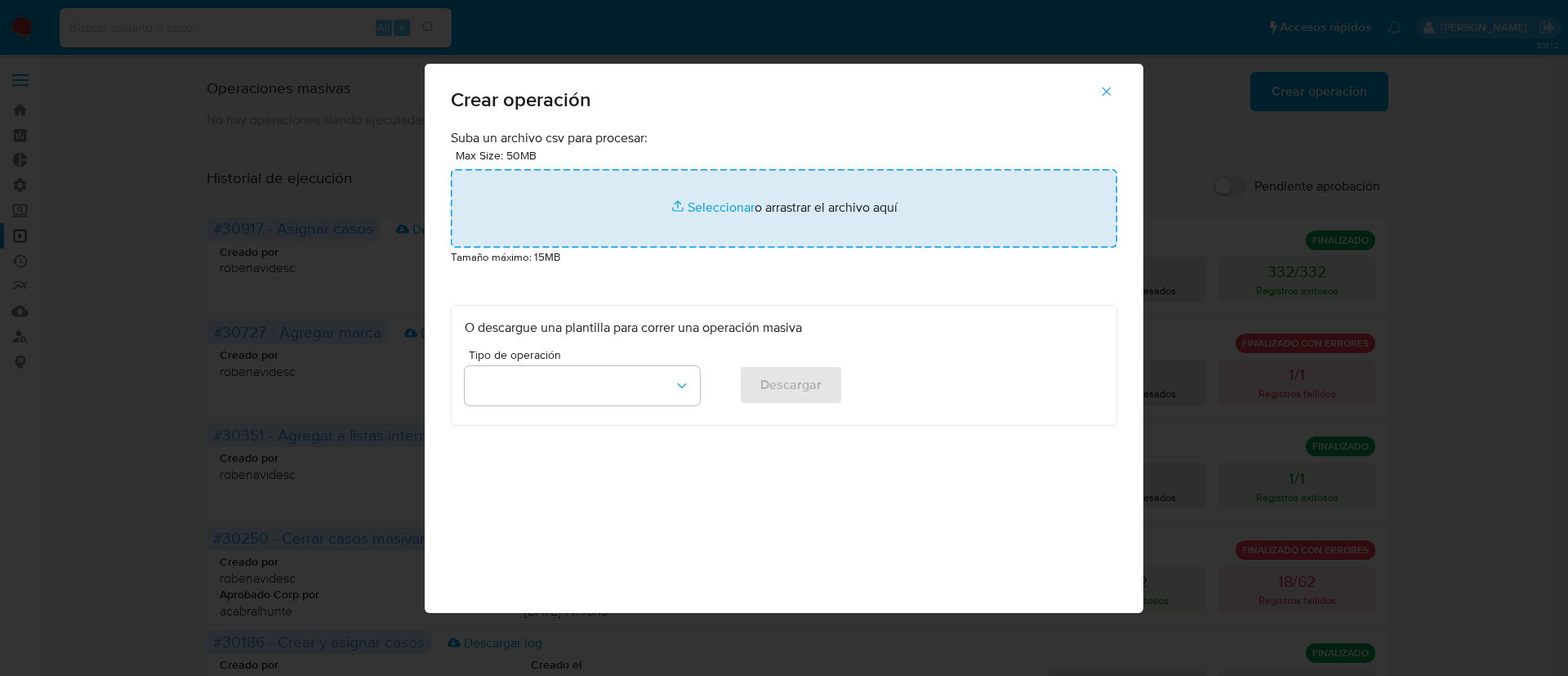
click at [695, 215] on input "file" at bounding box center [784, 208] width 667 height 78
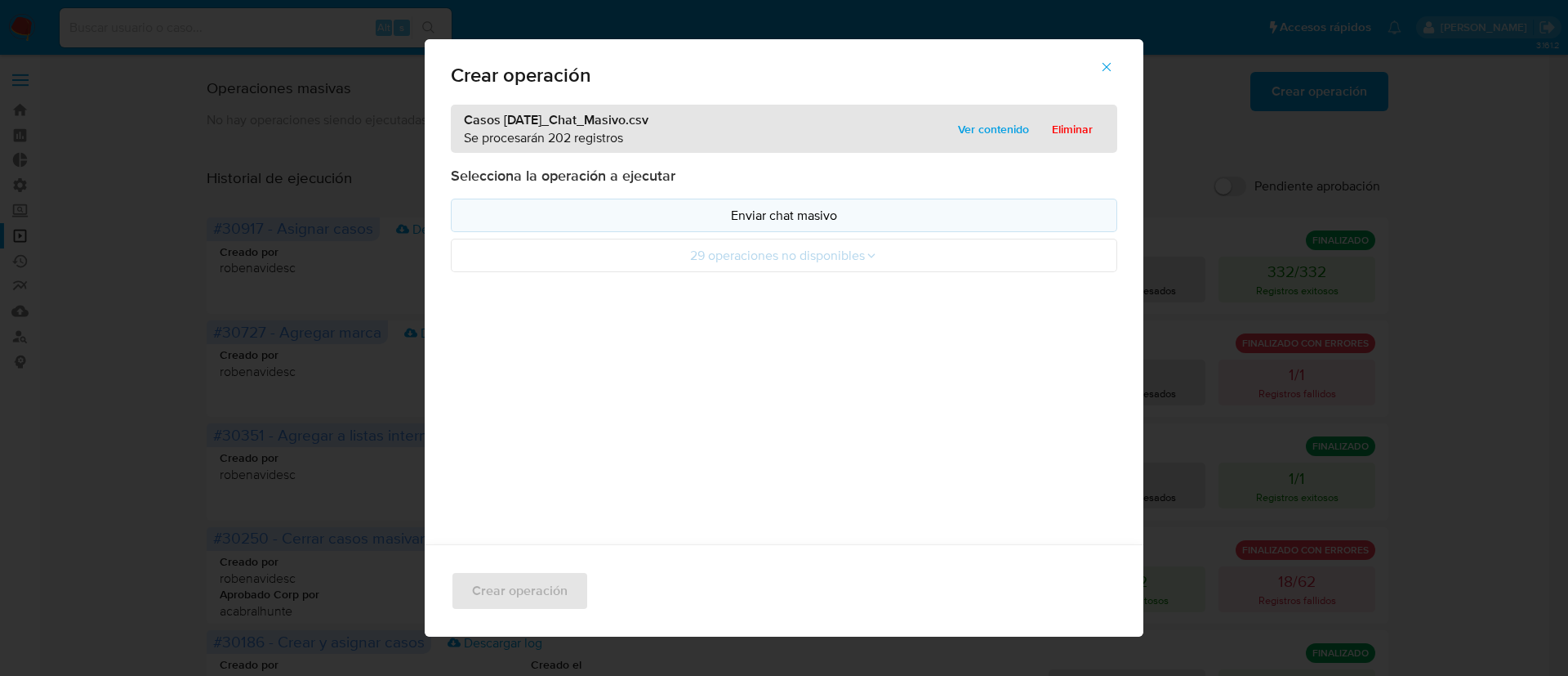
click at [731, 211] on p "Enviar chat masivo" at bounding box center [784, 215] width 638 height 19
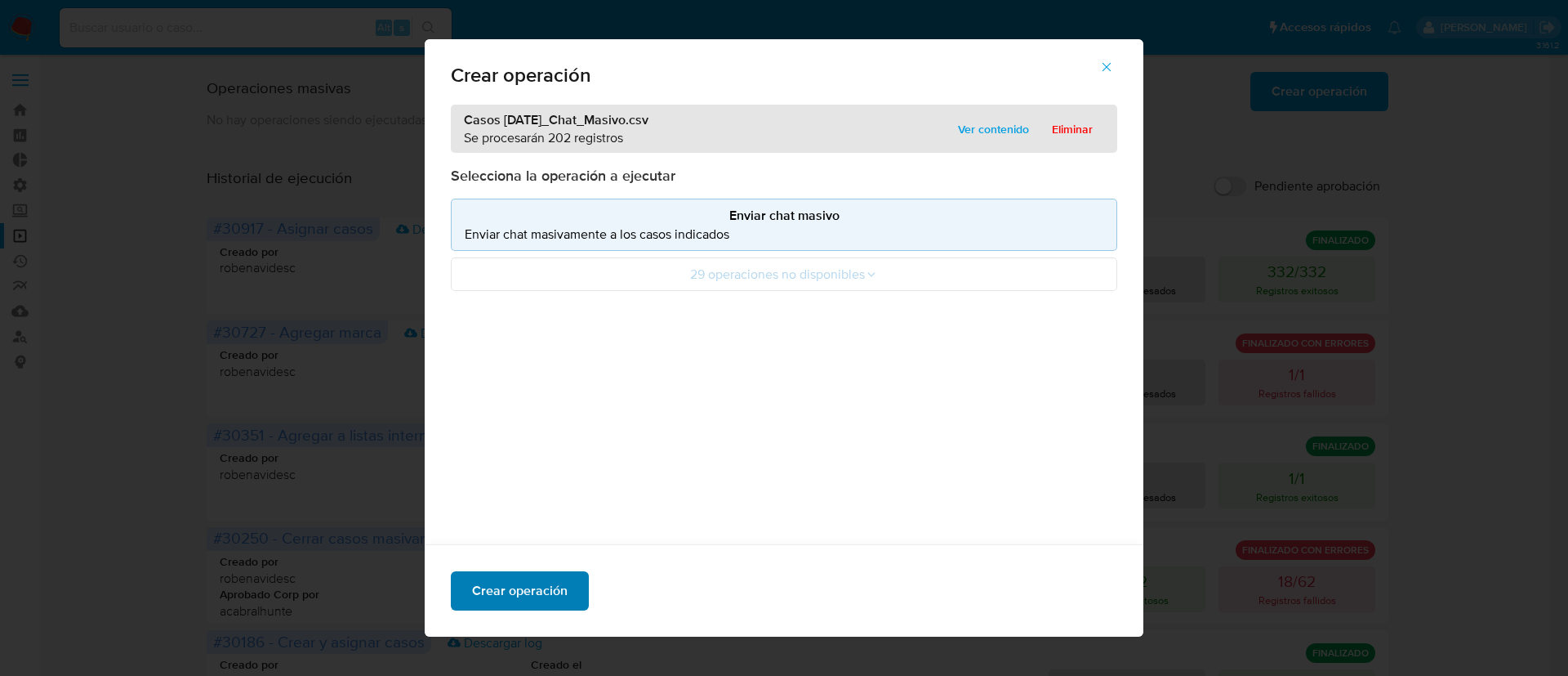
click at [538, 594] on span "Crear operación" at bounding box center [520, 591] width 95 height 36
